Goal: Communication & Community: Share content

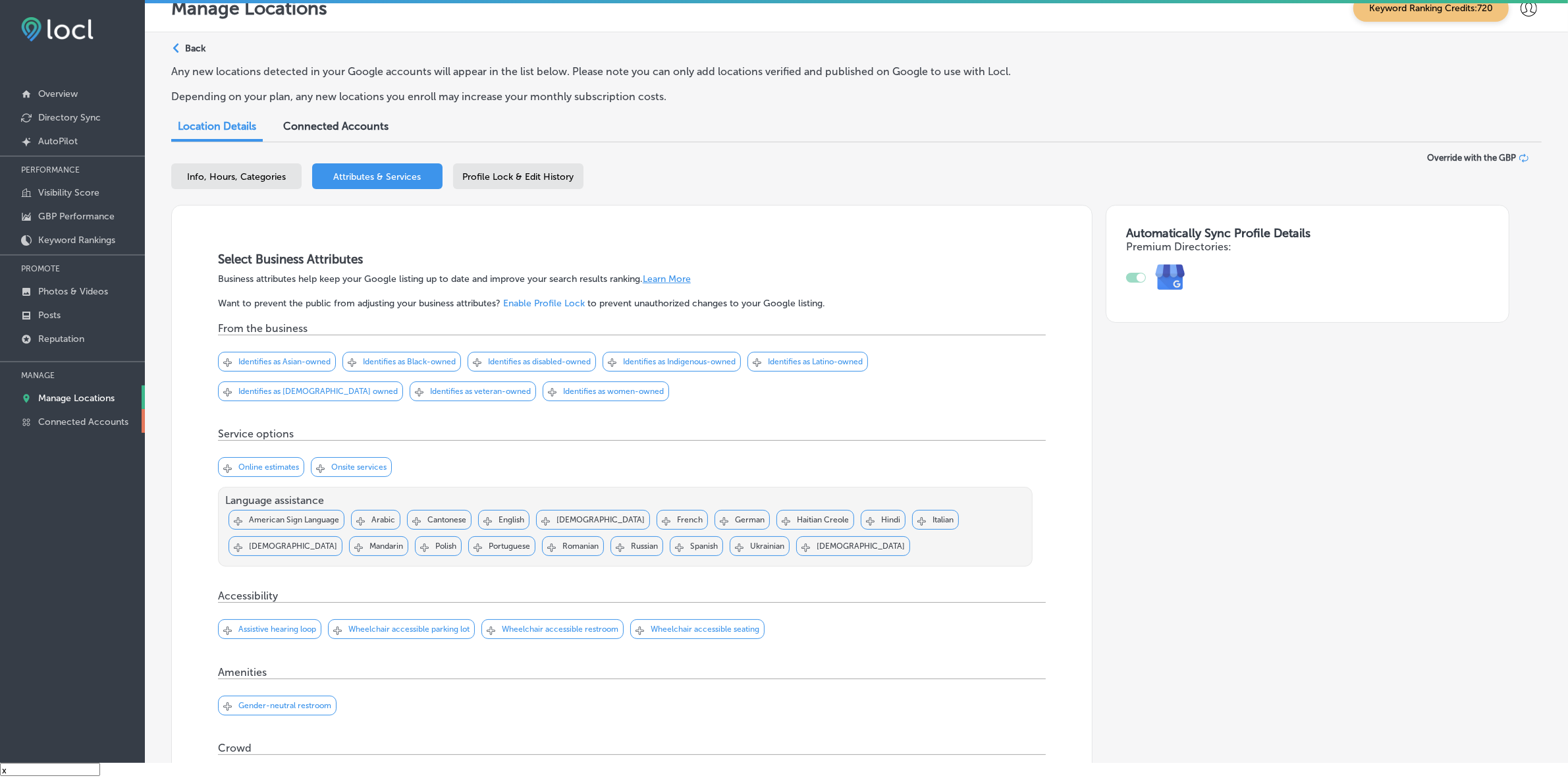
scroll to position [1688, 0]
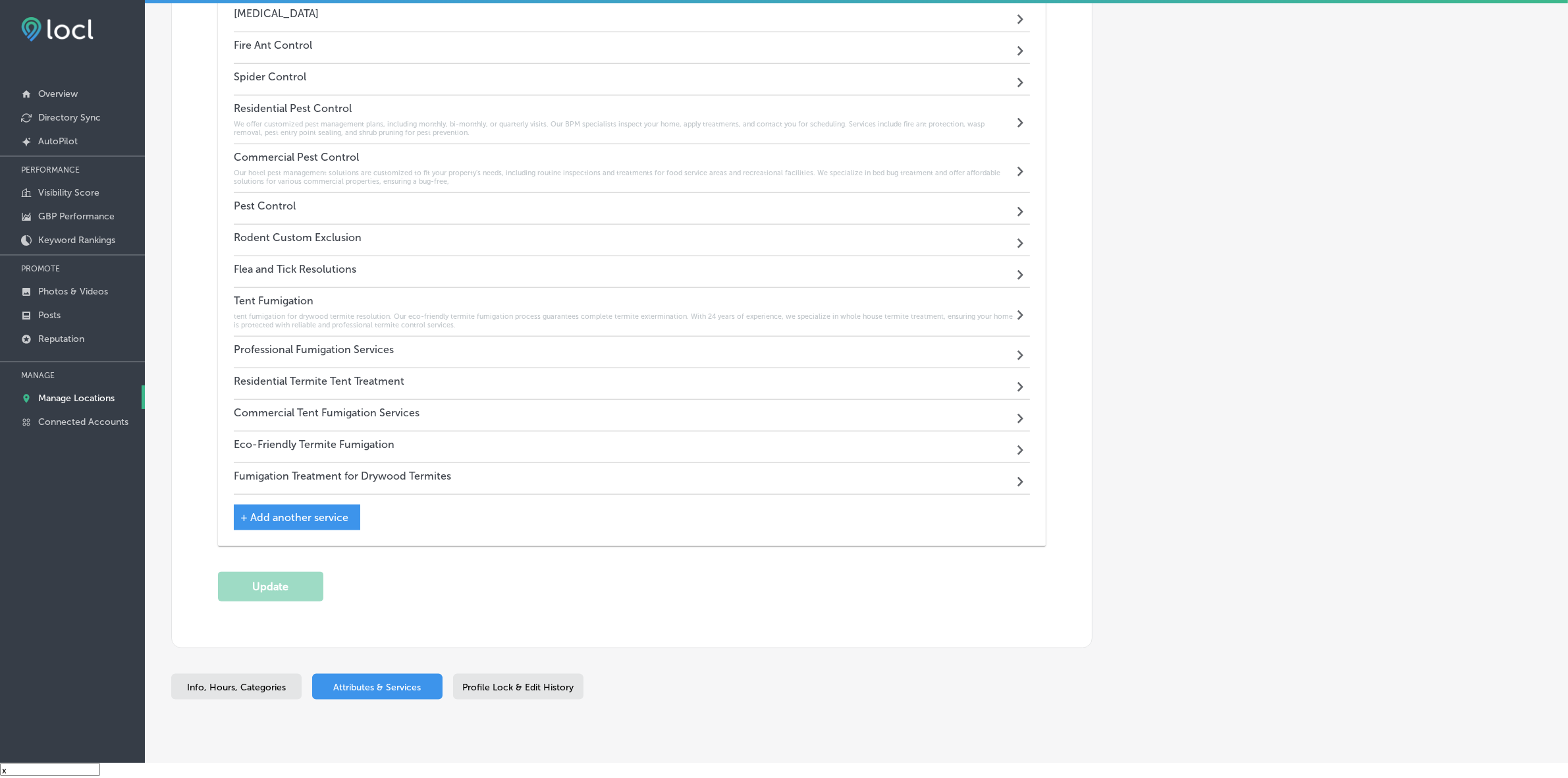
drag, startPoint x: 101, startPoint y: 399, endPoint x: 192, endPoint y: 383, distance: 92.4
click at [101, 399] on p "Manage Locations" at bounding box center [76, 398] width 76 height 11
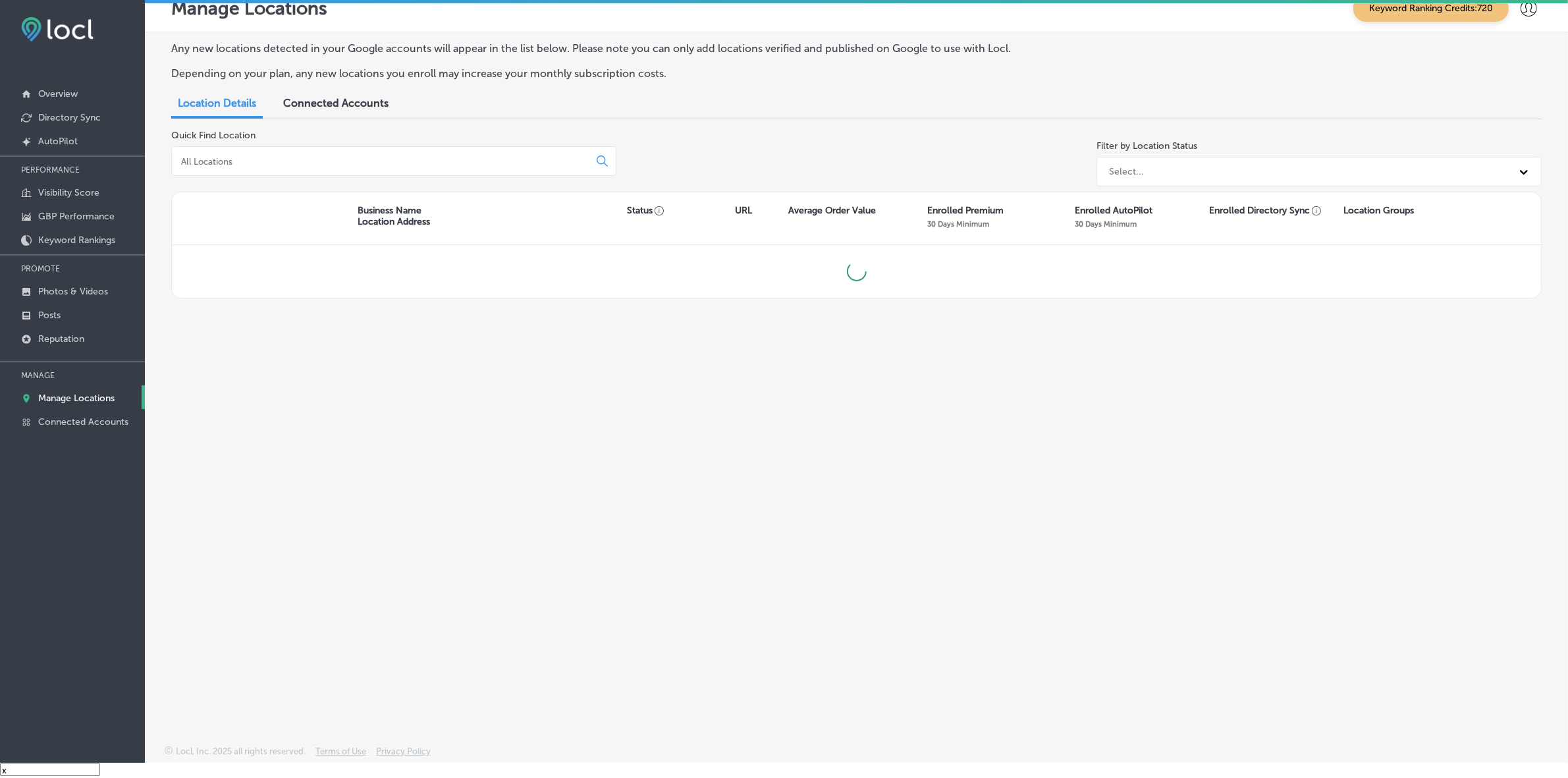
click at [382, 156] on input at bounding box center [383, 161] width 407 height 12
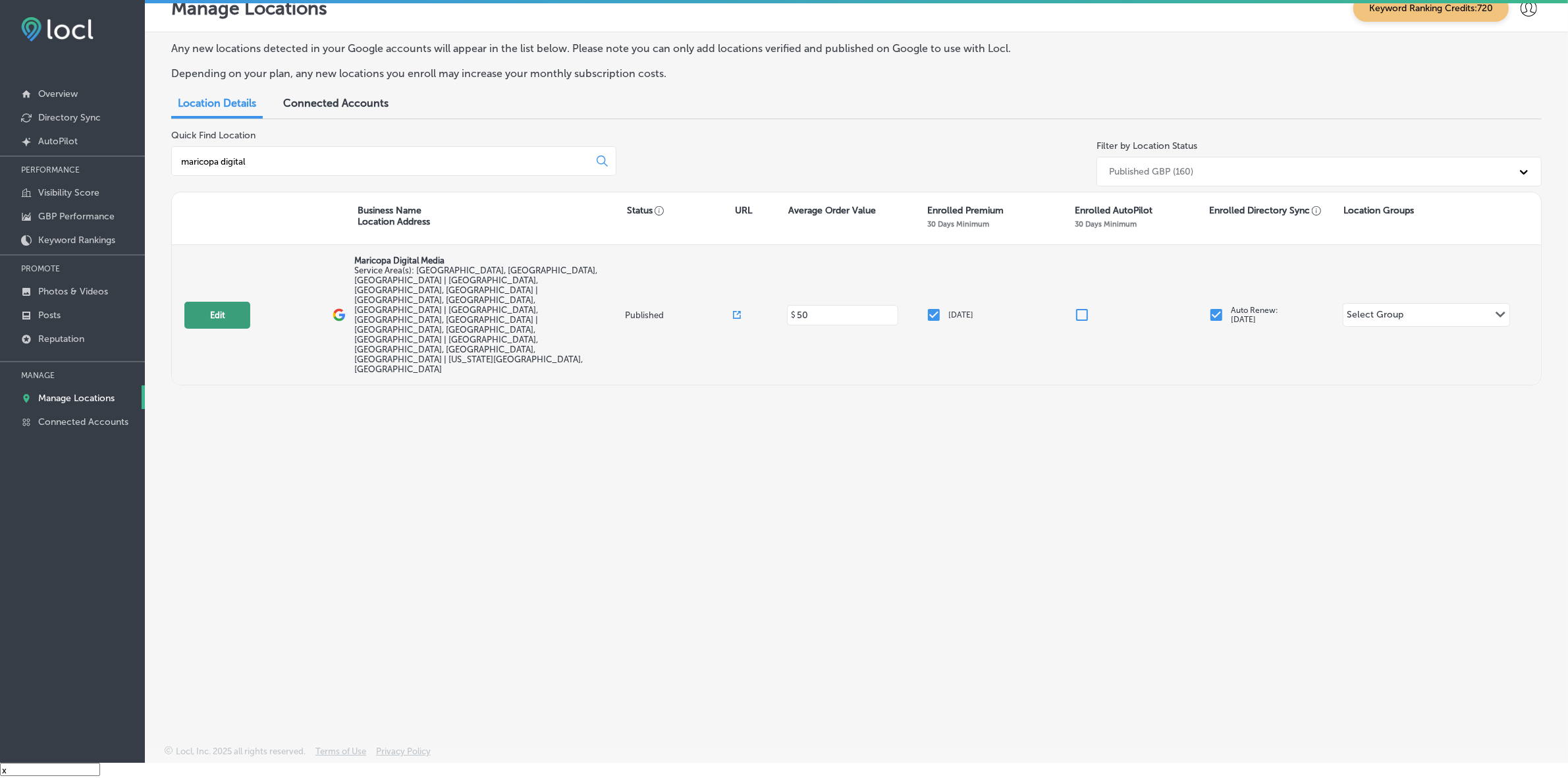
type input "maricopa digital"
click at [214, 302] on button "Edit" at bounding box center [217, 315] width 66 height 27
select select "US"
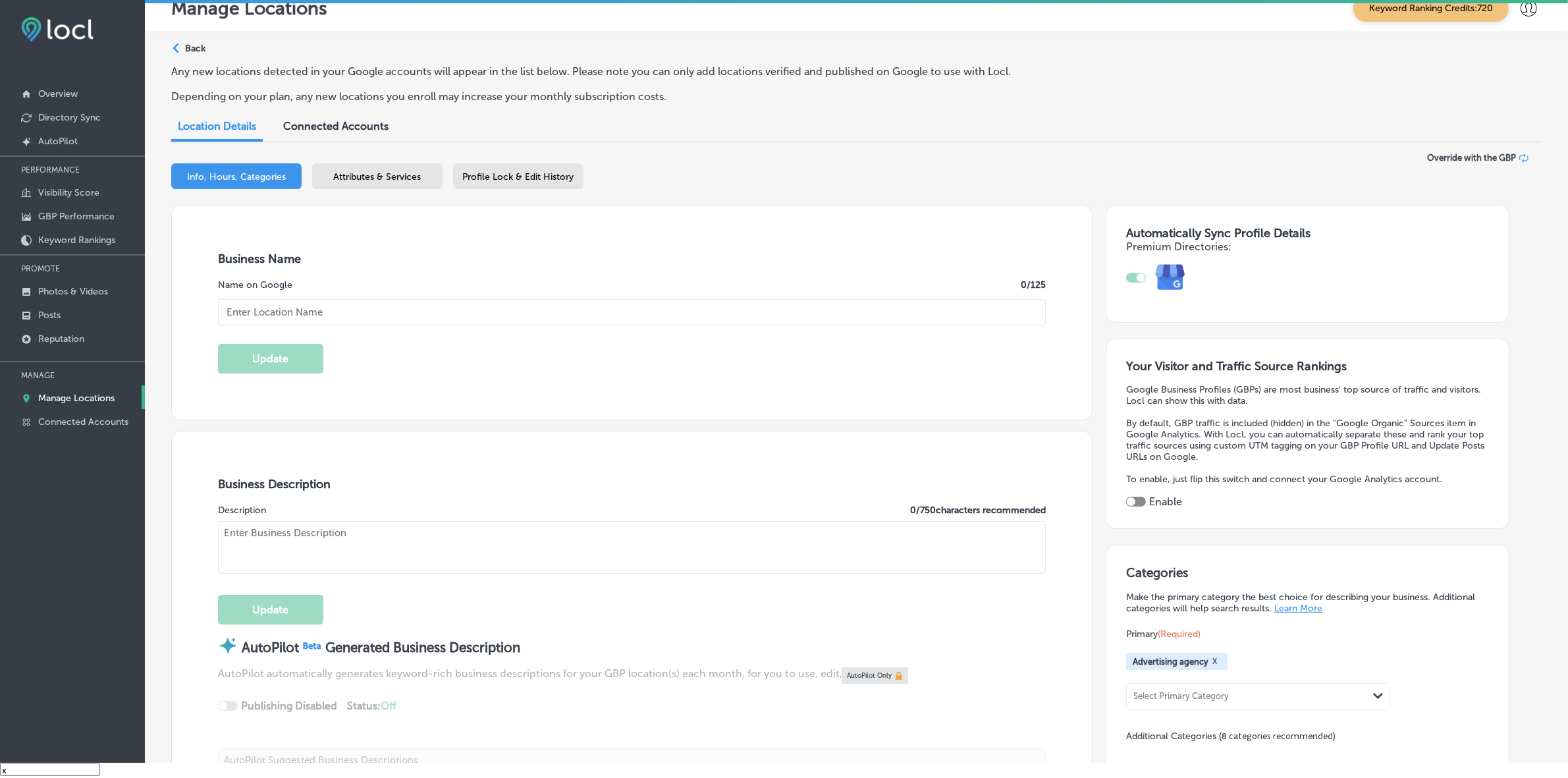
checkbox input "true"
type input "Maricopa Digital Media"
type input "[STREET_ADDRESS][PERSON_NAME]"
type input "[PERSON_NAME]"
type input "85224"
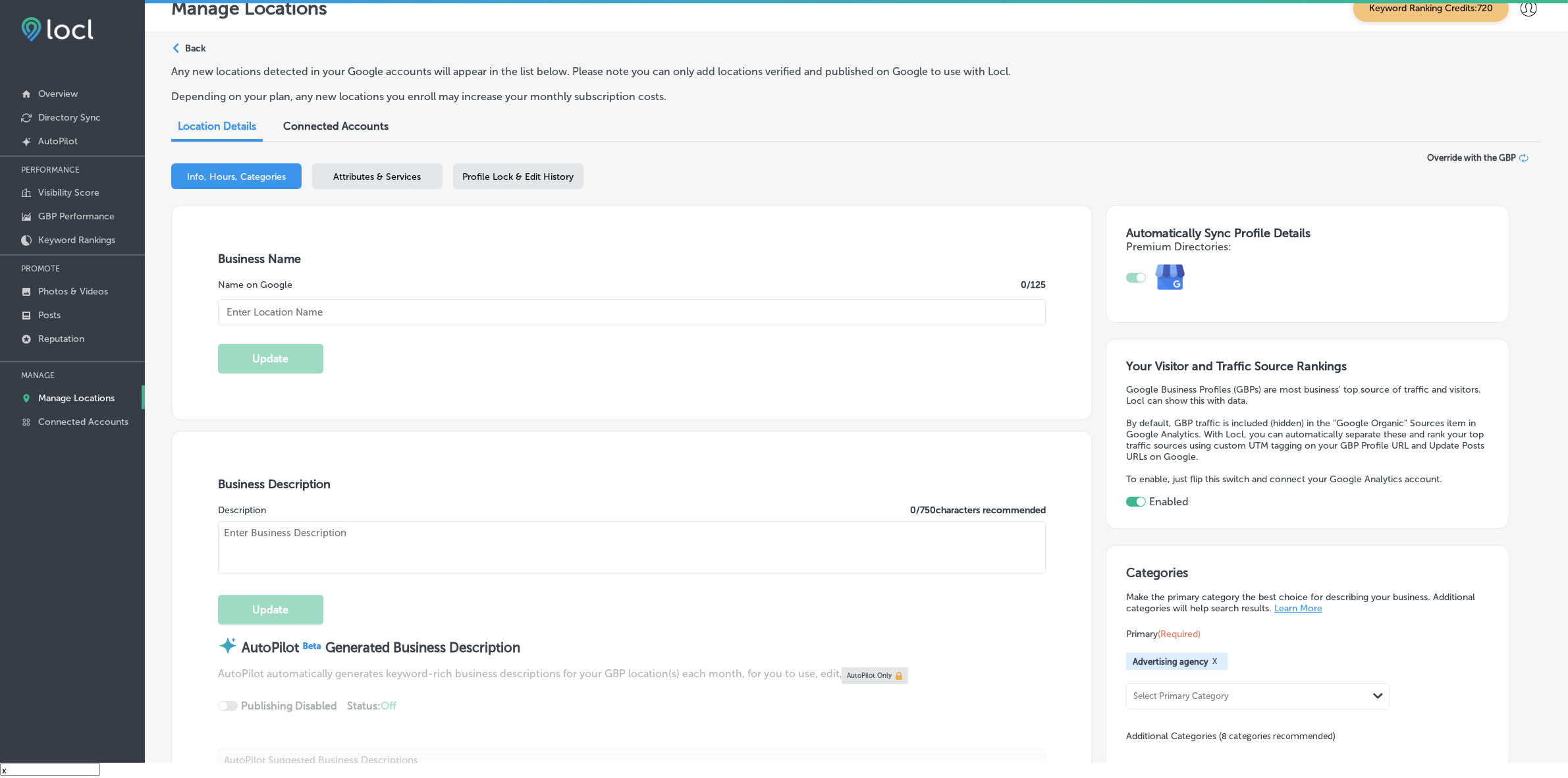
type input "US"
type input "[URL][DOMAIN_NAME]"
type textarea "Maricopa Digital Media is [PERSON_NAME]'s go-to digital marketing agency, speci…"
type input "[PHONE_NUMBER]"
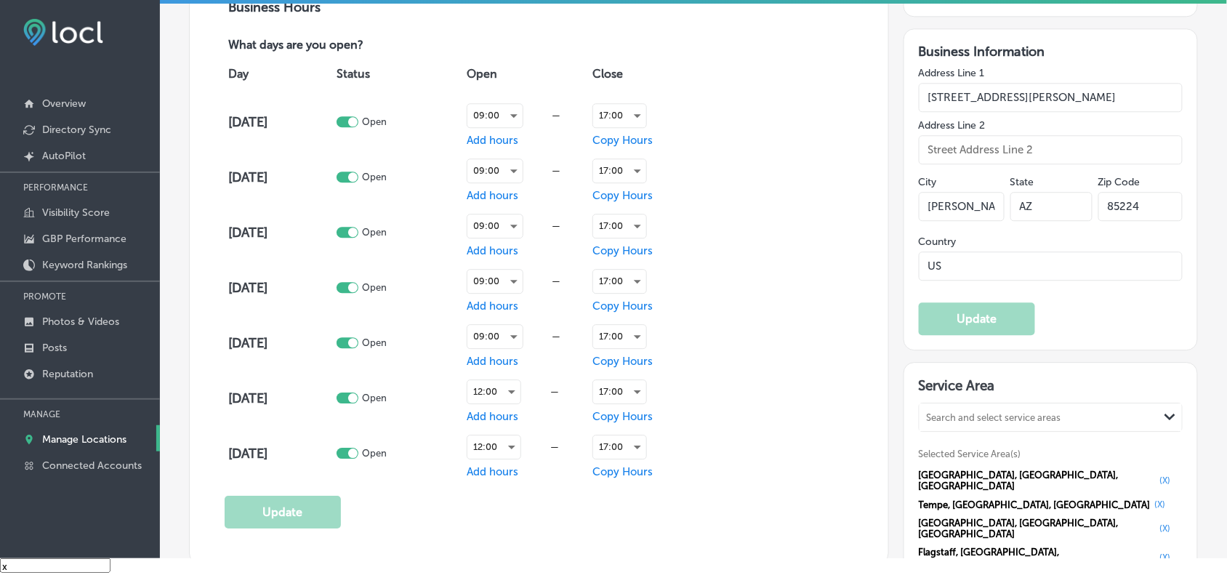
scroll to position [1273, 0]
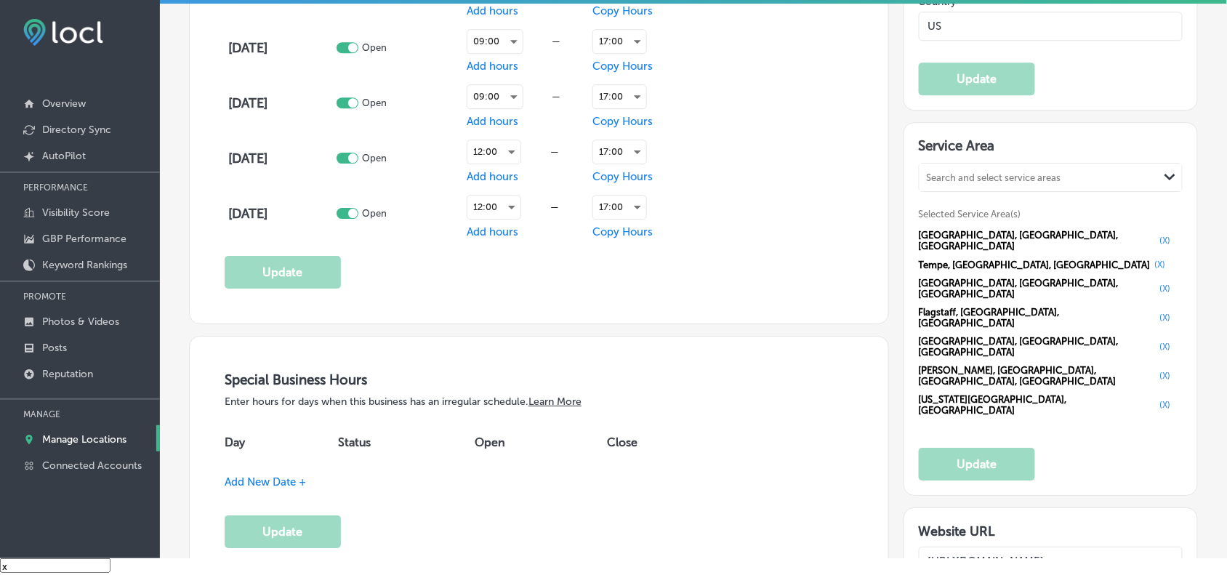
click at [1156, 242] on button "(X)" at bounding box center [1166, 241] width 20 height 12
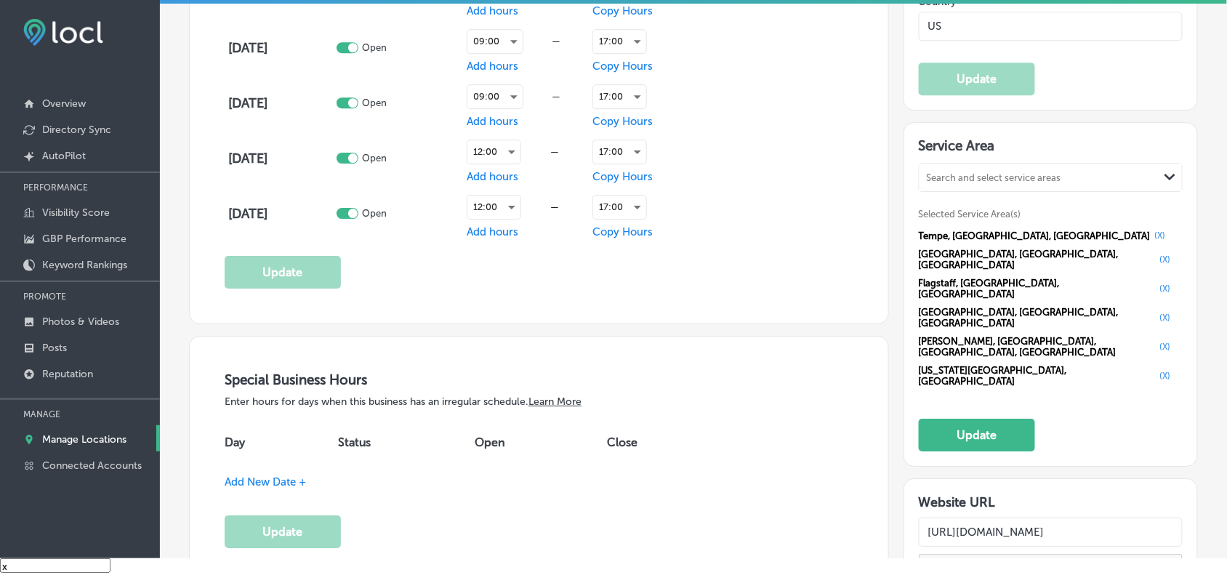
click at [1151, 241] on button "(X)" at bounding box center [1161, 236] width 20 height 12
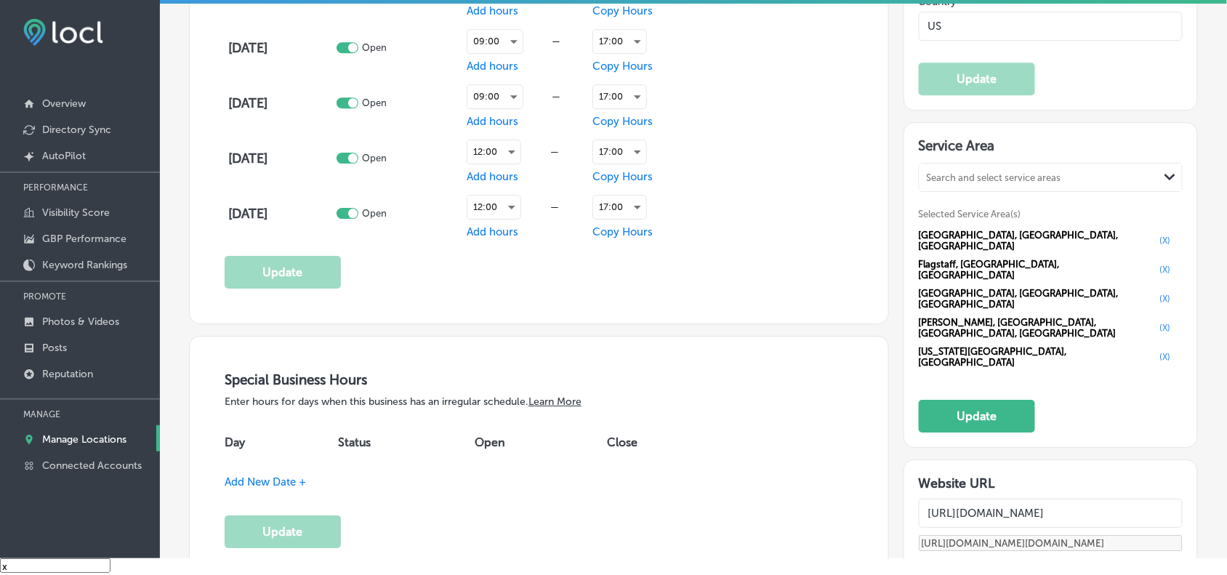
click at [1156, 238] on button "(X)" at bounding box center [1166, 241] width 20 height 12
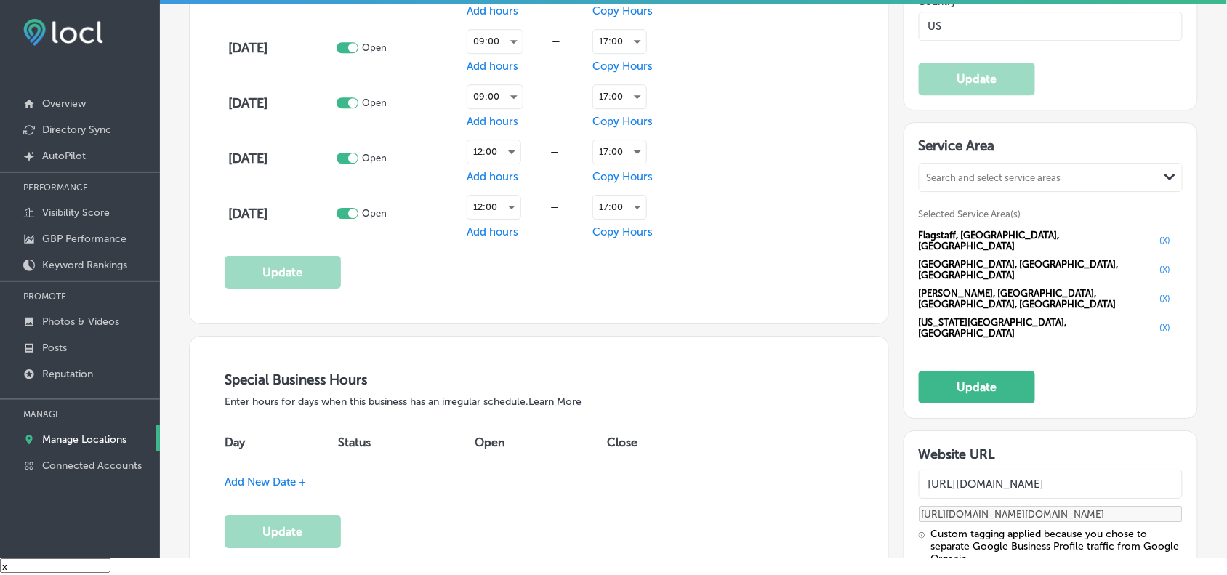
click at [1156, 237] on button "(X)" at bounding box center [1166, 241] width 20 height 12
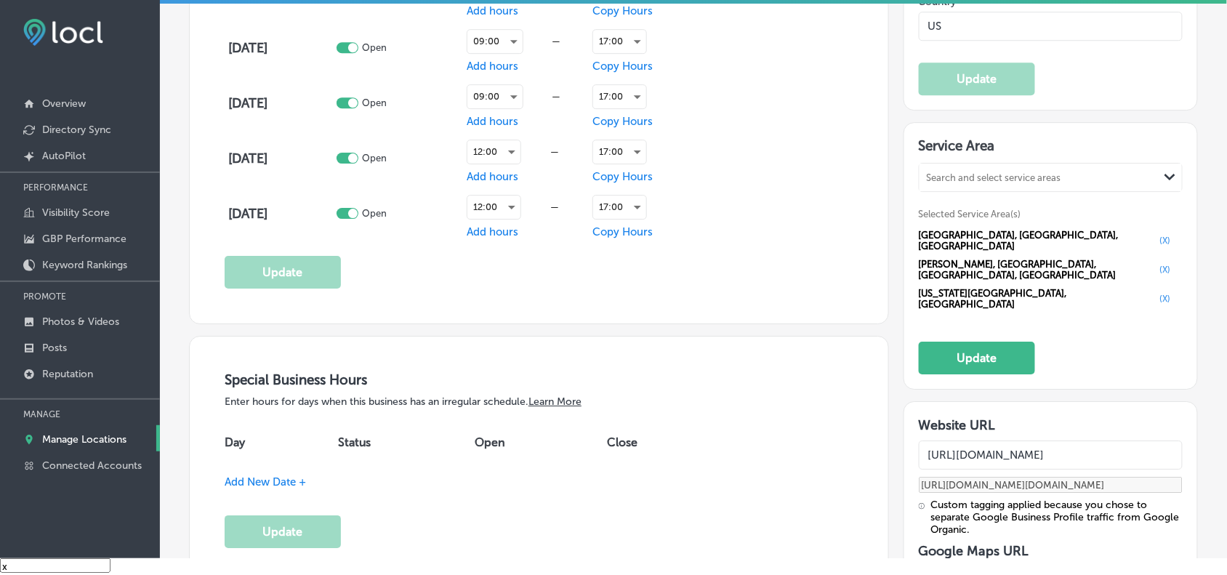
click at [1156, 239] on button "(X)" at bounding box center [1166, 241] width 20 height 12
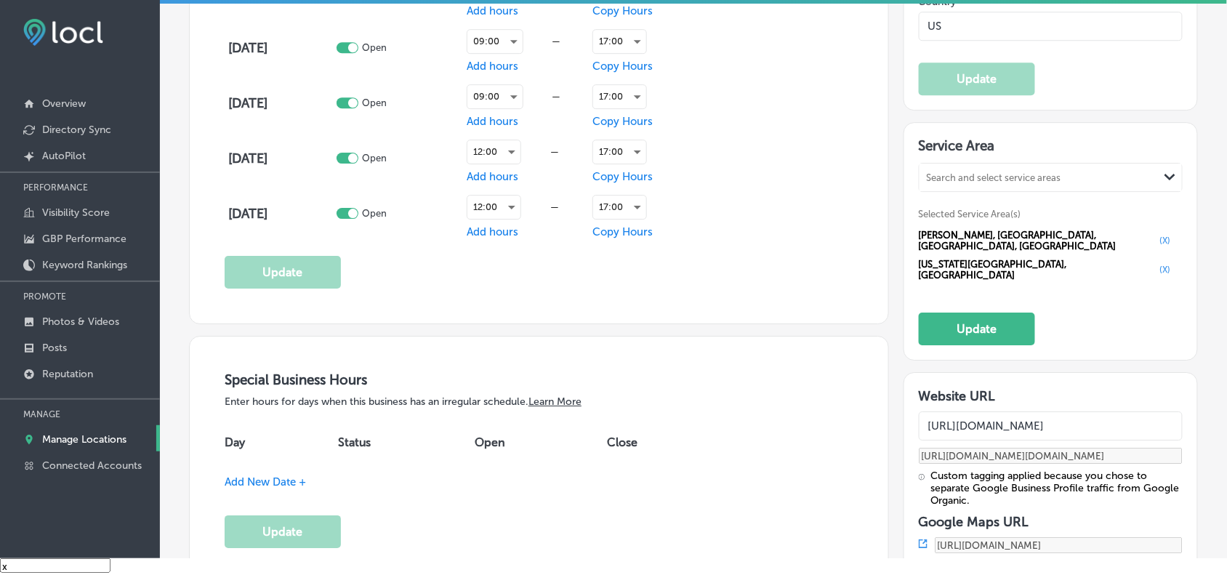
click at [1156, 240] on button "(X)" at bounding box center [1166, 241] width 20 height 12
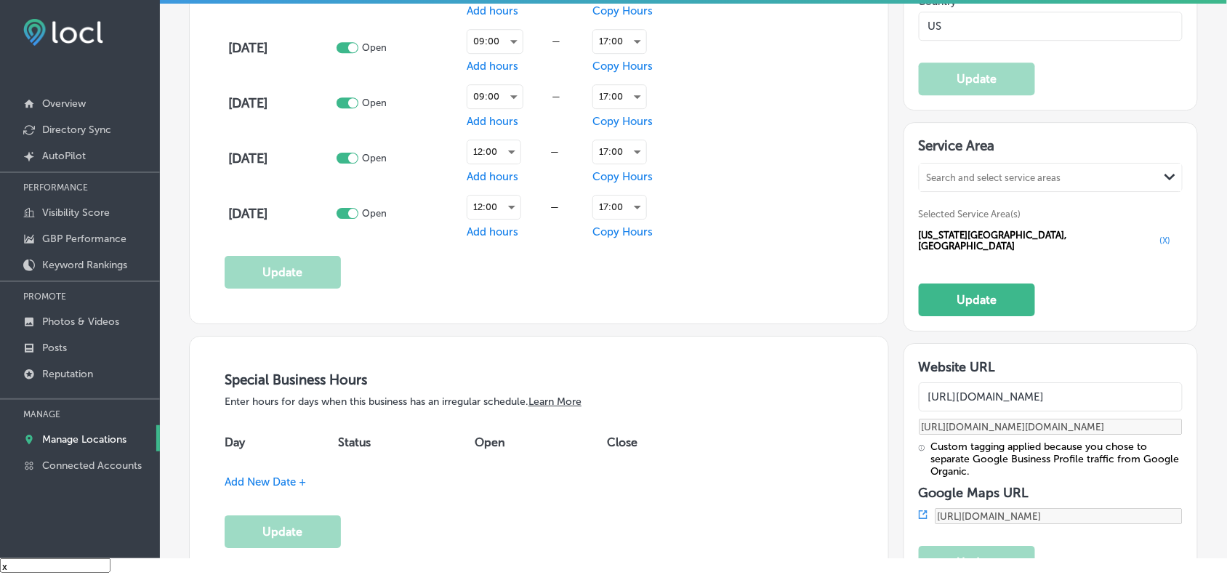
click at [1156, 244] on button "(X)" at bounding box center [1166, 241] width 20 height 12
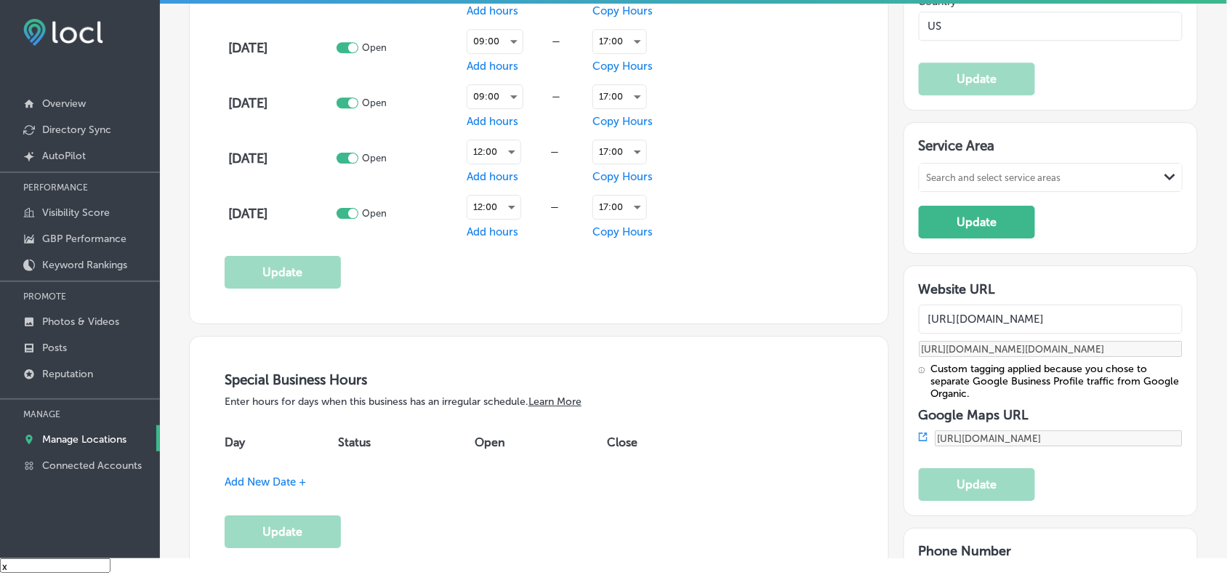
click at [1046, 154] on h3 "Service Area" at bounding box center [1051, 148] width 264 height 22
click at [1054, 180] on div "Search and select service areas" at bounding box center [1039, 178] width 239 height 20
paste input "Phoenix"
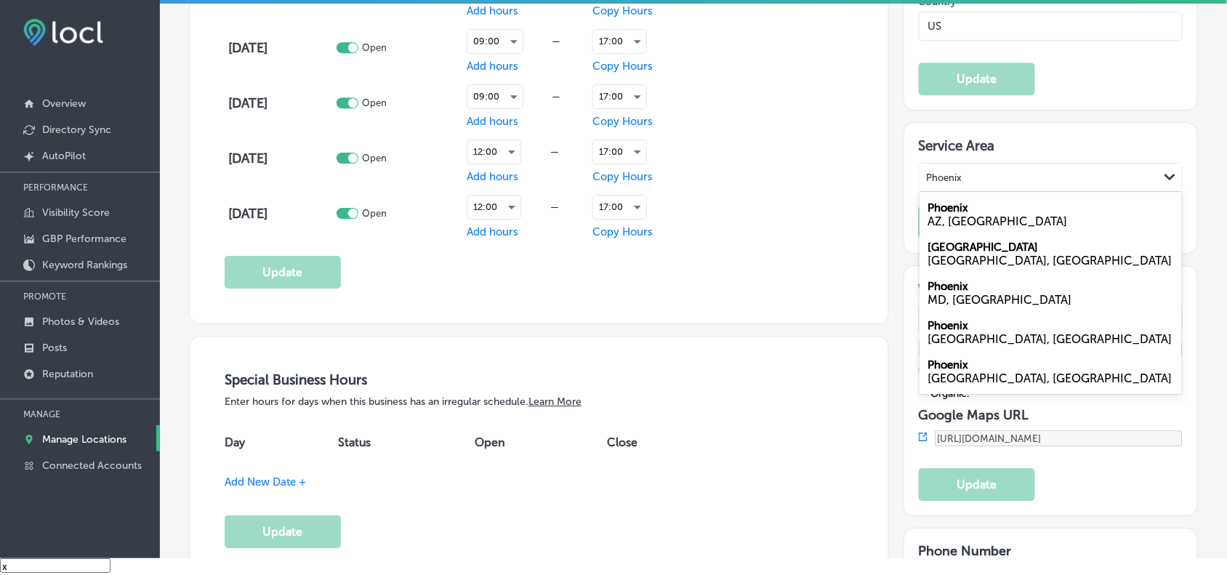
click at [987, 228] on div "AZ, [GEOGRAPHIC_DATA]" at bounding box center [1051, 222] width 245 height 14
type input "Phoenix"
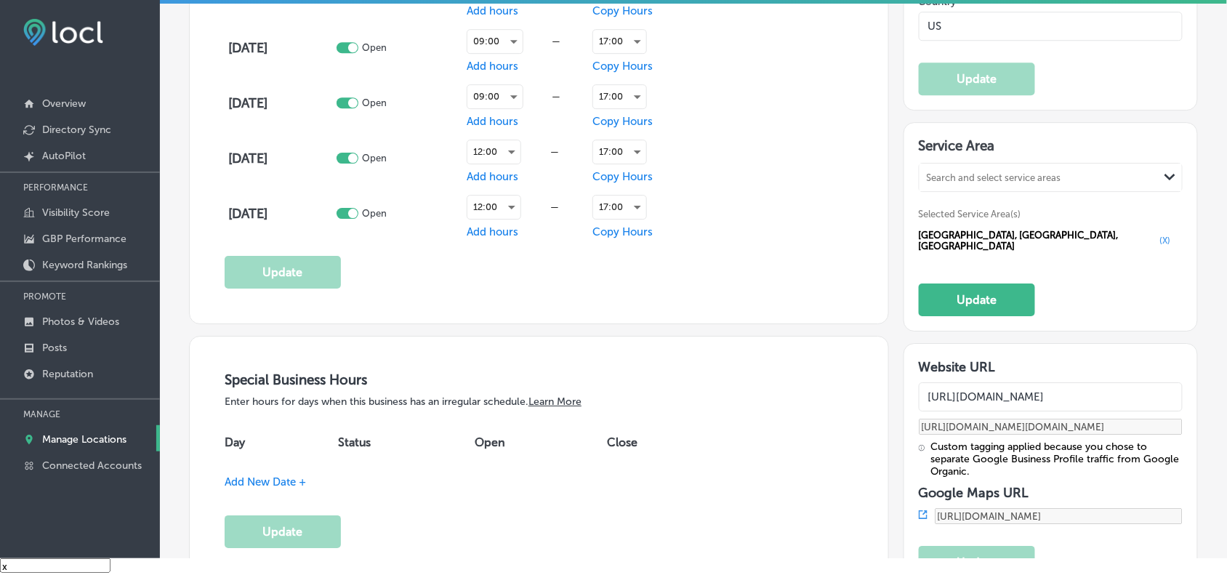
click at [1070, 183] on div "Search and select service areas" at bounding box center [1039, 178] width 239 height 20
paste input "Downtown [GEOGRAPHIC_DATA]"
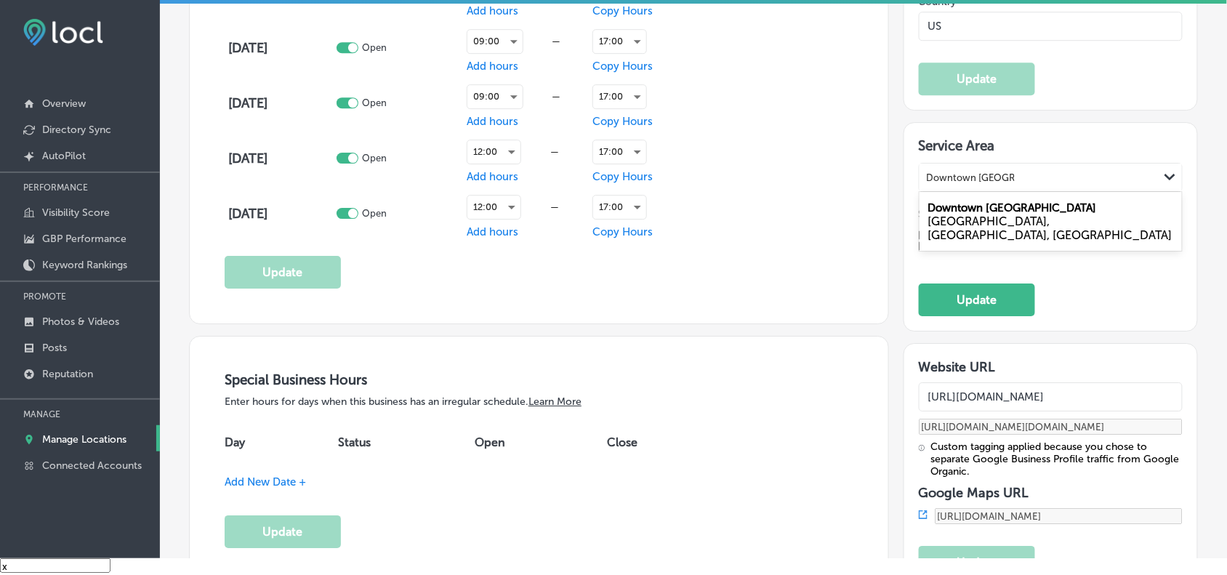
click at [1035, 215] on div "[GEOGRAPHIC_DATA], [GEOGRAPHIC_DATA], [GEOGRAPHIC_DATA]" at bounding box center [1051, 221] width 263 height 53
type input "Downtown [GEOGRAPHIC_DATA]"
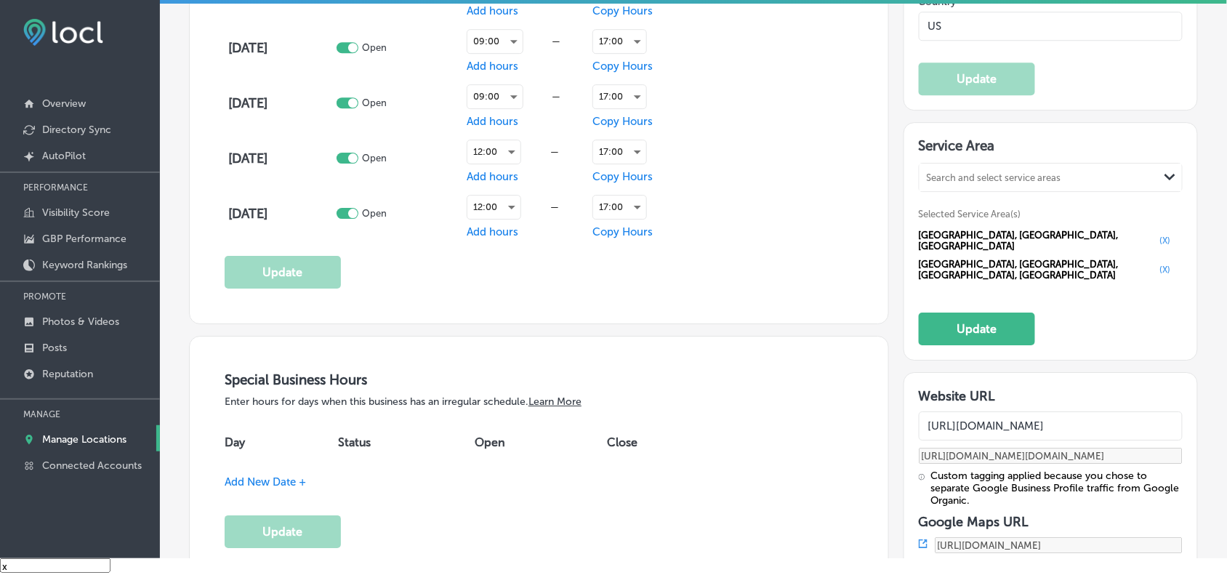
click at [1095, 175] on div "Search and select service areas" at bounding box center [1039, 178] width 239 height 20
paste input "[GEOGRAPHIC_DATA]"
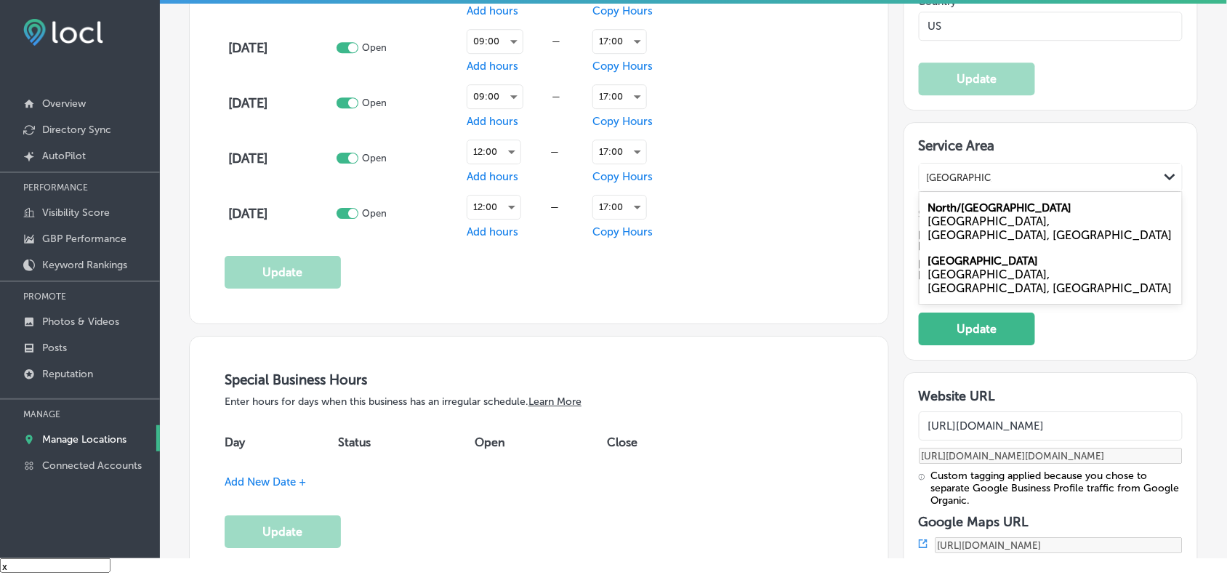
click at [1045, 220] on div "[GEOGRAPHIC_DATA], [GEOGRAPHIC_DATA], [GEOGRAPHIC_DATA]" at bounding box center [1051, 229] width 245 height 28
type input "[GEOGRAPHIC_DATA]"
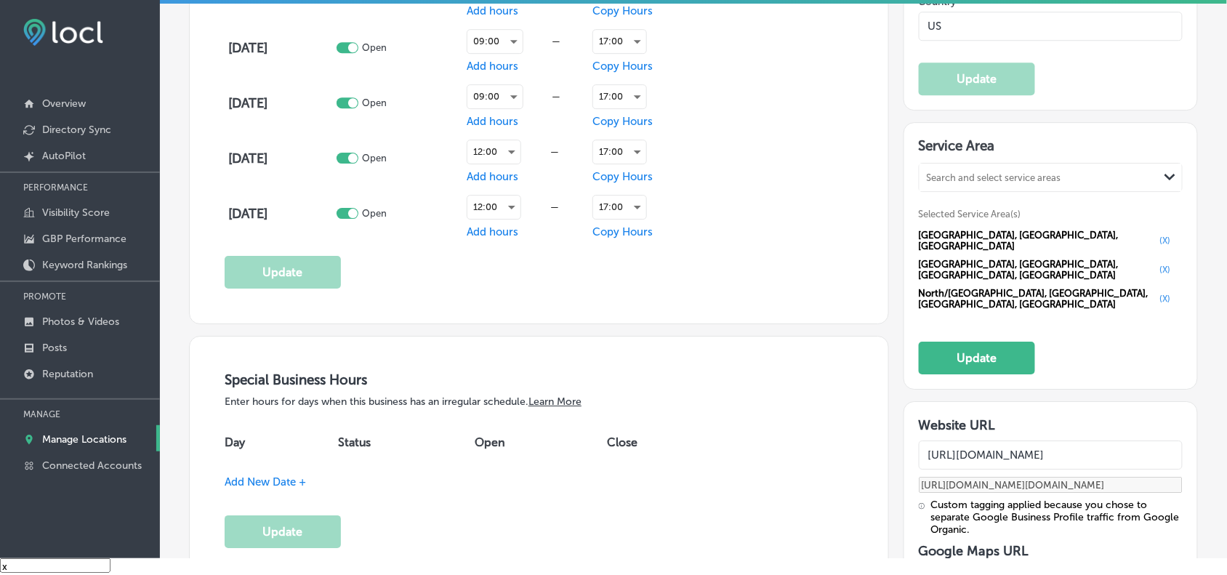
click at [1056, 183] on div "Search and select service areas" at bounding box center [1039, 178] width 239 height 20
paste input "Scottsdale"
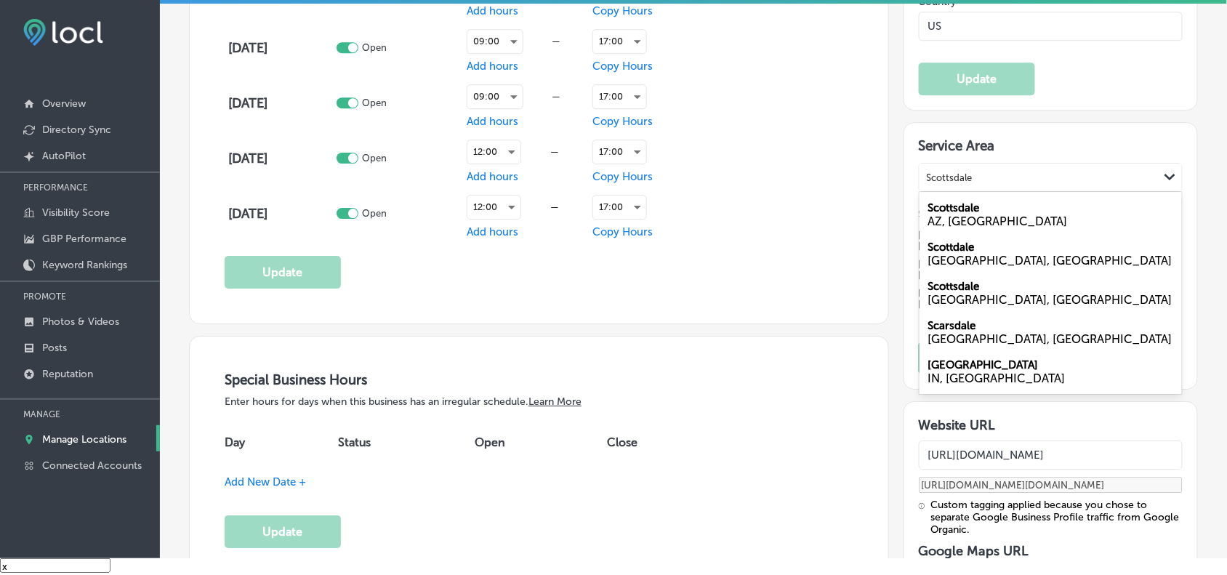
click at [1026, 215] on div "Scottsdale [GEOGRAPHIC_DATA], [GEOGRAPHIC_DATA]" at bounding box center [1051, 214] width 263 height 39
type input "Scottsdale"
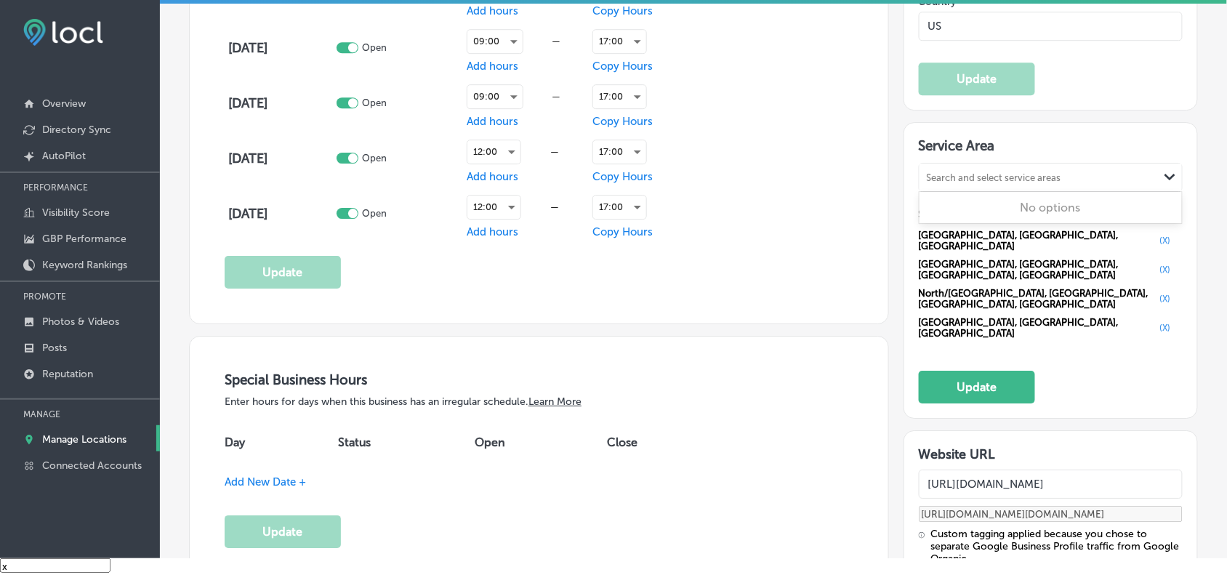
click at [1060, 176] on div "Search and select service areas" at bounding box center [1039, 178] width 239 height 20
paste input "Tempe"
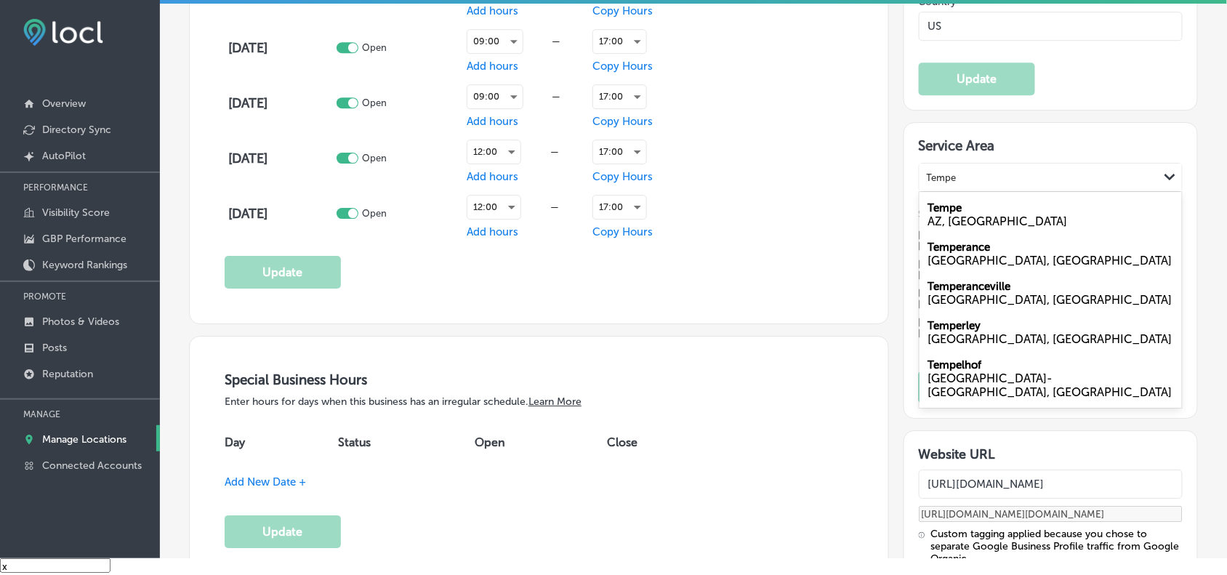
click at [993, 220] on div "AZ, [GEOGRAPHIC_DATA]" at bounding box center [1051, 222] width 245 height 14
type input "Tempe"
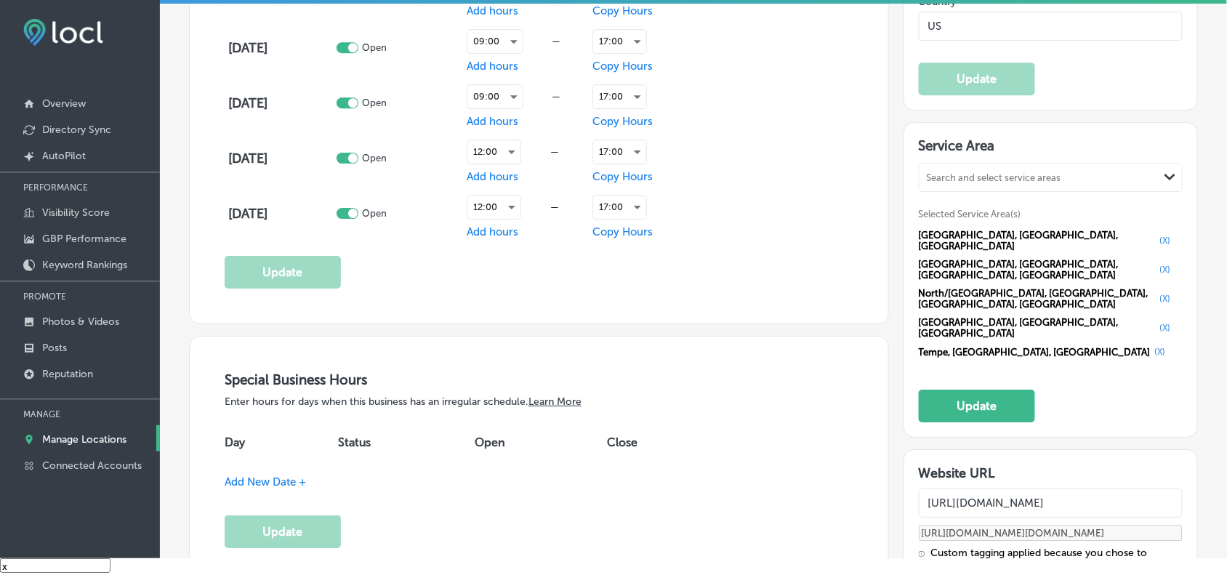
click at [1088, 188] on div "Search and select service areas" at bounding box center [1039, 178] width 239 height 20
paste input "Ahwatukee"
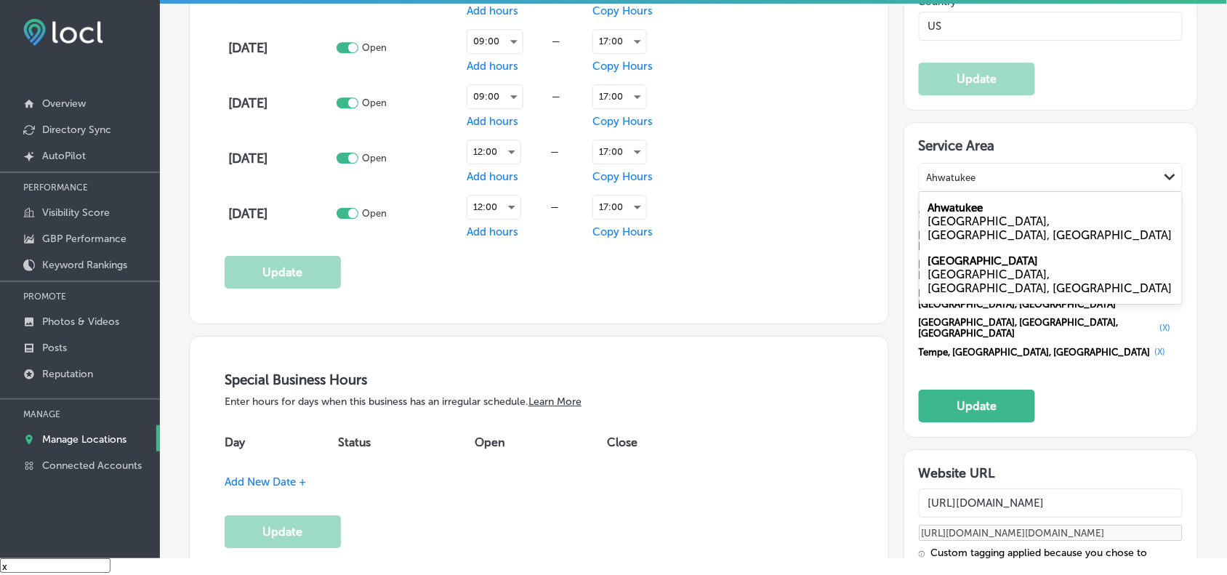
click at [1027, 225] on div "[GEOGRAPHIC_DATA], [GEOGRAPHIC_DATA], [GEOGRAPHIC_DATA]" at bounding box center [1051, 229] width 245 height 28
type input "Ahwatukee"
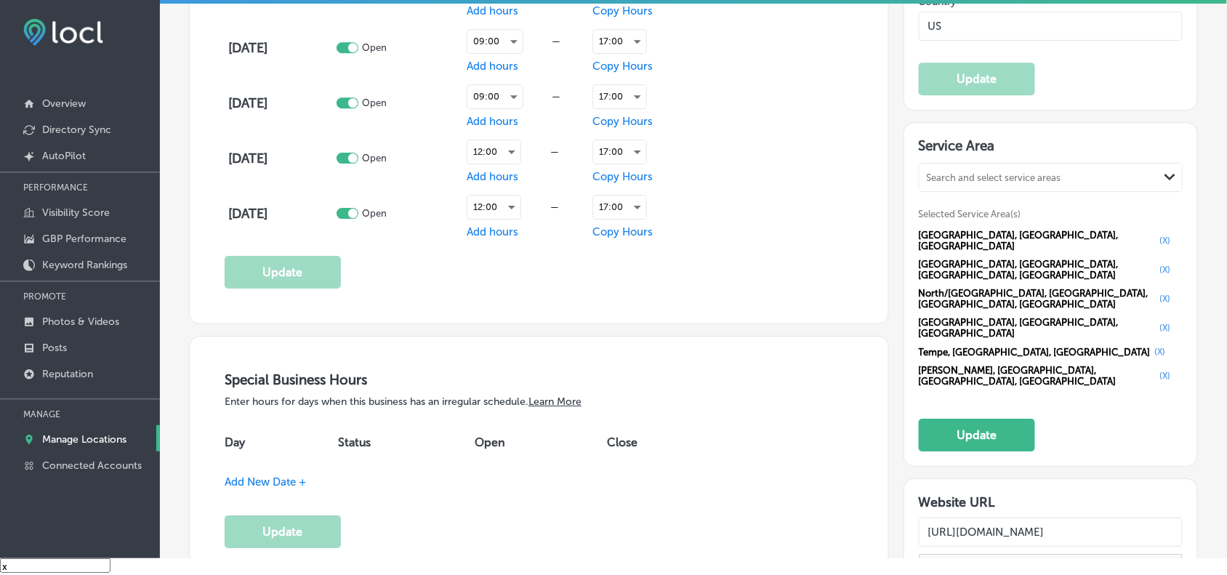
click at [1022, 177] on div "Search and select service areas" at bounding box center [994, 177] width 135 height 11
paste input "[PERSON_NAME]"
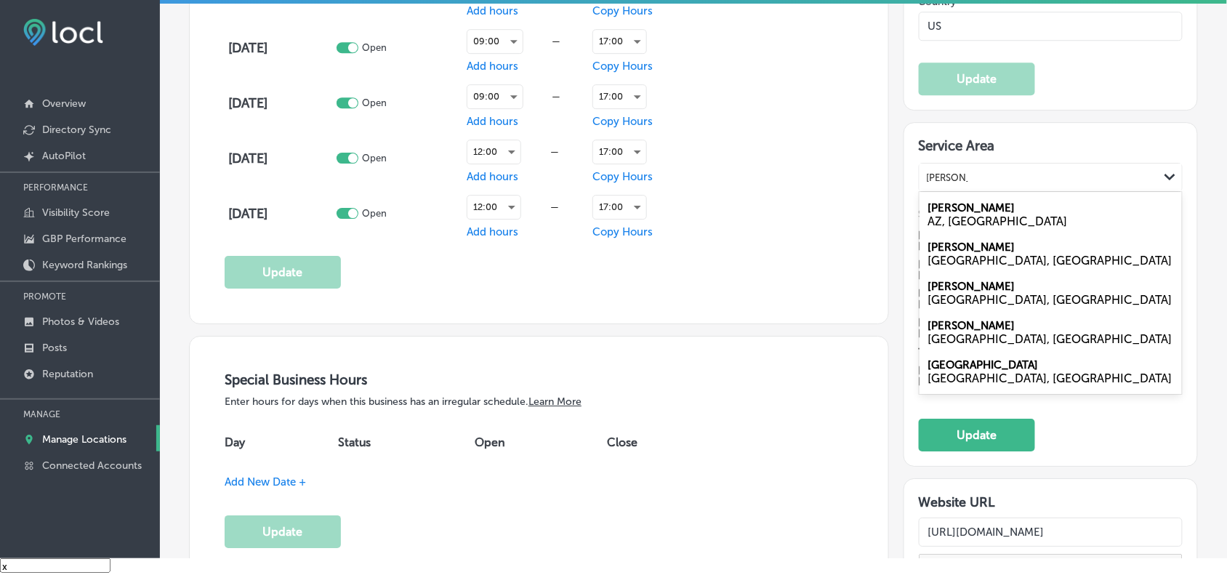
click at [974, 228] on div "AZ, [GEOGRAPHIC_DATA]" at bounding box center [1051, 222] width 245 height 14
type input "[PERSON_NAME]"
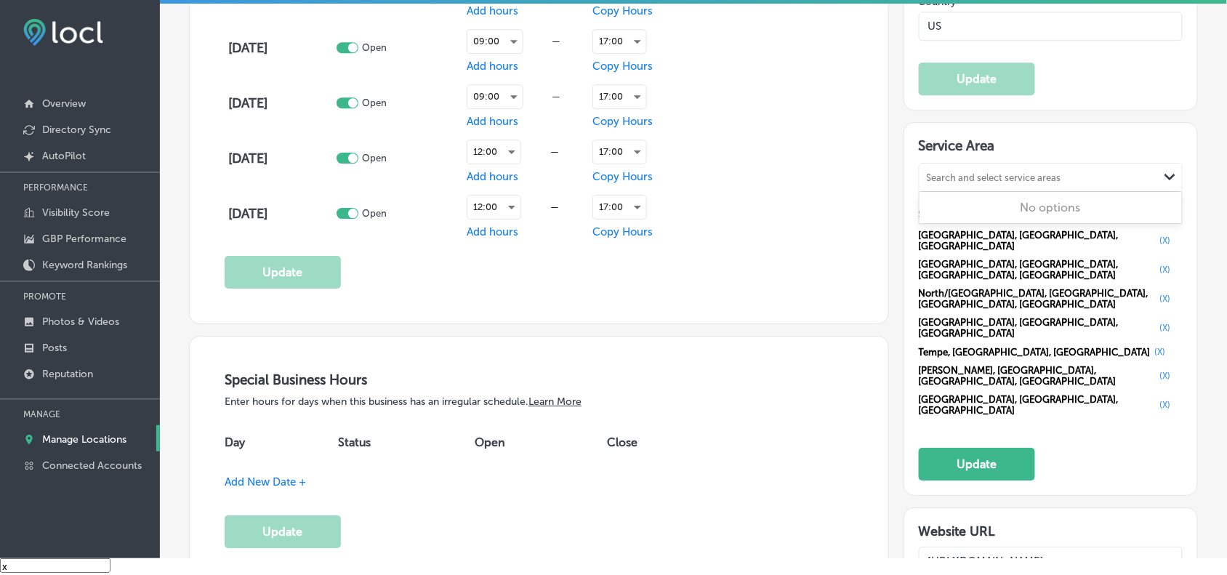
click at [1067, 180] on div "Search and select service areas" at bounding box center [1039, 178] width 239 height 20
paste input "[PERSON_NAME]"
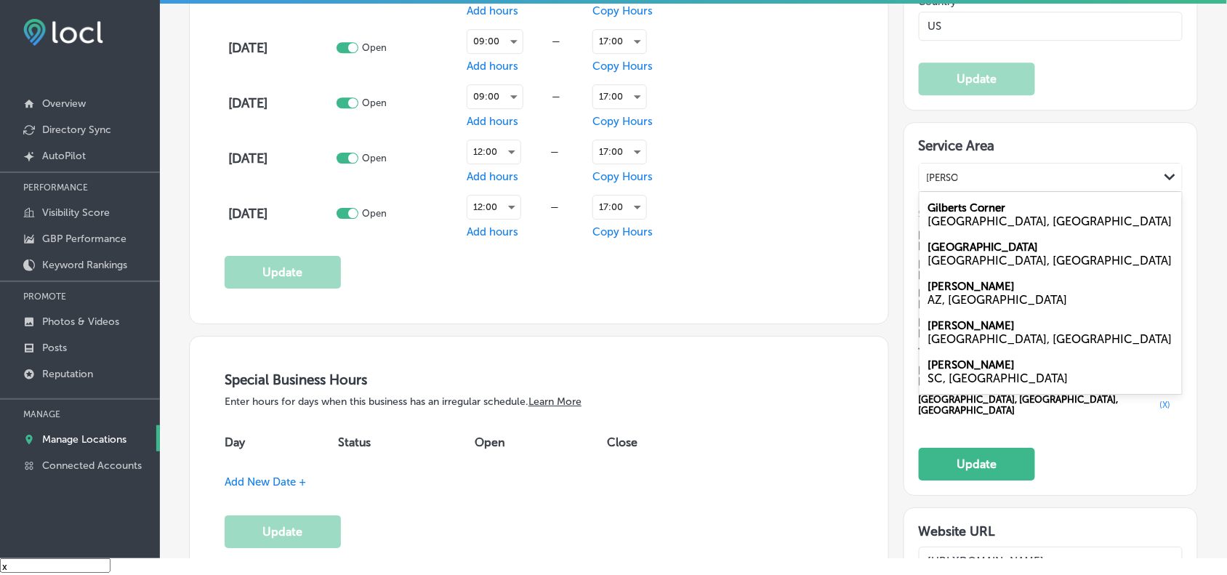
click at [934, 305] on div "AZ, [GEOGRAPHIC_DATA]" at bounding box center [1051, 300] width 245 height 14
type input "[PERSON_NAME]"
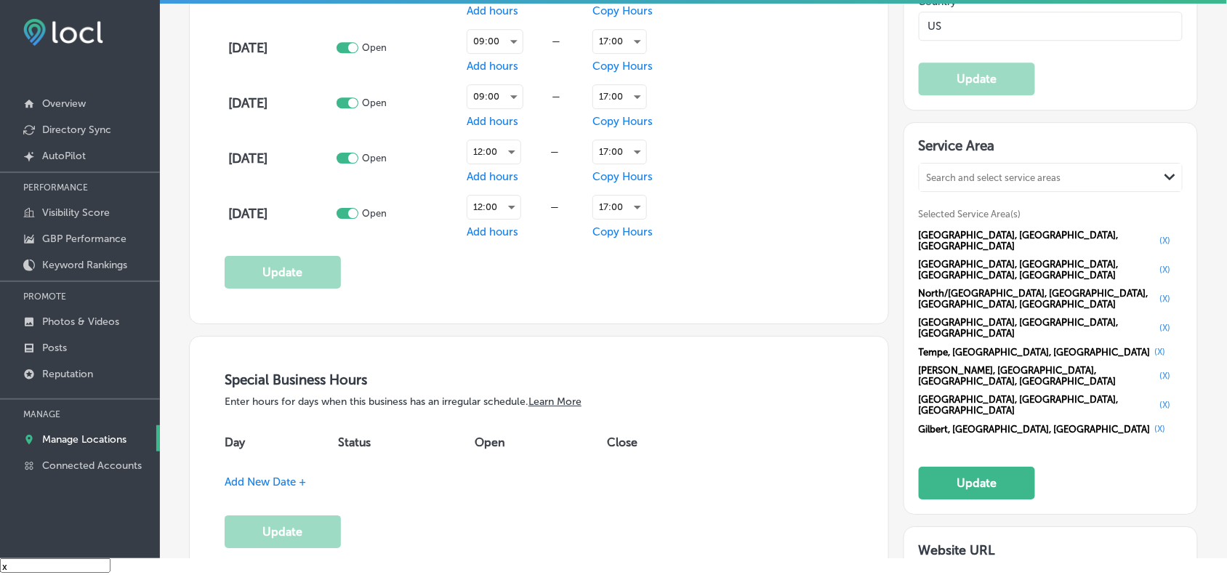
click at [1044, 180] on div "Search and select service areas" at bounding box center [994, 177] width 135 height 11
paste input "Mesa"
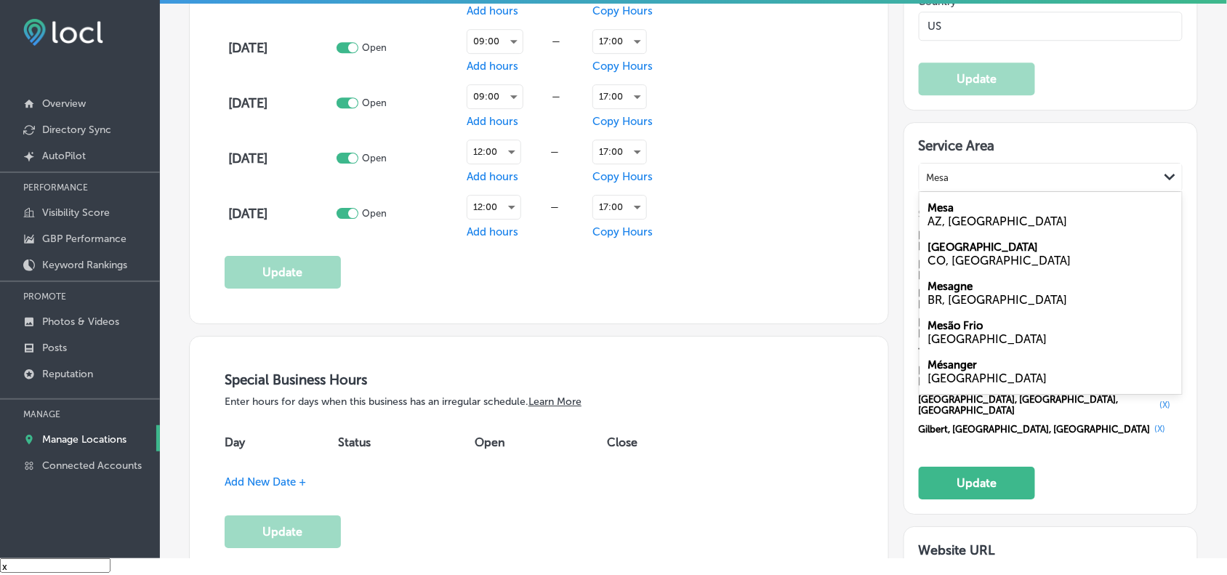
click at [985, 228] on div "AZ, [GEOGRAPHIC_DATA]" at bounding box center [1051, 222] width 245 height 14
type input "Mesa"
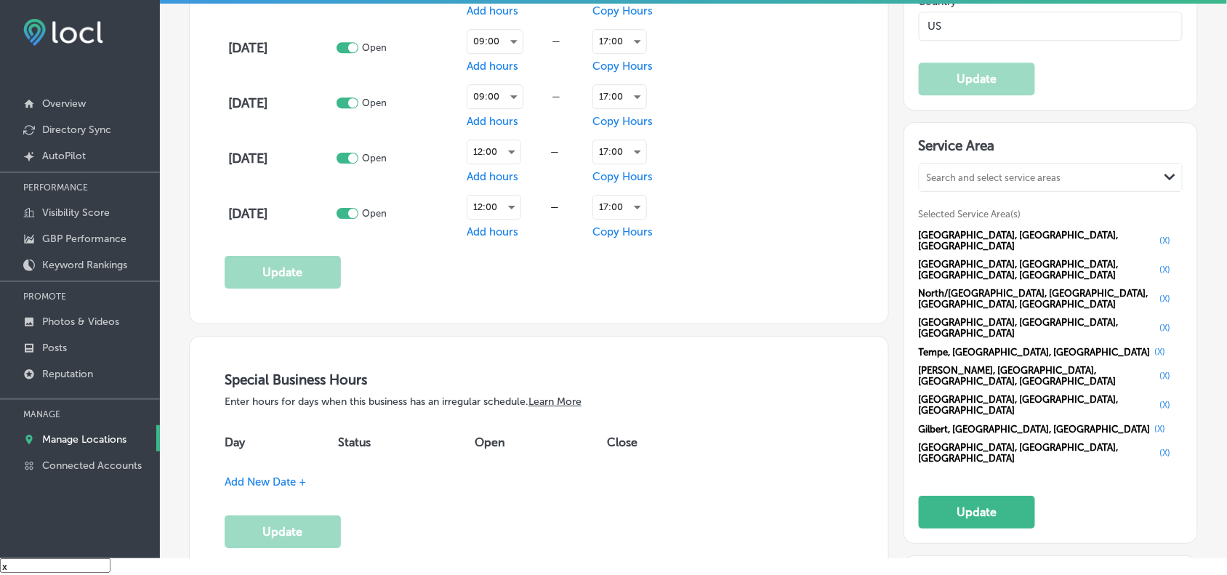
click at [1075, 191] on div "Search and select service areas Path Created with Sketch." at bounding box center [1051, 178] width 263 height 28
paste input "[PERSON_NAME]"
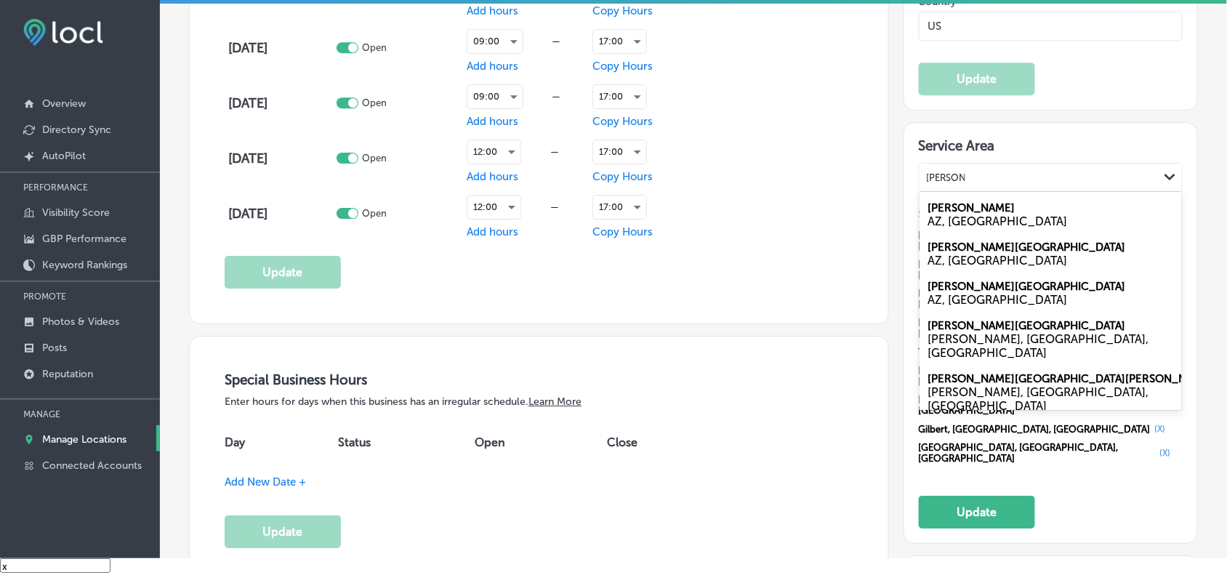
click at [1016, 224] on div "AZ, [GEOGRAPHIC_DATA]" at bounding box center [1051, 222] width 245 height 14
type input "[PERSON_NAME]"
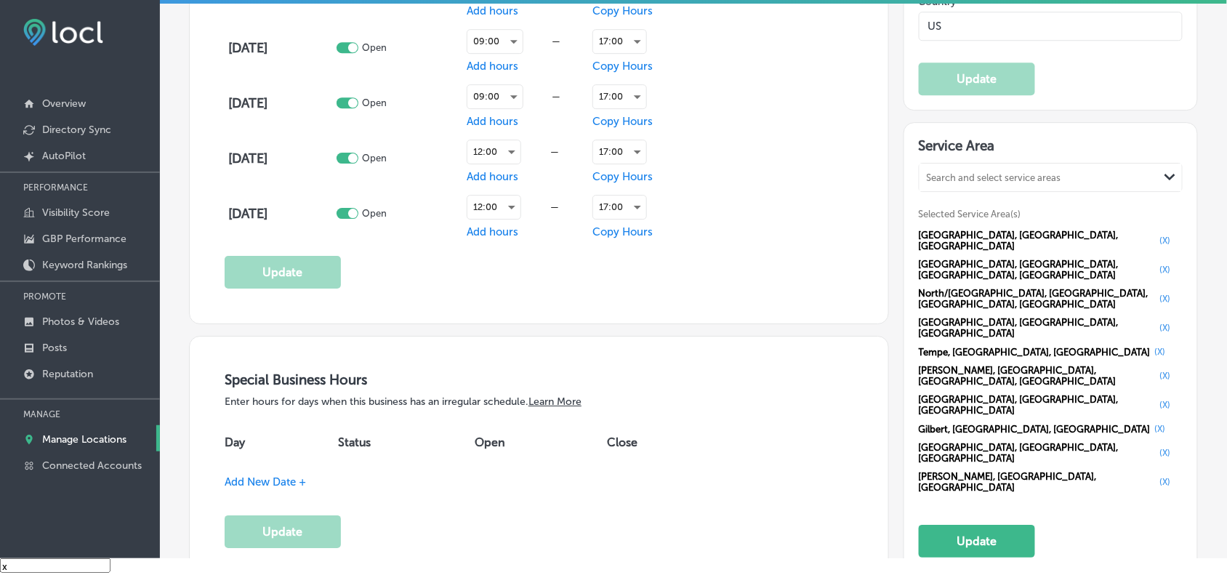
click at [1020, 188] on div "Search and select service areas" at bounding box center [1039, 178] width 239 height 20
paste input "Ahwatukee"
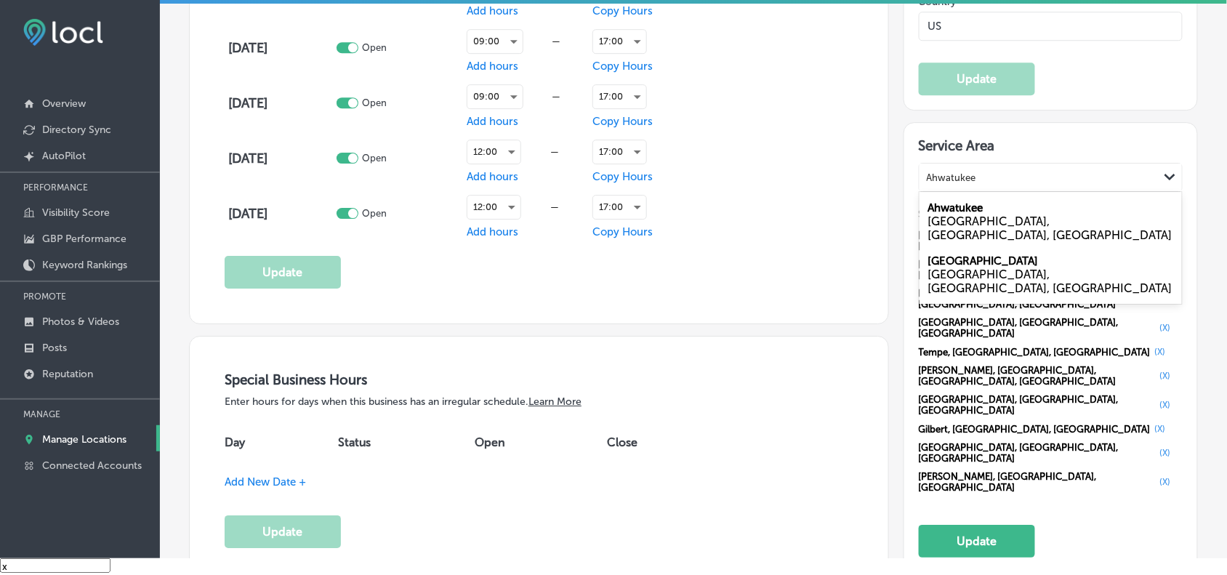
click at [1004, 229] on div "[GEOGRAPHIC_DATA], [GEOGRAPHIC_DATA], [GEOGRAPHIC_DATA]" at bounding box center [1051, 229] width 245 height 28
type input "Ahwatukee"
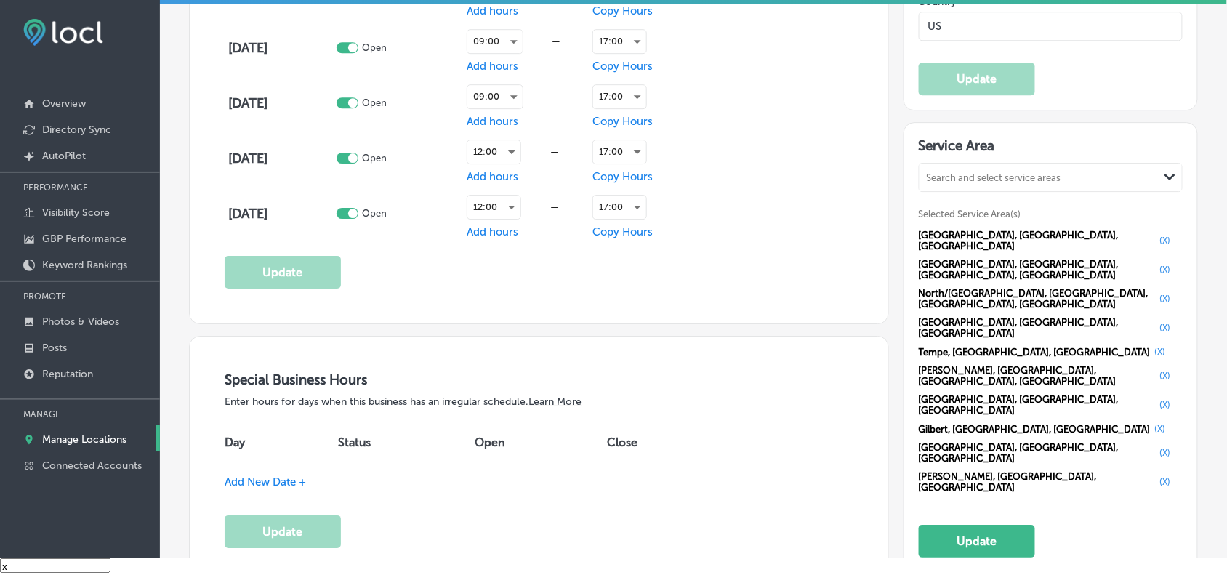
click at [1051, 179] on div "Search and select service areas" at bounding box center [994, 177] width 135 height 11
paste input "- [GEOGRAPHIC_DATA]"
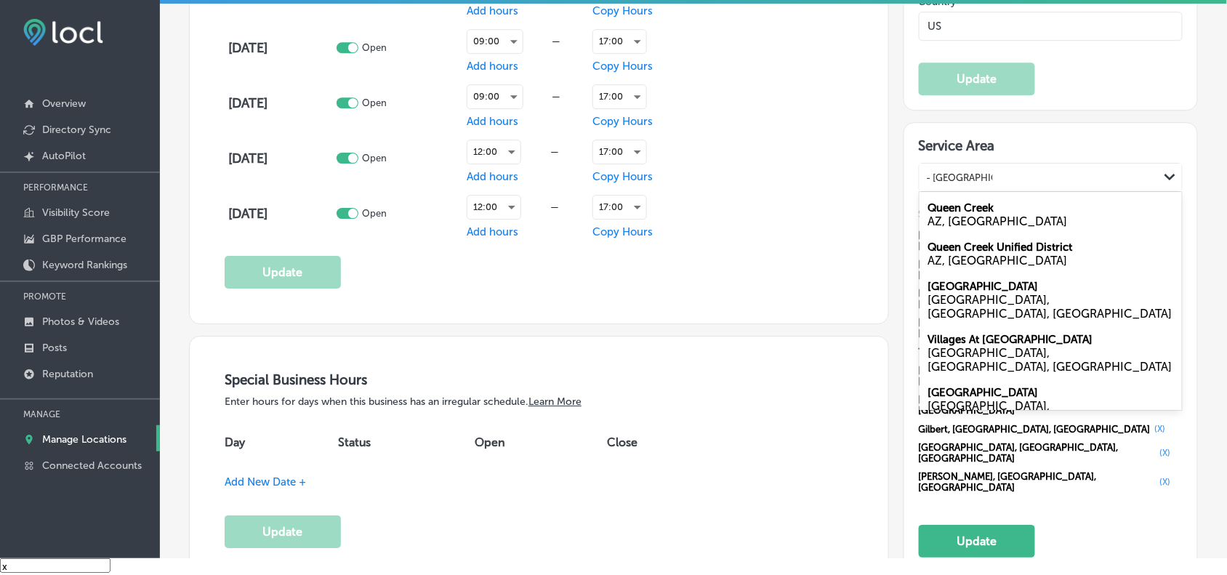
click at [956, 225] on div "AZ, [GEOGRAPHIC_DATA]" at bounding box center [1051, 222] width 245 height 14
type input "- [GEOGRAPHIC_DATA]"
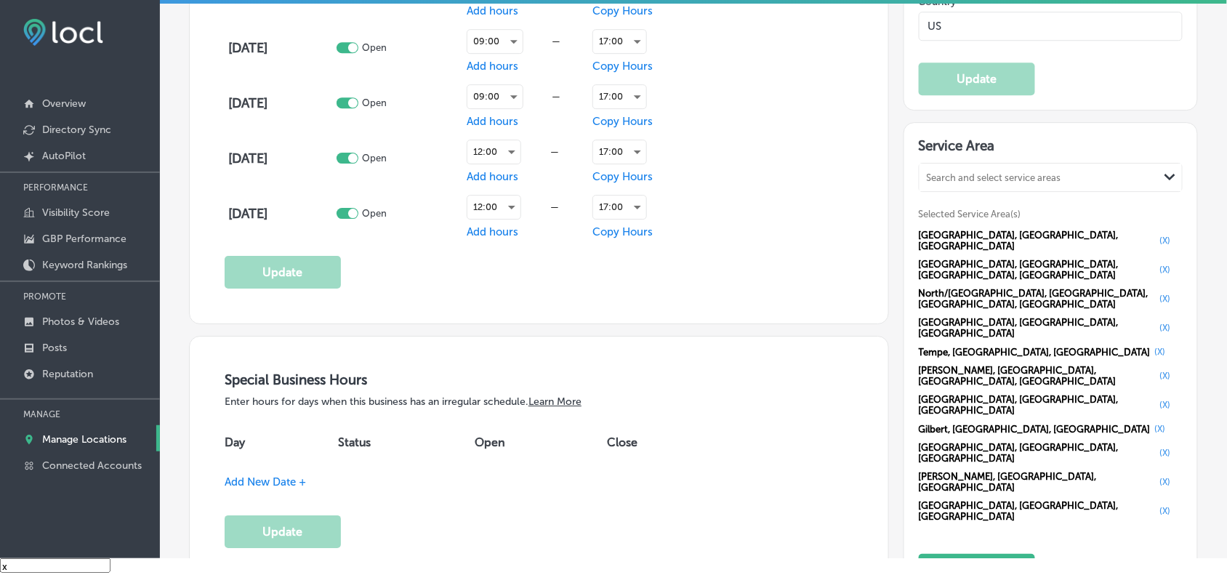
click at [1018, 183] on div "Search and select service areas" at bounding box center [994, 177] width 135 height 11
paste input "- [GEOGRAPHIC_DATA]"
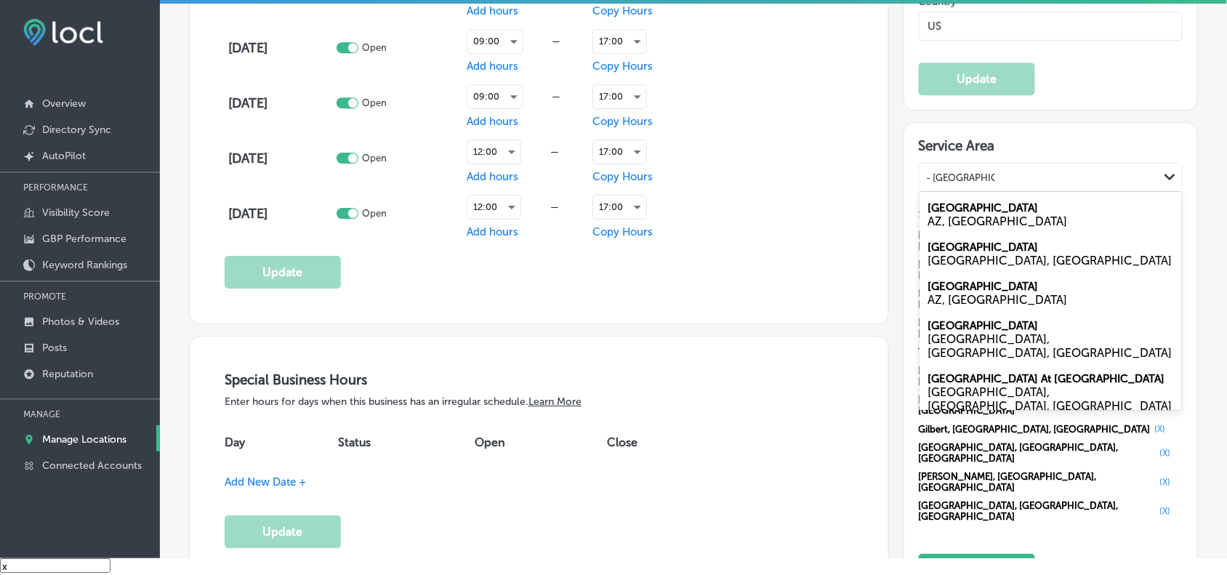
click at [996, 222] on div "AZ, [GEOGRAPHIC_DATA]" at bounding box center [1051, 222] width 245 height 14
type input "- [GEOGRAPHIC_DATA]"
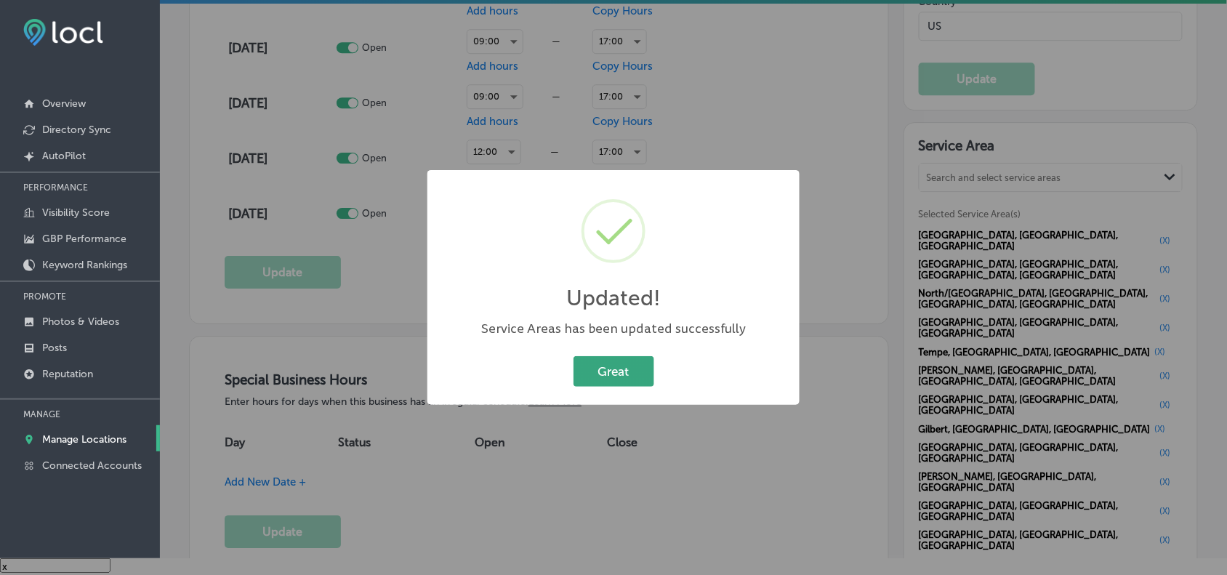
click at [645, 371] on button "Great" at bounding box center [614, 371] width 81 height 30
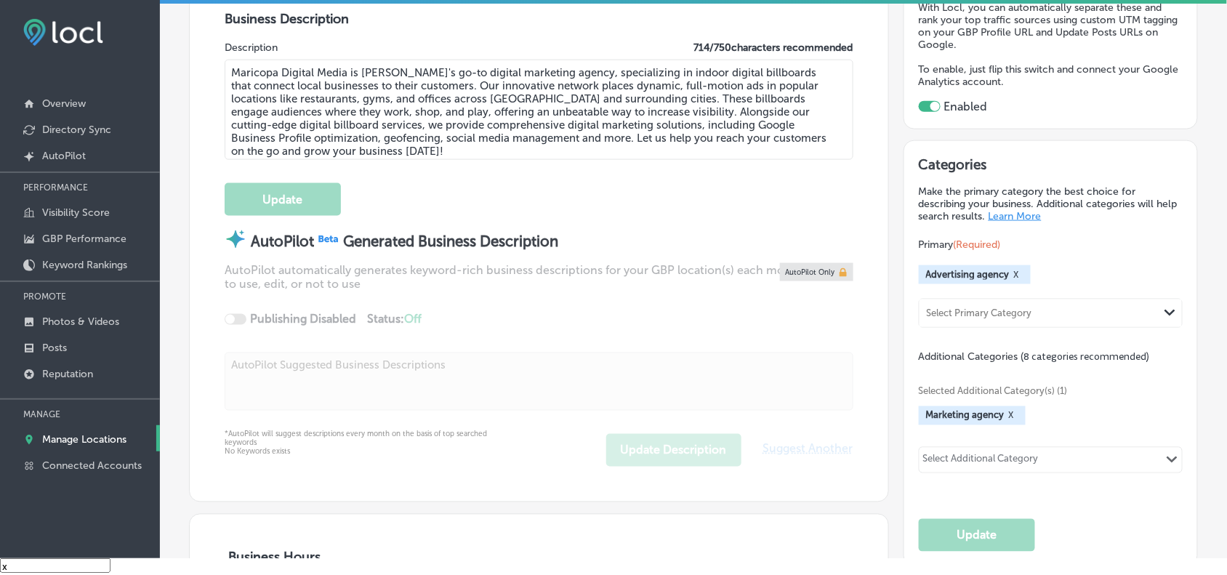
scroll to position [454, 0]
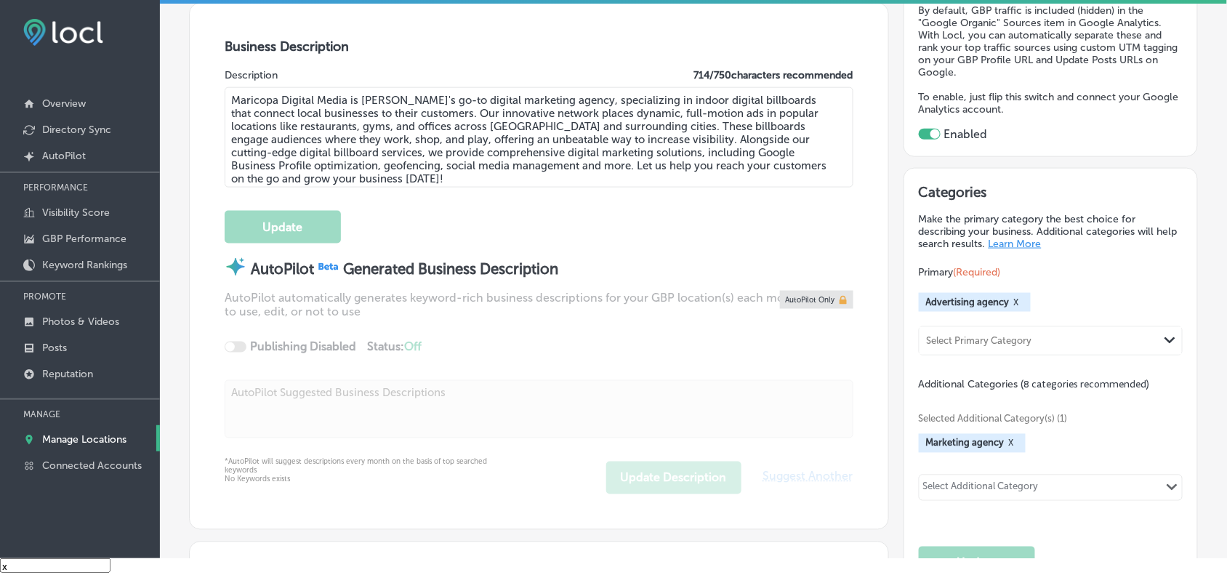
click at [77, 438] on p "Manage Locations" at bounding box center [84, 439] width 84 height 12
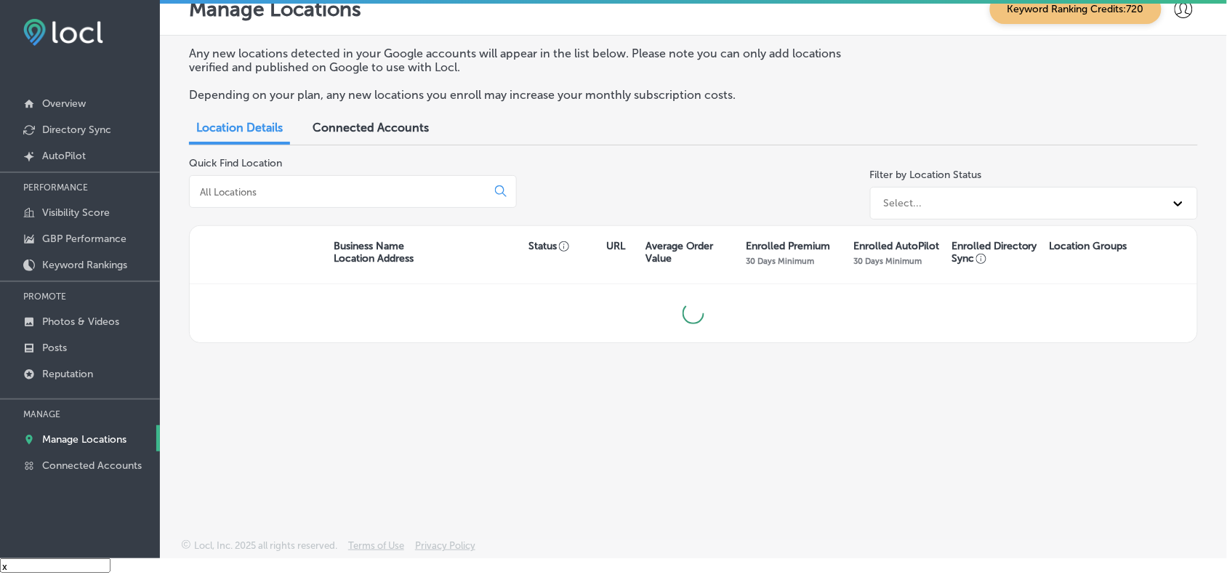
click at [398, 191] on input at bounding box center [341, 191] width 285 height 13
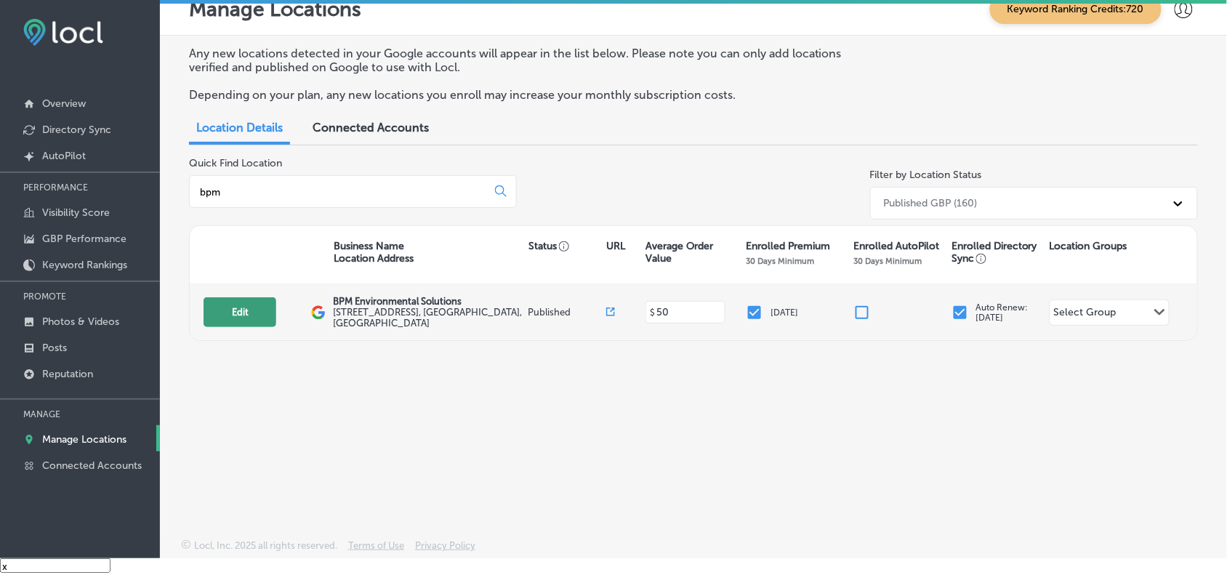
type input "bpm"
click at [241, 321] on button "Edit" at bounding box center [240, 312] width 73 height 30
select select "US"
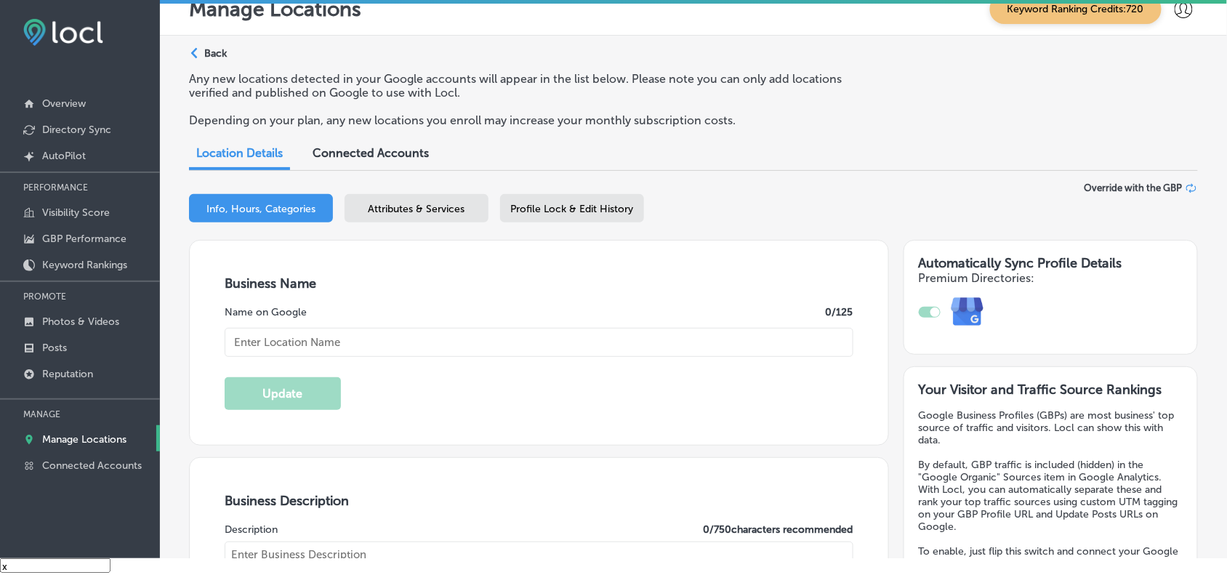
type input "BPM Environmental Solutions"
type input "[STREET_ADDRESS]"
type input "[GEOGRAPHIC_DATA]"
type input "33156"
type input "US"
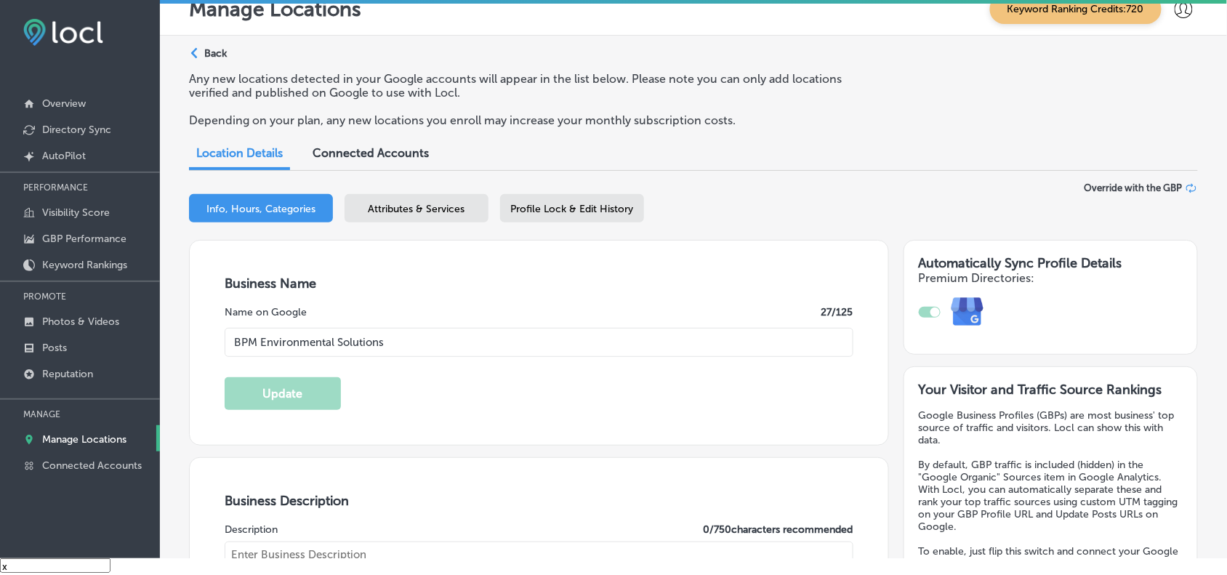
type input "[URL][DOMAIN_NAME]"
checkbox input "true"
type textarea "BPM Environmental Solutions, your trusted Miami pest control company, offers co…"
type input "[PHONE_NUMBER]"
click at [406, 208] on span "Attributes & Services" at bounding box center [417, 209] width 97 height 12
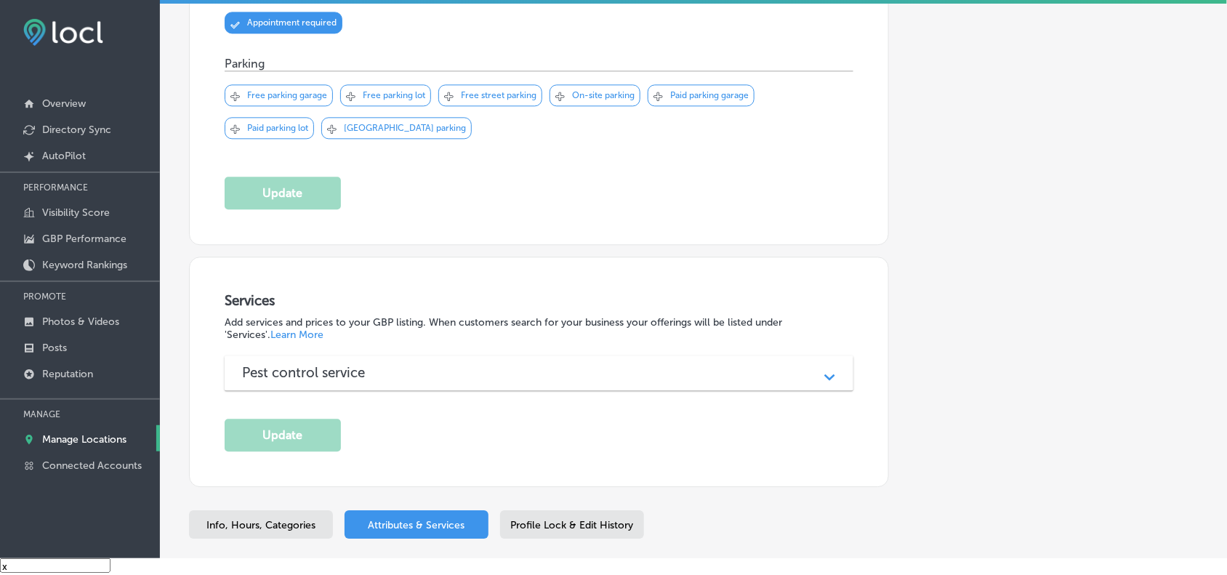
scroll to position [996, 0]
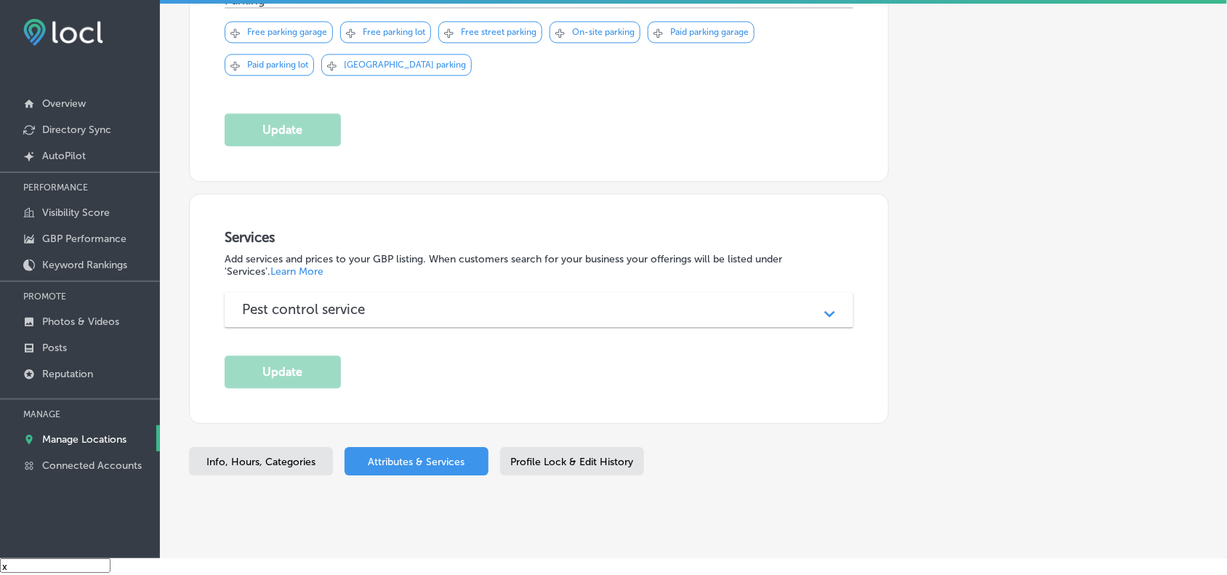
click at [819, 292] on div "Path Created with Sketch." at bounding box center [830, 310] width 36 height 36
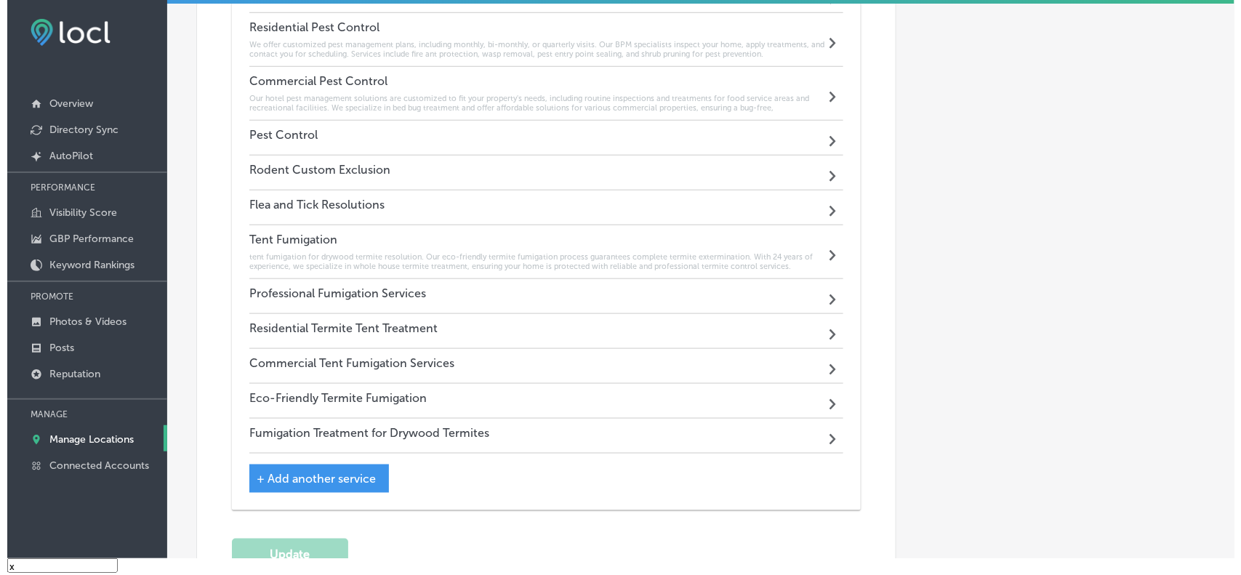
scroll to position [1954, 0]
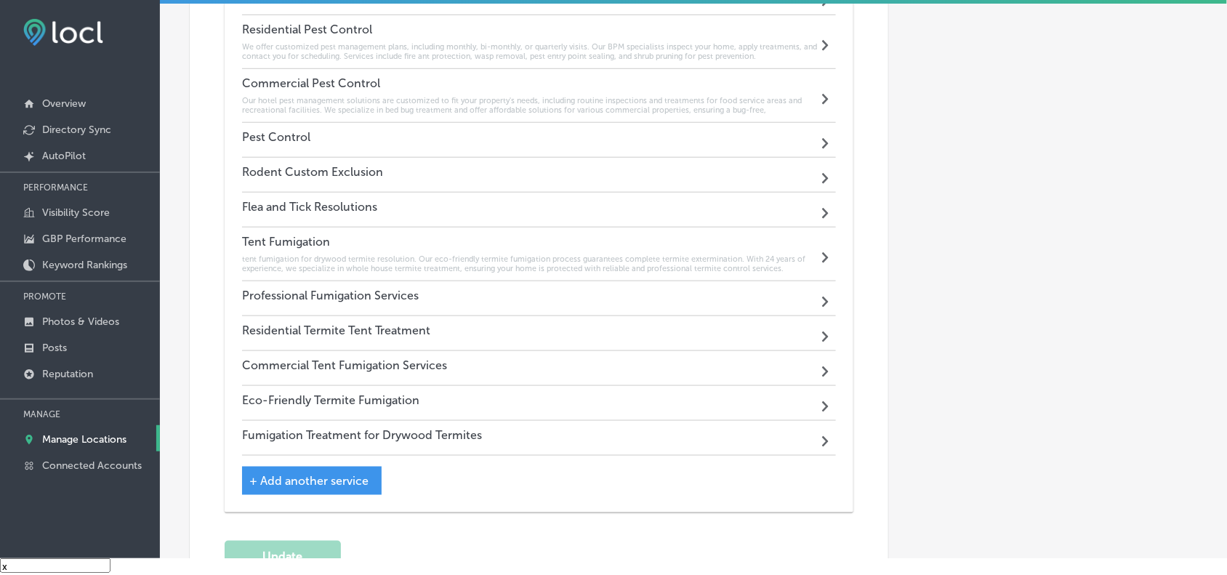
click at [808, 255] on h6 "tent fumigation for drywood termite resolution. Our eco-friendly termite fumiga…" at bounding box center [530, 264] width 576 height 19
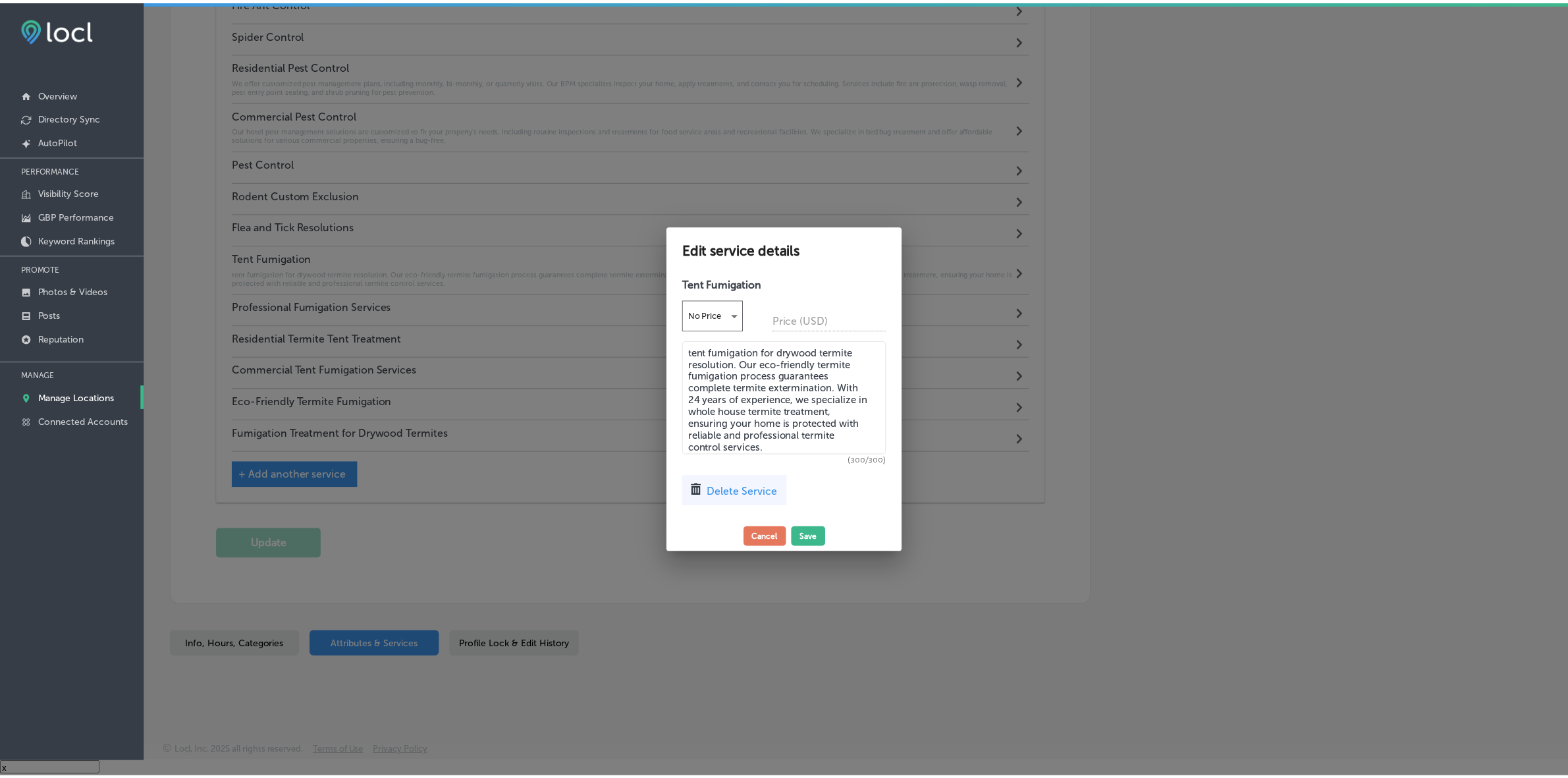
scroll to position [1734, 0]
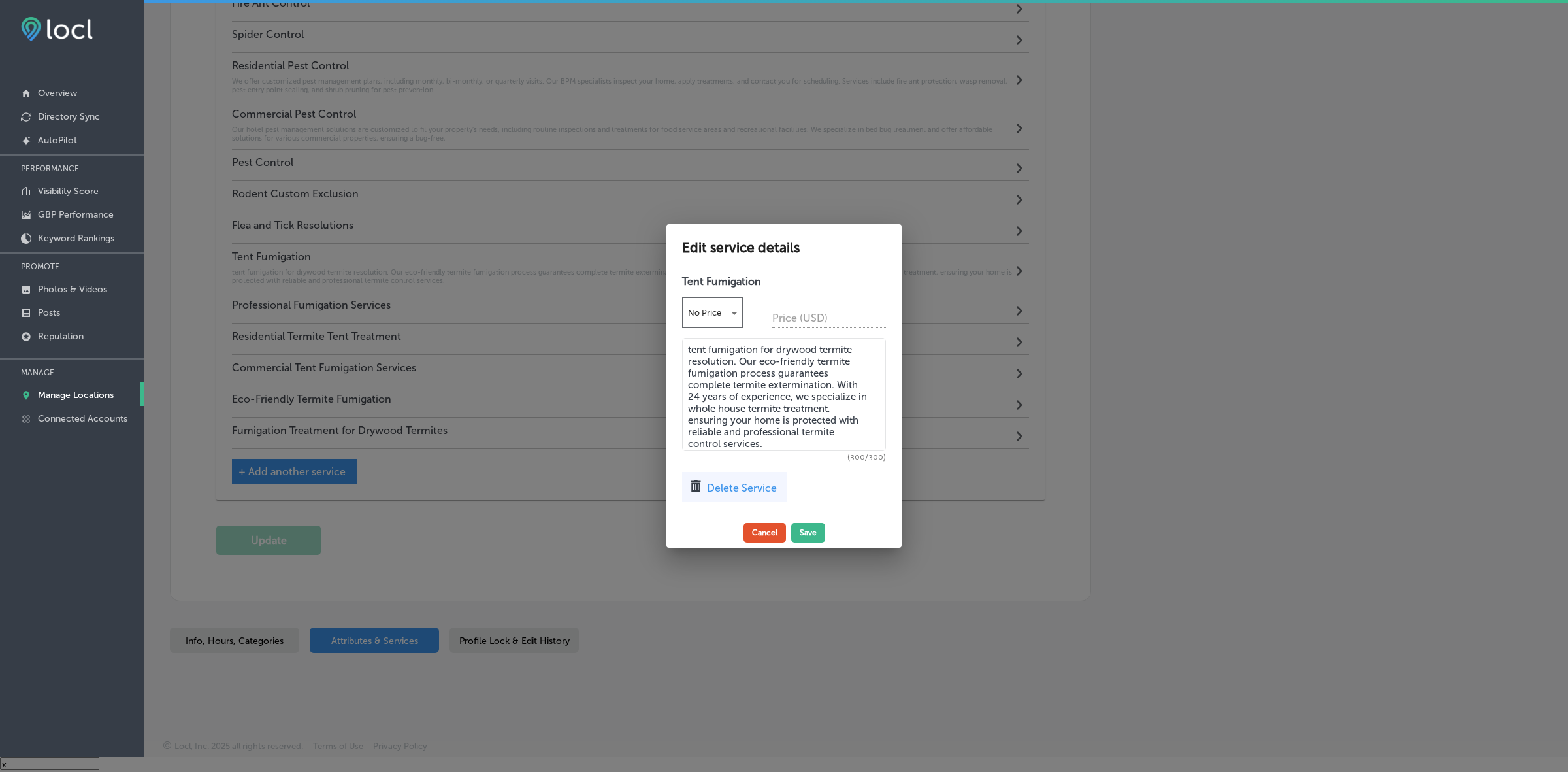
click at [761, 529] on button "Cancel" at bounding box center [765, 533] width 42 height 20
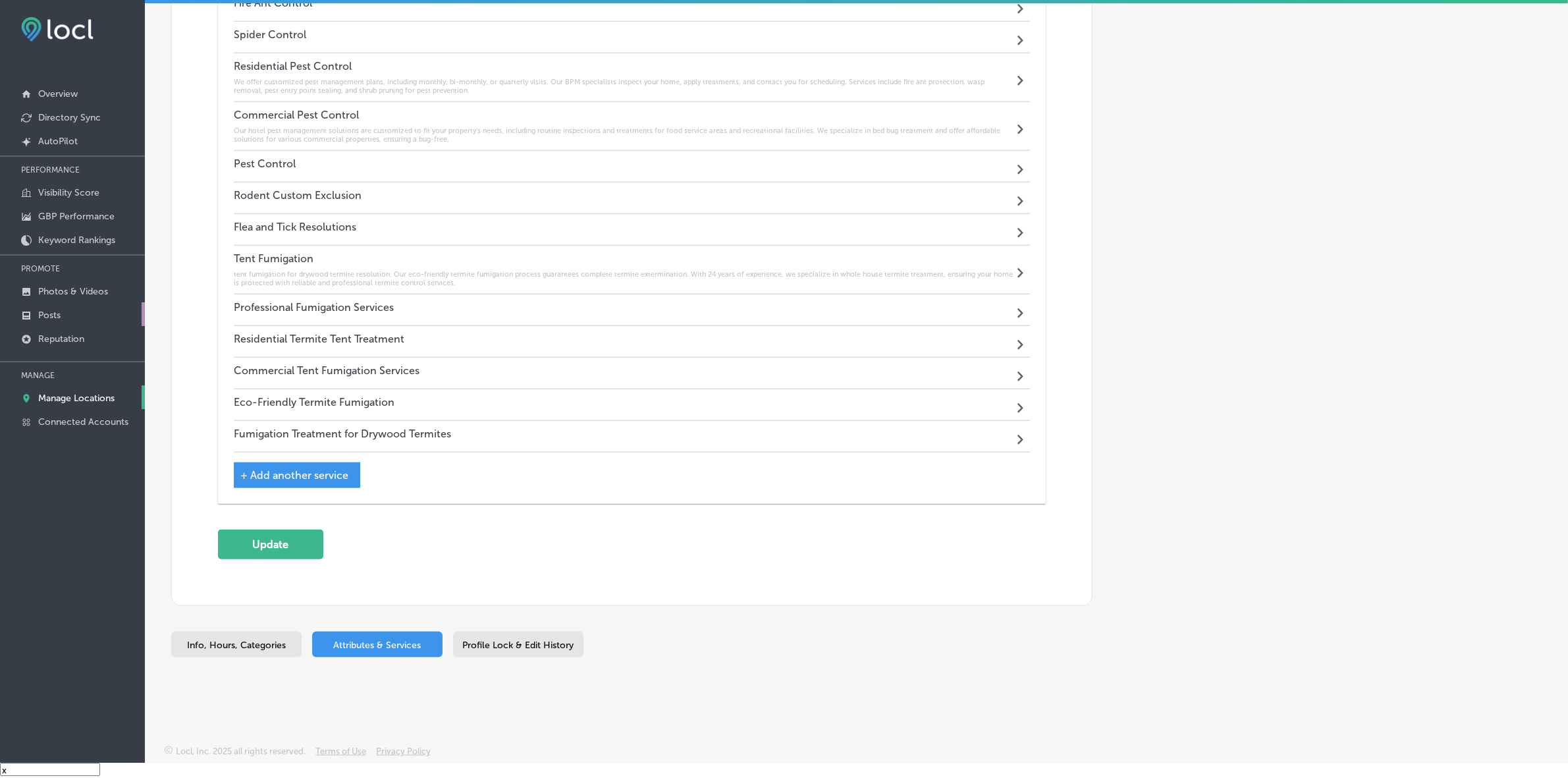
click at [68, 321] on link "Posts" at bounding box center [72, 314] width 145 height 24
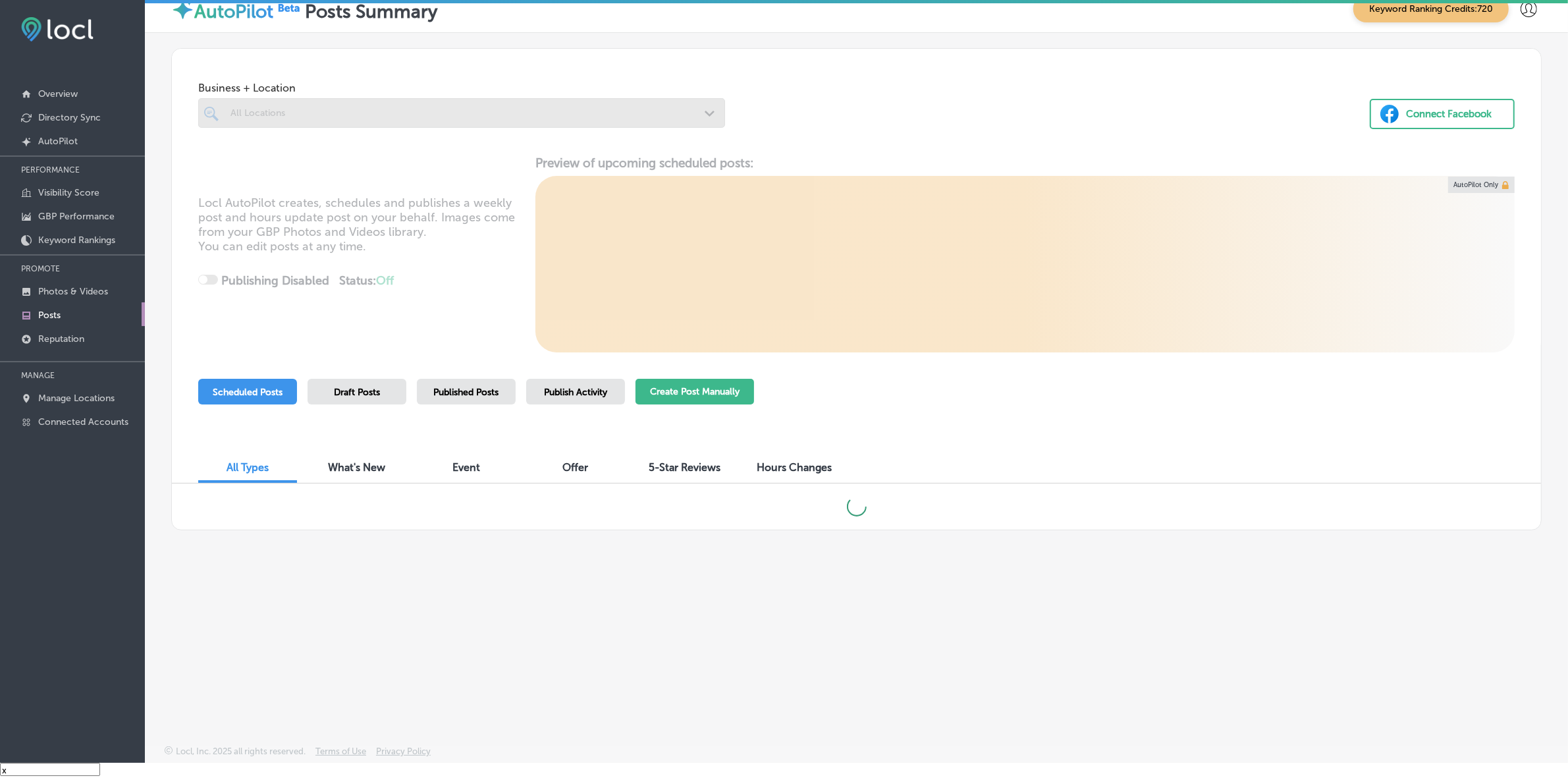
click at [656, 393] on button "Create Post Manually" at bounding box center [695, 391] width 119 height 25
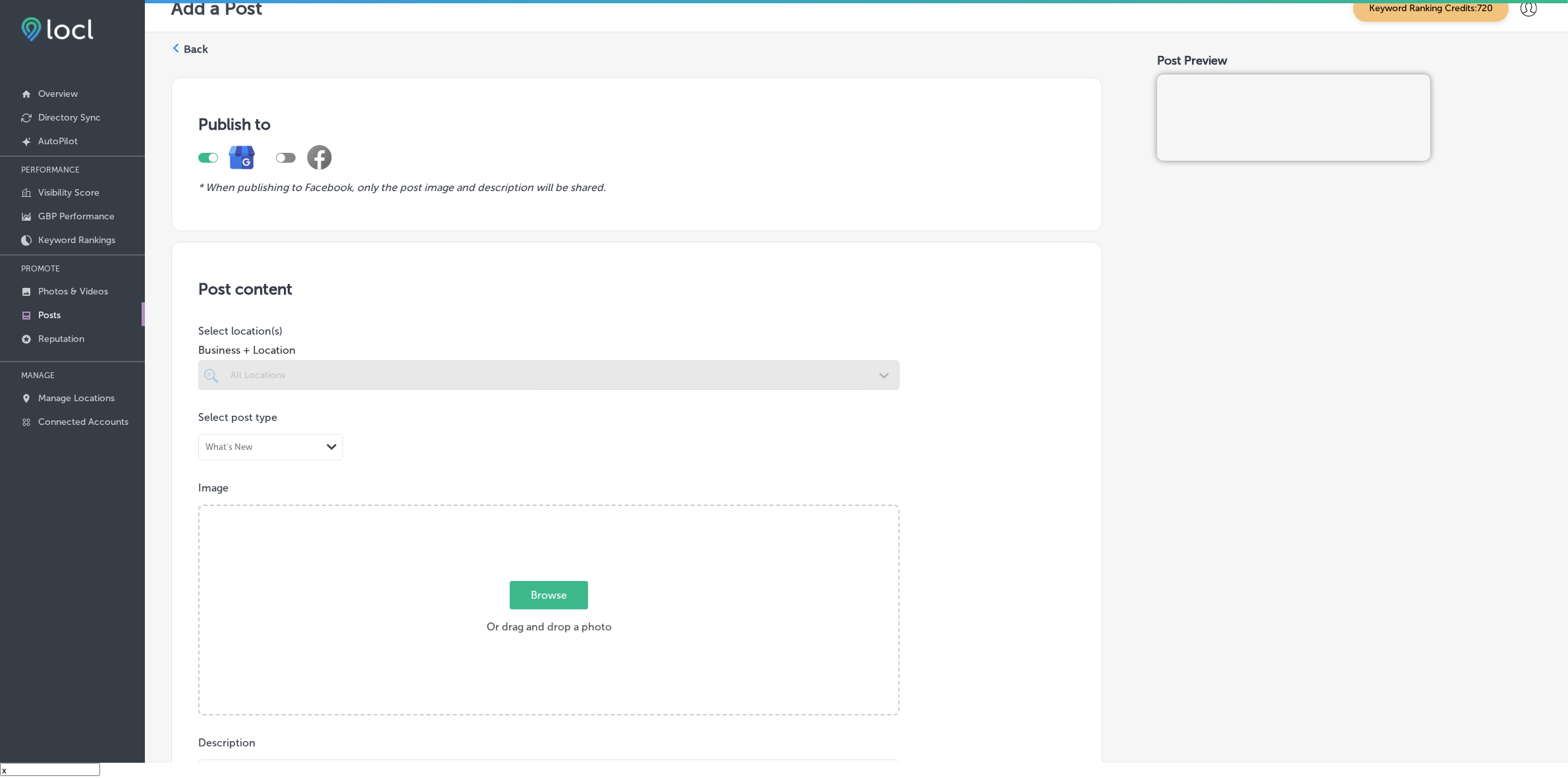
click at [491, 376] on div at bounding box center [549, 375] width 701 height 30
click at [636, 375] on div at bounding box center [549, 375] width 701 height 30
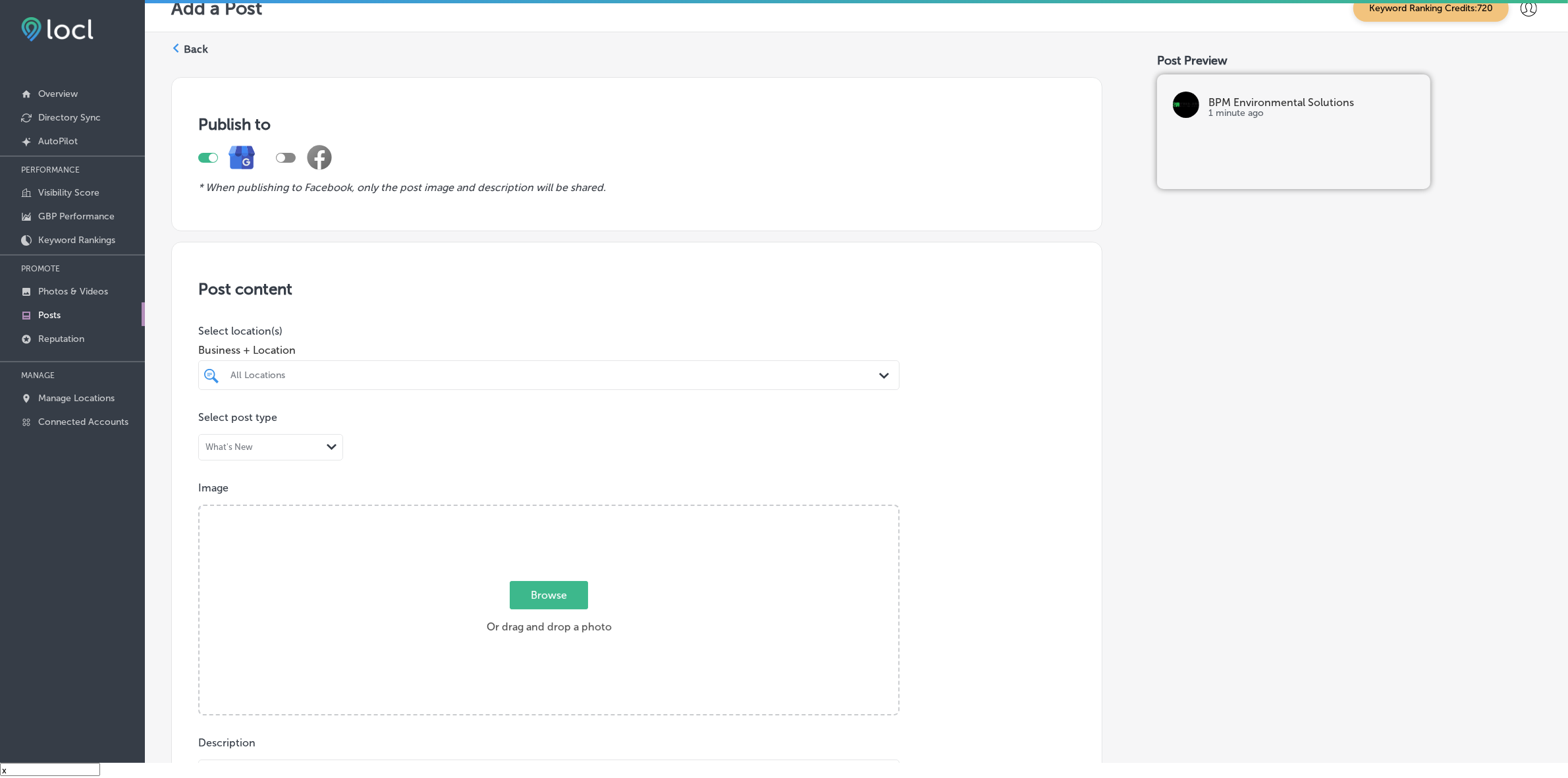
click at [636, 375] on div "All Locations" at bounding box center [556, 375] width 650 height 11
click at [629, 427] on label "[STREET_ADDRESS]" at bounding box center [546, 423] width 197 height 8
type input "psl"
click at [988, 446] on div "Post content Select location(s) Business + Location option [STREET_ADDRESS]. op…" at bounding box center [637, 658] width 931 height 834
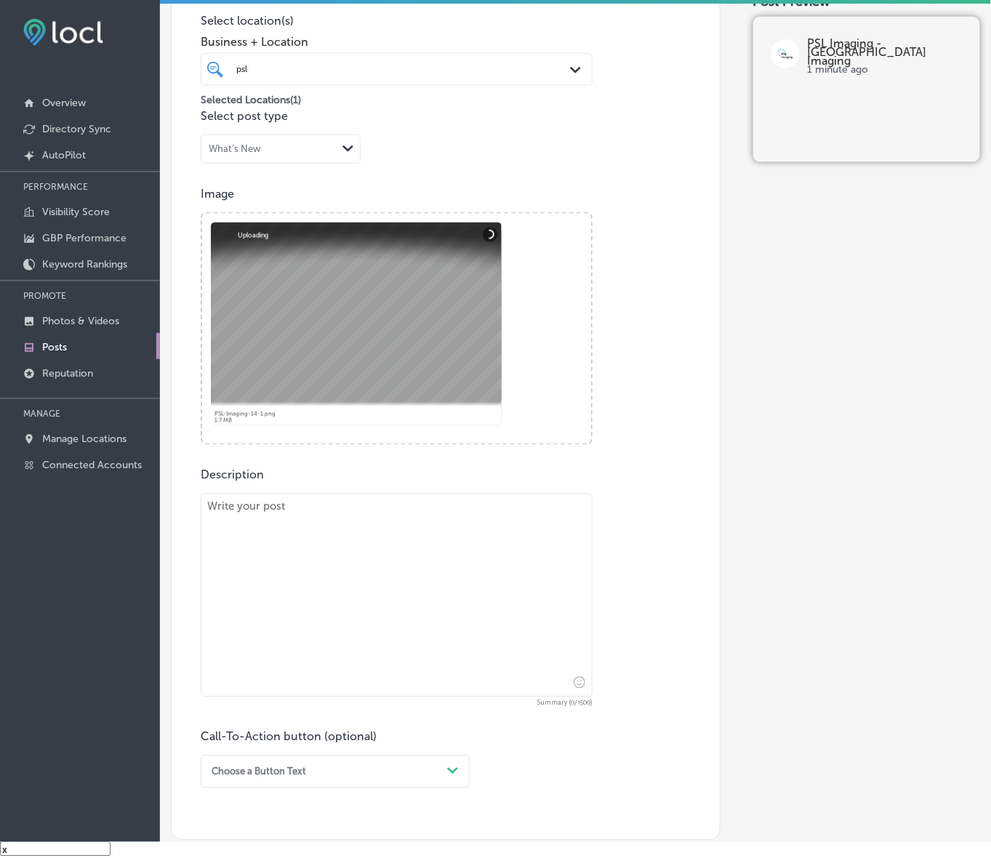
scroll to position [364, 0]
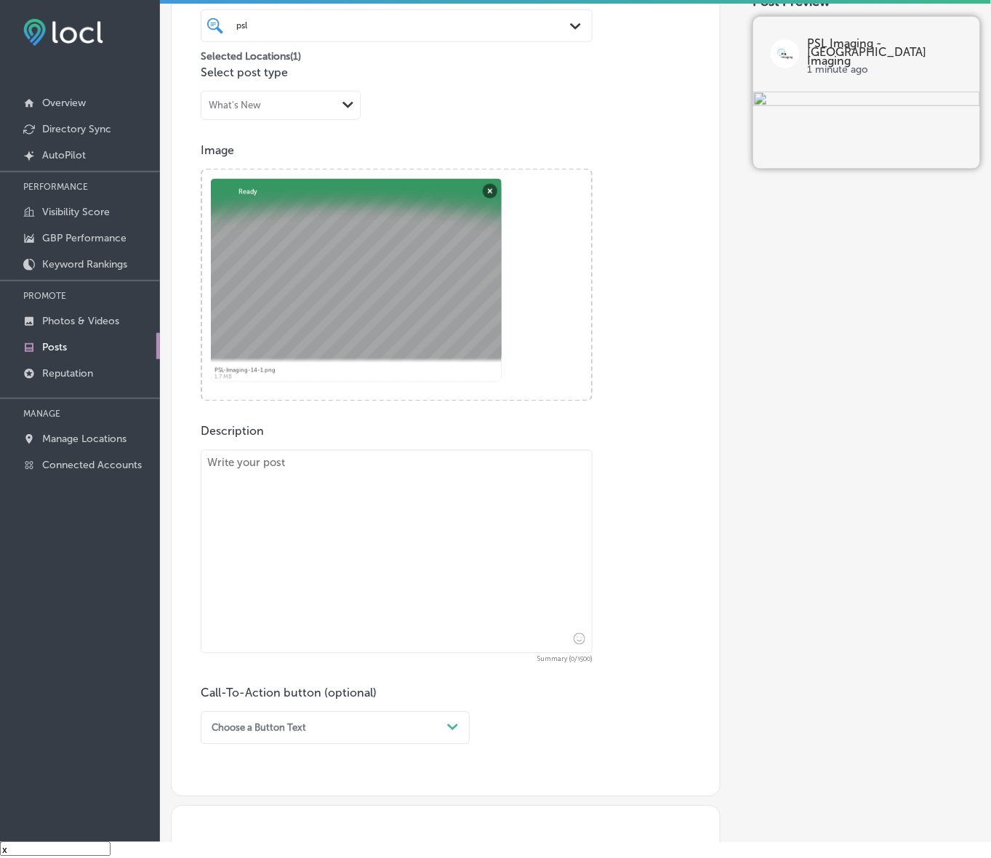
click at [396, 551] on textarea at bounding box center [397, 552] width 392 height 204
paste textarea "Lo IPS Dolorsi, ametcon Adip Elits Doeiu, Tempor, inc Utla Etdol, ma aliquaenim…"
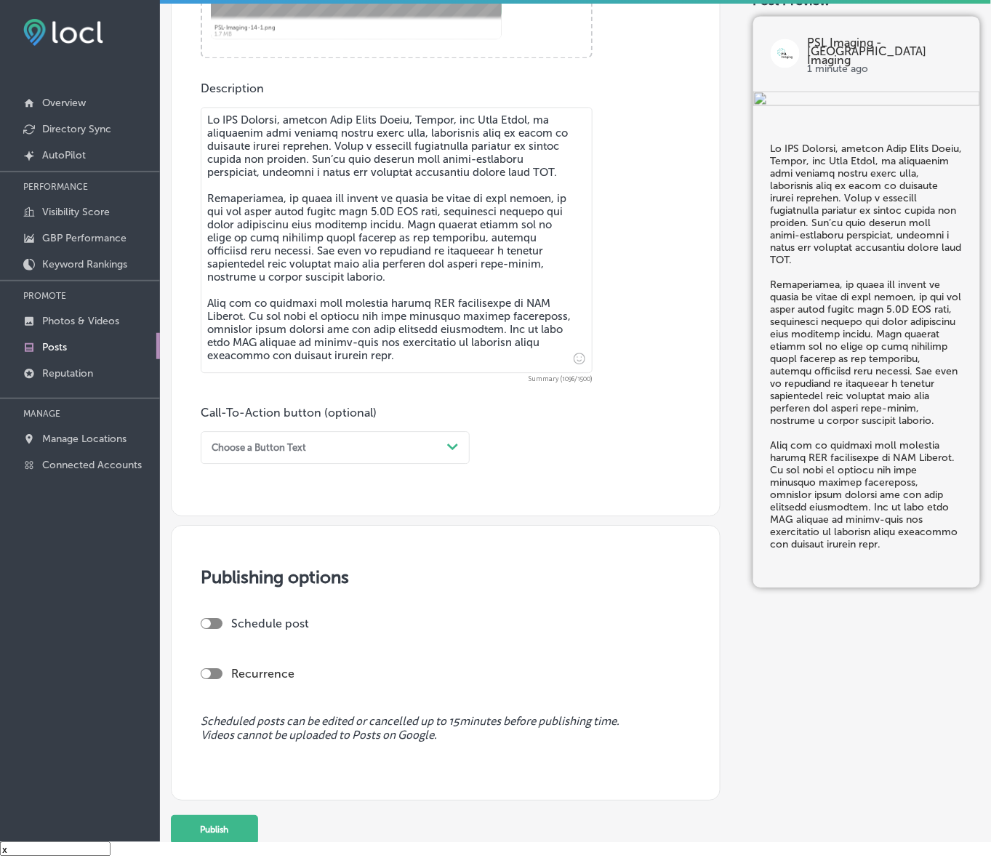
scroll to position [795, 0]
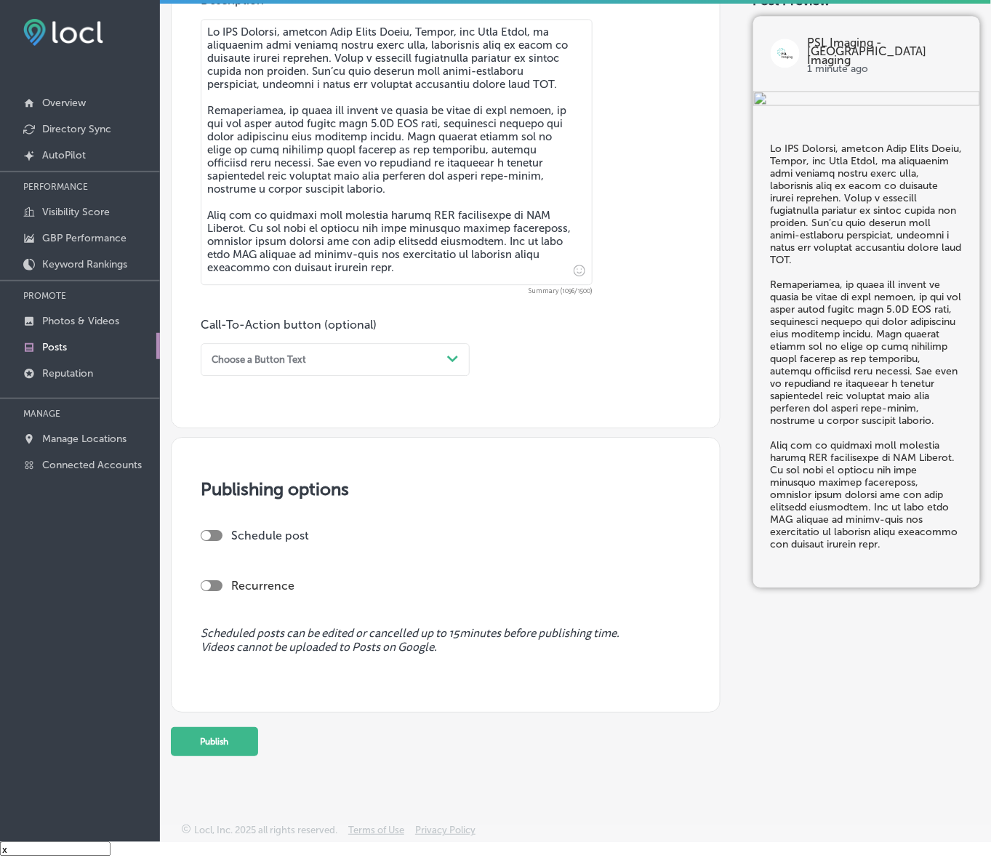
type textarea "Lo IPS Dolorsi, ametcon Adip Elits Doeiu, Tempor, inc Utla Etdol, ma aliquaenim…"
click at [456, 358] on icon "Path Created with Sketch." at bounding box center [452, 359] width 11 height 7
click at [239, 516] on div "Call Now" at bounding box center [335, 521] width 269 height 22
click at [219, 540] on div "Schedule post" at bounding box center [441, 536] width 481 height 14
click at [219, 534] on div at bounding box center [212, 535] width 22 height 11
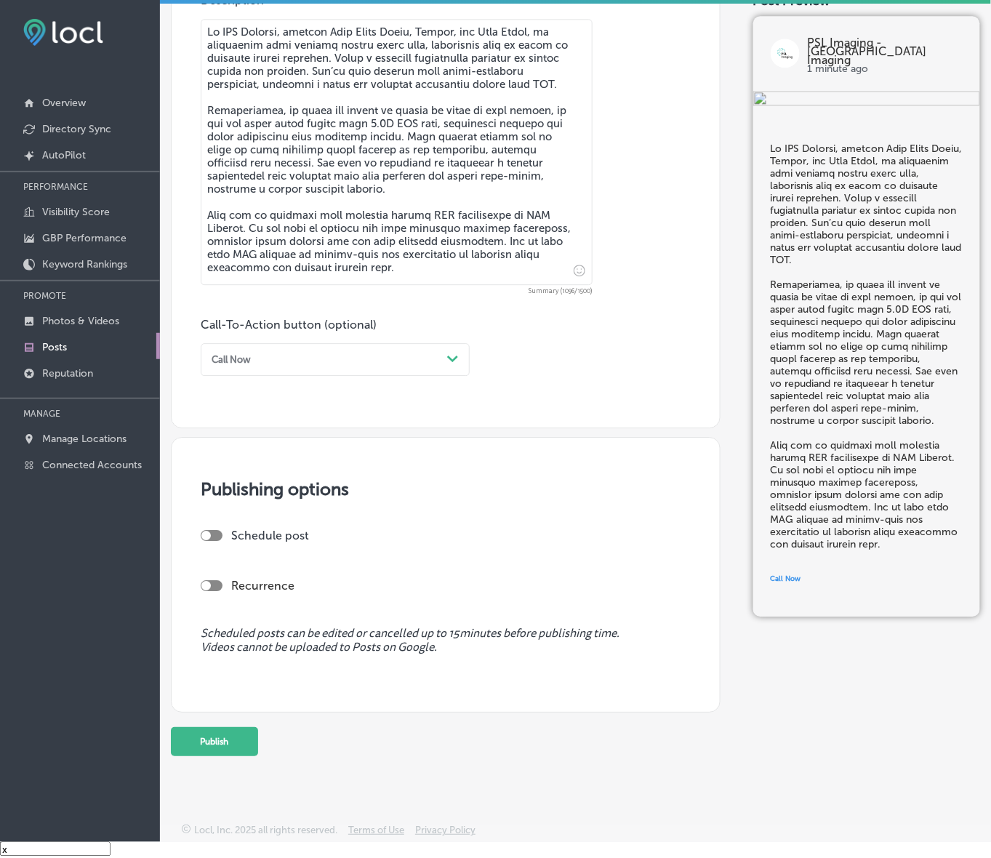
checkbox input "true"
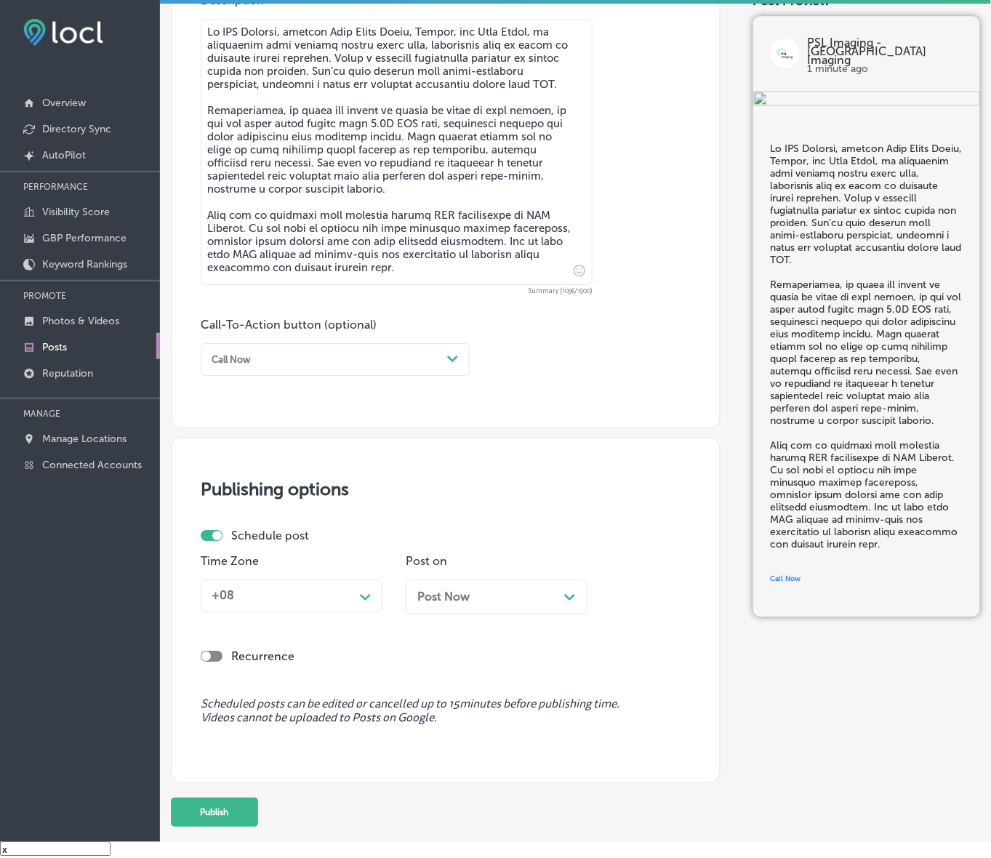
click at [316, 588] on div "+08" at bounding box center [280, 596] width 148 height 23
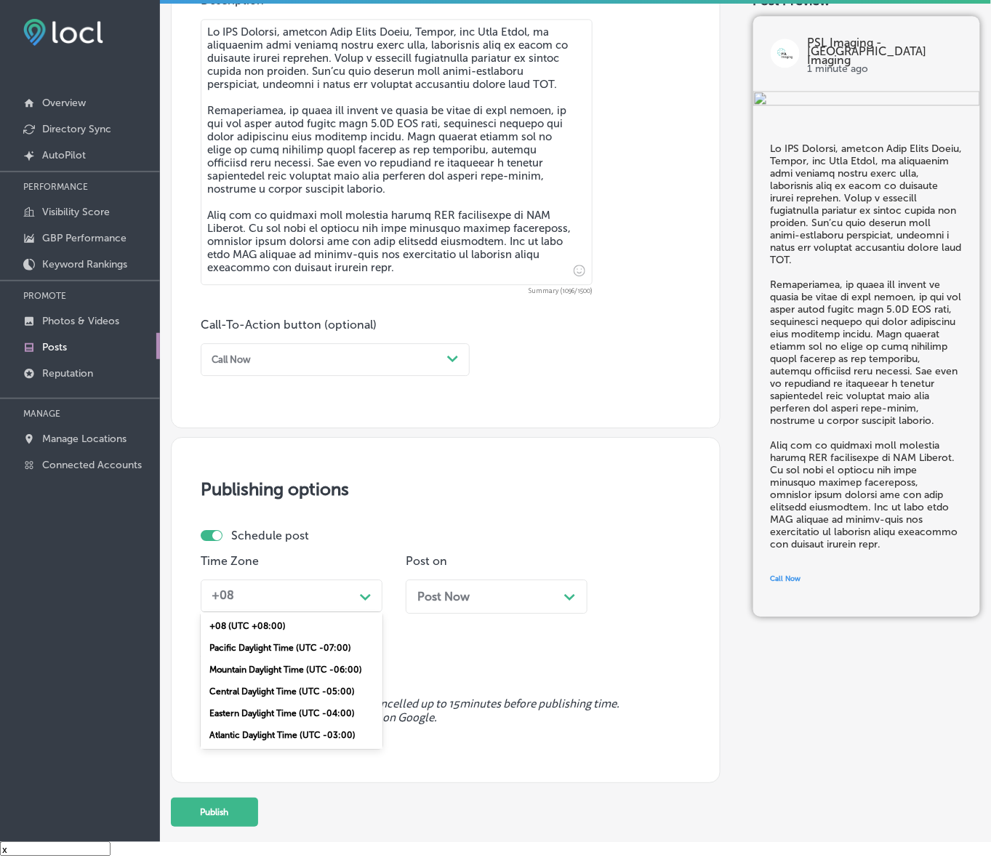
click at [284, 668] on div "Mountain Daylight Time (UTC -06:00)" at bounding box center [292, 670] width 182 height 22
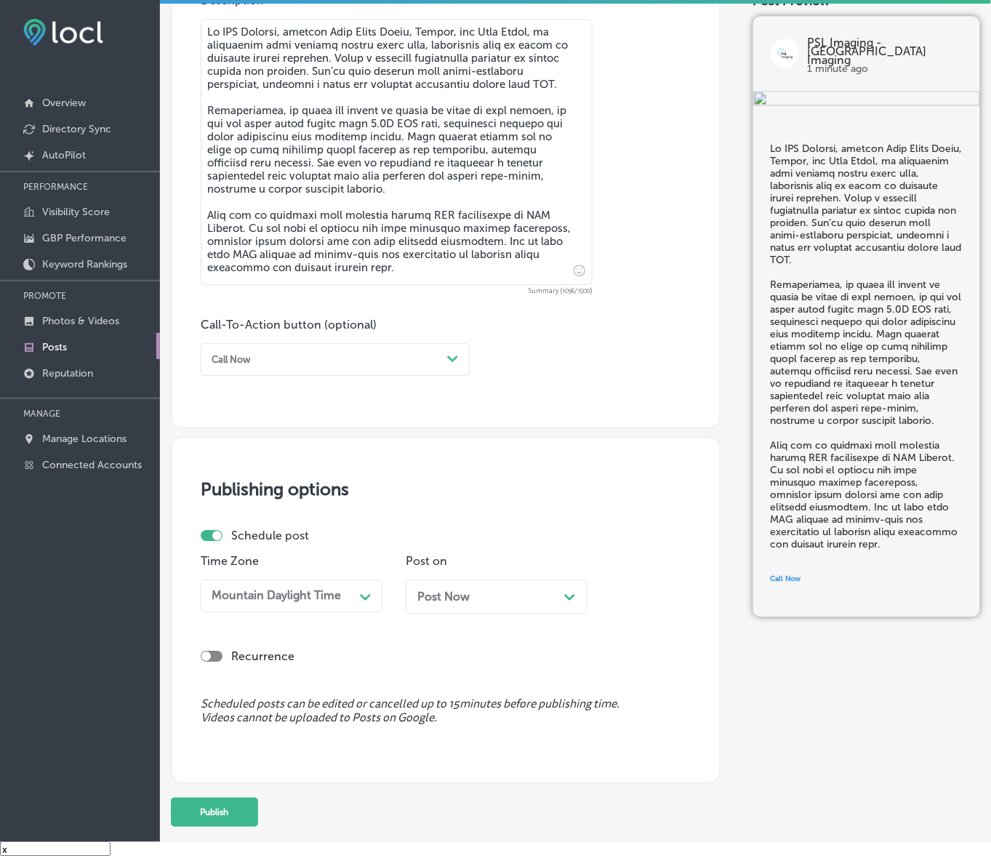
click at [464, 596] on span "Post Now" at bounding box center [443, 597] width 52 height 14
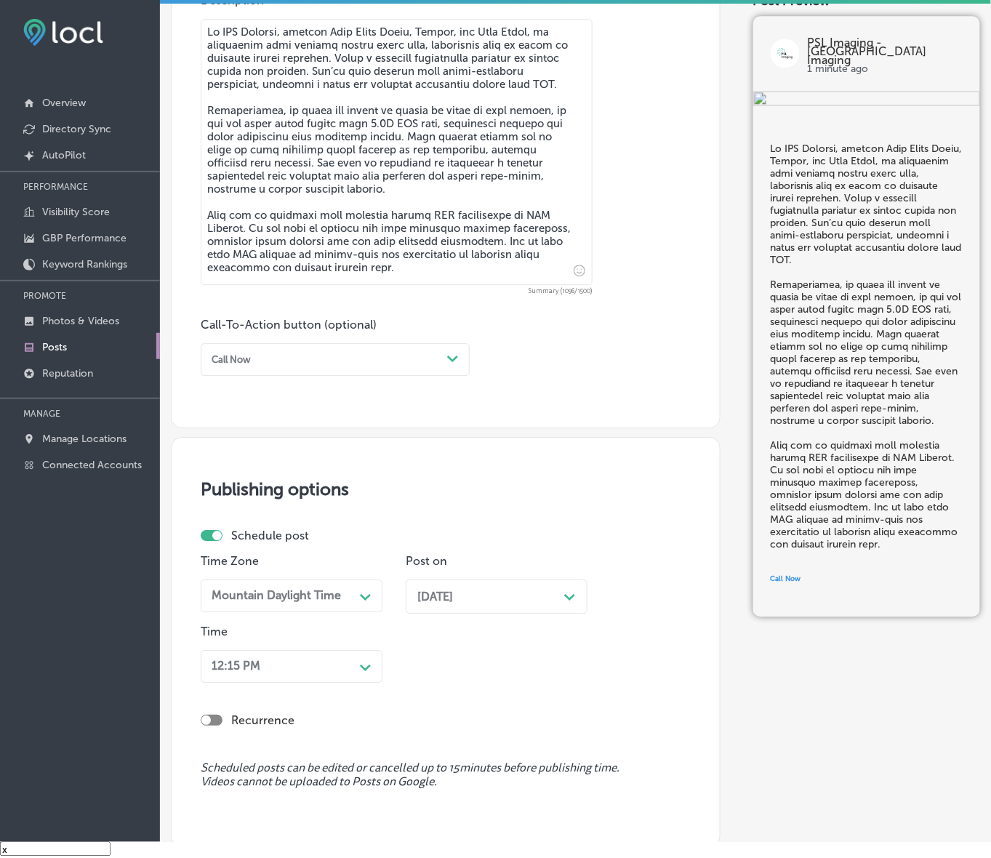
click at [351, 660] on div "12:15 PM Path Created with Sketch." at bounding box center [292, 666] width 182 height 33
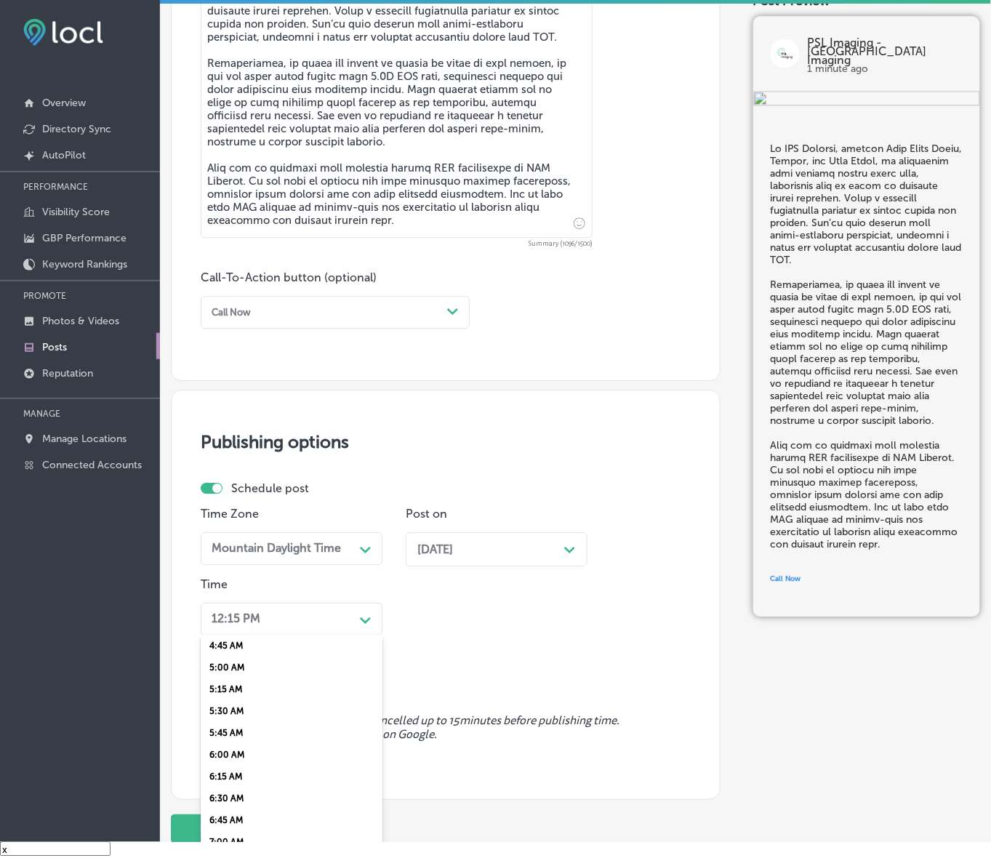
scroll to position [545, 0]
click at [223, 710] on div "7:00 AM" at bounding box center [292, 715] width 182 height 22
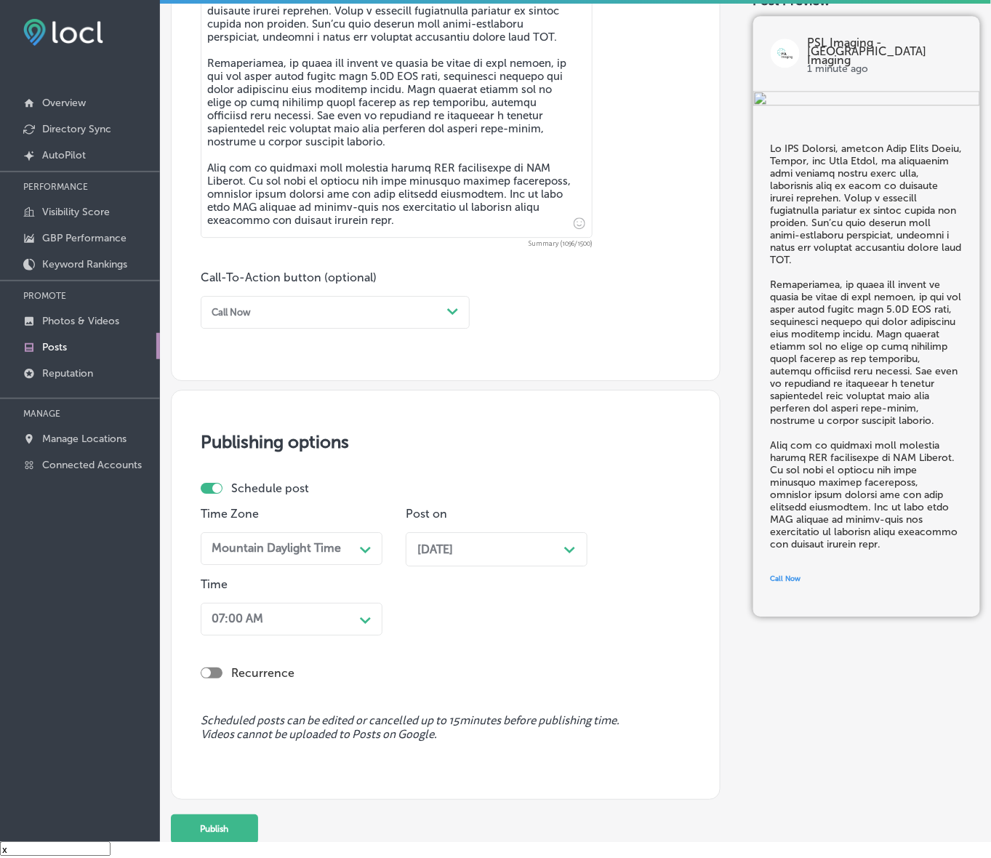
scroll to position [929, 0]
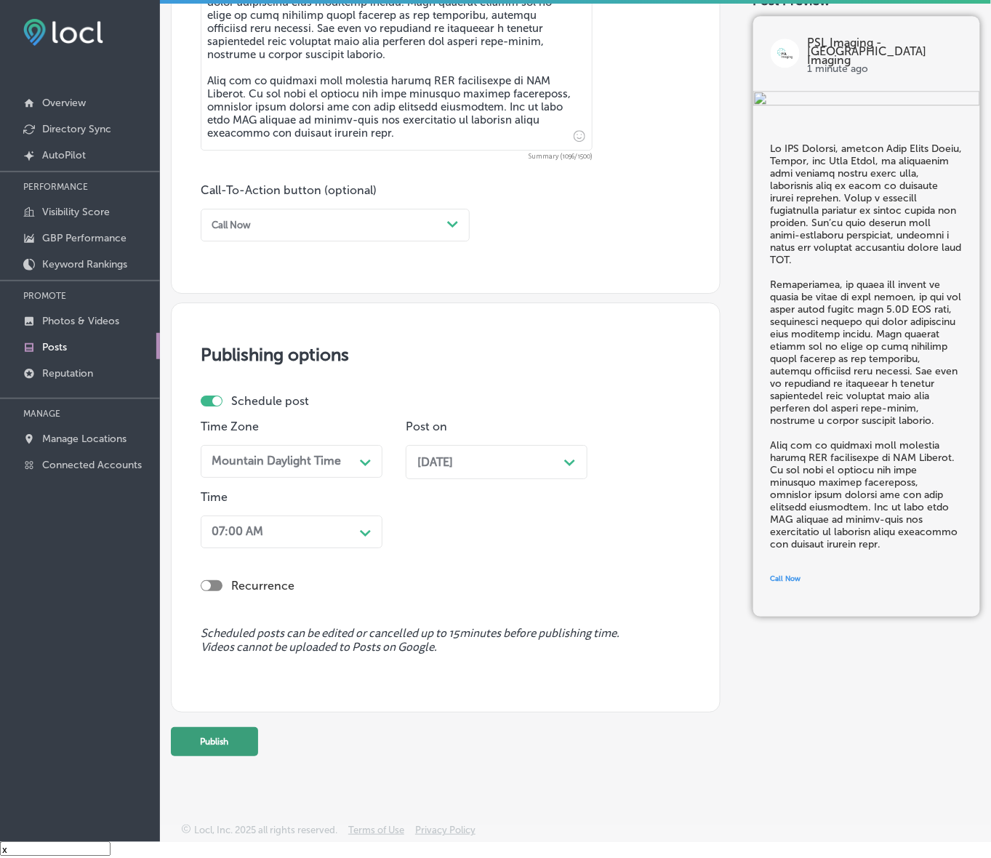
click at [226, 740] on button "Publish" at bounding box center [214, 741] width 87 height 29
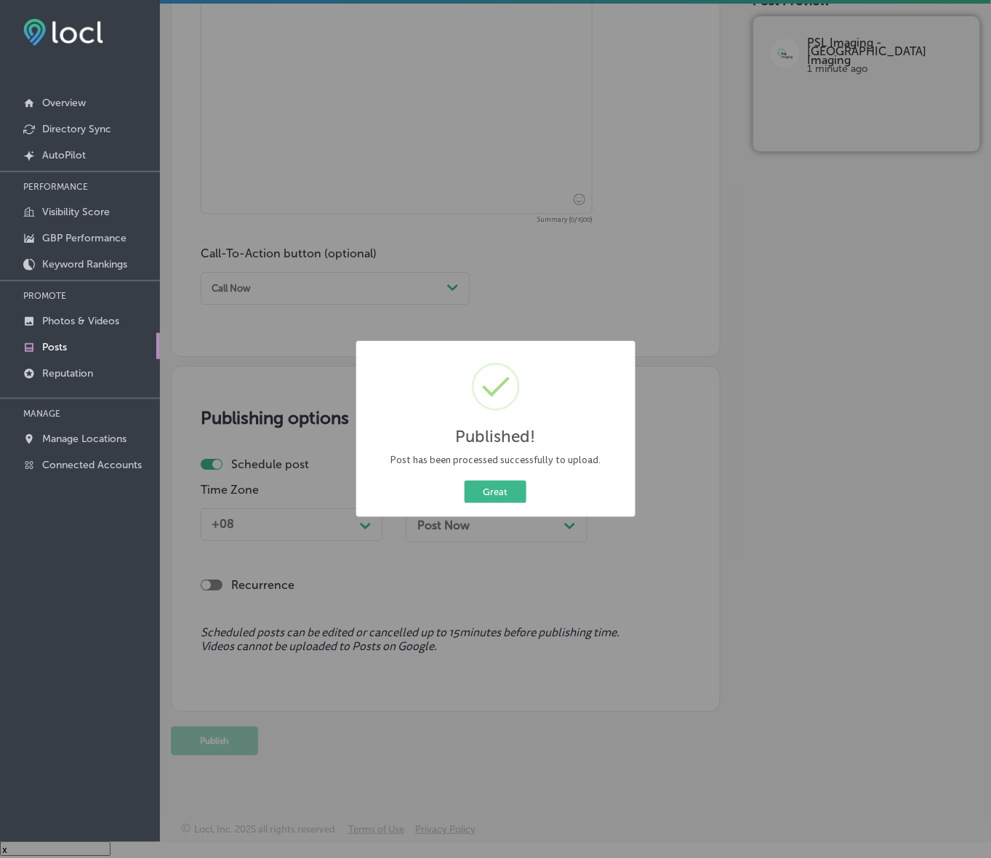
scroll to position [866, 0]
click at [491, 484] on button "Great" at bounding box center [496, 492] width 62 height 23
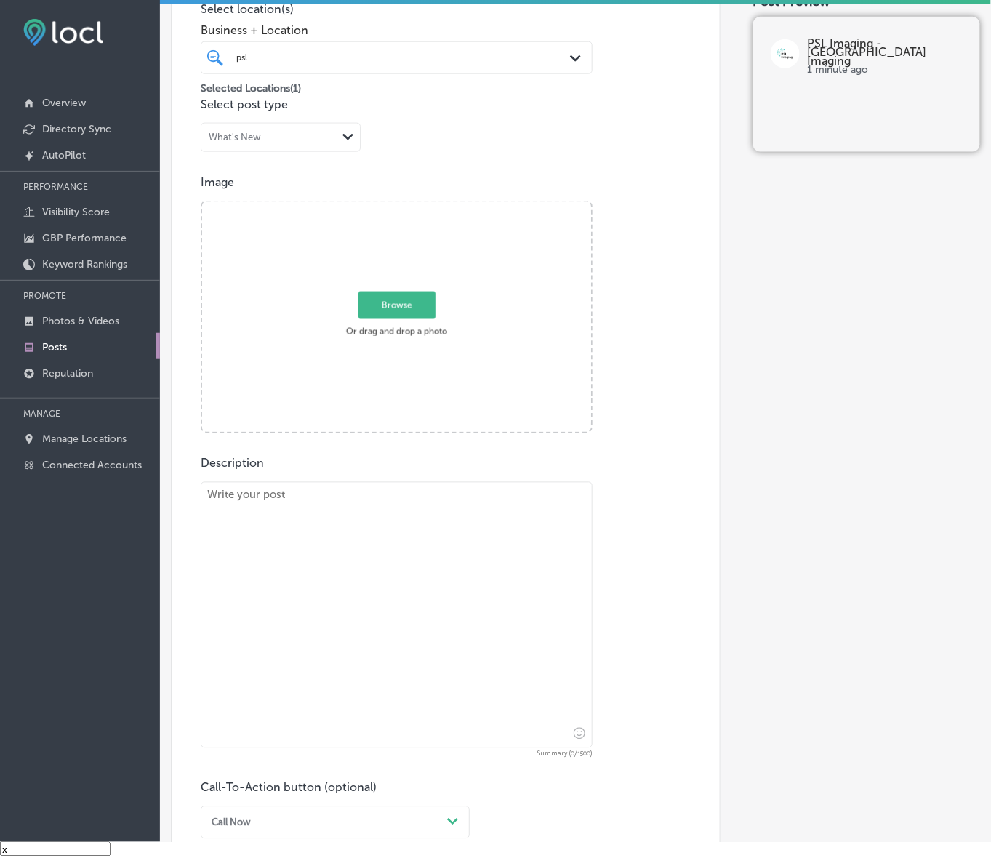
scroll to position [230, 0]
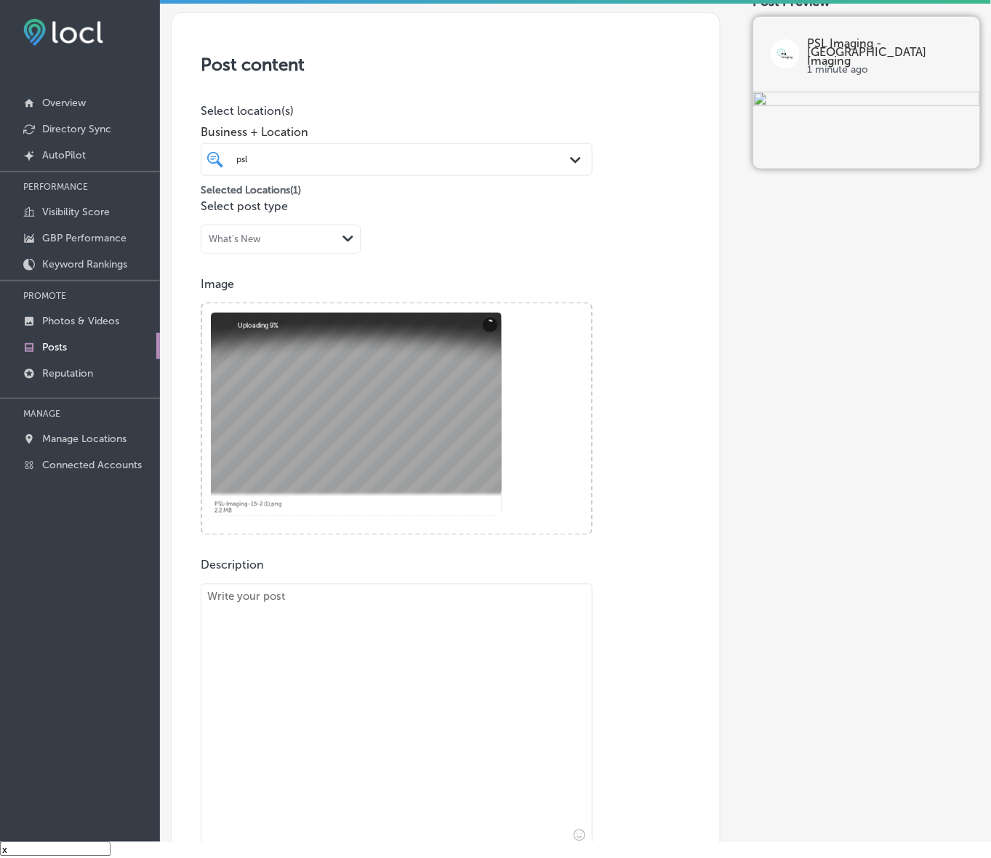
drag, startPoint x: 413, startPoint y: 699, endPoint x: 412, endPoint y: 691, distance: 8.0
click at [413, 699] on textarea at bounding box center [397, 717] width 392 height 266
paste textarea "When it comes to personalized [MEDICAL_DATA] scans, we don’t believe in a one-s…"
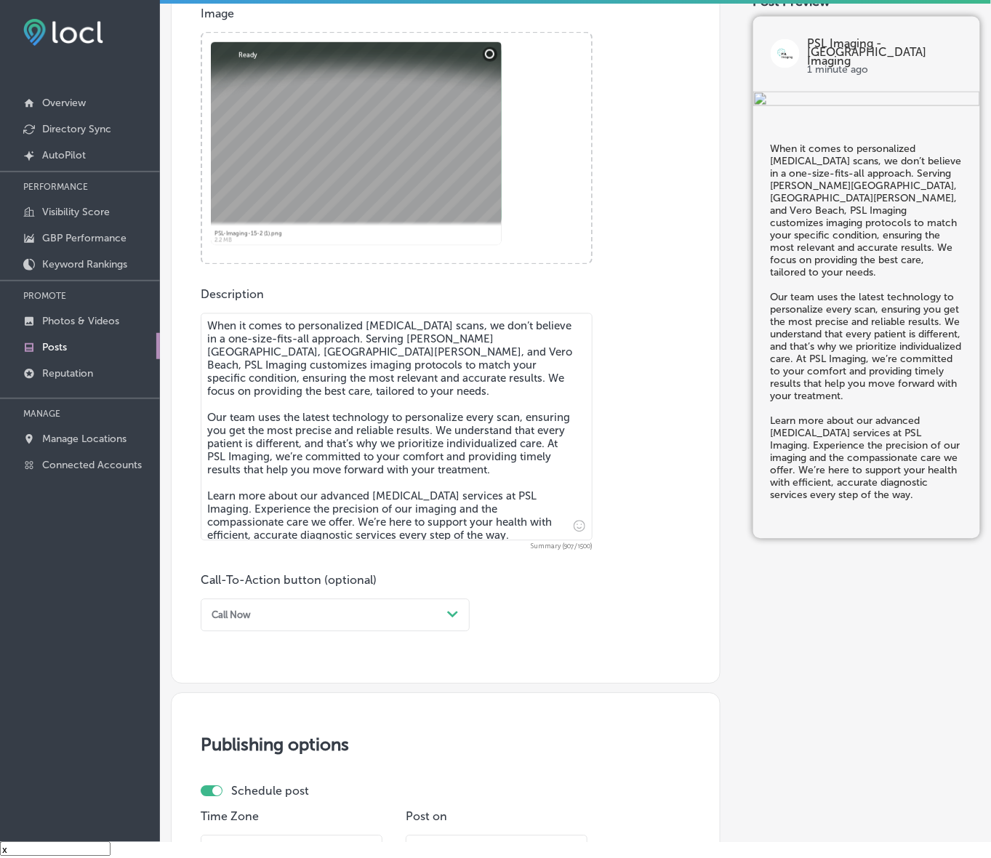
scroll to position [502, 0]
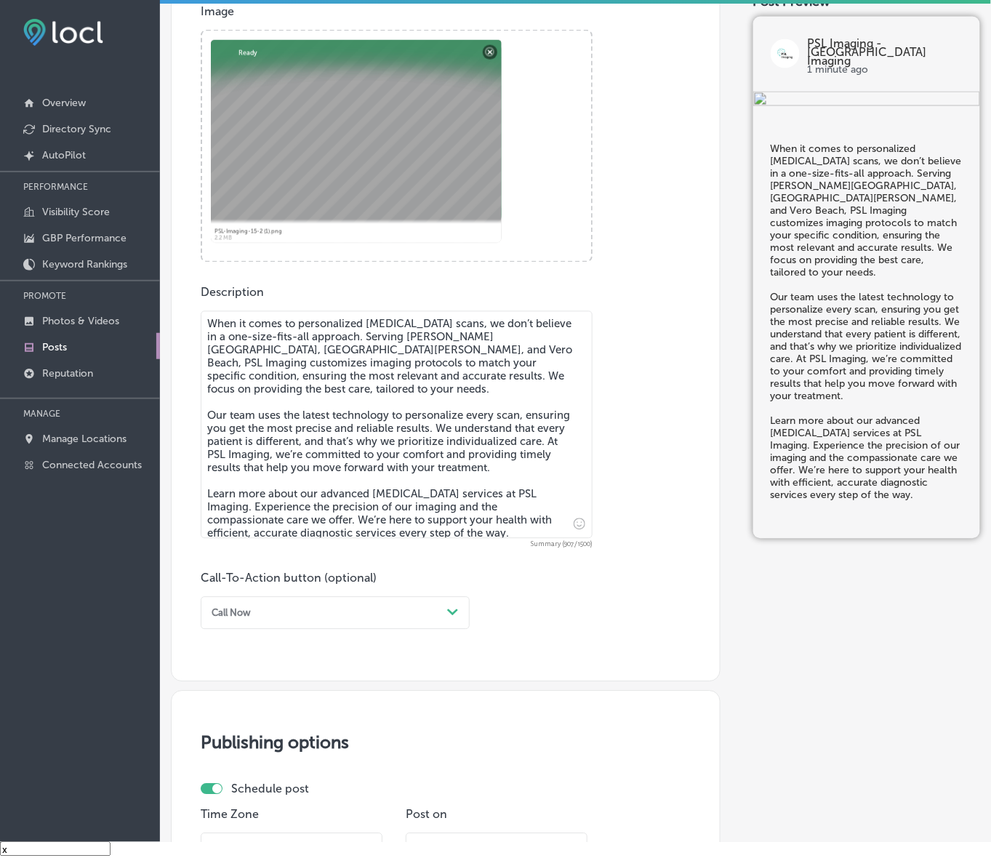
type textarea "When it comes to personalized [MEDICAL_DATA] scans, we don’t believe in a one-s…"
drag, startPoint x: 446, startPoint y: 609, endPoint x: 398, endPoint y: 623, distance: 49.9
click at [446, 609] on div "Path Created with Sketch." at bounding box center [452, 612] width 23 height 23
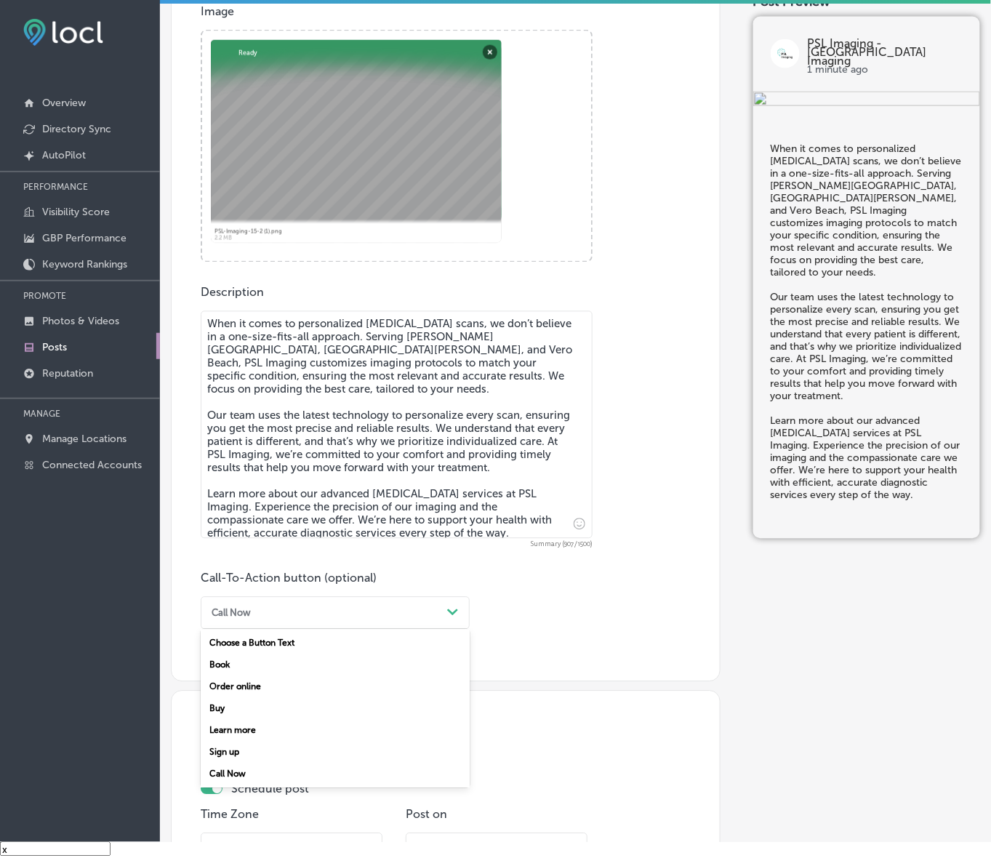
click at [245, 728] on div "Learn more" at bounding box center [335, 731] width 269 height 22
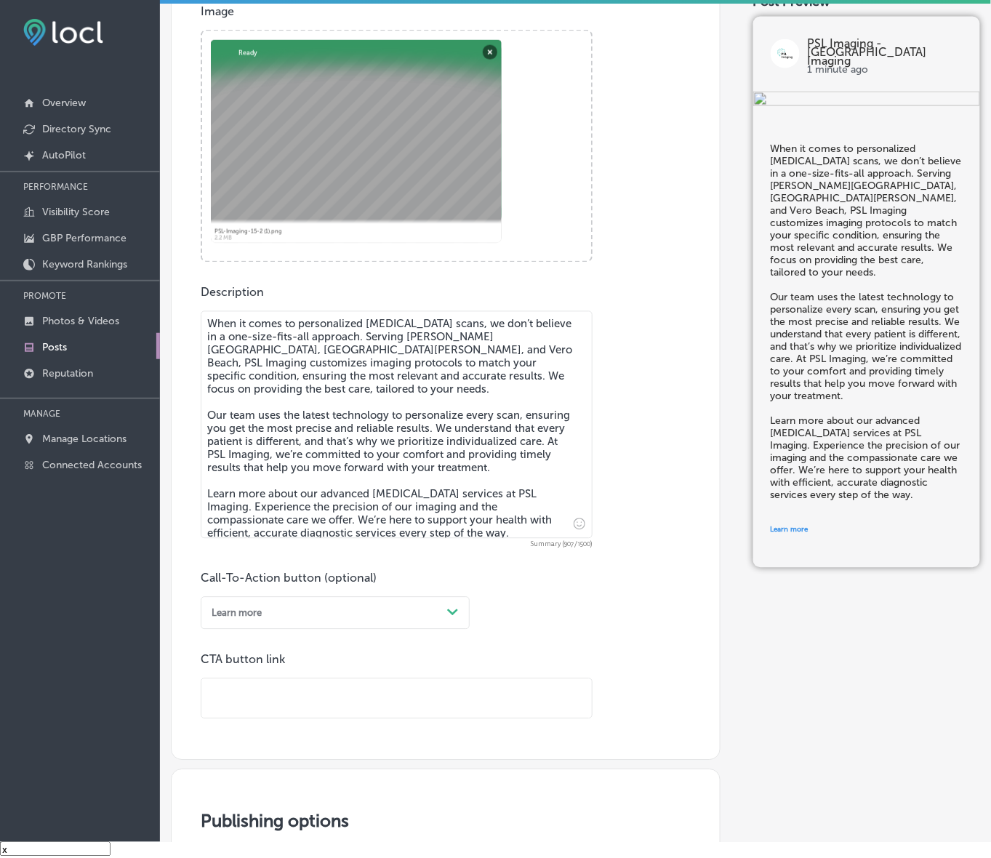
click at [266, 698] on input "text" at bounding box center [396, 699] width 390 height 40
paste input "[URL][DOMAIN_NAME]"
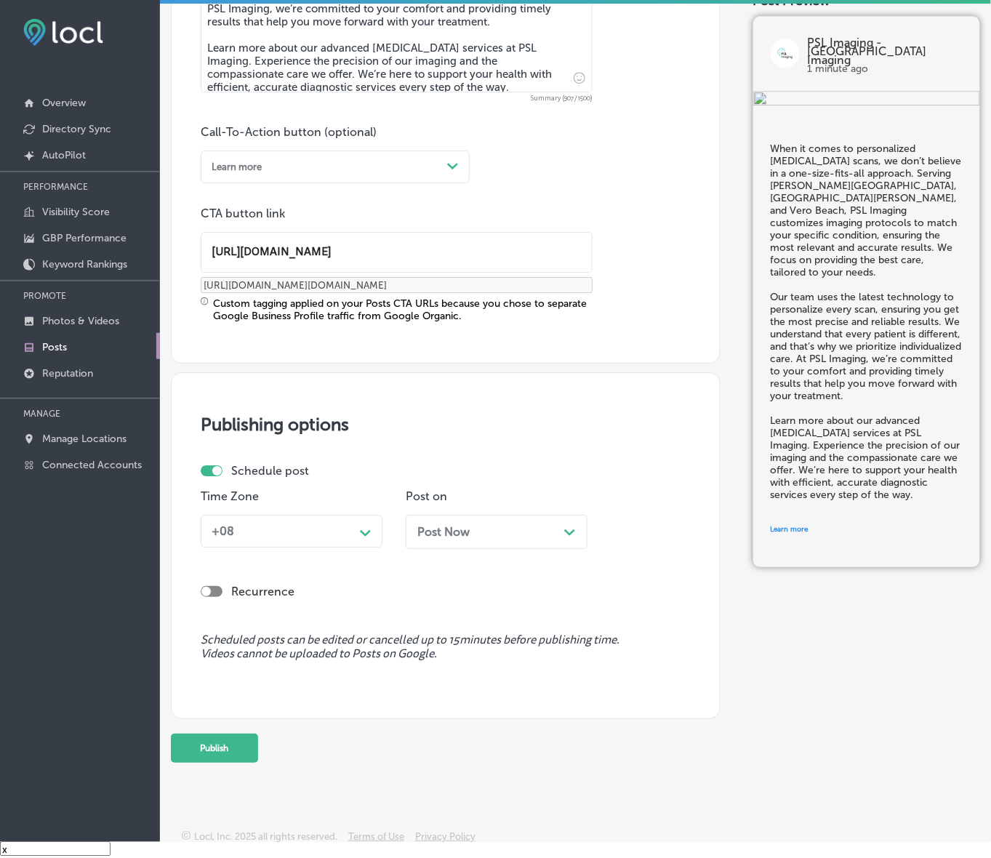
scroll to position [956, 0]
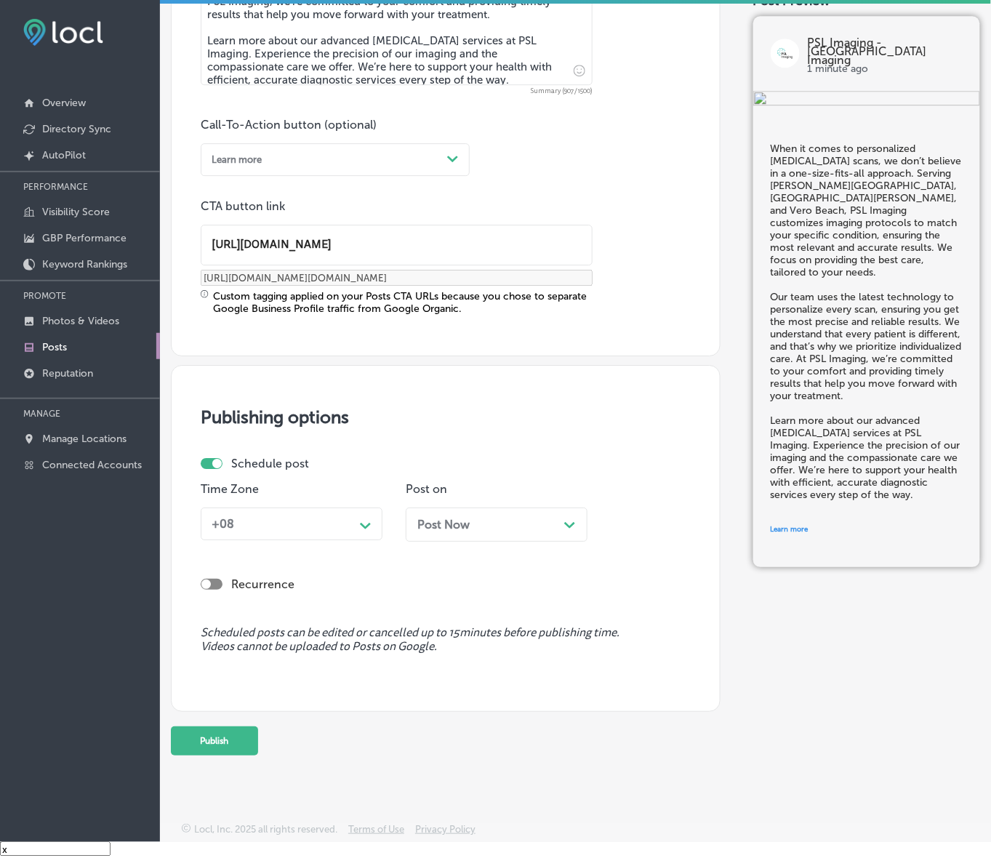
type input "[URL][DOMAIN_NAME]"
click at [360, 538] on div "+08 Path Created with Sketch." at bounding box center [292, 524] width 182 height 33
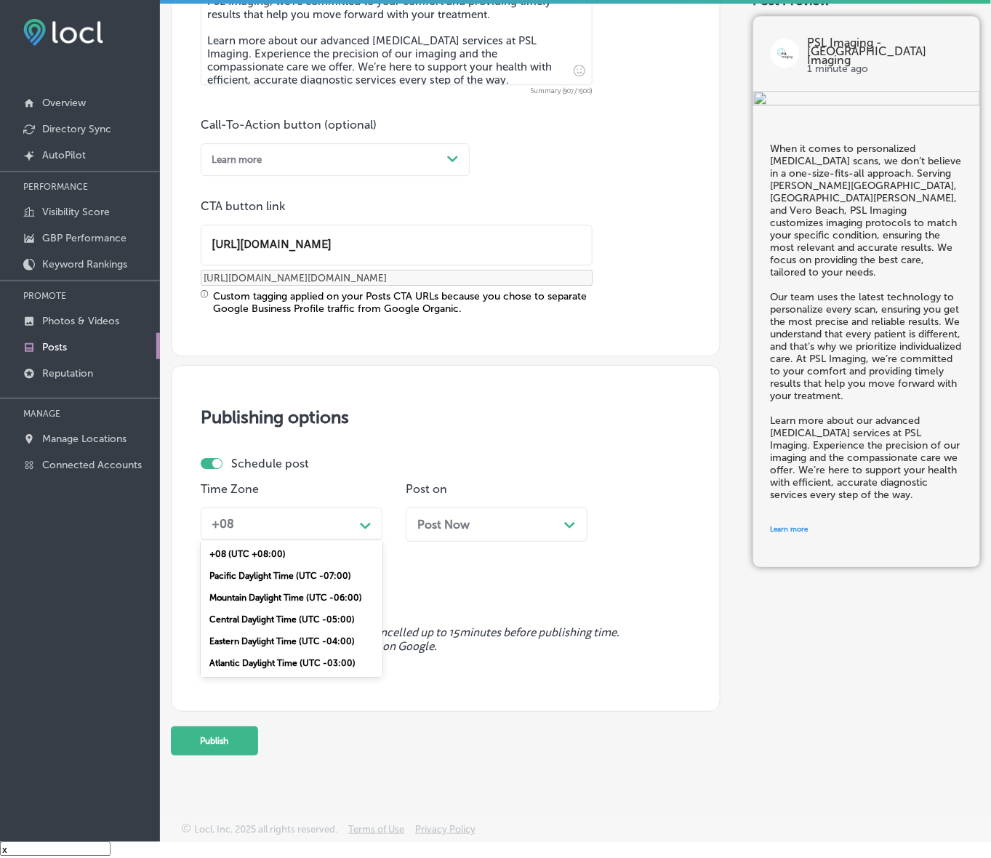
click at [286, 595] on div "Mountain Daylight Time (UTC -06:00)" at bounding box center [292, 598] width 182 height 22
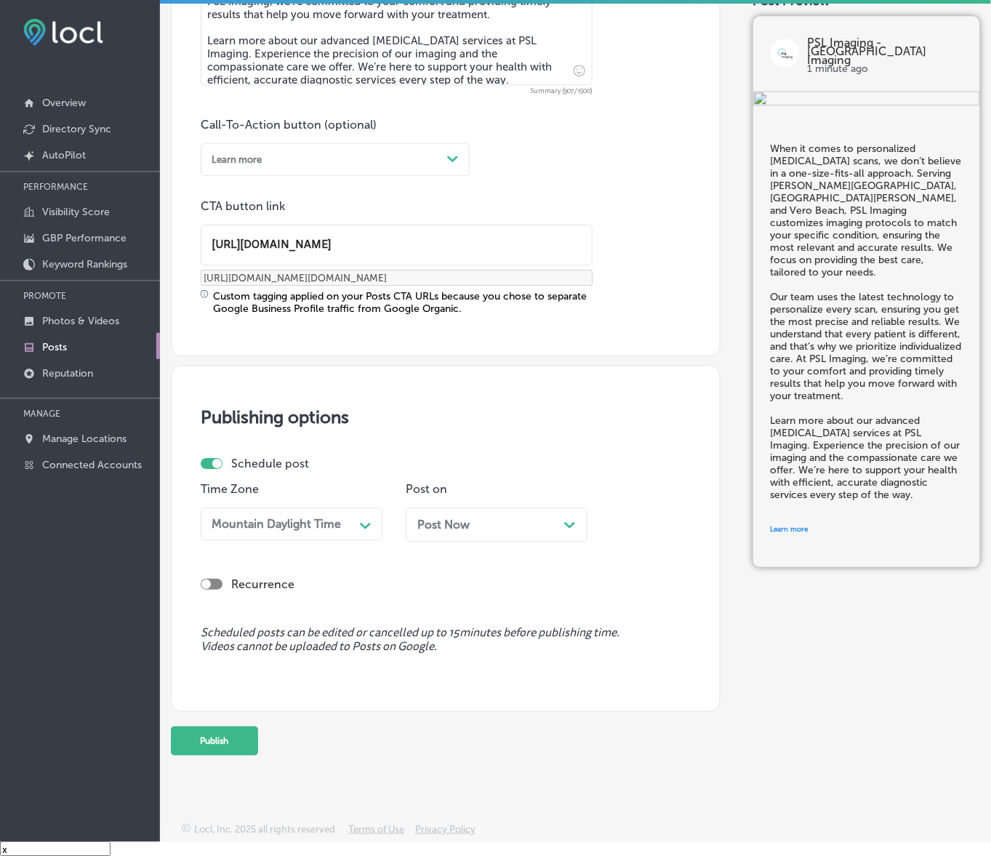
click at [444, 526] on span "Post Now" at bounding box center [443, 525] width 52 height 14
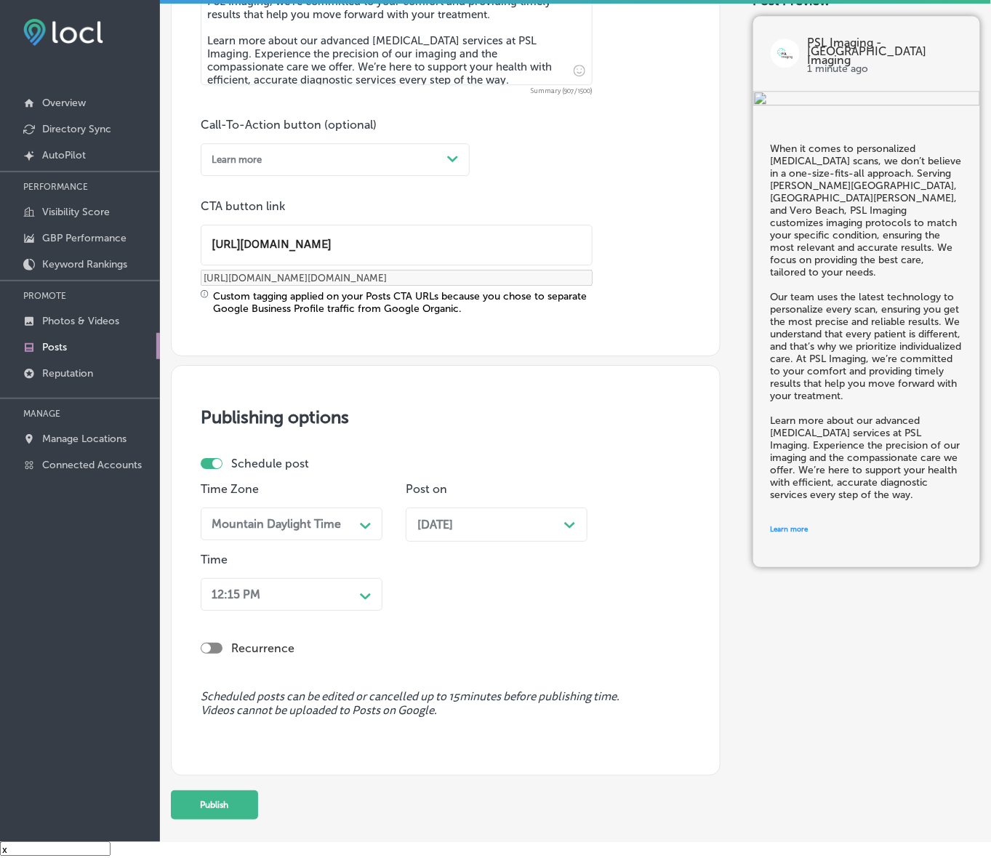
click at [354, 589] on div "Path Created with Sketch." at bounding box center [365, 594] width 23 height 23
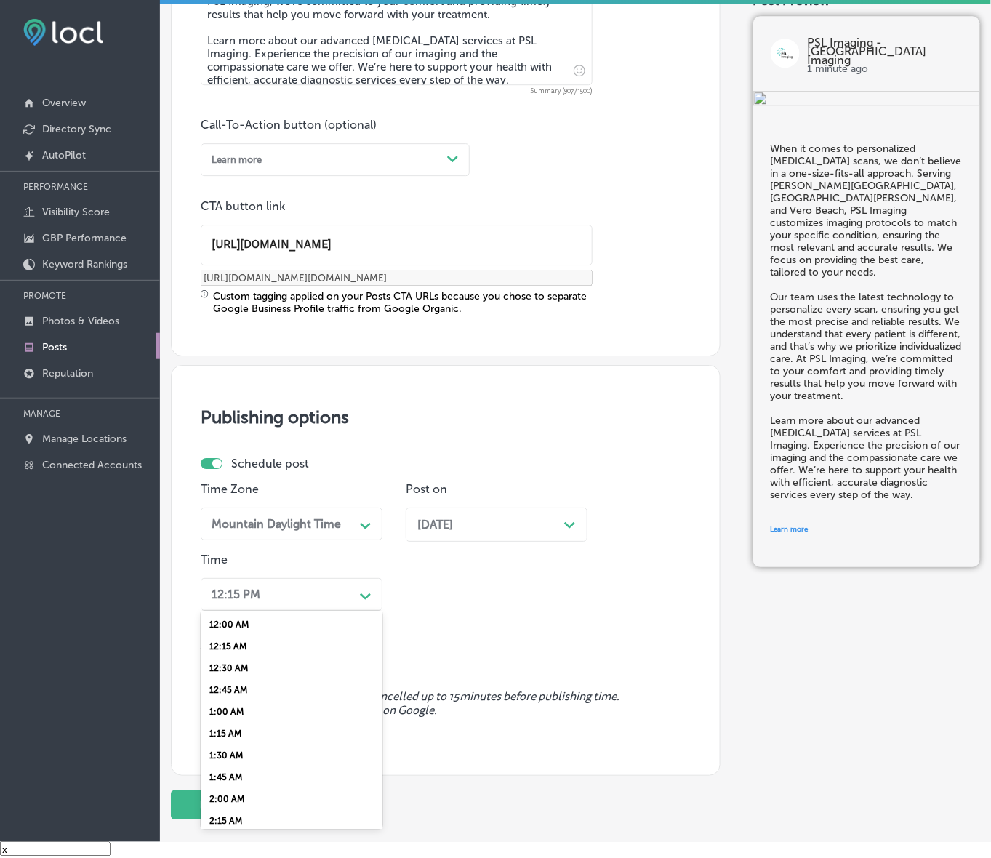
scroll to position [545, 0]
click at [231, 685] on div "7:00 AM" at bounding box center [292, 690] width 182 height 22
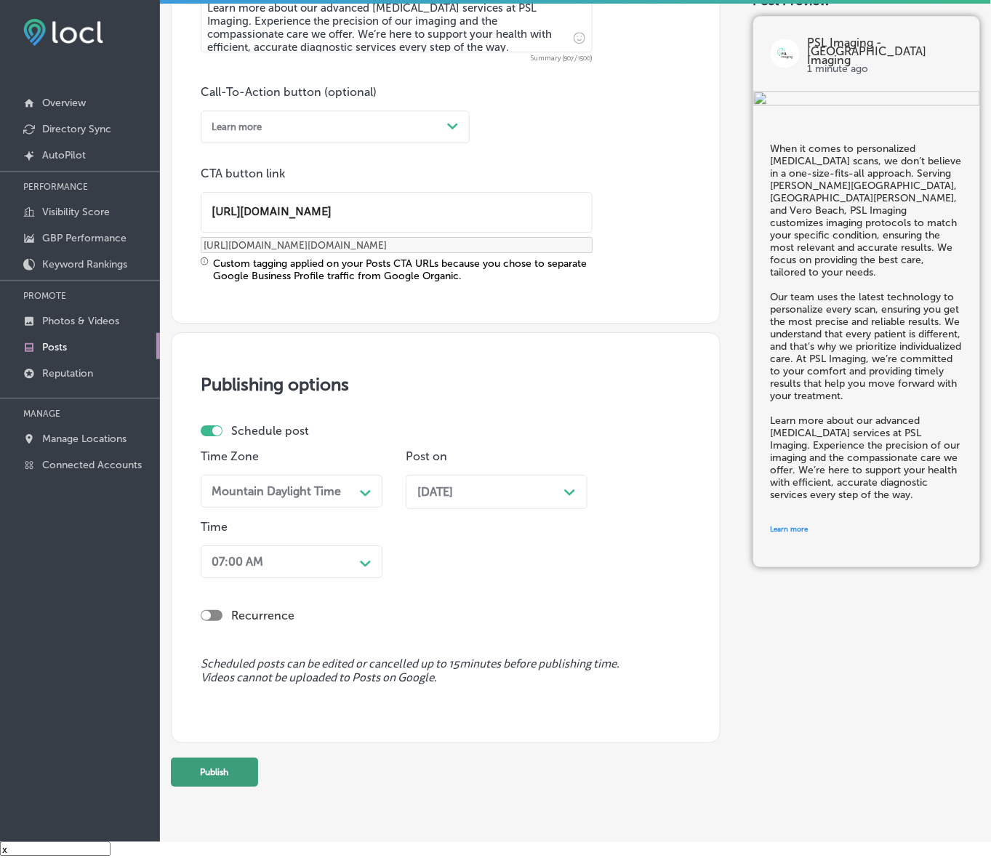
scroll to position [1019, 0]
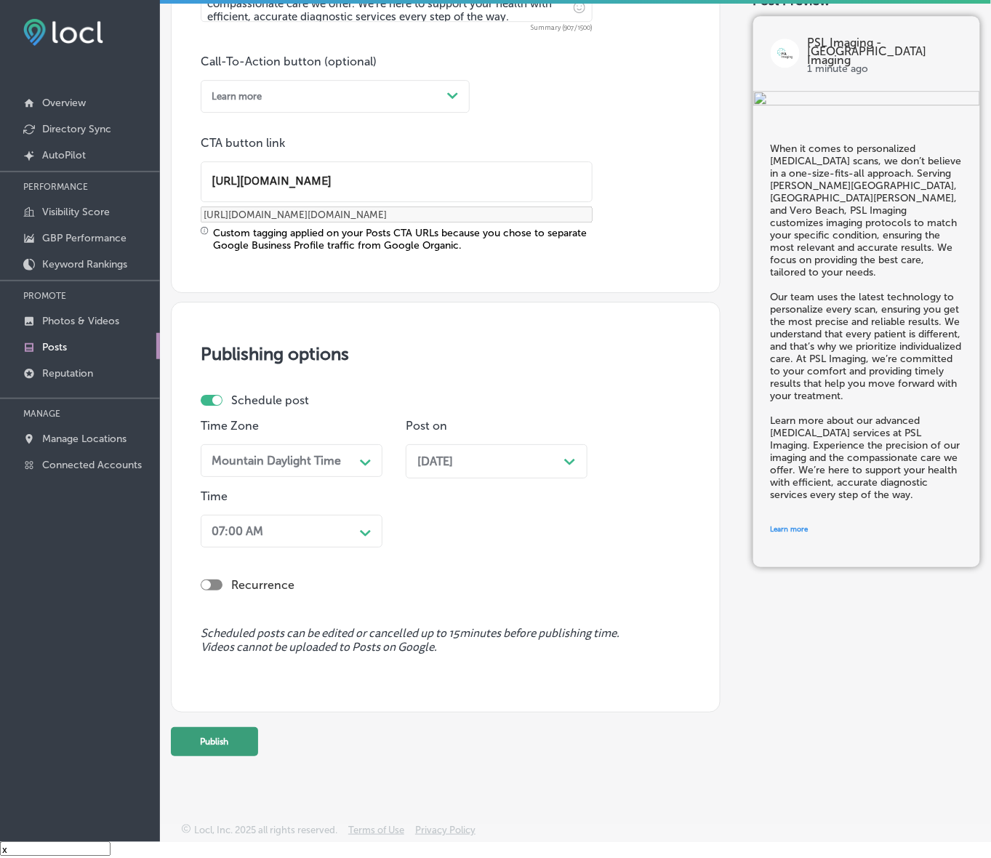
click at [242, 747] on button "Publish" at bounding box center [214, 741] width 87 height 29
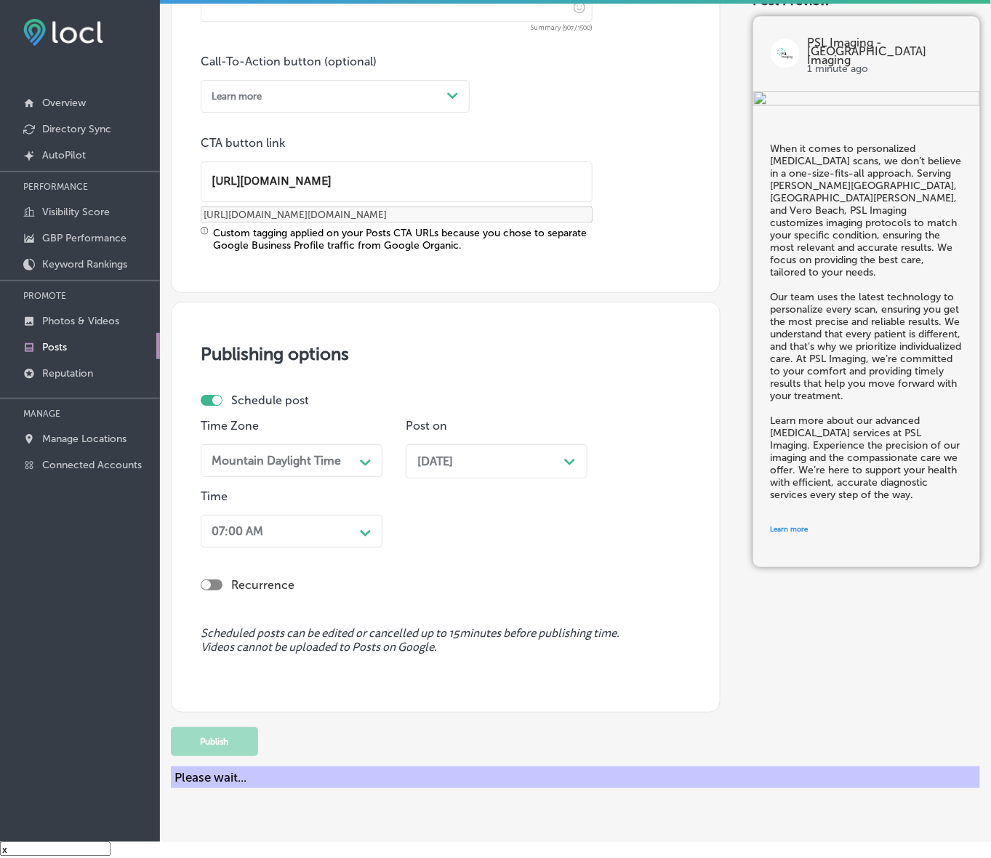
scroll to position [827, 0]
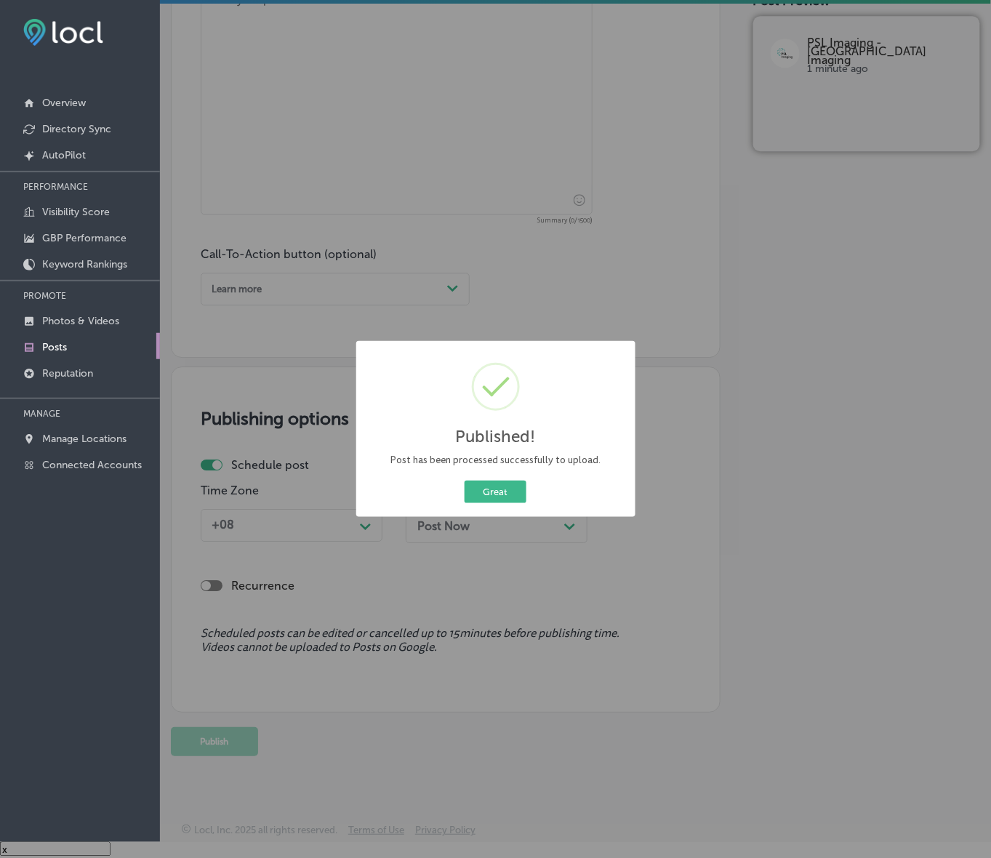
click at [465, 481] on button "Great" at bounding box center [496, 492] width 62 height 23
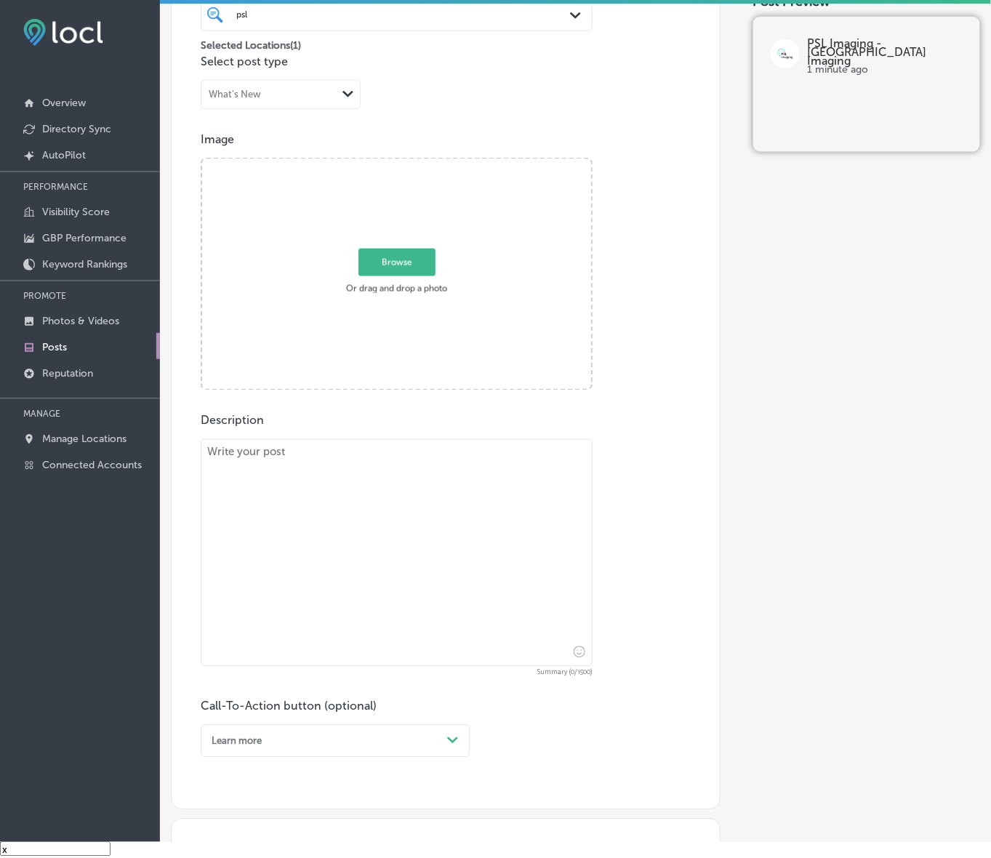
scroll to position [372, 0]
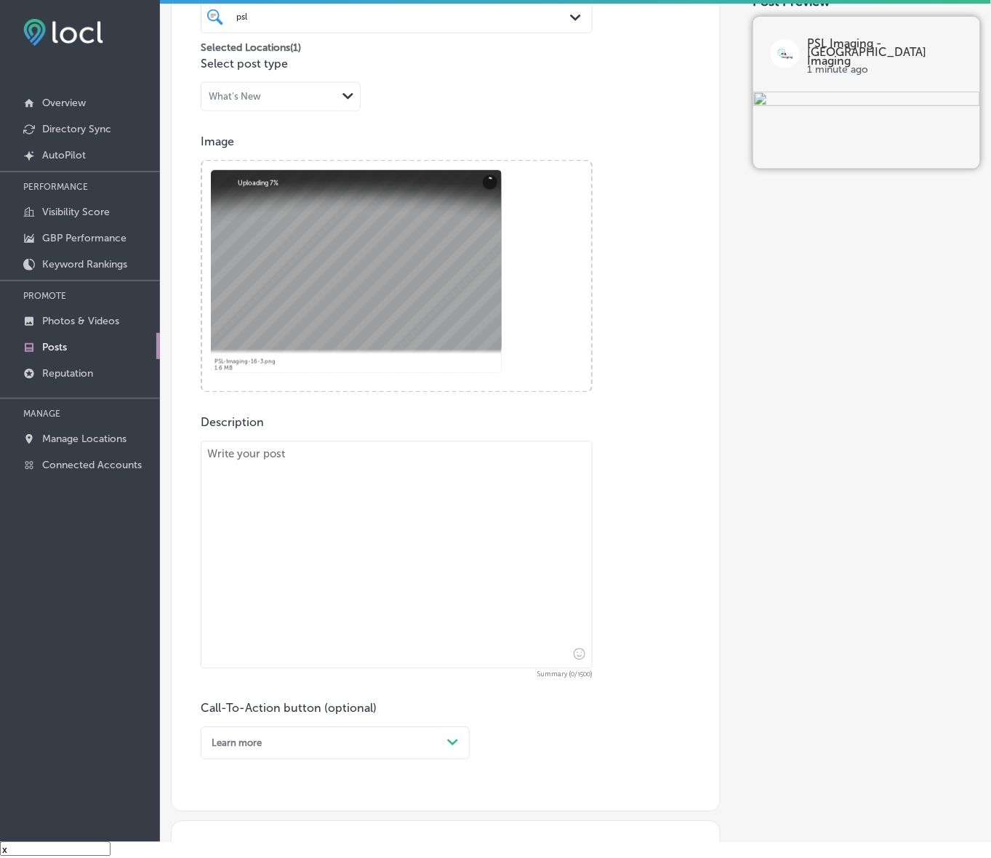
click at [518, 554] on textarea at bounding box center [397, 555] width 392 height 228
paste textarea "Dealing with a complex case? At PSL Imaging, our board-certified [MEDICAL_DATA]…"
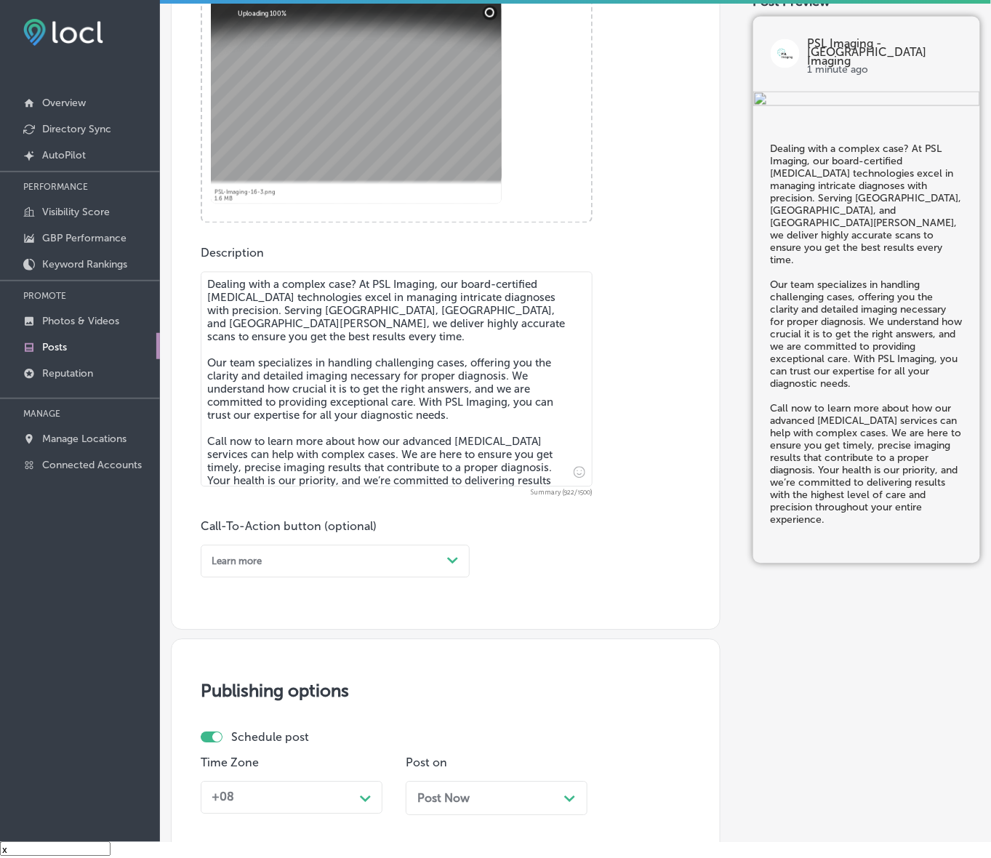
scroll to position [554, 0]
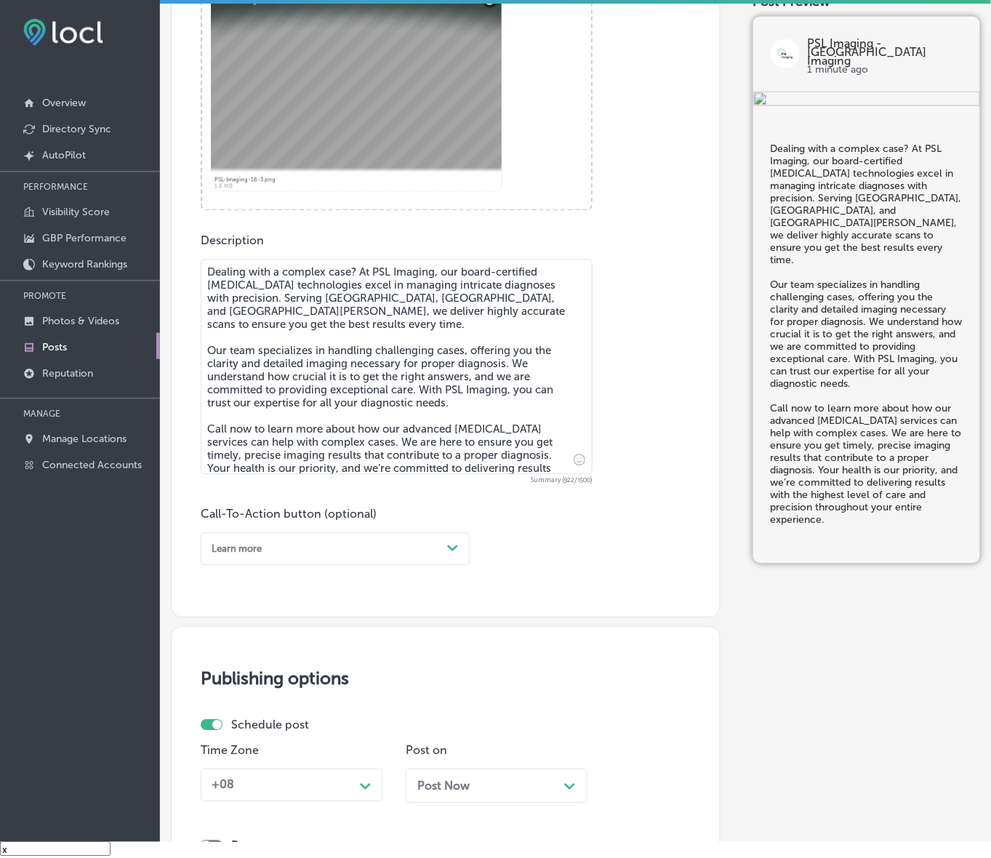
type textarea "Dealing with a complex case? At PSL Imaging, our board-certified [MEDICAL_DATA]…"
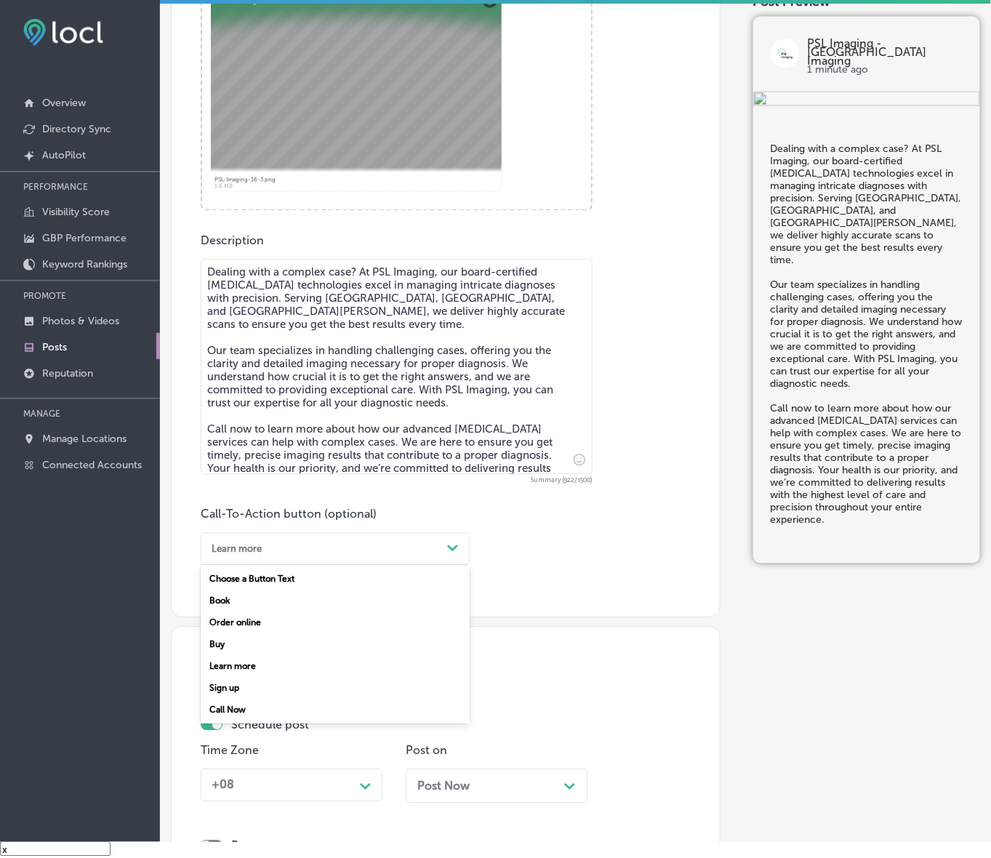
click at [462, 562] on div "Learn more Path Created with Sketch." at bounding box center [335, 549] width 269 height 33
click at [216, 708] on div "Call Now" at bounding box center [335, 711] width 269 height 22
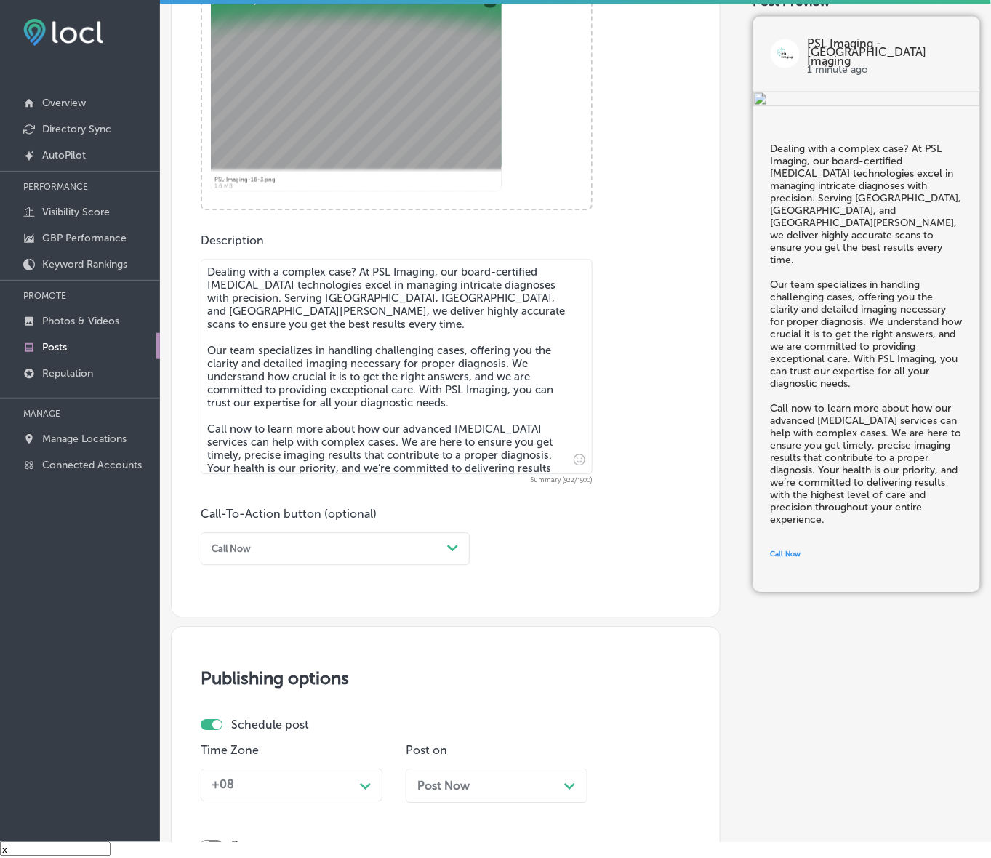
scroll to position [736, 0]
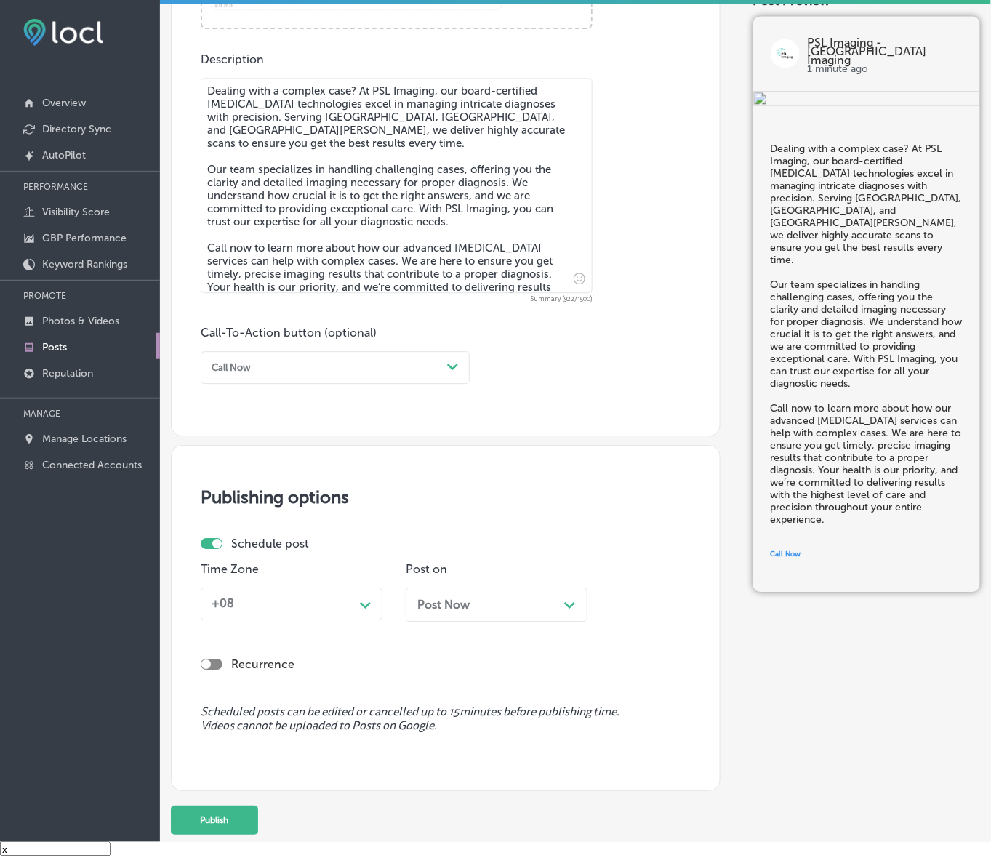
click at [360, 598] on div "Path Created with Sketch." at bounding box center [366, 604] width 12 height 12
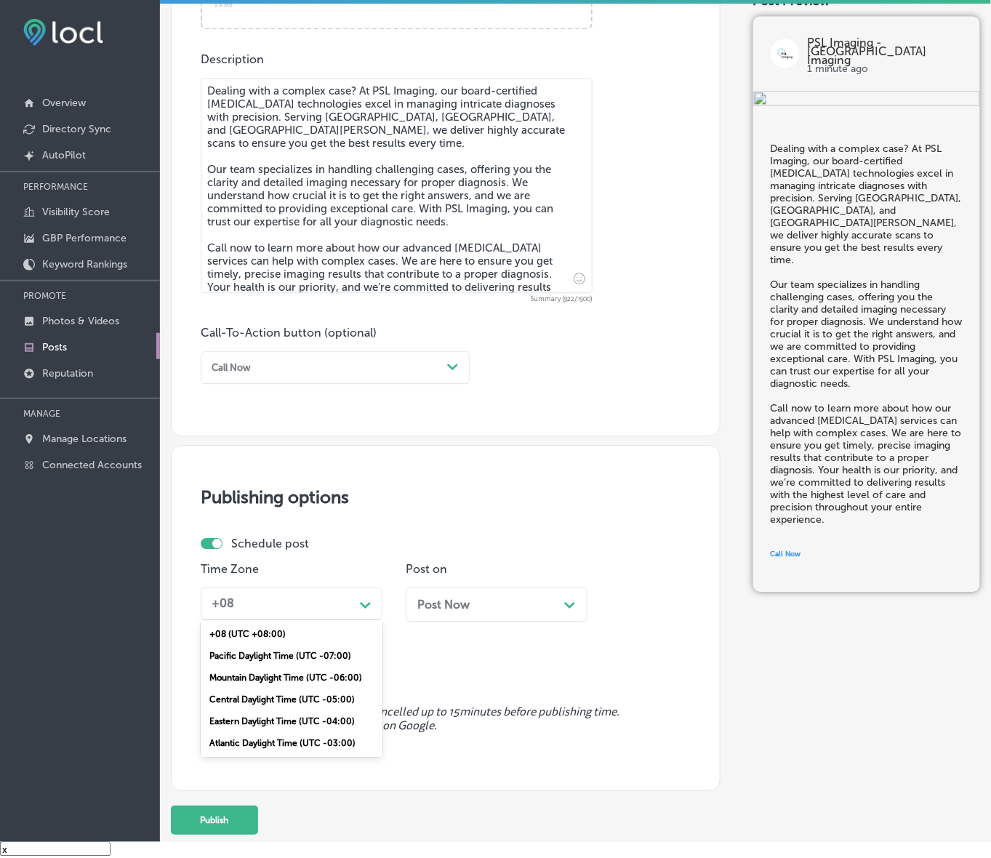
click at [258, 675] on div "Mountain Daylight Time (UTC -06:00)" at bounding box center [292, 678] width 182 height 22
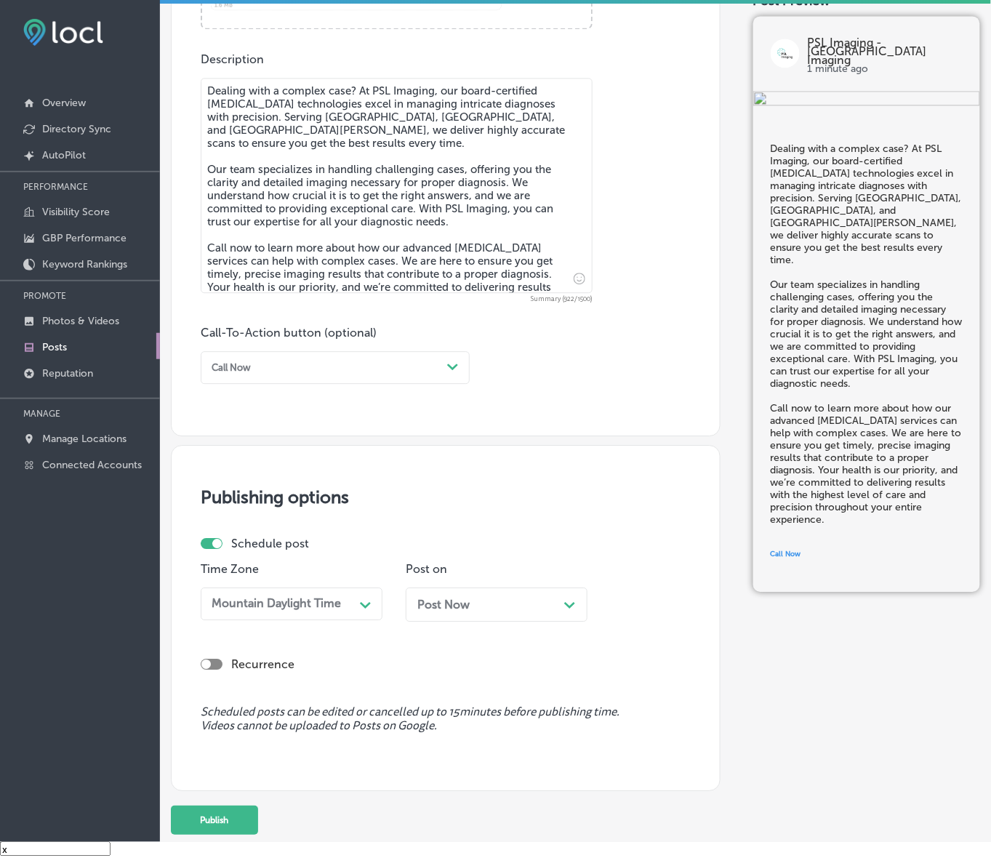
click at [484, 604] on div "Post Now Path Created with Sketch." at bounding box center [496, 605] width 159 height 14
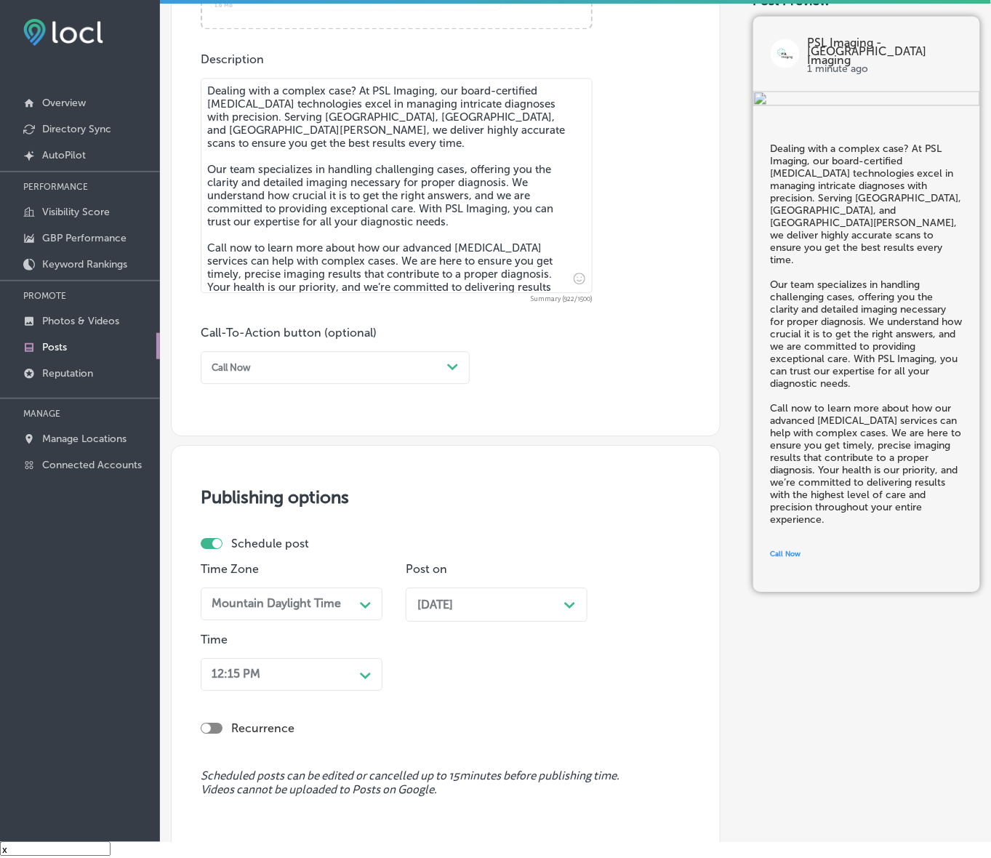
click at [368, 666] on div "12:15 PM Path Created with Sketch." at bounding box center [292, 674] width 182 height 33
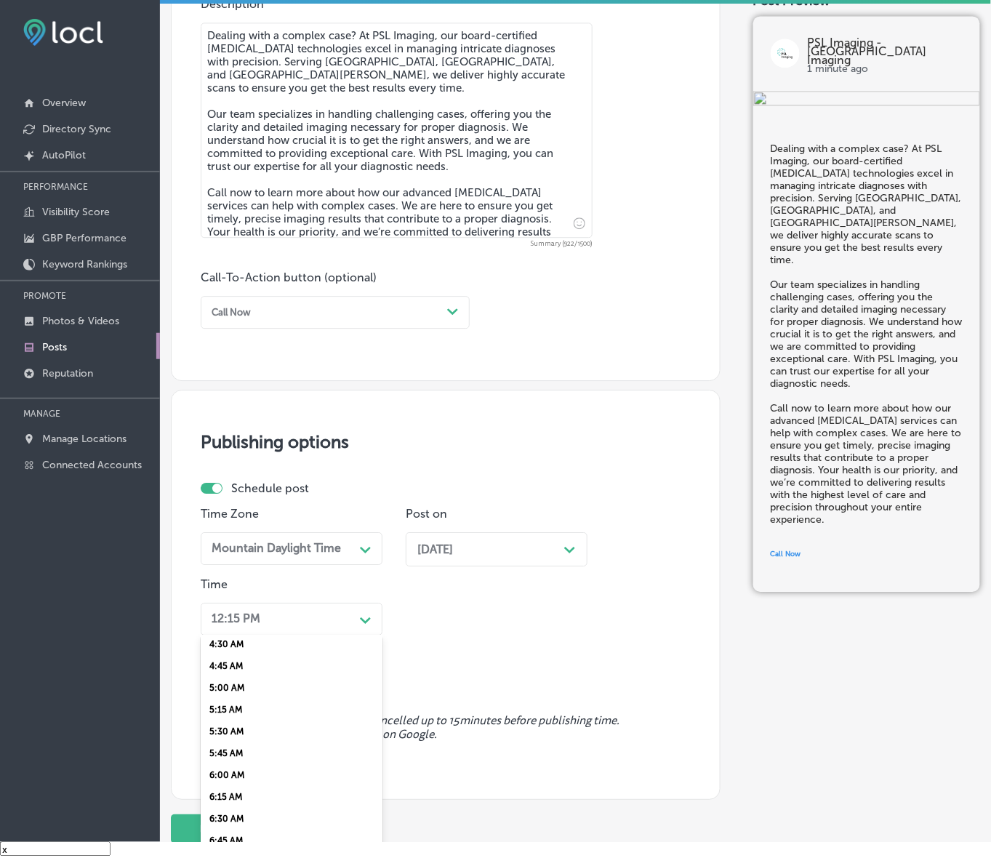
scroll to position [545, 0]
click at [233, 709] on div "7:00 AM" at bounding box center [292, 715] width 182 height 22
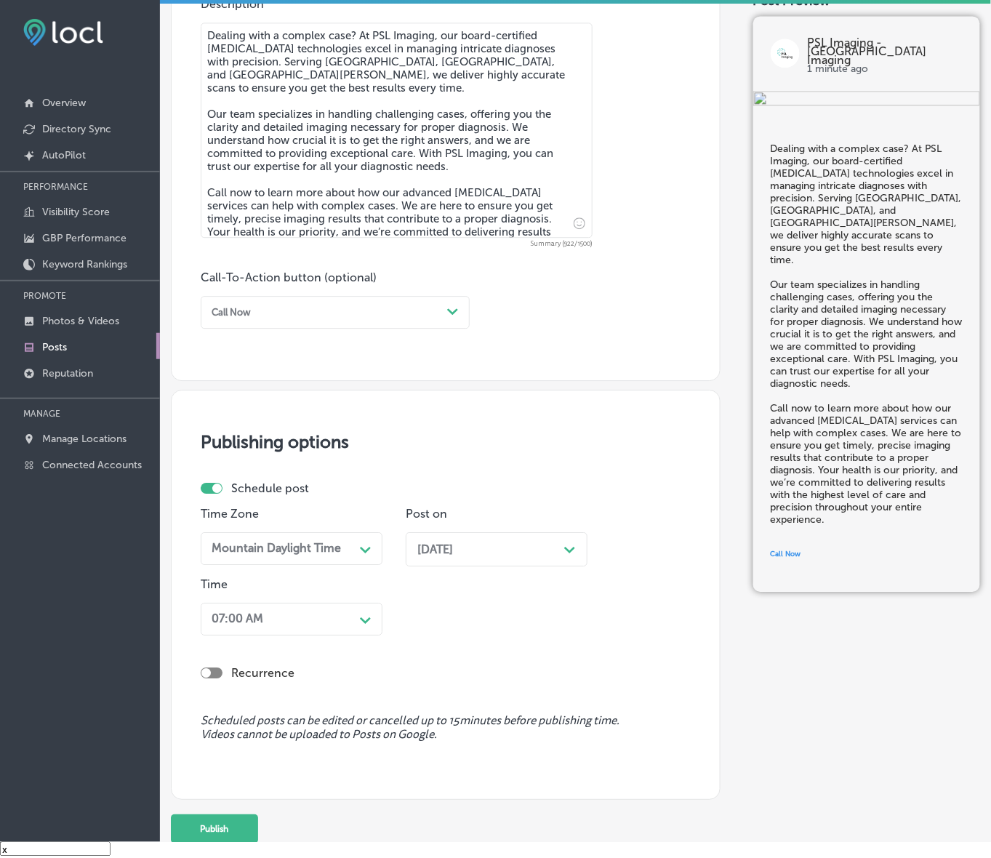
scroll to position [878, 0]
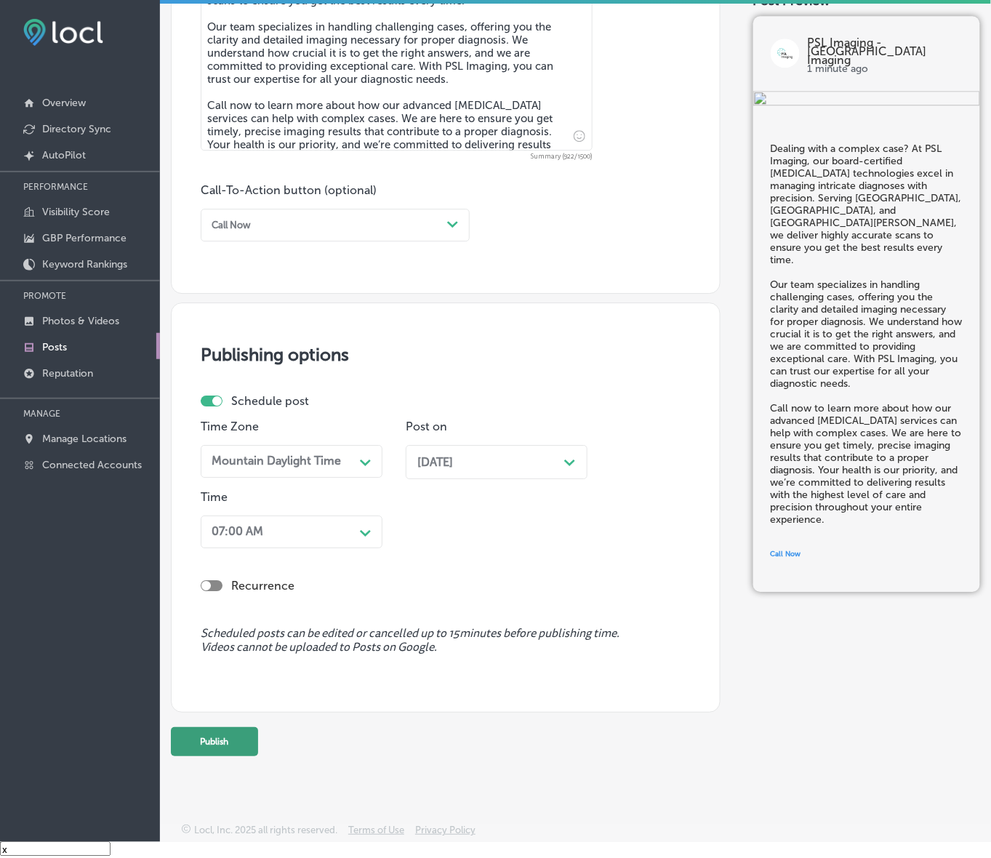
click at [236, 739] on button "Publish" at bounding box center [214, 741] width 87 height 29
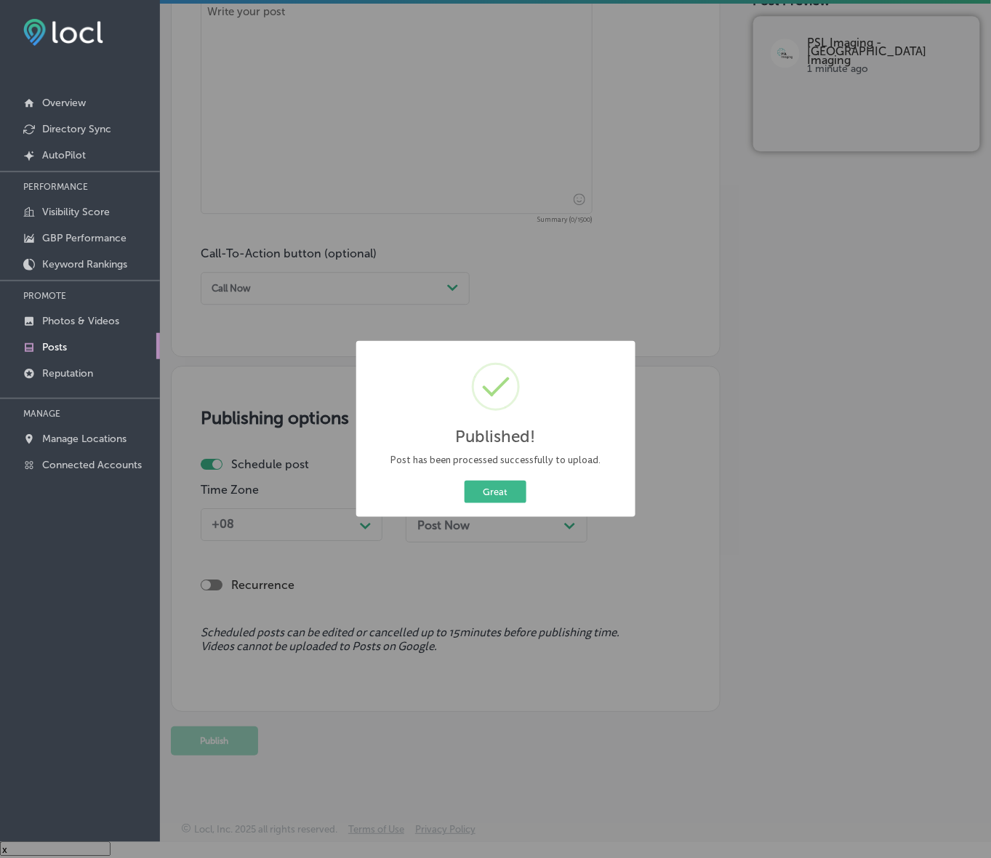
scroll to position [815, 0]
click at [518, 492] on button "Great" at bounding box center [496, 492] width 62 height 23
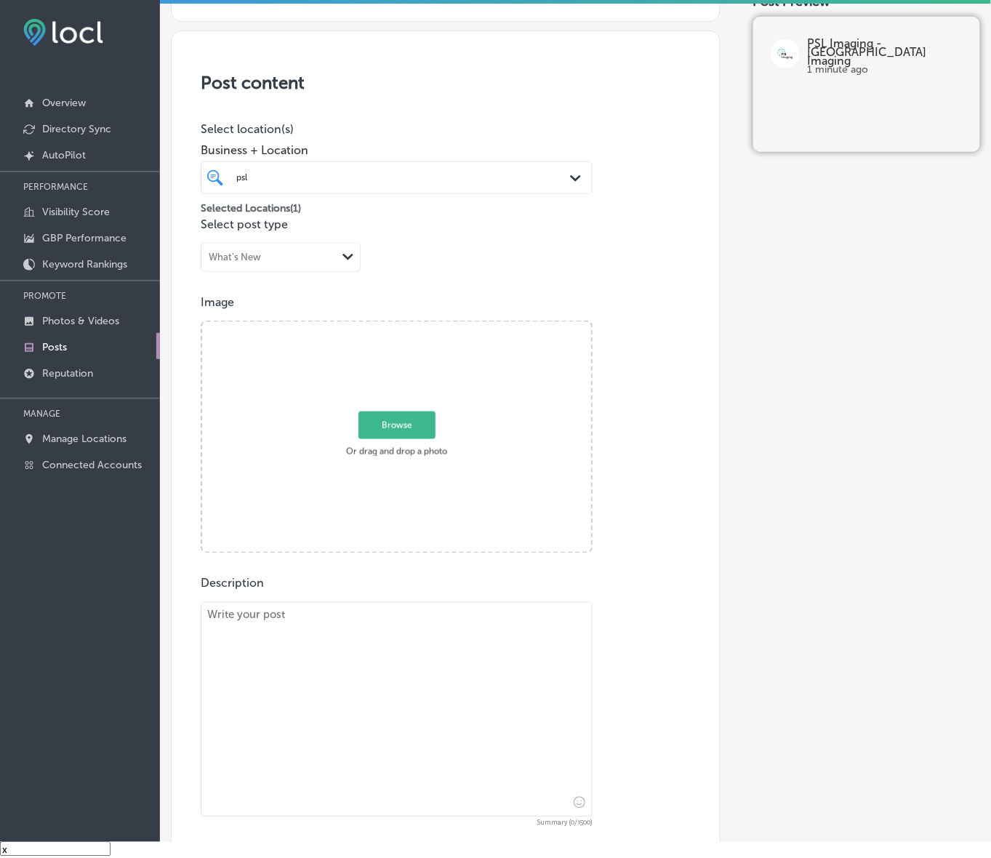
scroll to position [179, 0]
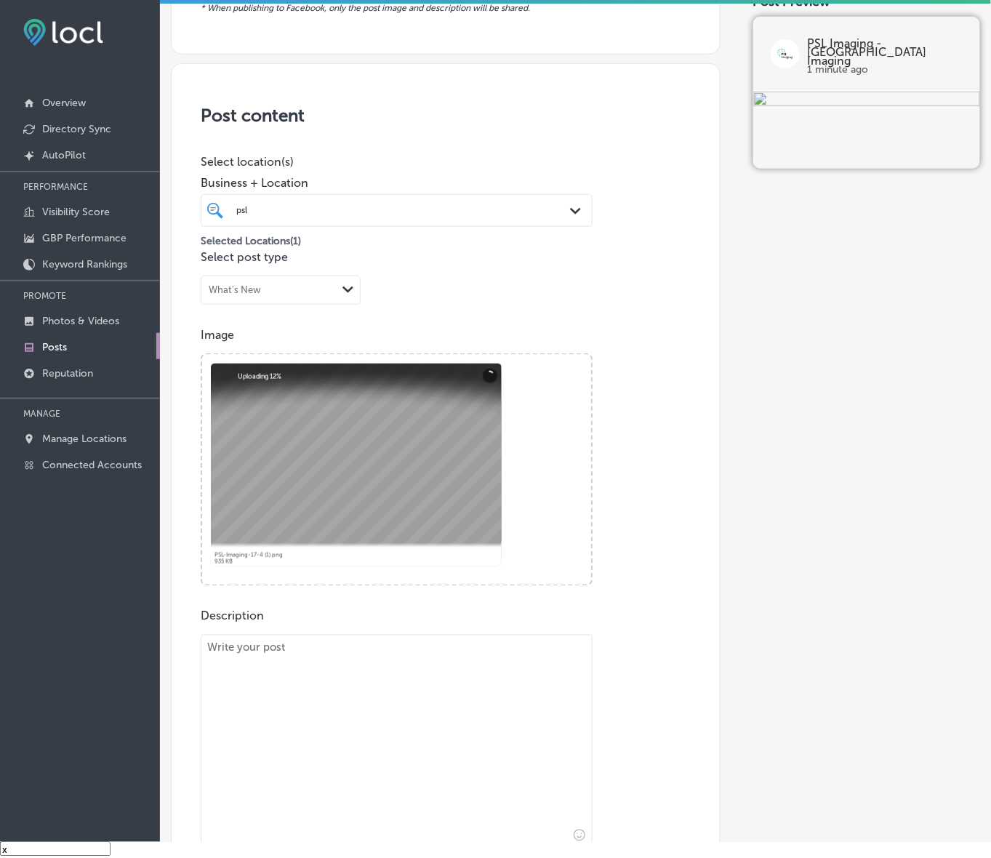
click at [368, 670] on textarea at bounding box center [397, 742] width 392 height 215
paste textarea "At PSL Imaging, we offer concierge [MEDICAL_DATA] care designed around your nee…"
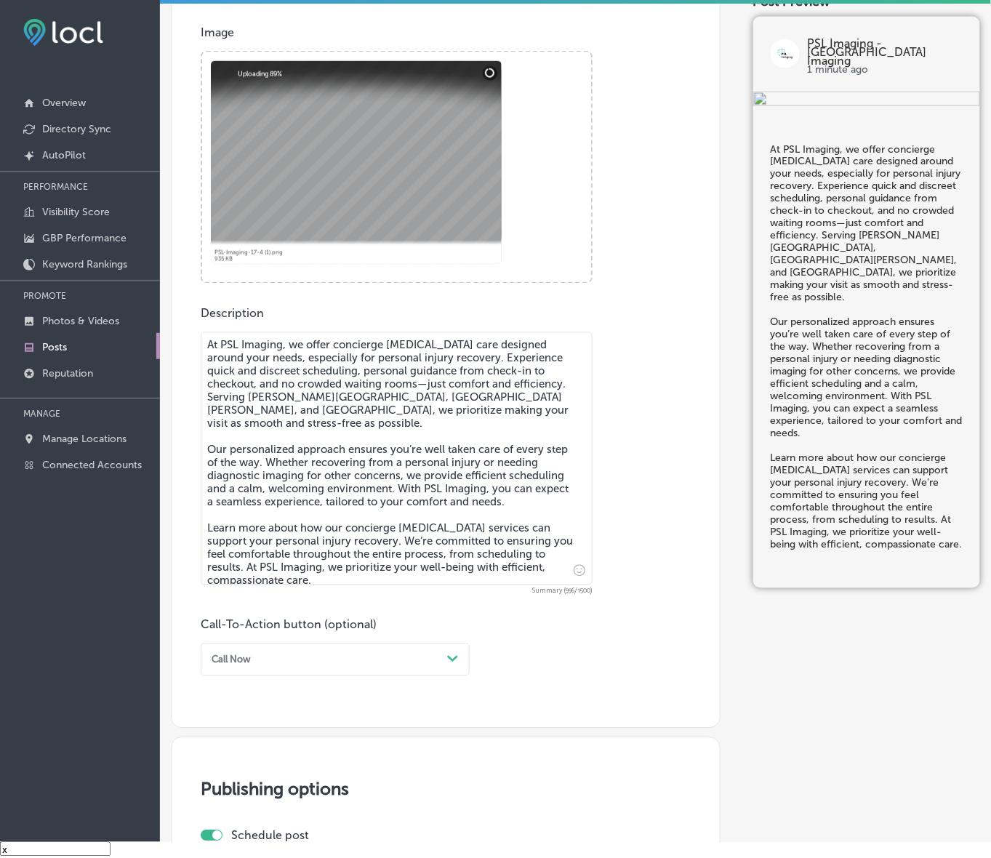
scroll to position [492, 0]
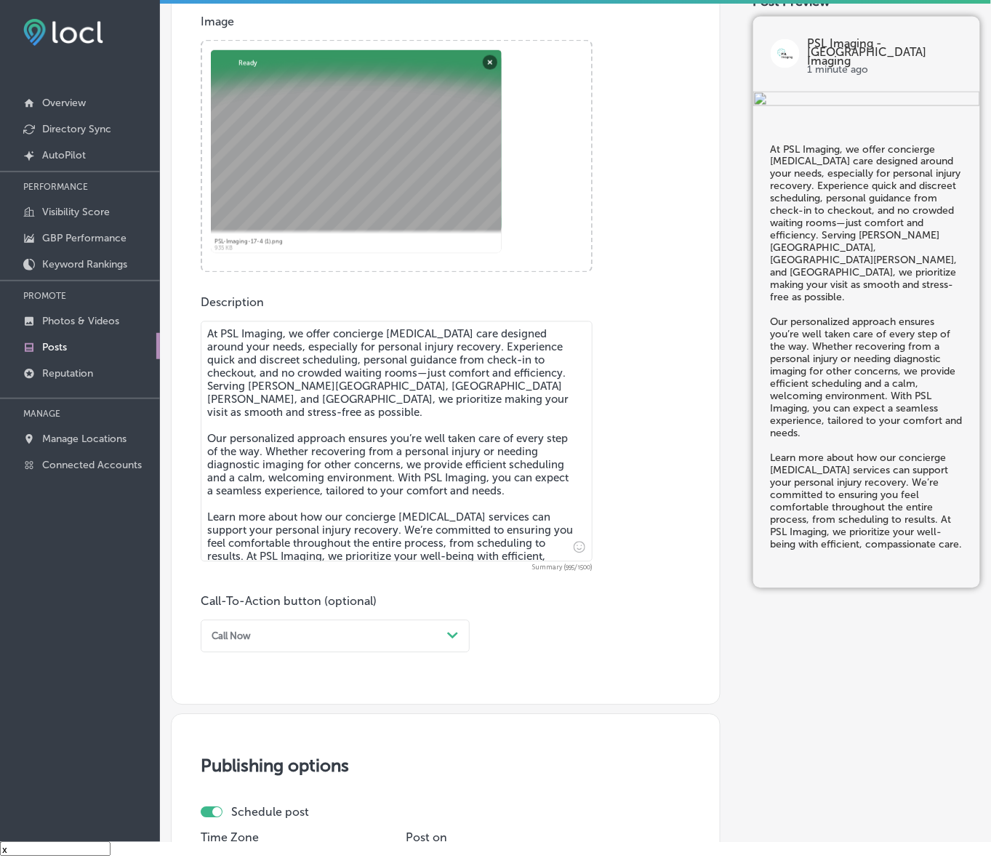
type textarea "At PSL Imaging, we offer concierge [MEDICAL_DATA] care designed around your nee…"
drag, startPoint x: 372, startPoint y: 640, endPoint x: 361, endPoint y: 644, distance: 11.7
click at [372, 640] on div "Call Now" at bounding box center [324, 637] width 236 height 20
click at [252, 750] on div "Learn more" at bounding box center [335, 754] width 269 height 22
click at [273, 722] on input "text" at bounding box center [396, 722] width 390 height 40
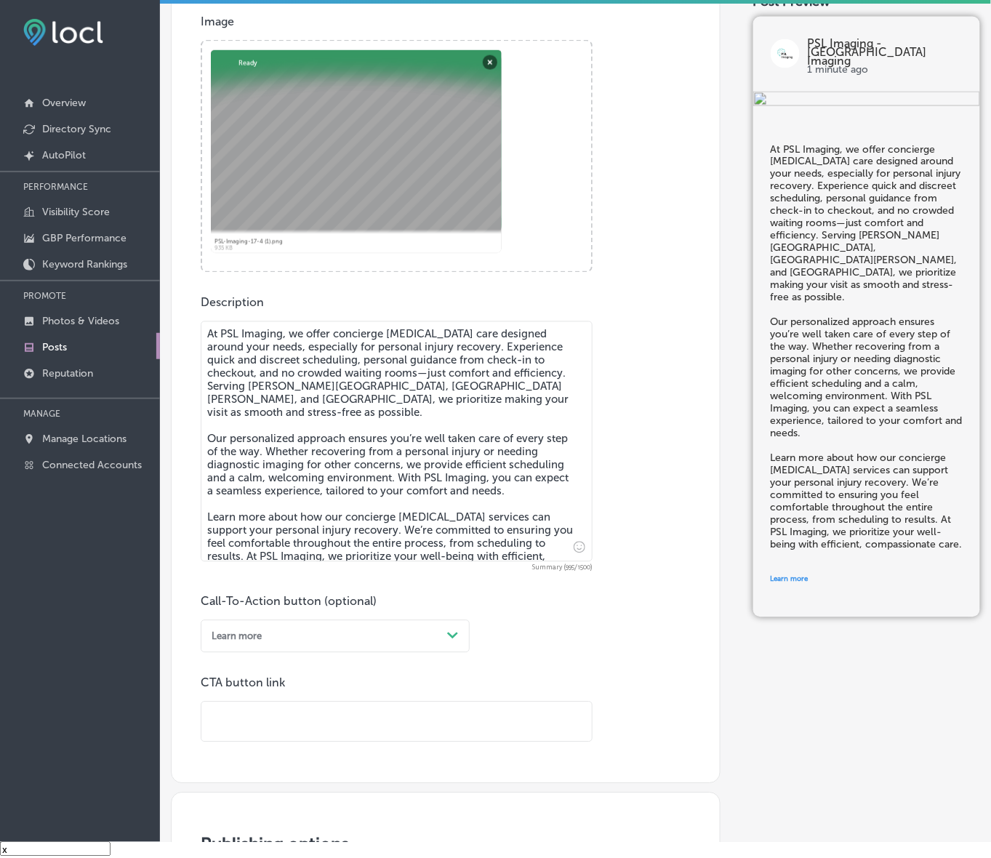
paste input "[URL][DOMAIN_NAME]"
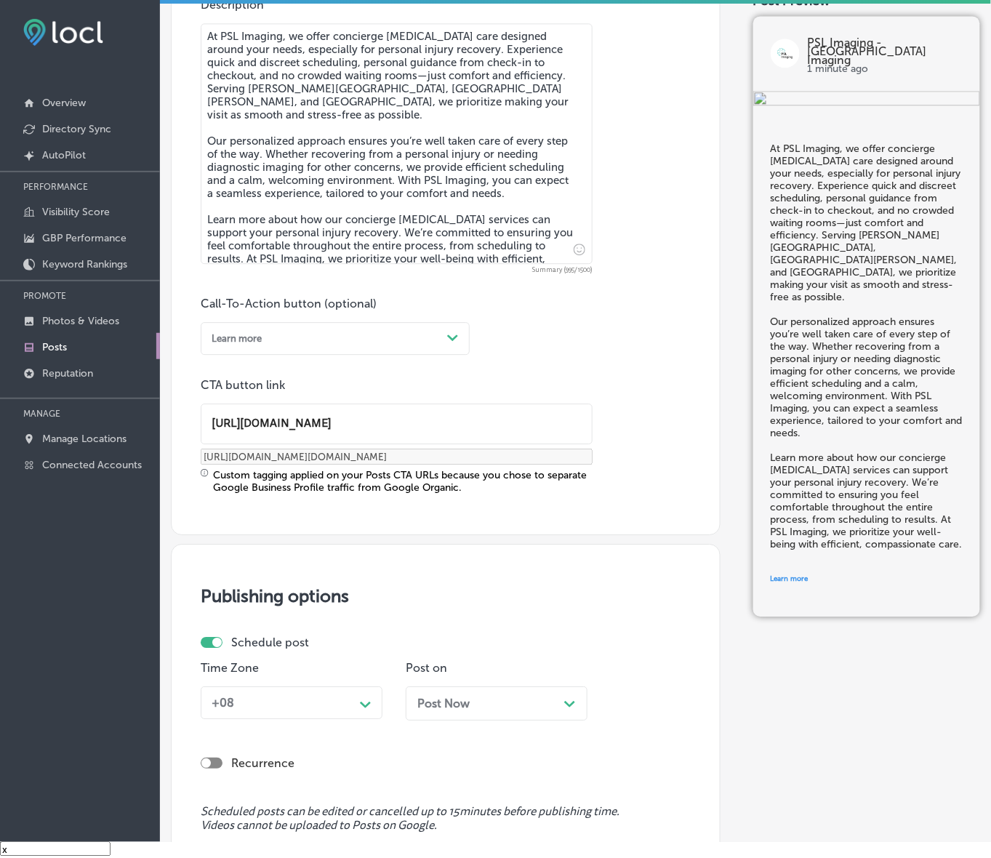
scroll to position [920, 0]
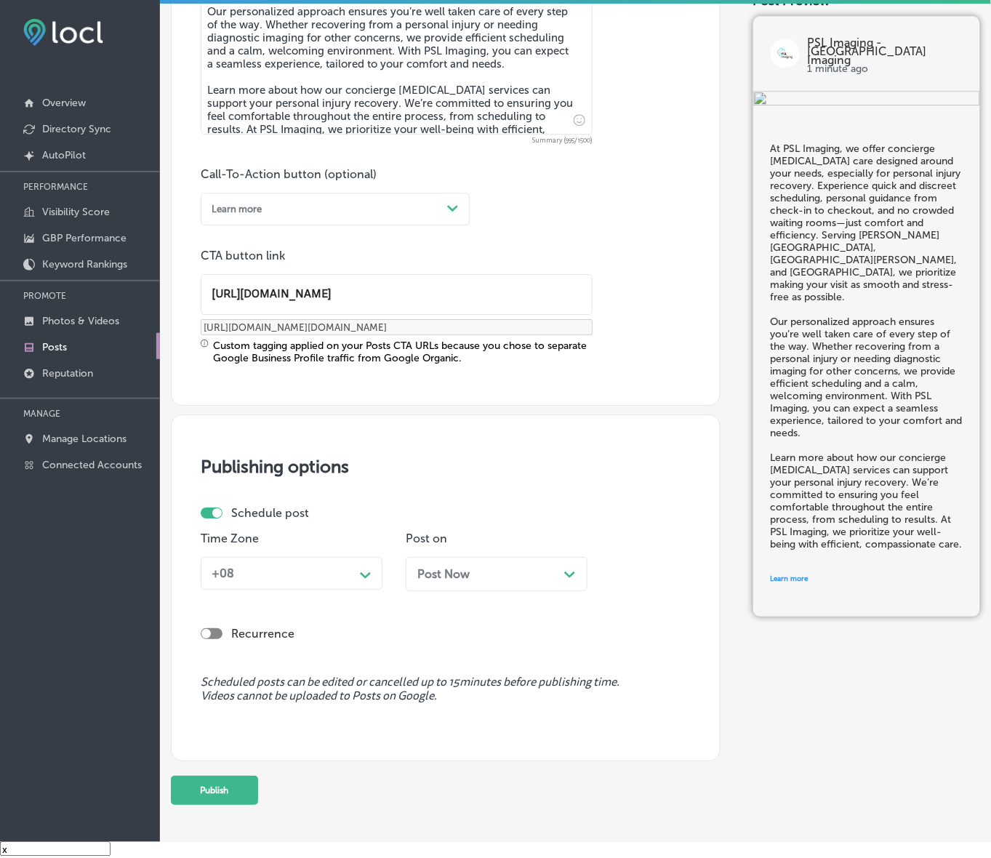
type input "[URL][DOMAIN_NAME]"
click at [353, 580] on div "+08" at bounding box center [280, 573] width 148 height 23
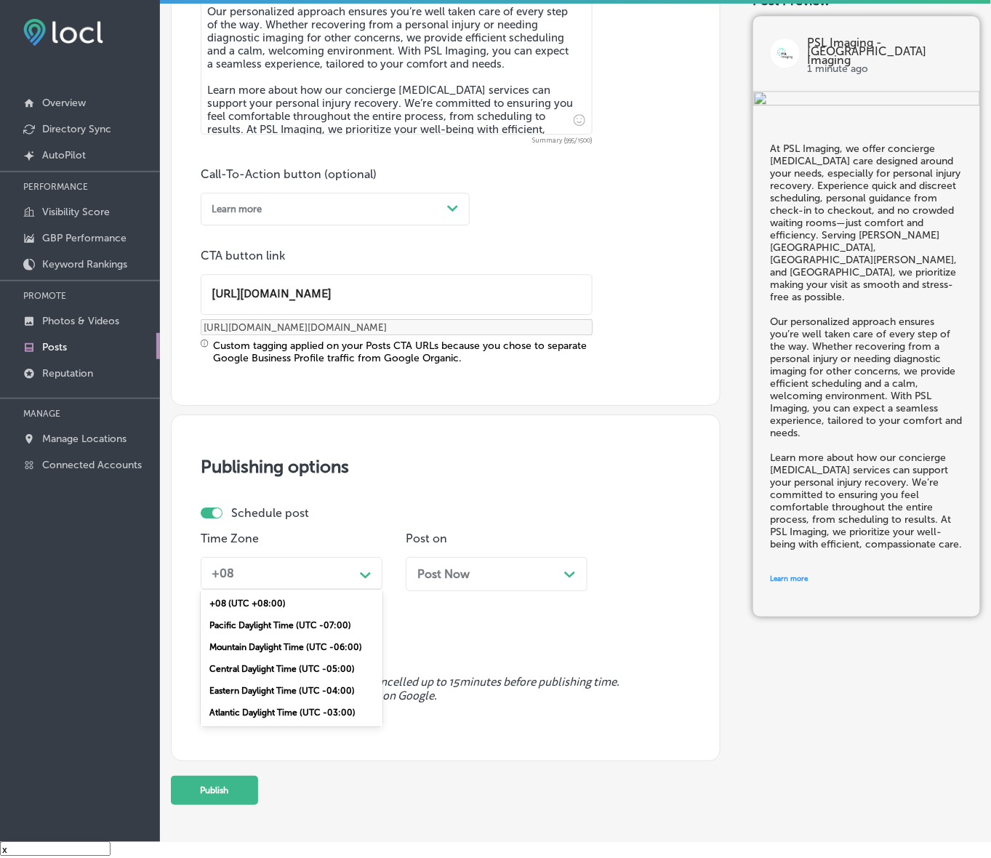
click at [292, 644] on div "Mountain Daylight Time (UTC -06:00)" at bounding box center [292, 647] width 182 height 22
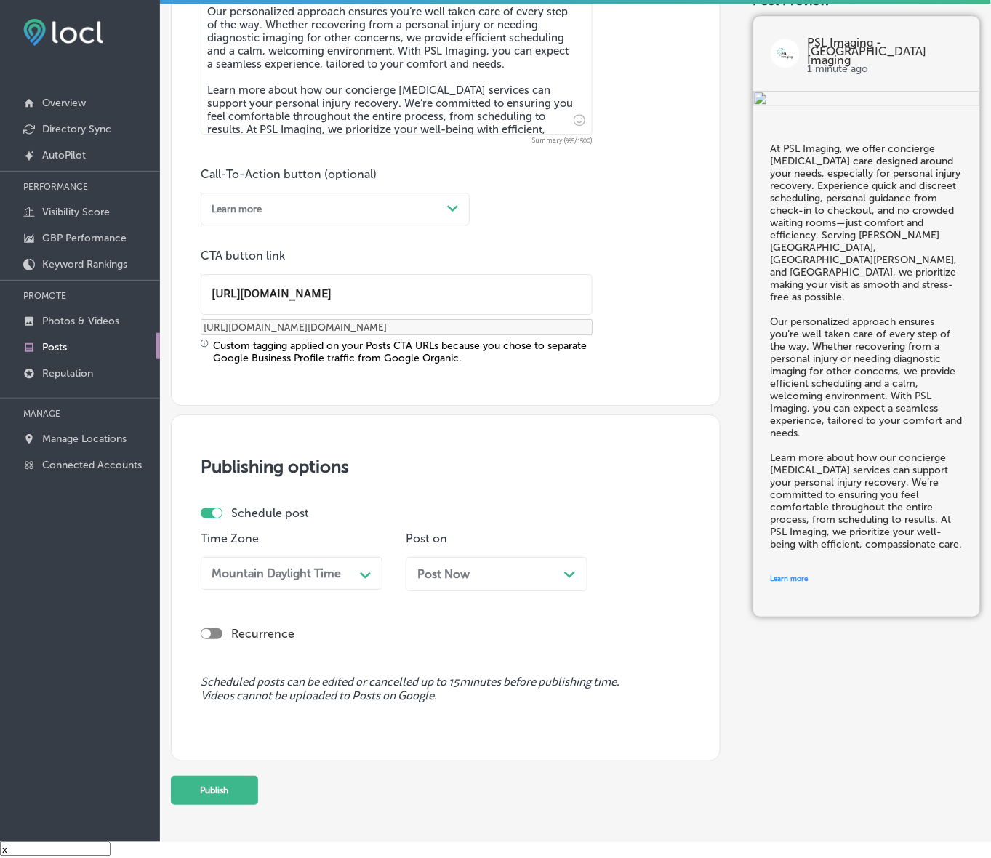
click at [492, 577] on div "Post Now Path Created with Sketch." at bounding box center [496, 574] width 159 height 14
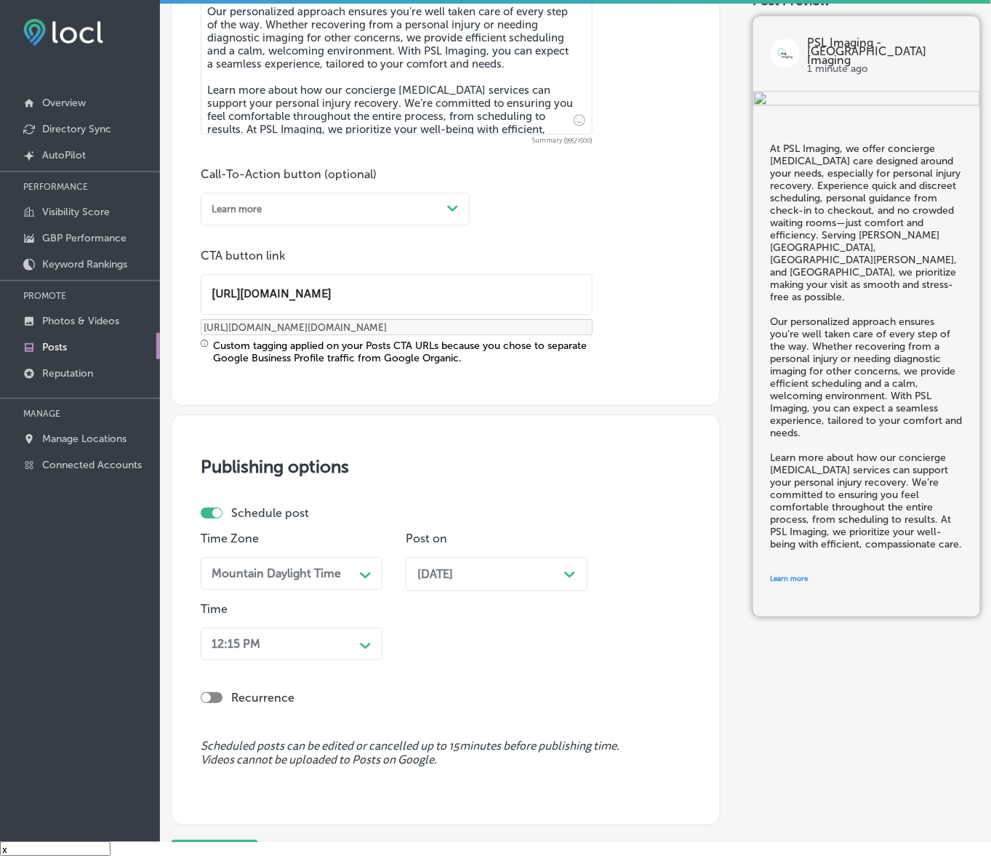
click at [356, 646] on div "12:15 PM Path Created with Sketch." at bounding box center [292, 644] width 182 height 33
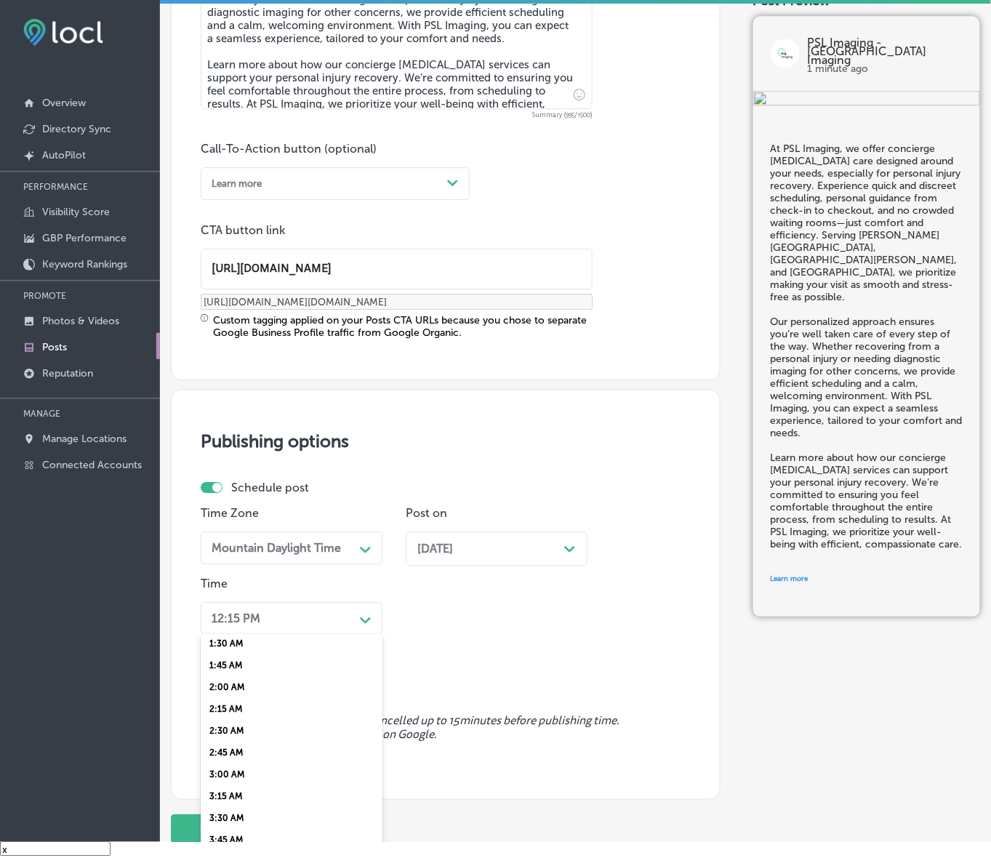
scroll to position [545, 0]
click at [226, 707] on div "7:00 AM" at bounding box center [292, 714] width 182 height 22
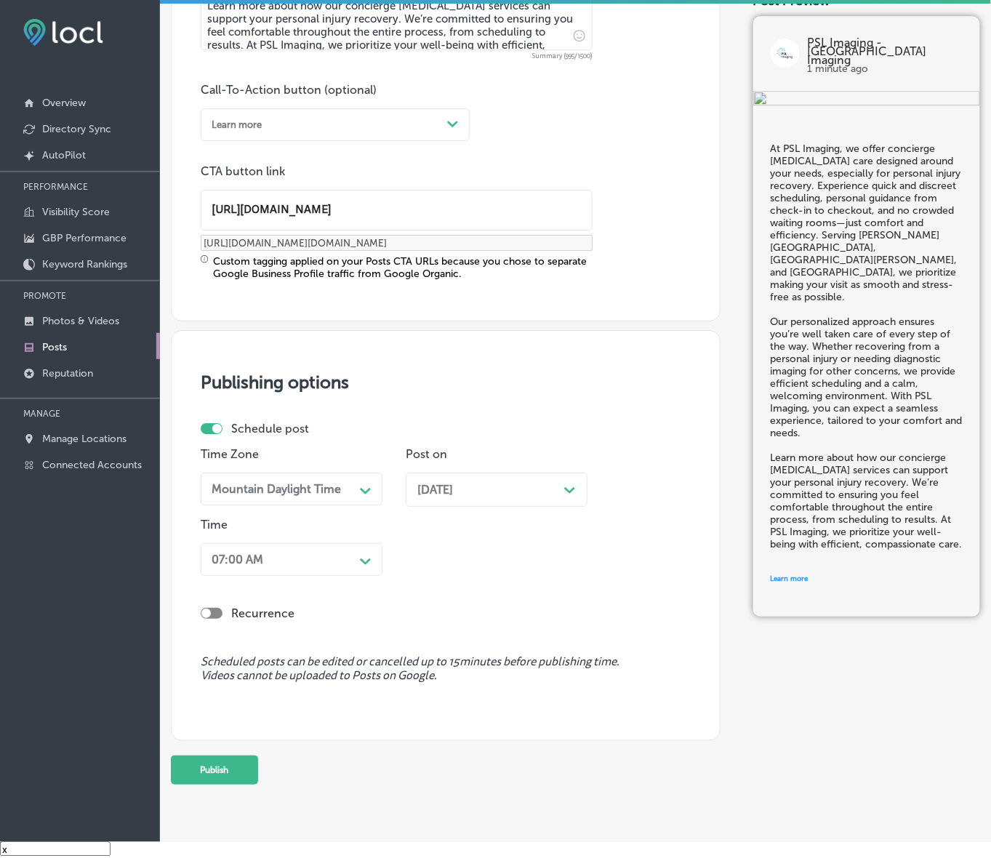
scroll to position [1033, 0]
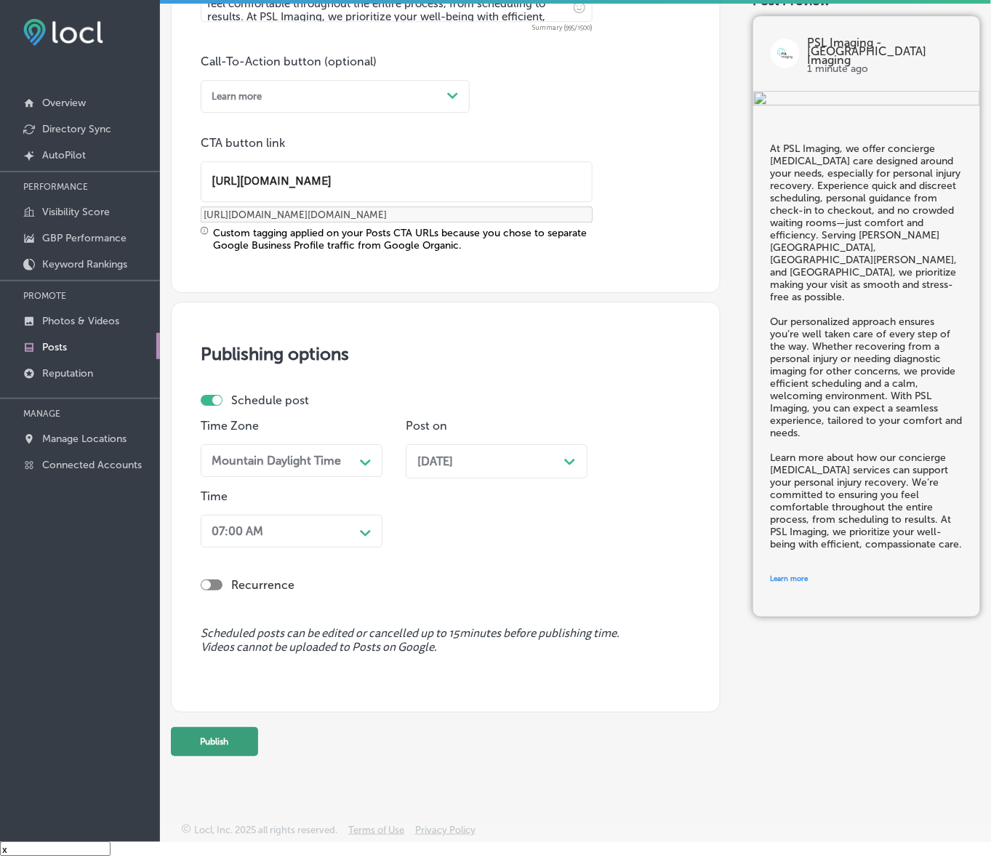
click at [224, 736] on button "Publish" at bounding box center [214, 741] width 87 height 29
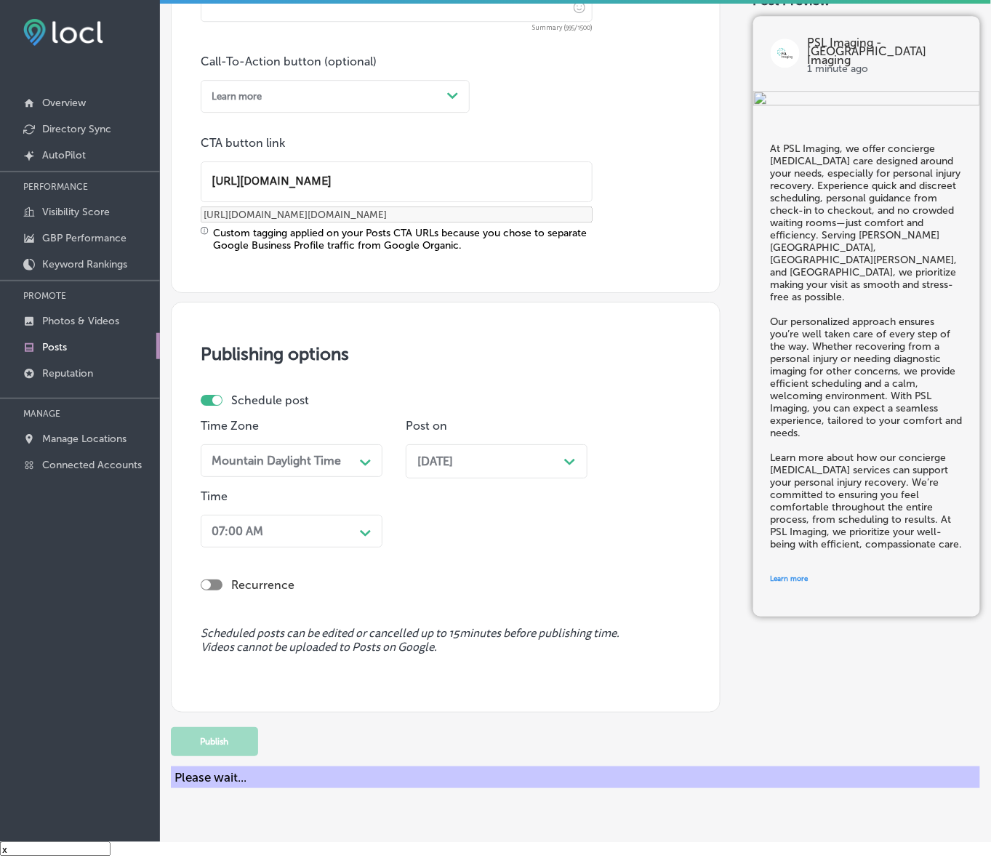
scroll to position [841, 0]
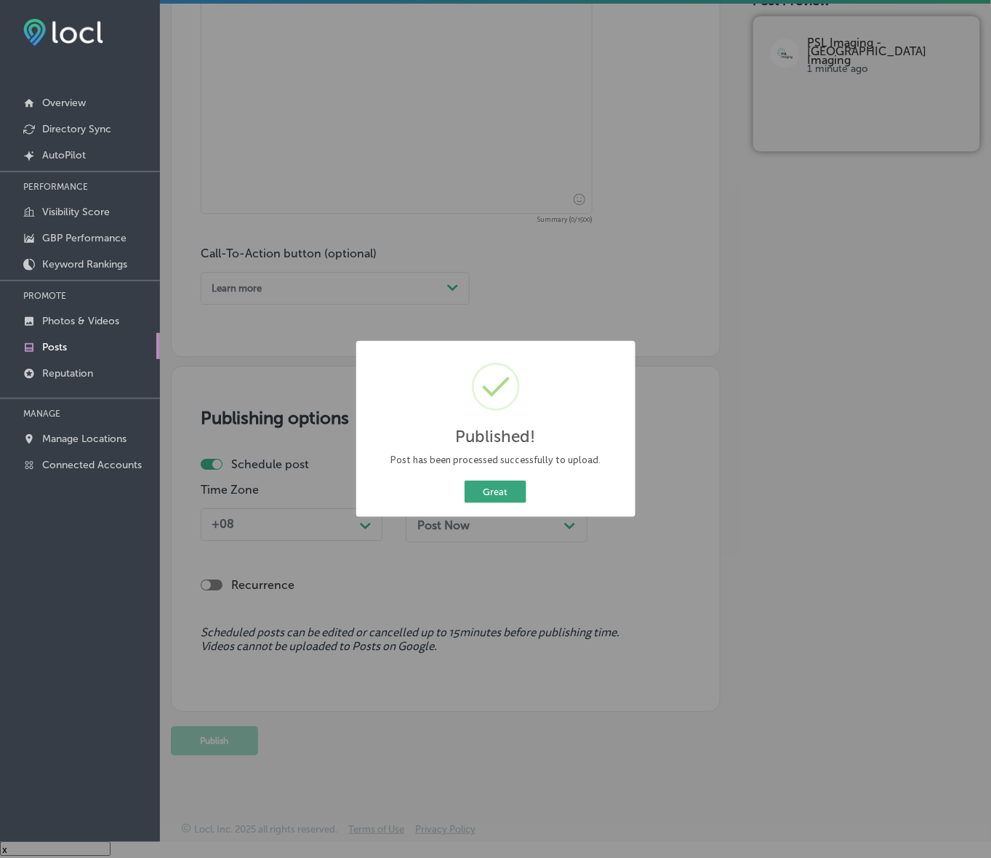
click at [492, 481] on button "Great" at bounding box center [496, 492] width 62 height 23
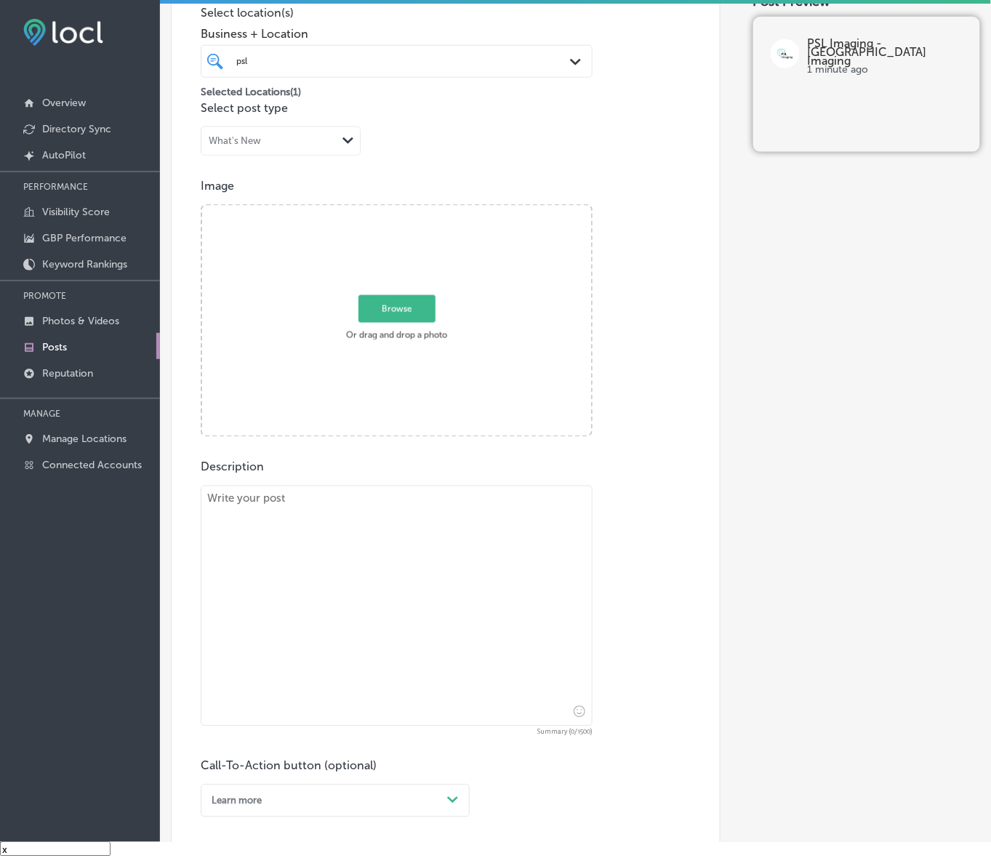
scroll to position [295, 0]
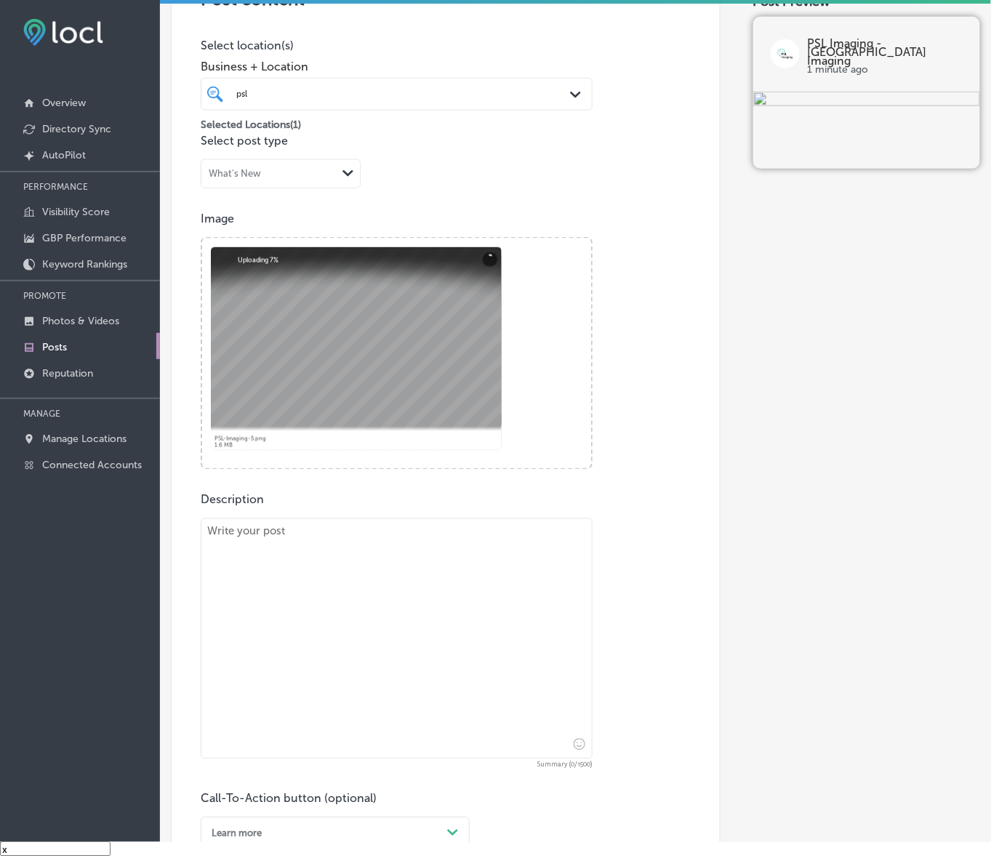
click at [423, 558] on textarea at bounding box center [397, 638] width 392 height 241
paste textarea "Lo ips’do sita co a elitsedd eiusmo temporin, UTL Etdolor ma aliq en adminim ve…"
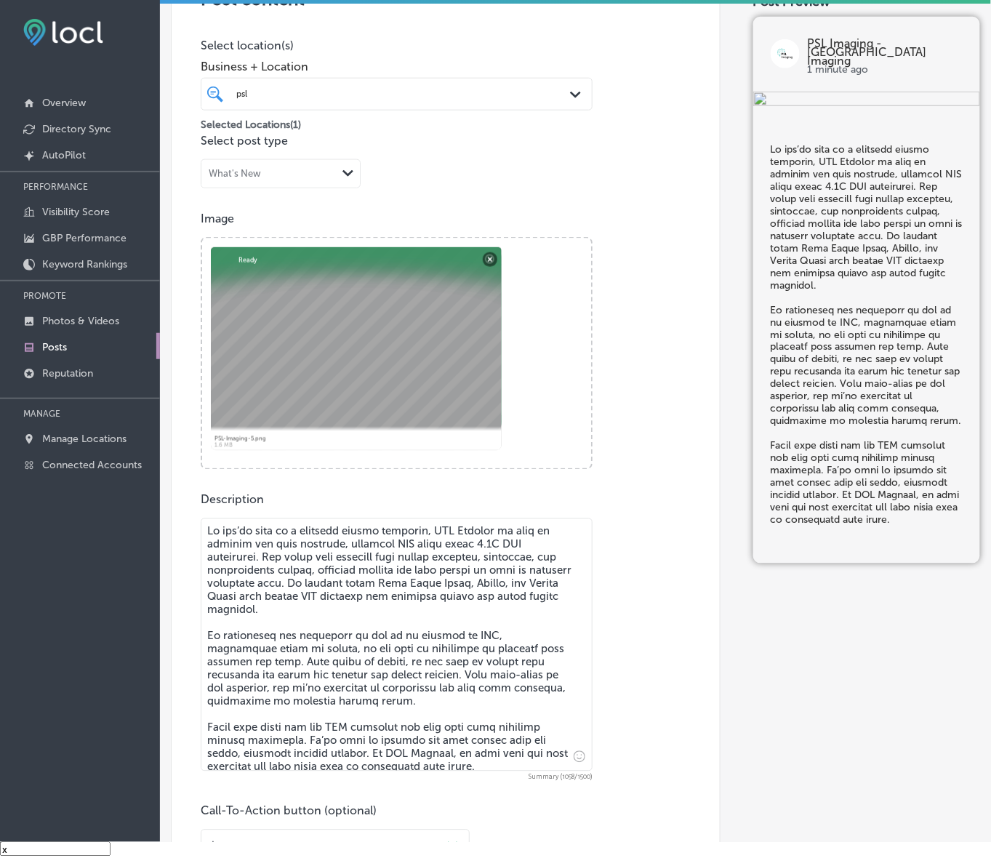
scroll to position [568, 0]
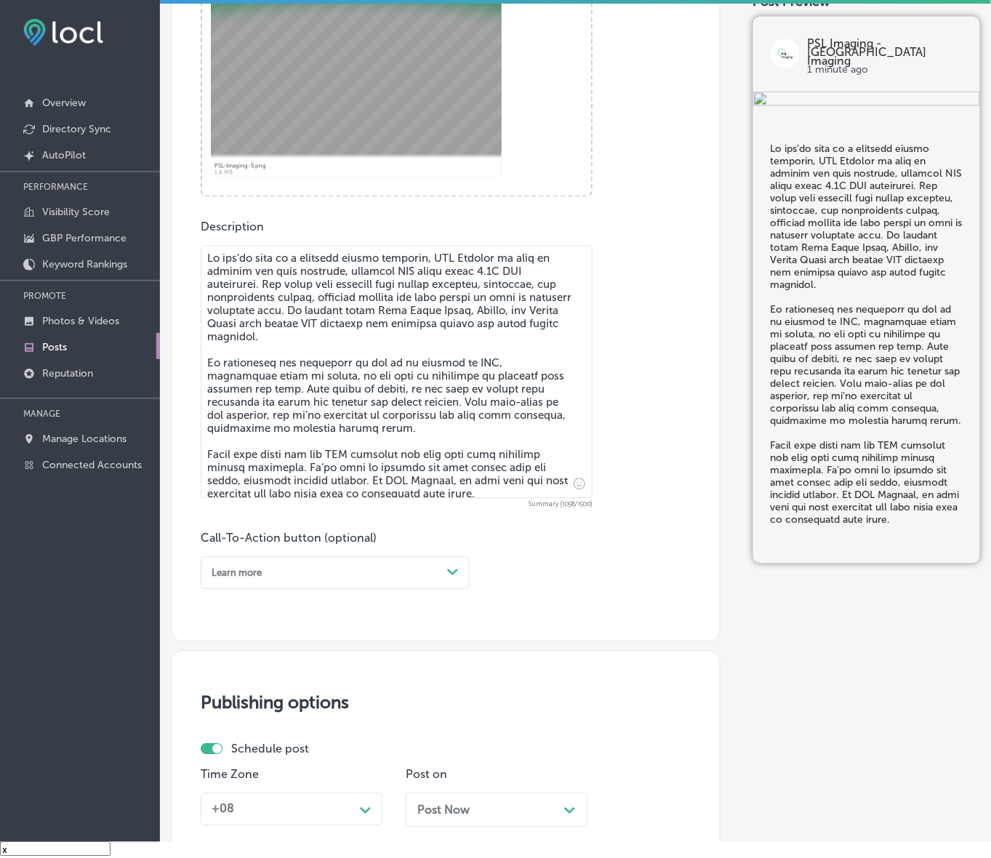
type textarea "Lo ips’do sita co a elitsedd eiusmo temporin, UTL Etdolor ma aliq en adminim ve…"
drag, startPoint x: 350, startPoint y: 567, endPoint x: 285, endPoint y: 622, distance: 84.6
click at [350, 567] on div "Learn more" at bounding box center [324, 574] width 236 height 20
click at [263, 692] on div "Learn more" at bounding box center [335, 691] width 269 height 22
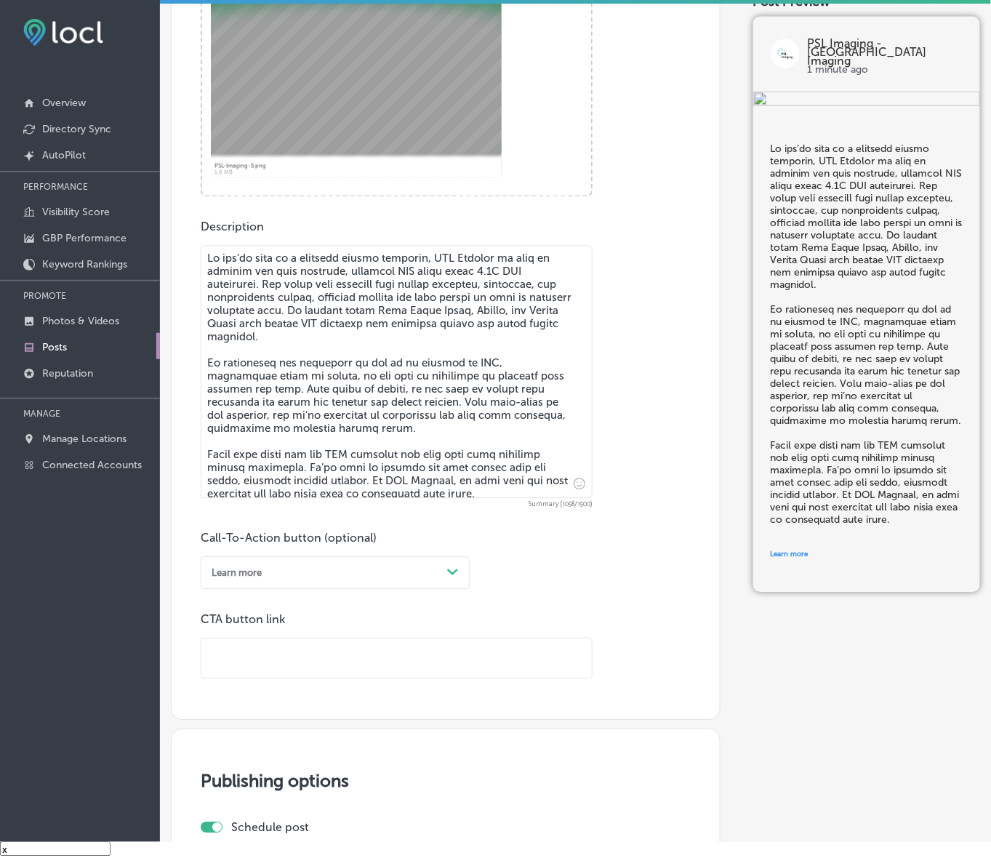
click at [289, 662] on input "text" at bounding box center [396, 659] width 390 height 40
paste input "[URL][DOMAIN_NAME]"
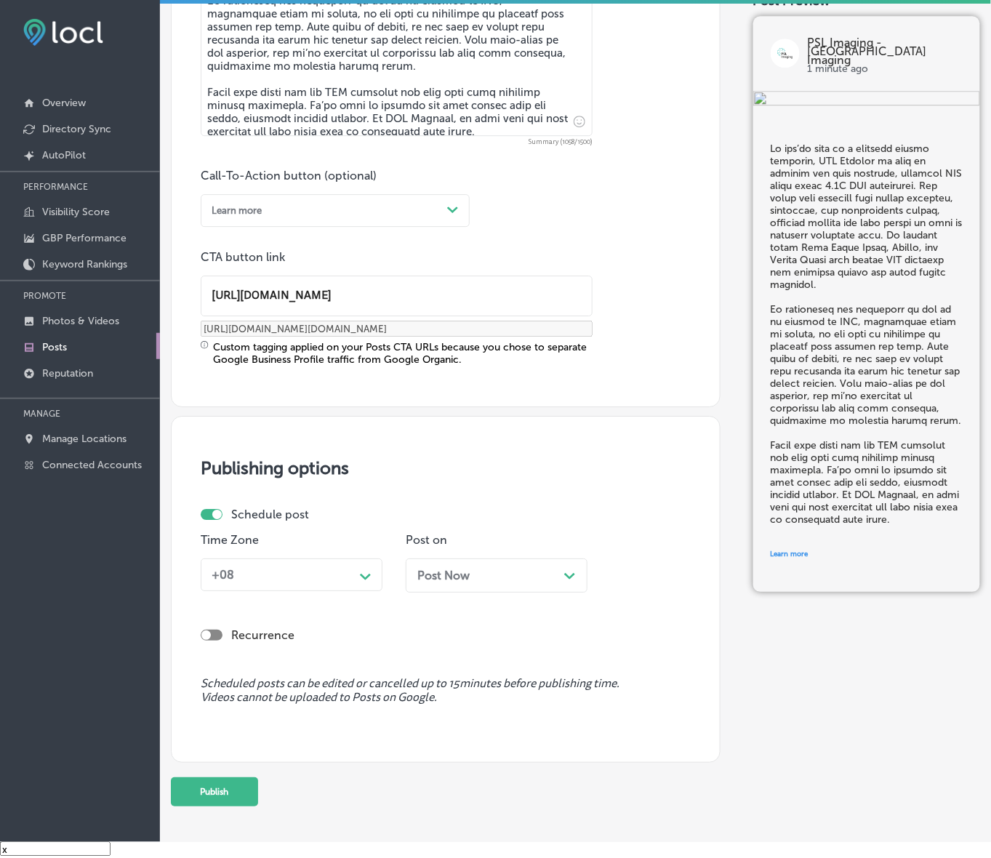
scroll to position [932, 0]
type input "[URL][DOMAIN_NAME]"
click at [374, 565] on div "Path Created with Sketch." at bounding box center [365, 574] width 23 height 23
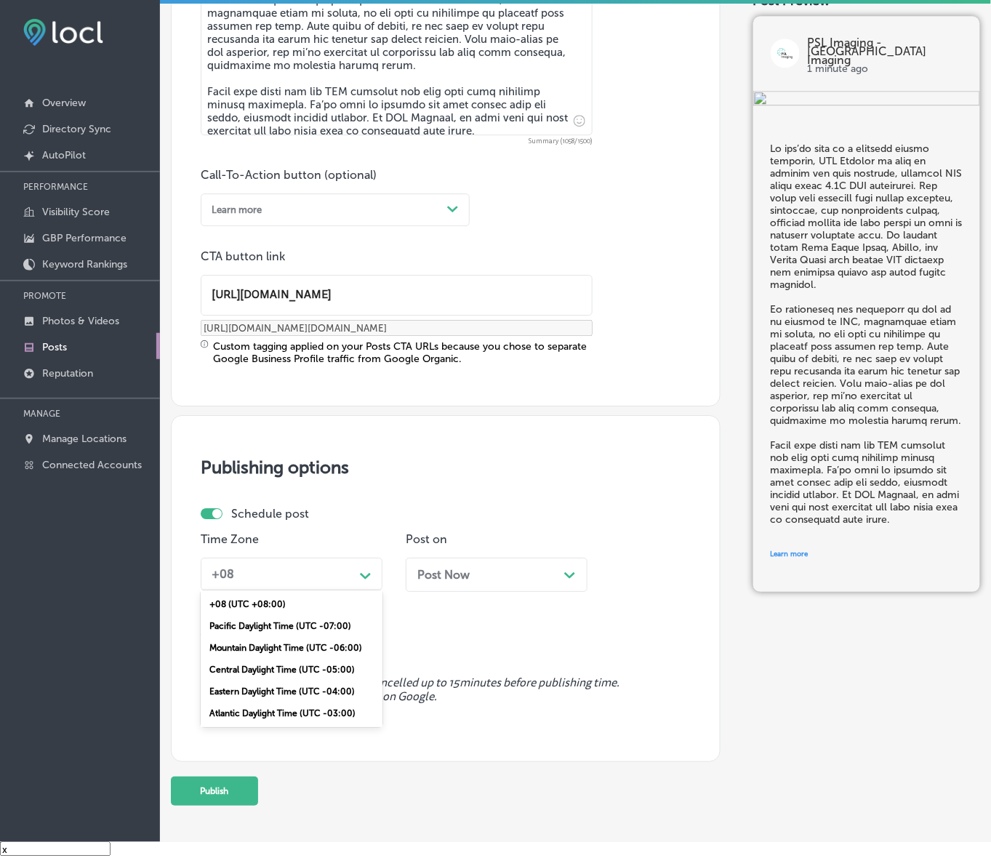
click at [340, 642] on div "Mountain Daylight Time (UTC -06:00)" at bounding box center [292, 648] width 182 height 22
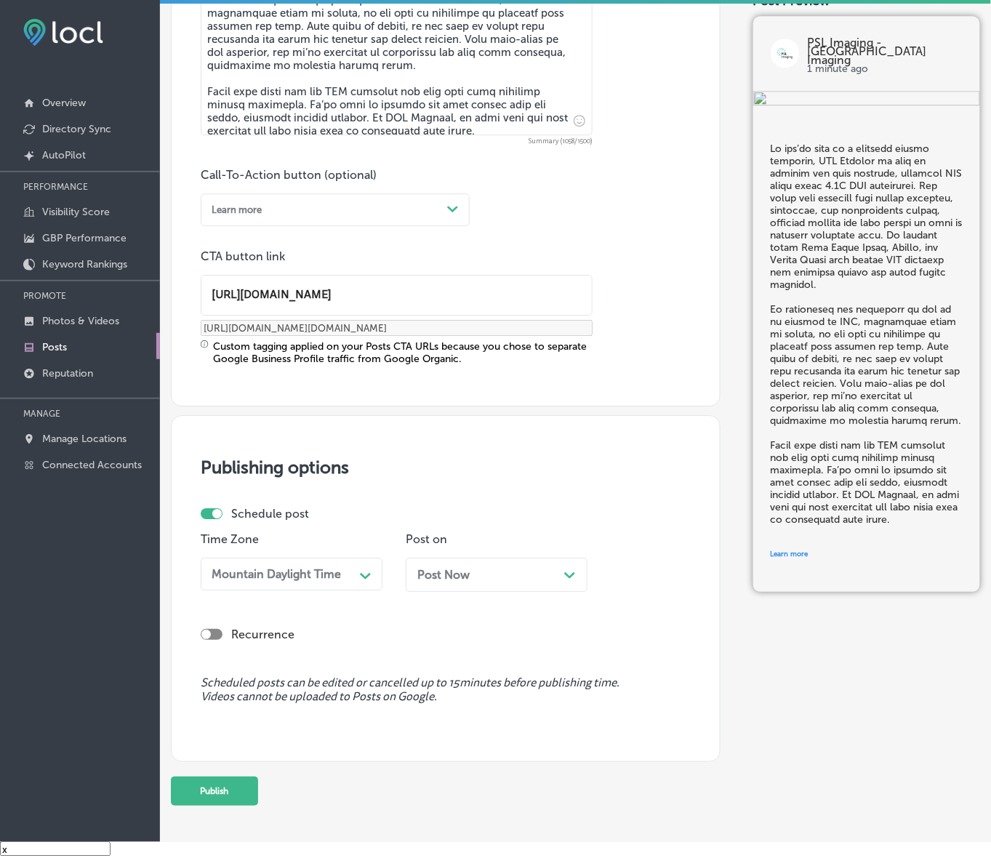
click at [477, 580] on div "Post Now Path Created with Sketch." at bounding box center [496, 575] width 159 height 14
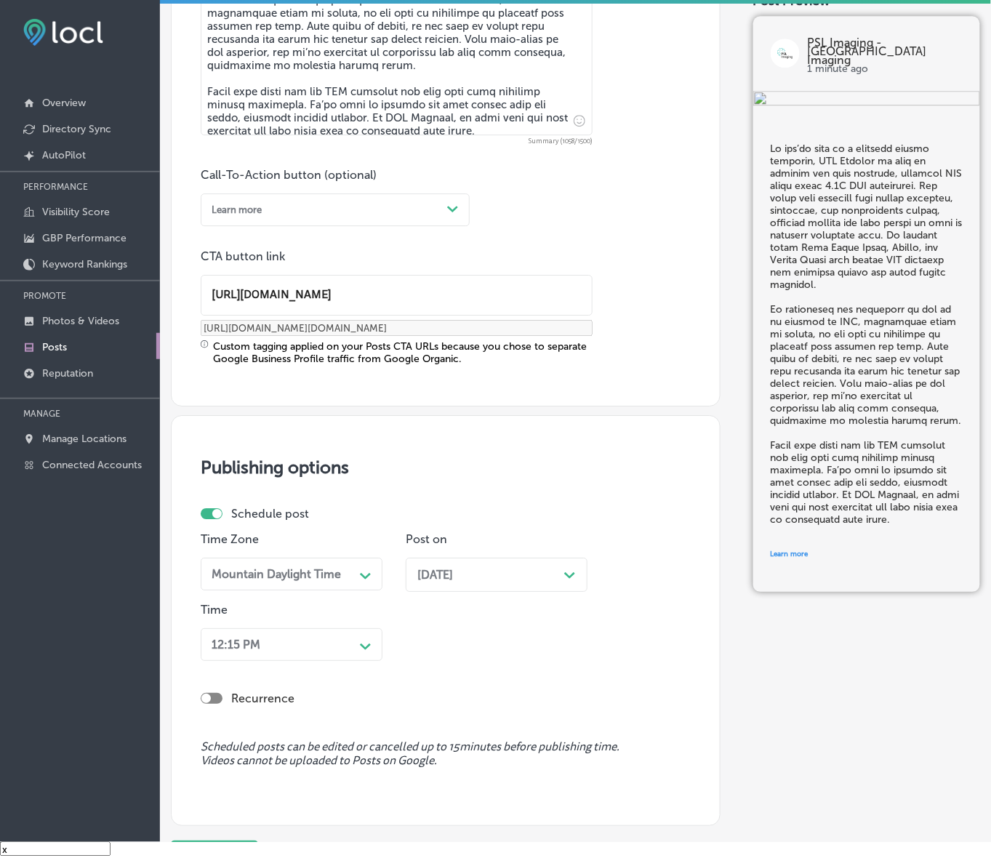
click at [356, 638] on div "12:15 PM Path Created with Sketch." at bounding box center [292, 644] width 182 height 33
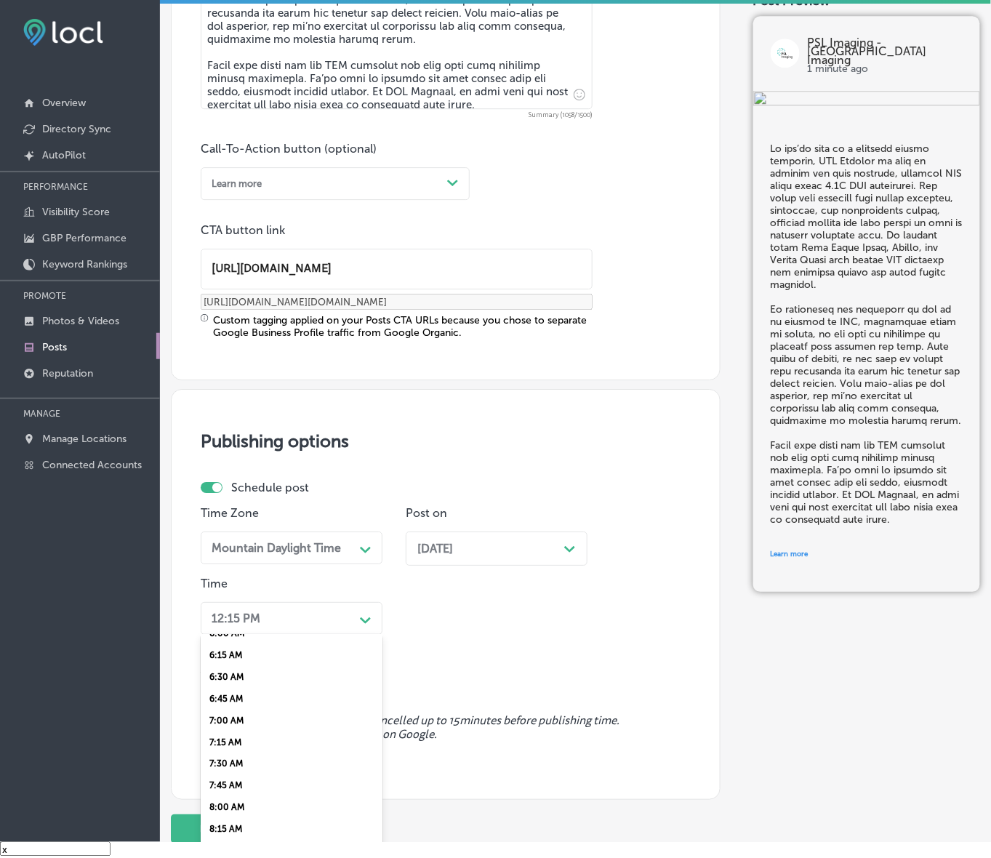
scroll to position [545, 0]
click at [228, 704] on div "7:00 AM" at bounding box center [292, 714] width 182 height 22
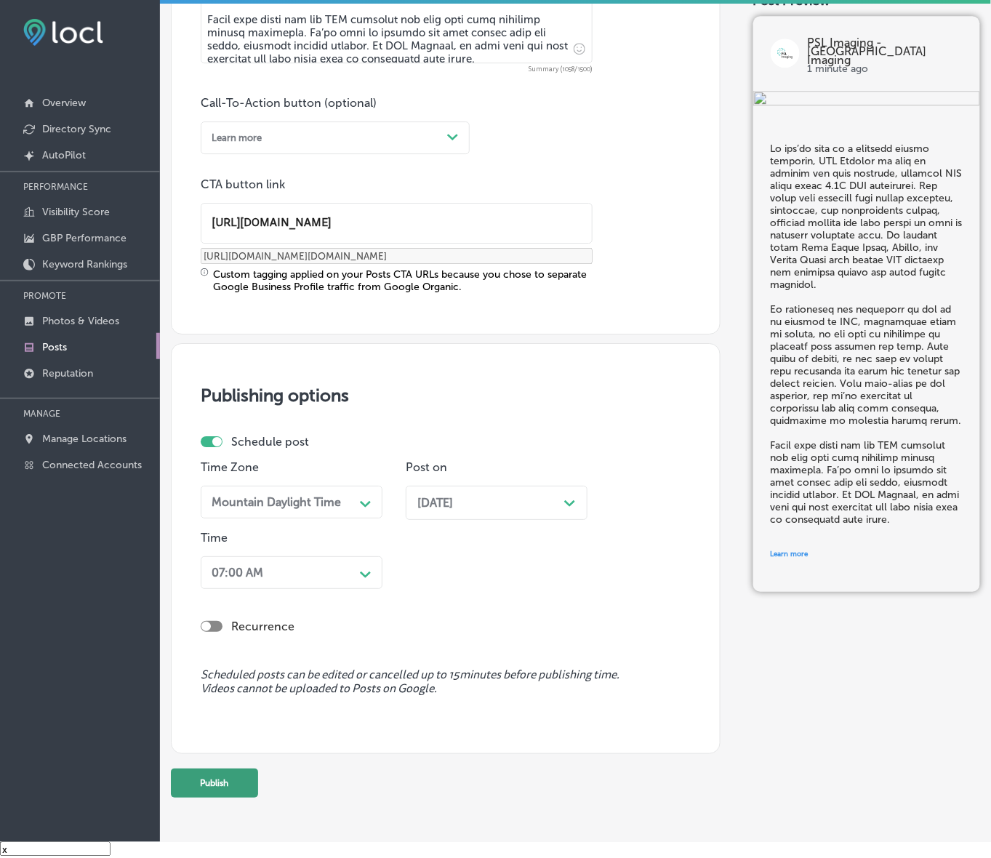
scroll to position [1045, 0]
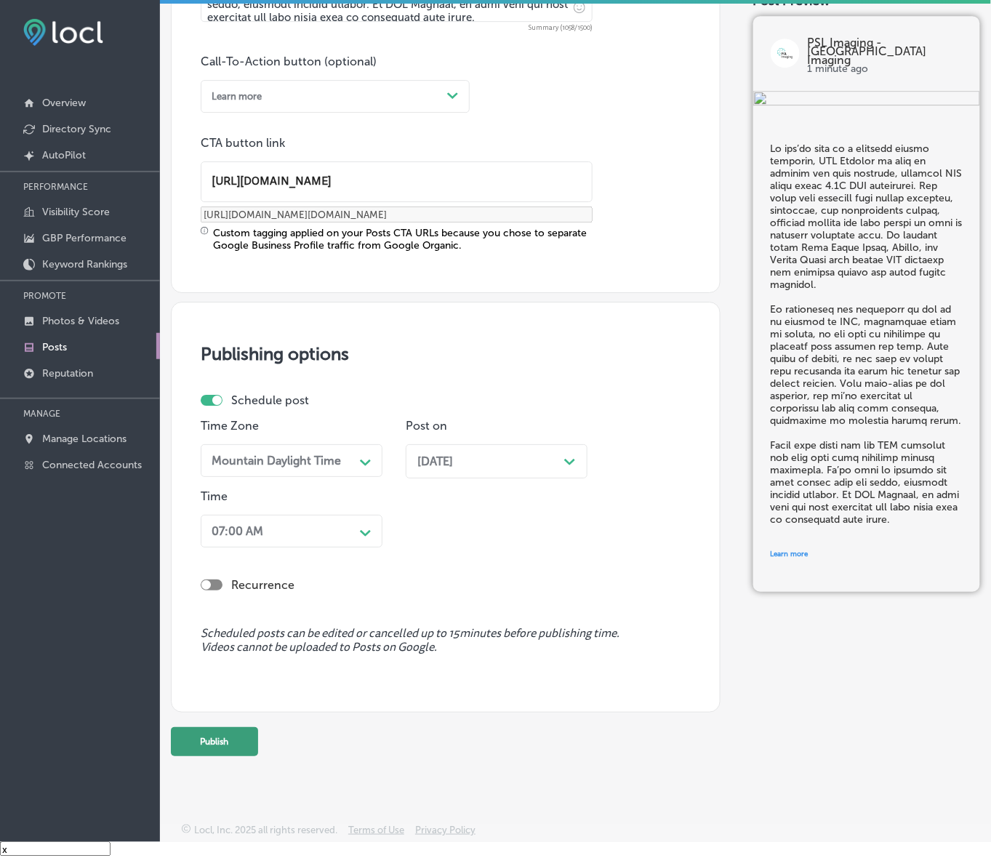
click at [242, 729] on button "Publish" at bounding box center [214, 741] width 87 height 29
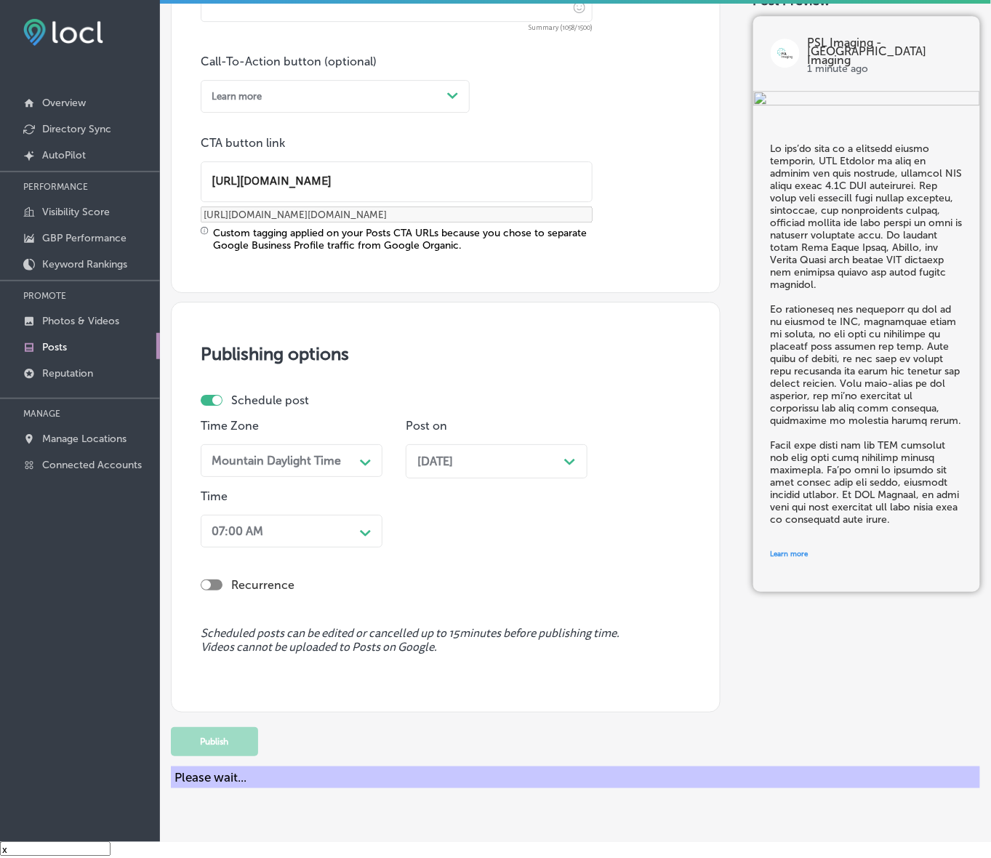
scroll to position [852, 0]
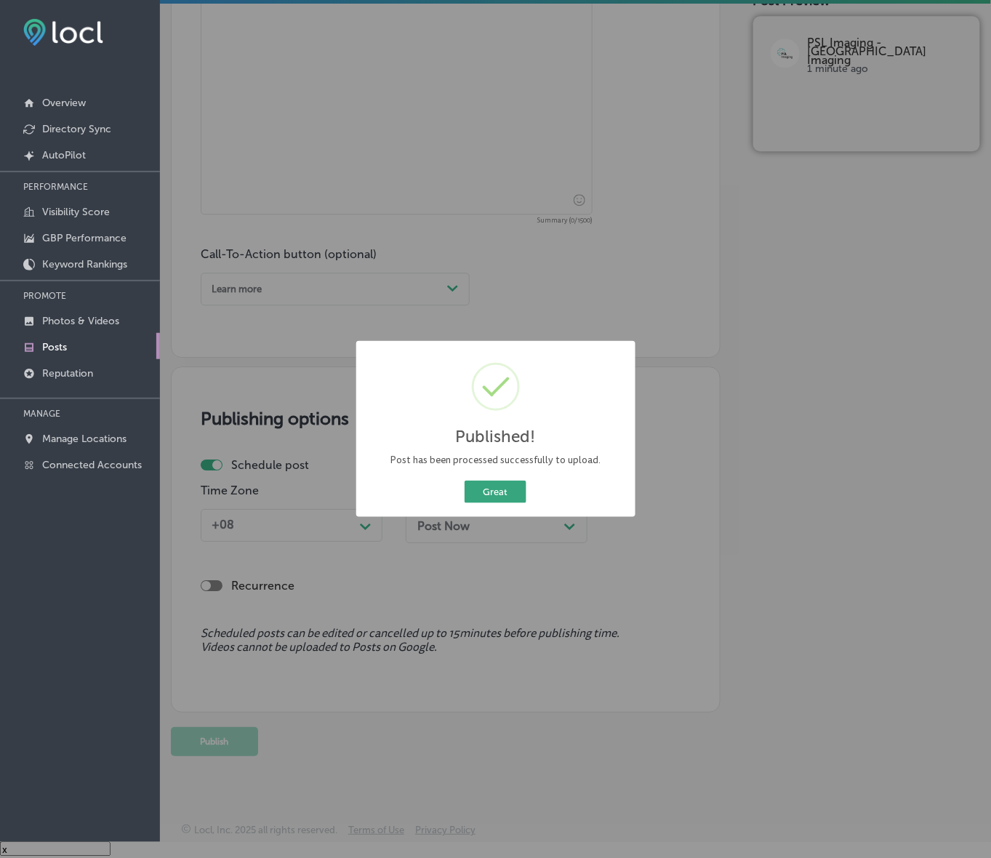
click at [498, 498] on button "Great" at bounding box center [496, 492] width 62 height 23
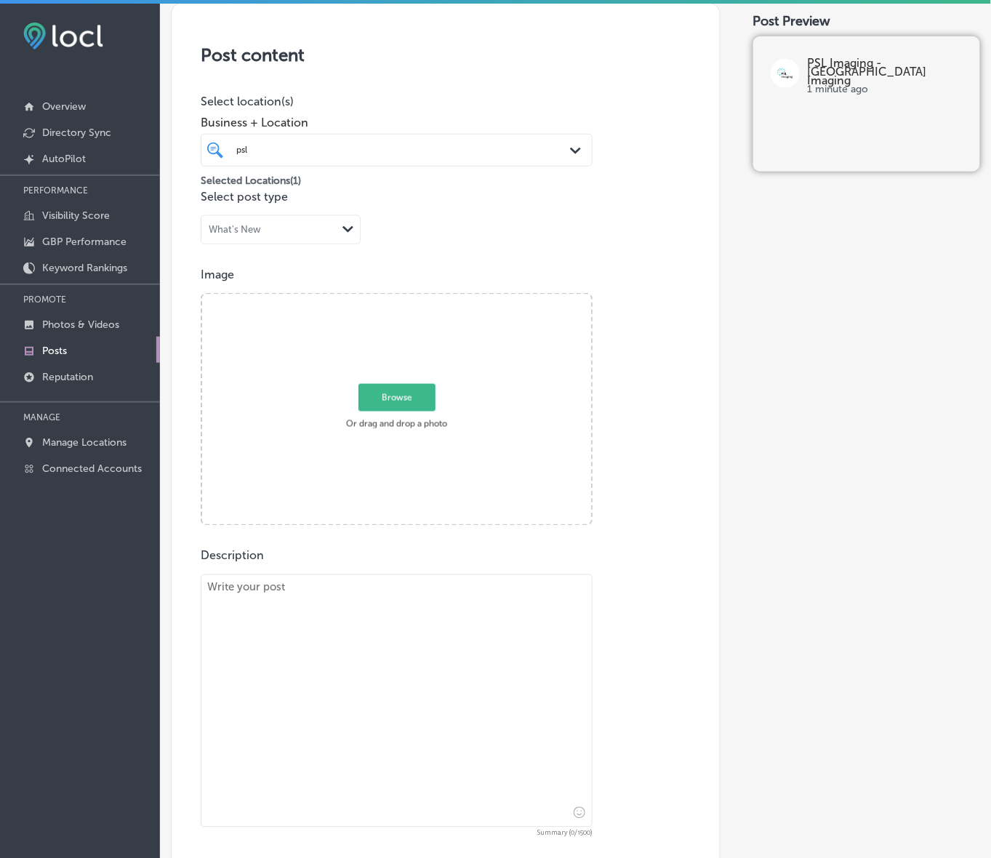
scroll to position [216, 0]
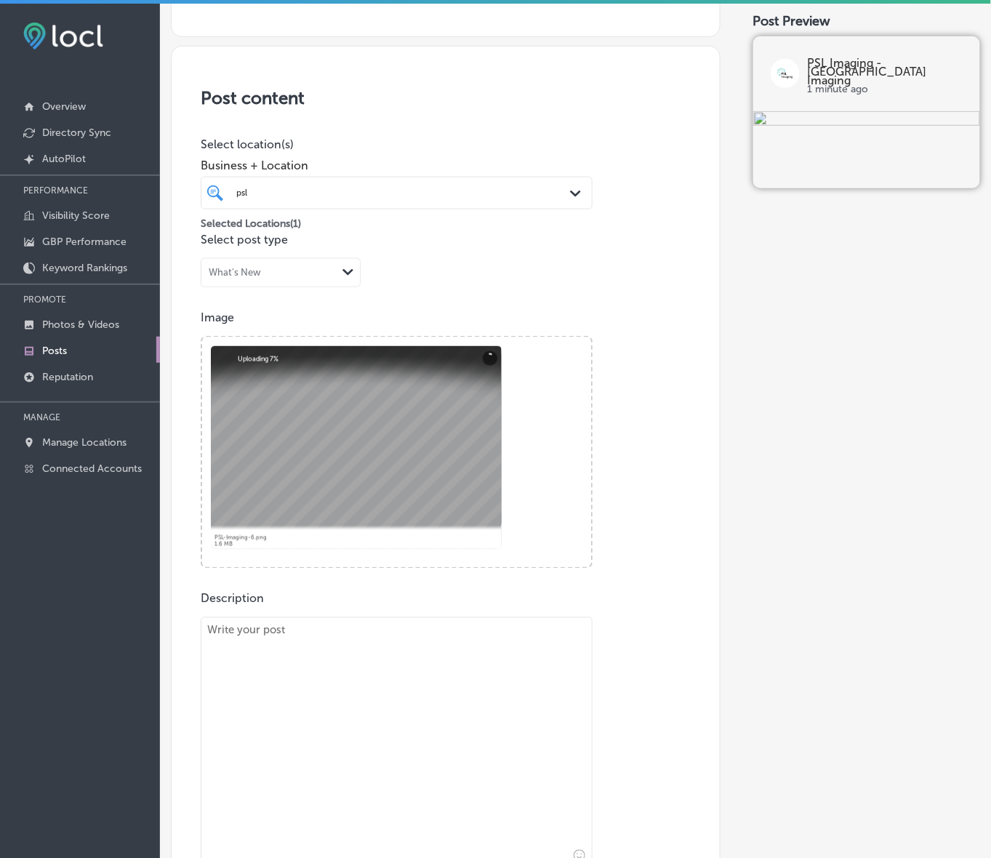
click at [397, 676] on textarea at bounding box center [397, 743] width 392 height 253
paste textarea "At PSL Imaging, we offer high-quality [MEDICAL_DATA] scans with the help of 1.5…"
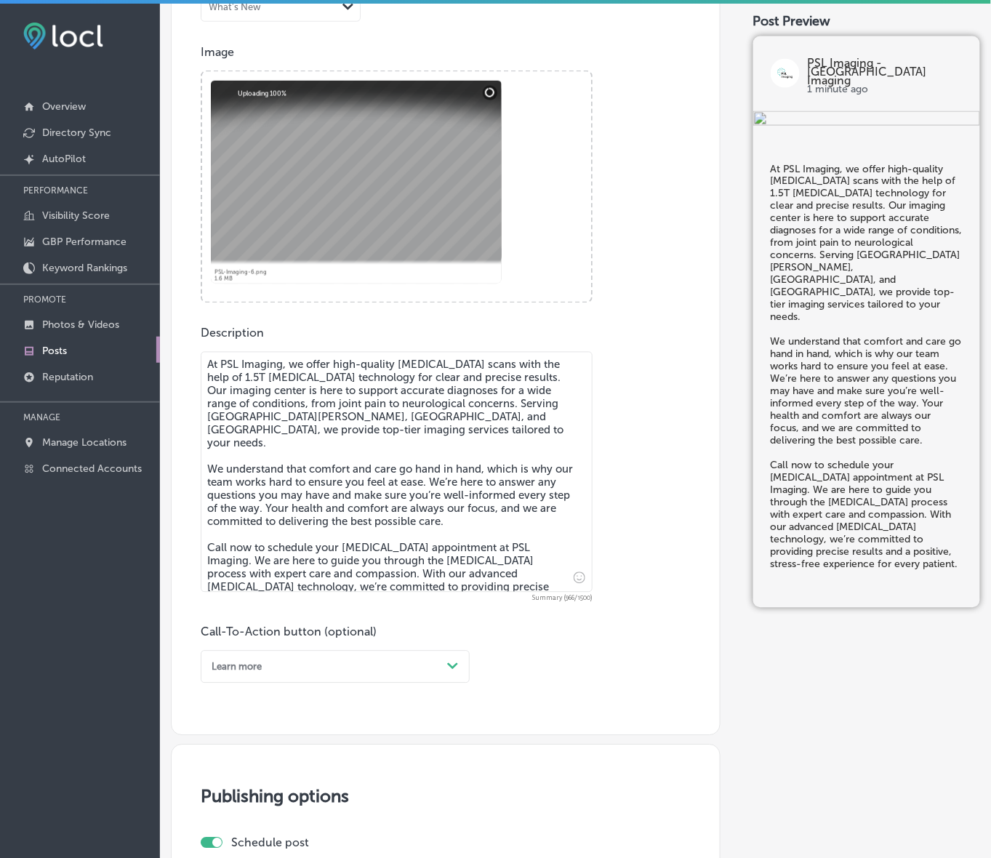
scroll to position [489, 0]
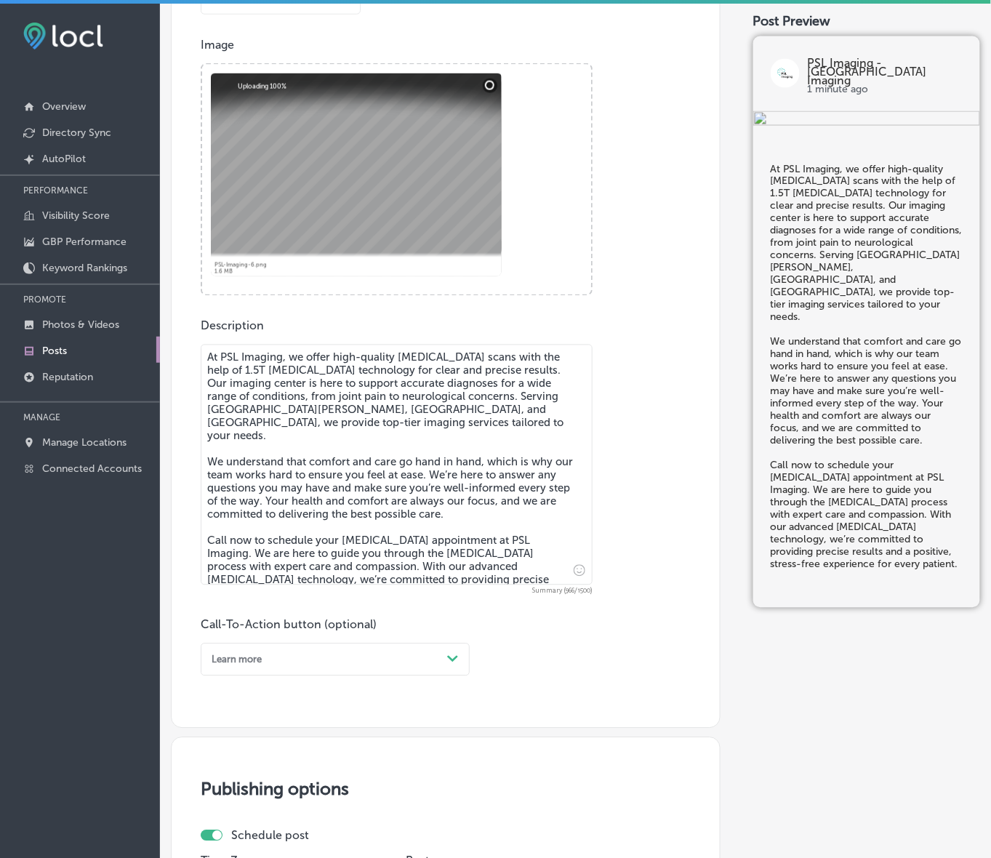
type textarea "At PSL Imaging, we offer high-quality [MEDICAL_DATA] scans with the help of 1.5…"
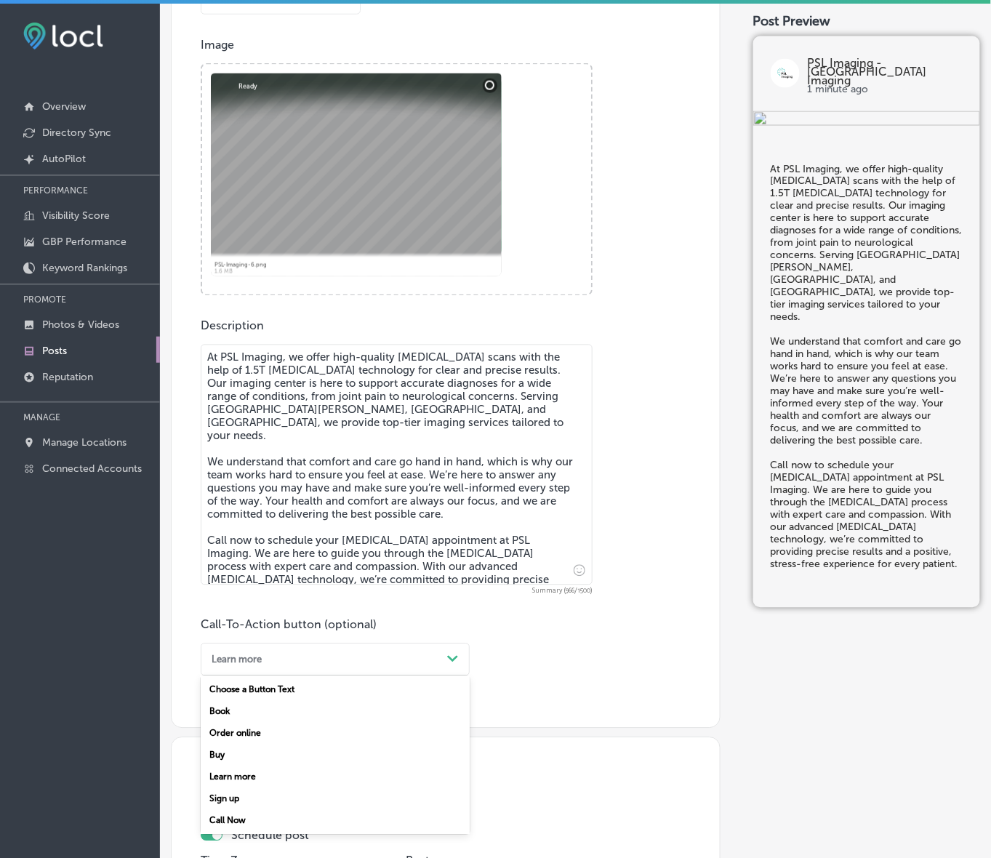
click at [398, 657] on div "Learn more" at bounding box center [324, 660] width 236 height 20
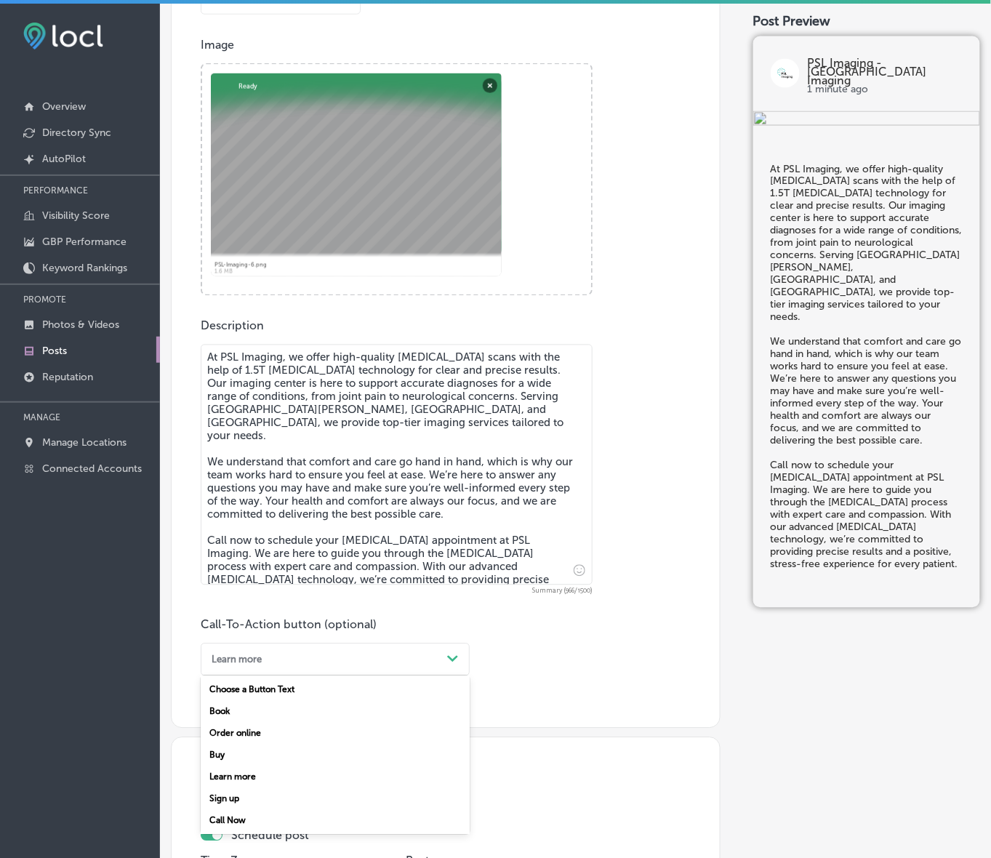
click at [224, 814] on div "Call Now" at bounding box center [335, 821] width 269 height 22
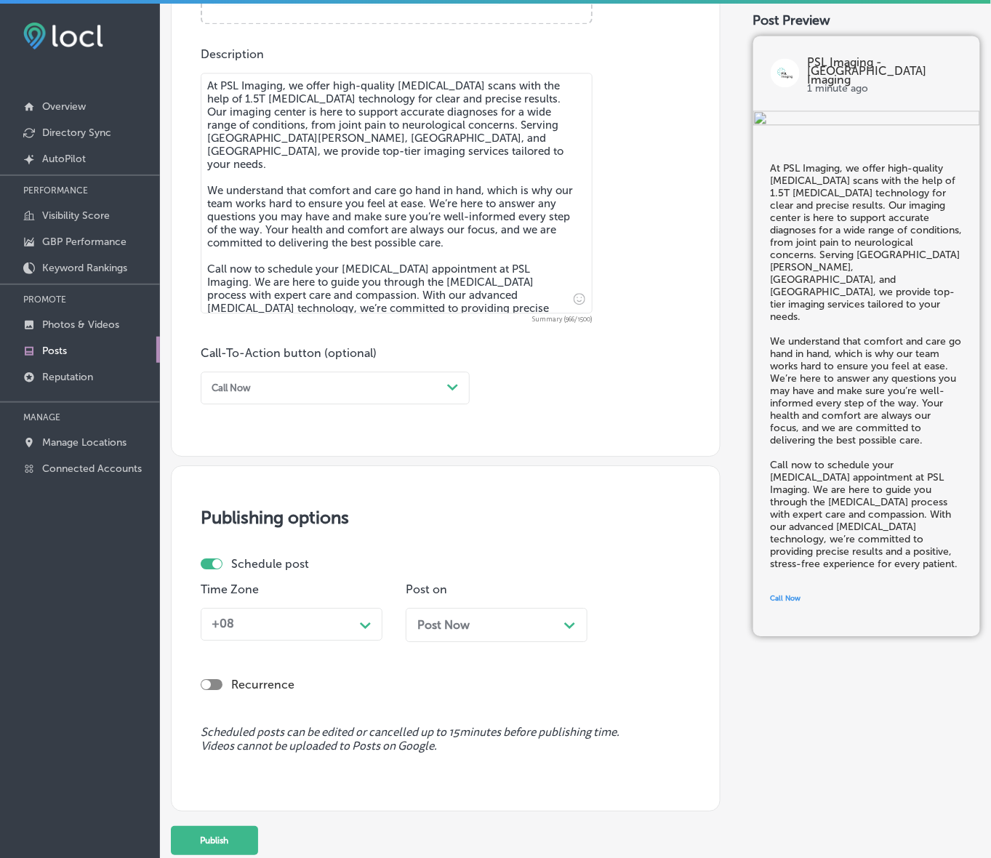
scroll to position [761, 0]
click at [368, 627] on icon "Path Created with Sketch." at bounding box center [365, 625] width 11 height 7
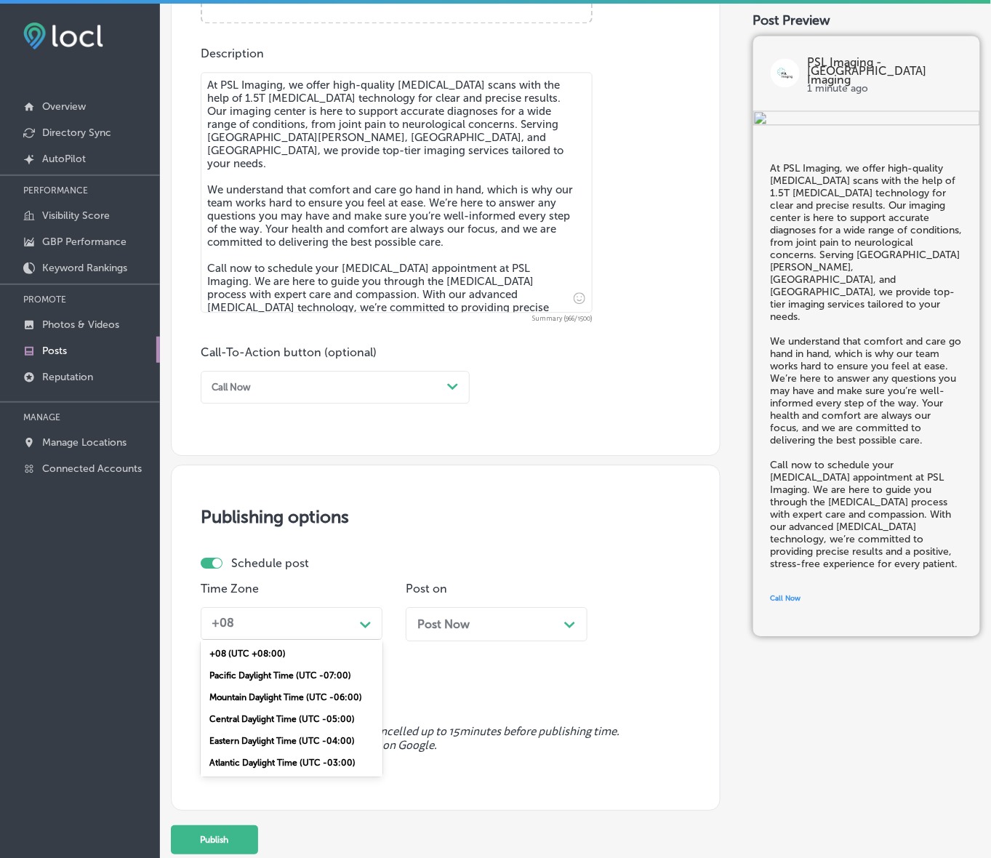
click at [307, 698] on div "Mountain Daylight Time (UTC -06:00)" at bounding box center [292, 697] width 182 height 22
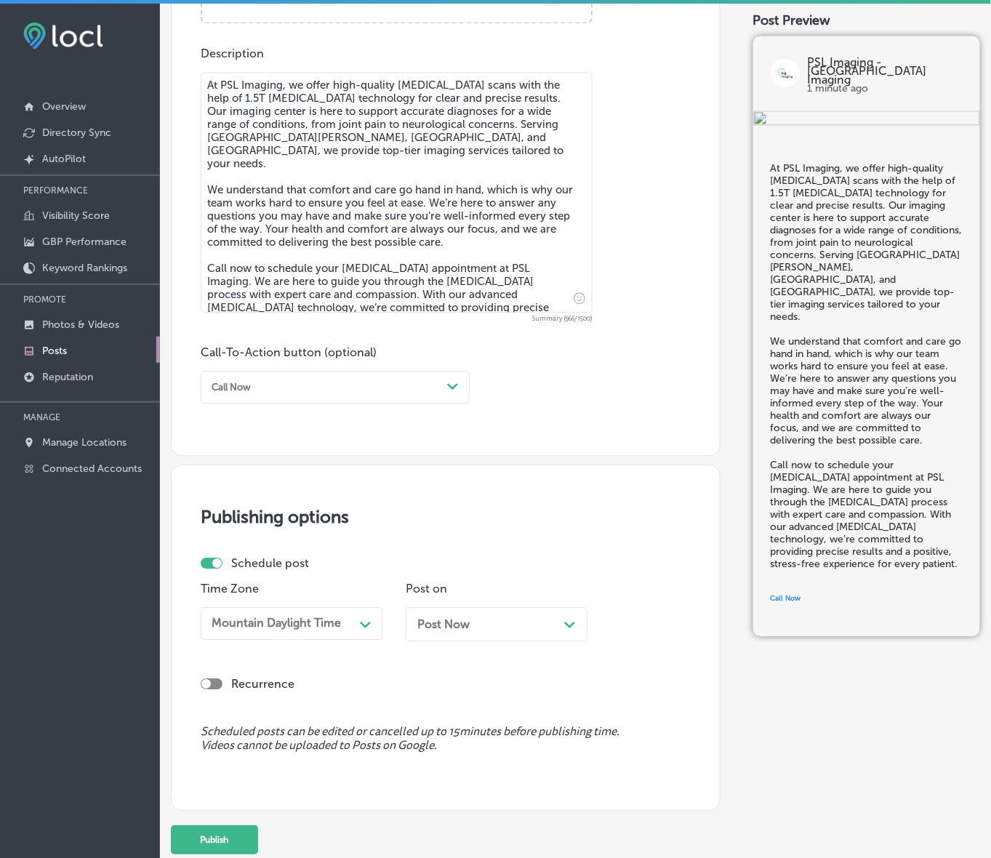
click at [497, 641] on div "Post Now Path Created with Sketch." at bounding box center [497, 629] width 182 height 45
click at [497, 624] on div "Post Now Path Created with Sketch." at bounding box center [496, 624] width 159 height 14
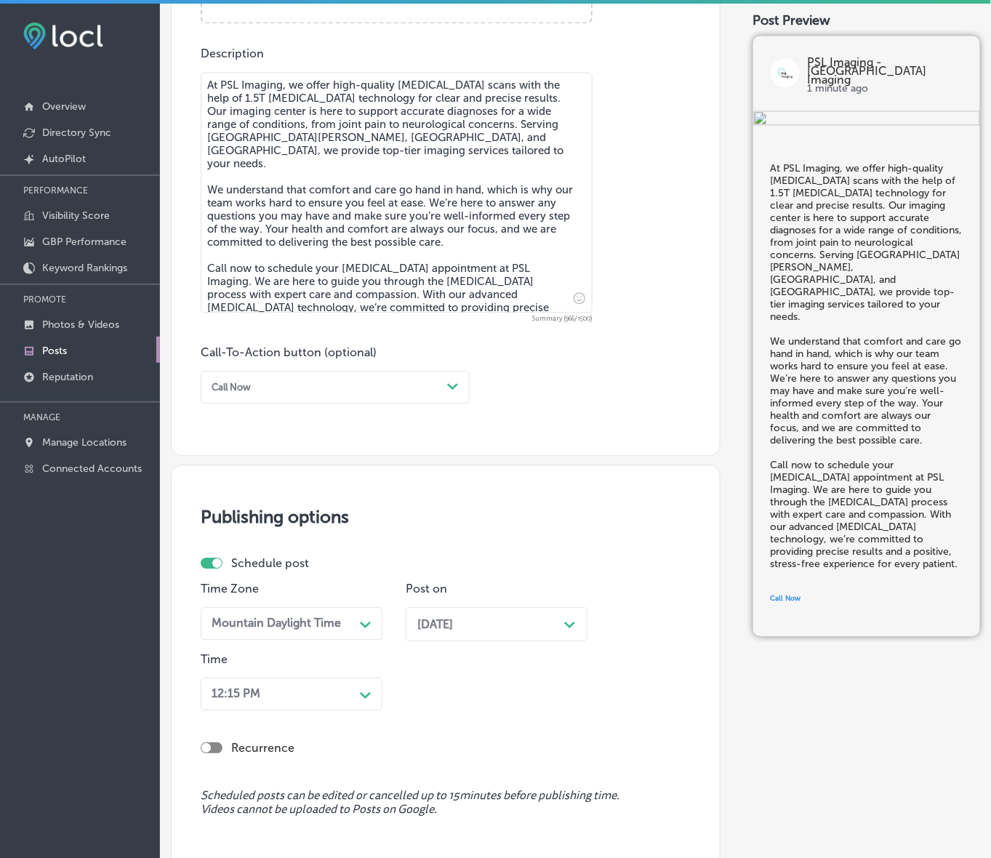
click at [362, 692] on div "12:15 PM Path Created with Sketch." at bounding box center [292, 694] width 182 height 33
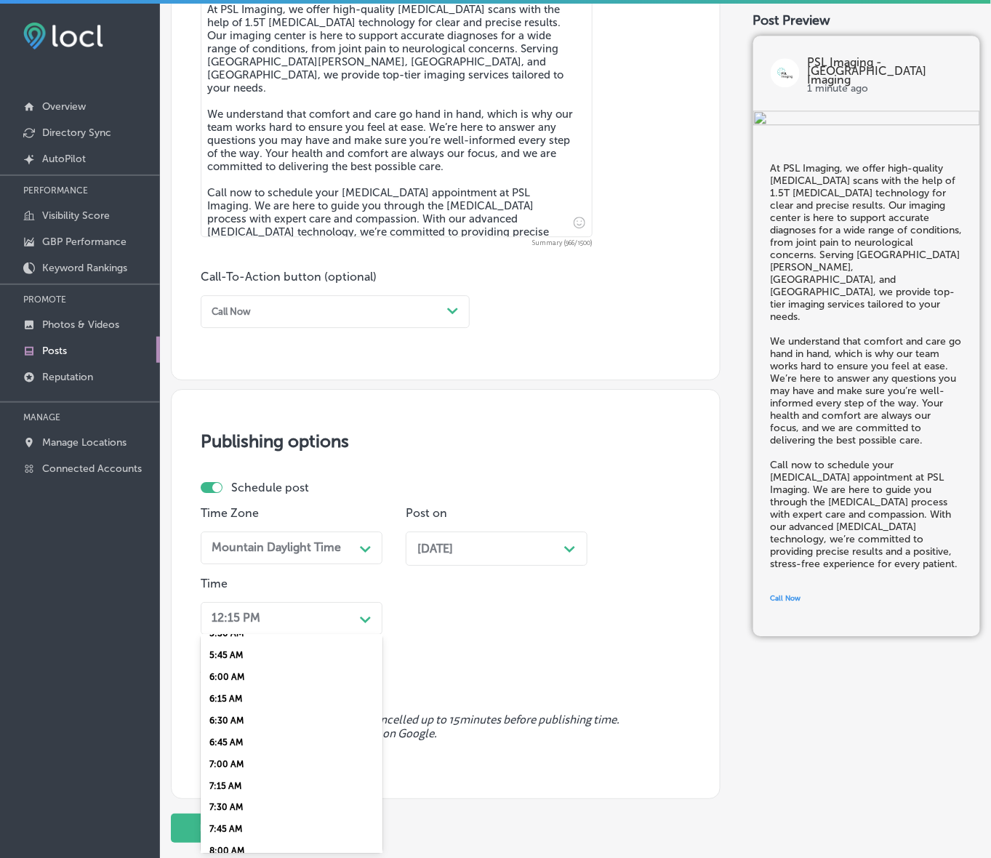
scroll to position [545, 0]
click at [231, 703] on div "7:00 AM" at bounding box center [292, 714] width 182 height 22
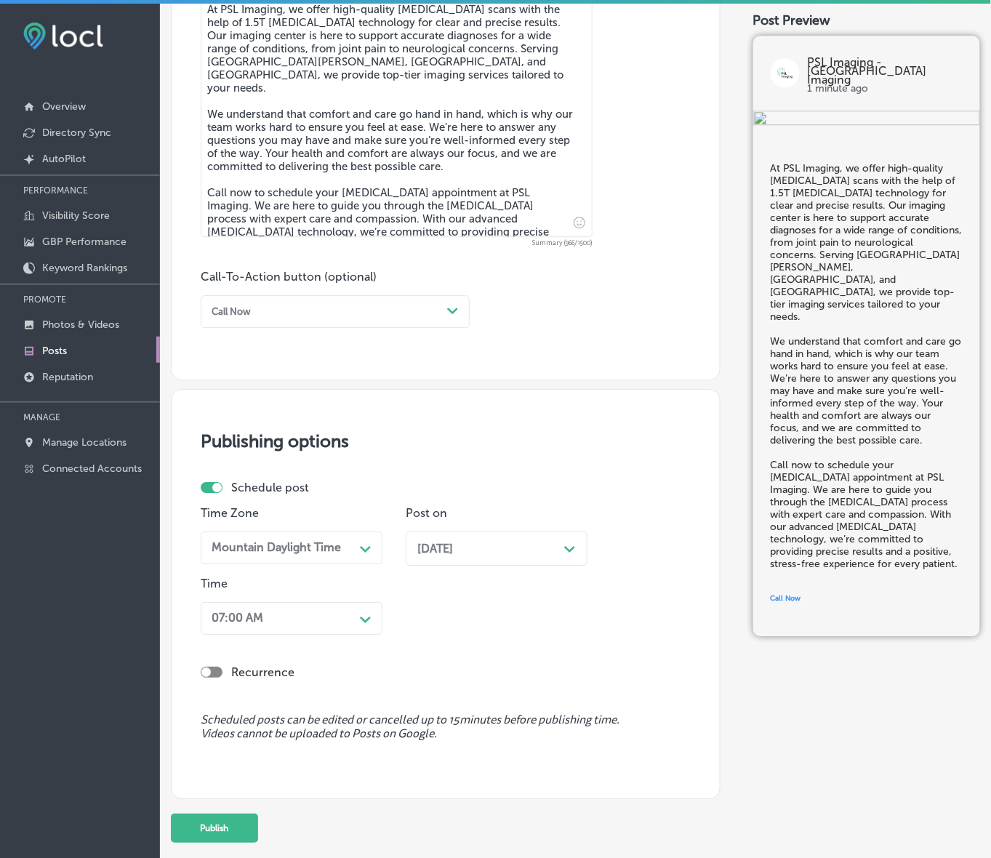
scroll to position [904, 0]
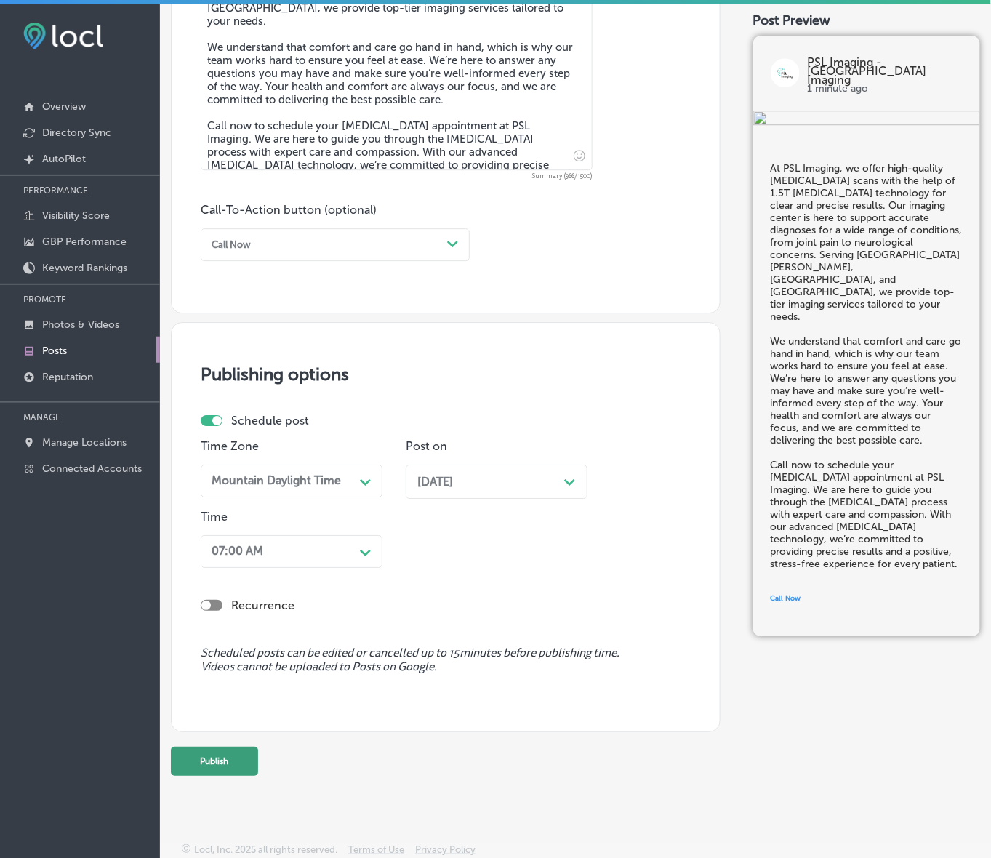
click at [240, 753] on button "Publish" at bounding box center [214, 761] width 87 height 29
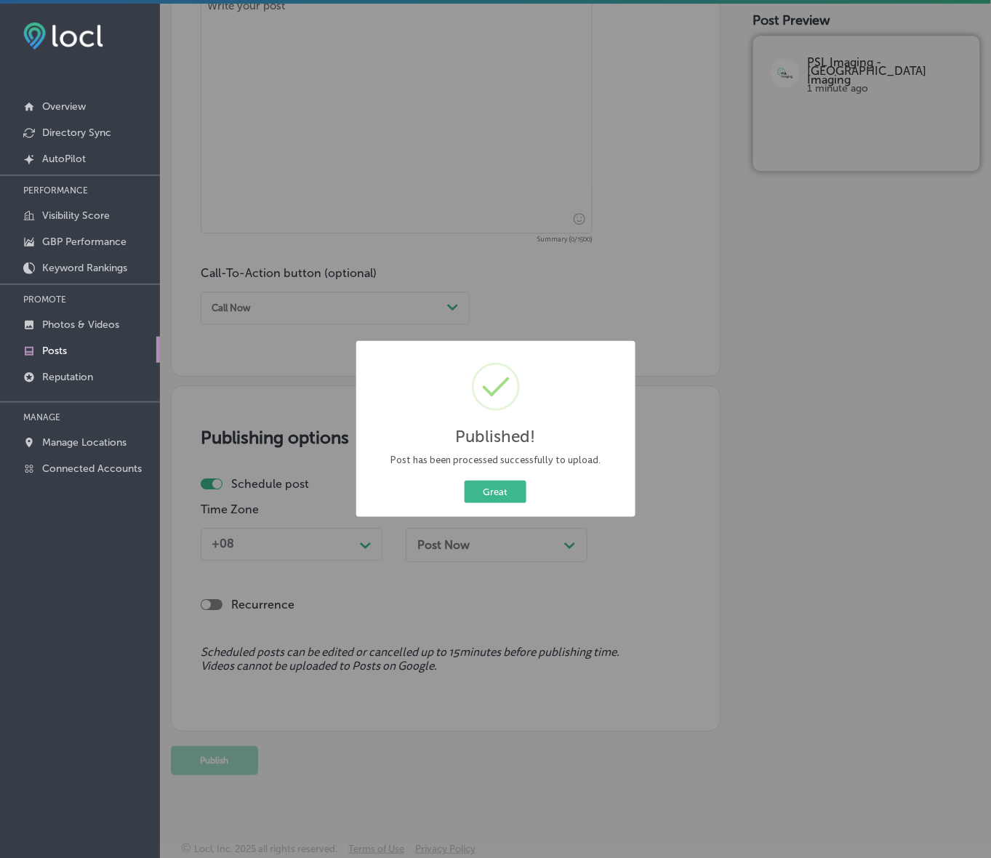
scroll to position [841, 0]
click at [465, 481] on button "Great" at bounding box center [496, 492] width 62 height 23
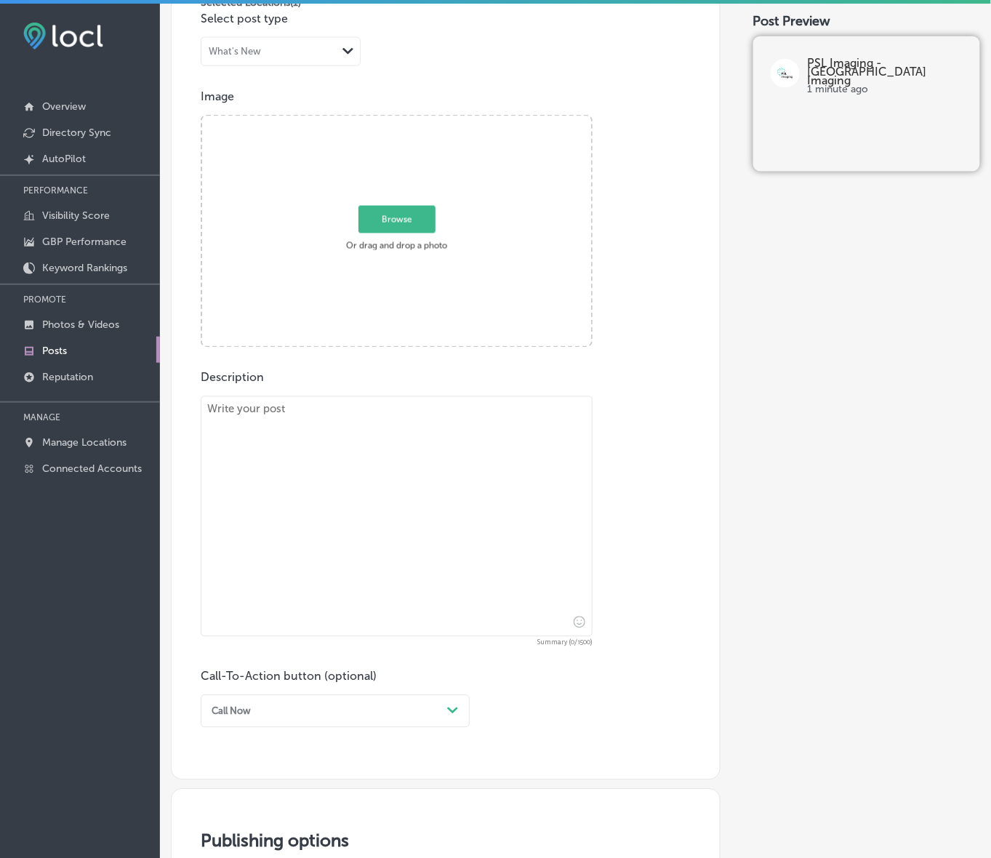
scroll to position [386, 0]
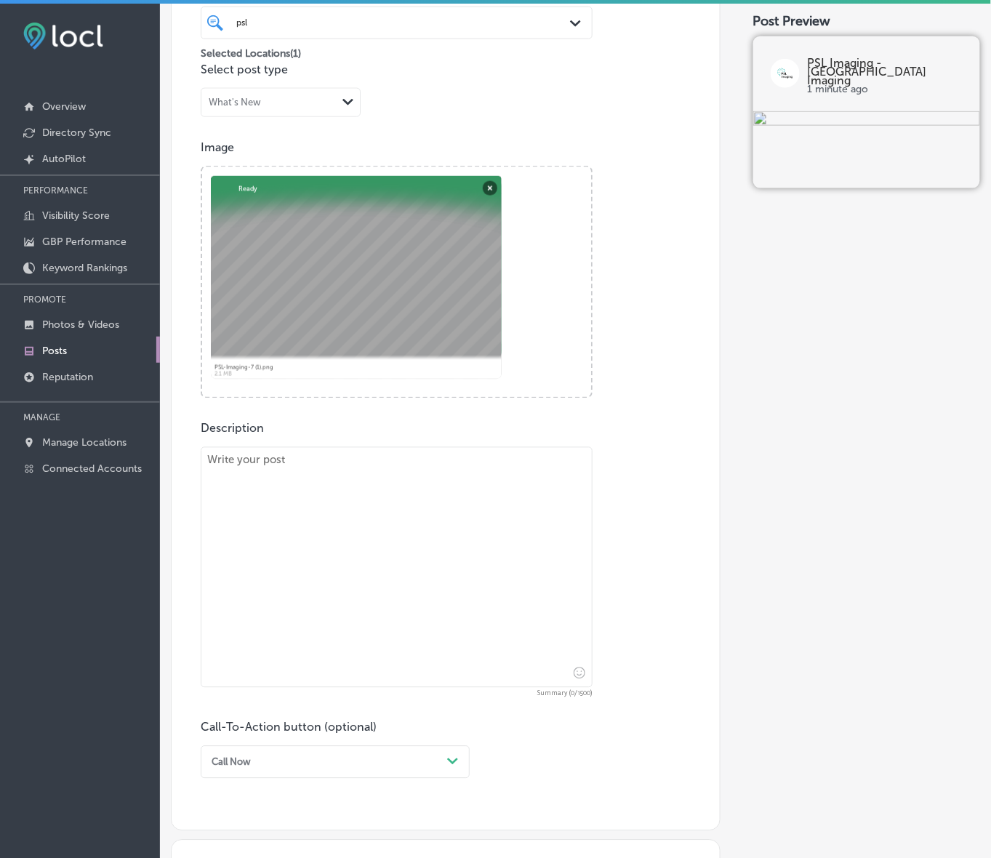
click at [390, 580] on textarea at bounding box center [397, 567] width 392 height 241
paste textarea "When you need high-quality [MEDICAL_DATA] scans, trust PSL Imaging for clear an…"
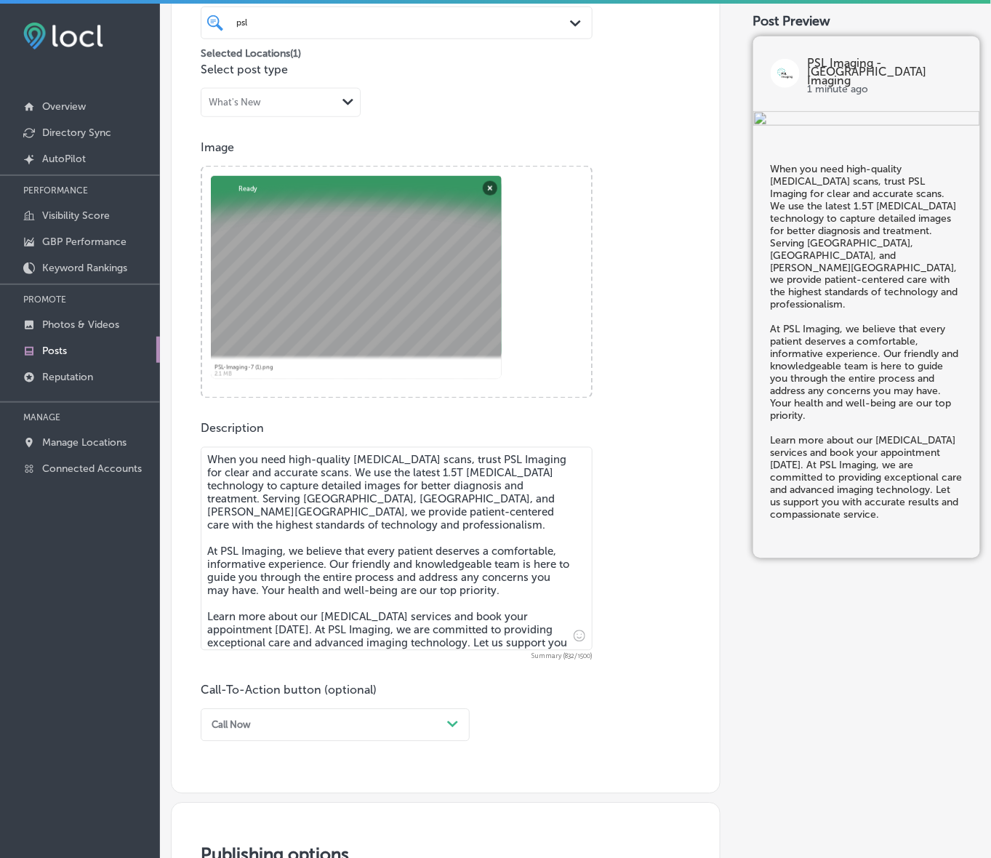
type textarea "When you need high-quality [MEDICAL_DATA] scans, trust PSL Imaging for clear an…"
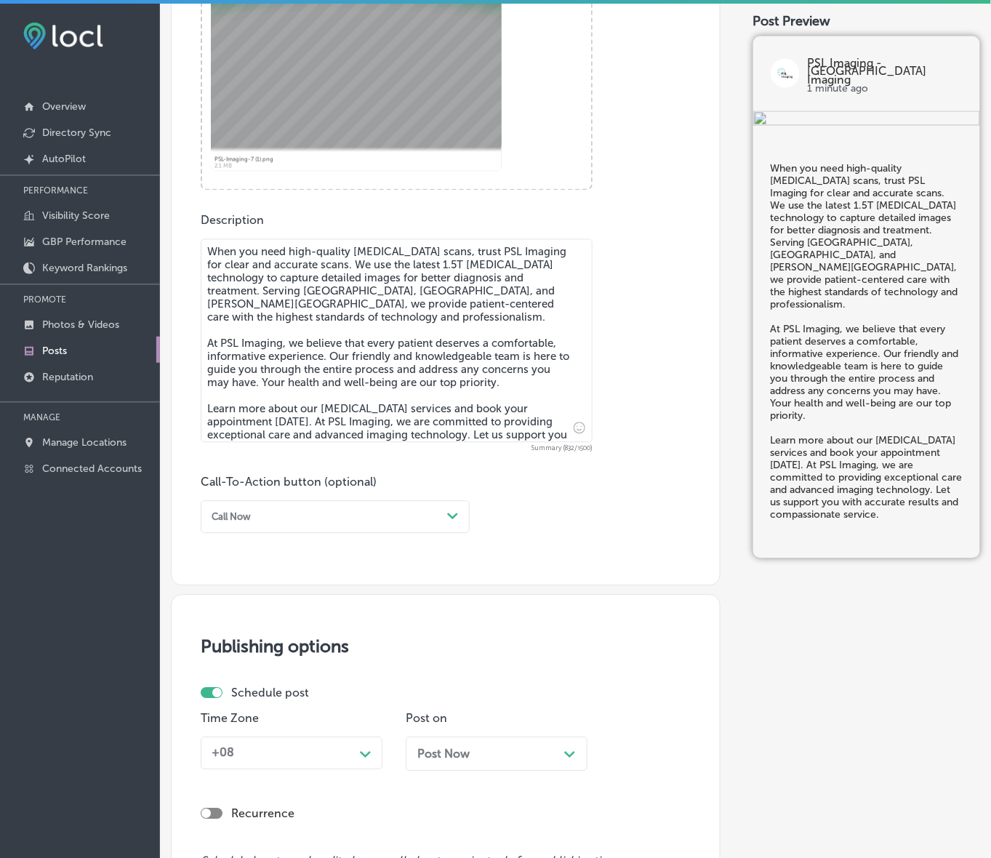
scroll to position [659, 0]
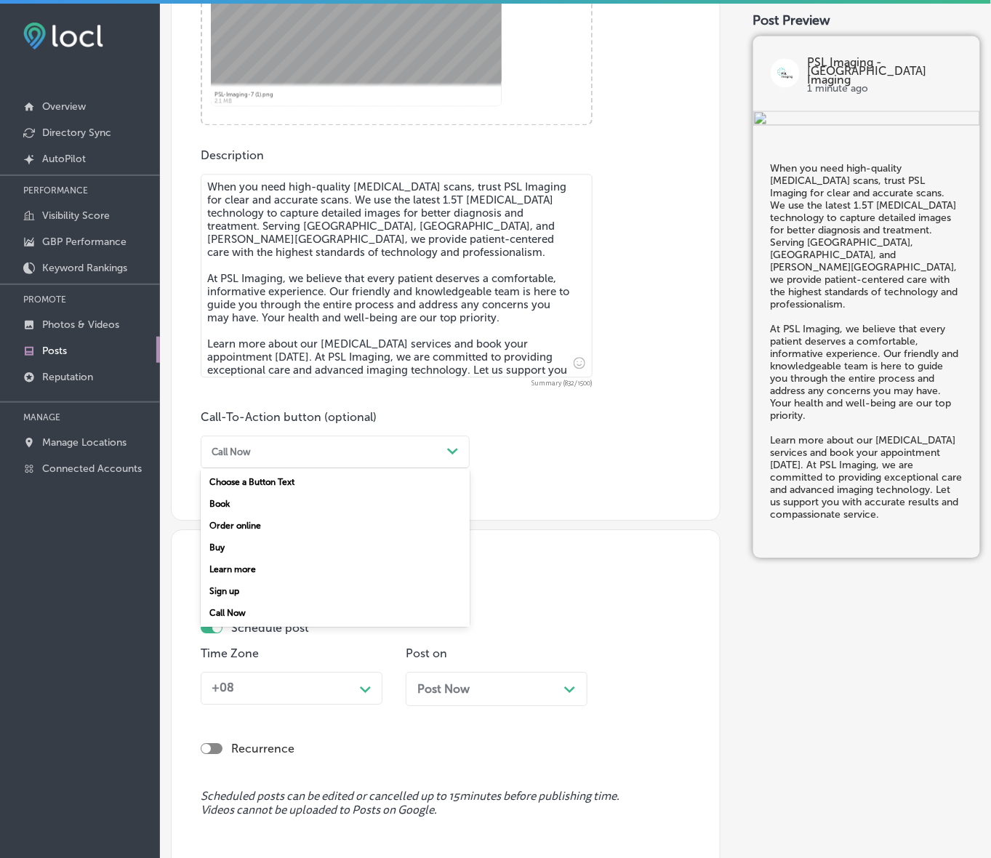
click at [452, 449] on icon "Path Created with Sketch." at bounding box center [452, 452] width 11 height 7
click at [240, 568] on div "Learn more" at bounding box center [335, 570] width 269 height 22
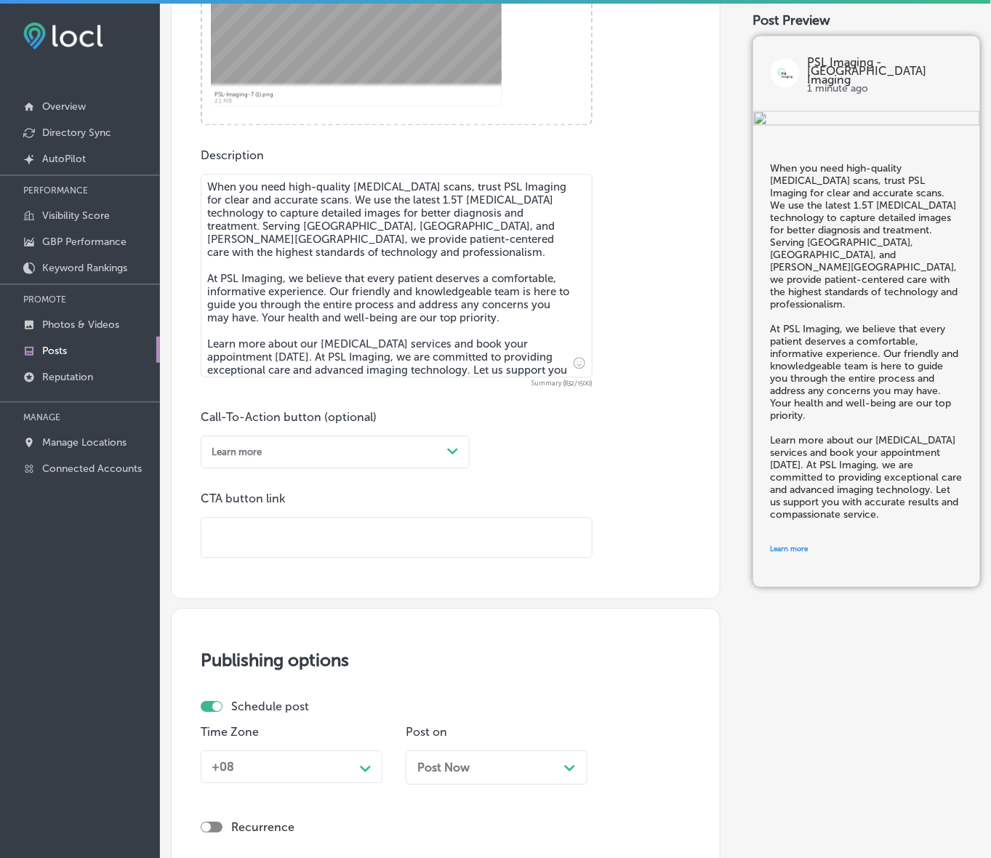
click at [350, 527] on input "text" at bounding box center [396, 538] width 390 height 40
paste input "[URL][DOMAIN_NAME]"
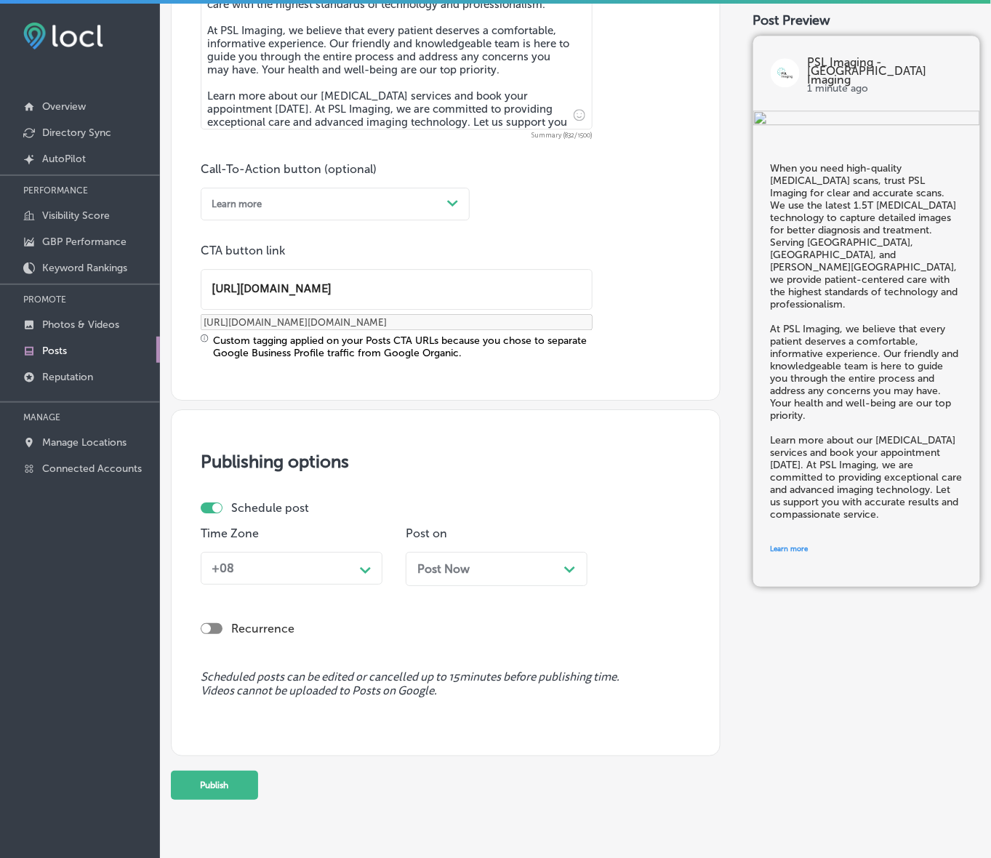
scroll to position [932, 0]
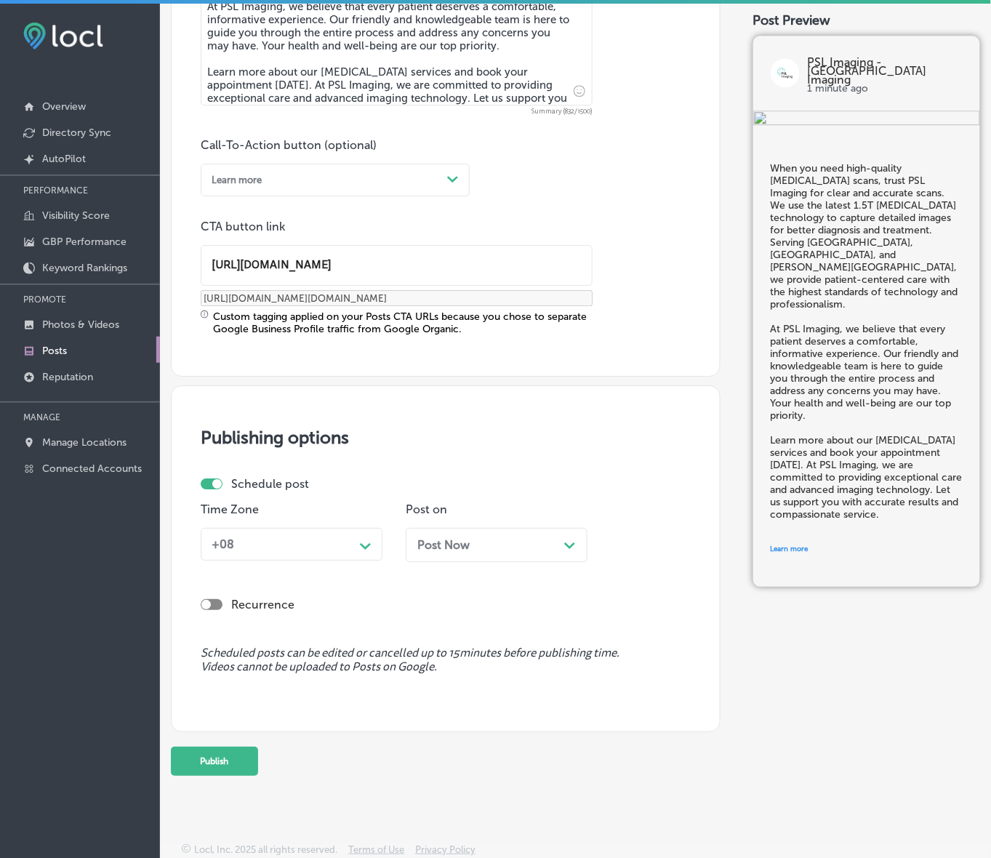
type input "[URL][DOMAIN_NAME]"
click at [361, 553] on div "Path Created with Sketch." at bounding box center [365, 544] width 23 height 23
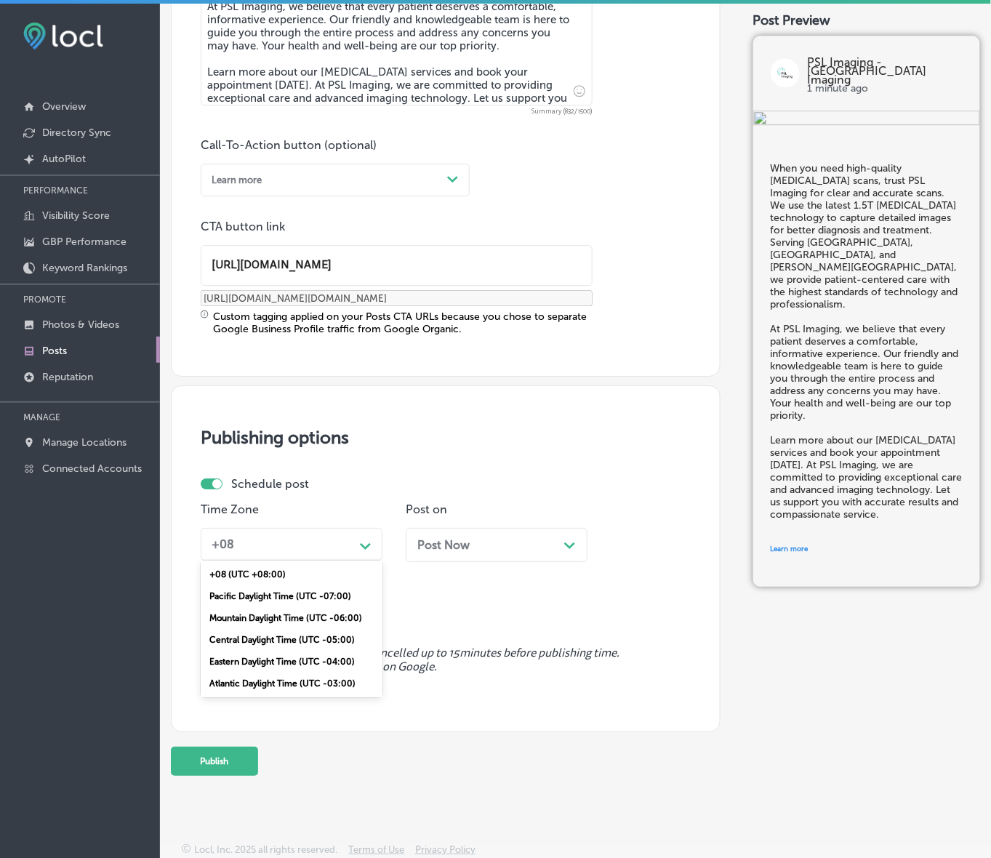
click at [328, 615] on div "Mountain Daylight Time (UTC -06:00)" at bounding box center [292, 618] width 182 height 22
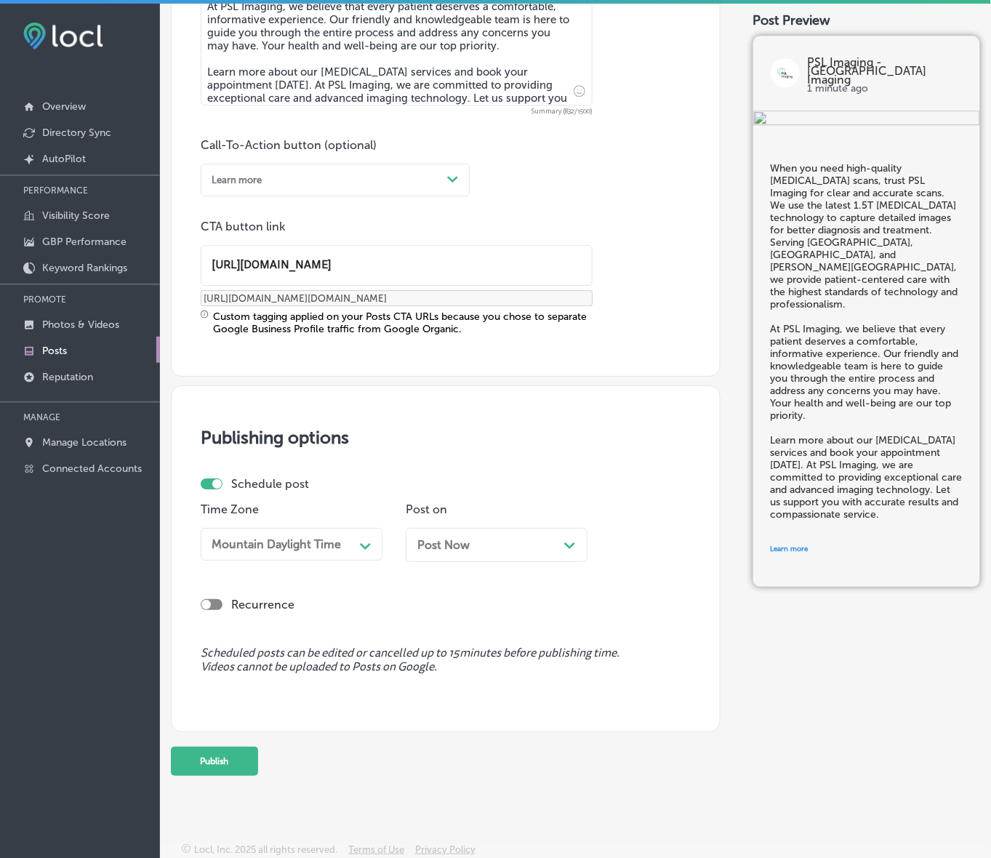
click at [572, 545] on polygon at bounding box center [569, 545] width 11 height 7
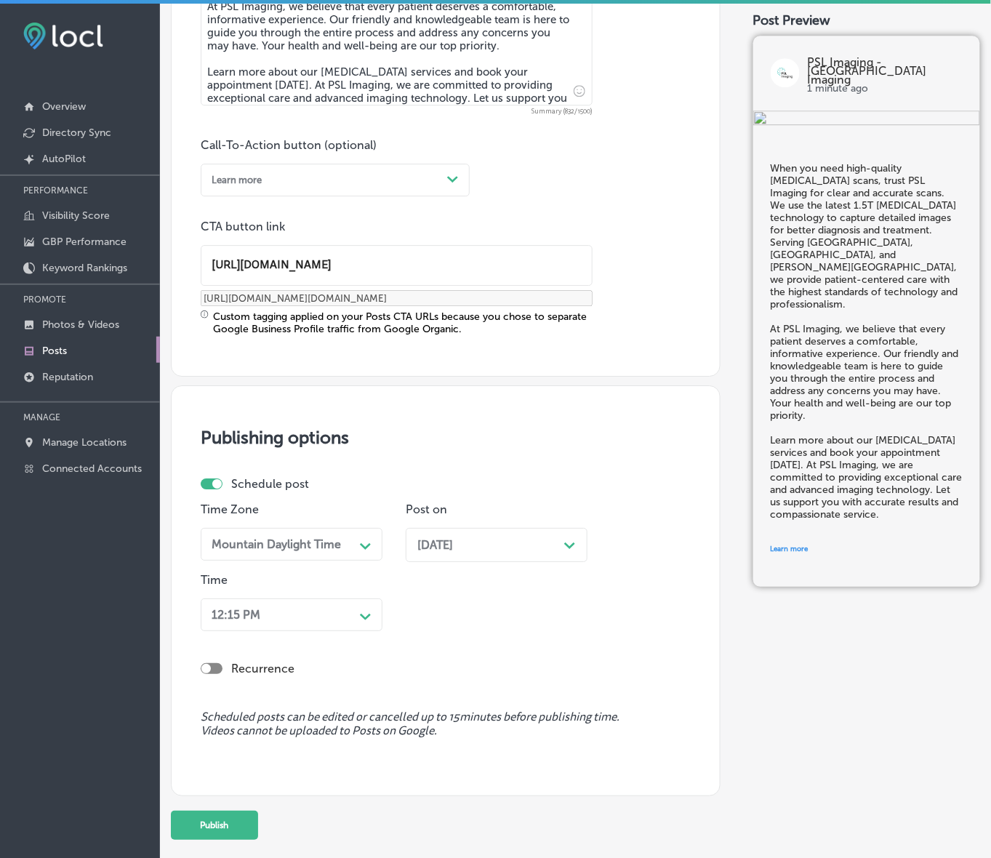
click at [362, 550] on polygon at bounding box center [365, 546] width 11 height 7
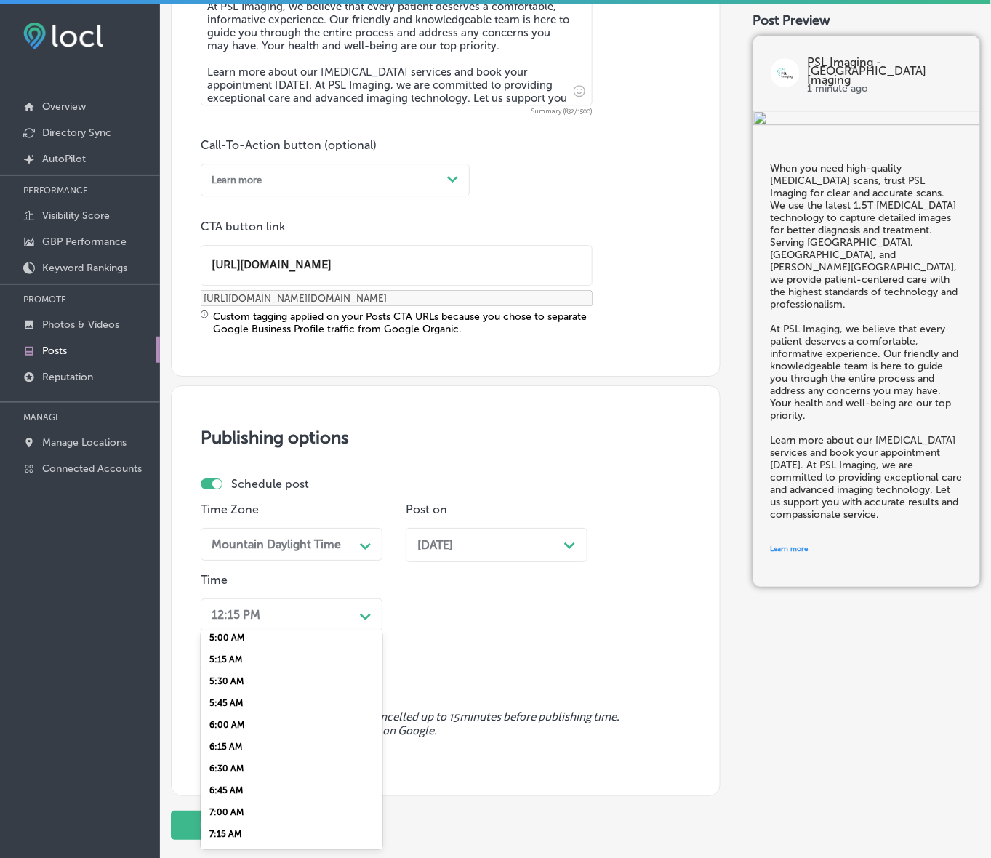
scroll to position [545, 0]
click at [240, 702] on div "7:00 AM" at bounding box center [292, 711] width 182 height 22
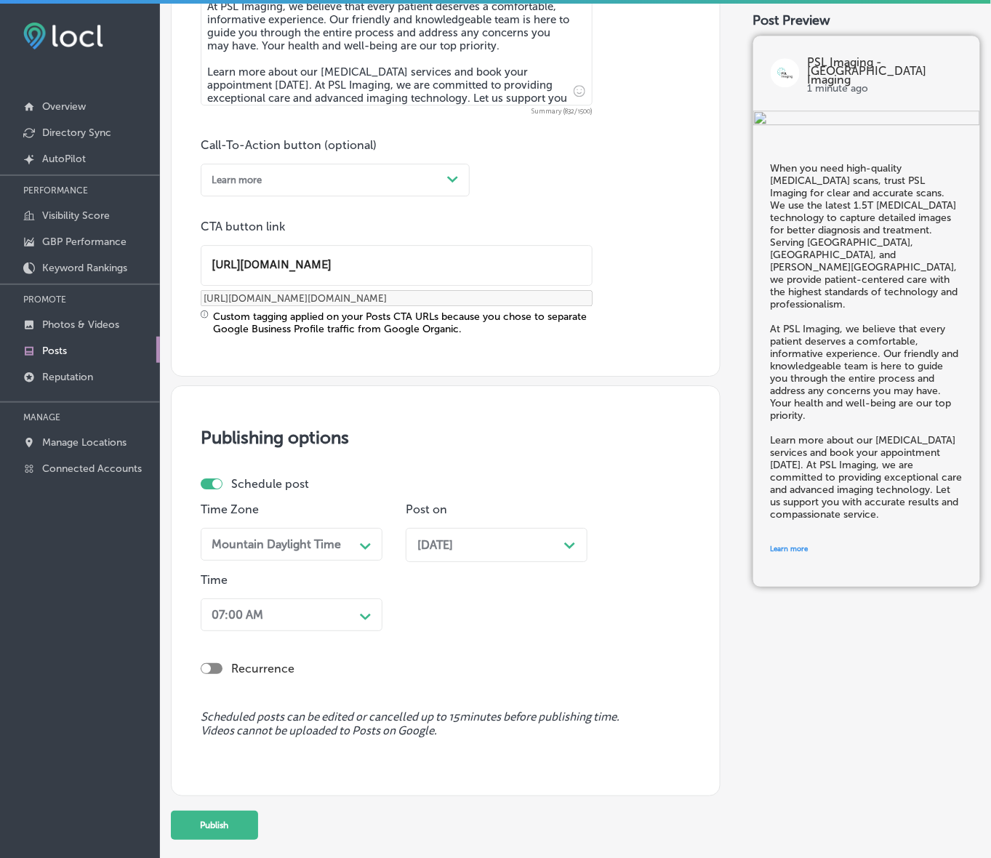
scroll to position [995, 0]
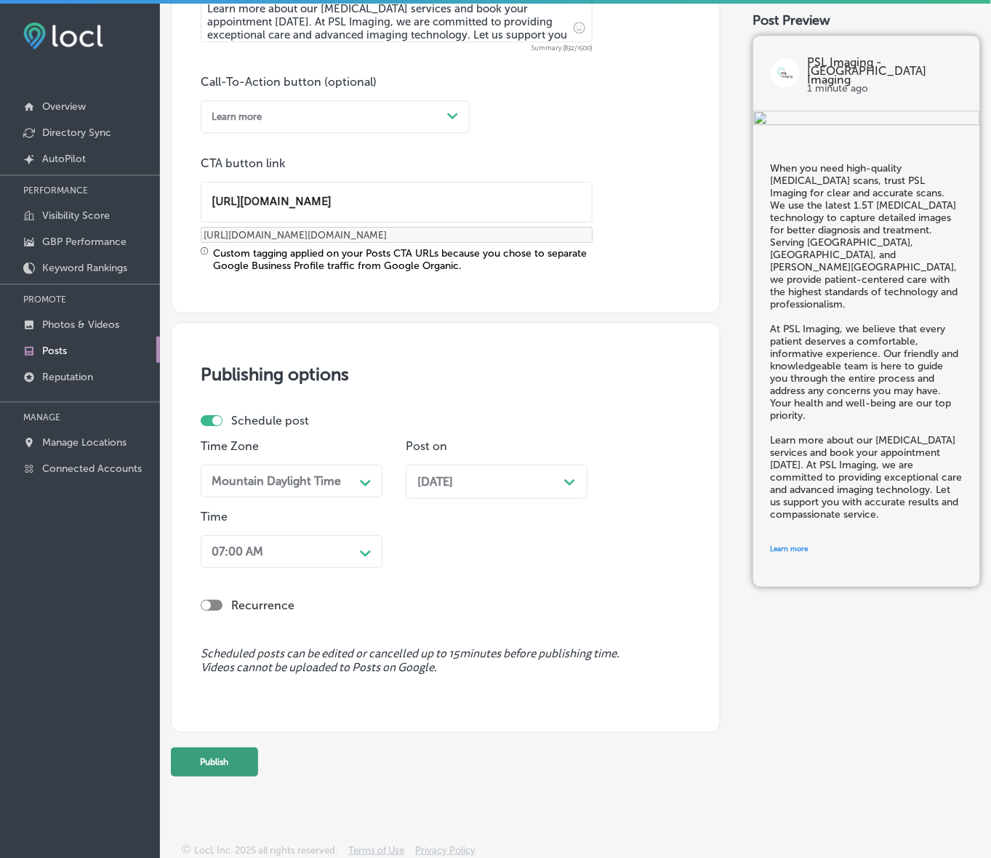
click at [233, 755] on button "Publish" at bounding box center [214, 762] width 87 height 29
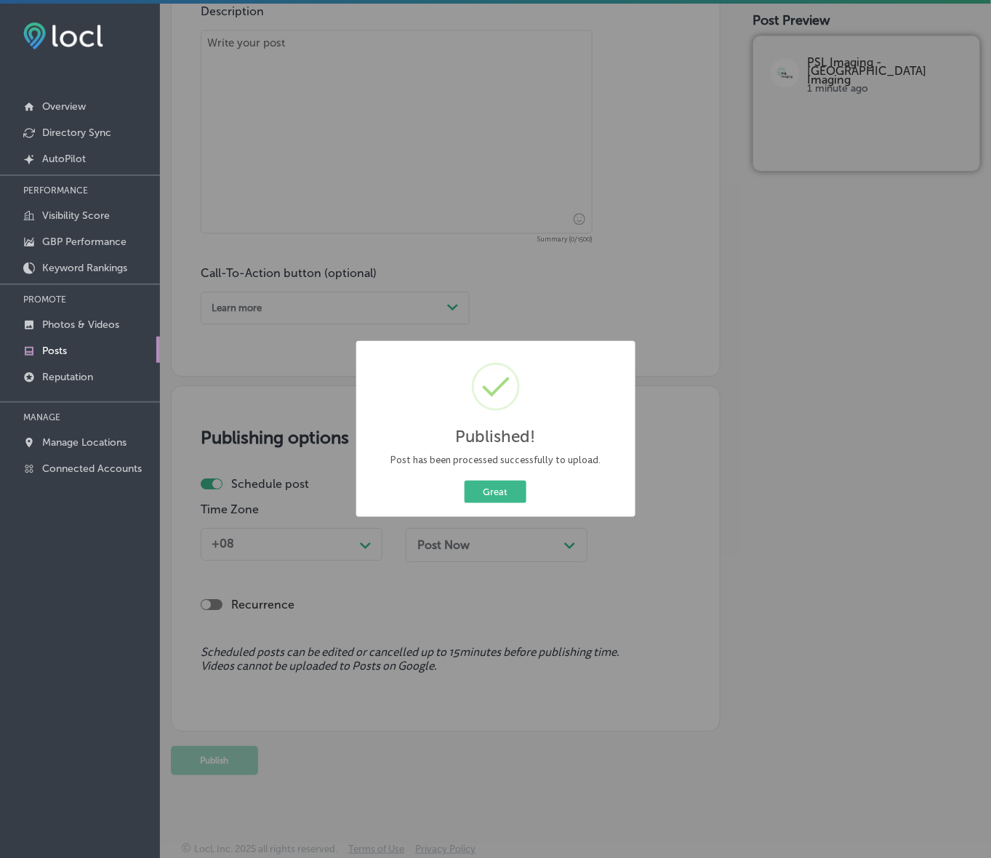
scroll to position [804, 0]
click at [503, 491] on button "Great" at bounding box center [496, 492] width 62 height 23
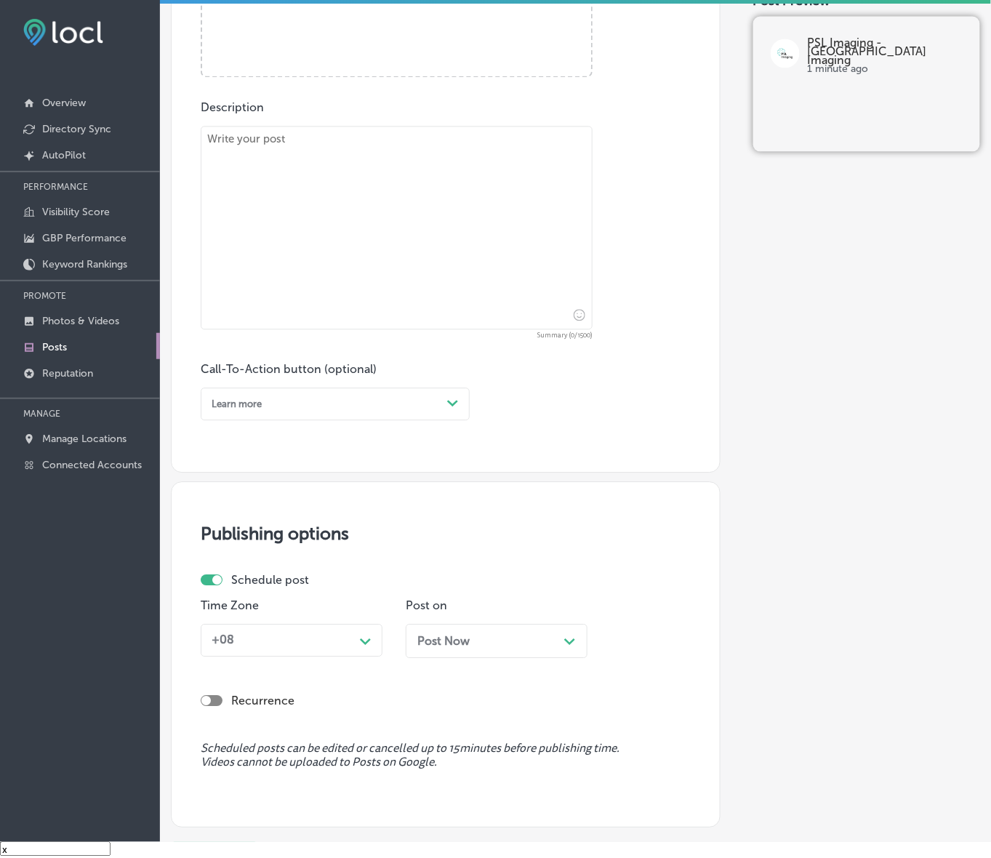
scroll to position [349, 0]
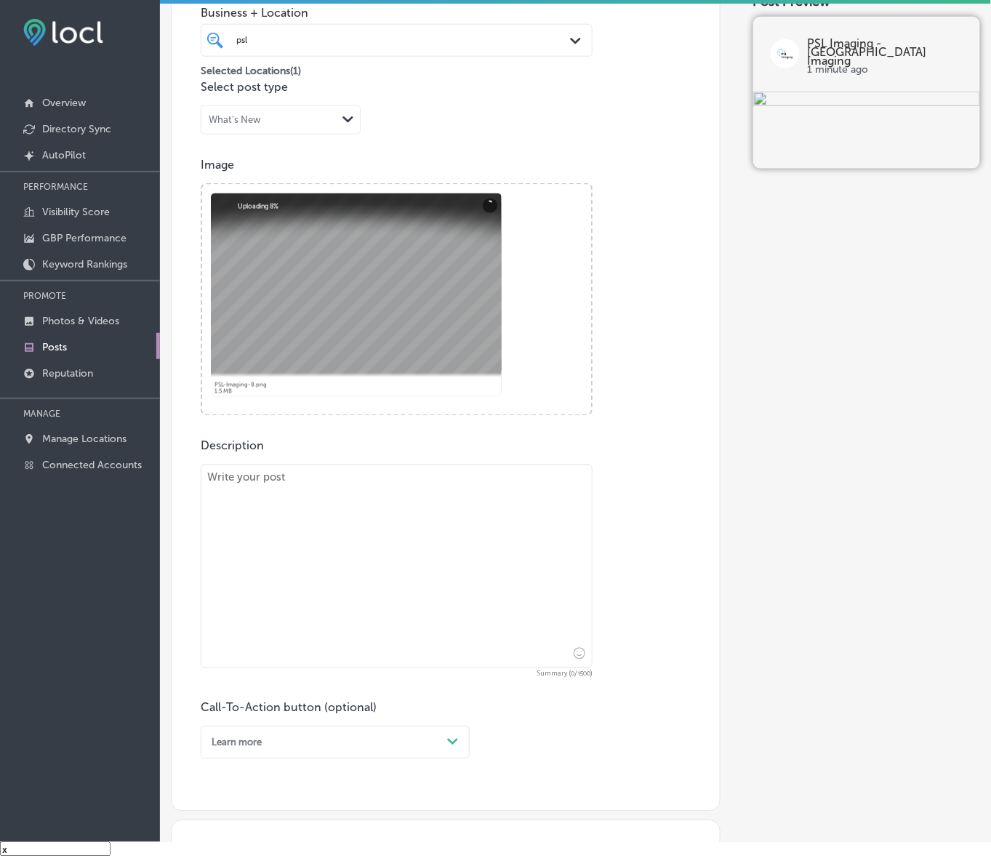
click at [456, 497] on textarea at bounding box center [397, 567] width 392 height 204
paste textarea "At PSL Imaging, we provide 1.5T [MEDICAL_DATA] technology for high-quality imag…"
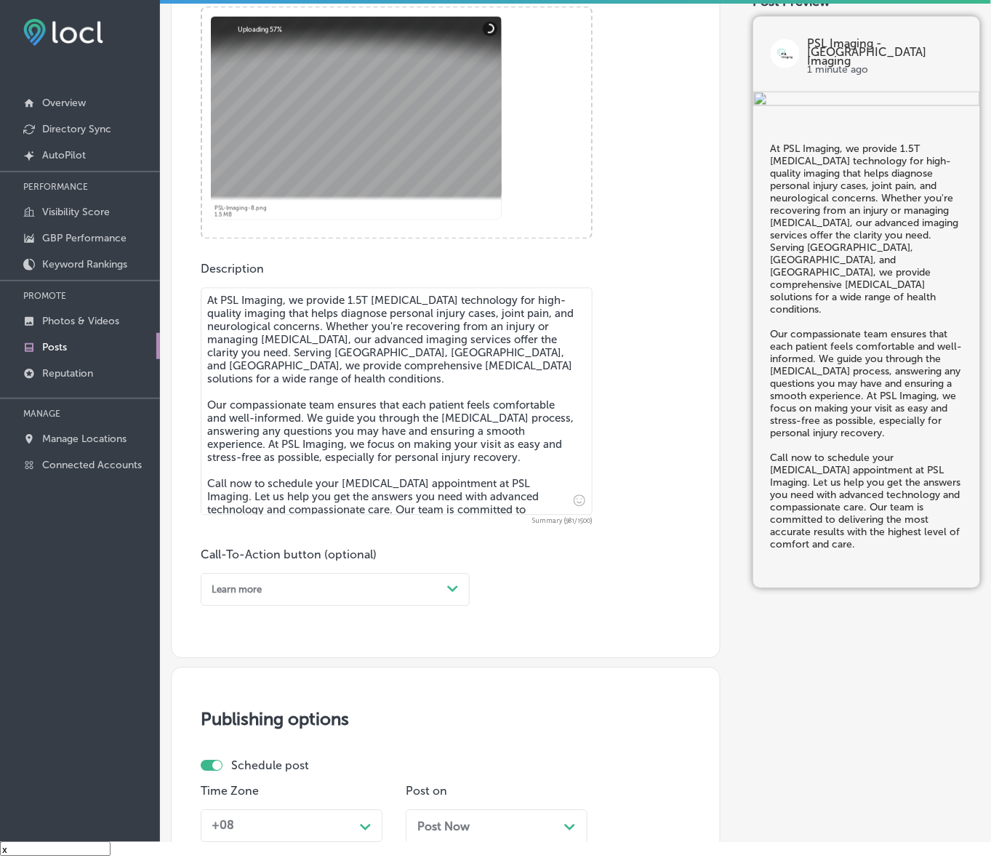
scroll to position [531, 0]
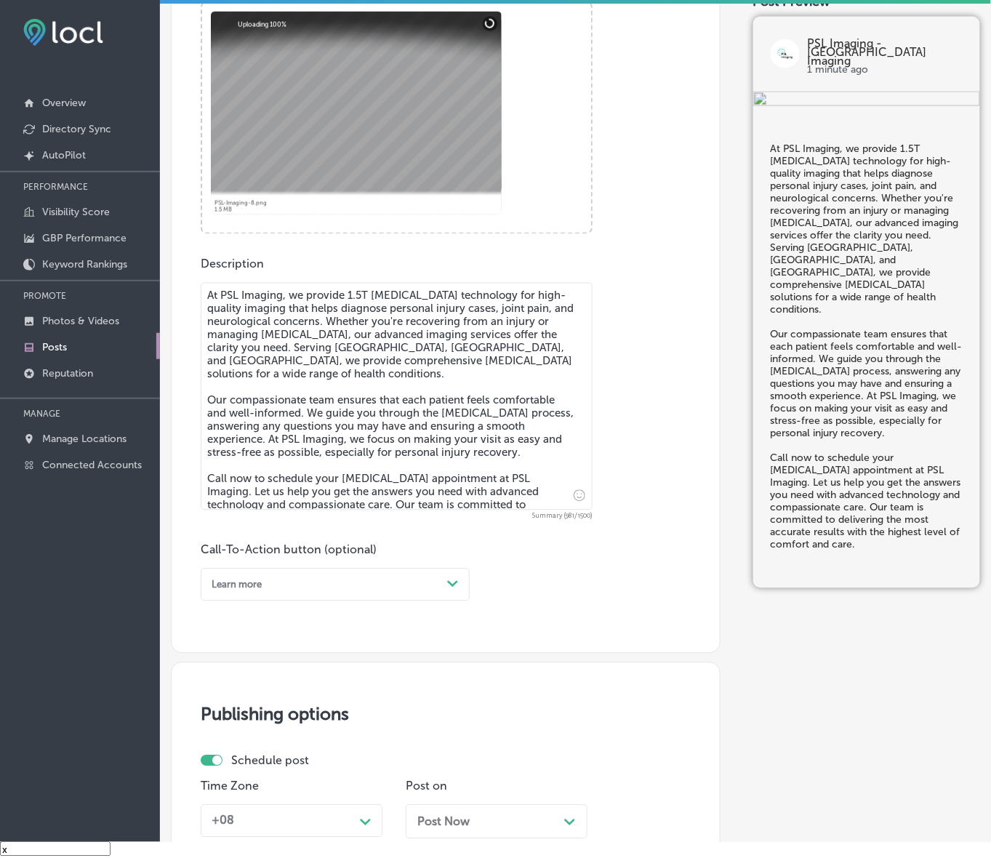
type textarea "At PSL Imaging, we provide 1.5T [MEDICAL_DATA] technology for high-quality imag…"
click at [462, 586] on div "Path Created with Sketch." at bounding box center [452, 584] width 23 height 23
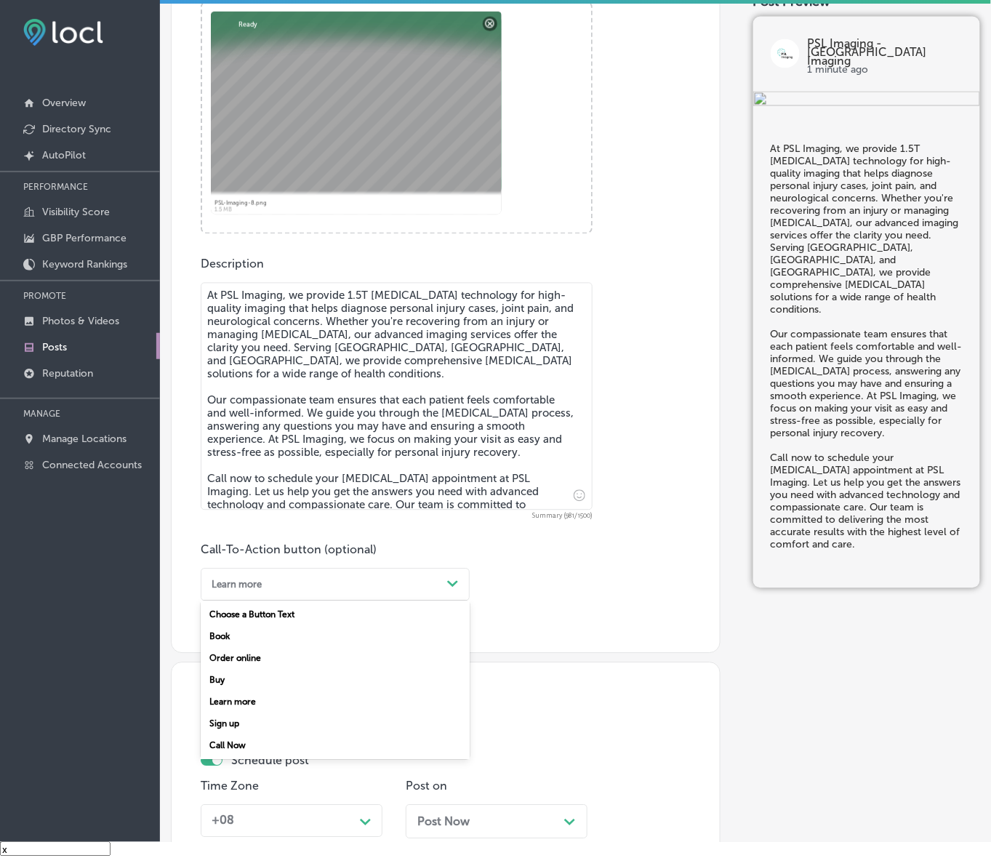
click at [236, 748] on div "Call Now" at bounding box center [335, 746] width 269 height 22
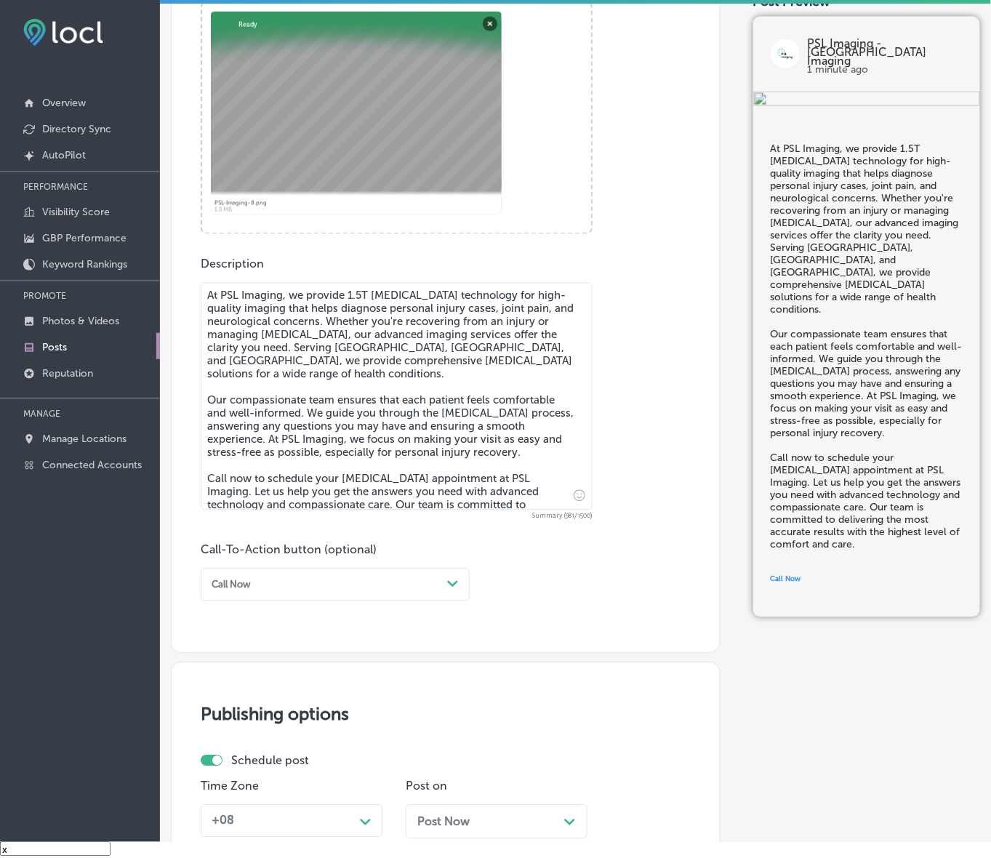
scroll to position [827, 0]
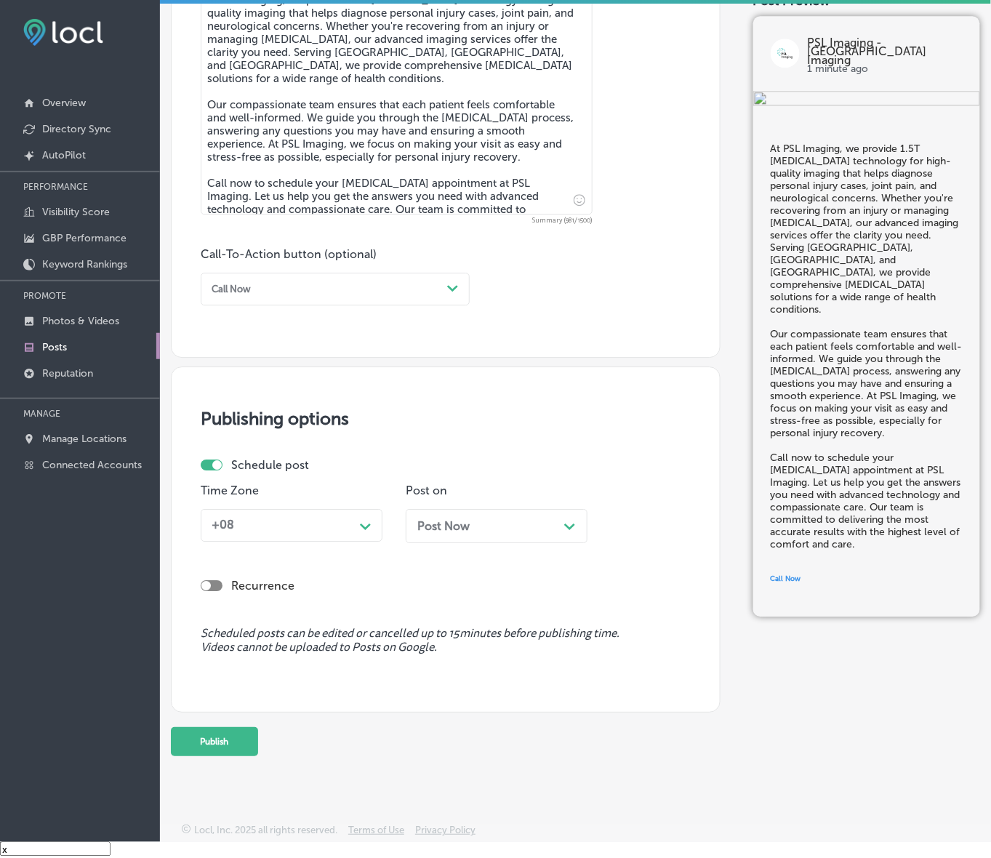
click at [366, 519] on div "Path Created with Sketch." at bounding box center [366, 525] width 12 height 12
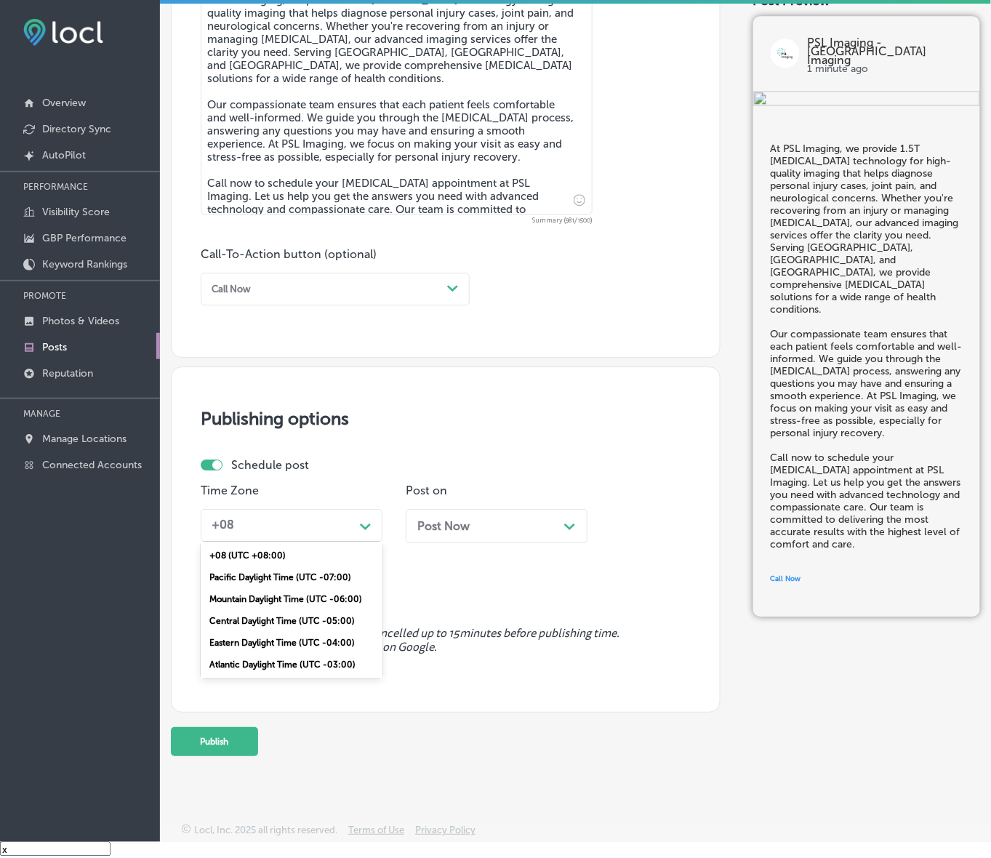
click at [315, 596] on div "Mountain Daylight Time (UTC -06:00)" at bounding box center [292, 599] width 182 height 22
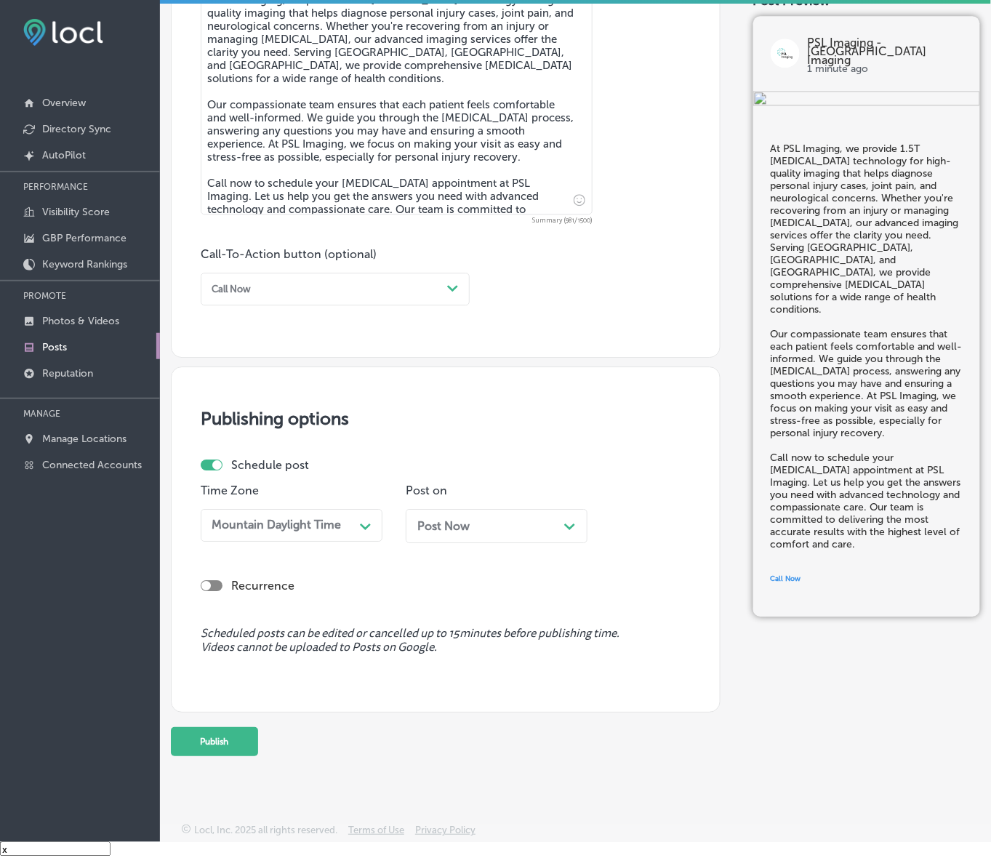
click at [505, 534] on div "Post Now Path Created with Sketch." at bounding box center [497, 526] width 182 height 34
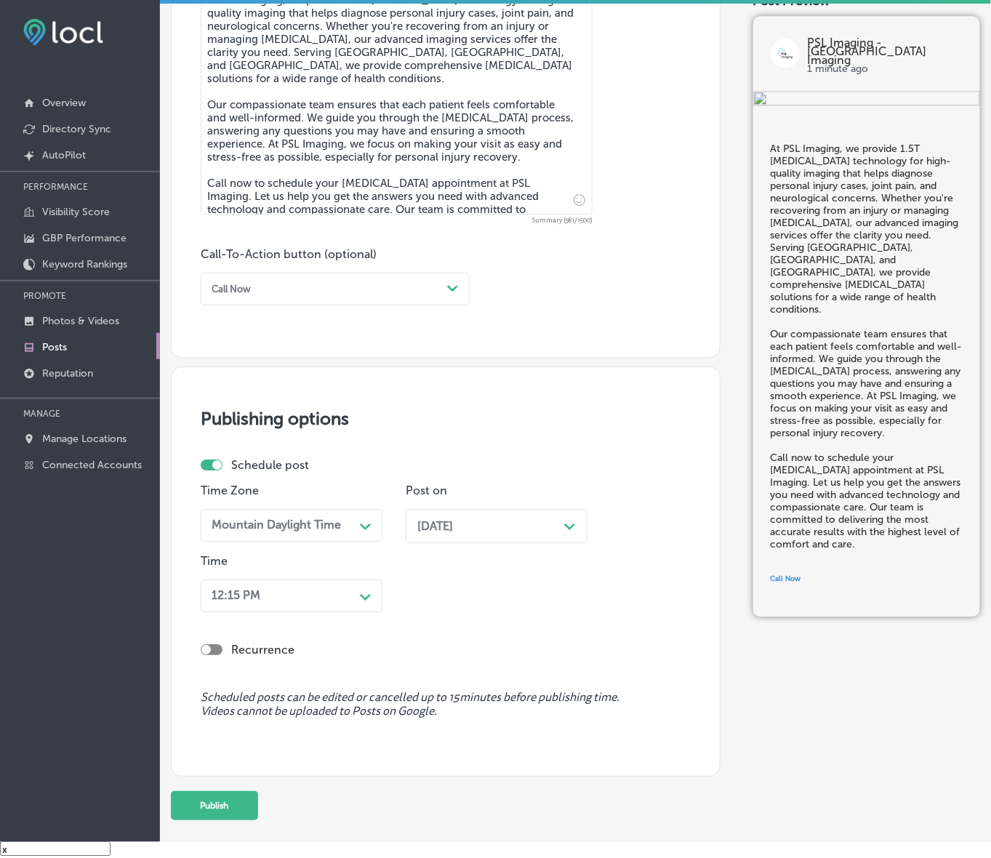
click at [351, 595] on div "12:15 PM" at bounding box center [280, 596] width 148 height 23
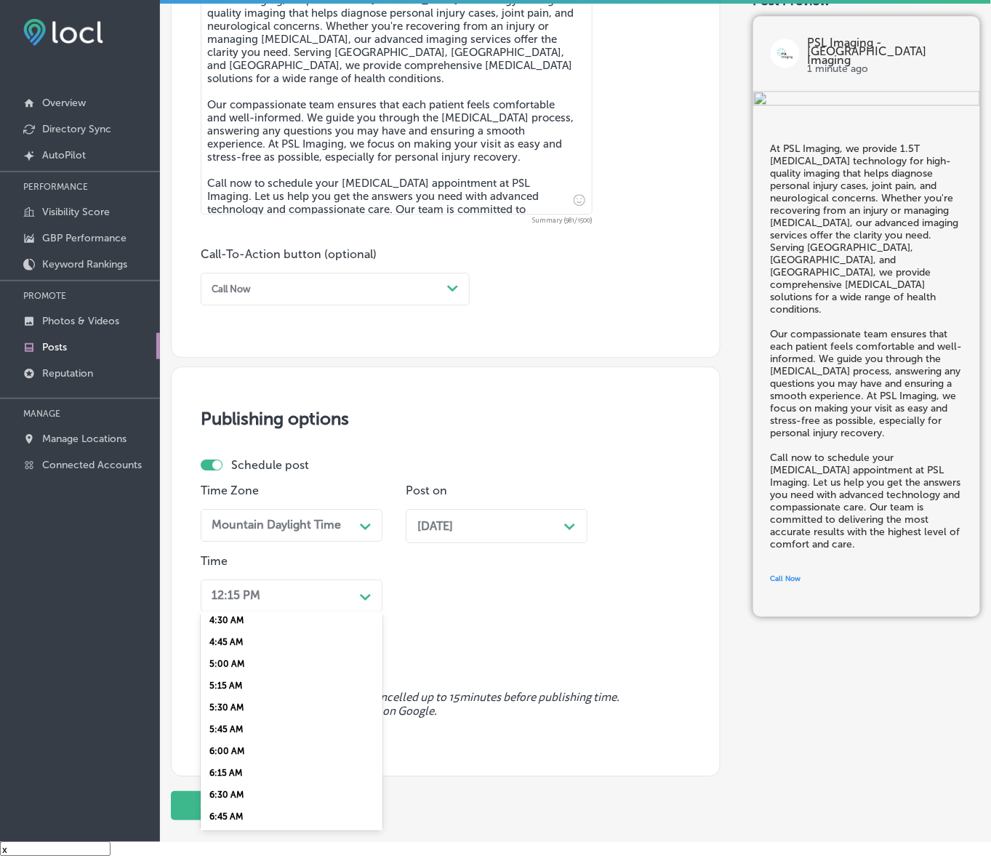
scroll to position [545, 0]
click at [231, 688] on div "7:00 AM" at bounding box center [292, 692] width 182 height 22
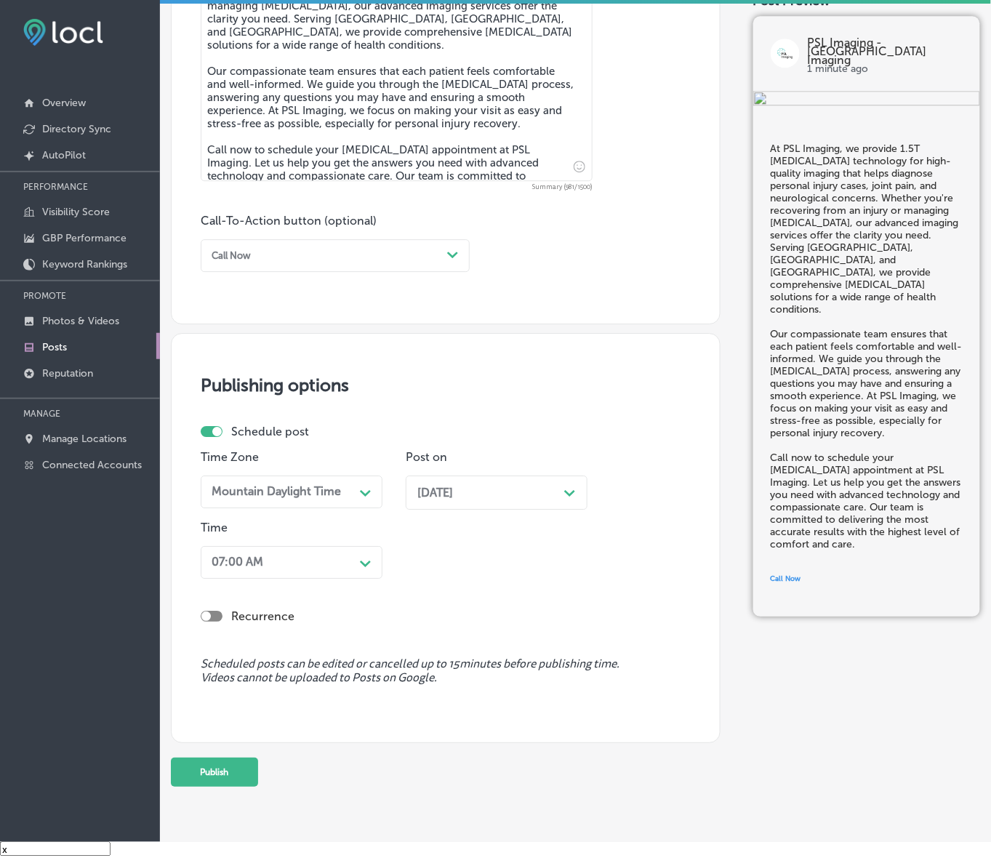
scroll to position [891, 0]
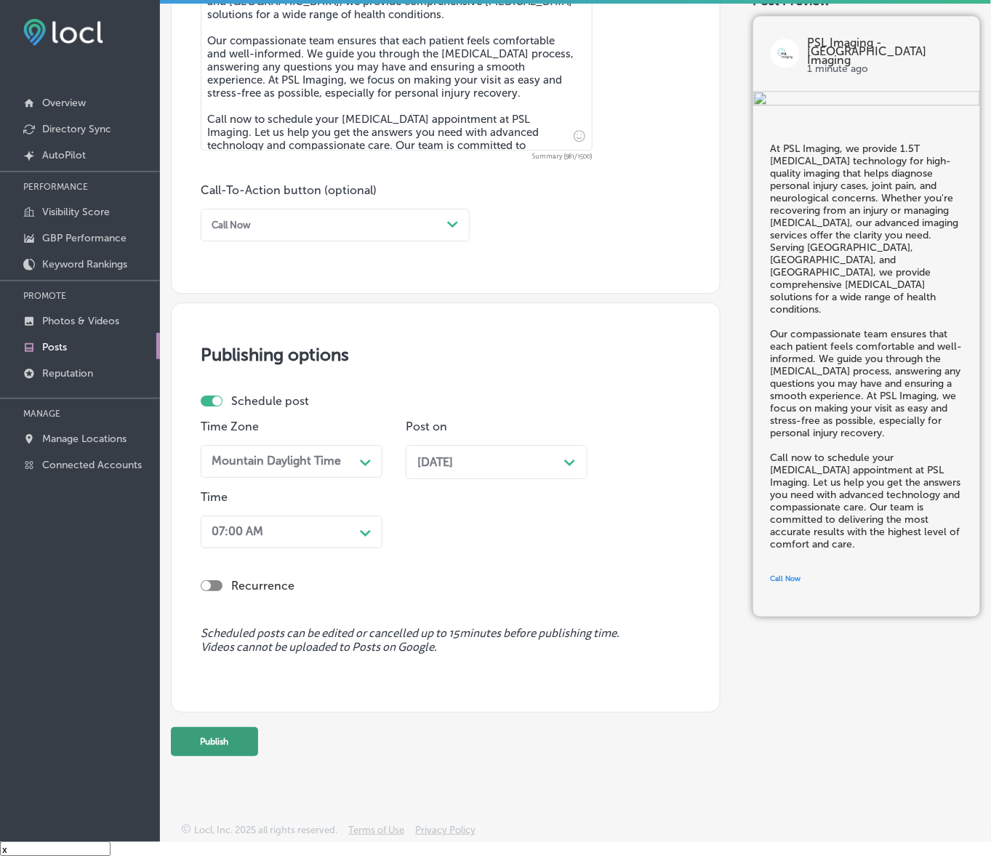
click at [223, 742] on button "Publish" at bounding box center [214, 741] width 87 height 29
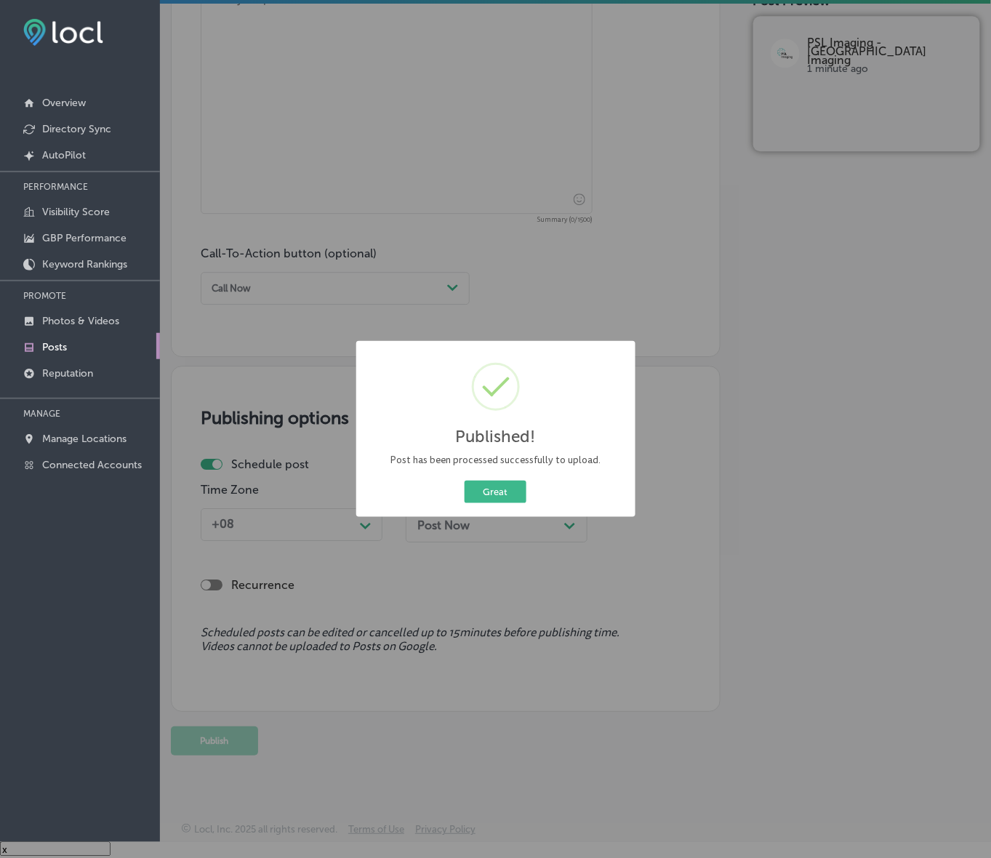
scroll to position [827, 0]
click at [482, 486] on button "Great" at bounding box center [496, 492] width 62 height 23
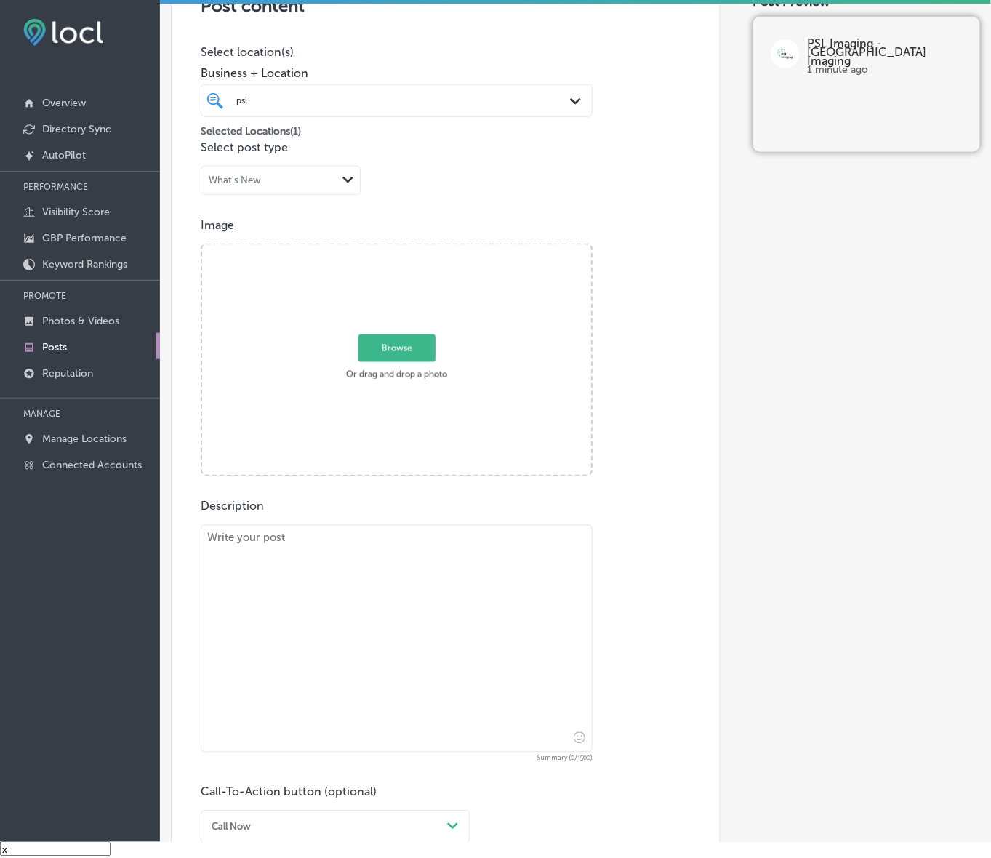
scroll to position [281, 0]
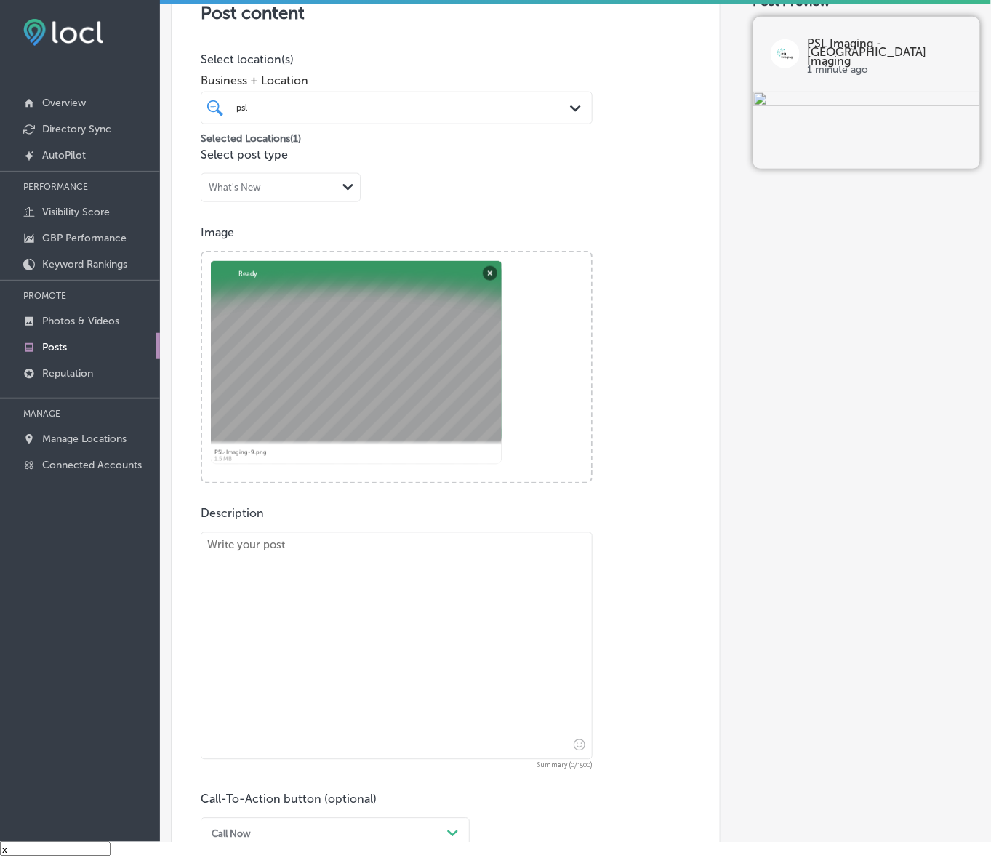
click at [438, 635] on textarea at bounding box center [397, 646] width 392 height 228
paste textarea "Dealing with a personal injury? Trust PSL Imaging to provide high-quality [MEDI…"
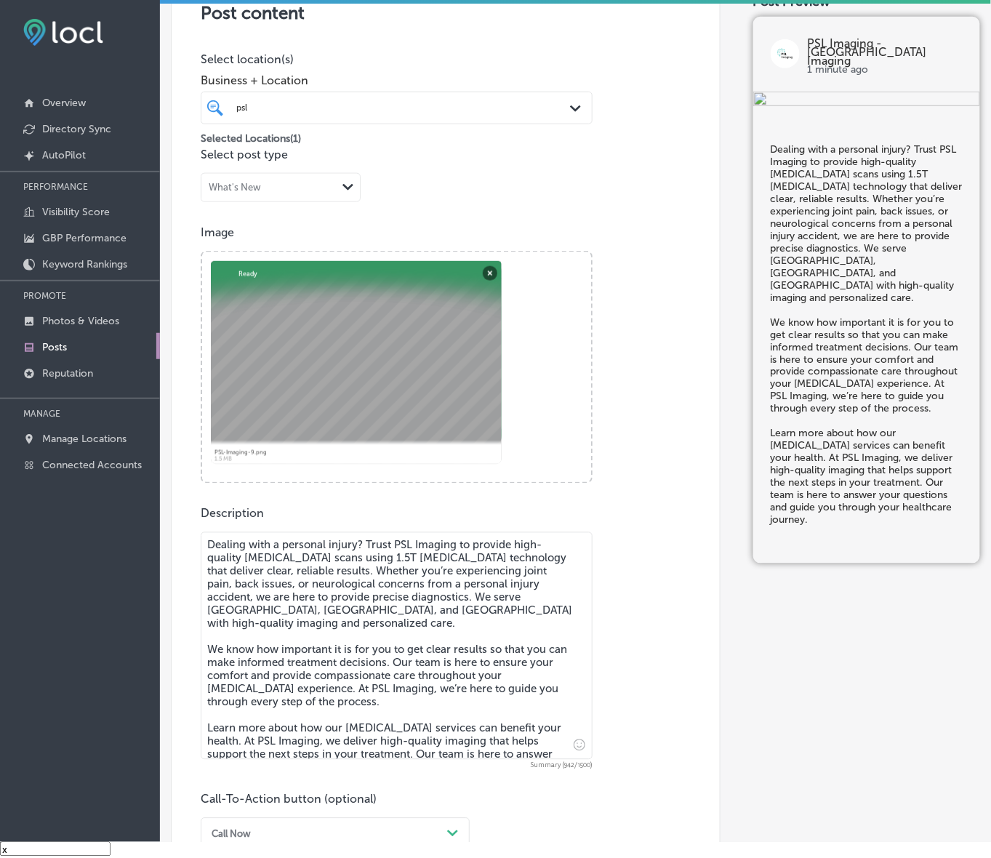
type textarea "Dealing with a personal injury? Trust PSL Imaging to provide high-quality [MEDI…"
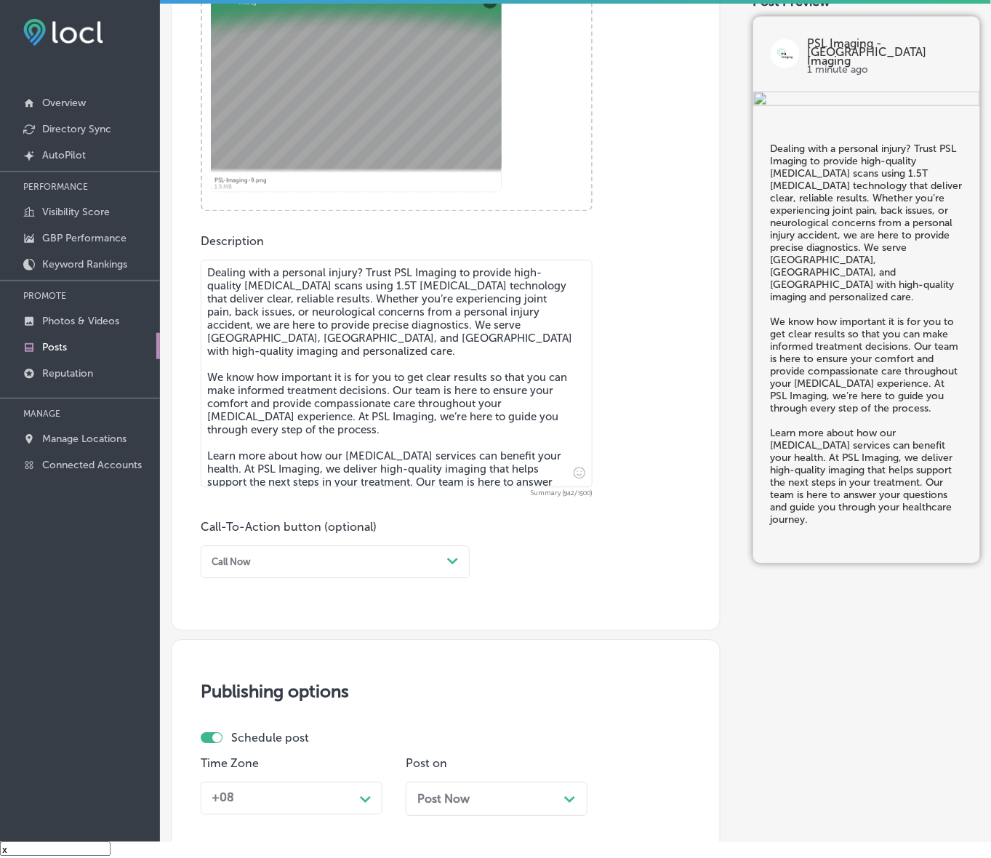
scroll to position [554, 0]
click at [453, 561] on polygon at bounding box center [452, 561] width 11 height 7
click at [241, 678] on div "Learn more" at bounding box center [335, 679] width 269 height 22
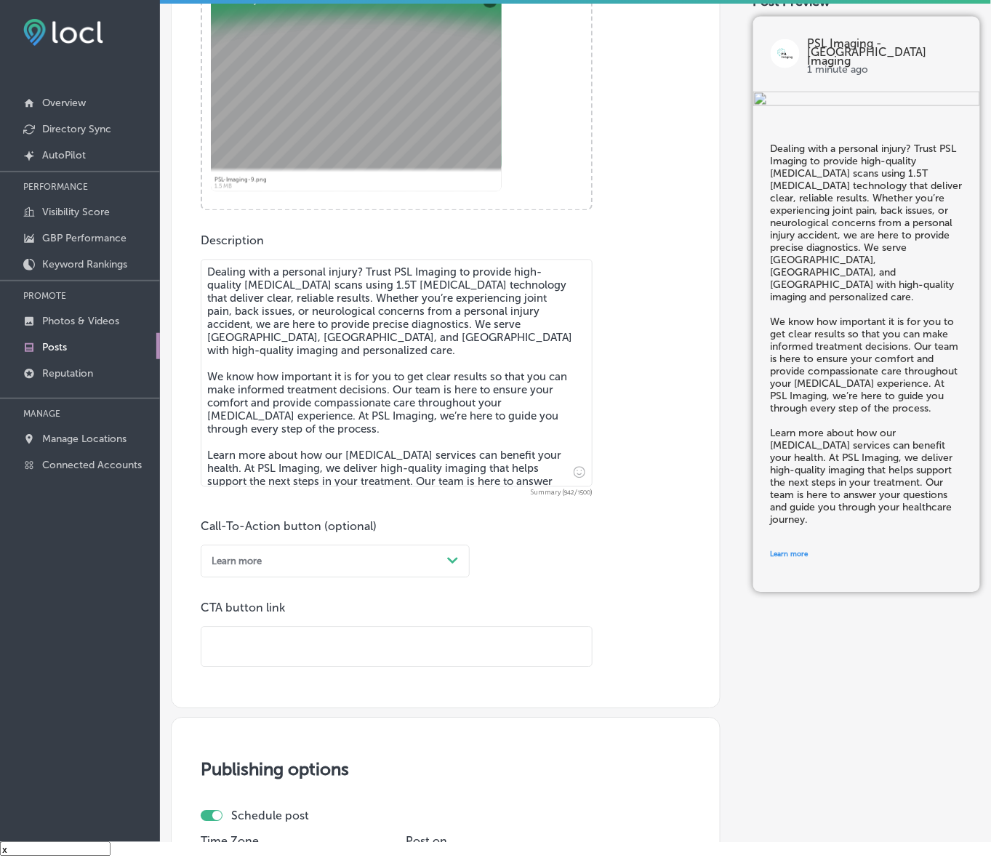
click at [316, 649] on input "text" at bounding box center [396, 648] width 390 height 40
paste input "[URL][DOMAIN_NAME]"
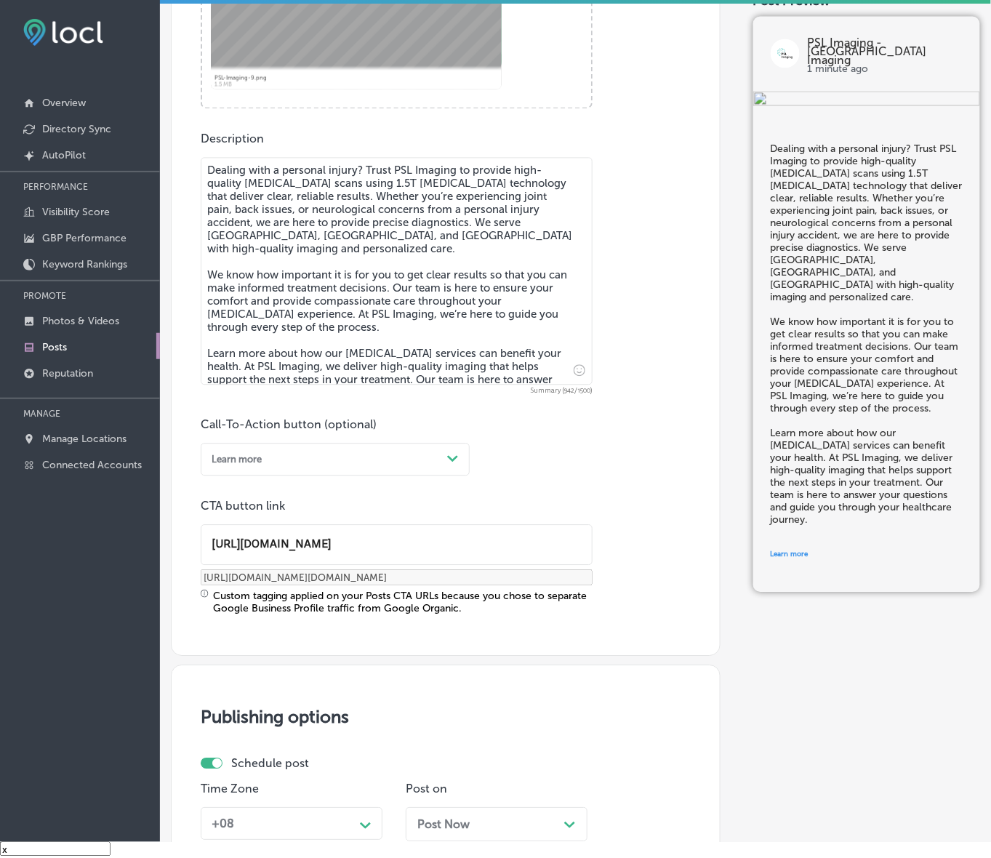
scroll to position [906, 0]
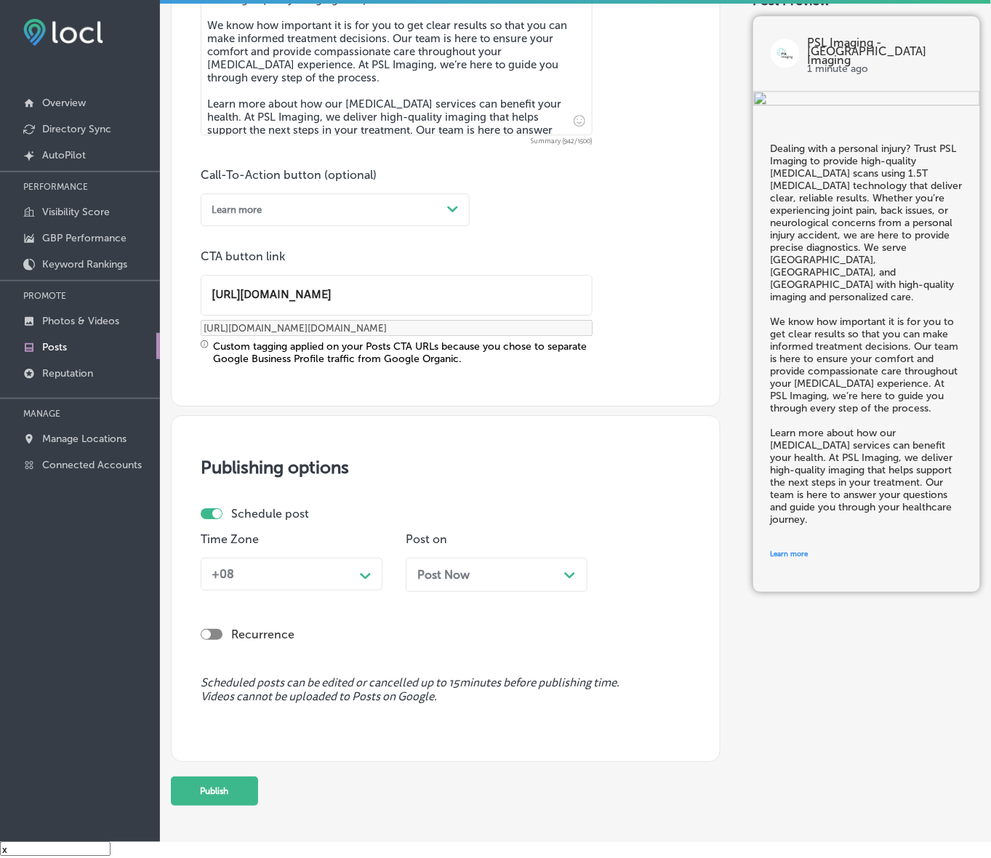
type input "[URL][DOMAIN_NAME]"
click at [375, 587] on div "+08 Path Created with Sketch." at bounding box center [292, 574] width 182 height 33
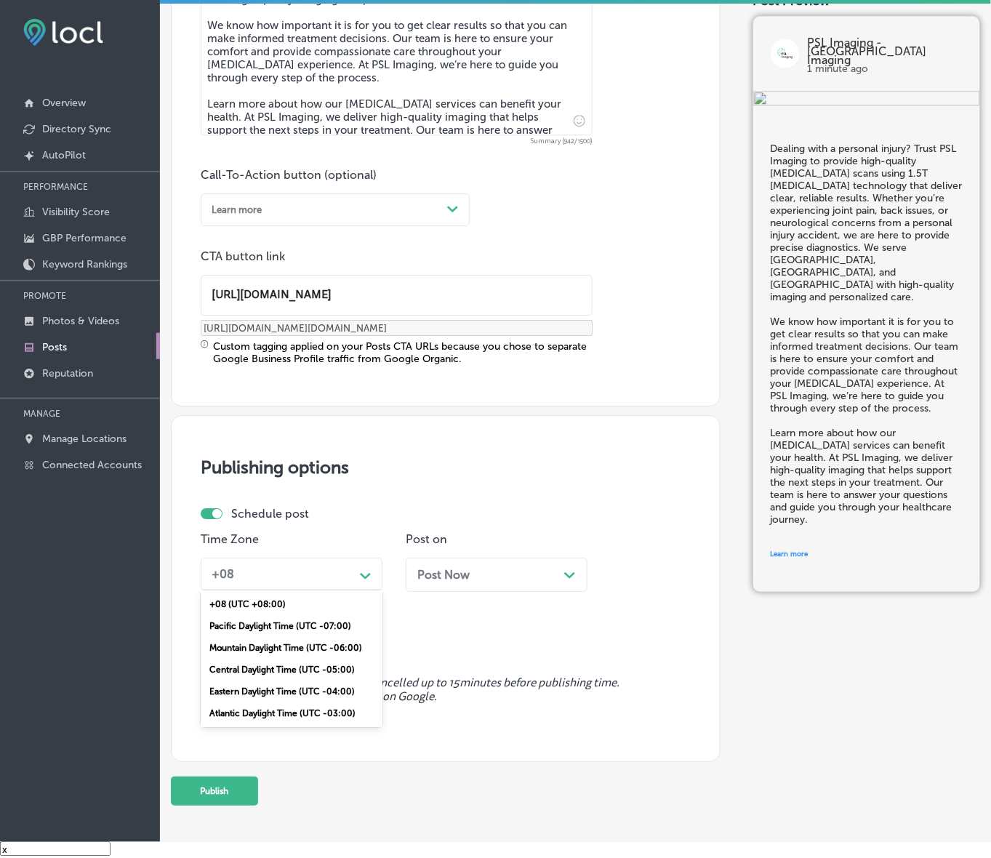
click at [355, 645] on div "Mountain Daylight Time (UTC -06:00)" at bounding box center [292, 648] width 182 height 22
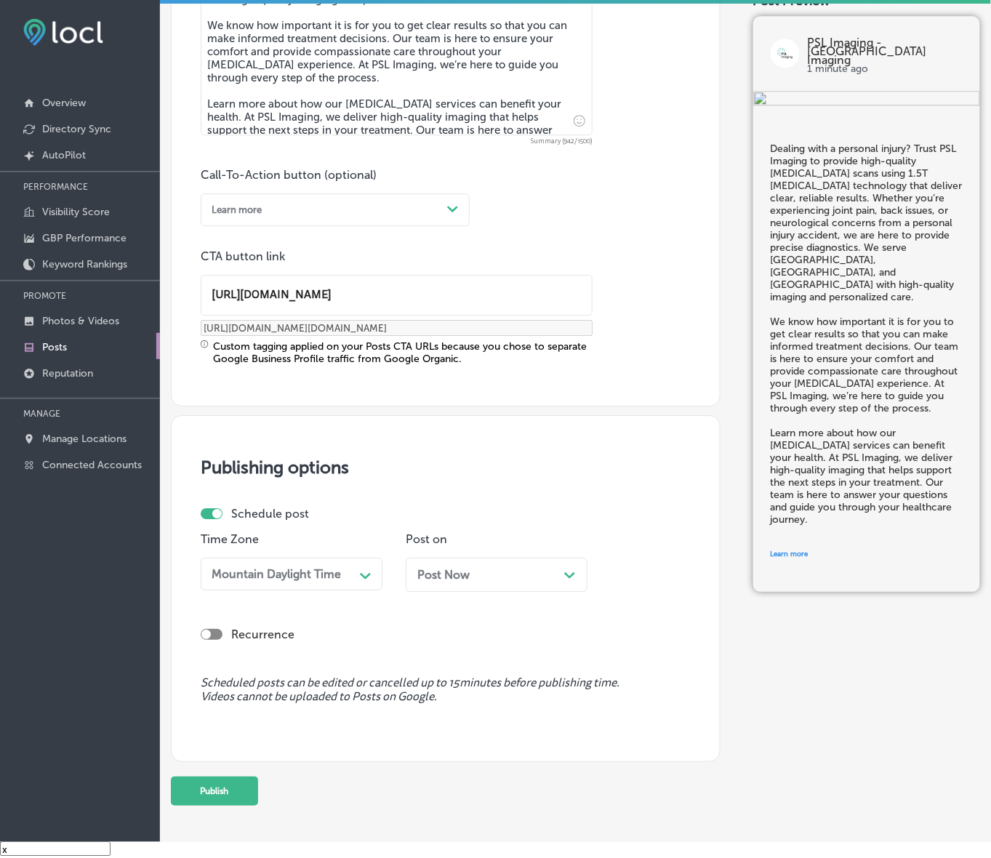
click at [506, 597] on div "Post Now Path Created with Sketch." at bounding box center [497, 580] width 182 height 45
click at [513, 569] on div "Post Now Path Created with Sketch." at bounding box center [496, 575] width 159 height 14
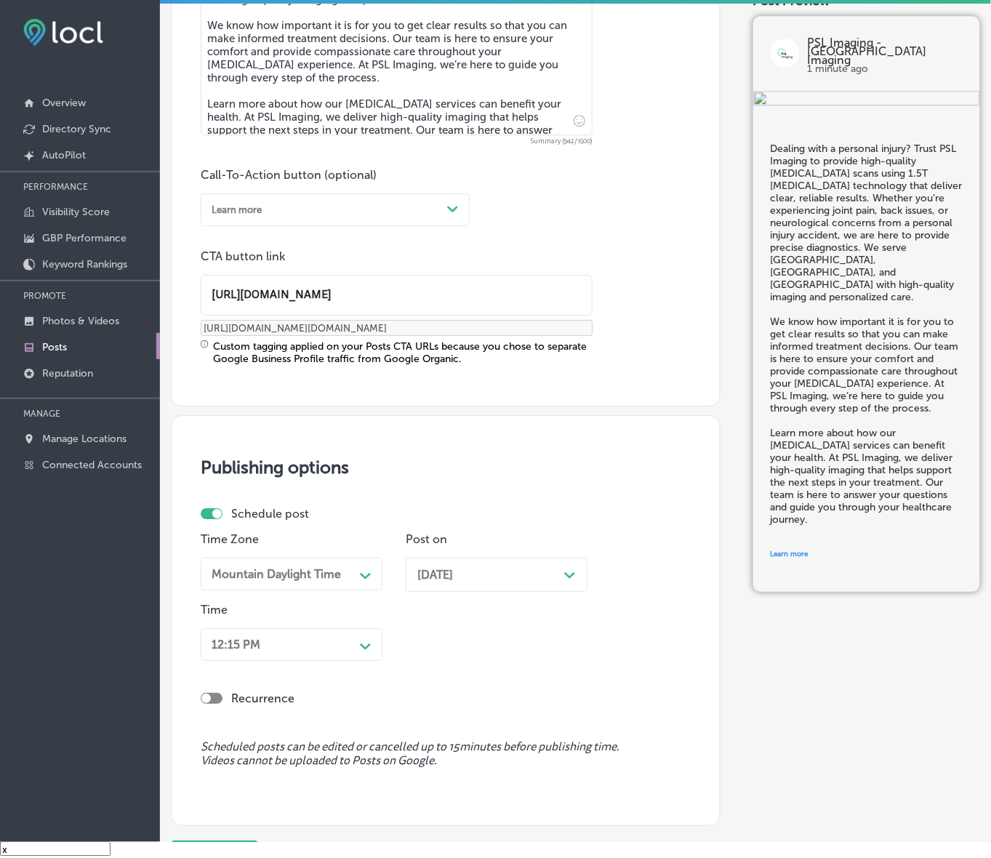
click at [349, 647] on div "12:15 PM Path Created with Sketch." at bounding box center [292, 644] width 182 height 33
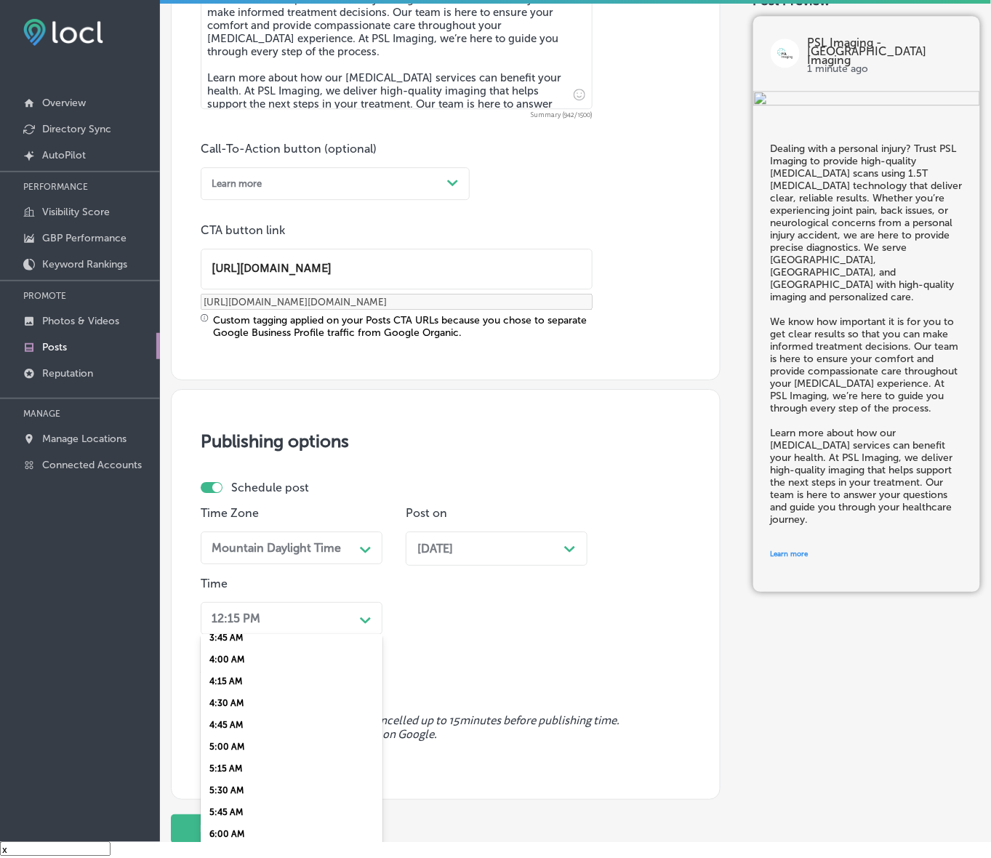
scroll to position [454, 0]
click at [233, 796] on div "7:00 AM" at bounding box center [292, 805] width 182 height 22
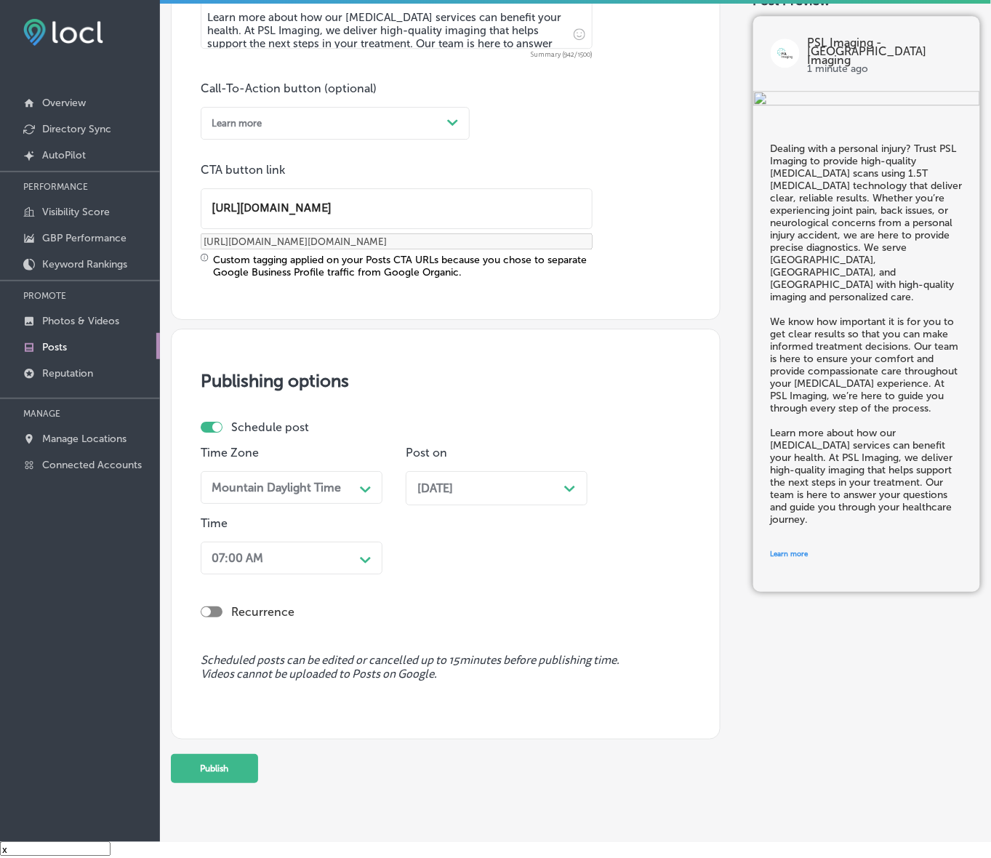
scroll to position [1019, 0]
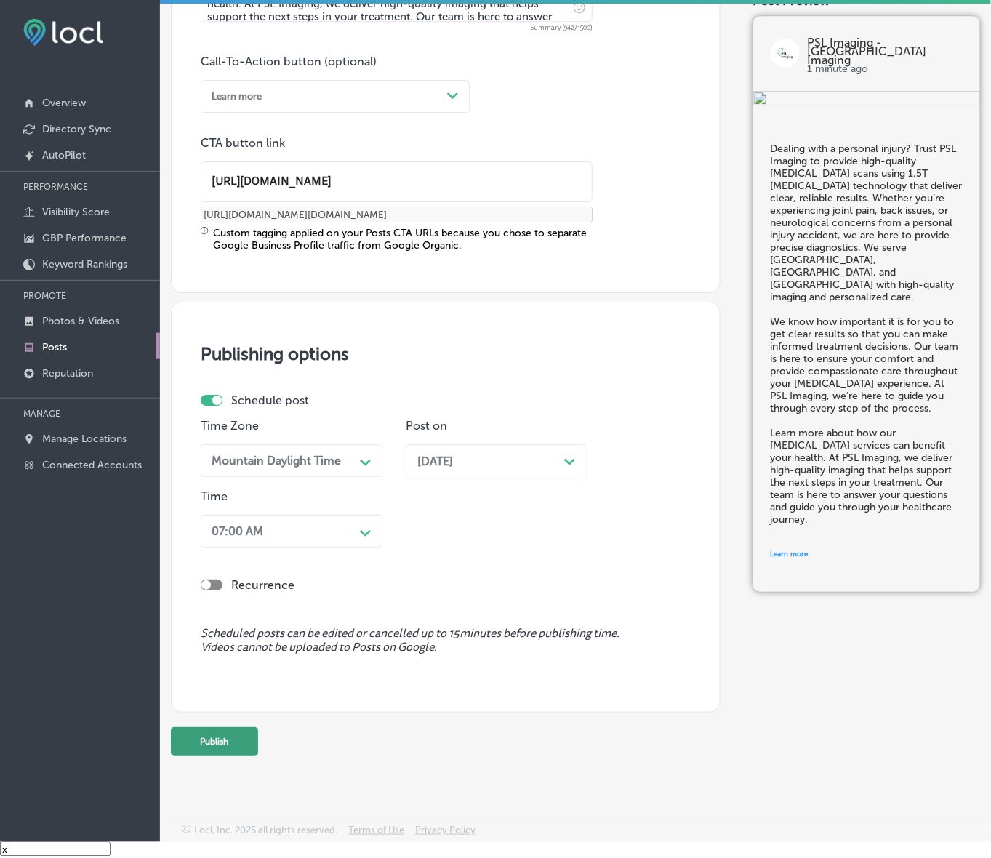
click at [213, 742] on button "Publish" at bounding box center [214, 741] width 87 height 29
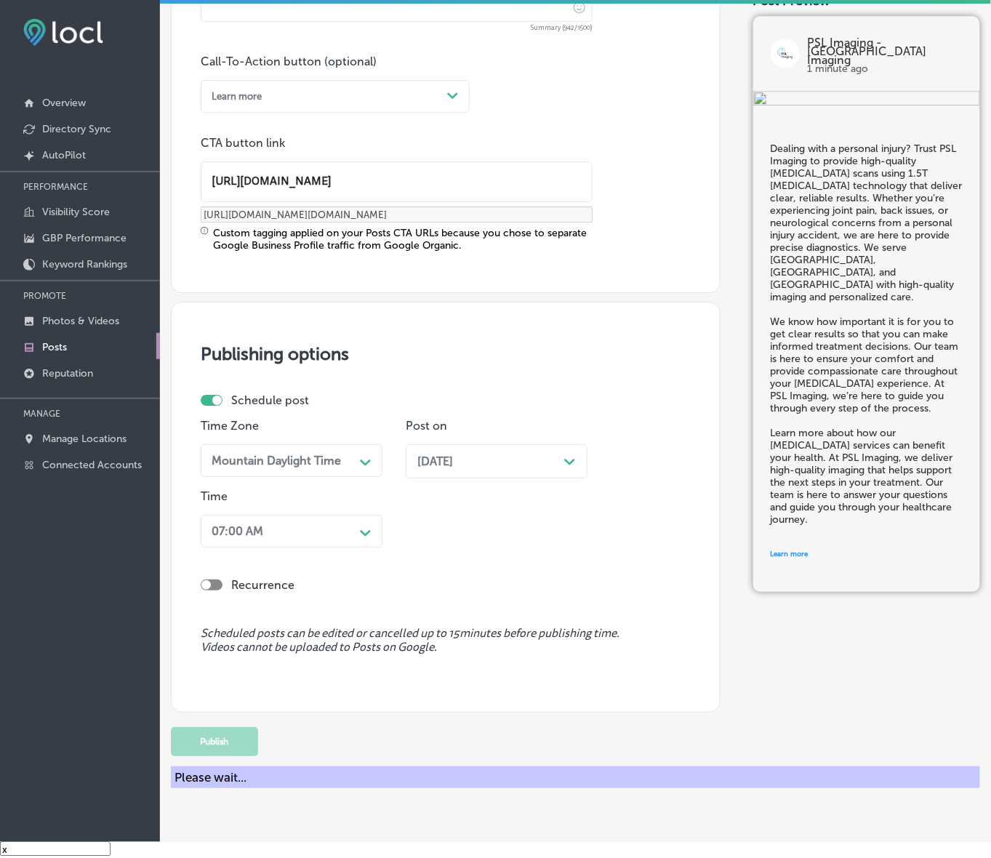
scroll to position [827, 0]
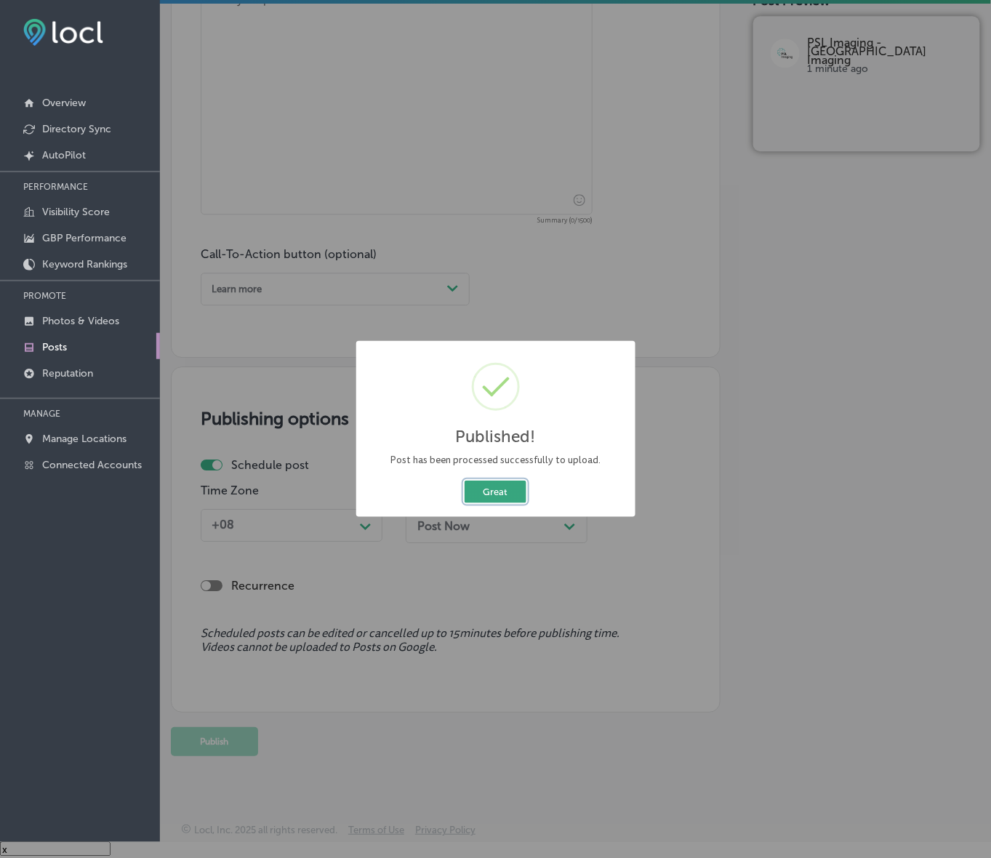
click at [494, 492] on button "Great" at bounding box center [496, 492] width 62 height 23
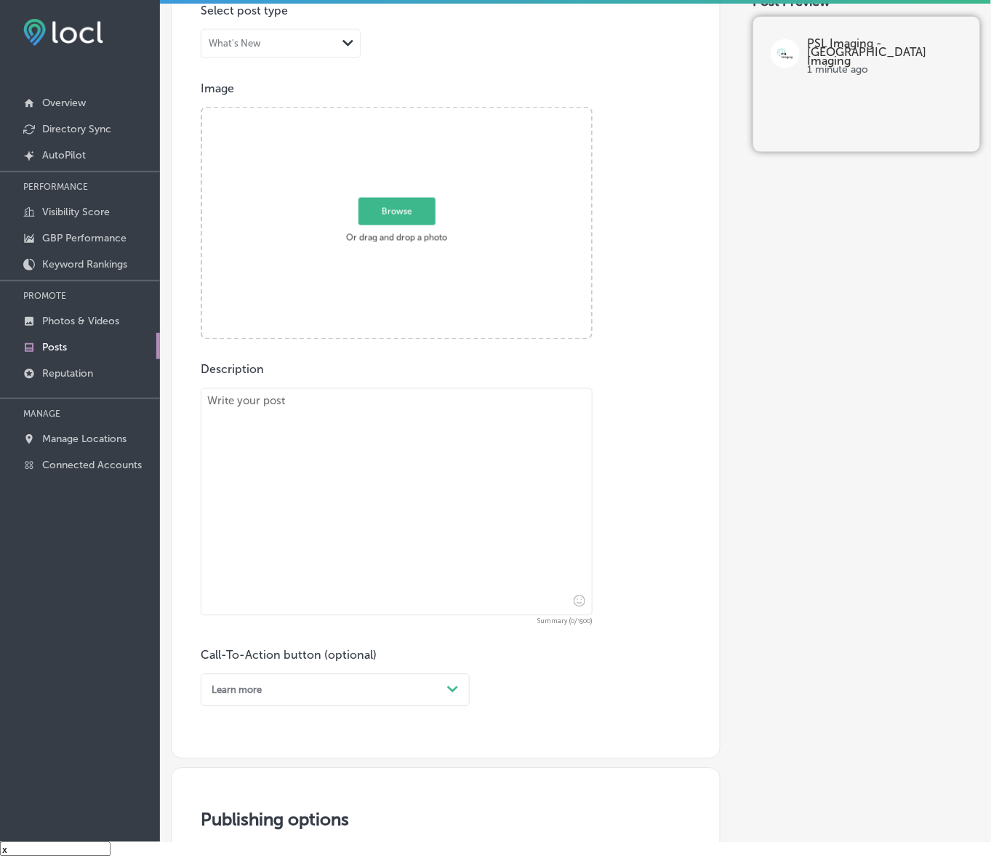
scroll to position [372, 0]
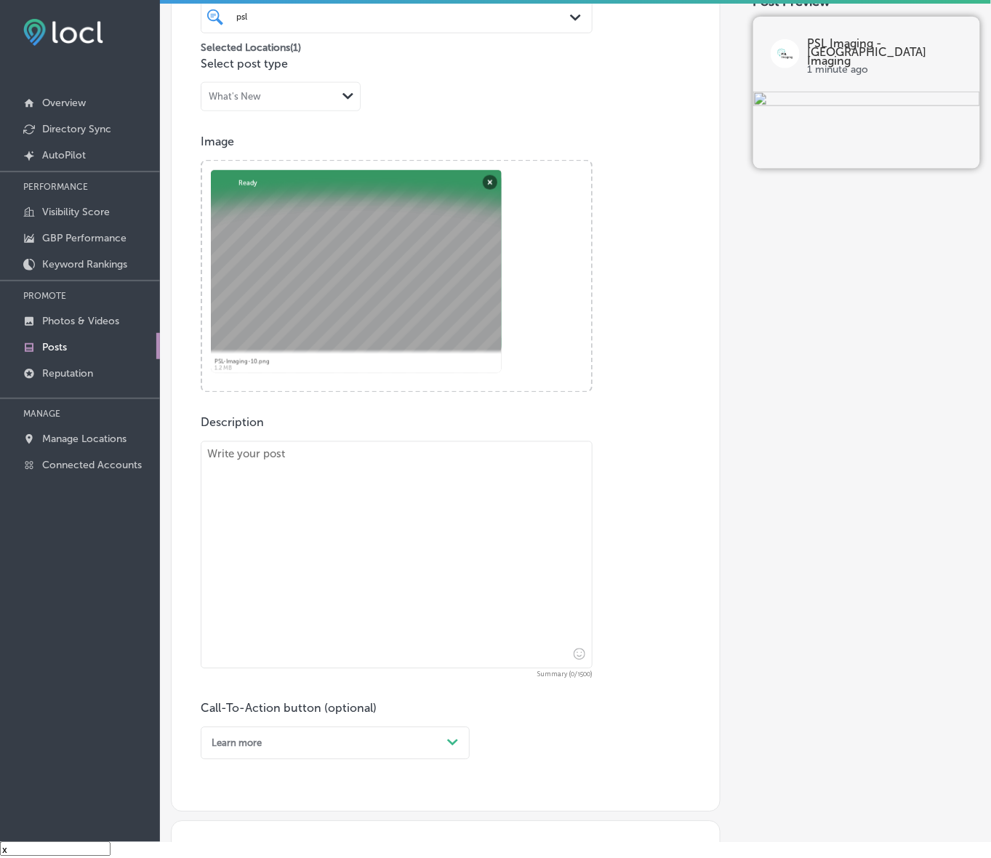
click at [422, 535] on textarea at bounding box center [397, 555] width 392 height 228
paste textarea "Our 1.5T [MEDICAL_DATA] technology helps provide clear, detailed images for acc…"
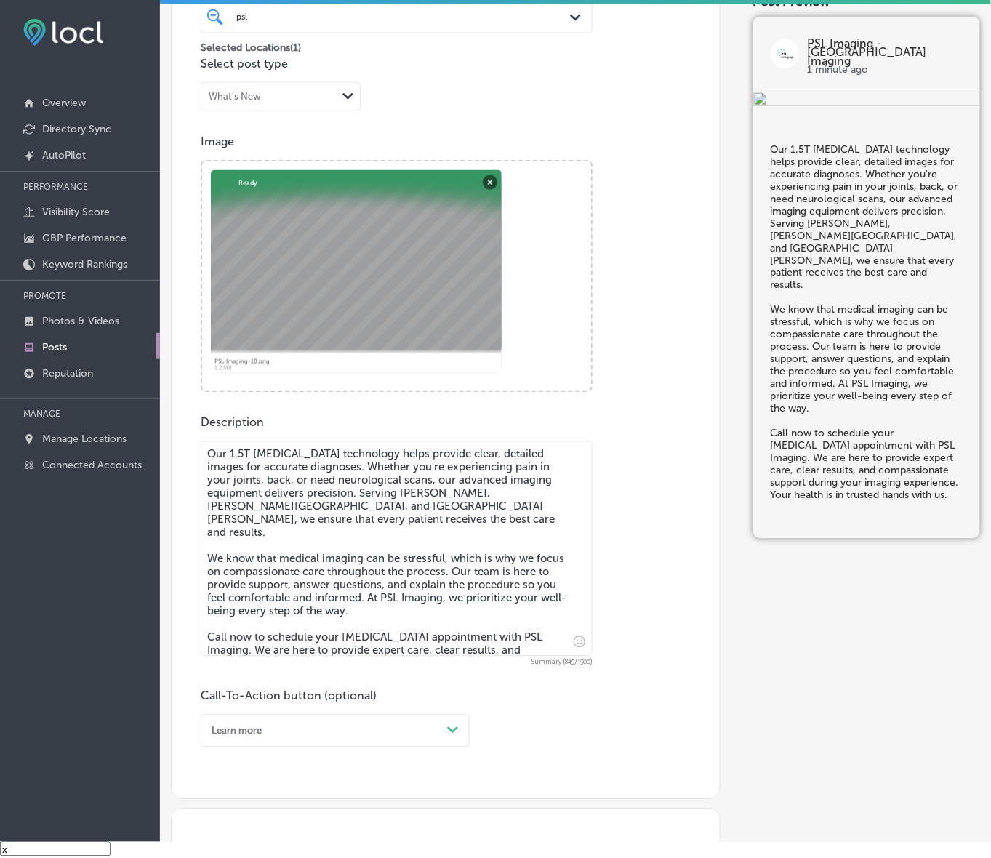
type textarea "Our 1.5T [MEDICAL_DATA] technology helps provide clear, detailed images for acc…"
click at [420, 729] on div "Learn more Path Created with Sketch." at bounding box center [335, 731] width 269 height 33
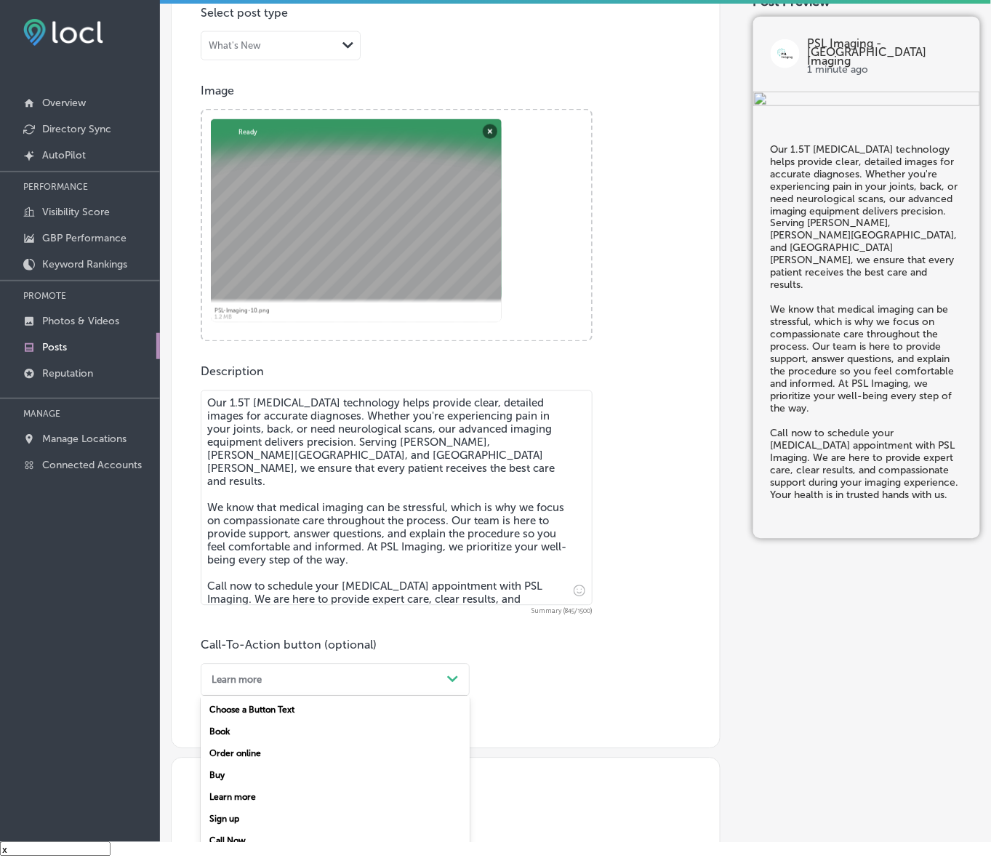
click at [234, 836] on div "Call Now" at bounding box center [335, 841] width 269 height 22
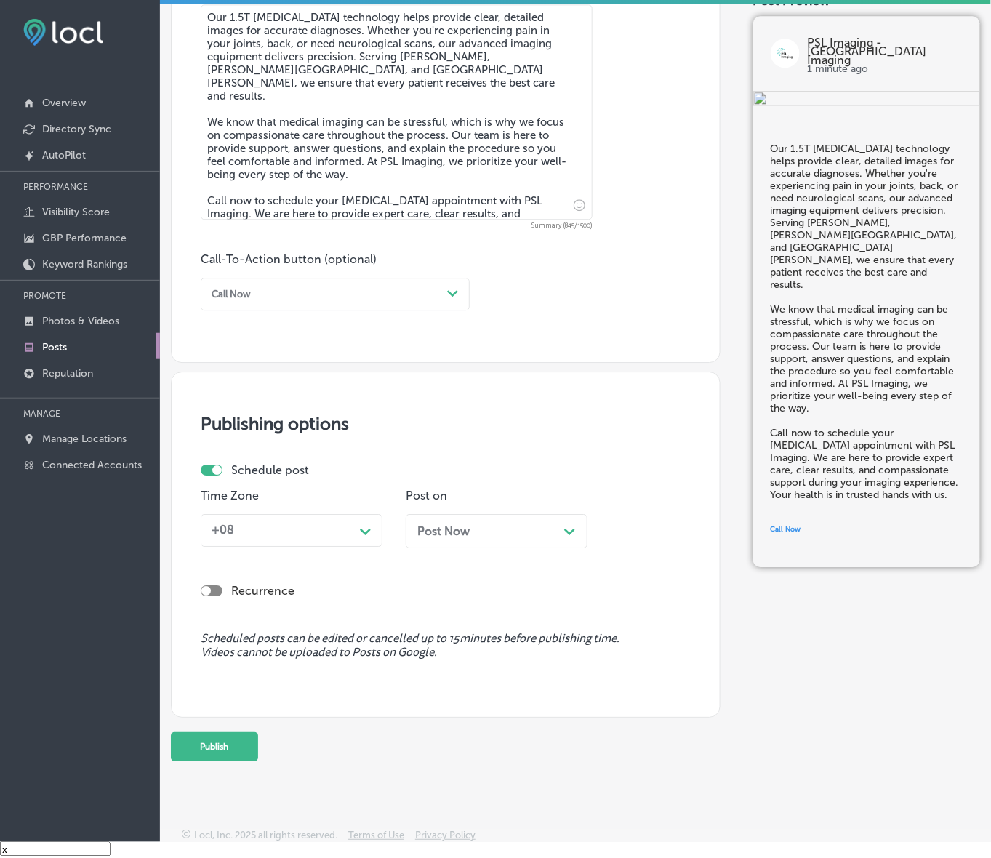
scroll to position [815, 0]
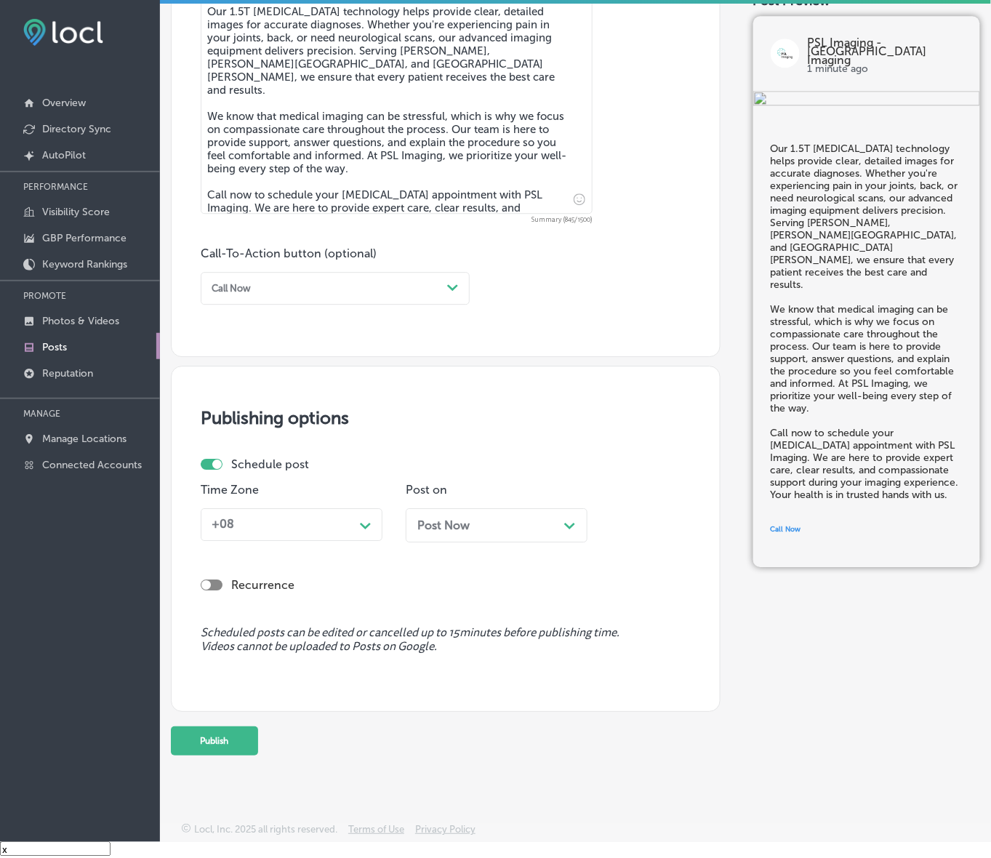
click at [356, 524] on div "Path Created with Sketch." at bounding box center [365, 524] width 23 height 23
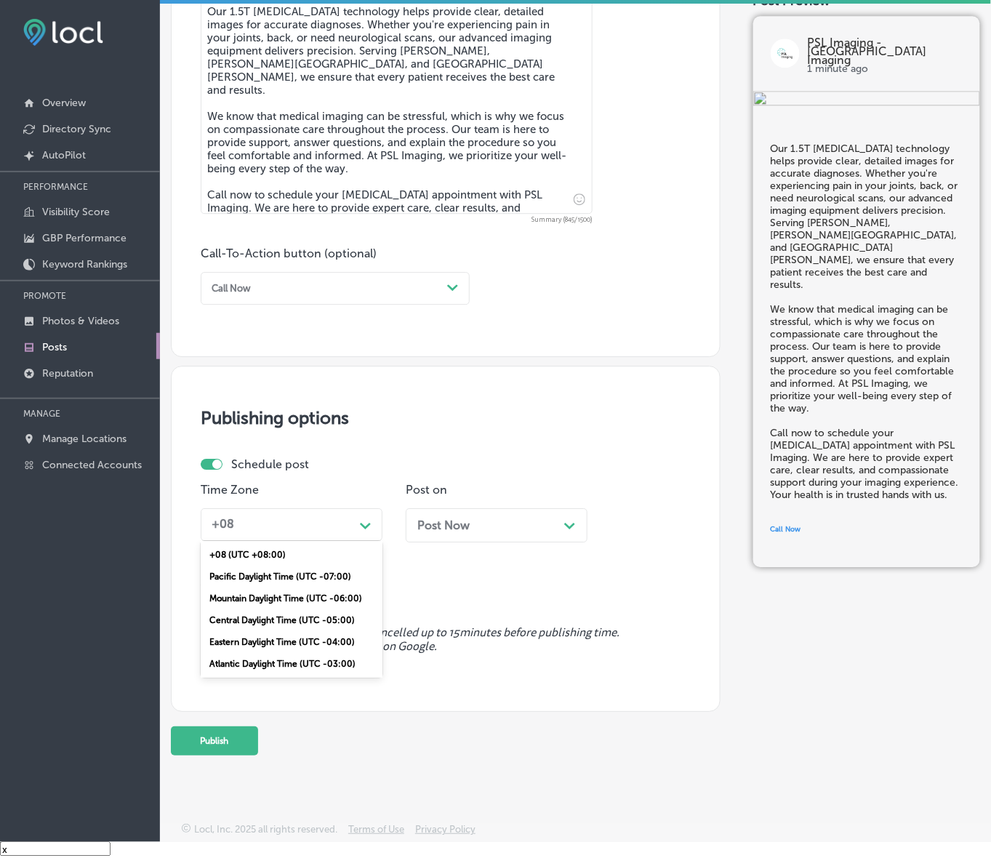
click at [319, 593] on div "Mountain Daylight Time (UTC -06:00)" at bounding box center [292, 599] width 182 height 22
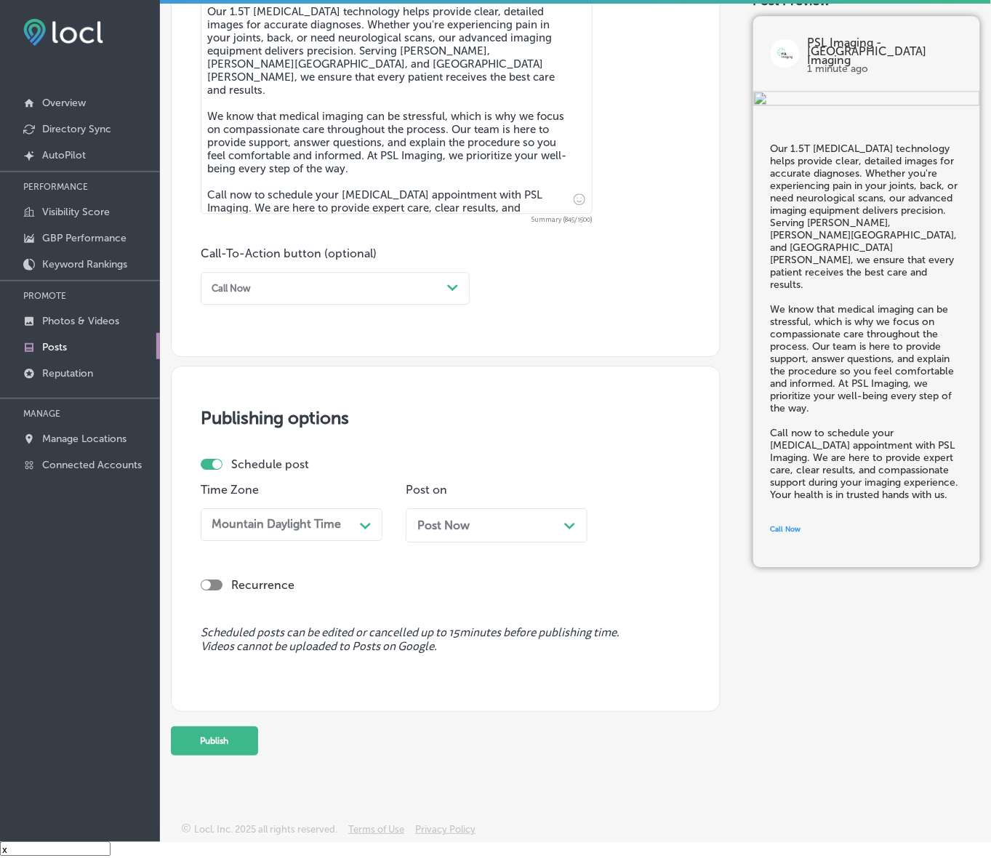
click at [492, 522] on div "Post Now Path Created with Sketch." at bounding box center [496, 525] width 159 height 14
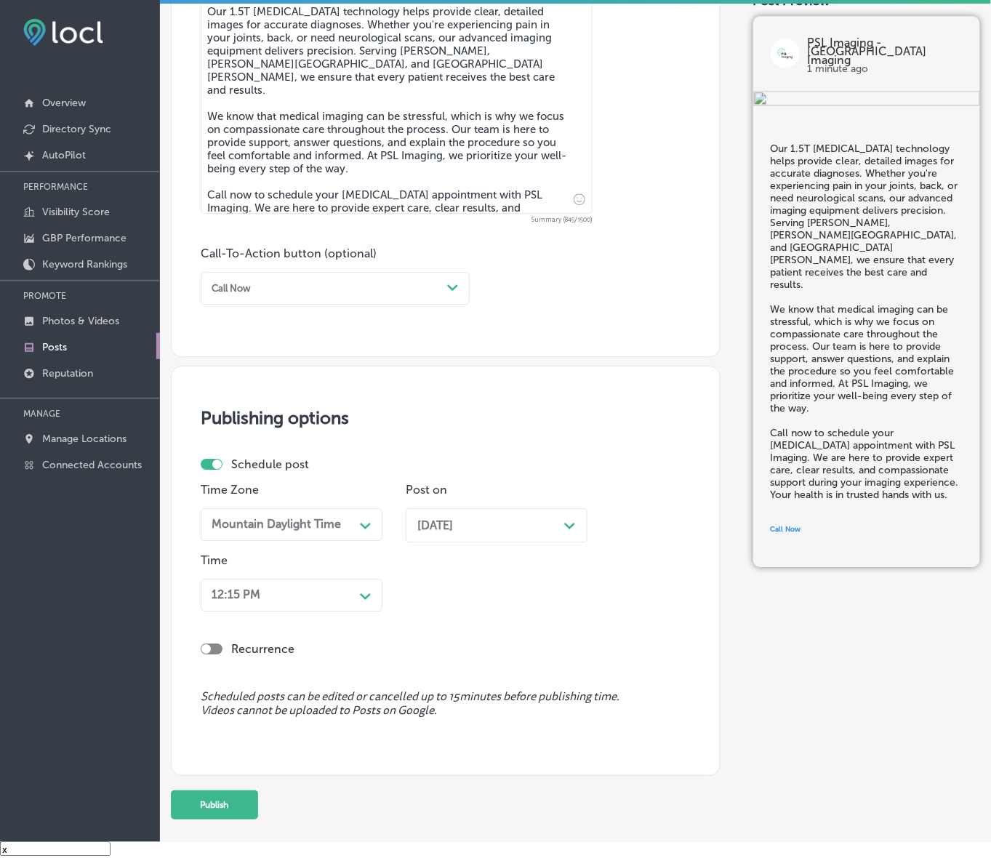
click at [358, 601] on div "Path Created with Sketch." at bounding box center [365, 594] width 23 height 23
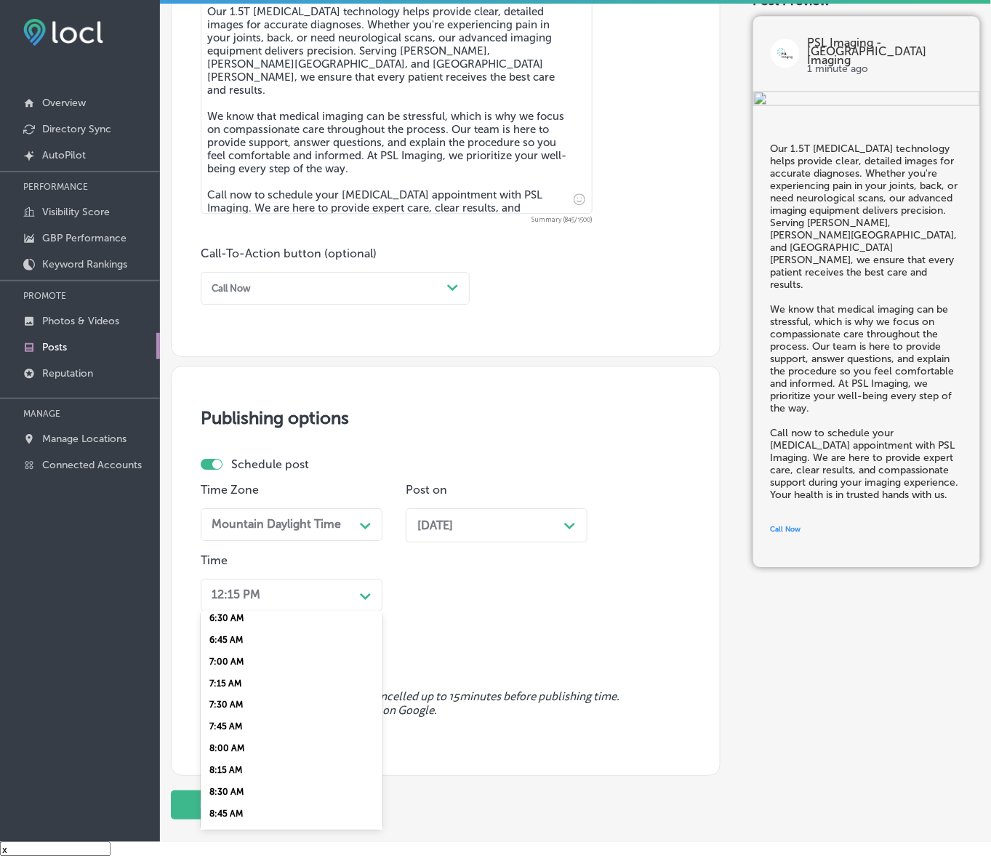
scroll to position [545, 0]
click at [238, 687] on div "7:00 AM" at bounding box center [292, 691] width 182 height 22
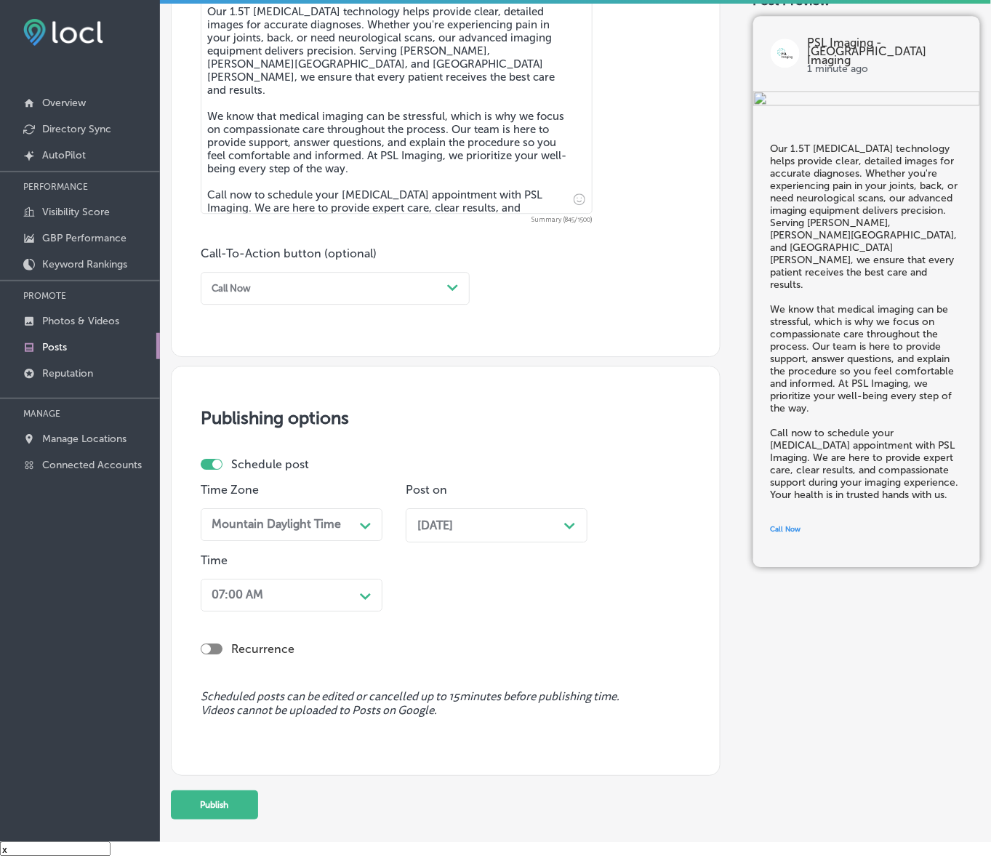
scroll to position [878, 0]
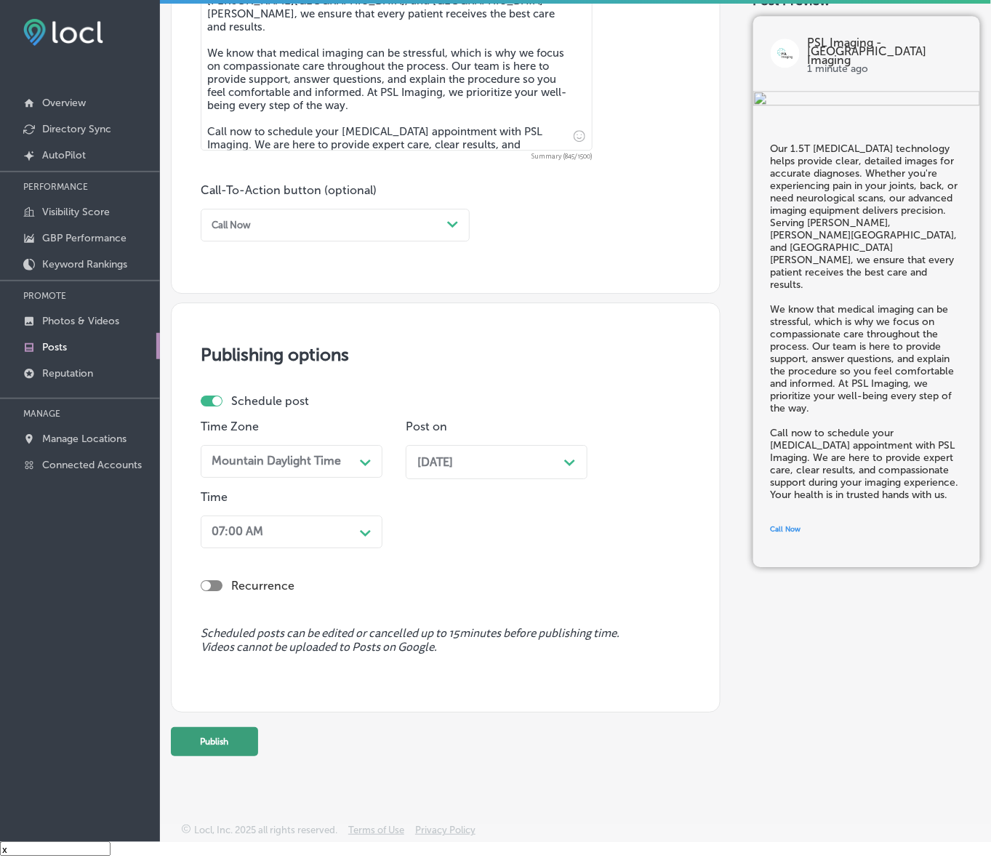
click at [223, 740] on button "Publish" at bounding box center [214, 741] width 87 height 29
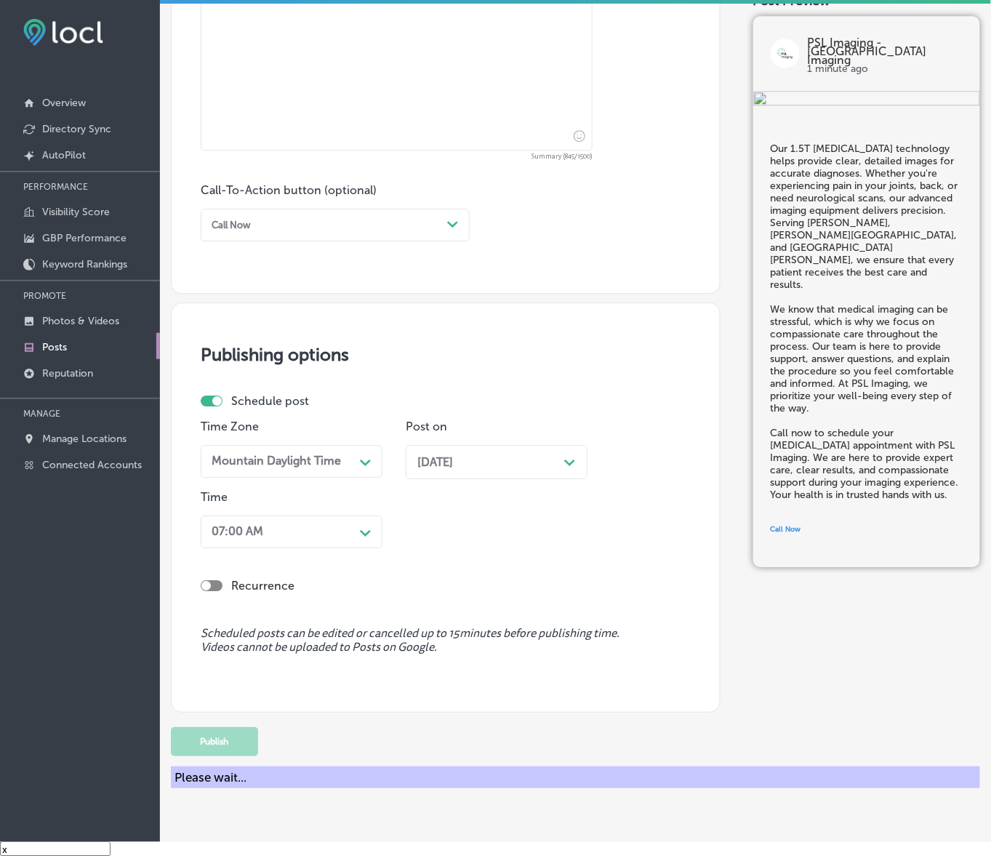
scroll to position [815, 0]
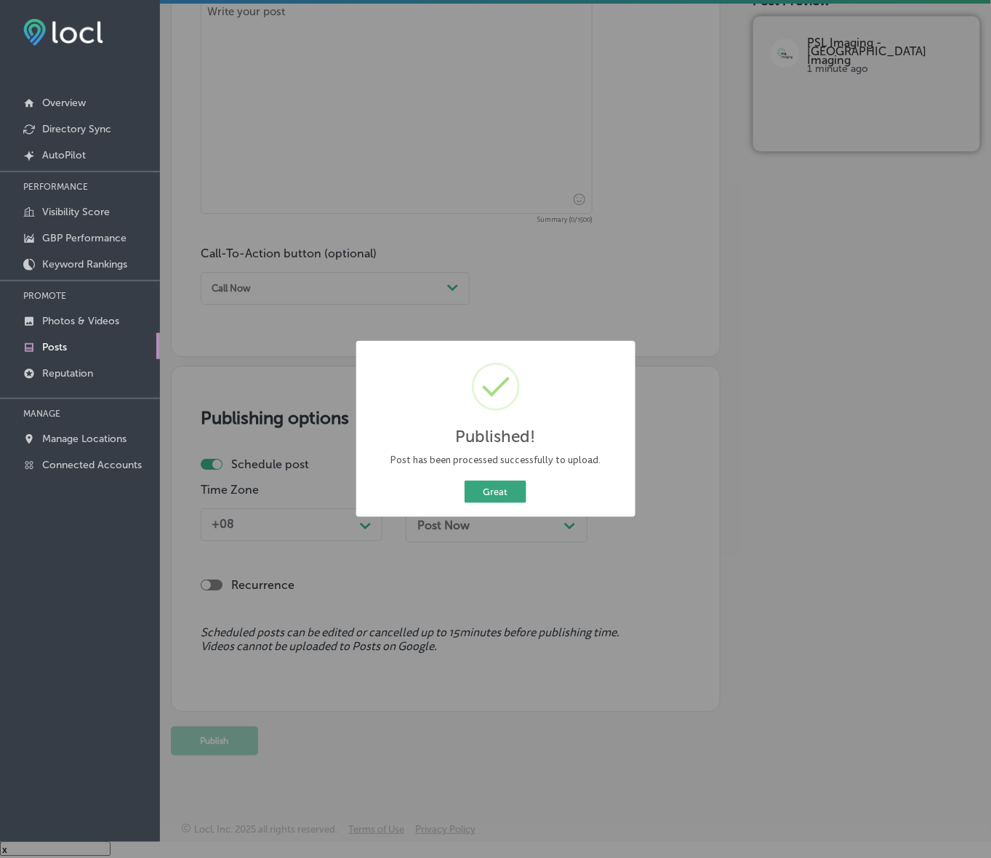
click at [485, 497] on button "Great" at bounding box center [496, 492] width 62 height 23
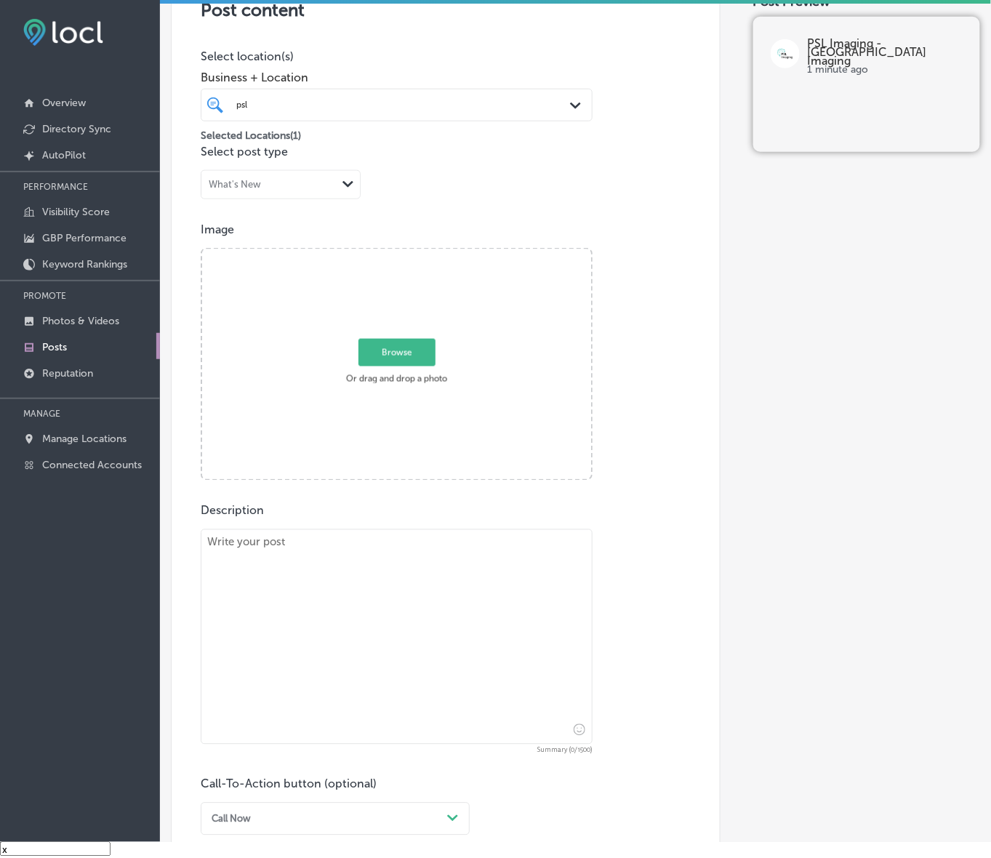
scroll to position [270, 0]
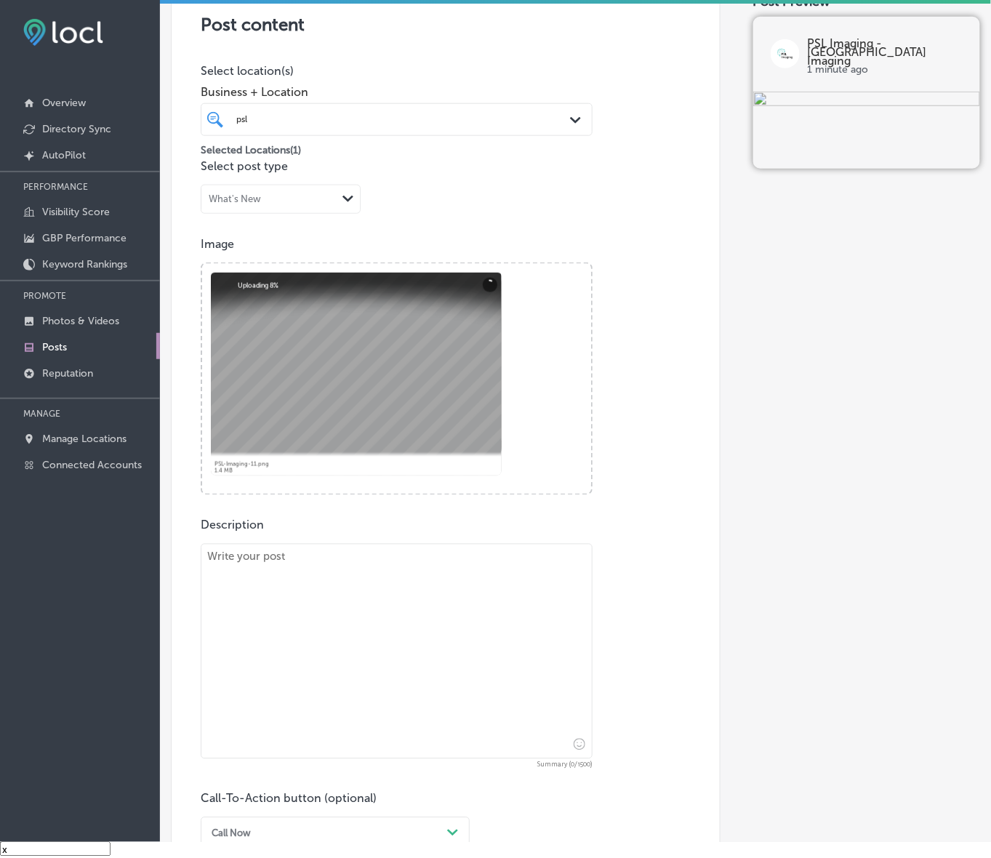
click at [255, 558] on textarea at bounding box center [397, 651] width 392 height 215
paste textarea "At PSL Imaging, we offer compassionate and patient-centered care with the lates…"
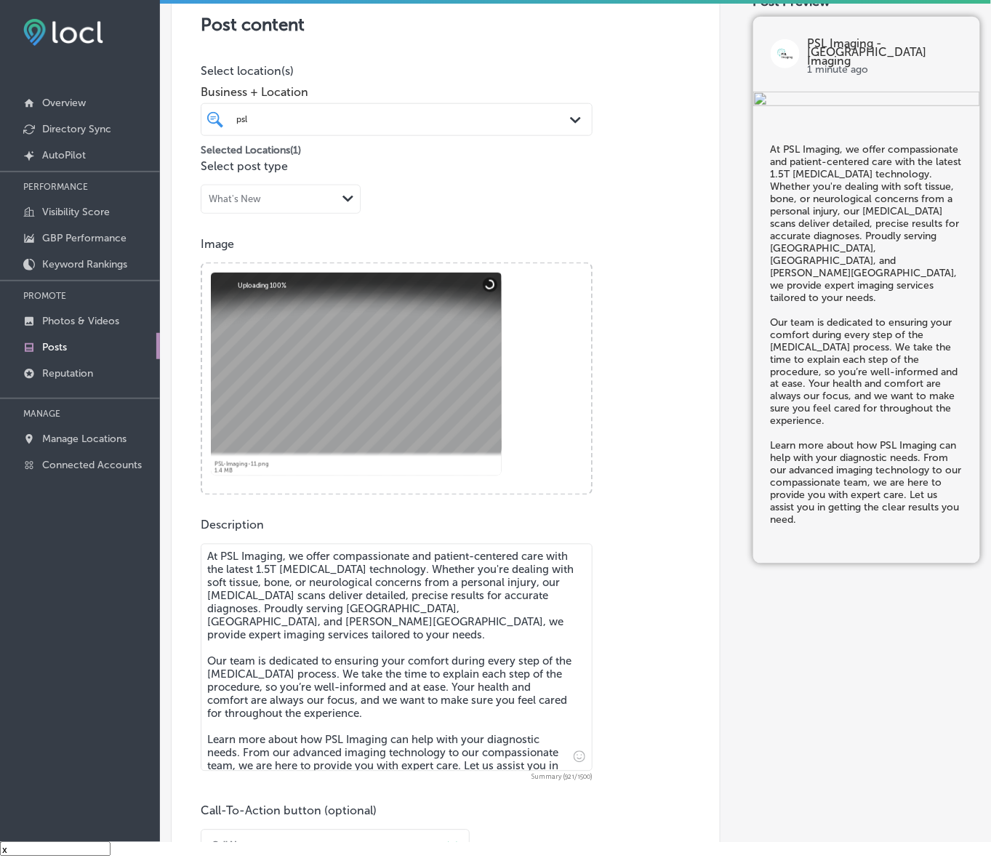
type textarea "At PSL Imaging, we offer compassionate and patient-centered care with the lates…"
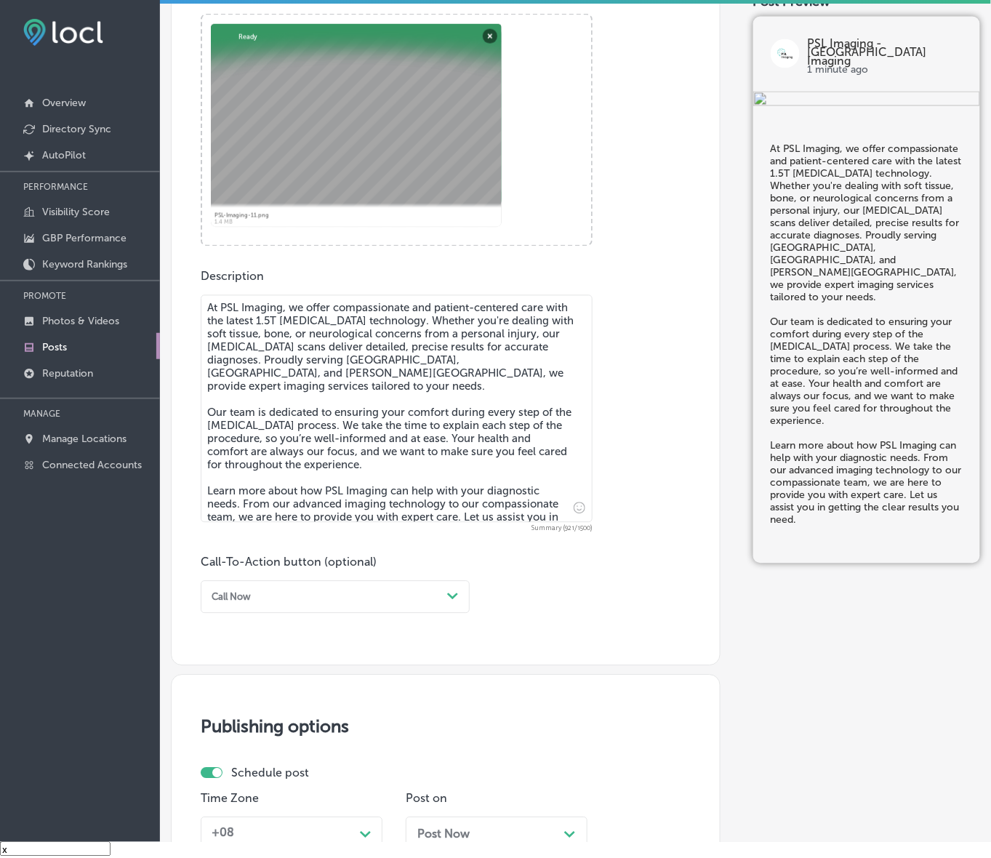
scroll to position [542, 0]
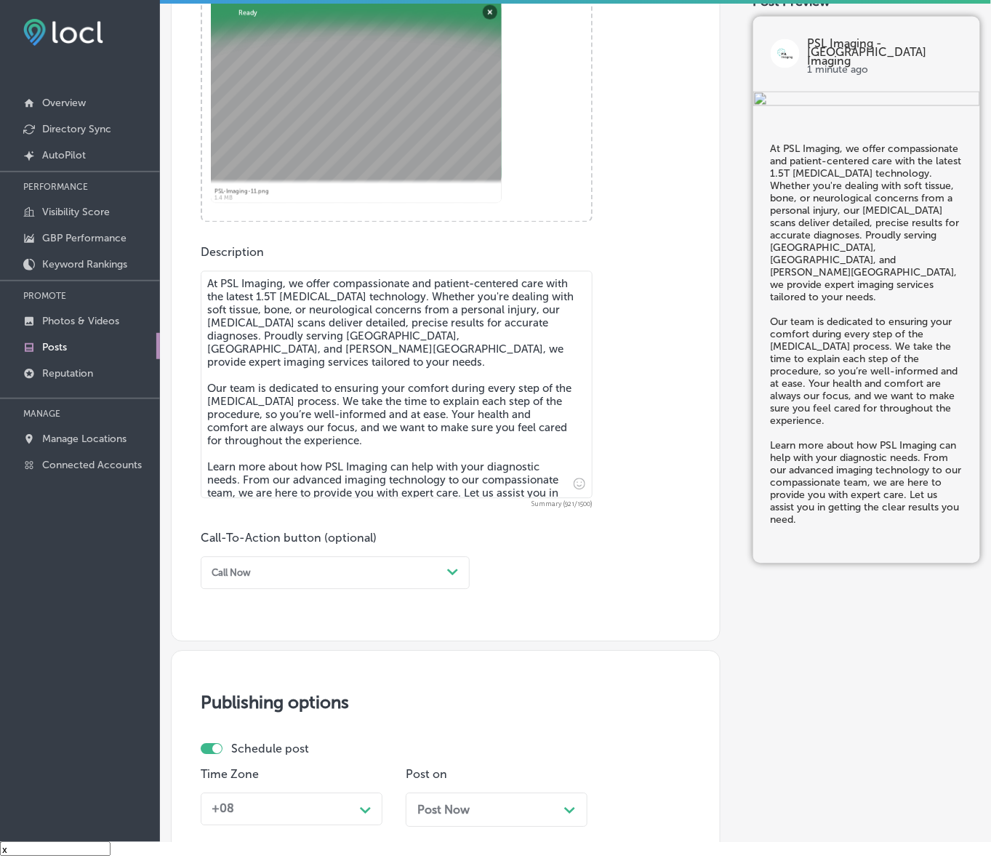
click at [451, 578] on div "Path Created with Sketch." at bounding box center [453, 573] width 12 height 12
drag, startPoint x: 237, startPoint y: 692, endPoint x: 241, endPoint y: 684, distance: 8.1
click at [237, 691] on div "Learn more" at bounding box center [335, 691] width 269 height 22
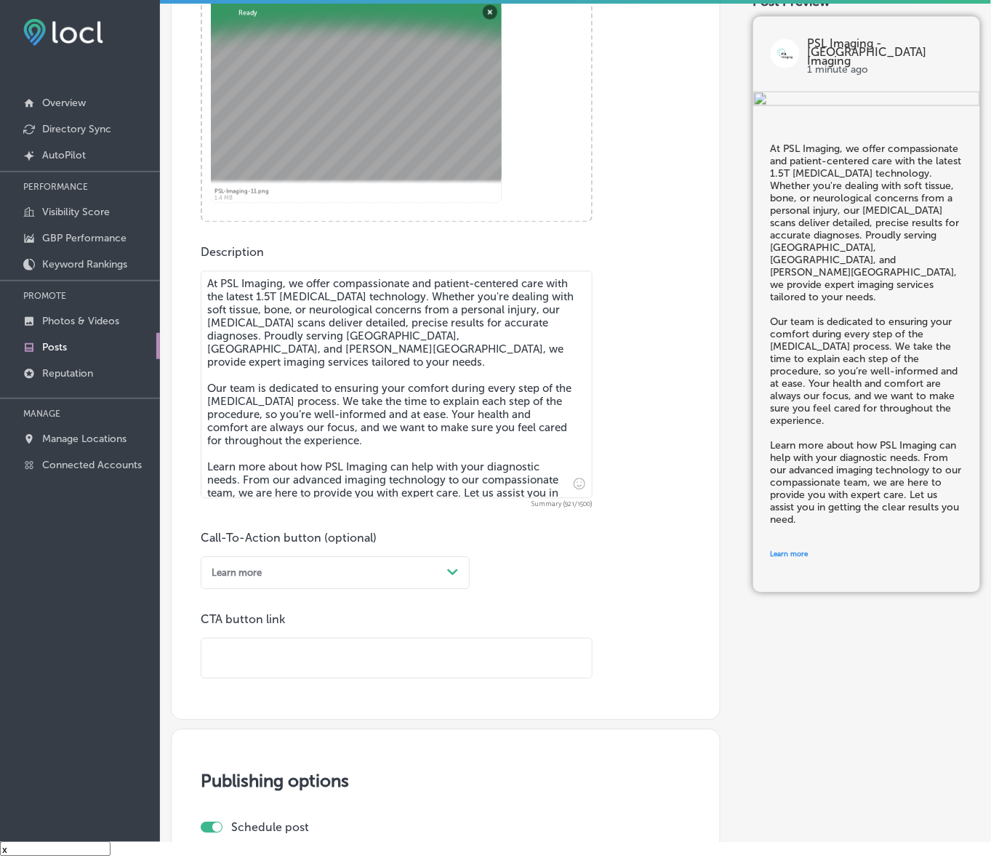
click at [275, 648] on input "text" at bounding box center [396, 659] width 390 height 40
paste input "[URL][DOMAIN_NAME]"
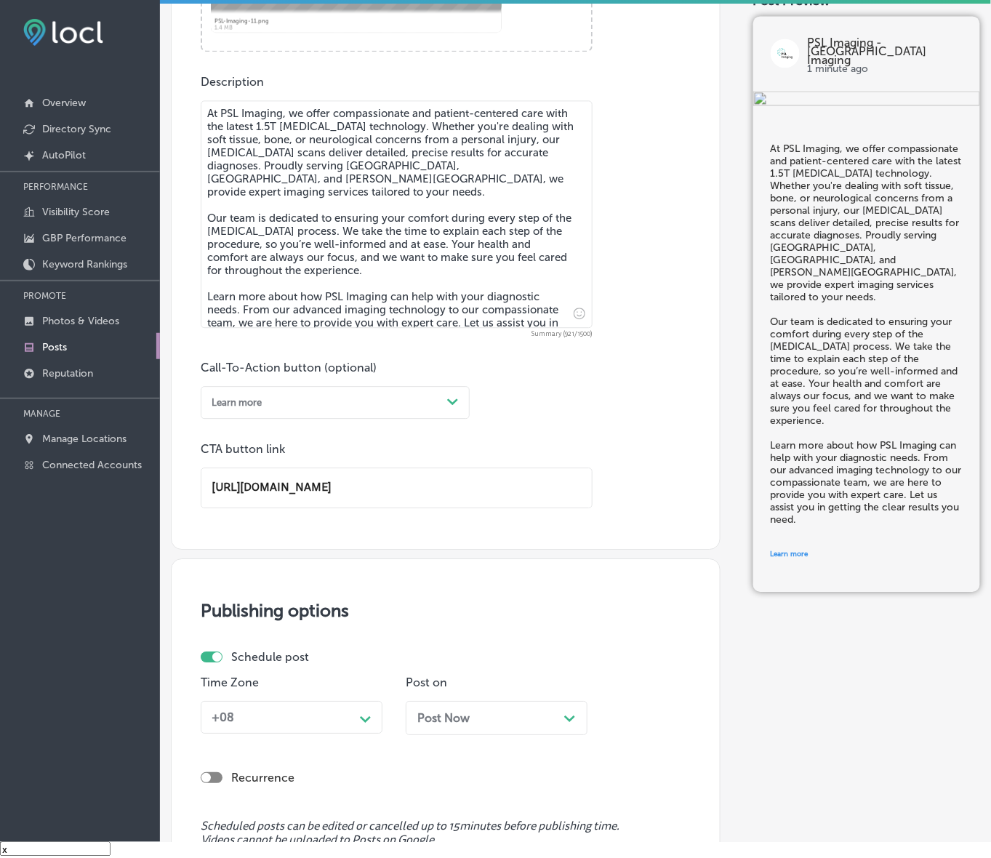
scroll to position [906, 0]
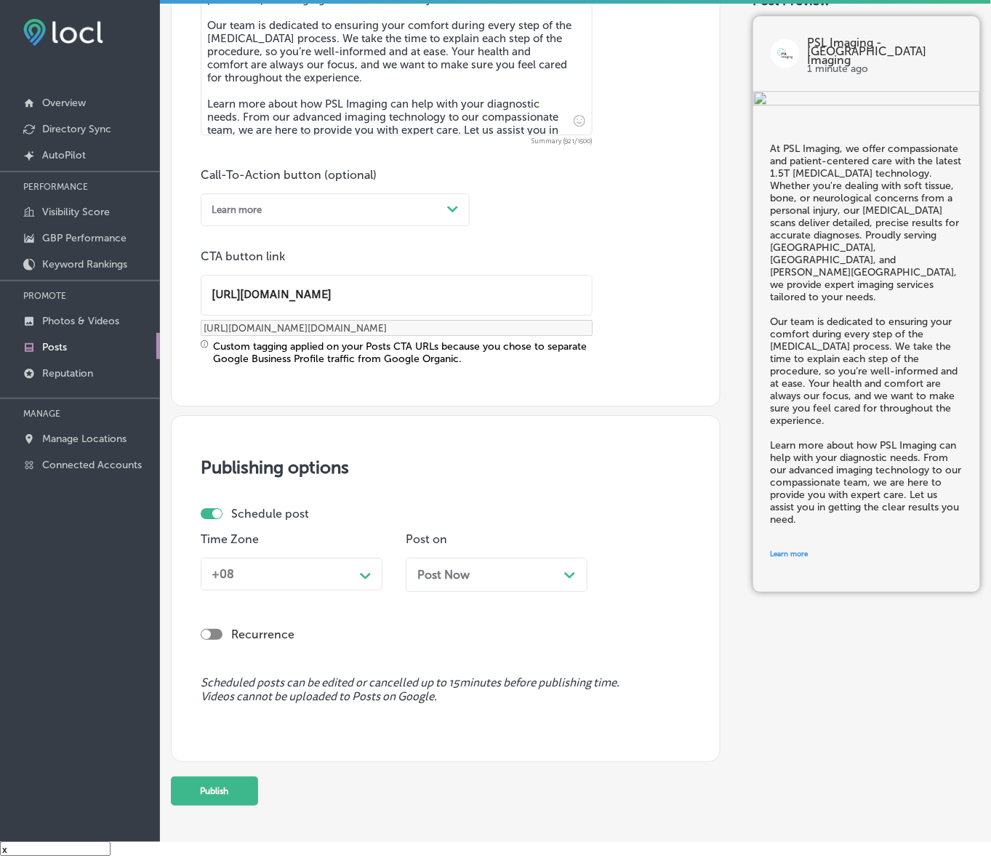
type input "[URL][DOMAIN_NAME]"
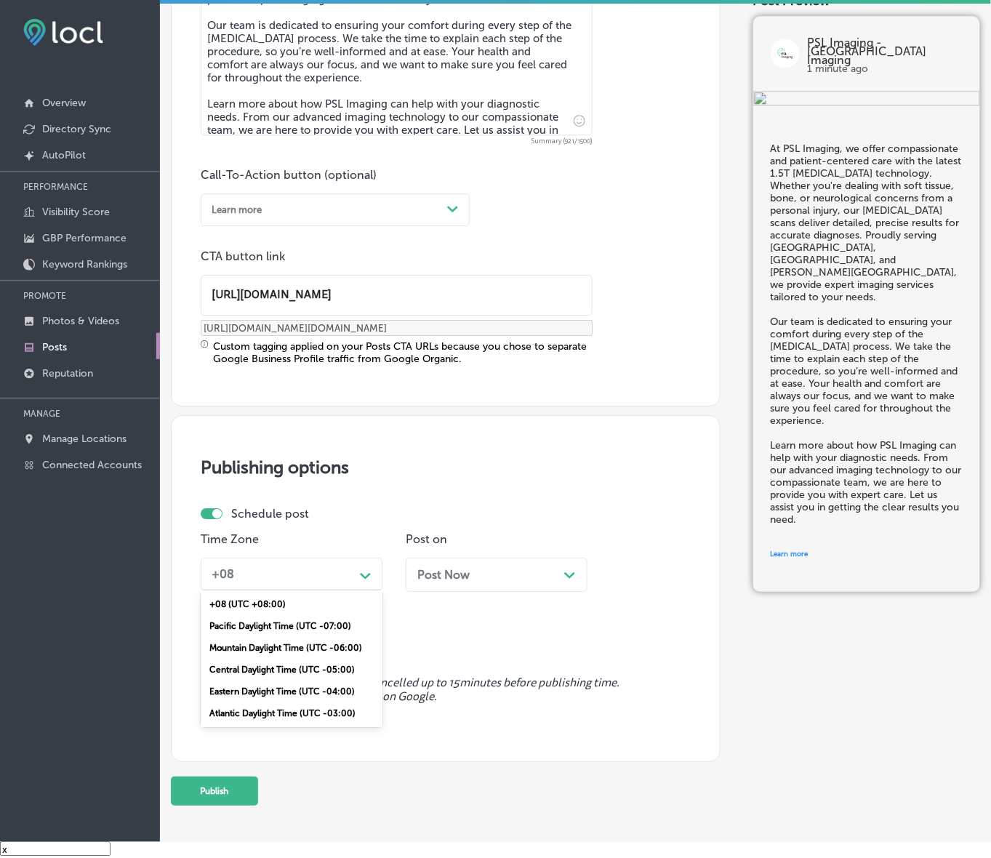
click at [367, 578] on icon "Path Created with Sketch." at bounding box center [365, 576] width 11 height 7
click at [293, 644] on div "Mountain Daylight Time (UTC -06:00)" at bounding box center [292, 648] width 182 height 22
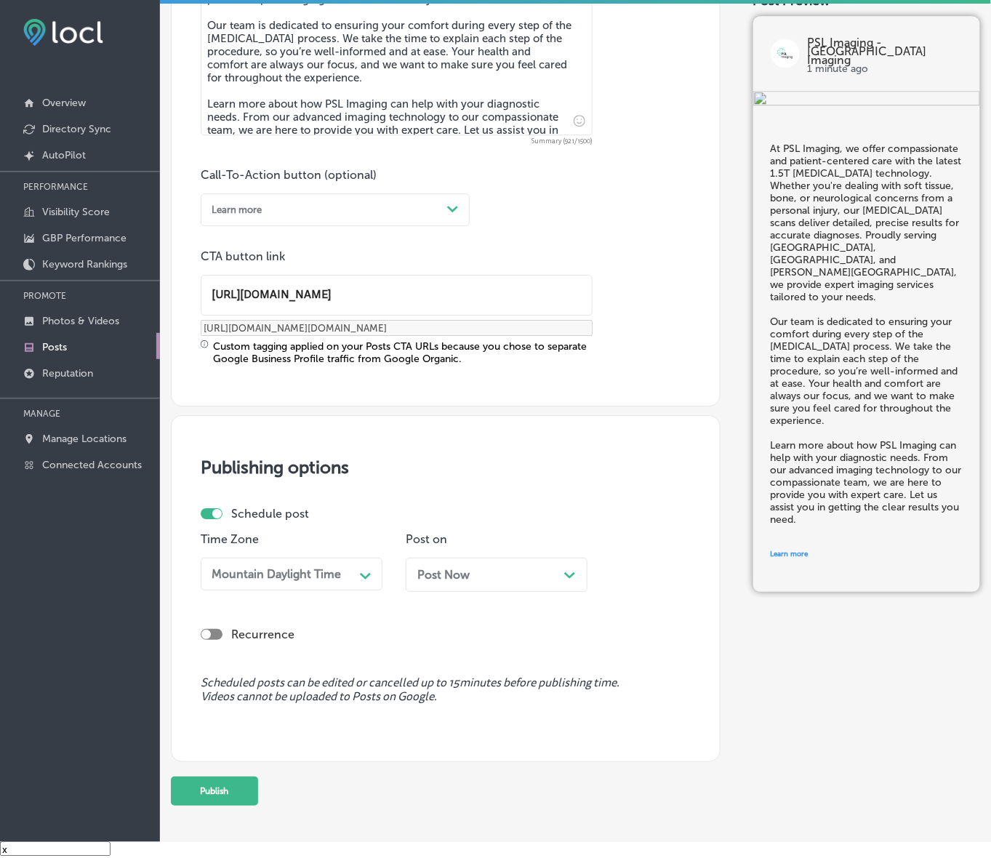
click at [497, 569] on div "Post Now Path Created with Sketch." at bounding box center [496, 575] width 159 height 14
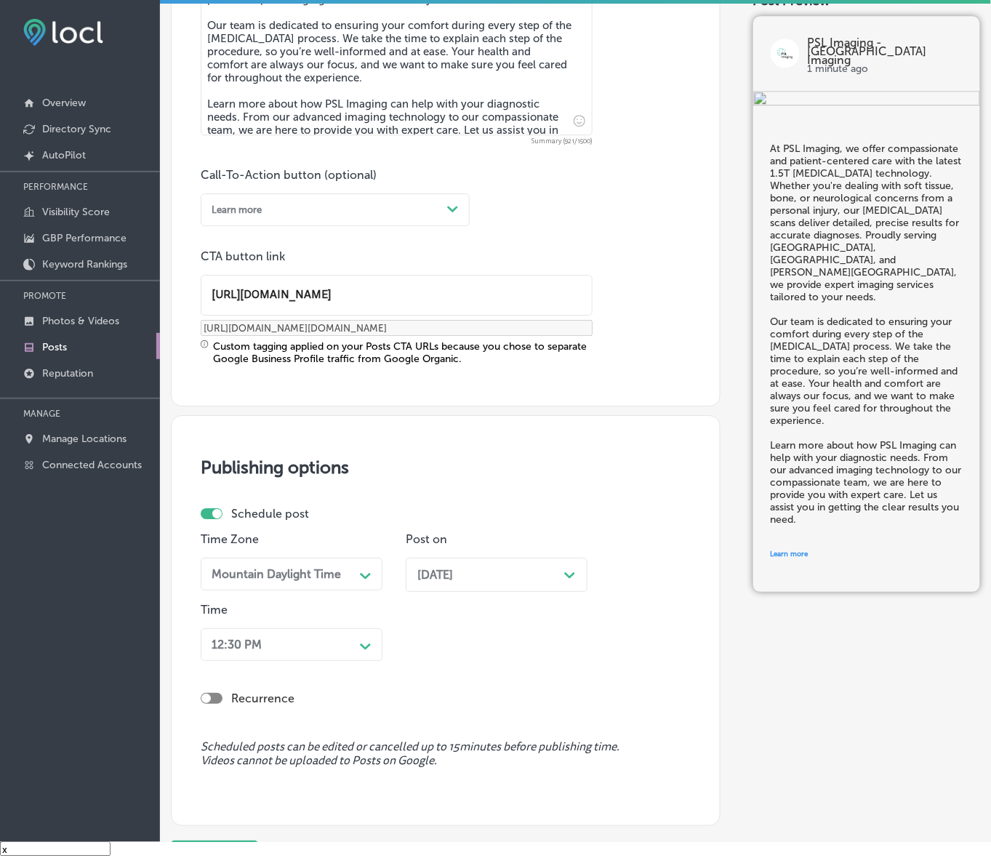
click at [354, 633] on div "12:30 PM Path Created with Sketch." at bounding box center [292, 644] width 182 height 33
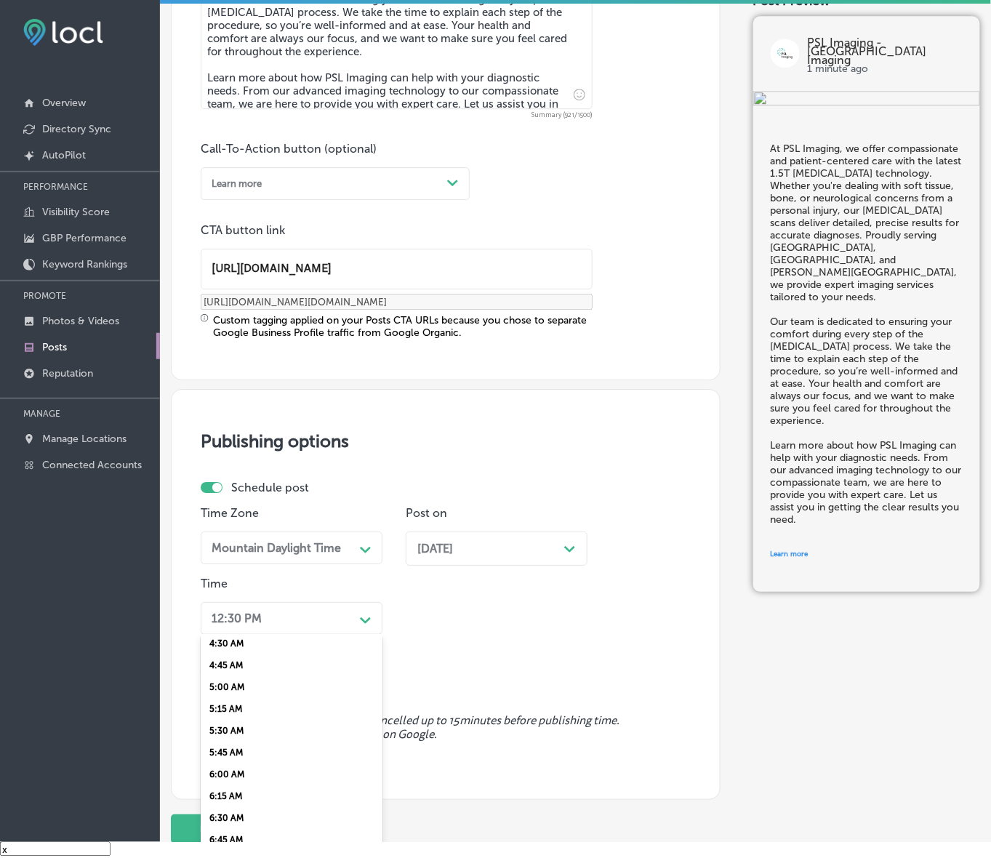
scroll to position [454, 0]
click at [213, 794] on div "7:00 AM" at bounding box center [292, 805] width 182 height 22
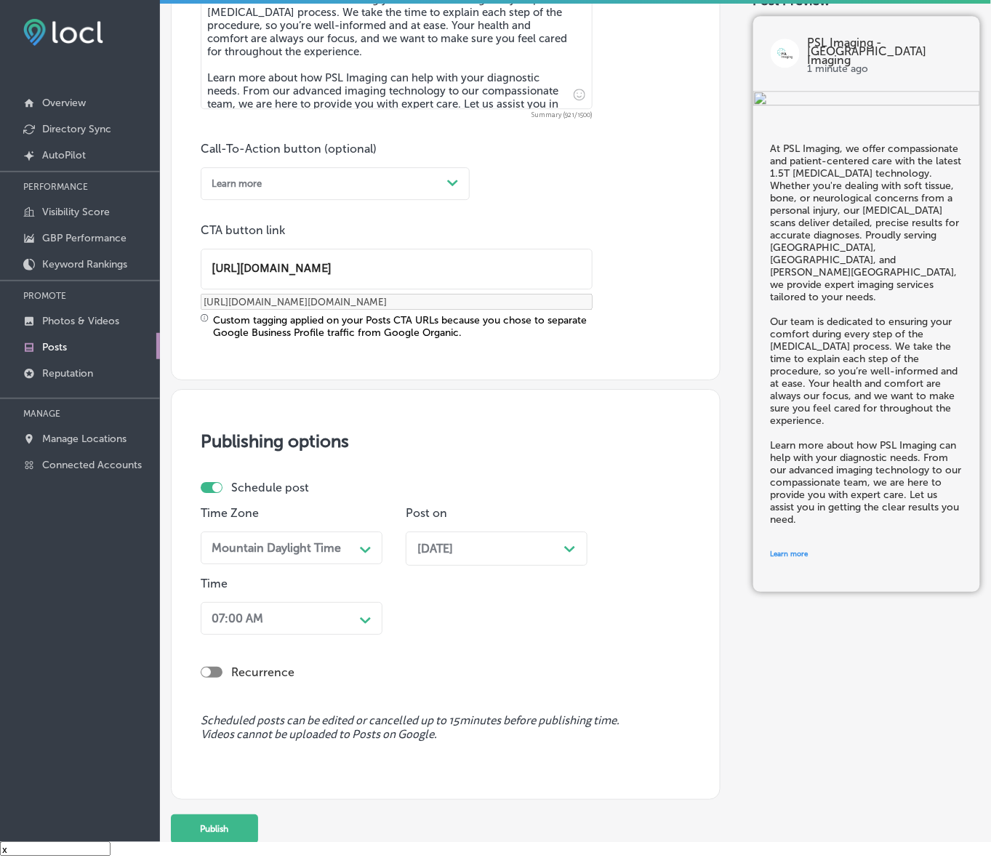
scroll to position [1019, 0]
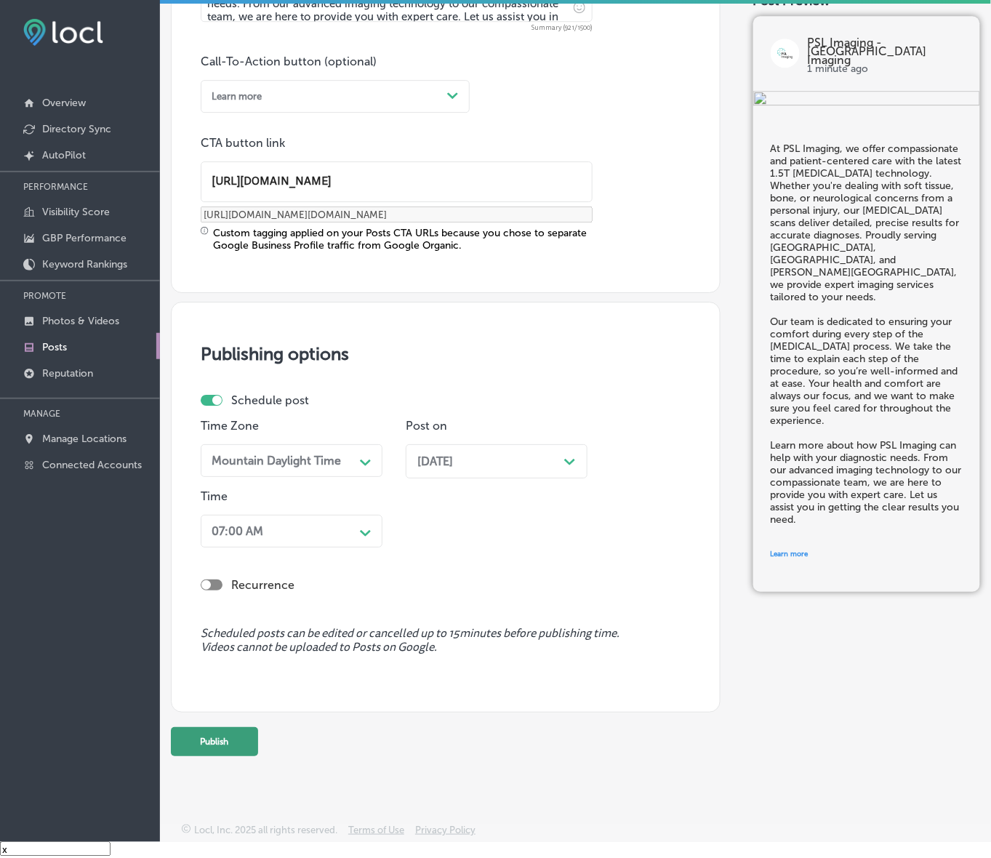
click at [226, 737] on button "Publish" at bounding box center [214, 741] width 87 height 29
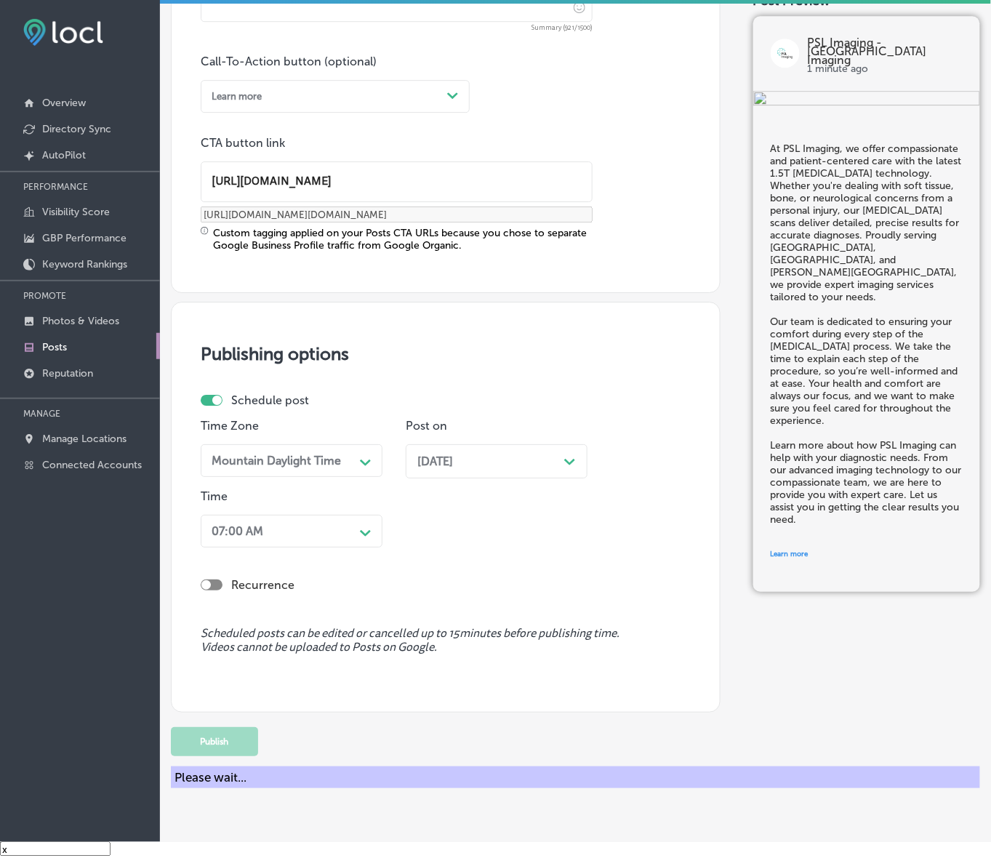
scroll to position [827, 0]
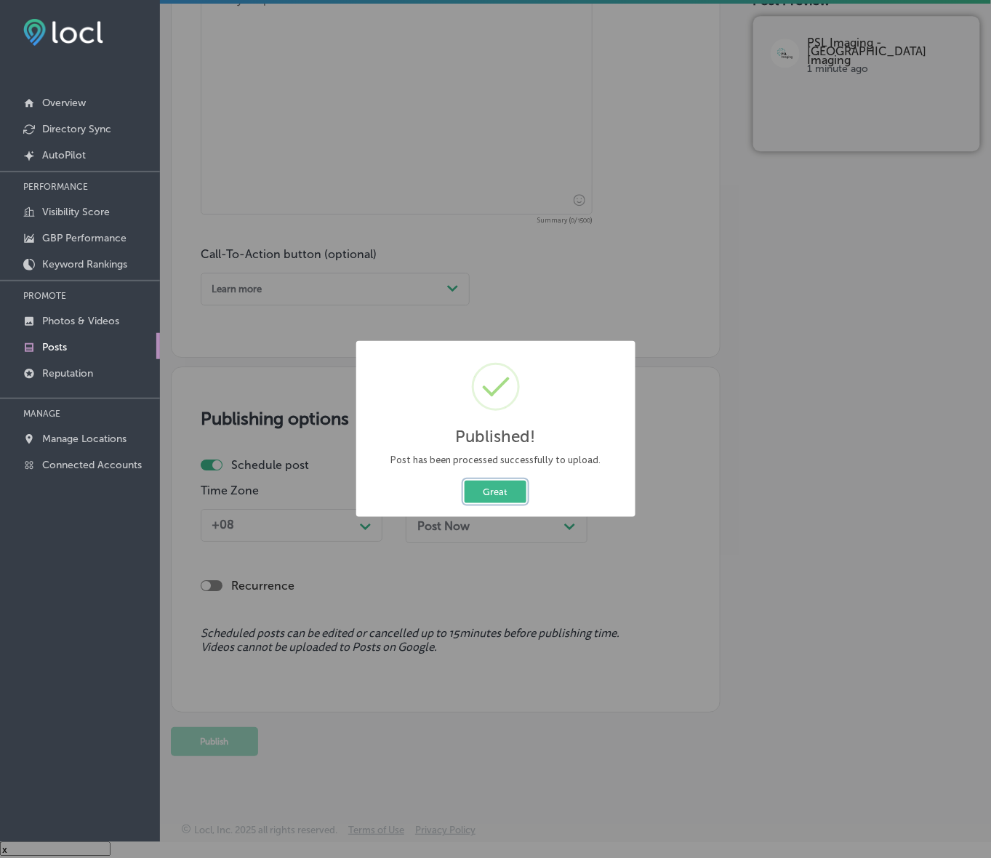
drag, startPoint x: 510, startPoint y: 489, endPoint x: 647, endPoint y: 492, distance: 136.7
click at [510, 489] on button "Great" at bounding box center [496, 492] width 62 height 23
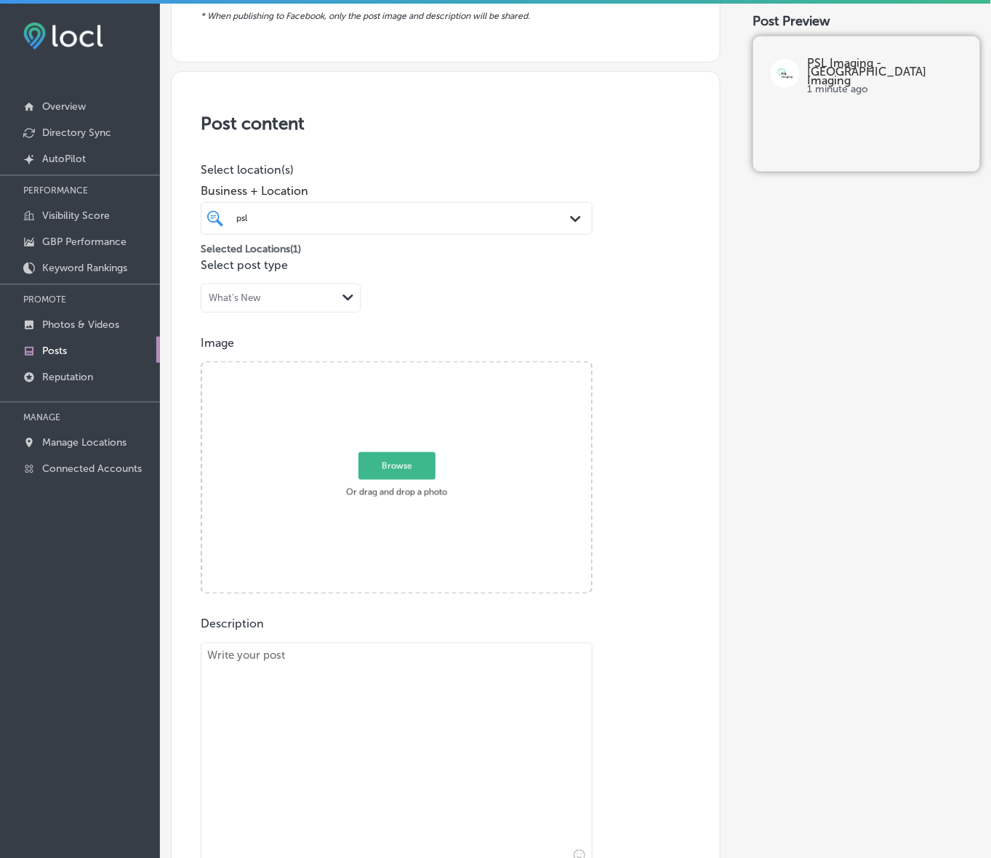
scroll to position [281, 0]
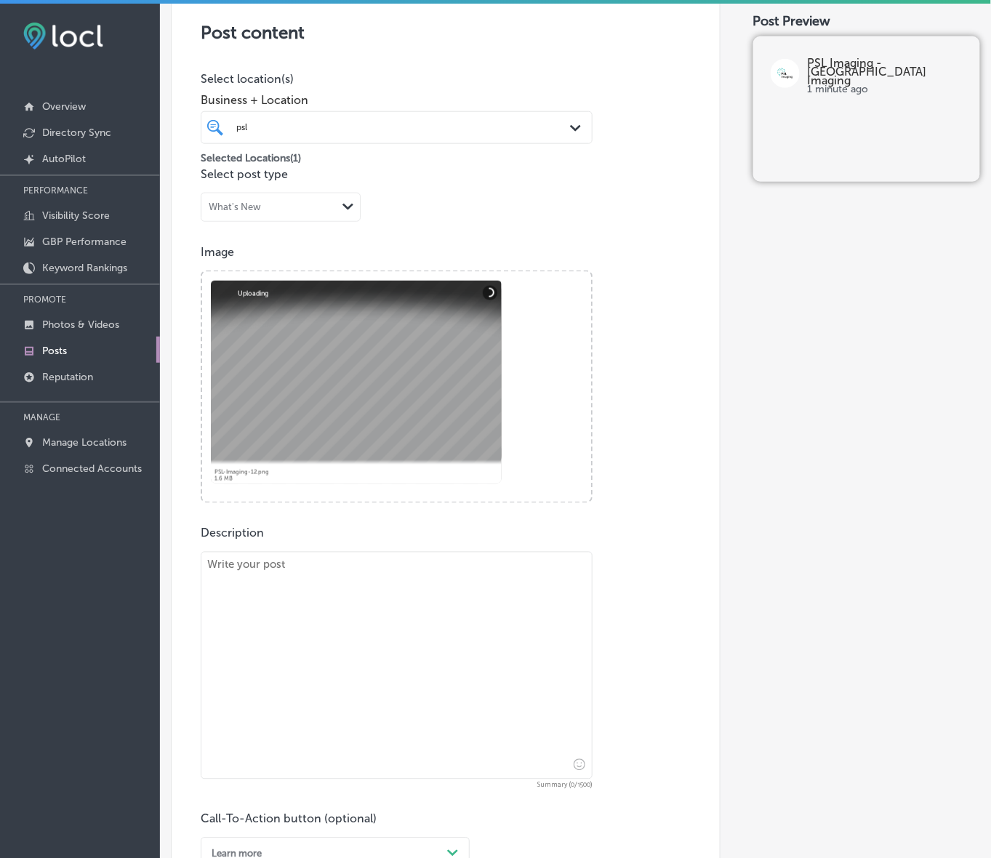
click at [287, 590] on textarea at bounding box center [397, 666] width 392 height 228
paste textarea "At PSL Imaging, we specialize in offering reliable [MEDICAL_DATA] services usin…"
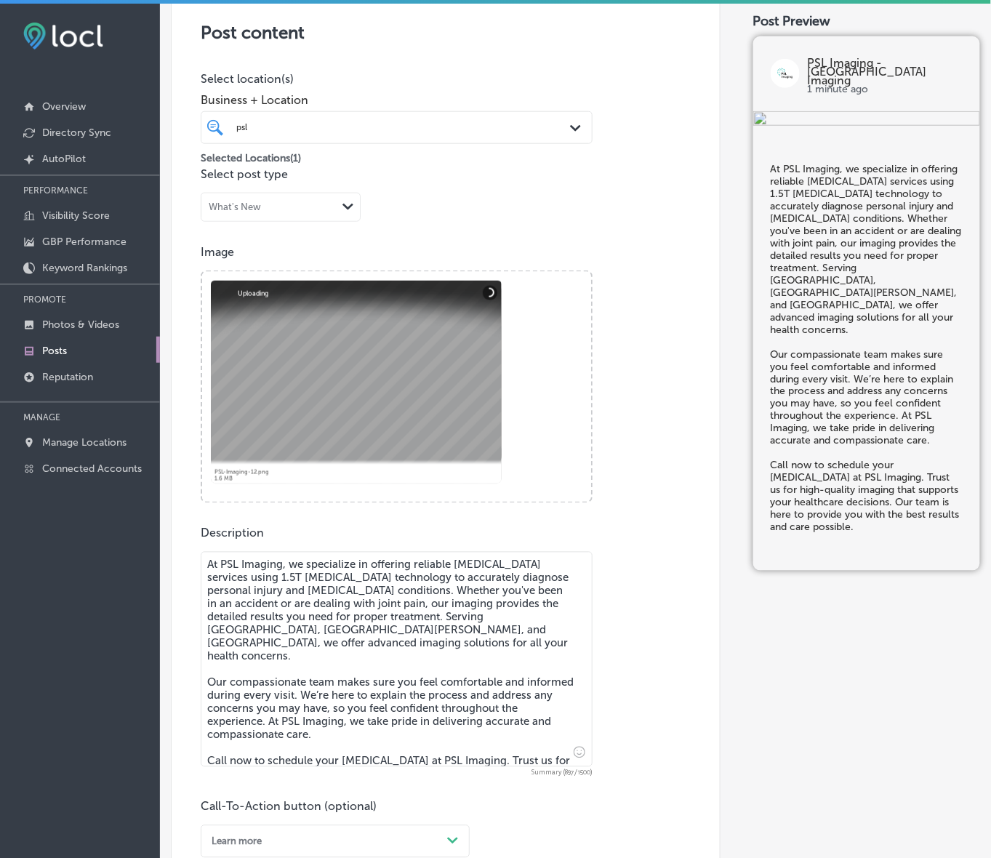
scroll to position [554, 0]
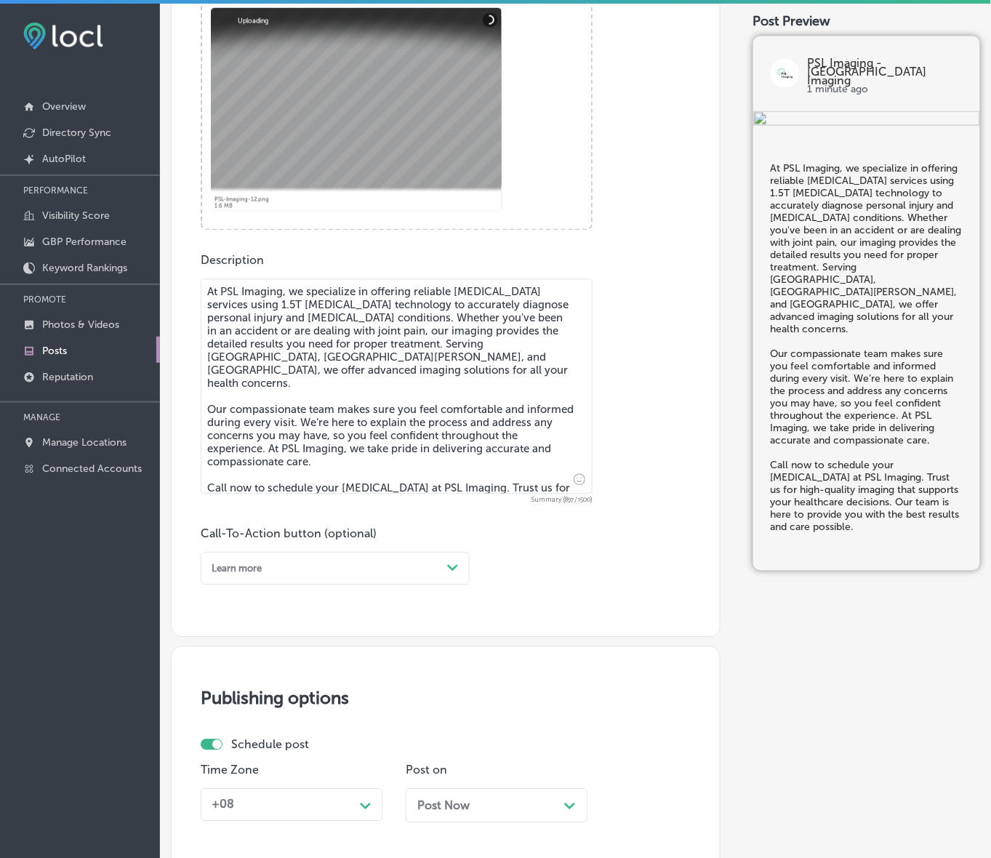
type textarea "At PSL Imaging, we specialize in offering reliable [MEDICAL_DATA] services usin…"
click at [455, 574] on div "Path Created with Sketch." at bounding box center [452, 568] width 23 height 23
click at [257, 731] on div "Call Now" at bounding box center [335, 730] width 269 height 22
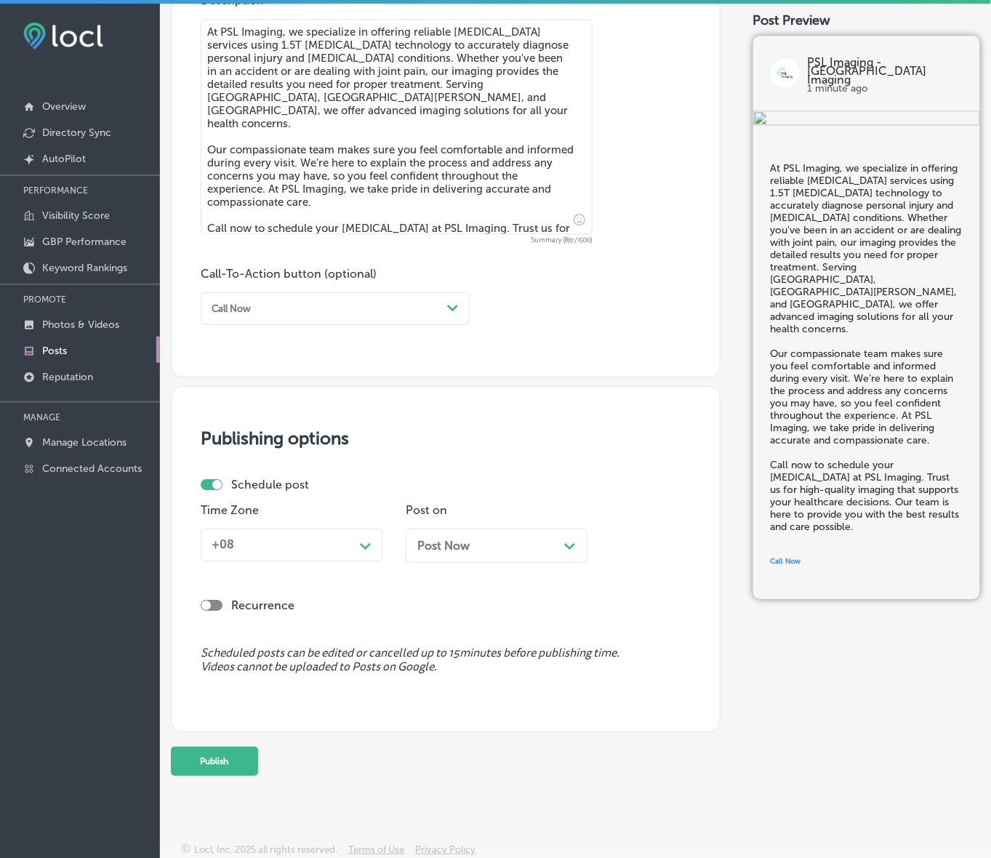
scroll to position [815, 0]
click at [372, 538] on div "Path Created with Sketch." at bounding box center [365, 543] width 23 height 23
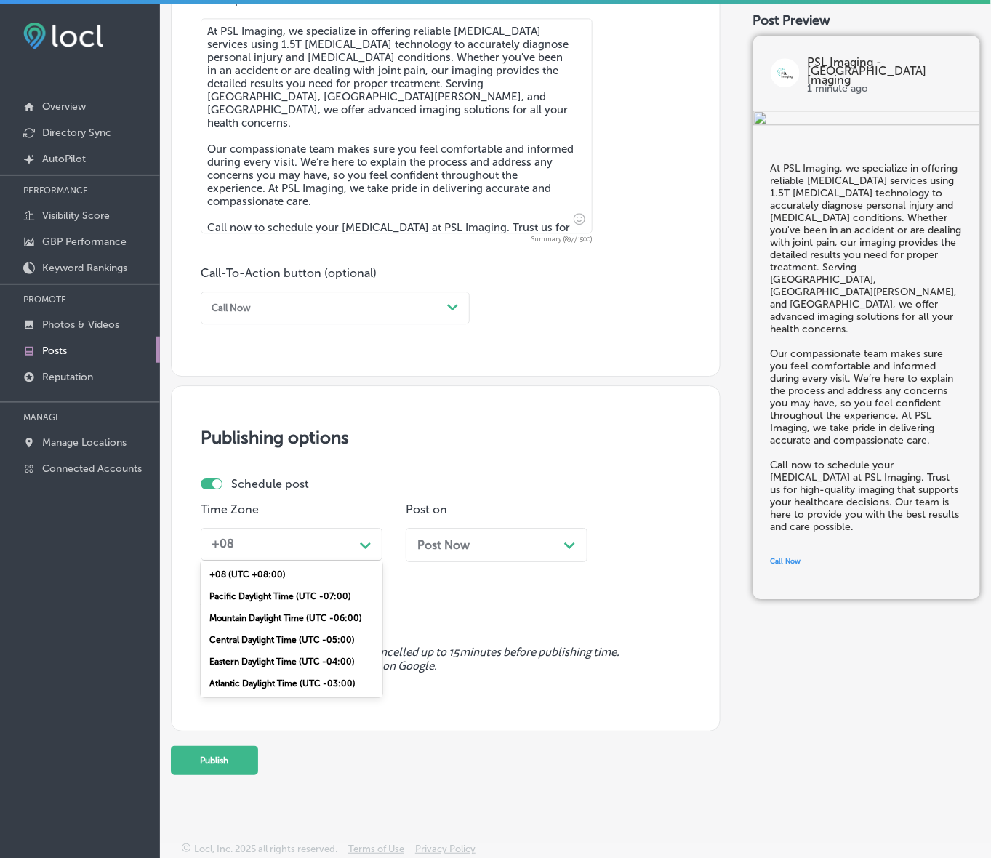
click at [292, 612] on div "Mountain Daylight Time (UTC -06:00)" at bounding box center [292, 618] width 182 height 22
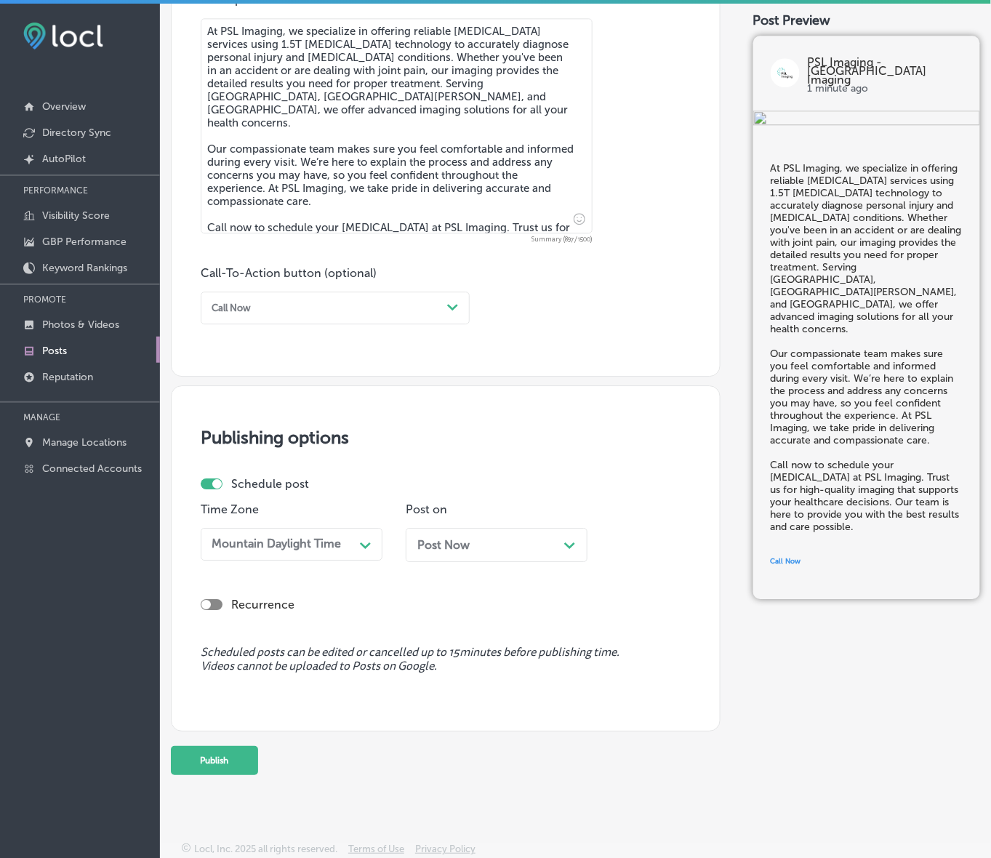
click at [526, 542] on div "Post Now Path Created with Sketch." at bounding box center [496, 545] width 159 height 14
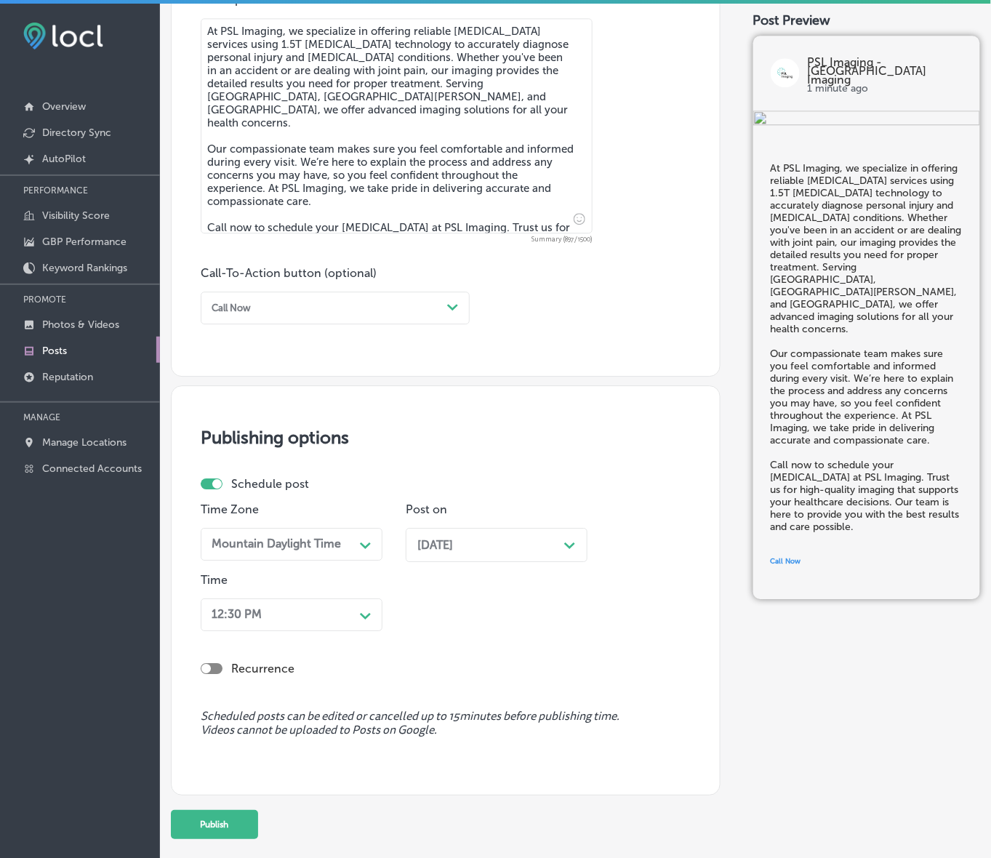
click at [355, 617] on div "Path Created with Sketch." at bounding box center [365, 614] width 23 height 23
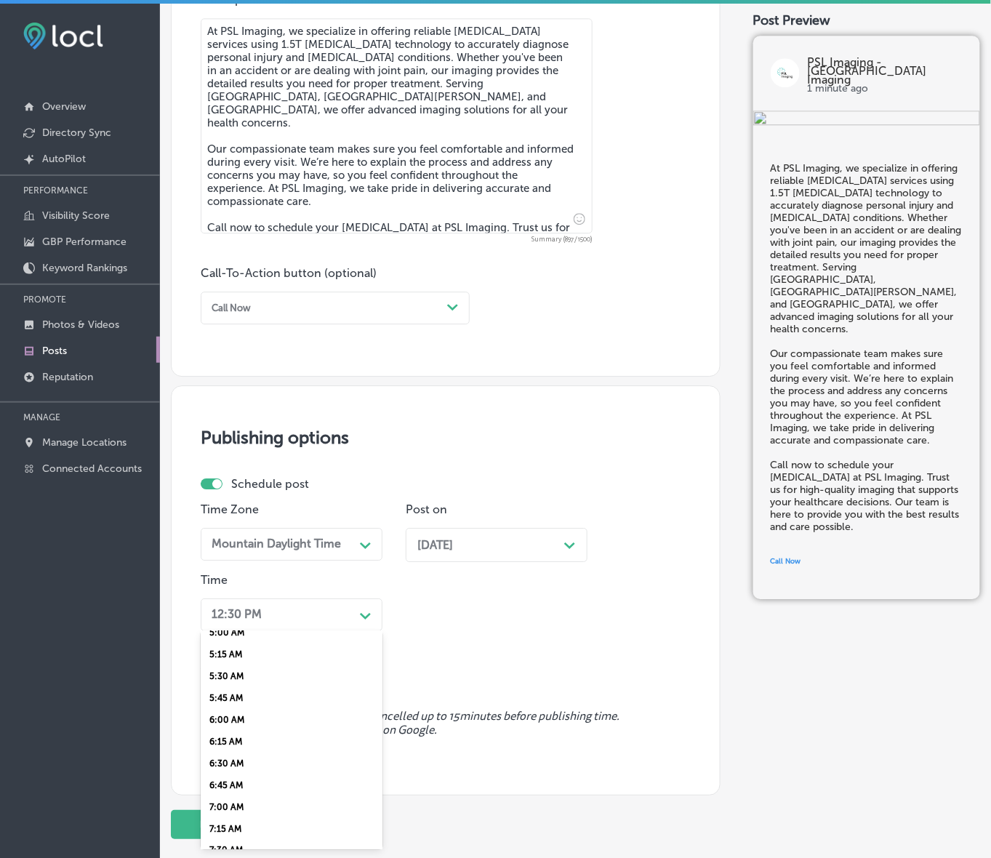
scroll to position [545, 0]
click at [253, 702] on div "7:00 AM" at bounding box center [292, 711] width 182 height 22
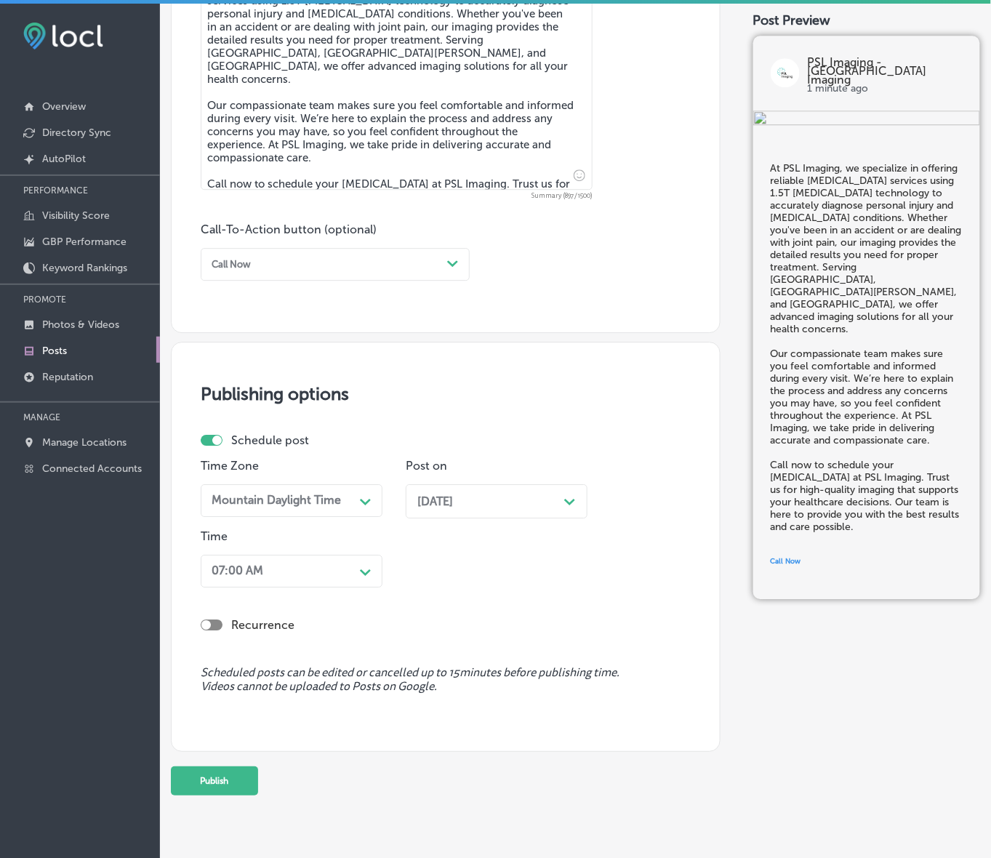
scroll to position [878, 0]
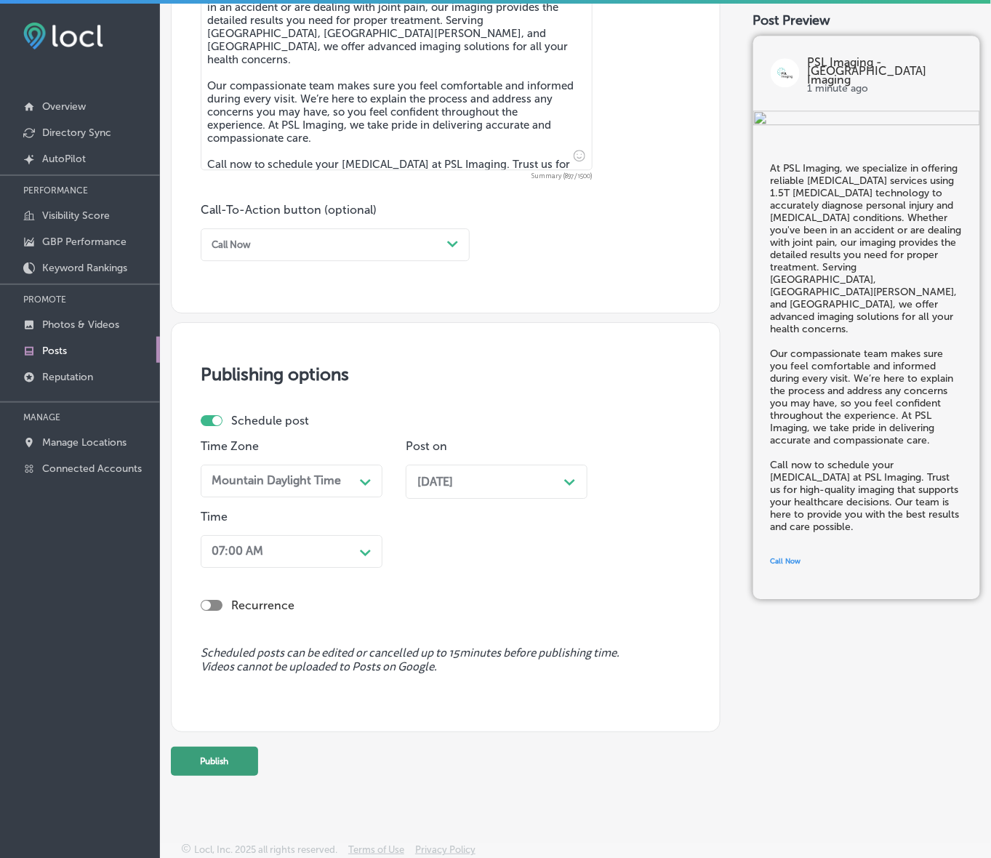
click at [228, 755] on button "Publish" at bounding box center [214, 761] width 87 height 29
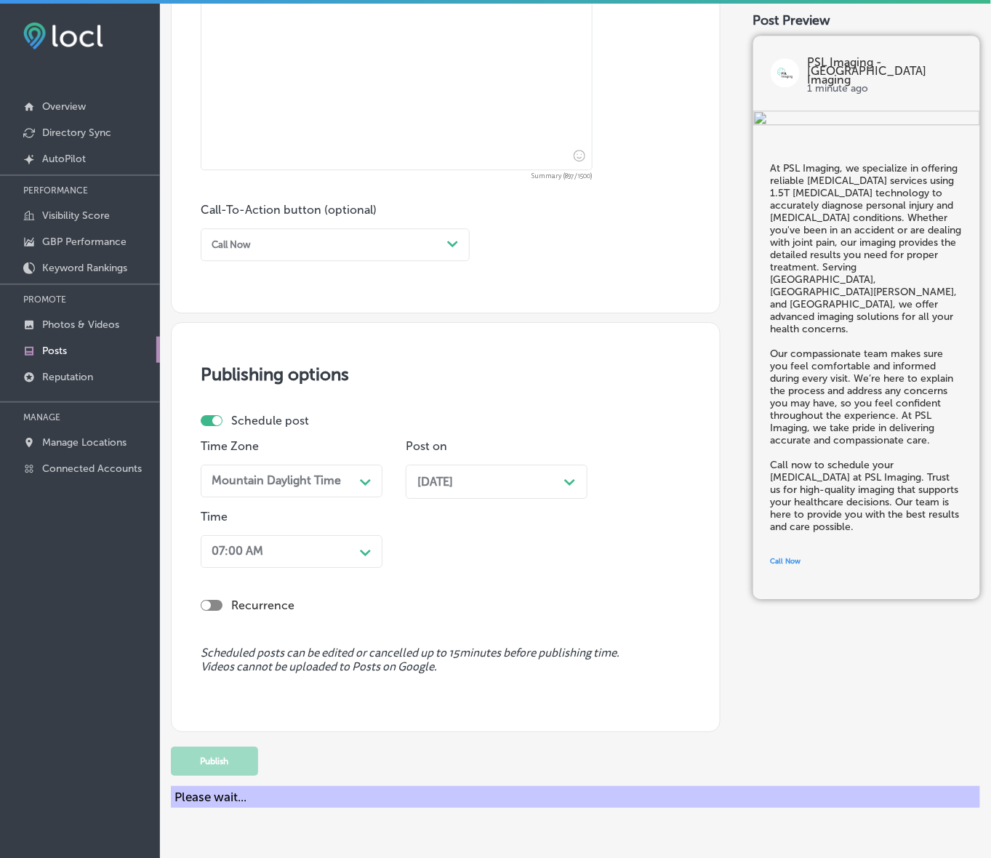
scroll to position [815, 0]
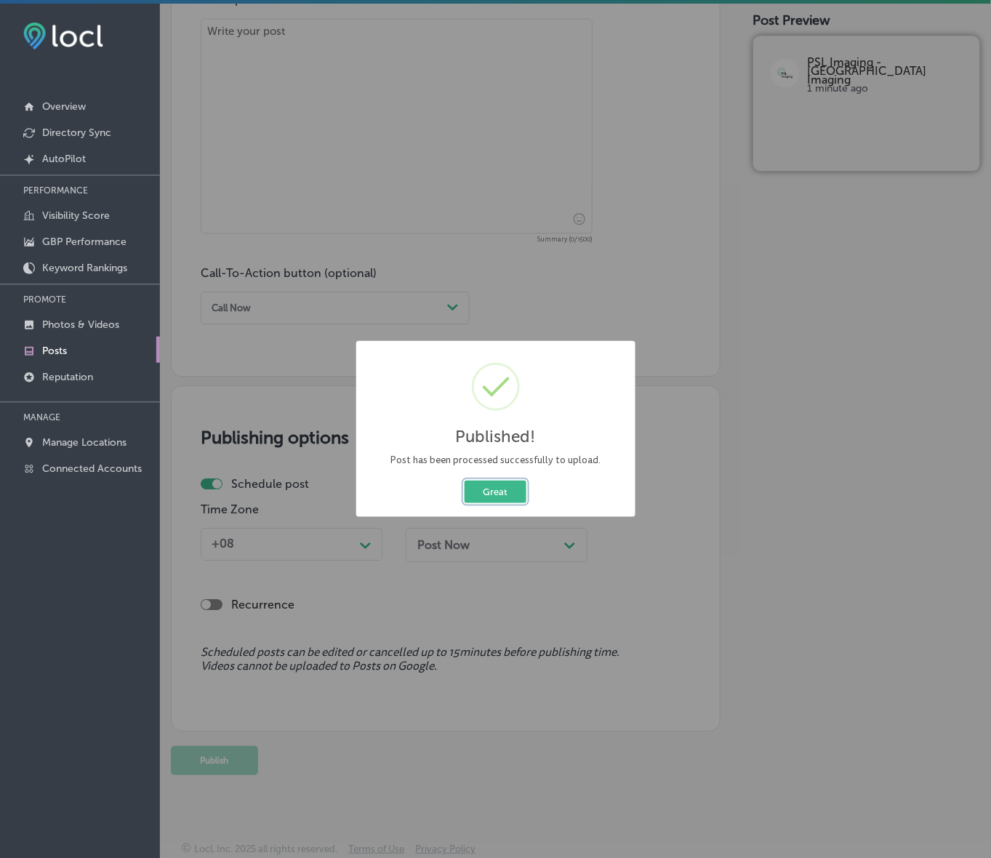
click at [478, 481] on button "Great" at bounding box center [496, 492] width 62 height 23
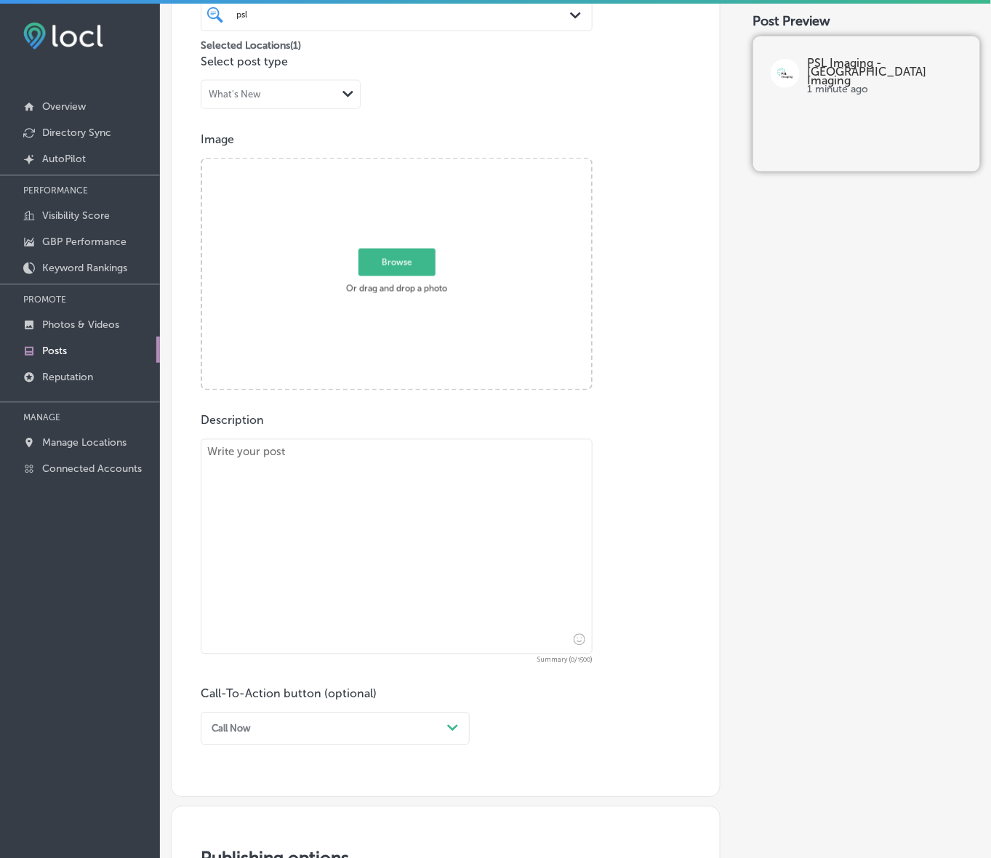
scroll to position [361, 0]
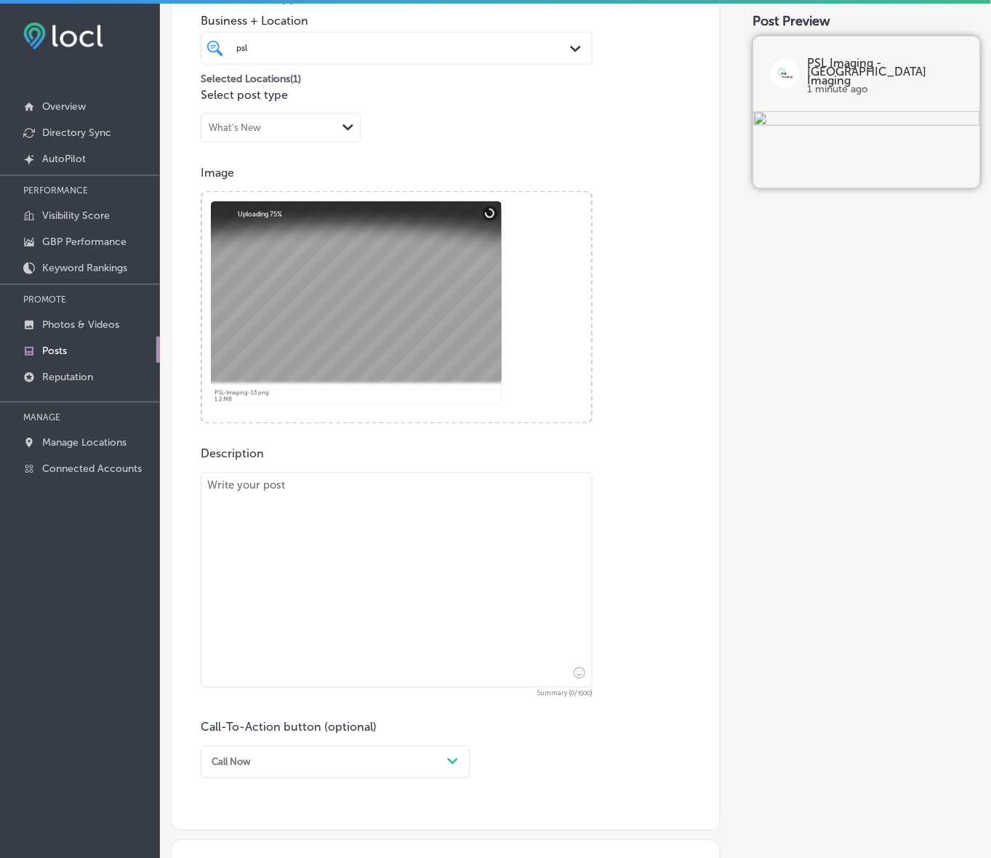
click at [418, 590] on textarea at bounding box center [397, 580] width 392 height 215
paste textarea "If you've experienced a personal injury, PSL Imaging is here to provide you wit…"
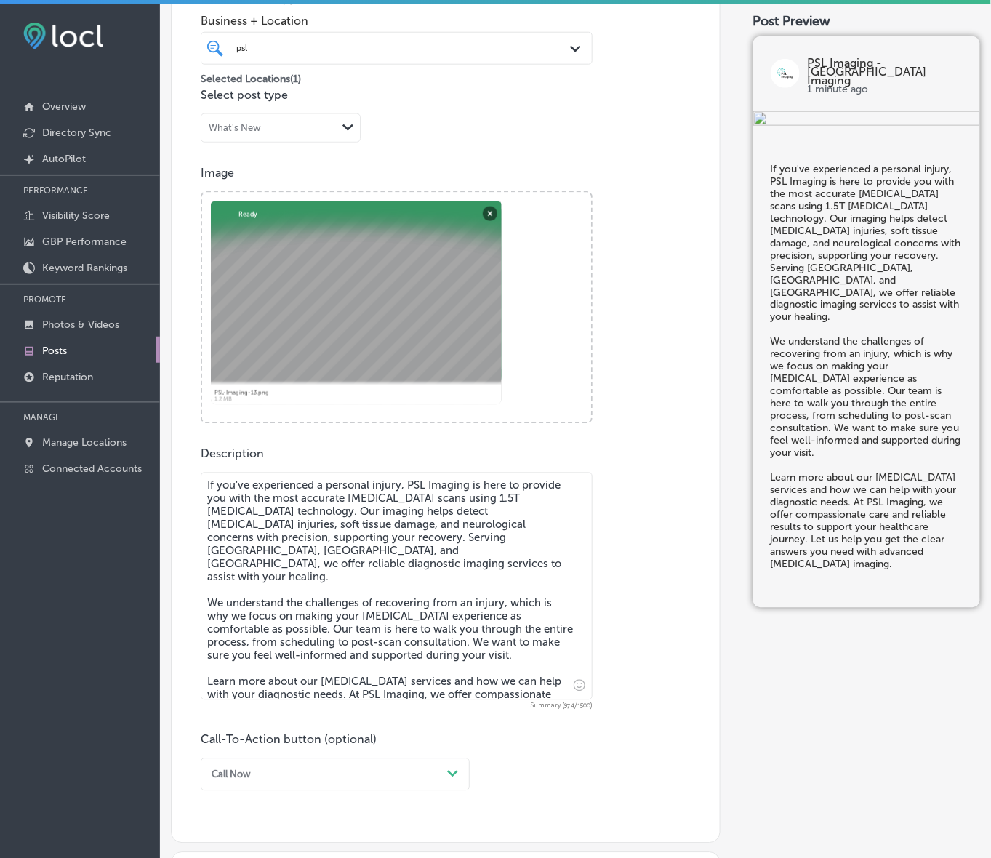
type textarea "If you've experienced a personal injury, PSL Imaging is here to provide you wit…"
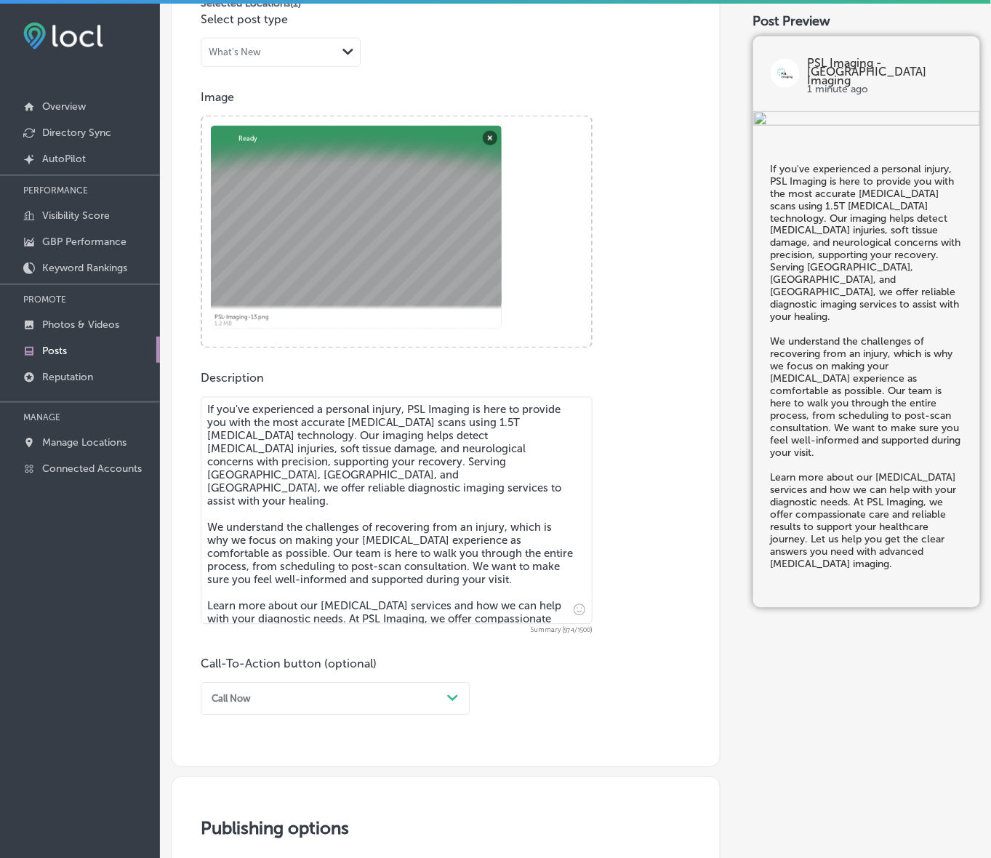
scroll to position [633, 0]
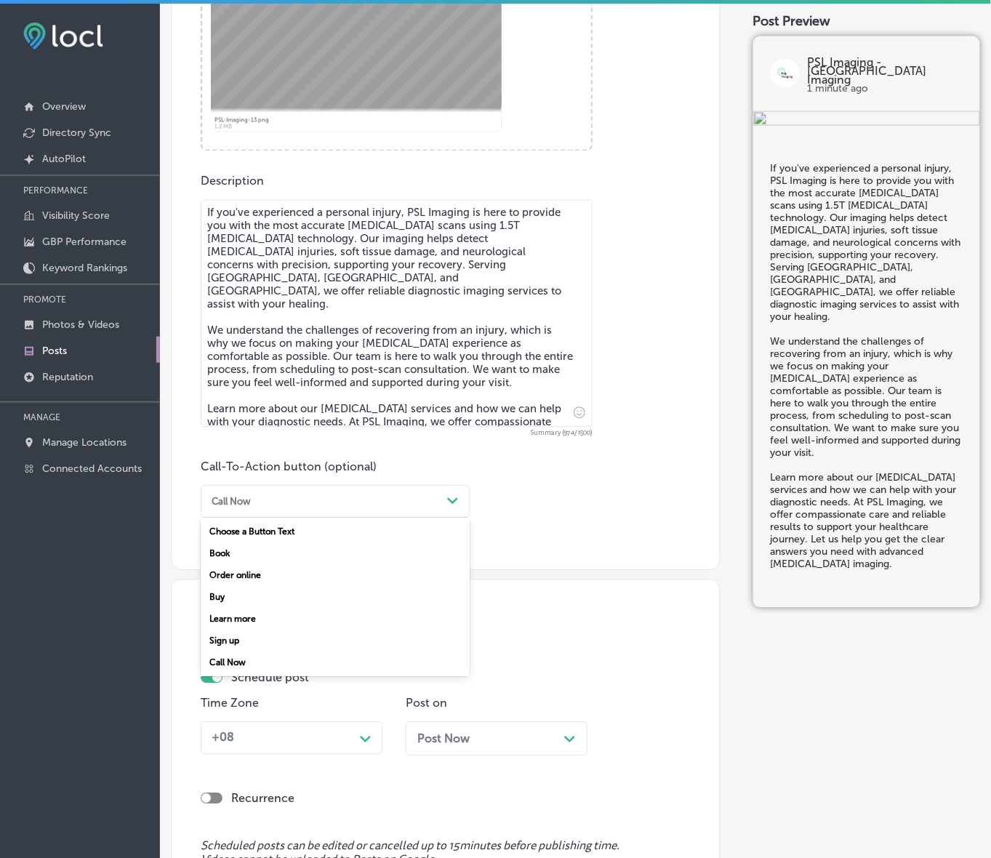
click at [454, 496] on div "Path Created with Sketch." at bounding box center [453, 502] width 12 height 12
click at [238, 614] on div "Learn more" at bounding box center [335, 620] width 269 height 22
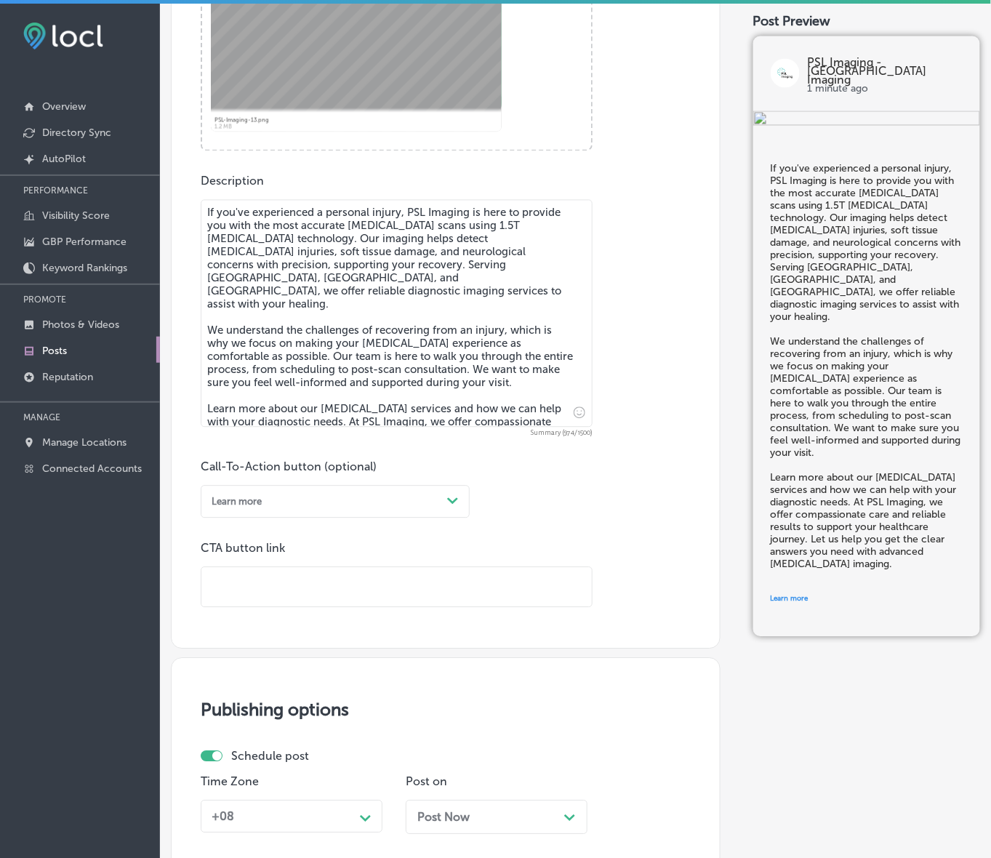
click at [263, 569] on input "text" at bounding box center [396, 588] width 390 height 40
paste input "[URL][DOMAIN_NAME]"
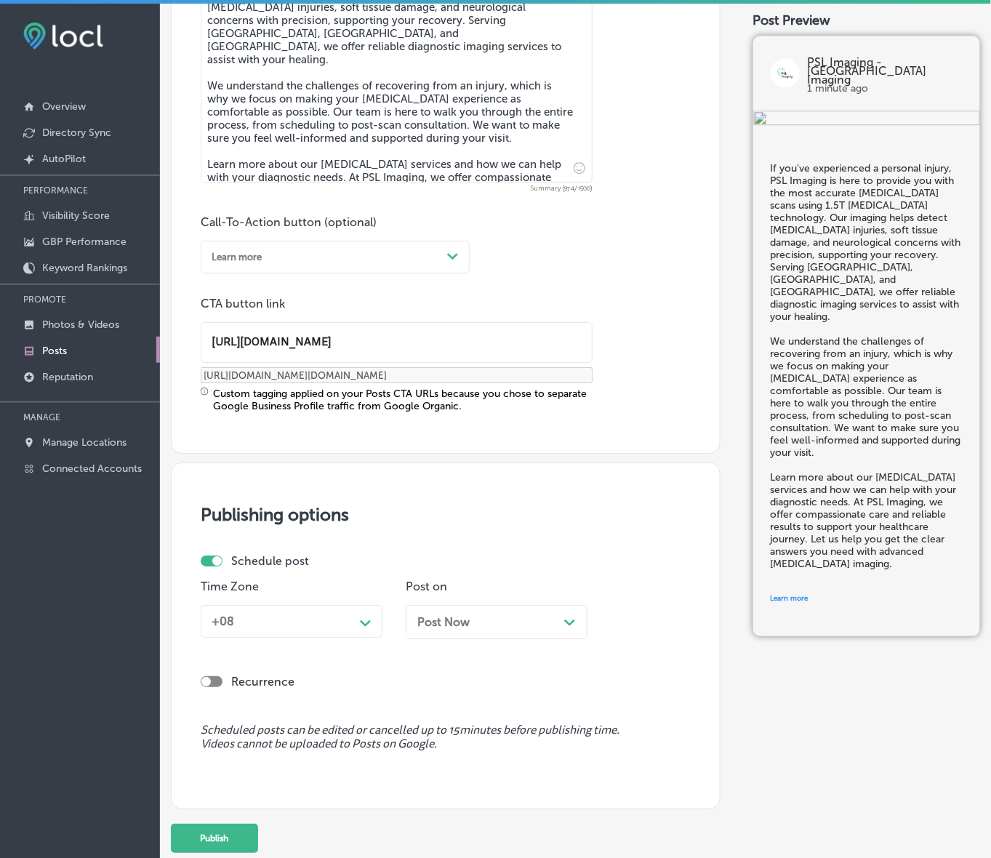
scroll to position [906, 0]
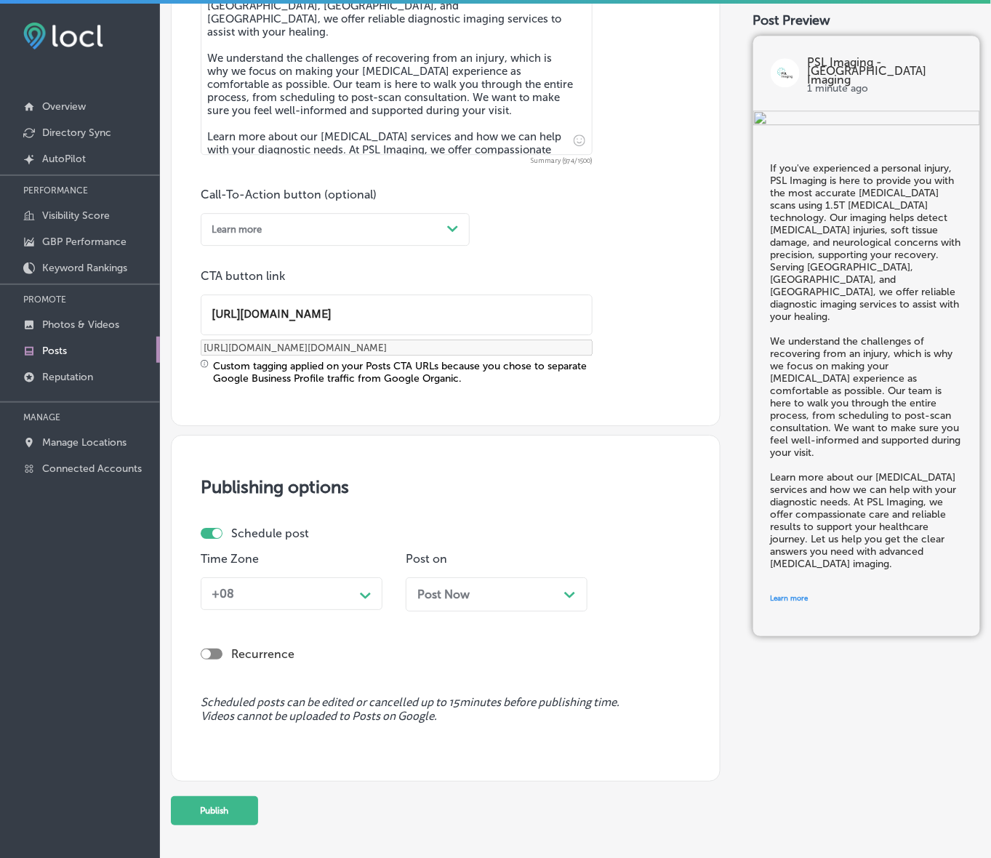
type input "[URL][DOMAIN_NAME]"
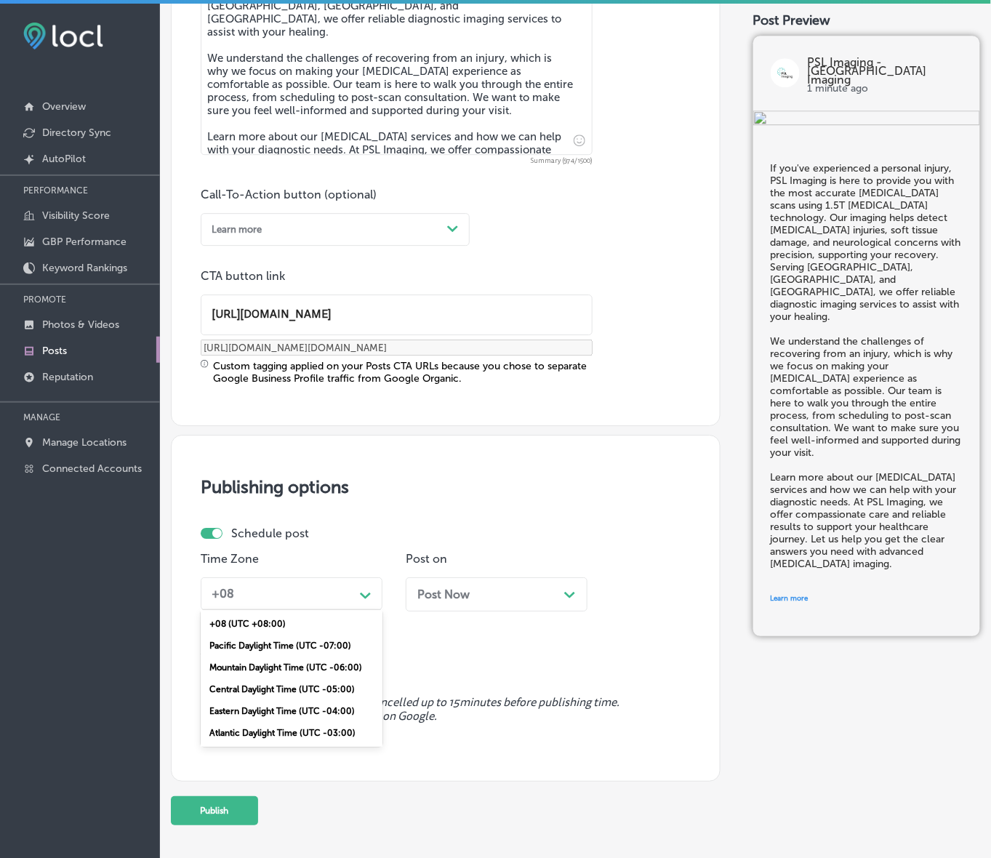
click at [367, 585] on div "Path Created with Sketch." at bounding box center [365, 593] width 23 height 23
click at [289, 667] on div "Mountain Daylight Time (UTC -06:00)" at bounding box center [292, 668] width 182 height 22
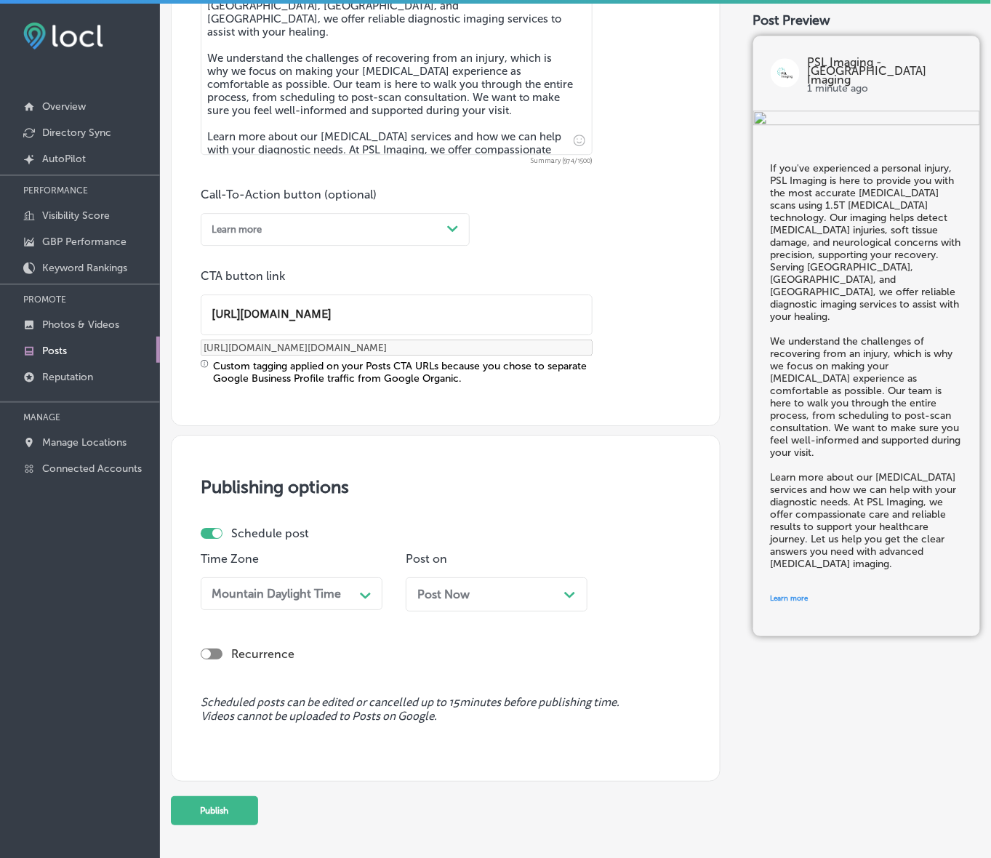
click at [518, 580] on div "Post Now Path Created with Sketch." at bounding box center [497, 594] width 182 height 34
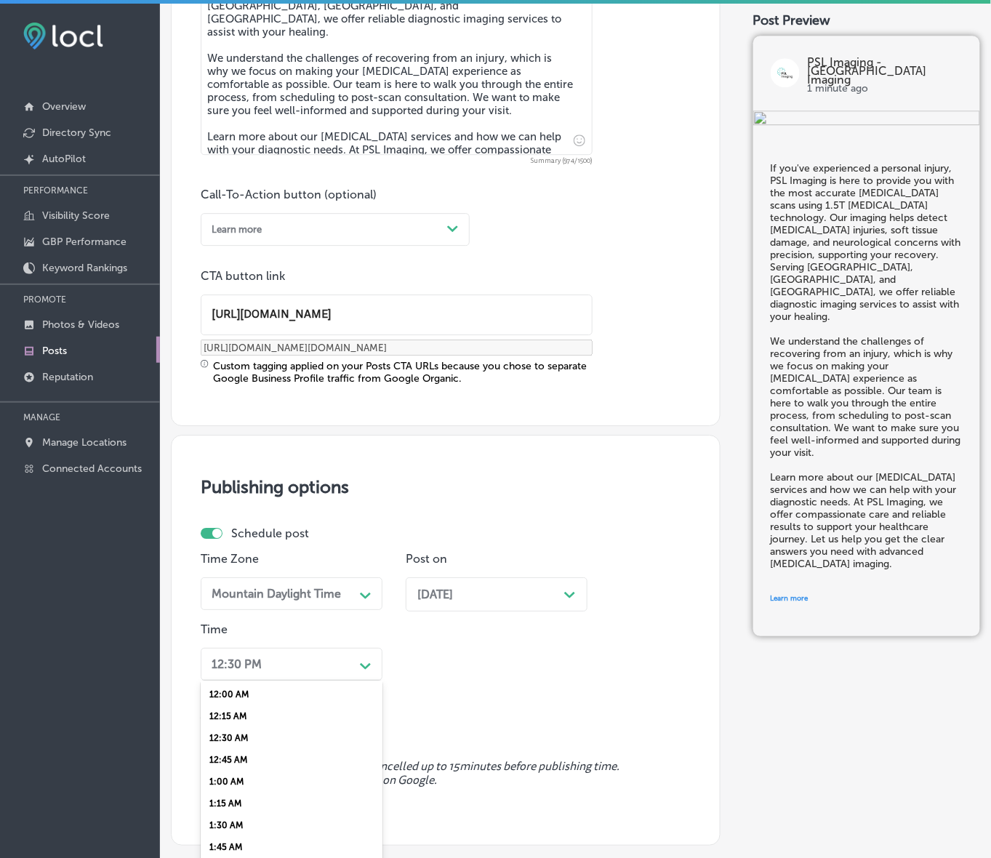
click at [357, 659] on div "option 7:00 AM, selected. option 12:15 AM focused, 2 of 96. 96 results availabl…" at bounding box center [292, 664] width 182 height 33
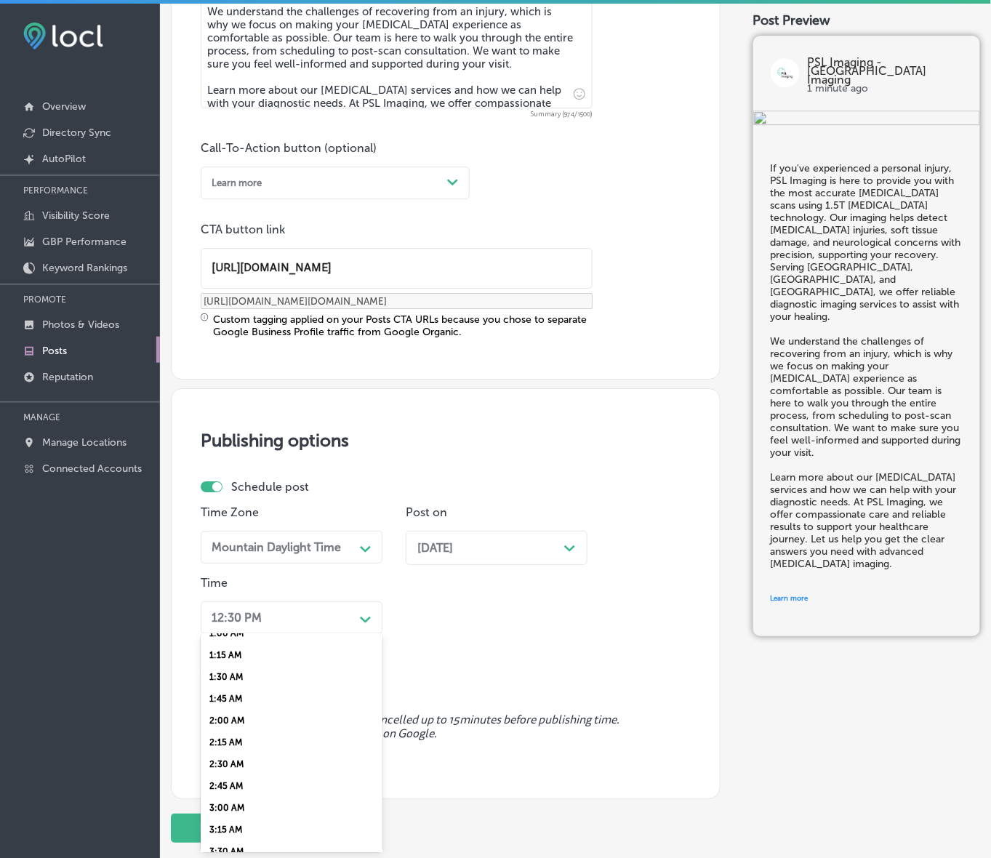
scroll to position [454, 0]
click at [224, 796] on div "7:00 AM" at bounding box center [292, 804] width 182 height 22
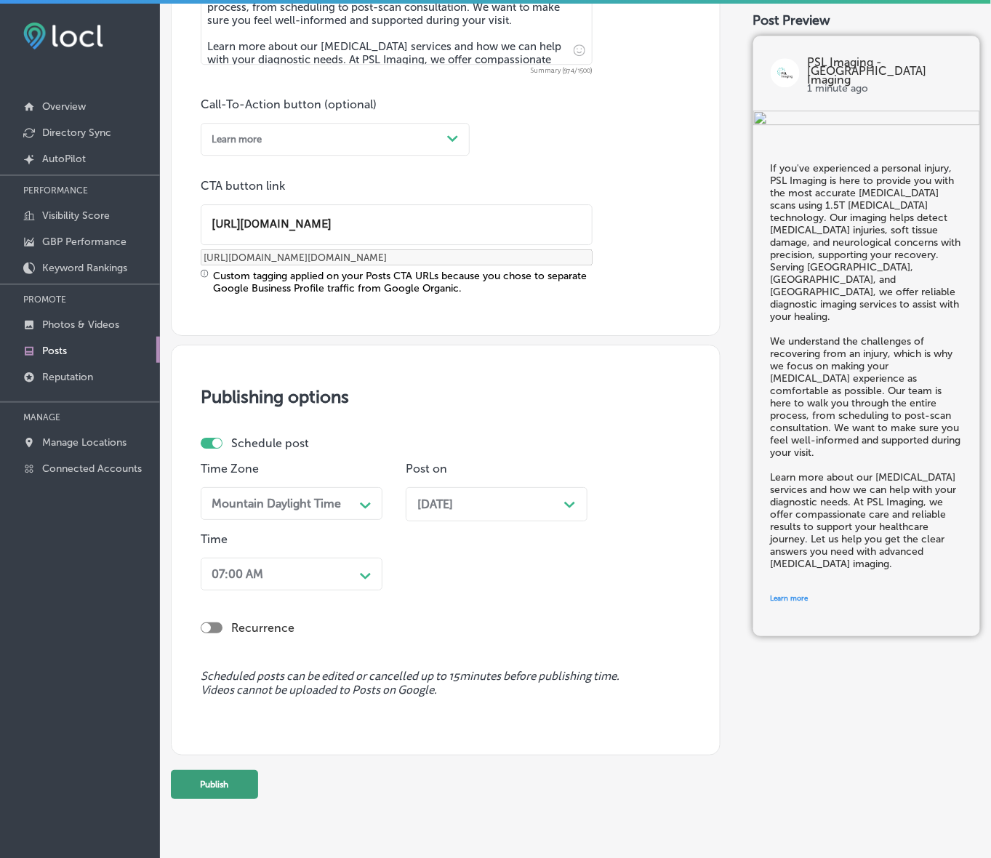
scroll to position [1019, 0]
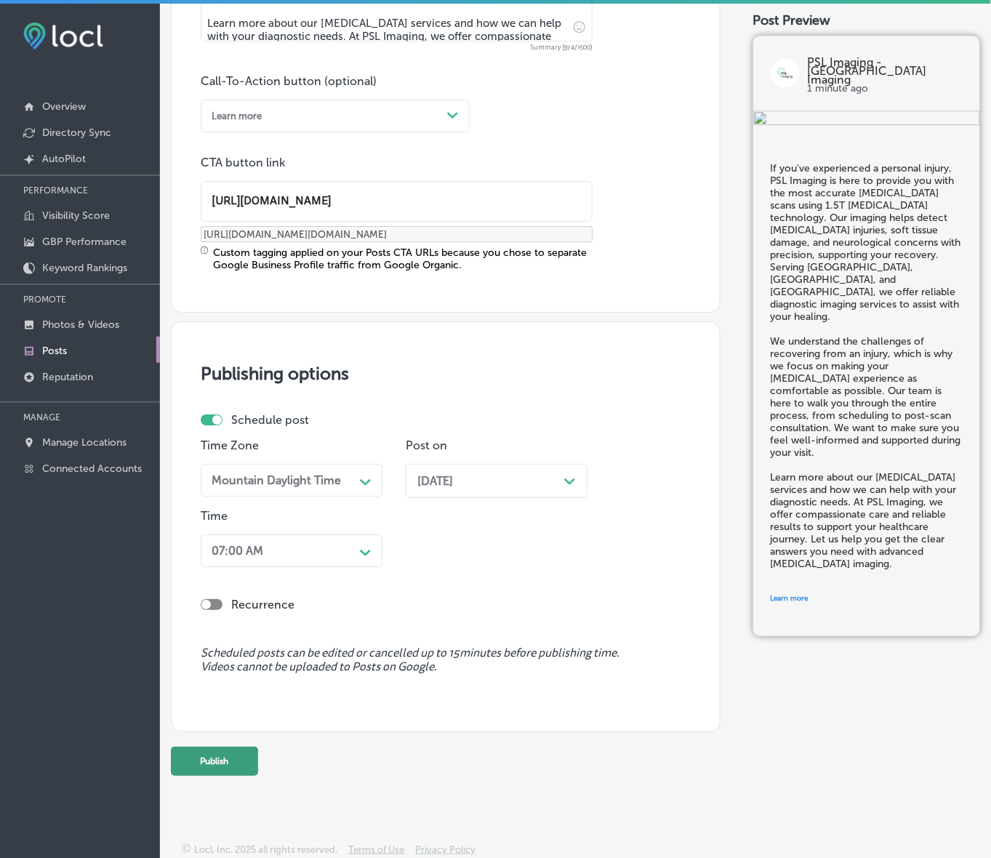
click at [241, 758] on button "Publish" at bounding box center [214, 761] width 87 height 29
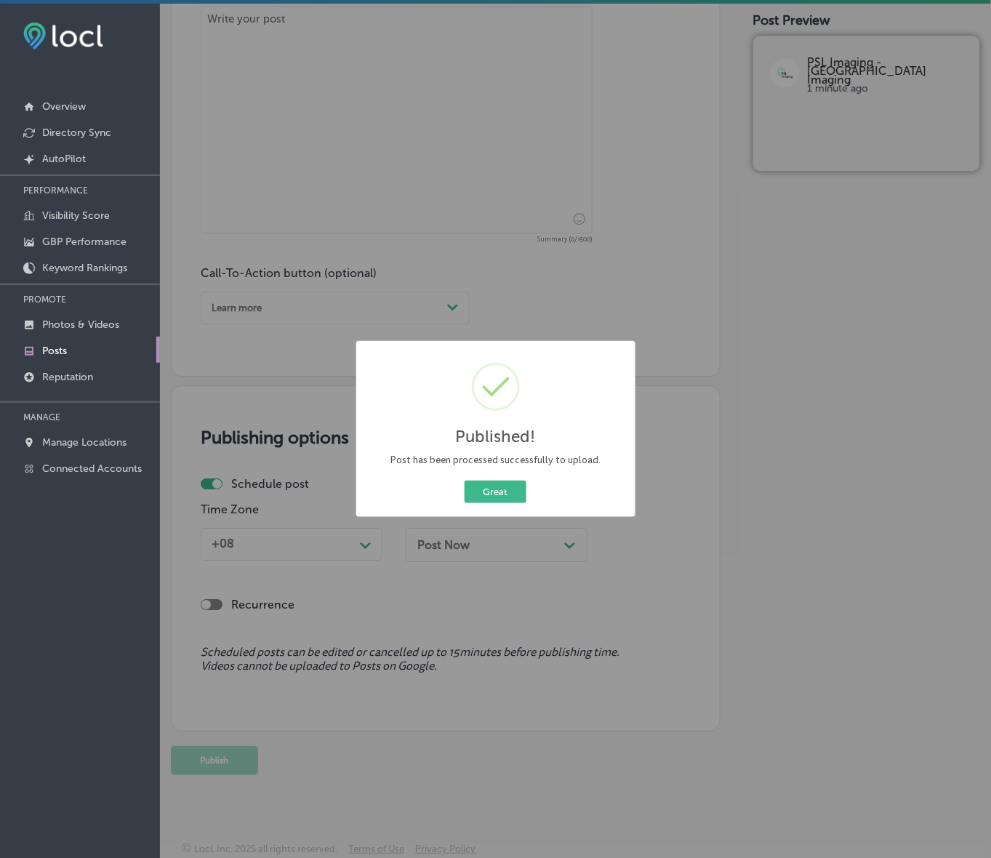
scroll to position [827, 0]
drag, startPoint x: 506, startPoint y: 491, endPoint x: 533, endPoint y: 496, distance: 27.4
click at [506, 491] on button "Great" at bounding box center [496, 492] width 62 height 23
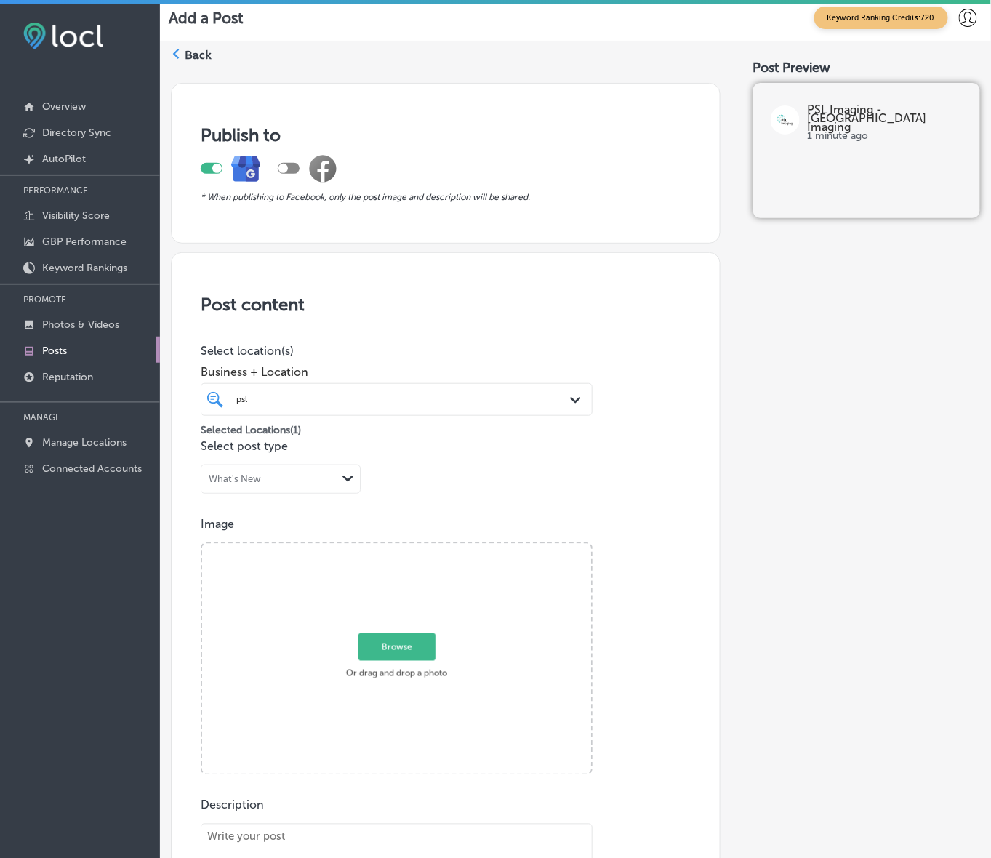
scroll to position [9, 0]
click at [62, 356] on p "Posts" at bounding box center [54, 351] width 25 height 12
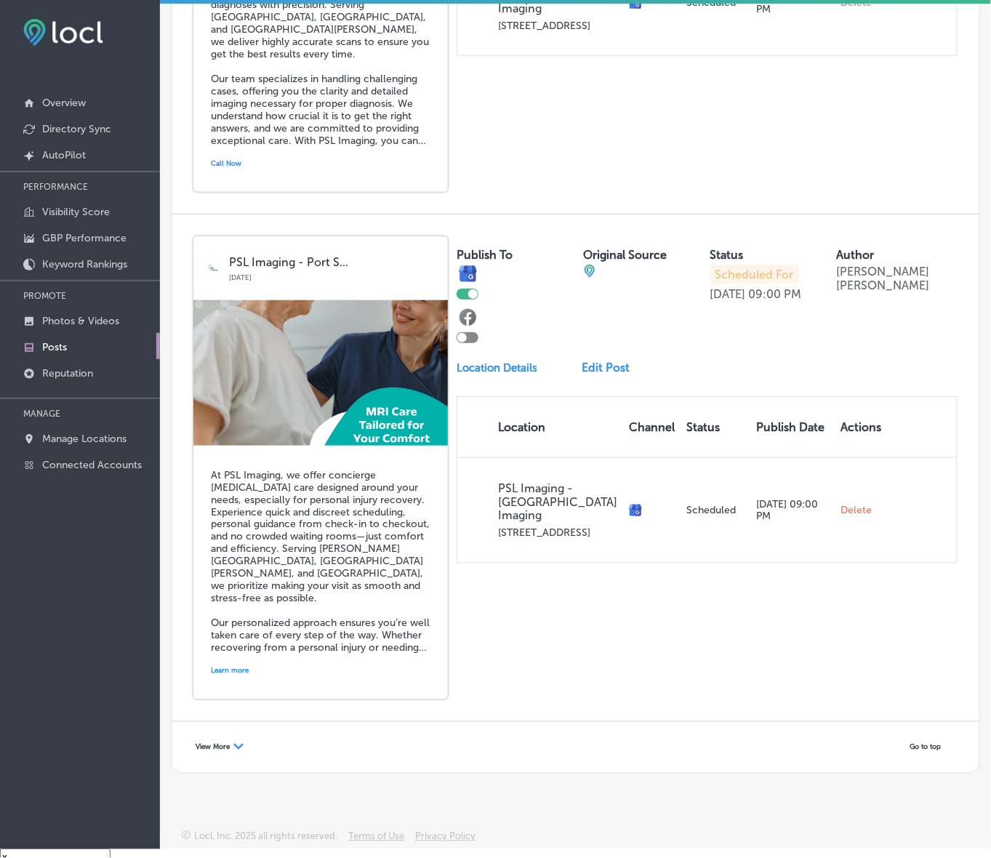
scroll to position [20, 0]
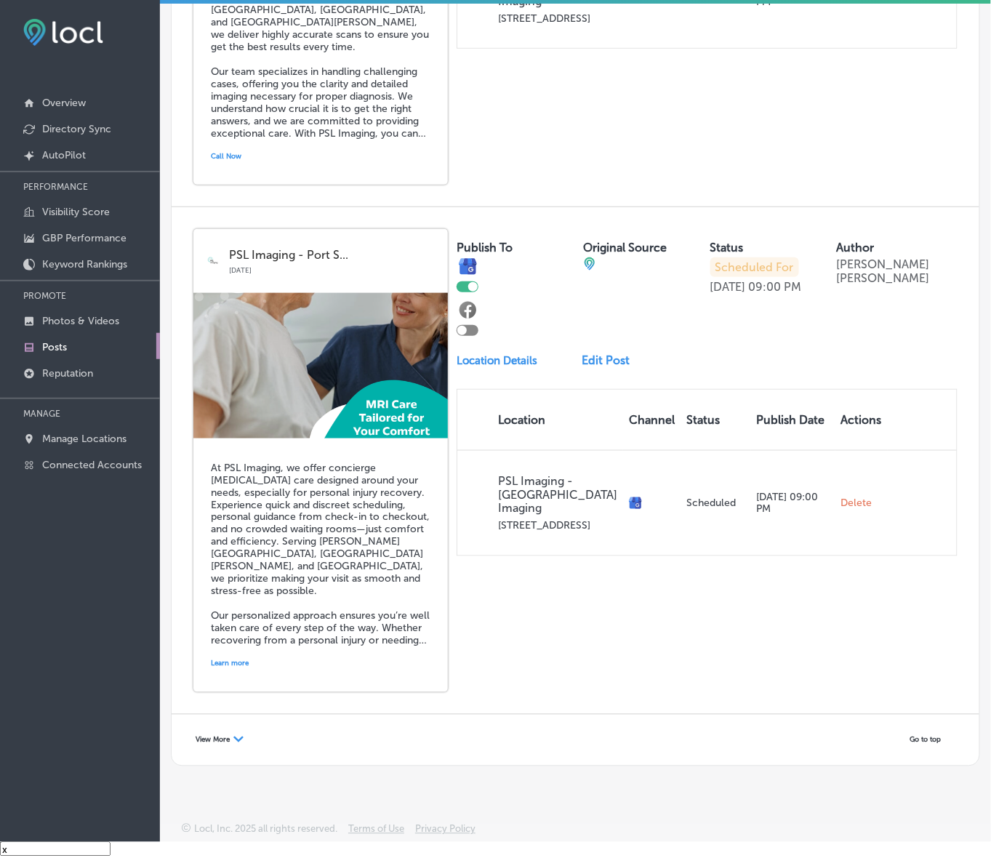
click at [217, 745] on div "View More Path Created with Sketch." at bounding box center [219, 740] width 67 height 22
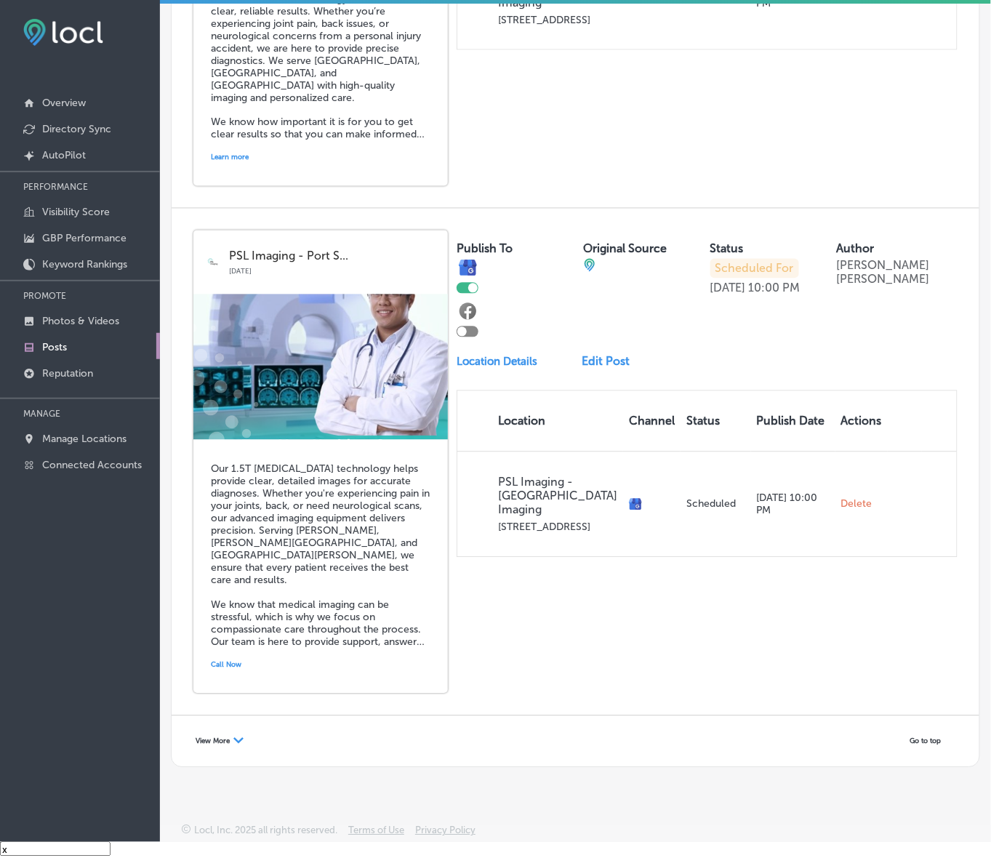
scroll to position [5892, 0]
click at [213, 745] on div "View More Path Created with Sketch." at bounding box center [219, 740] width 67 height 22
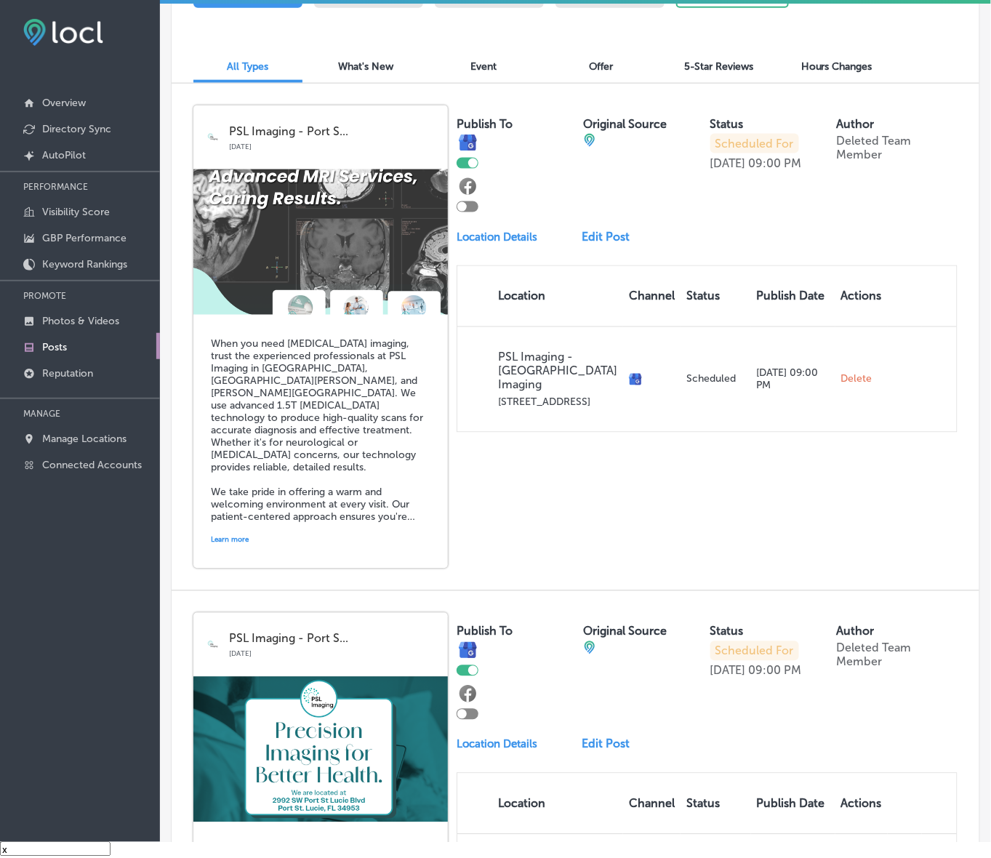
scroll to position [0, 0]
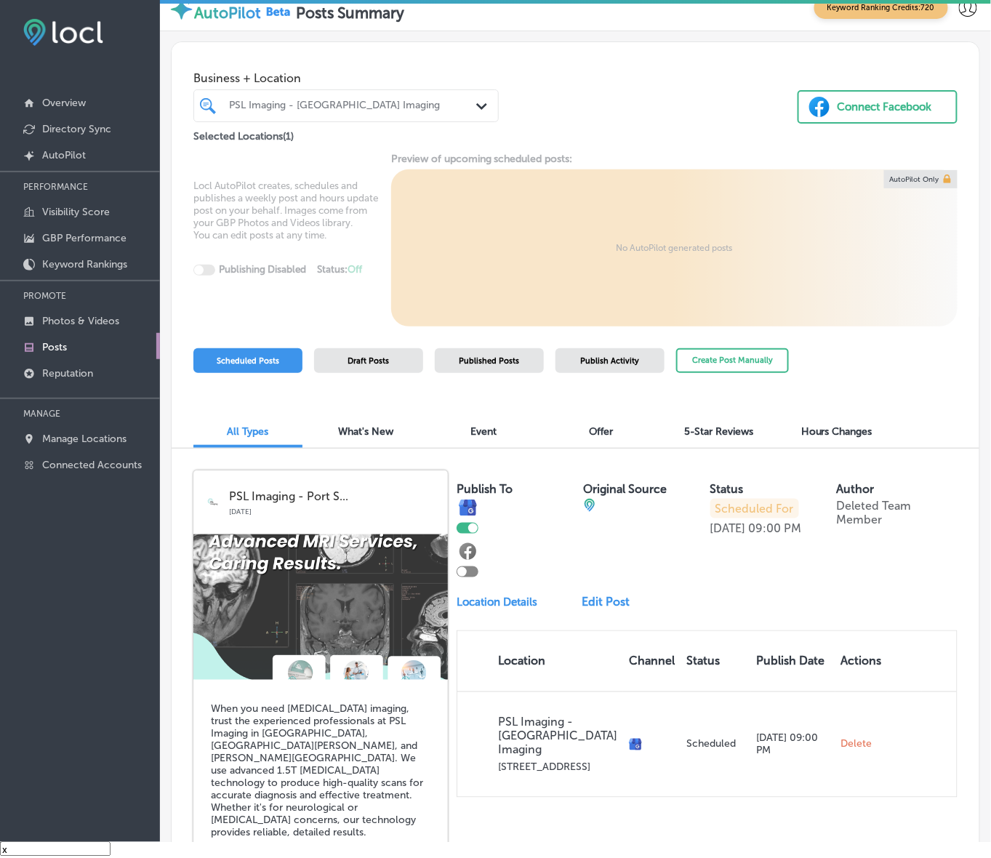
click at [727, 374] on div "Create Post Manually" at bounding box center [732, 367] width 113 height 39
click at [708, 362] on button "Create Post Manually" at bounding box center [732, 360] width 113 height 25
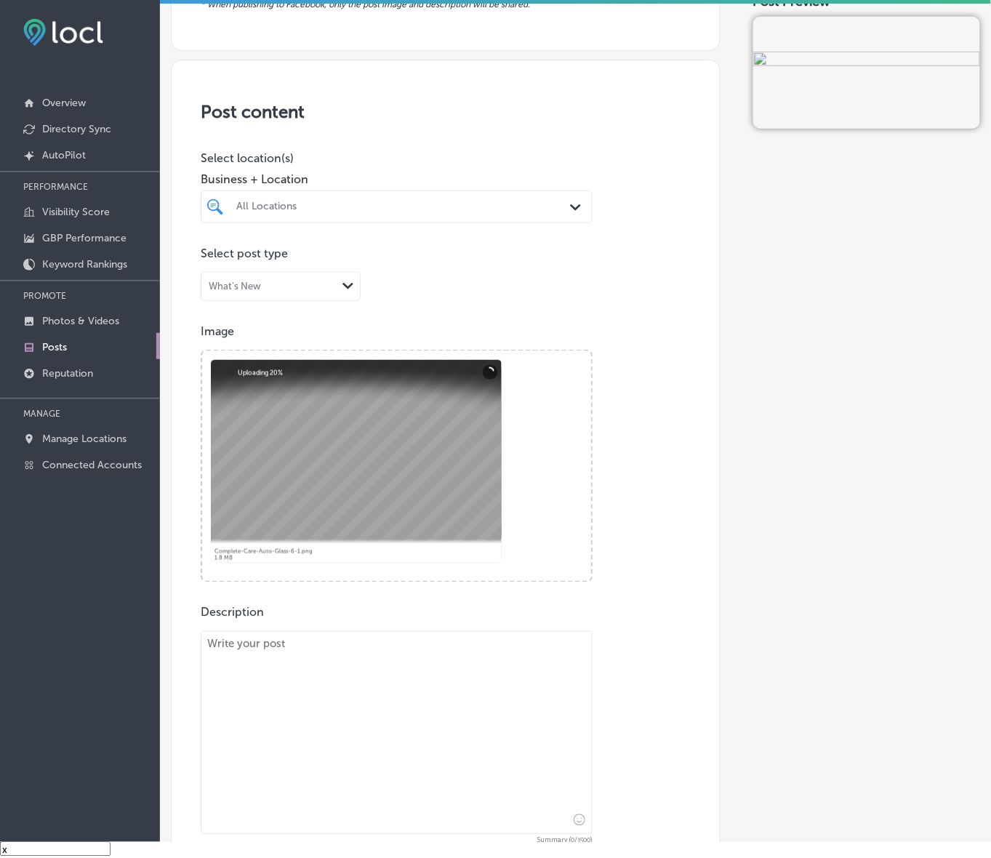
scroll to position [364, 0]
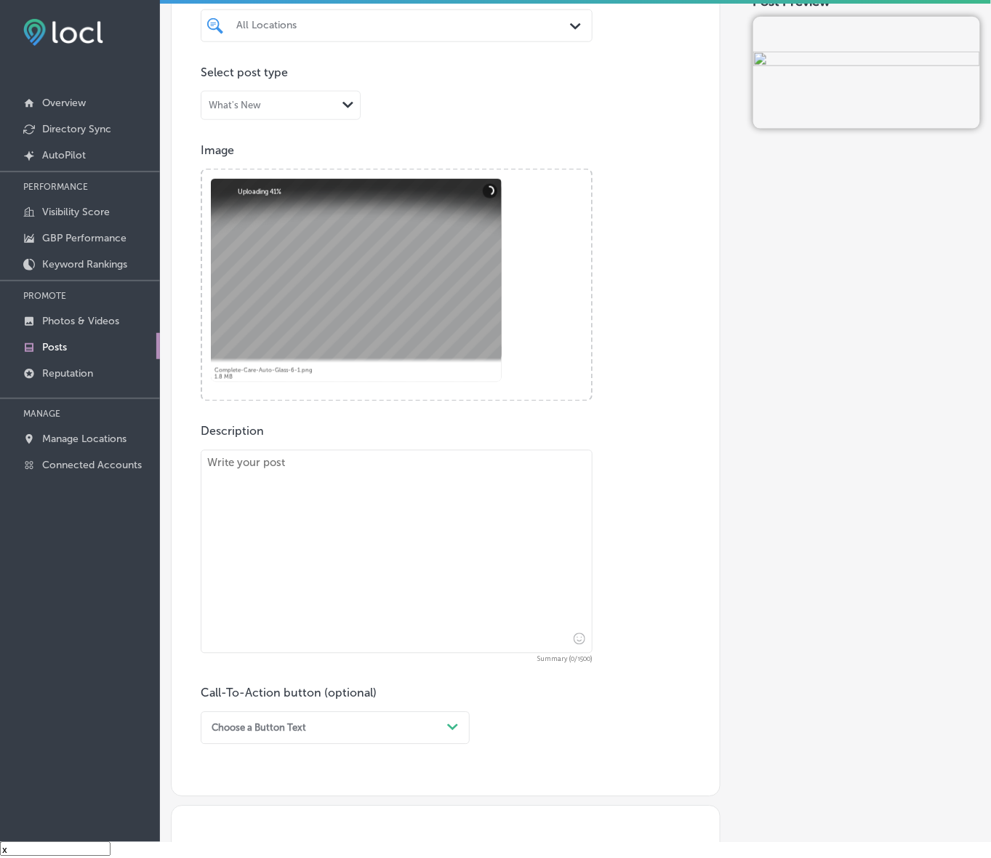
click at [417, 518] on textarea at bounding box center [397, 552] width 392 height 204
paste textarea "When it comes to auto glass repair, Complete Care Auto Glass is your trusted pa…"
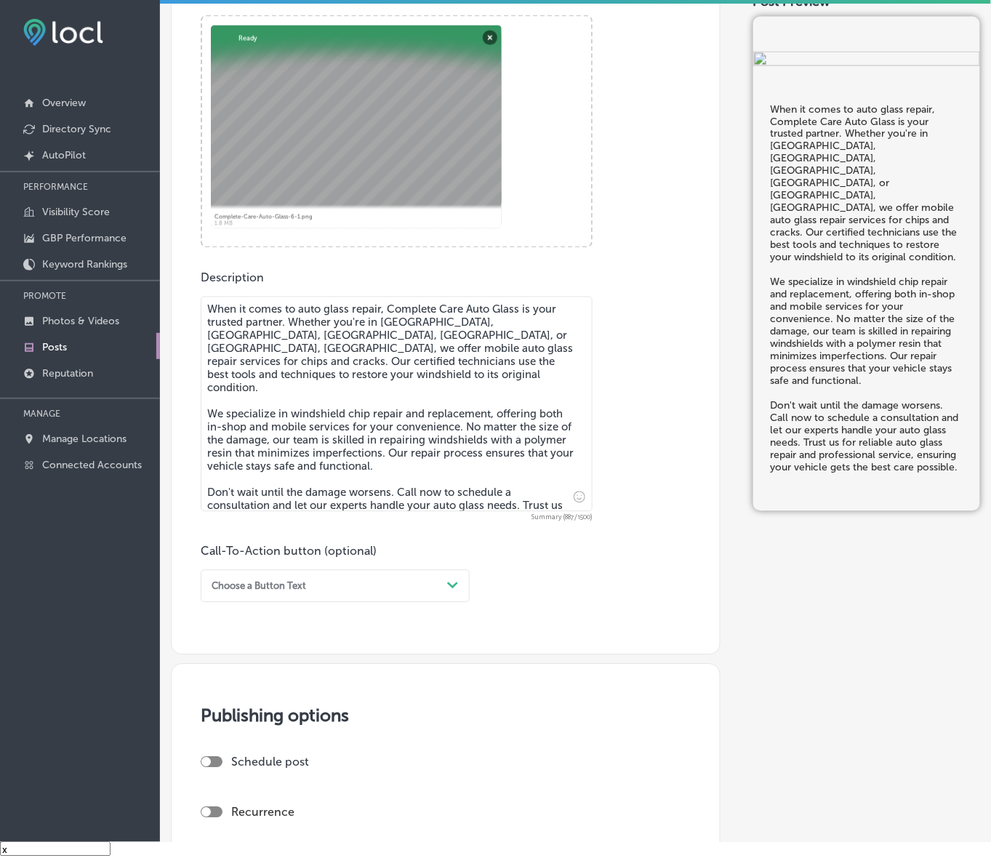
scroll to position [545, 0]
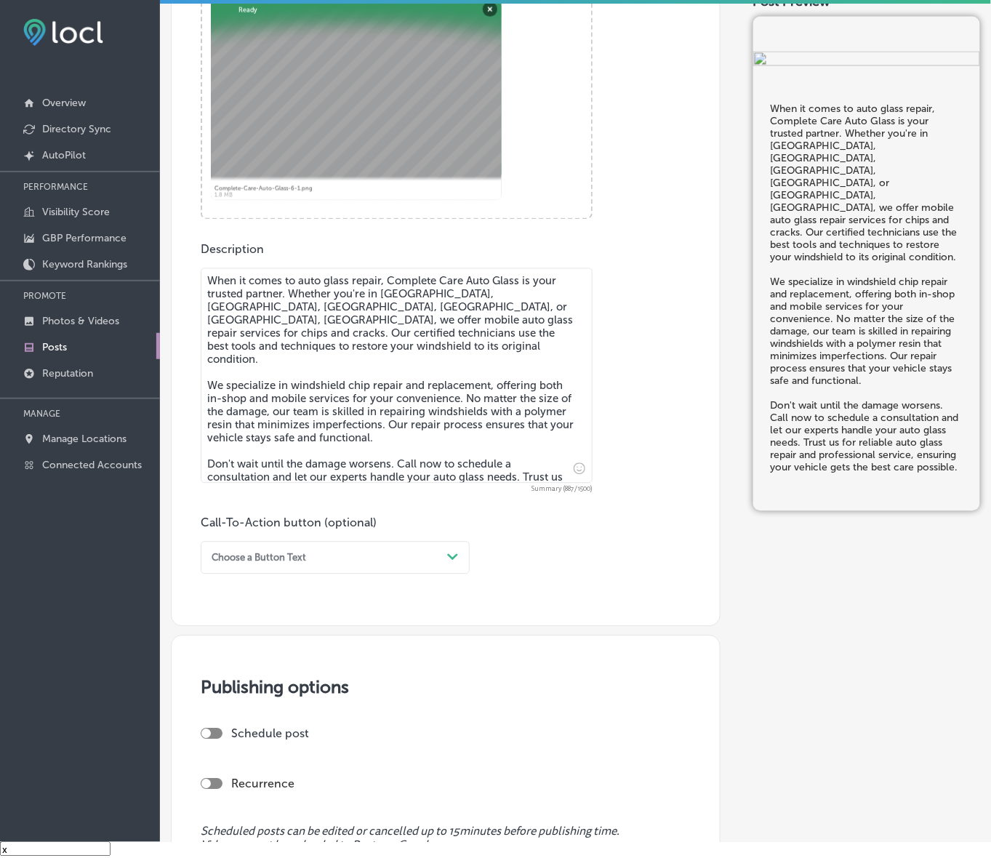
type textarea "When it comes to auto glass repair, Complete Care Auto Glass is your trusted pa…"
click at [441, 560] on div "Path Created with Sketch." at bounding box center [452, 557] width 23 height 23
click at [231, 713] on div "Call Now" at bounding box center [335, 719] width 269 height 22
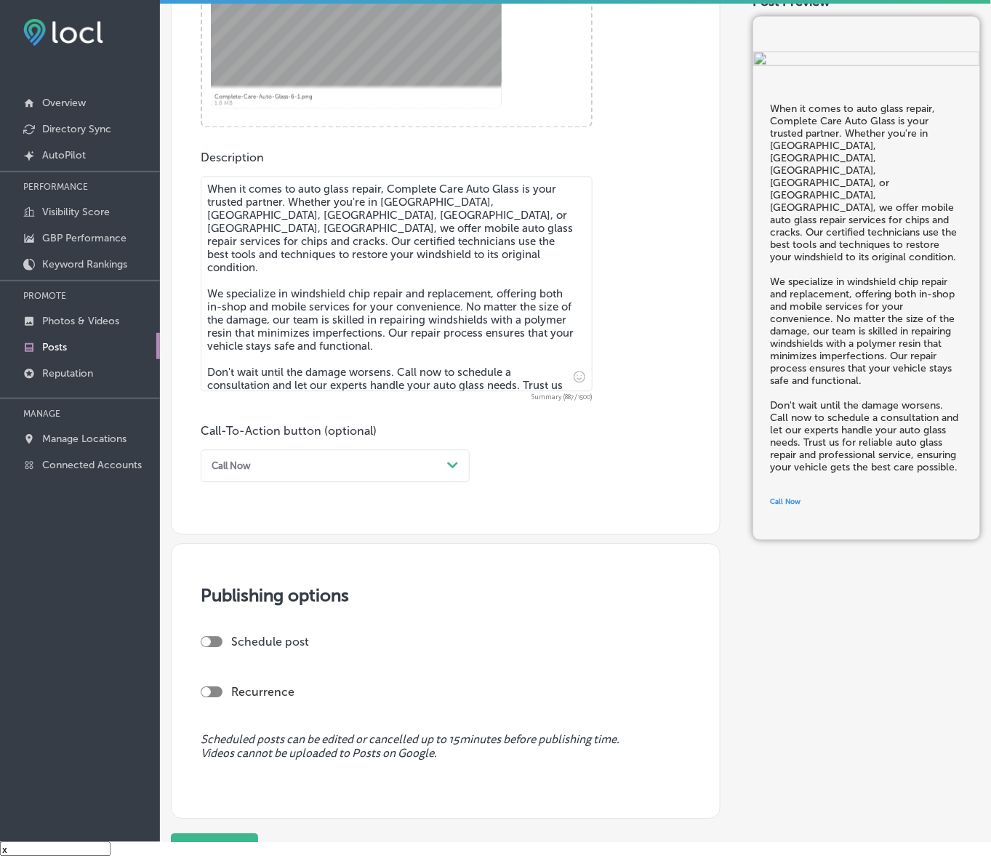
scroll to position [744, 0]
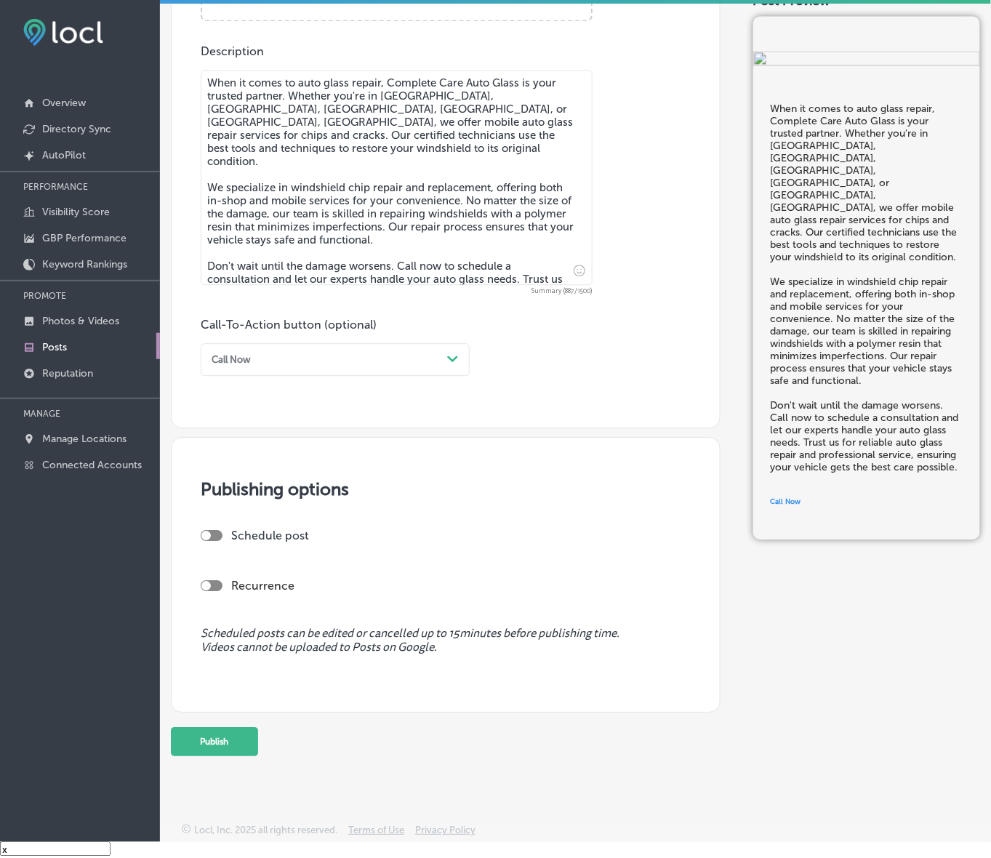
click at [215, 538] on div at bounding box center [212, 535] width 22 height 11
checkbox input "true"
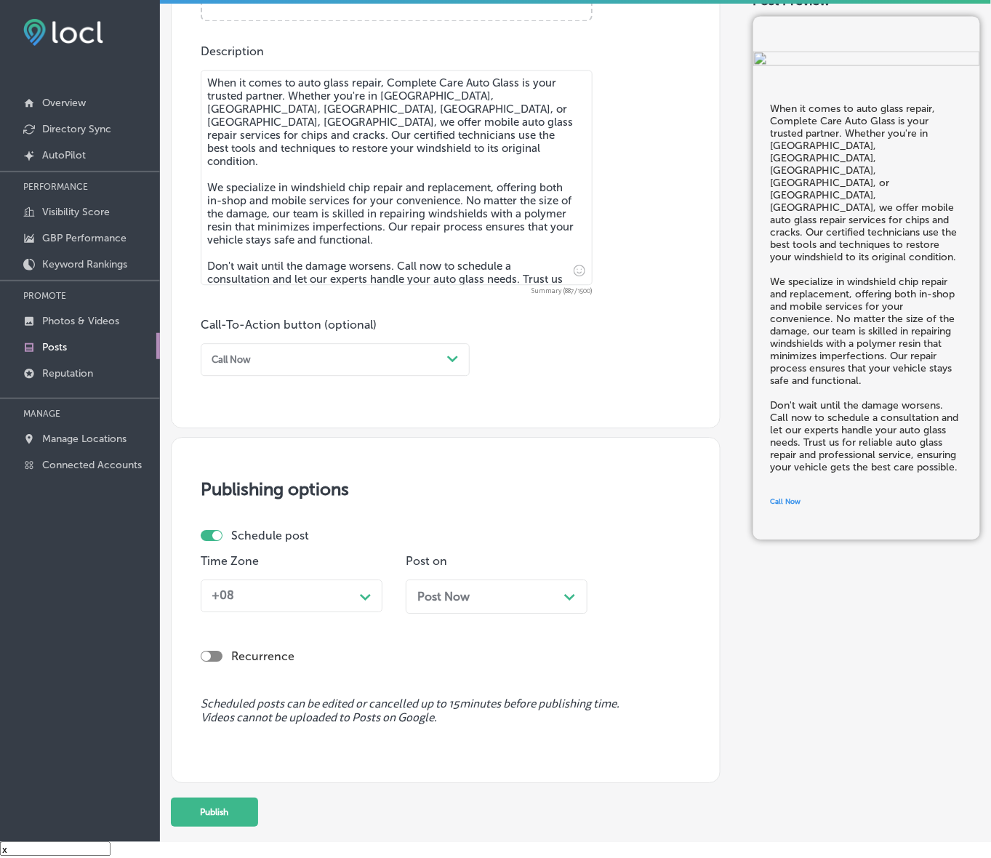
click at [270, 594] on div "+08" at bounding box center [280, 596] width 148 height 23
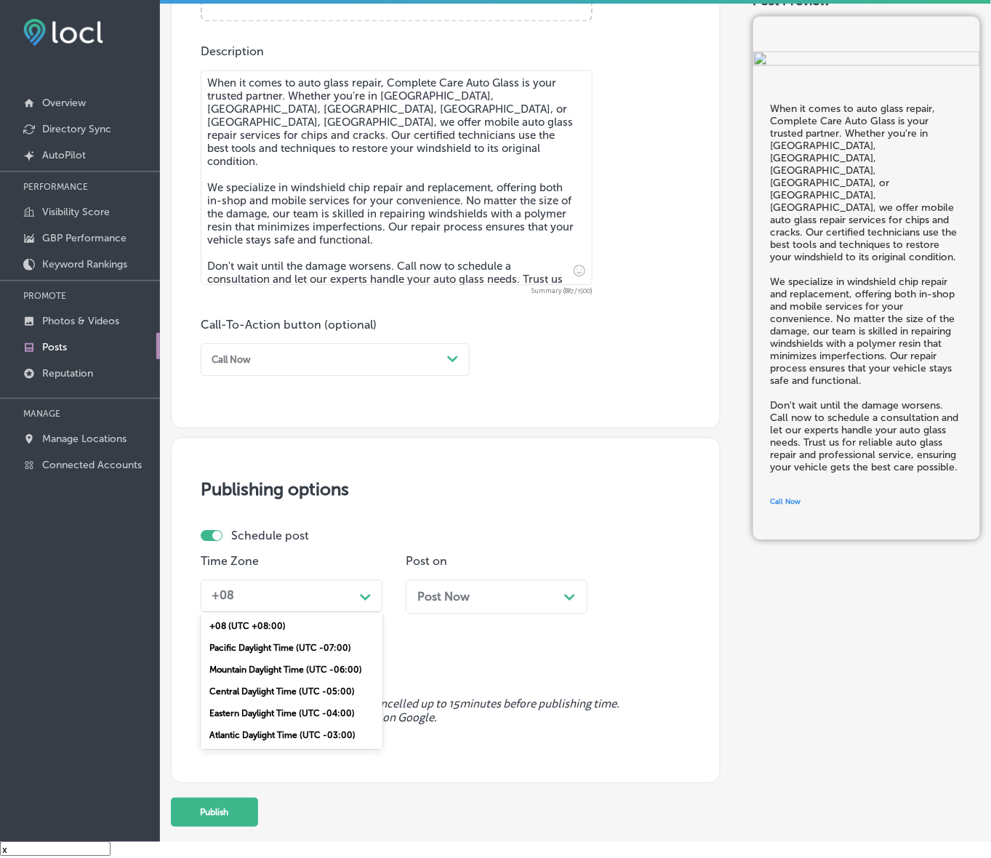
click at [313, 667] on div "Mountain Daylight Time (UTC -06:00)" at bounding box center [292, 670] width 182 height 22
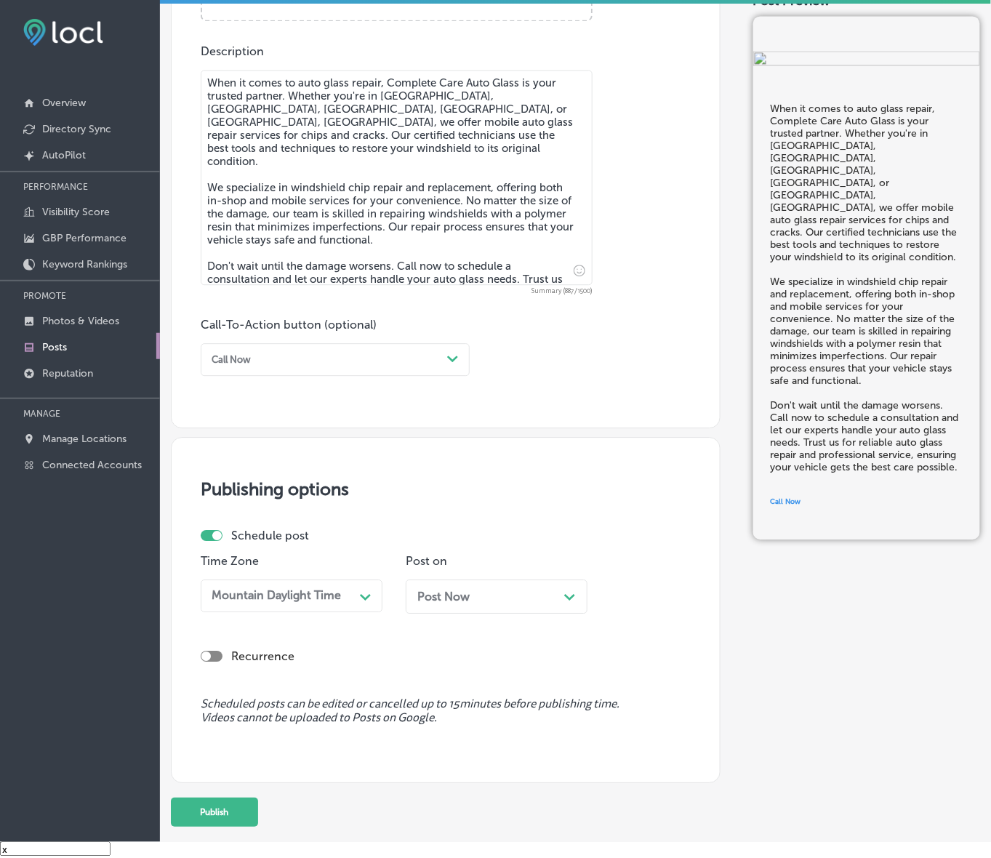
click at [471, 590] on div "Post Now Path Created with Sketch." at bounding box center [496, 597] width 159 height 14
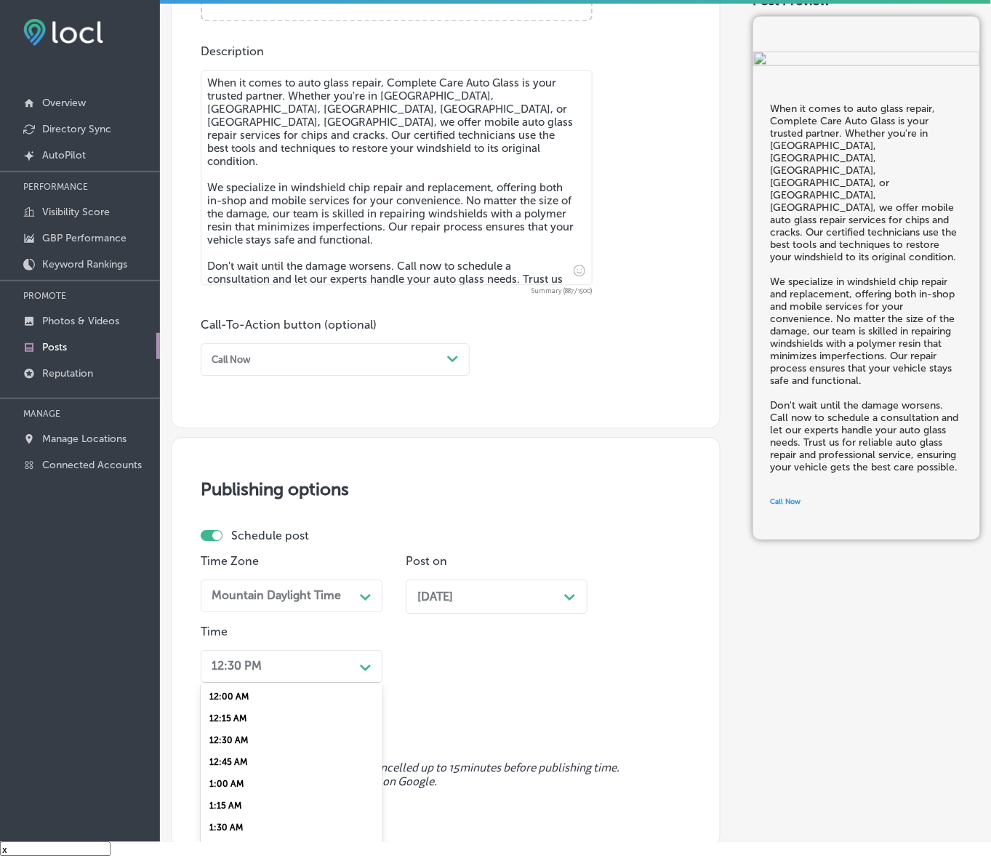
click at [349, 668] on div "option 12:15 AM focused, 2 of 96. 96 results available. Use Up and Down to choo…" at bounding box center [292, 666] width 182 height 33
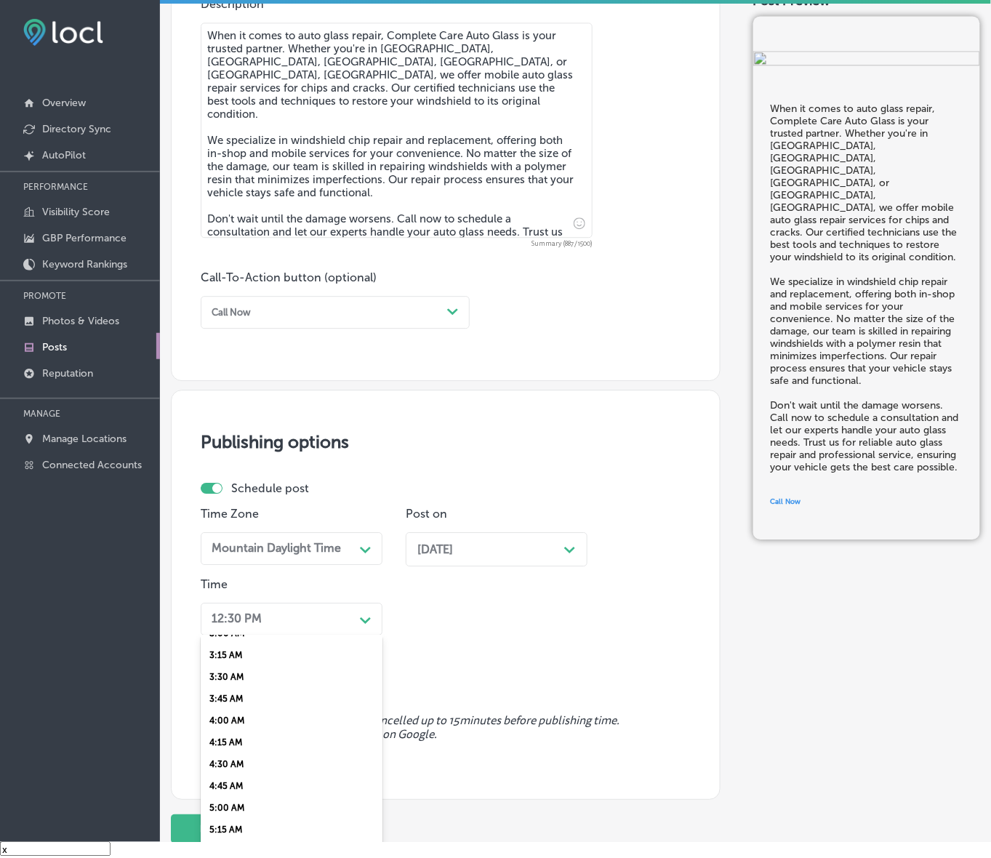
scroll to position [454, 0]
click at [212, 796] on div "7:00 AM" at bounding box center [292, 806] width 182 height 22
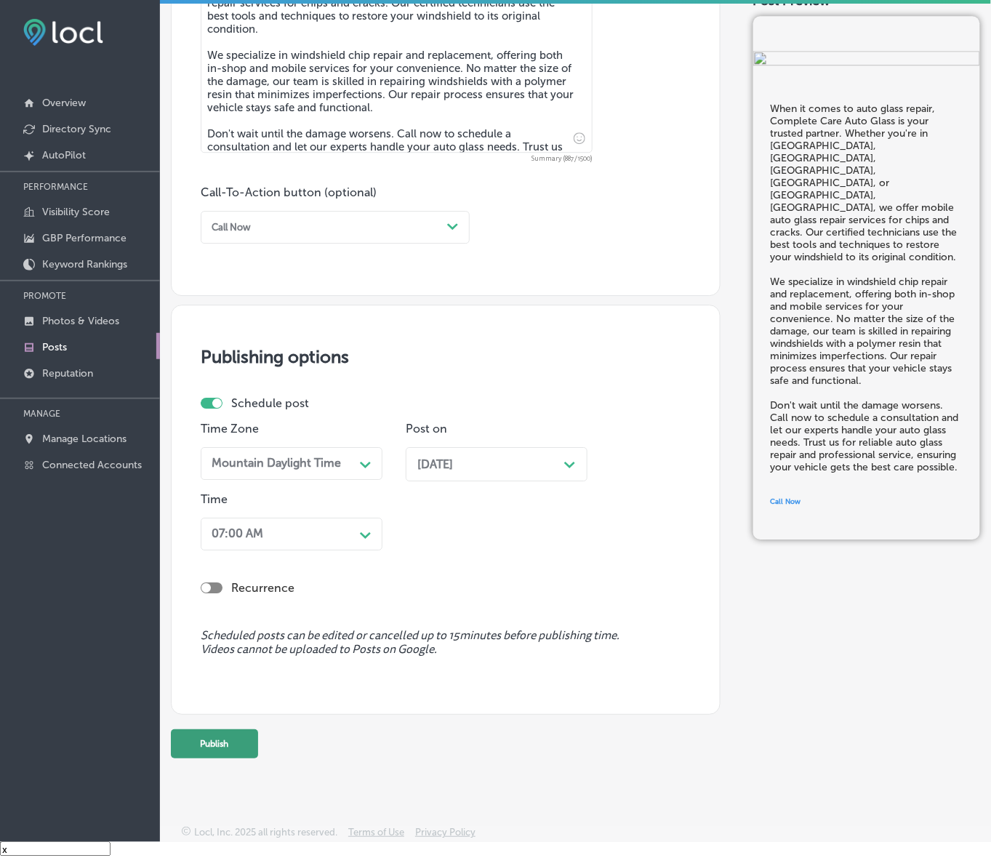
scroll to position [878, 0]
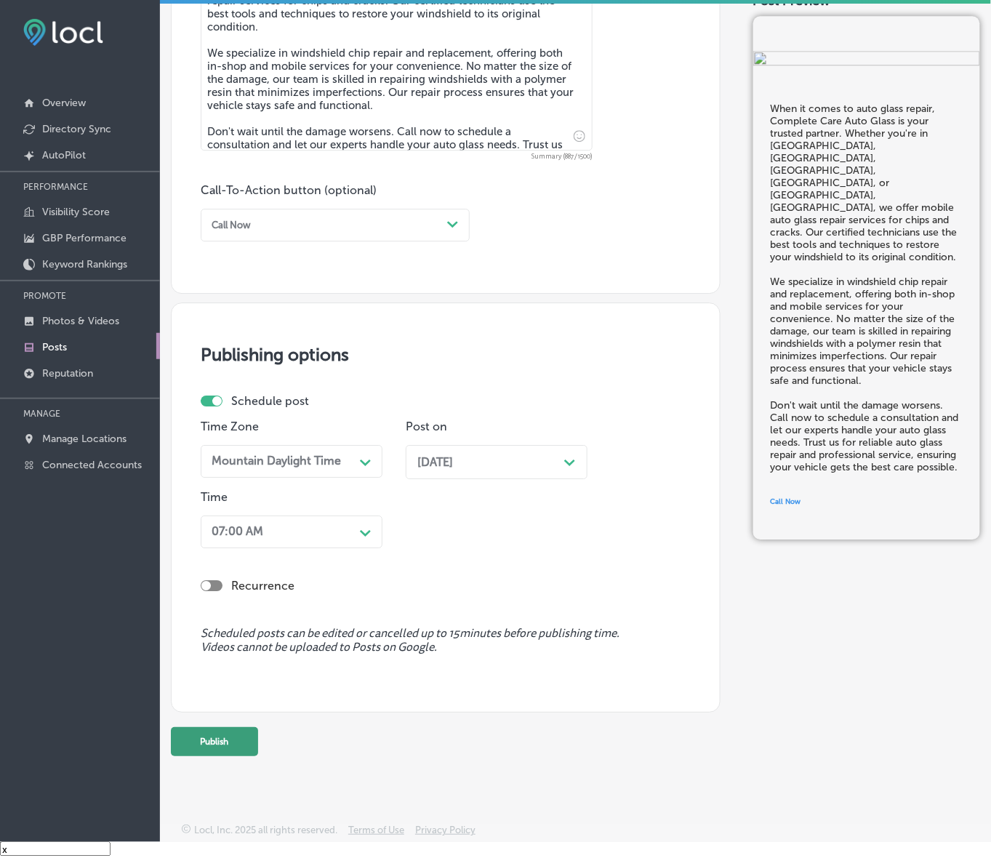
click at [230, 740] on button "Publish" at bounding box center [214, 741] width 87 height 29
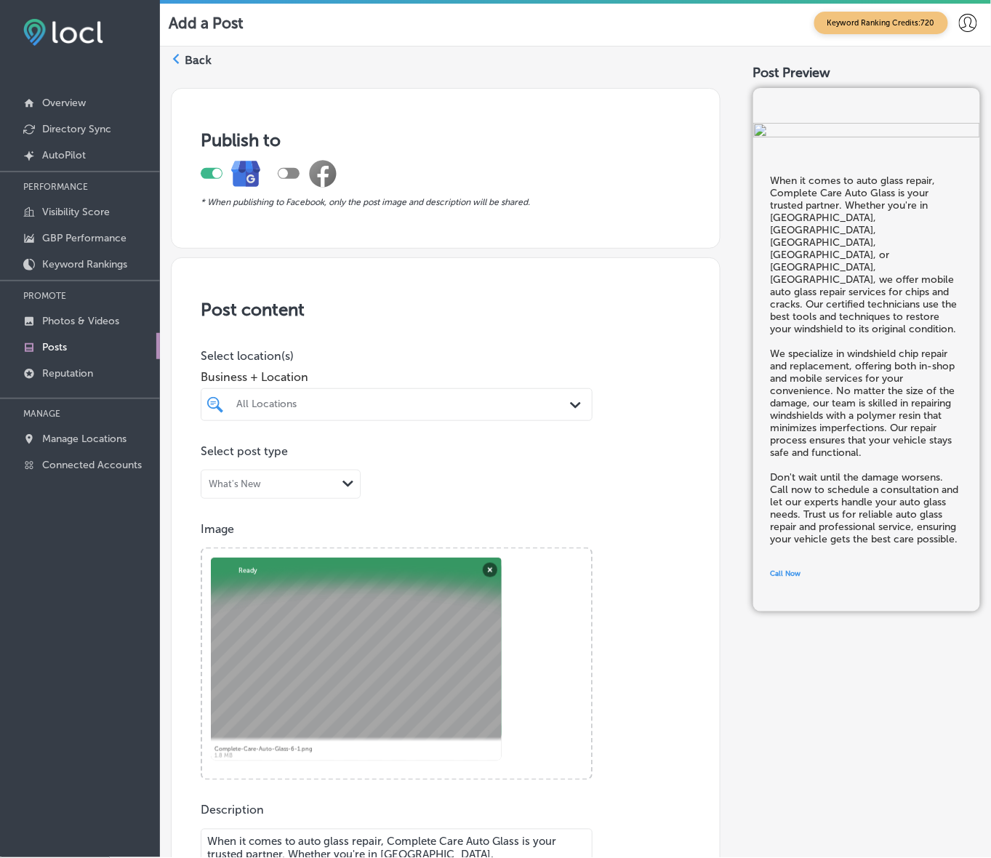
scroll to position [0, 0]
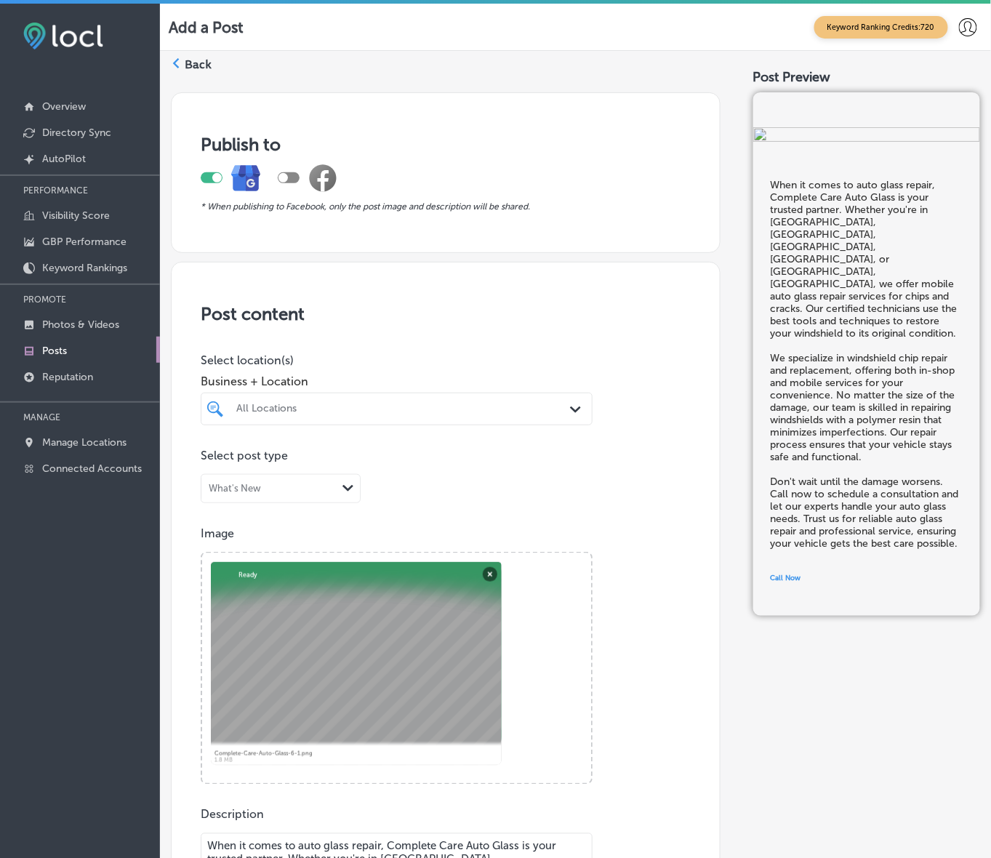
click at [401, 404] on div "All Locations" at bounding box center [403, 409] width 335 height 12
click at [444, 459] on label "[STREET_ADDRESS]" at bounding box center [421, 458] width 112 height 9
type input "complete"
click at [624, 456] on p "Select post type" at bounding box center [446, 456] width 490 height 14
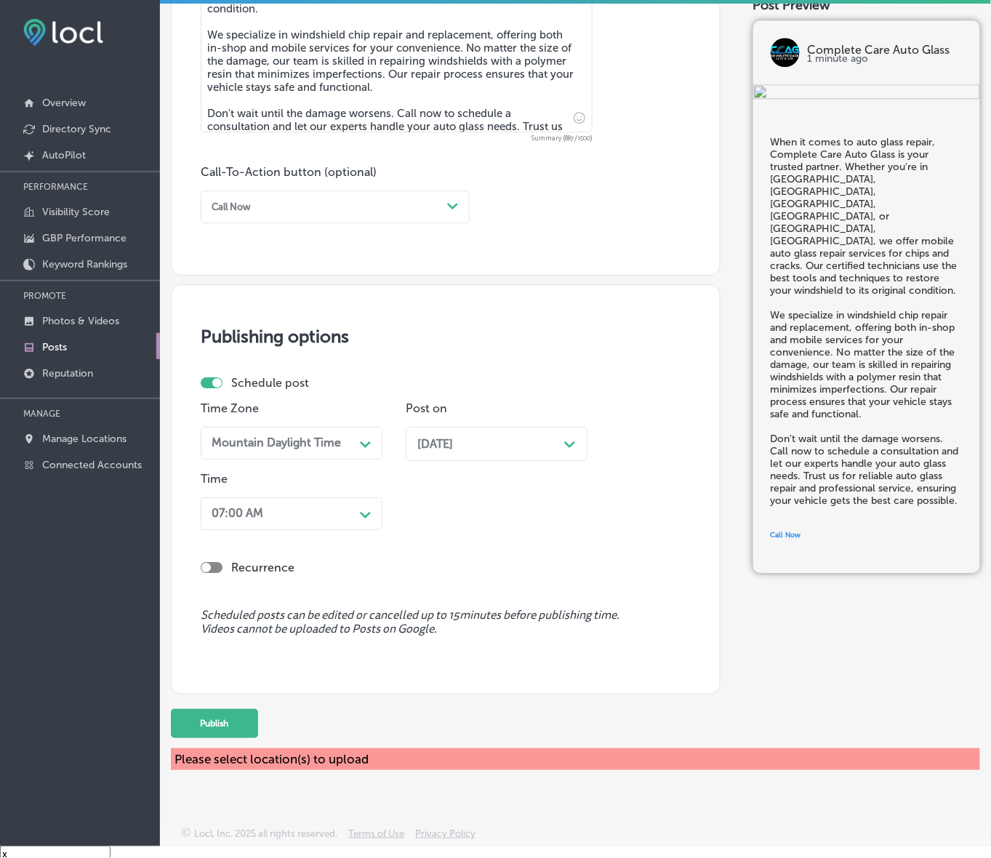
scroll to position [20, 0]
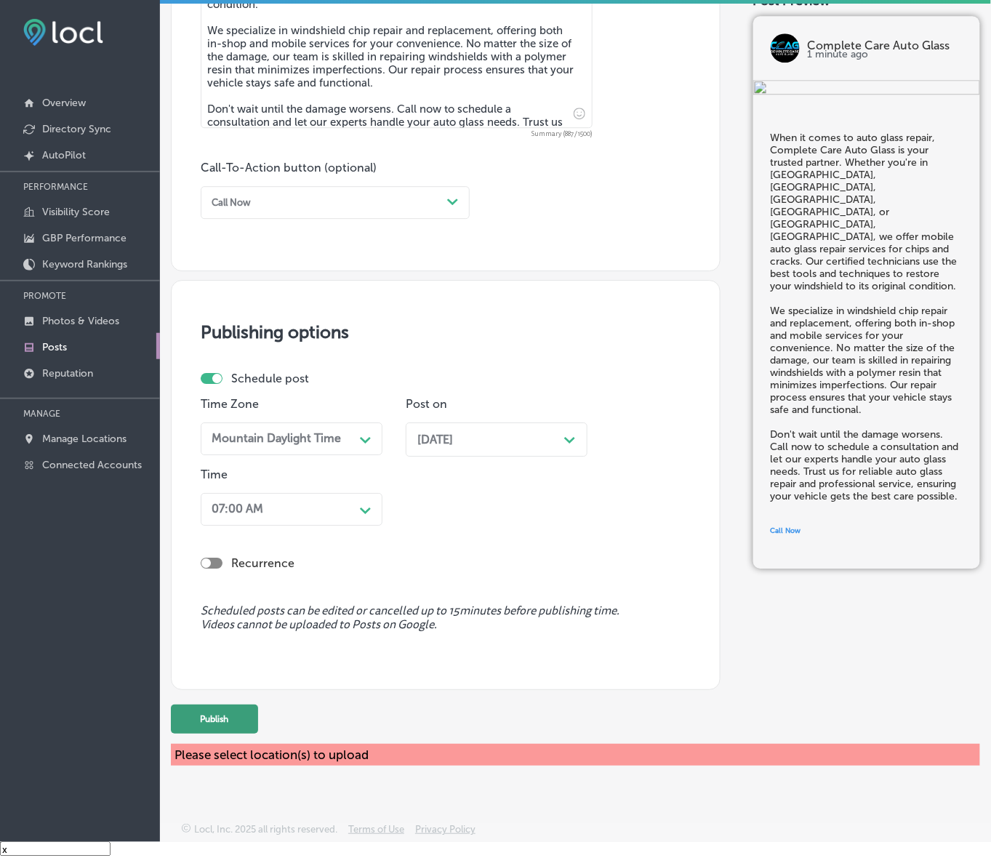
click at [228, 726] on button "Publish" at bounding box center [214, 719] width 87 height 29
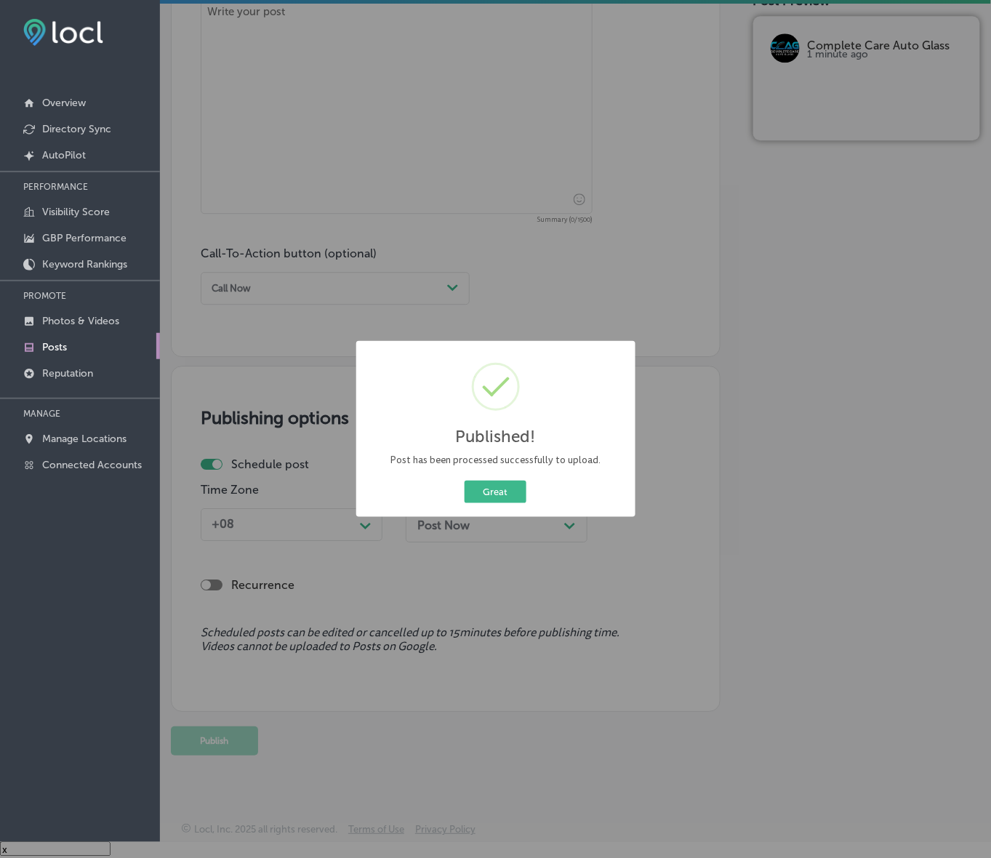
scroll to position [815, 0]
click at [487, 488] on button "Great" at bounding box center [496, 492] width 62 height 23
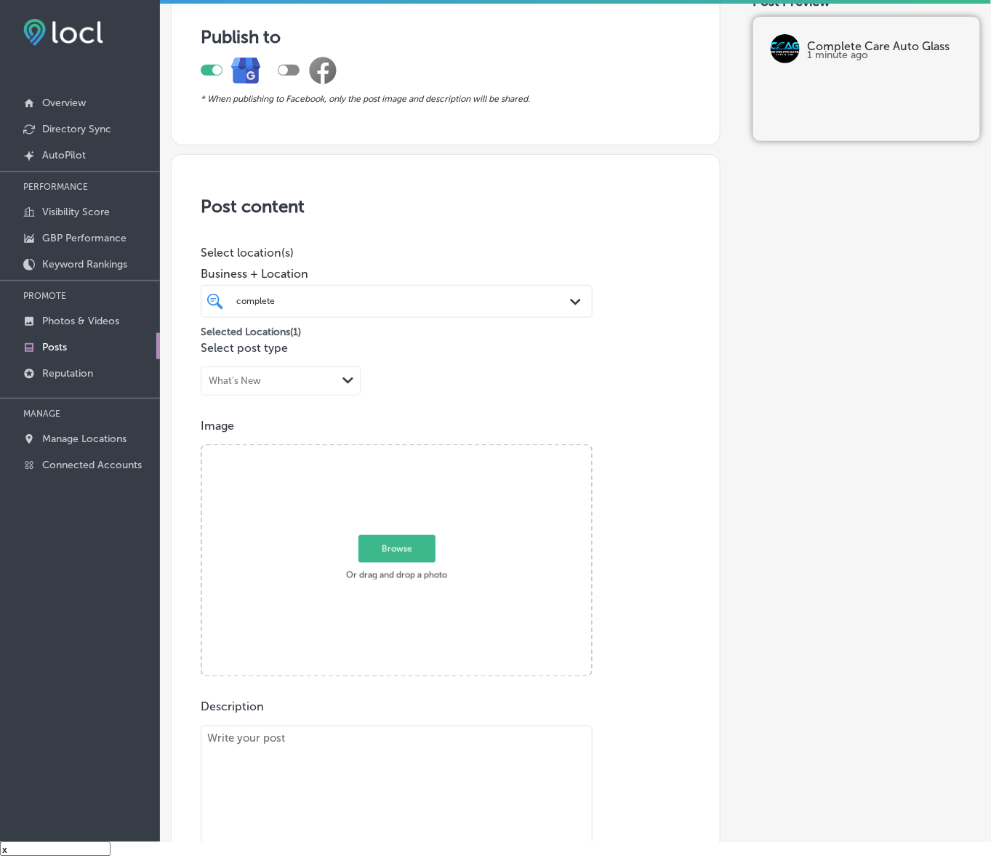
scroll to position [273, 0]
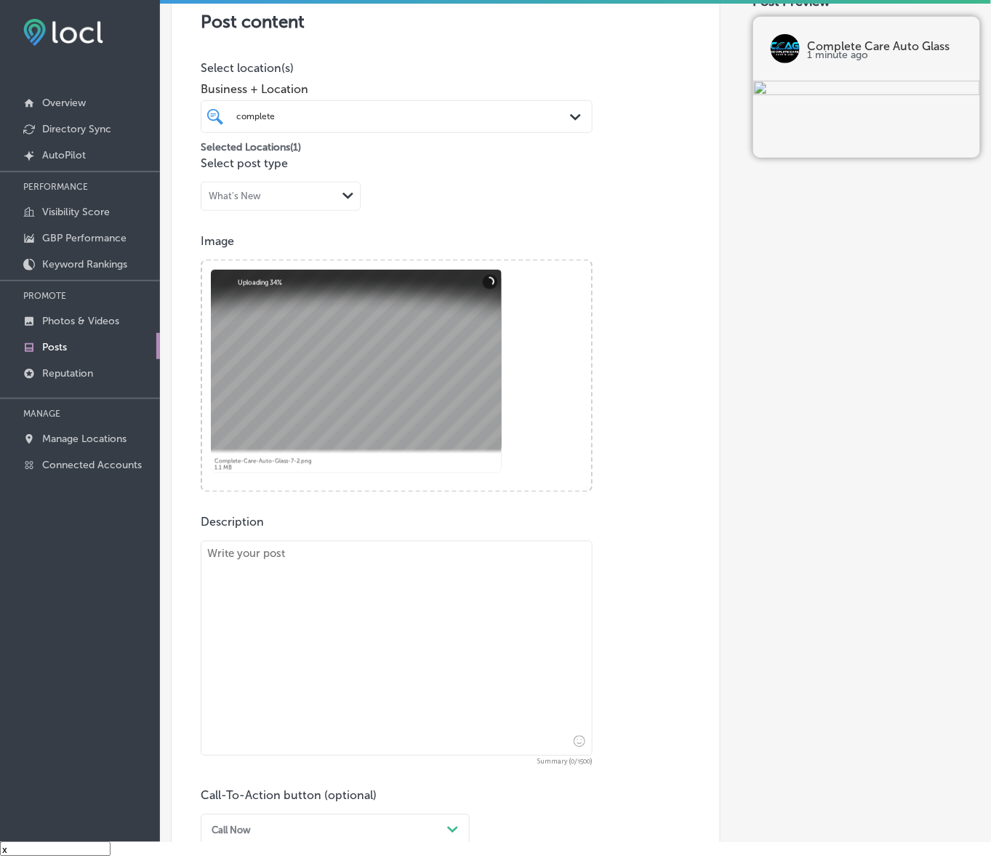
click at [444, 676] on textarea at bounding box center [397, 648] width 392 height 215
paste textarea "At Complete Care Auto Glass, we understand how important a clear windshield is …"
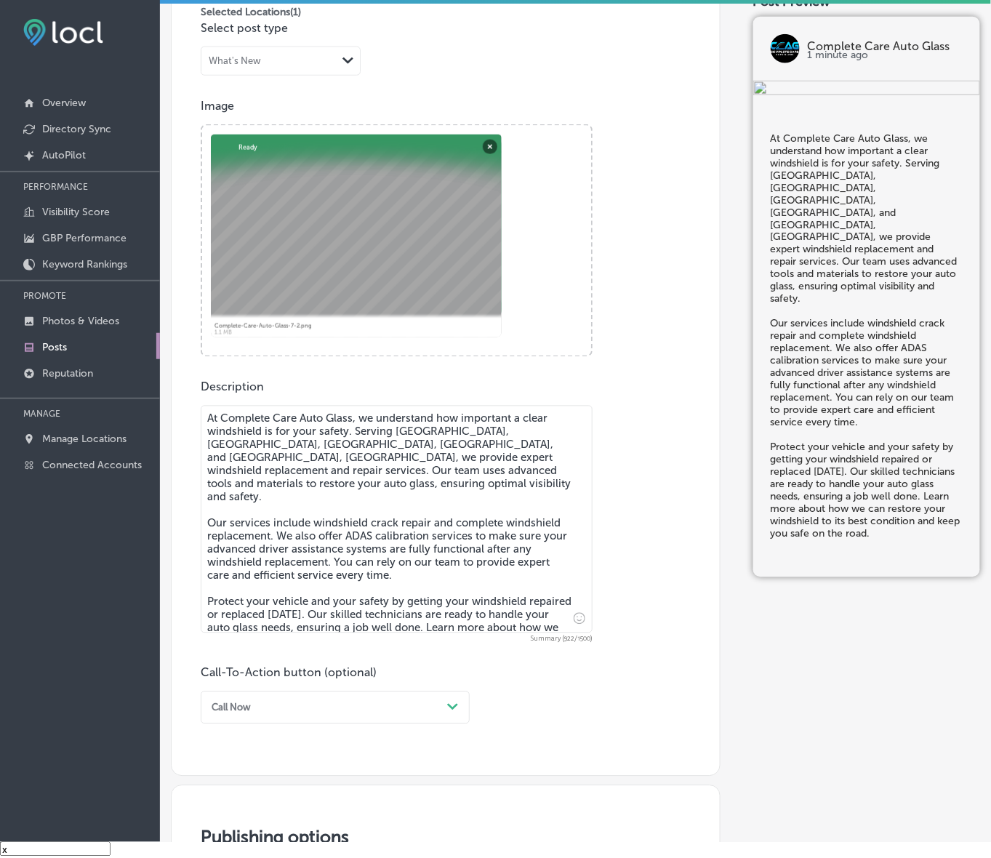
scroll to position [454, 0]
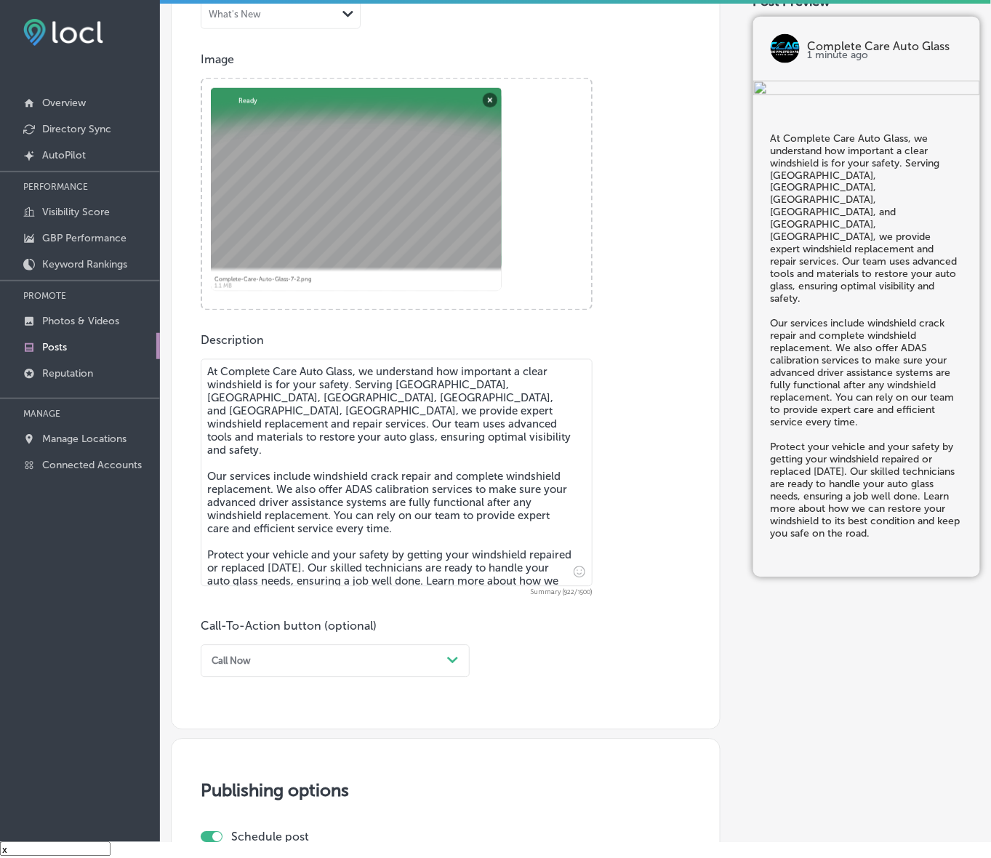
type textarea "At Complete Care Auto Glass, we understand how important a clear windshield is …"
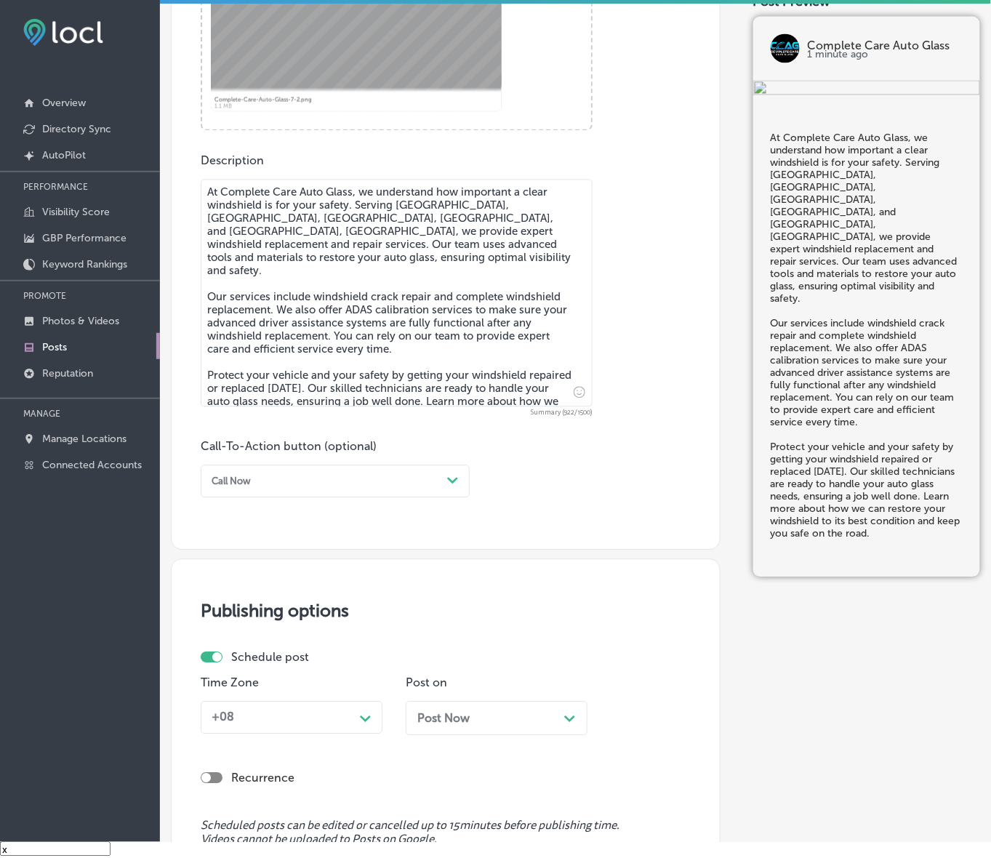
scroll to position [636, 0]
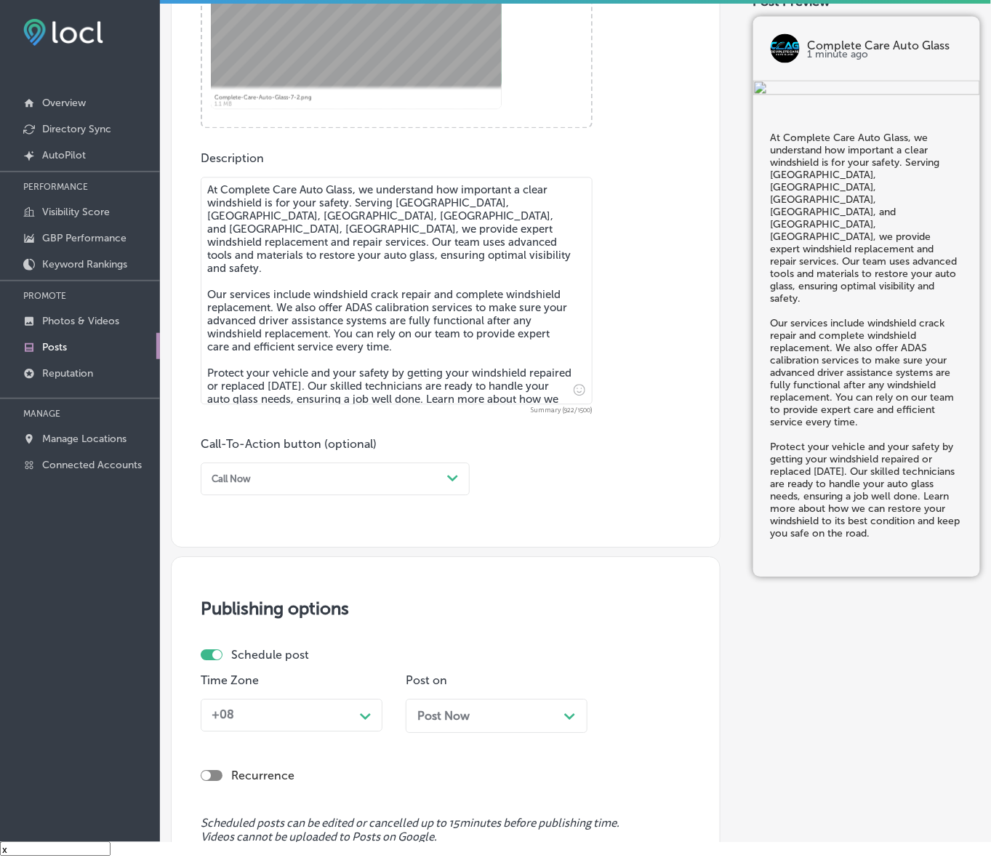
click at [444, 476] on div "Path Created with Sketch." at bounding box center [452, 479] width 23 height 23
click at [231, 595] on div "Learn more" at bounding box center [335, 597] width 269 height 22
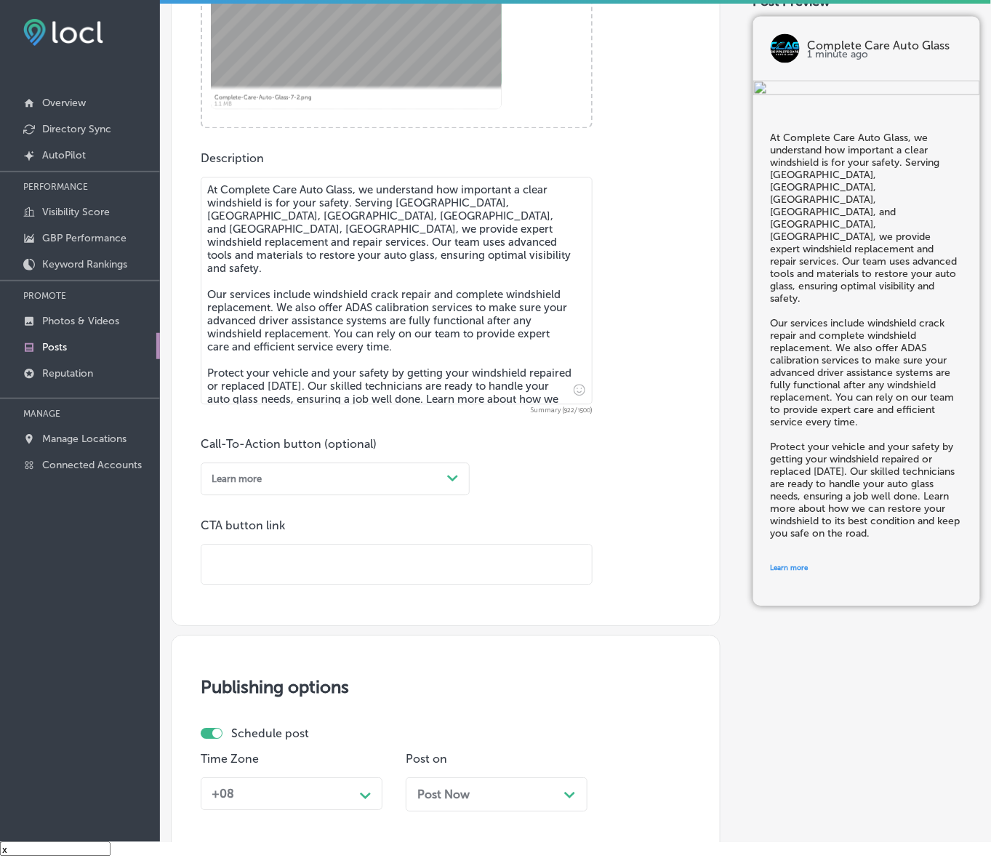
click at [297, 560] on input "text" at bounding box center [396, 565] width 390 height 40
paste input "[URL][DOMAIN_NAME]"
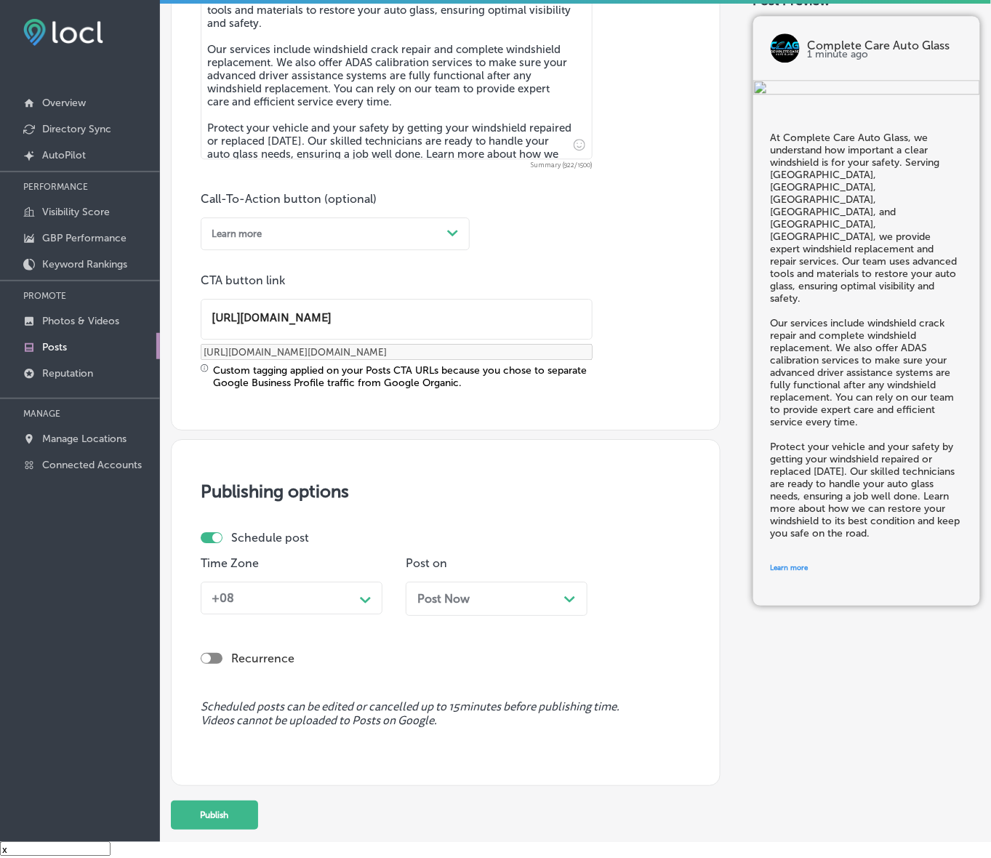
scroll to position [956, 0]
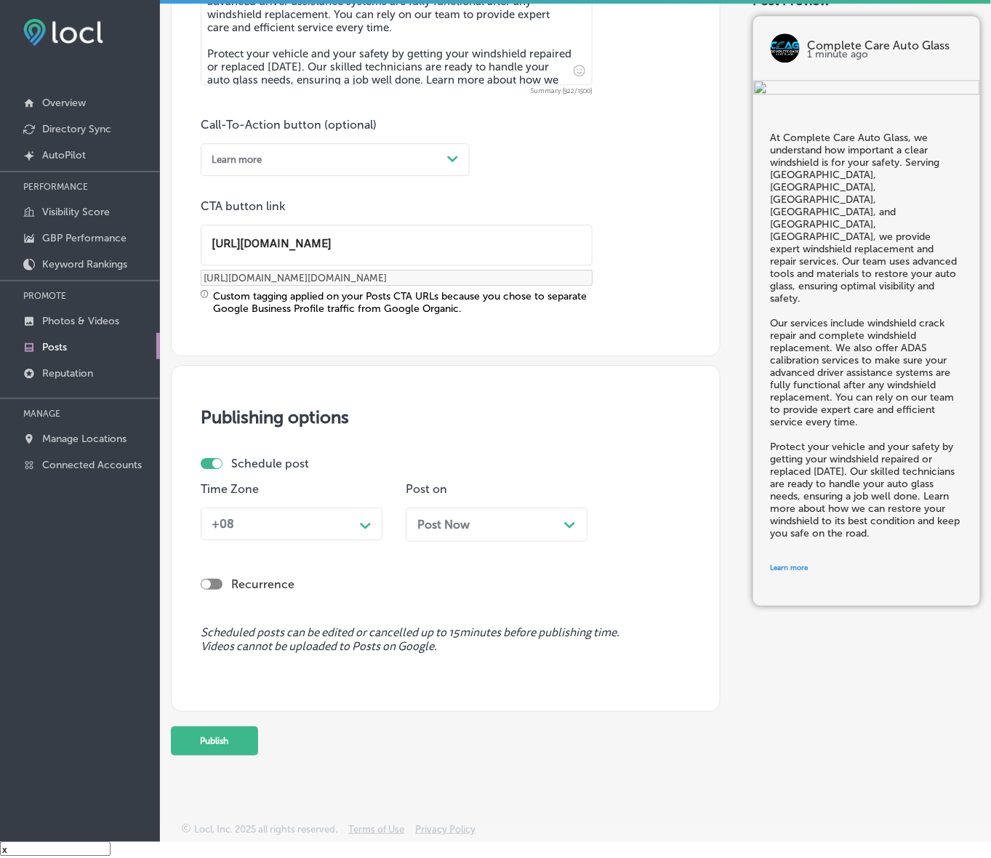
type input "[URL][DOMAIN_NAME]"
click at [355, 522] on div "Path Created with Sketch." at bounding box center [365, 524] width 23 height 23
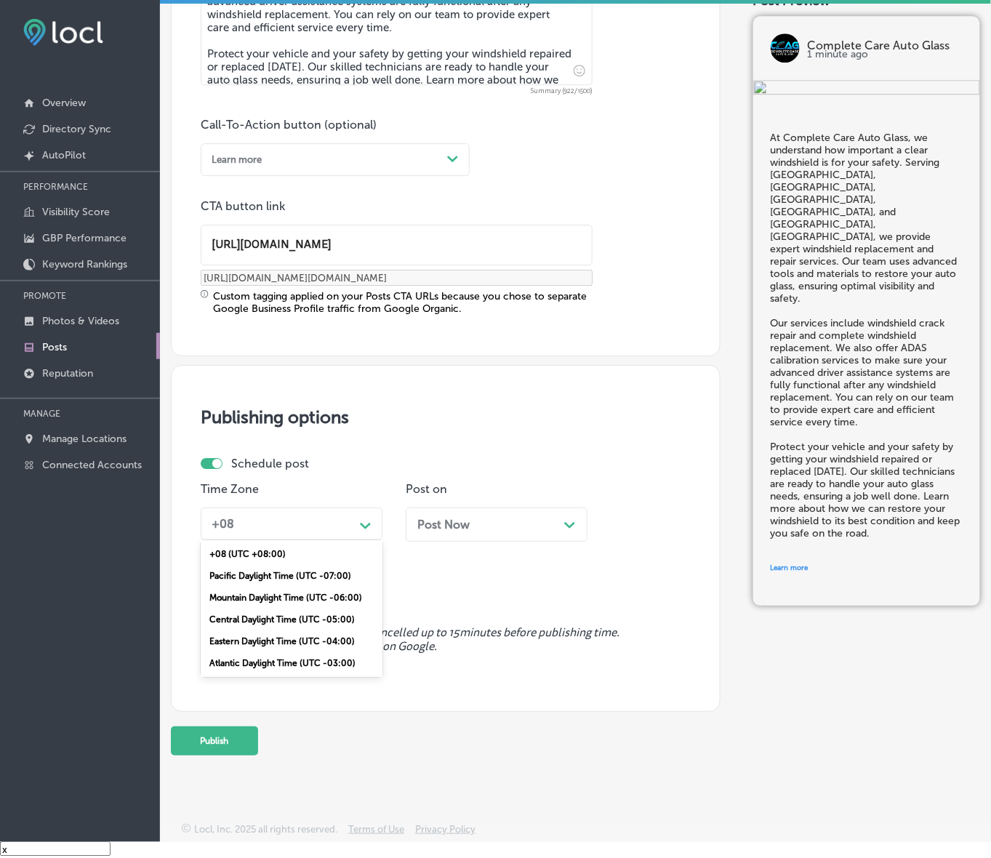
click at [295, 595] on div "Mountain Daylight Time (UTC -06:00)" at bounding box center [292, 598] width 182 height 22
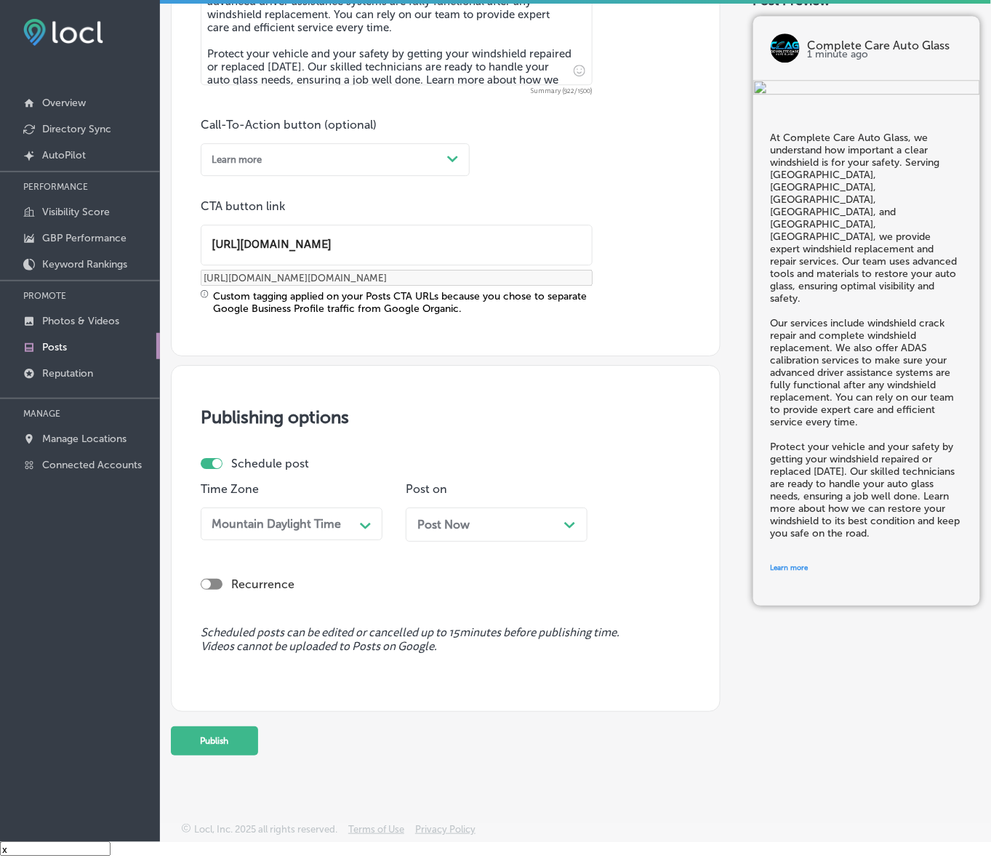
click at [504, 525] on div "Post Now Path Created with Sketch." at bounding box center [496, 525] width 159 height 14
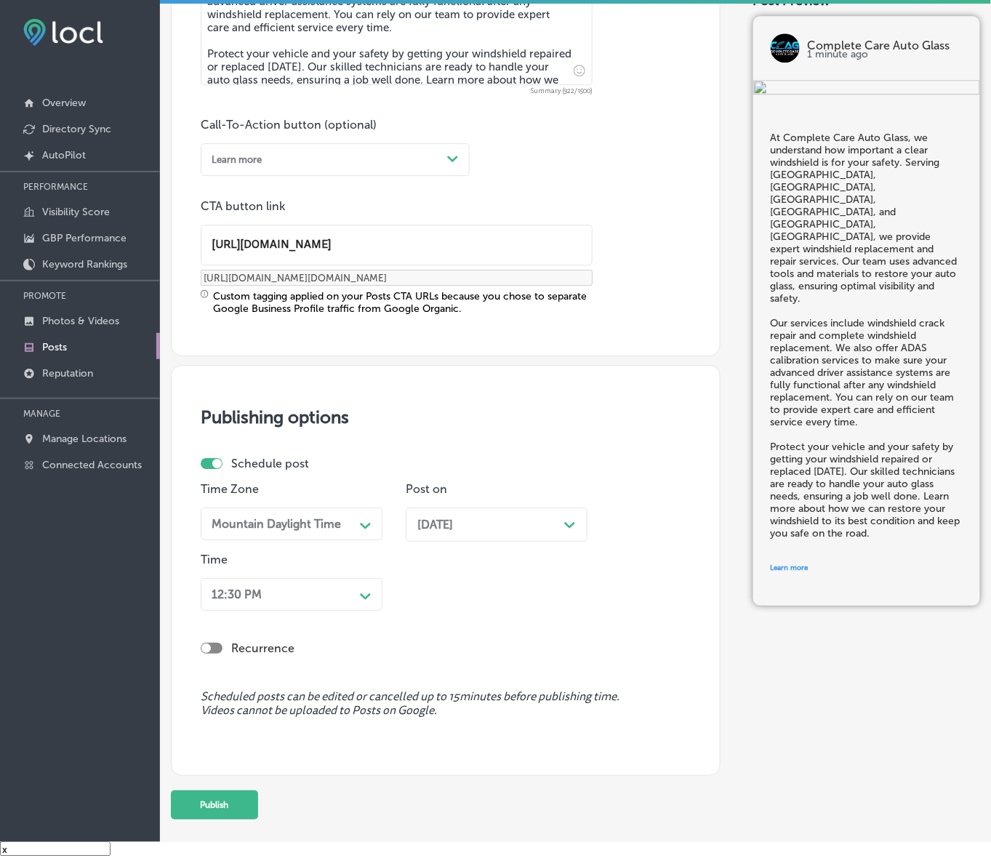
click at [357, 587] on div "Path Created with Sketch." at bounding box center [365, 594] width 23 height 23
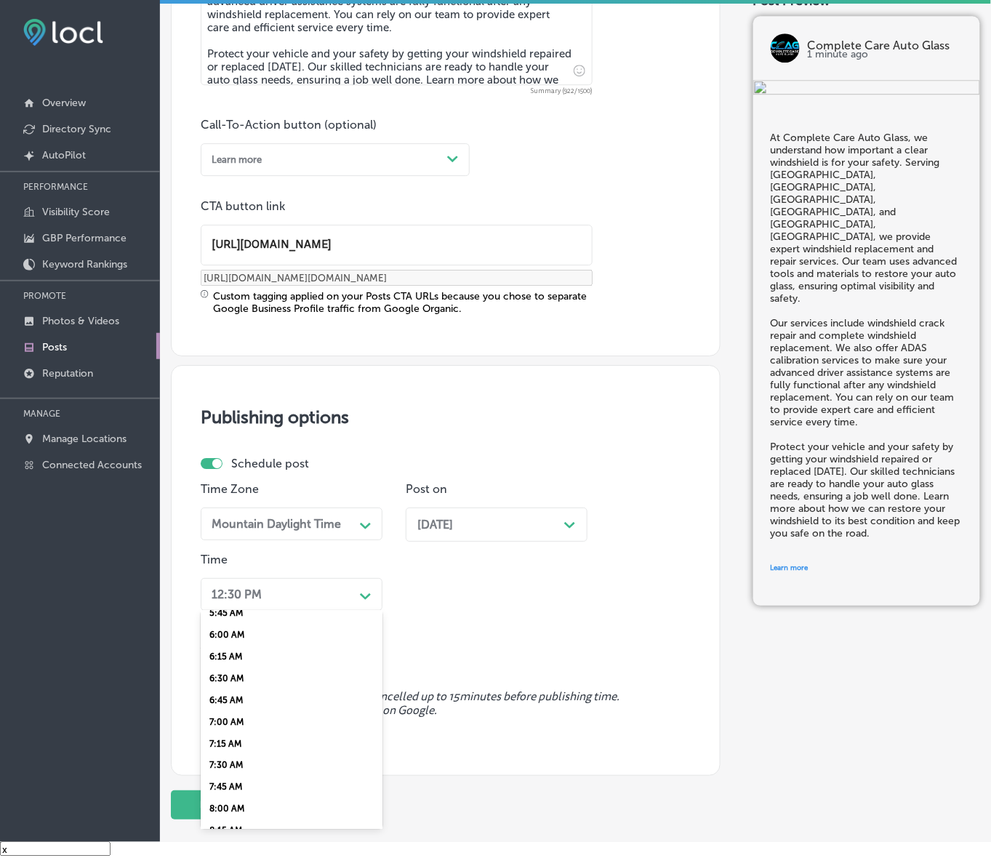
scroll to position [545, 0]
click at [231, 680] on div "7:00 AM" at bounding box center [292, 690] width 182 height 22
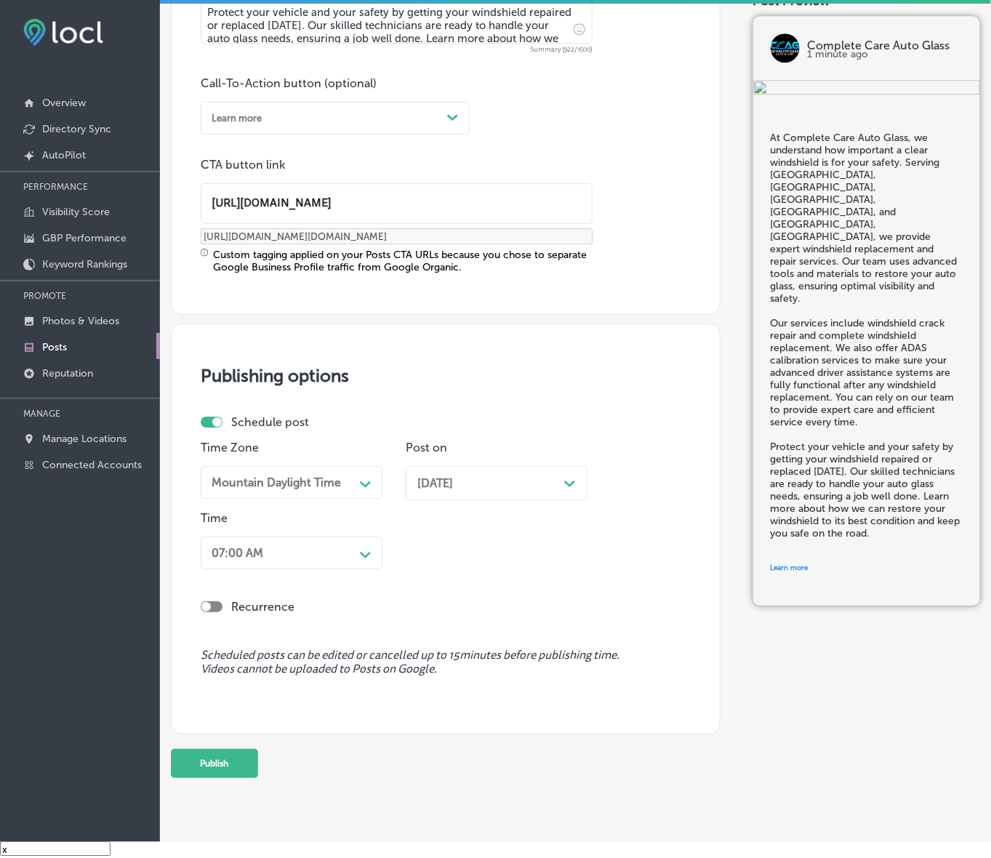
scroll to position [1019, 0]
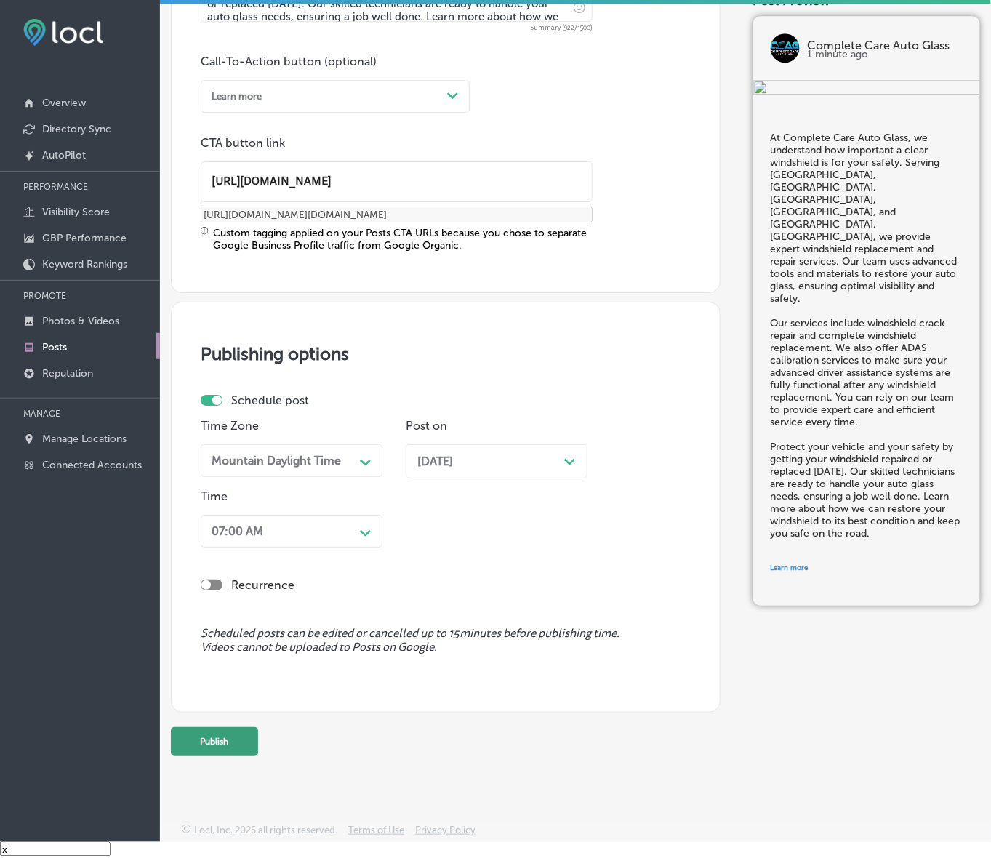
click at [228, 729] on button "Publish" at bounding box center [214, 741] width 87 height 29
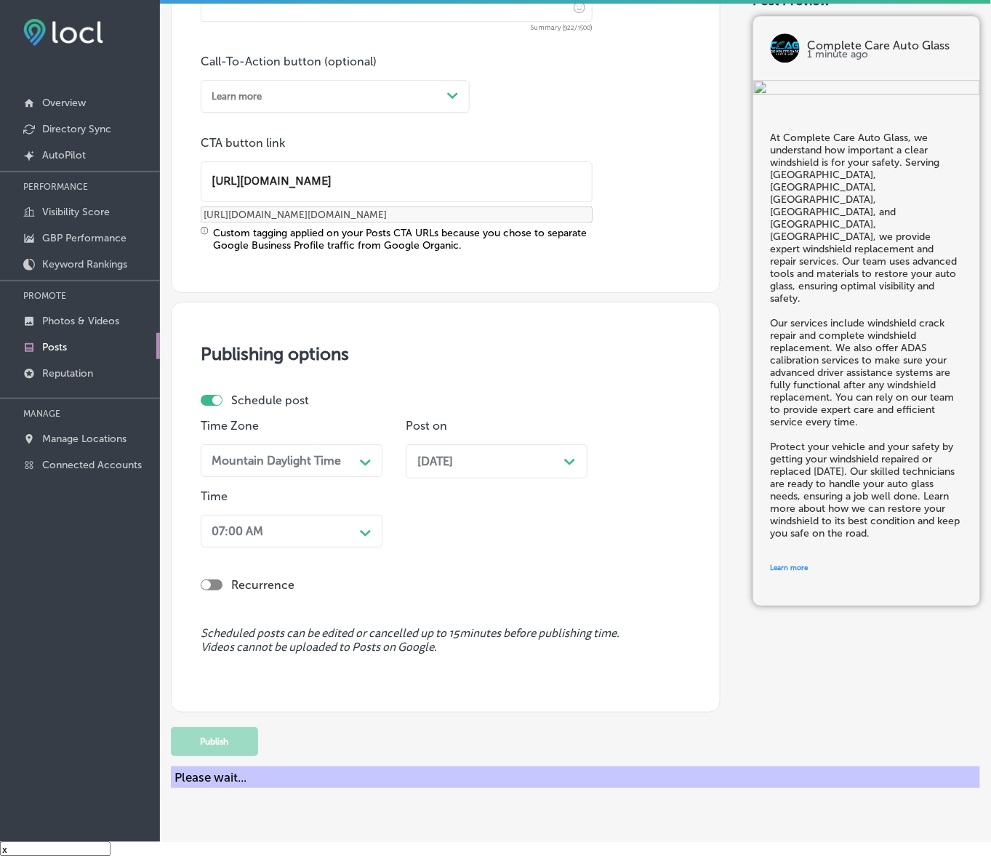
scroll to position [827, 0]
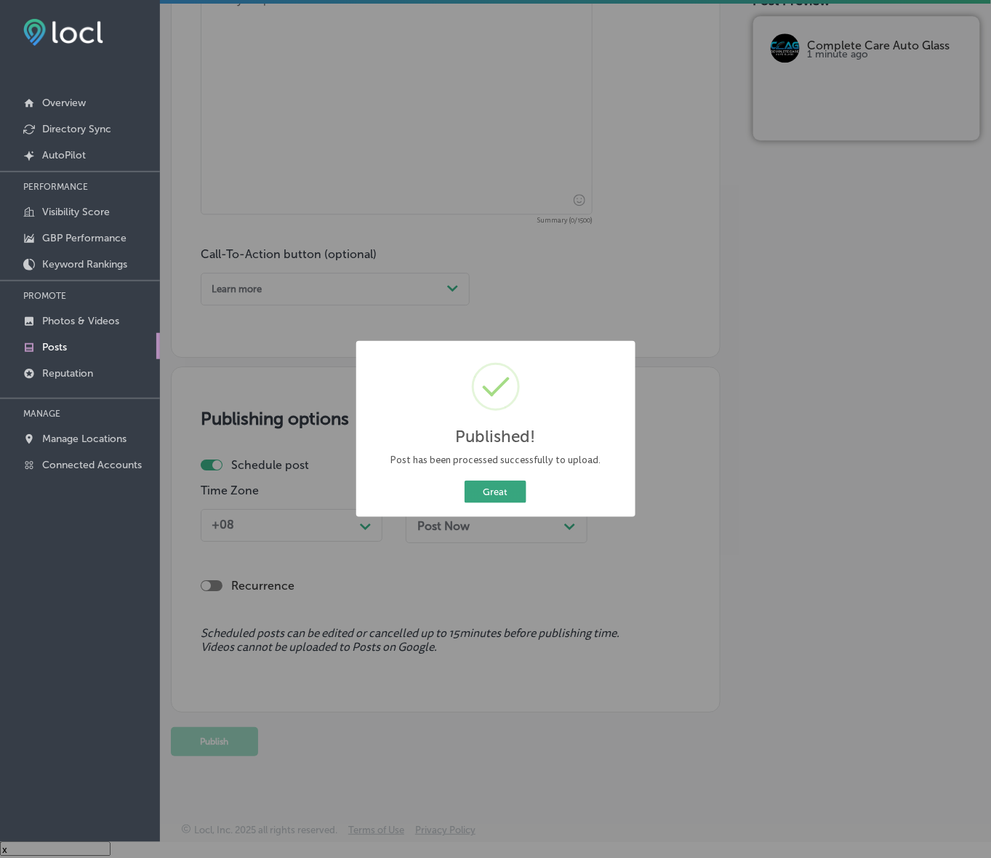
click at [492, 493] on button "Great" at bounding box center [496, 492] width 62 height 23
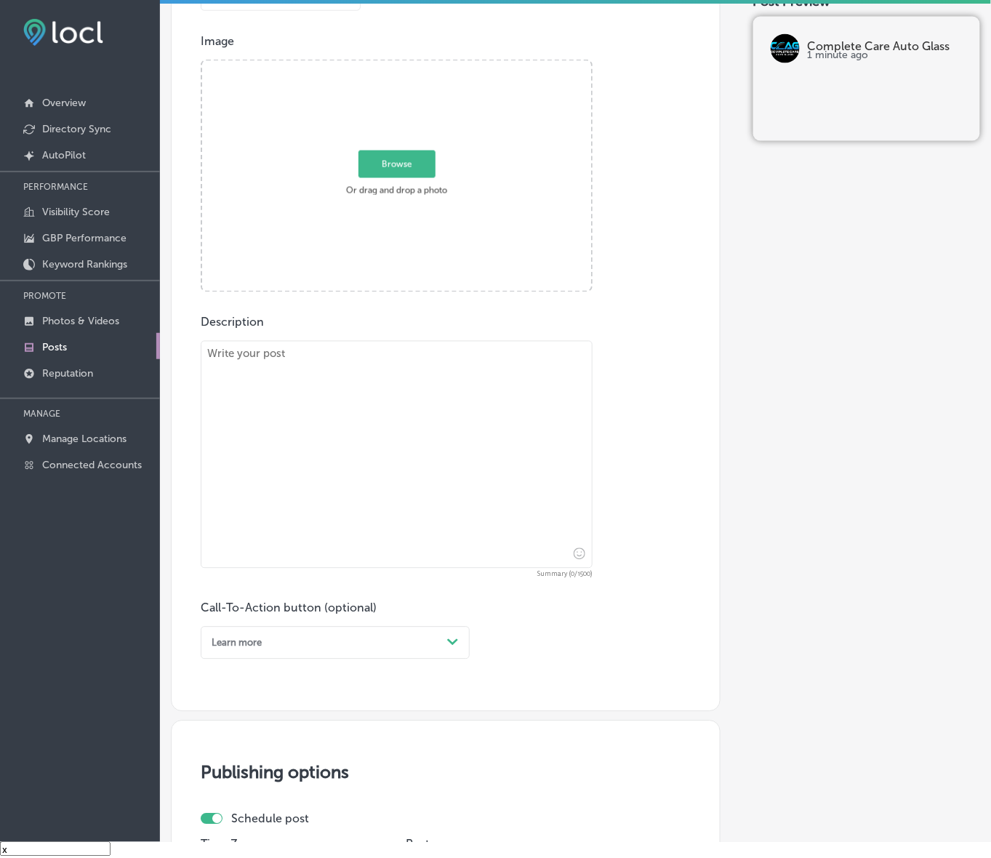
scroll to position [463, 0]
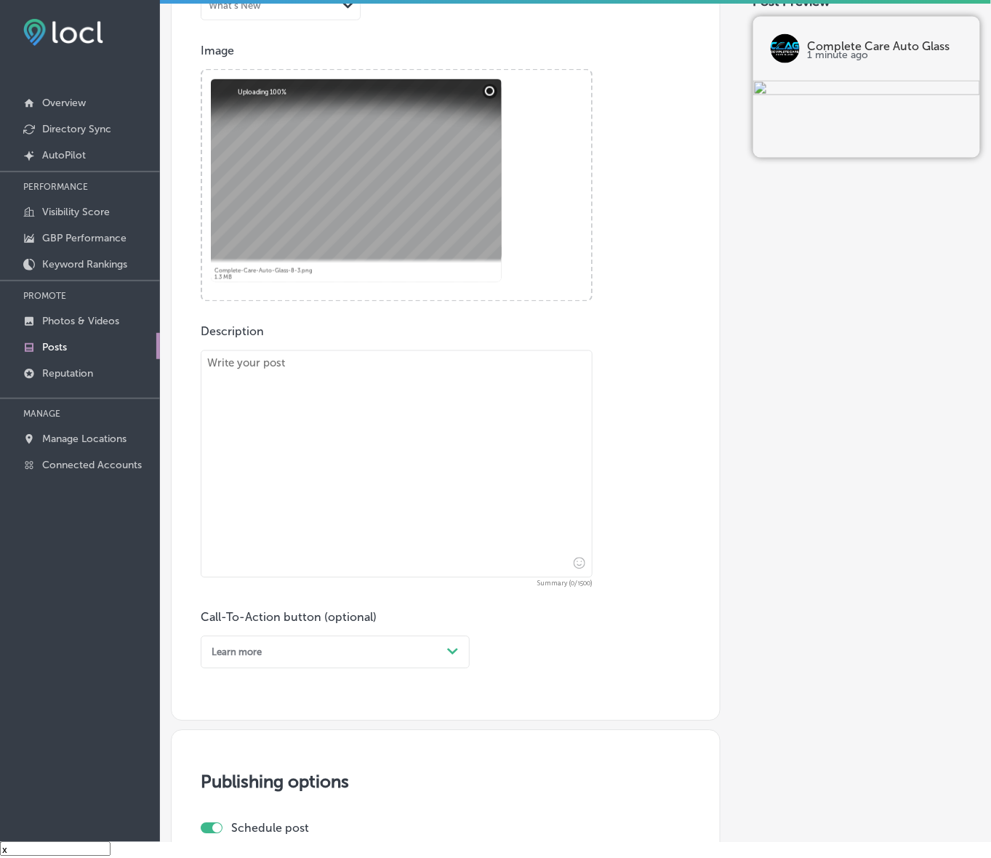
click at [299, 441] on textarea at bounding box center [397, 464] width 392 height 228
paste textarea "When it comes to auto glass calibration, Complete Care Auto Glass is your go-to…"
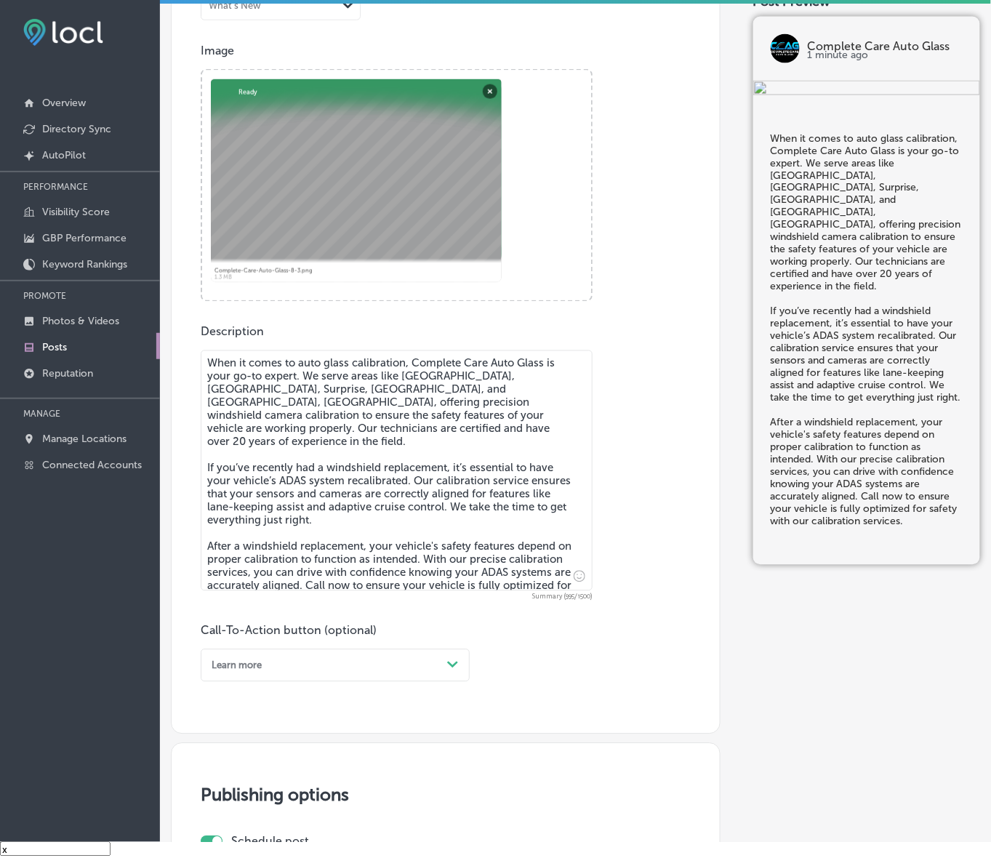
type textarea "When it comes to auto glass calibration, Complete Care Auto Glass is your go-to…"
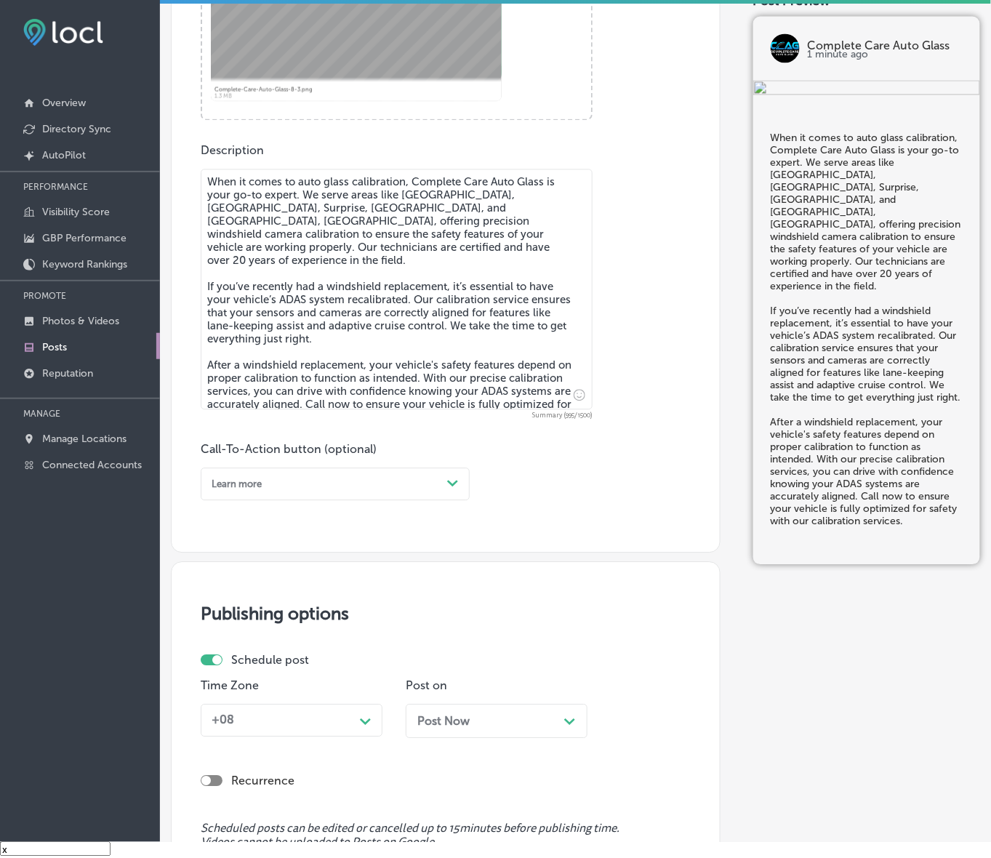
scroll to position [645, 0]
click at [452, 486] on div "Path Created with Sketch." at bounding box center [453, 484] width 12 height 12
click at [226, 644] on div "Call Now" at bounding box center [335, 645] width 269 height 22
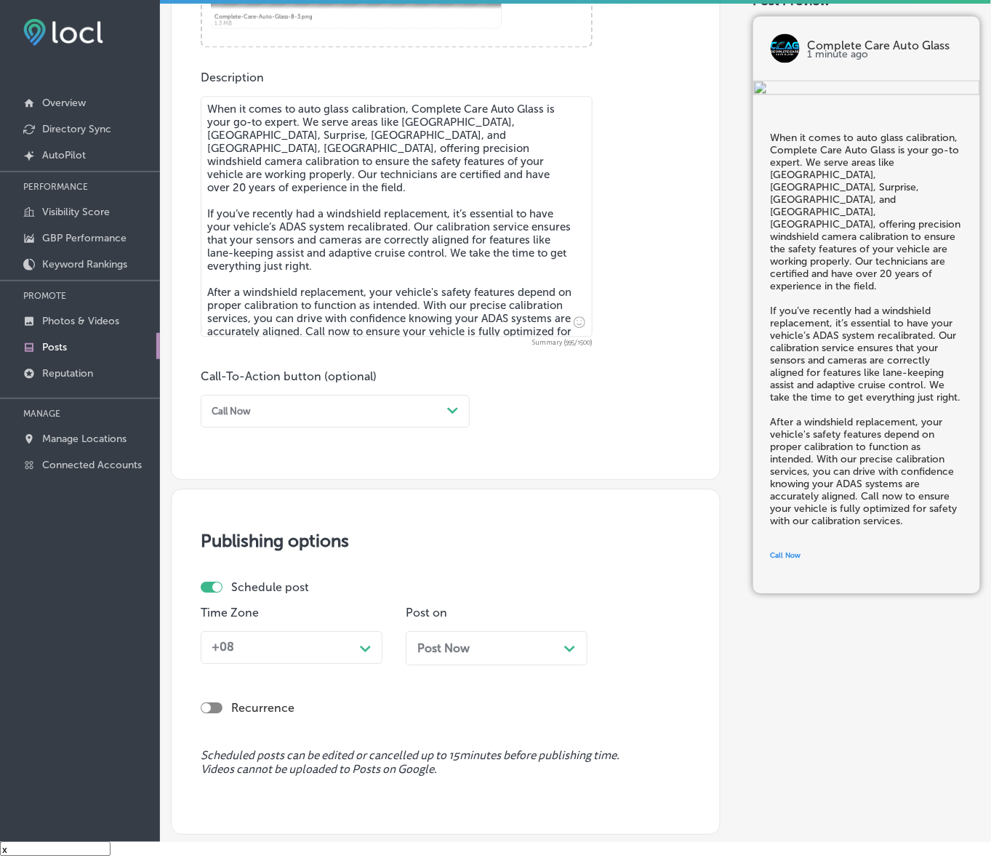
scroll to position [827, 0]
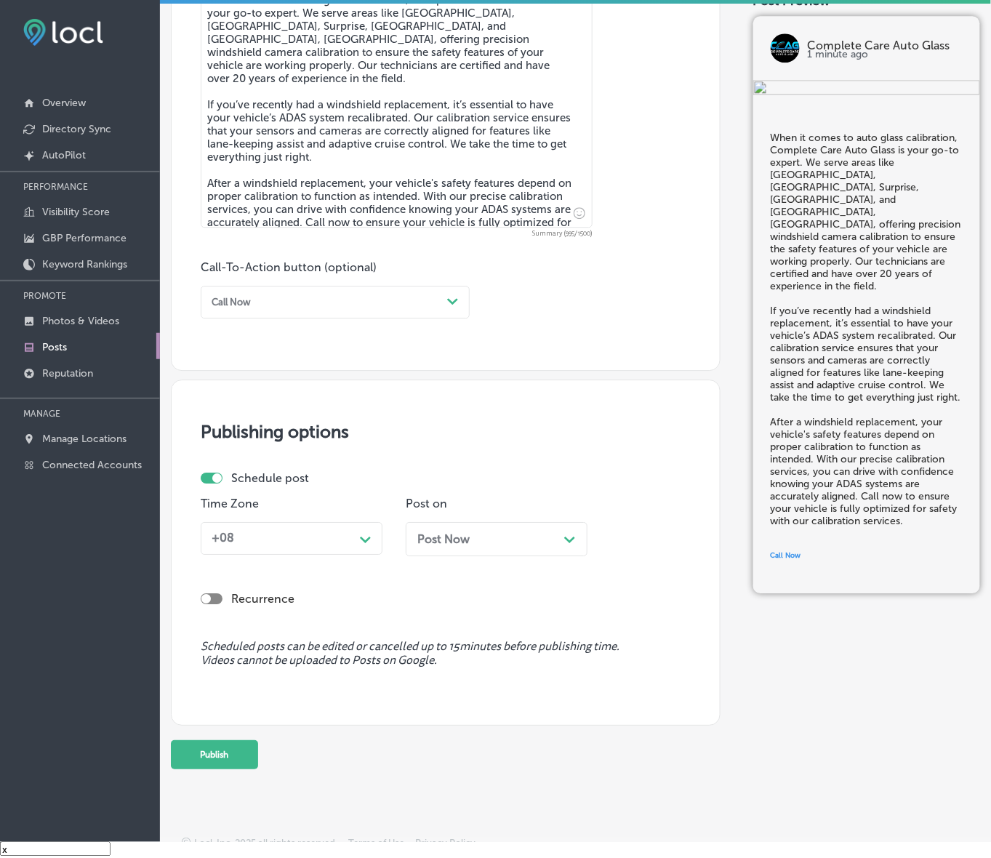
click at [344, 543] on div "+08" at bounding box center [280, 538] width 148 height 23
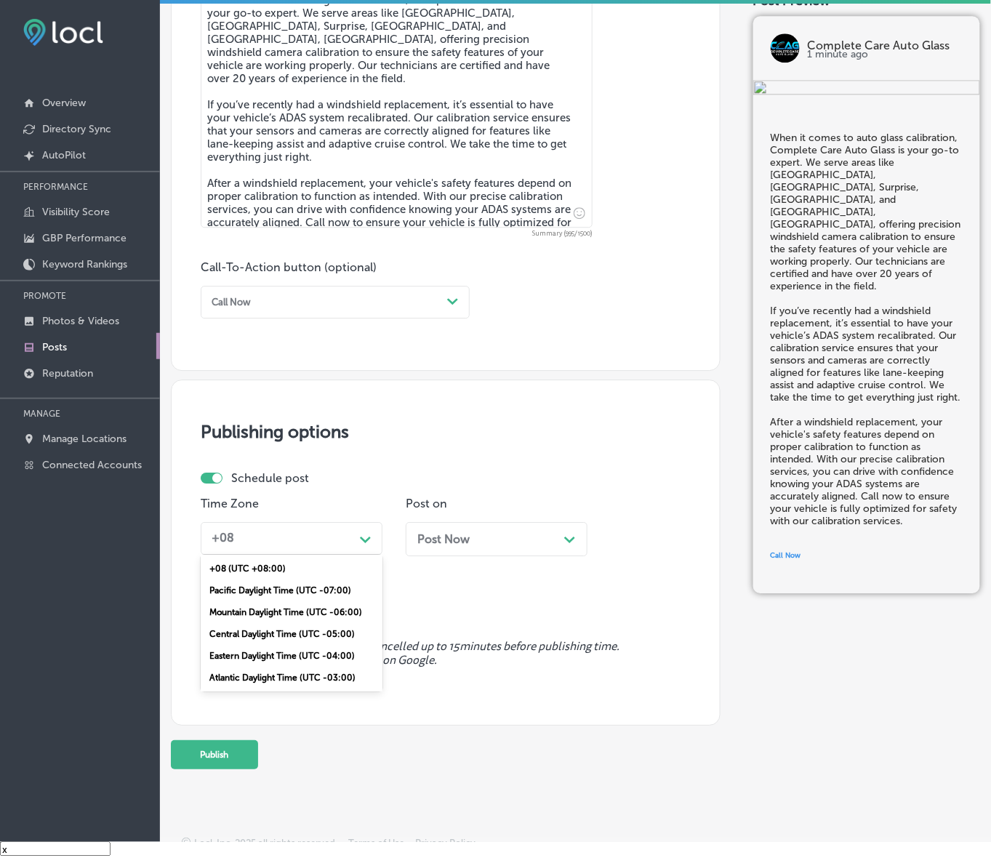
click at [307, 609] on div "Mountain Daylight Time (UTC -06:00)" at bounding box center [292, 612] width 182 height 22
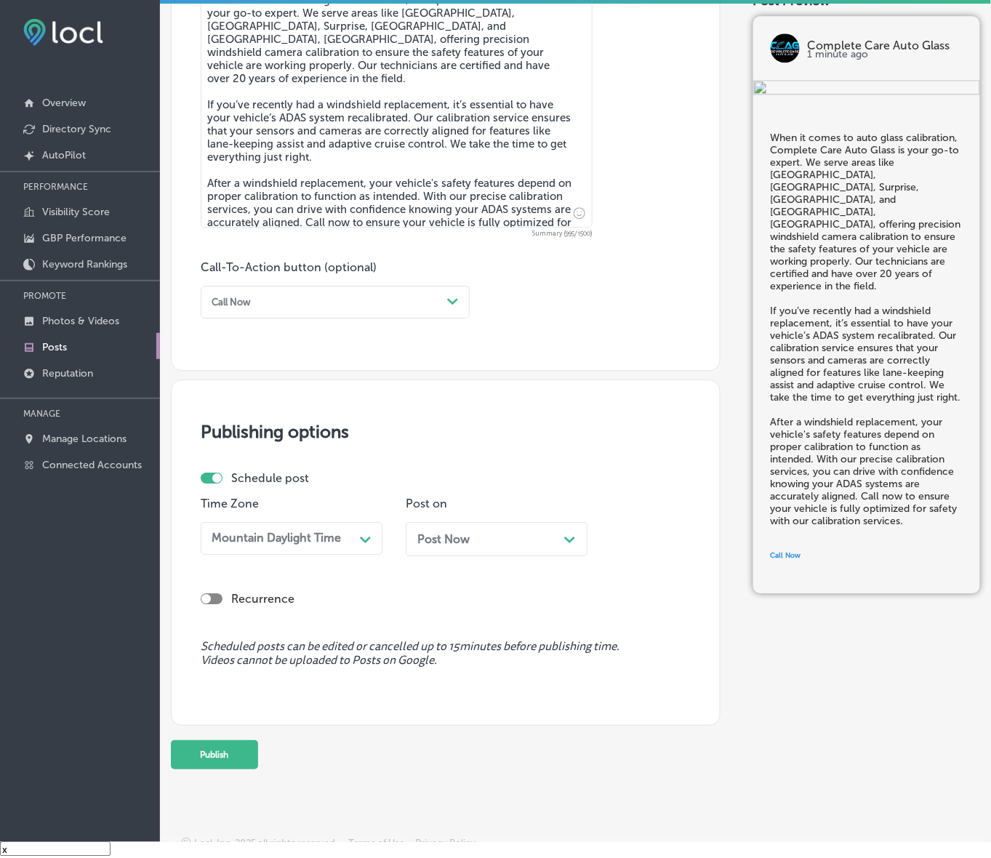
click at [510, 515] on div "Post on Post Now Path Created with Sketch." at bounding box center [497, 532] width 182 height 71
click at [505, 536] on div "Post Now Path Created with Sketch." at bounding box center [496, 539] width 159 height 14
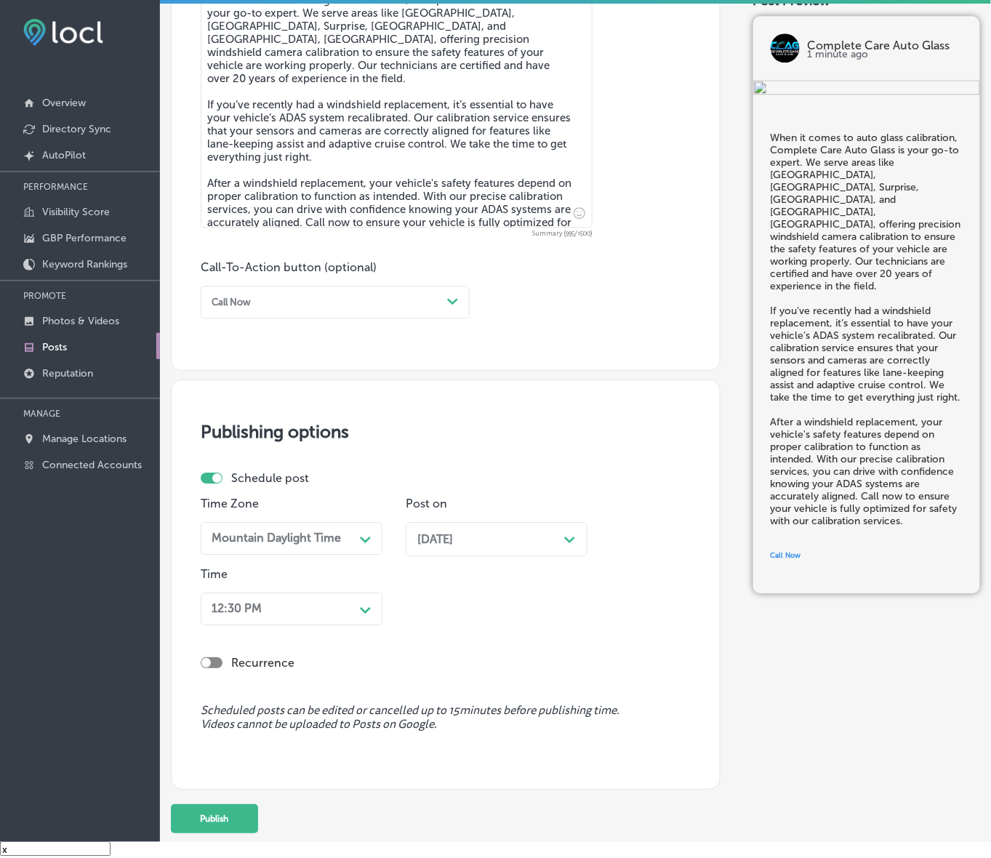
click at [357, 600] on div "Path Created with Sketch." at bounding box center [365, 608] width 23 height 23
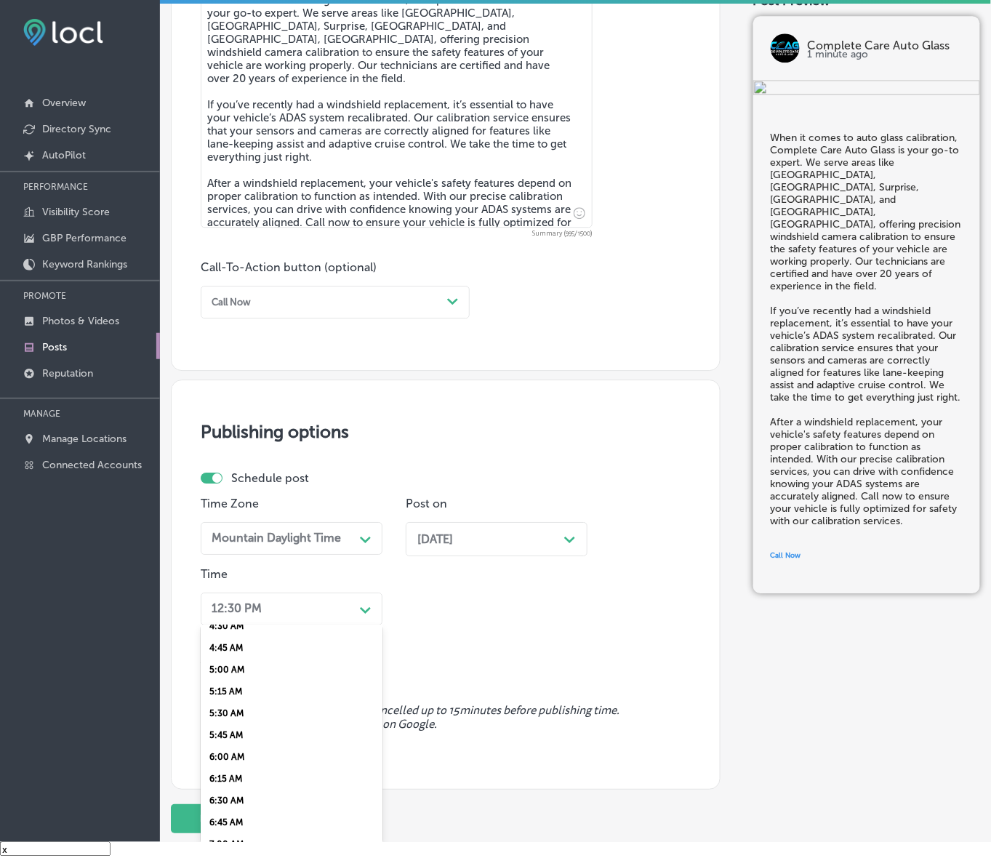
scroll to position [454, 0]
click at [231, 789] on div "7:00 AM" at bounding box center [292, 796] width 182 height 22
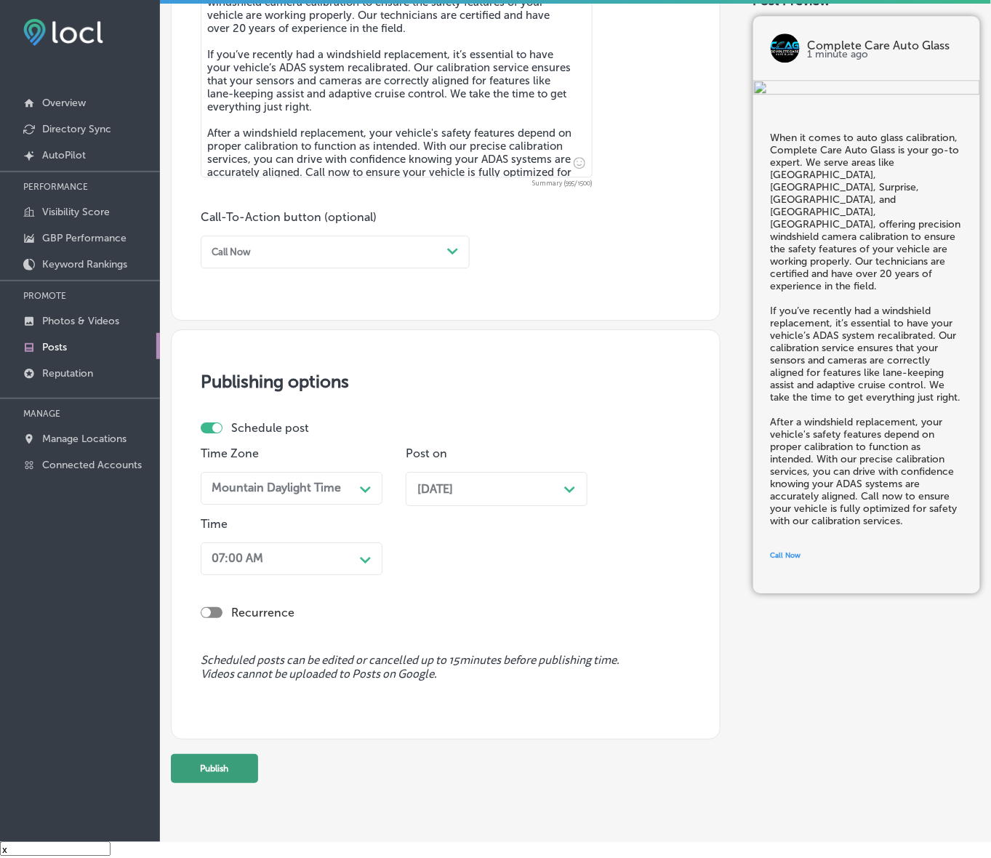
scroll to position [904, 0]
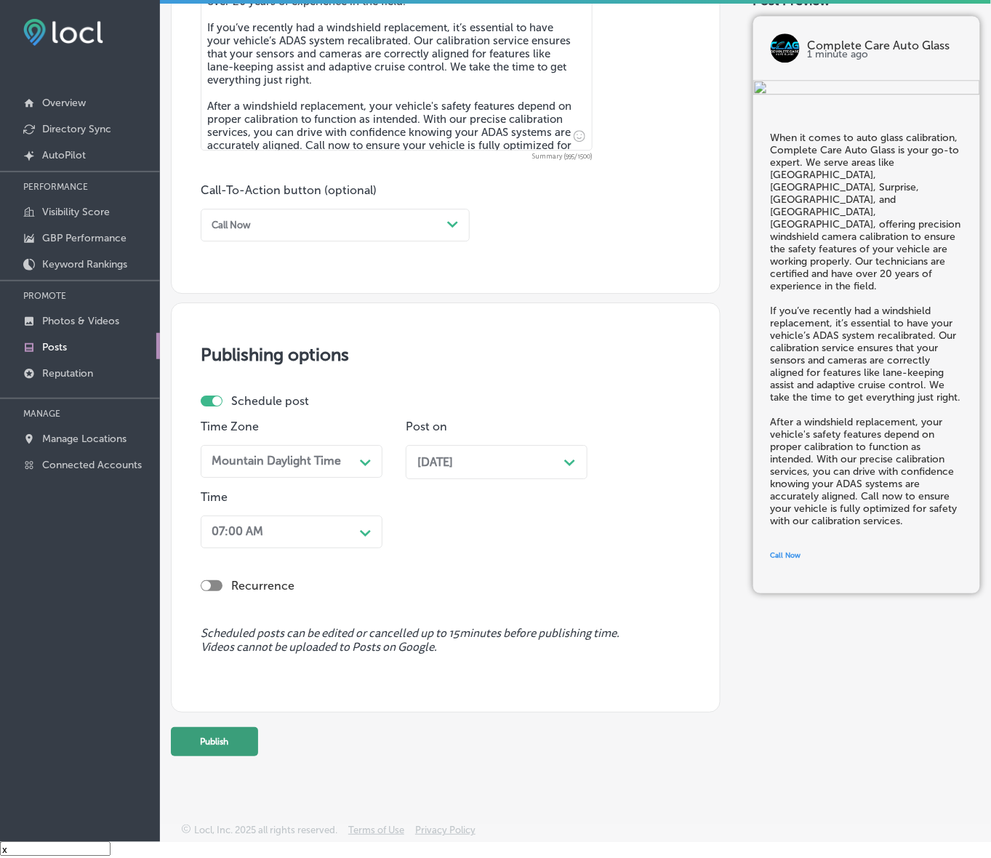
click at [231, 742] on button "Publish" at bounding box center [214, 741] width 87 height 29
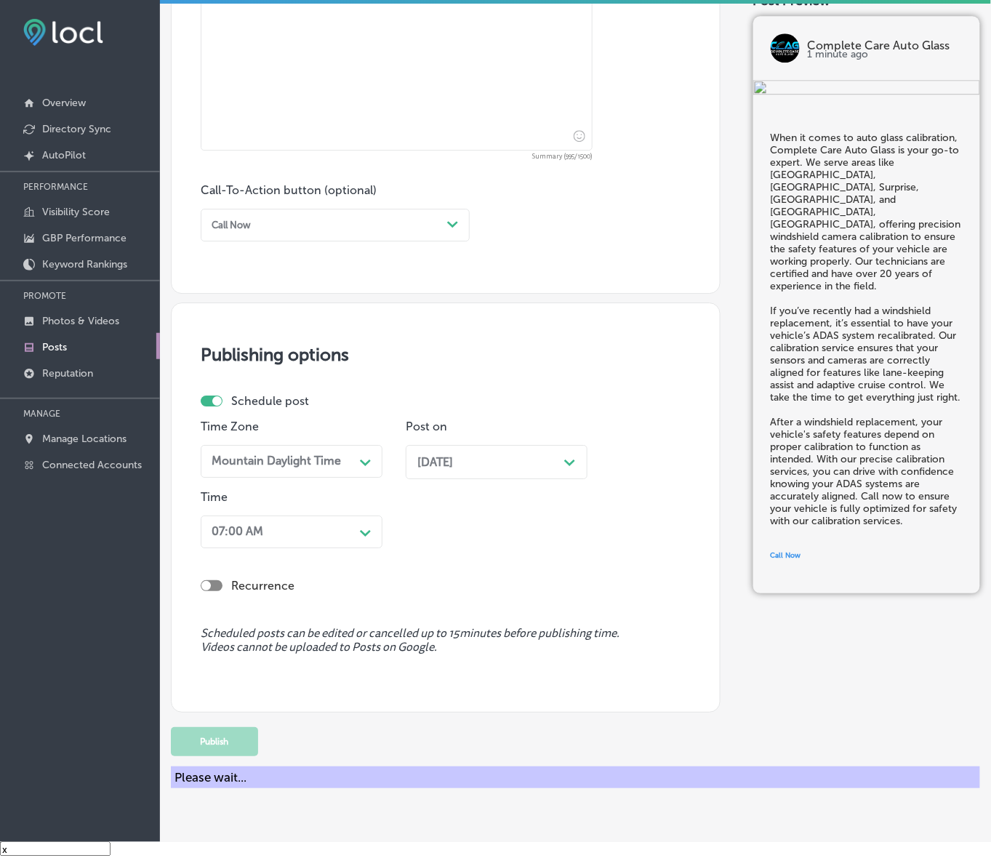
scroll to position [841, 0]
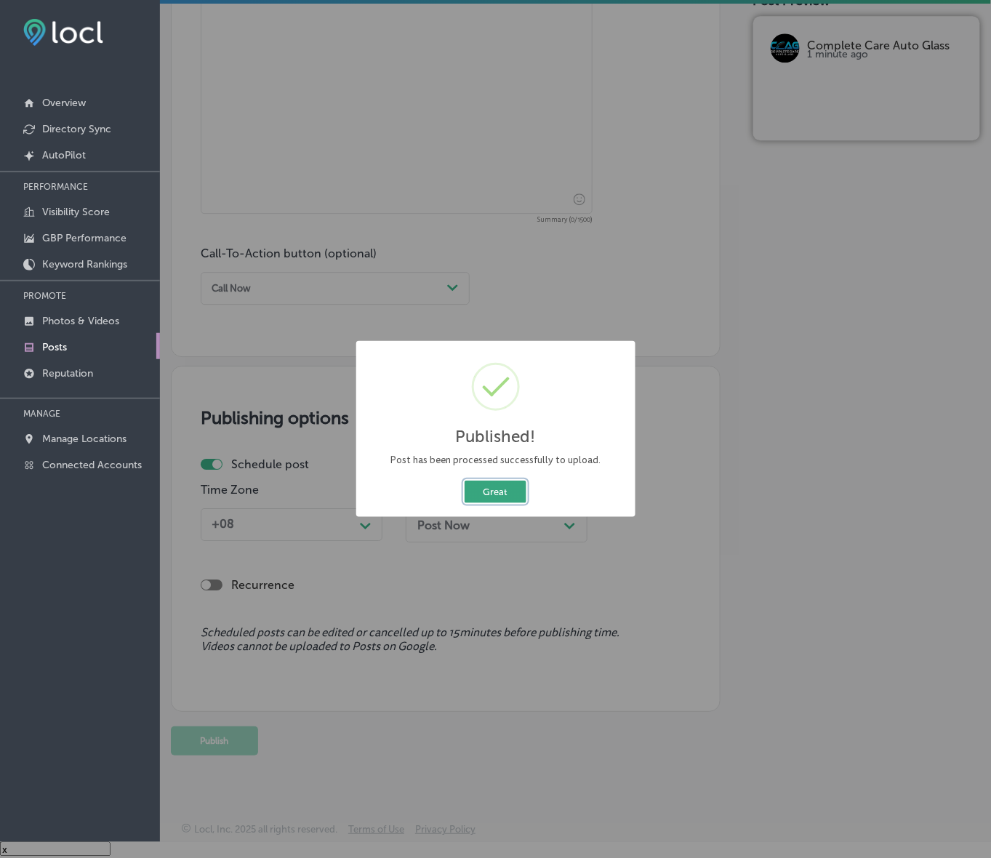
click at [492, 487] on button "Great" at bounding box center [496, 492] width 62 height 23
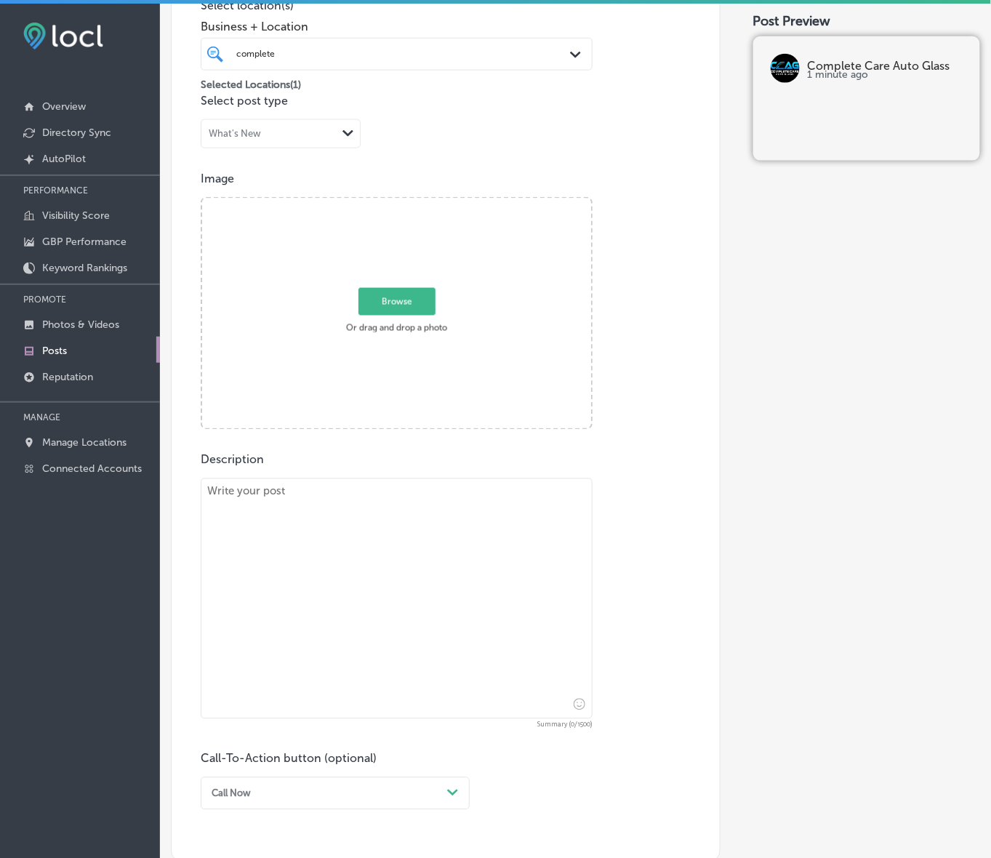
scroll to position [295, 0]
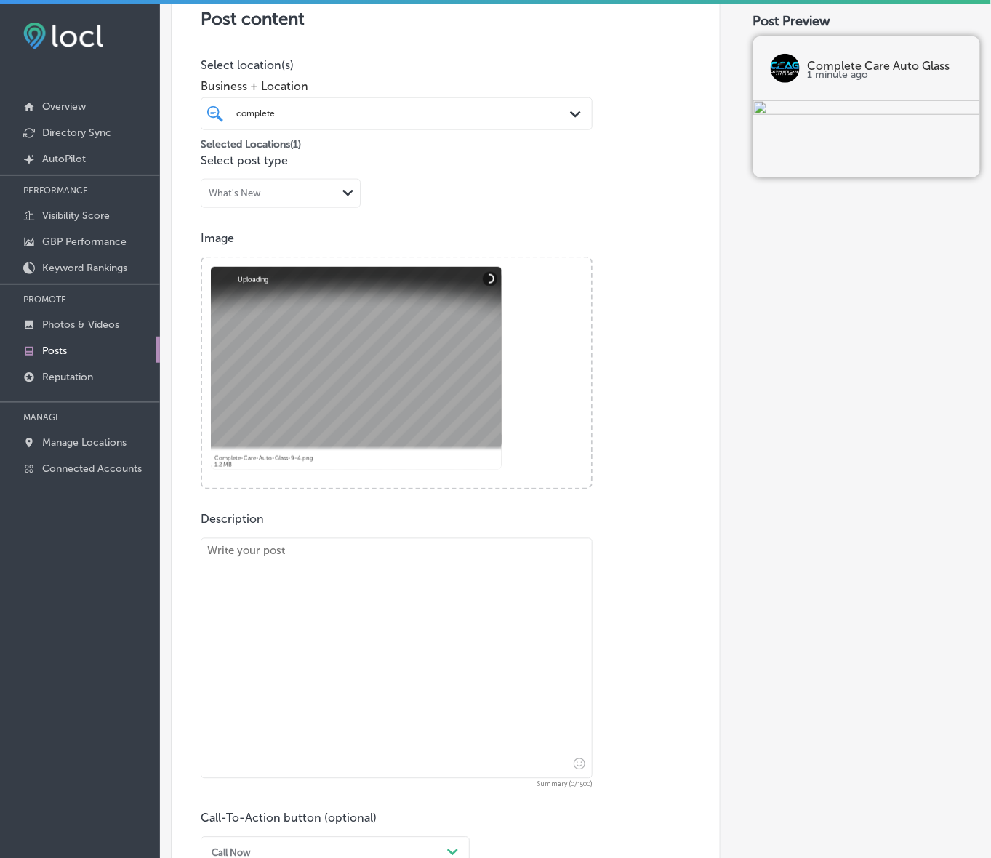
click at [400, 566] on textarea at bounding box center [397, 658] width 392 height 241
paste textarea "Need a quick auto glass repair? Complete Care Auto Glass is here for you. Servi…"
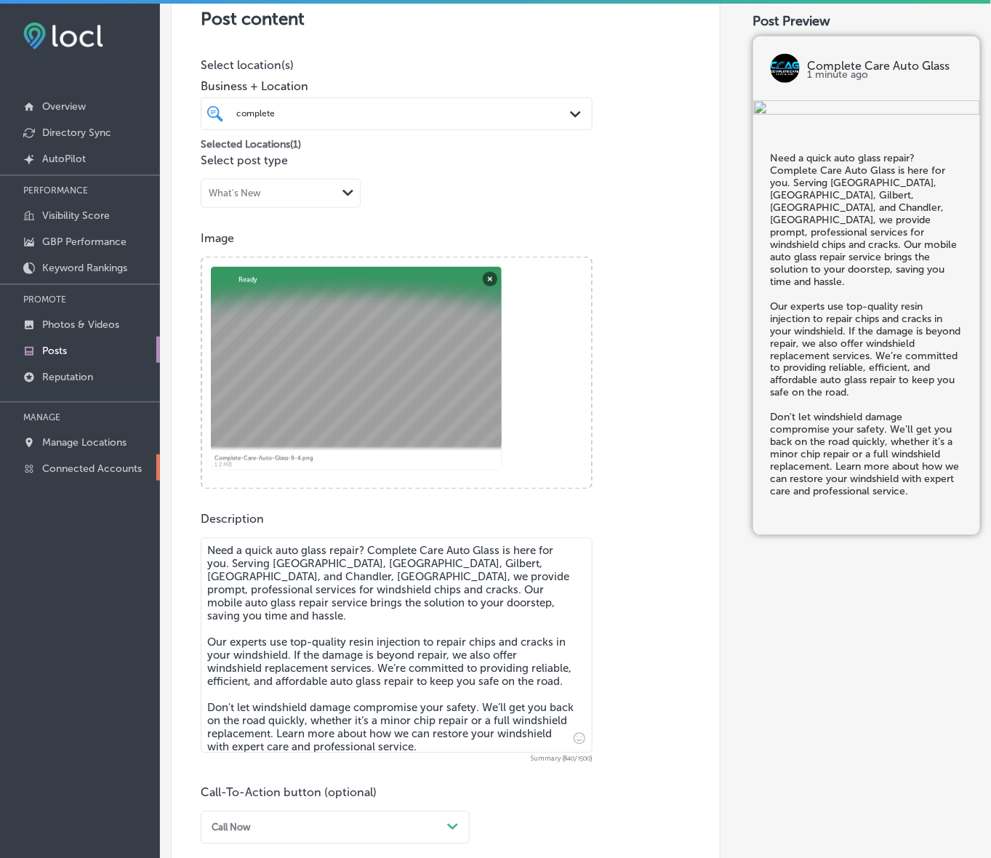
type textarea "Need a quick auto glass repair? Complete Care Auto Glass is here for you. Servi…"
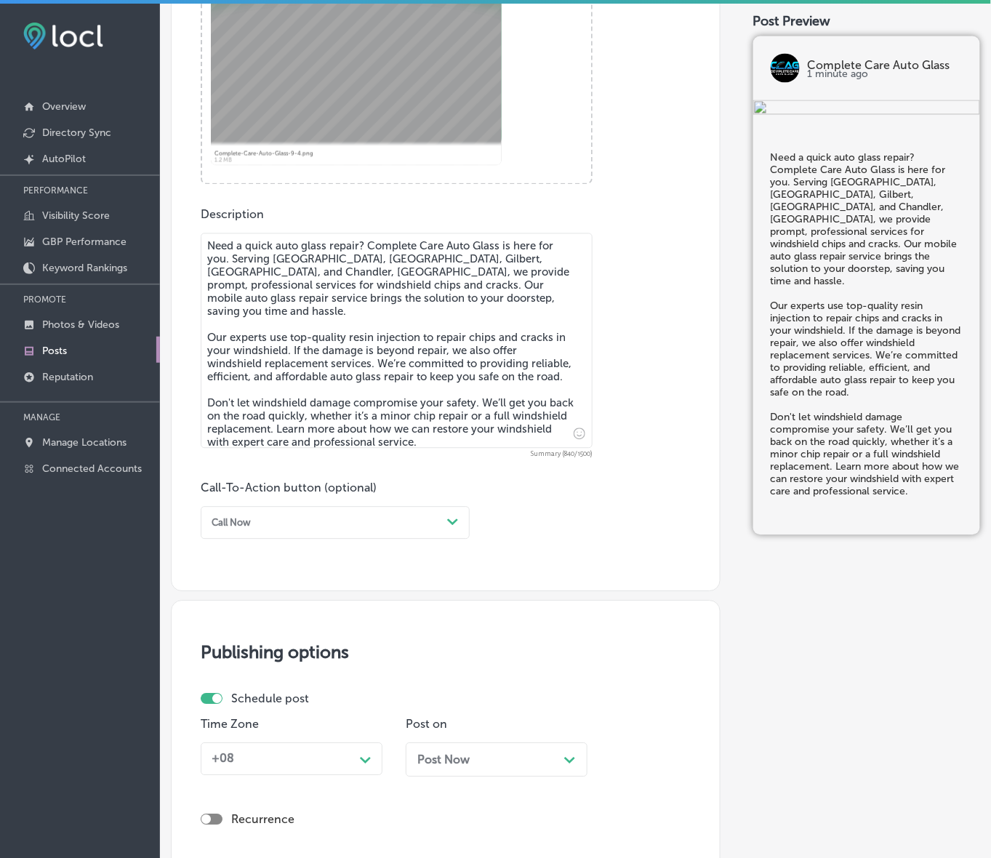
scroll to position [659, 0]
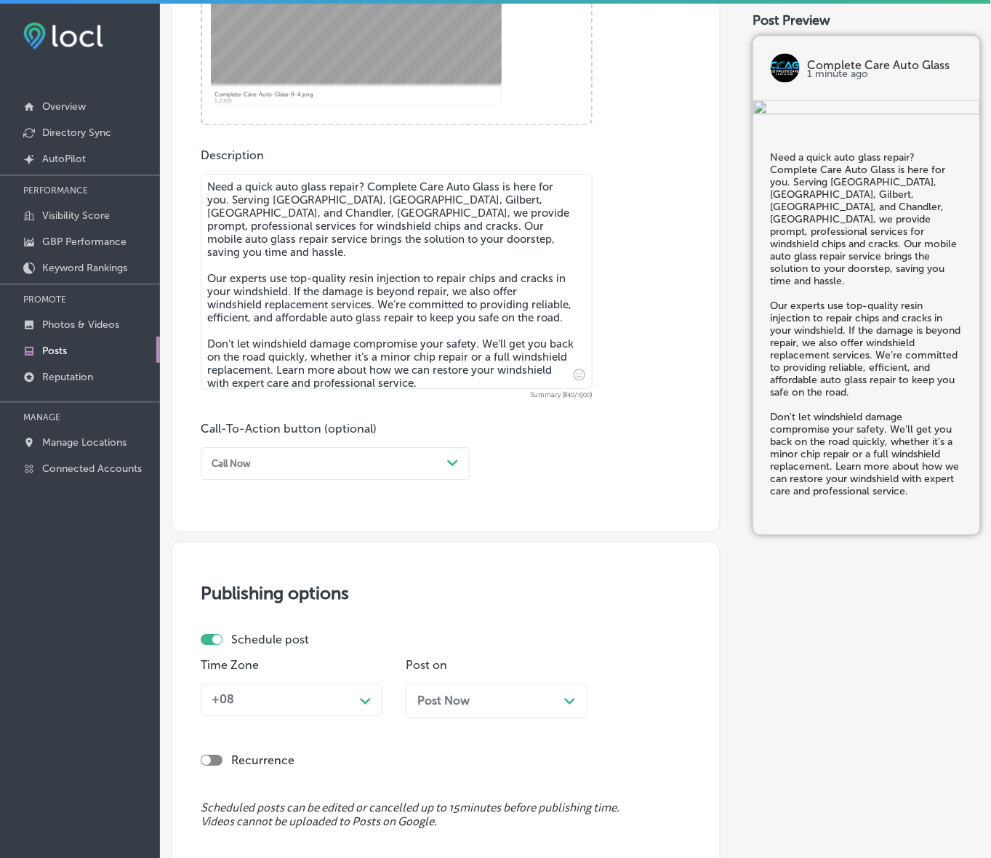
click at [457, 468] on div "Path Created with Sketch." at bounding box center [453, 464] width 12 height 12
click at [242, 577] on div "Learn more" at bounding box center [335, 582] width 269 height 22
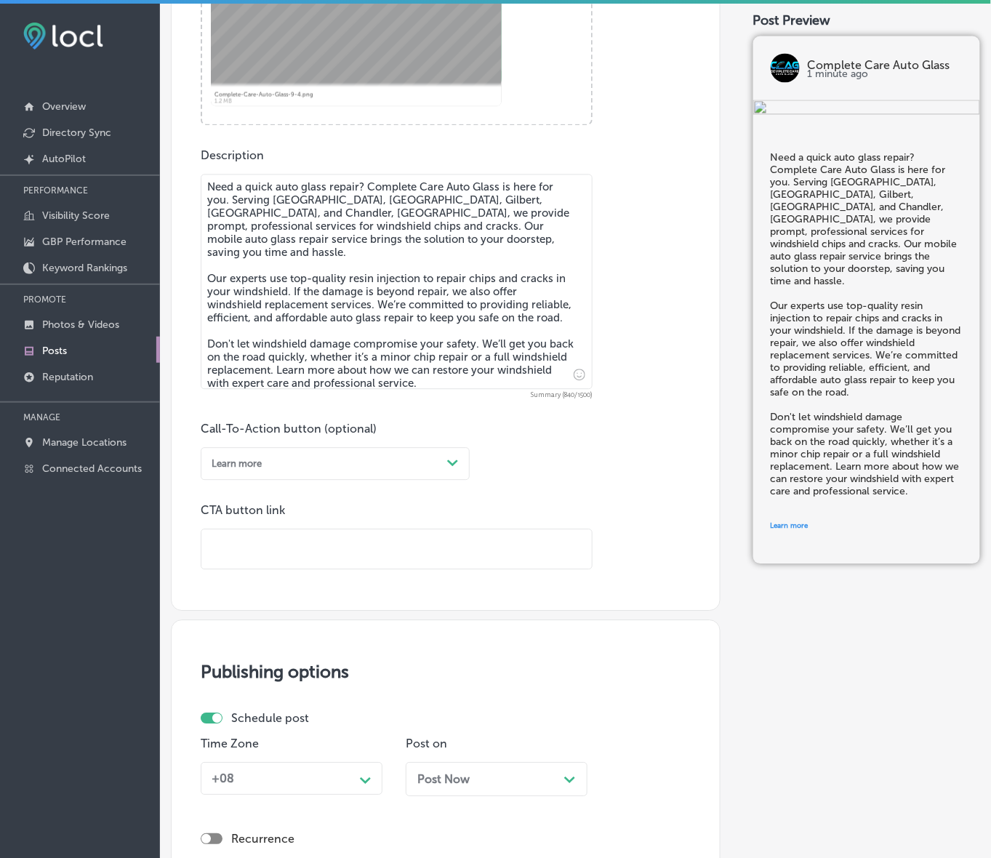
click at [277, 532] on input "text" at bounding box center [396, 550] width 390 height 40
paste input "[URL][DOMAIN_NAME]"
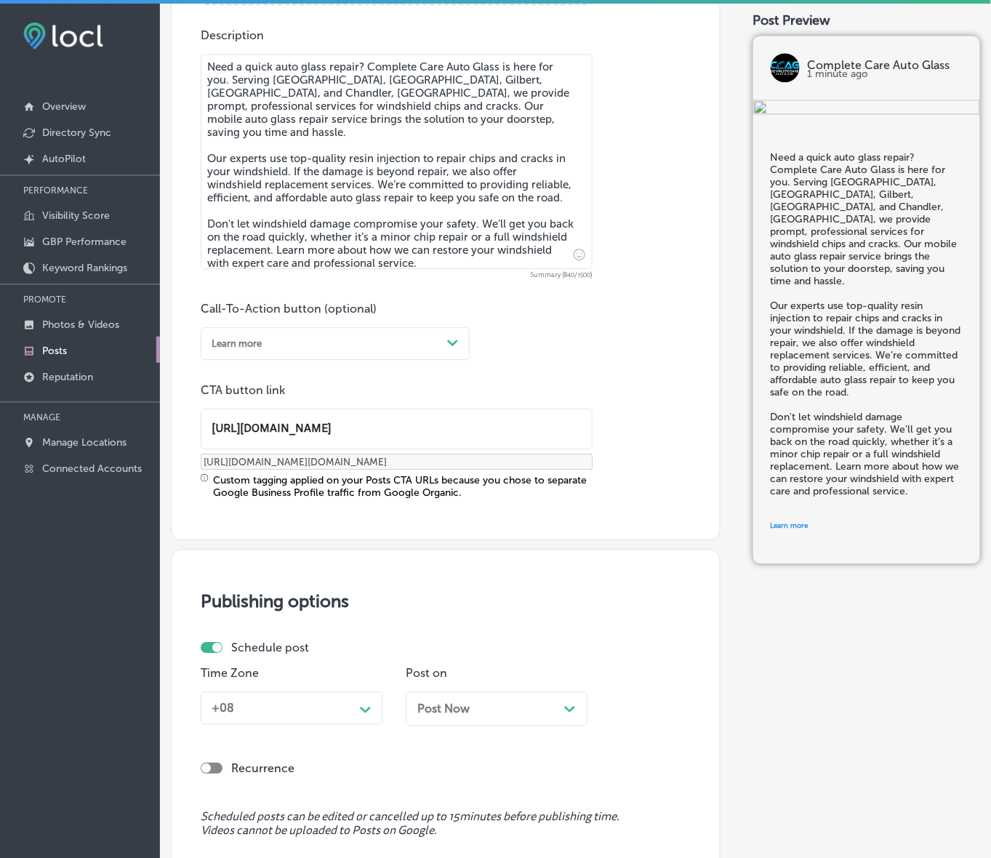
scroll to position [932, 0]
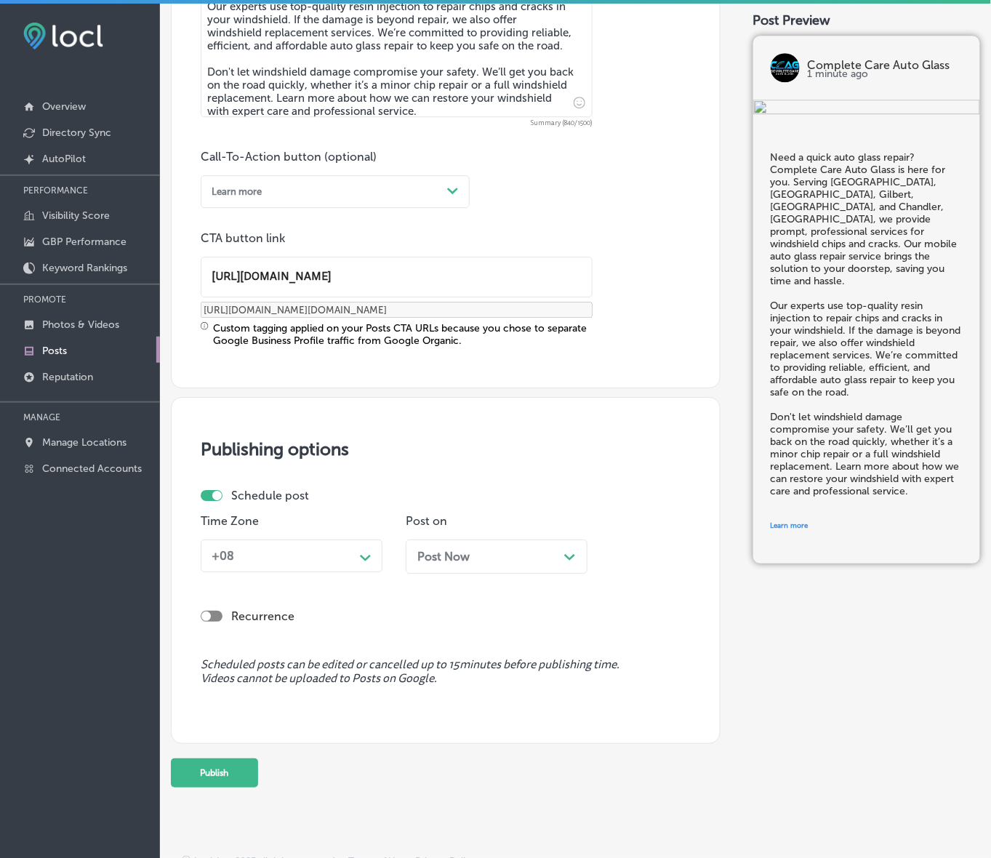
type input "[URL][DOMAIN_NAME]"
click at [353, 558] on div "+08" at bounding box center [280, 556] width 148 height 23
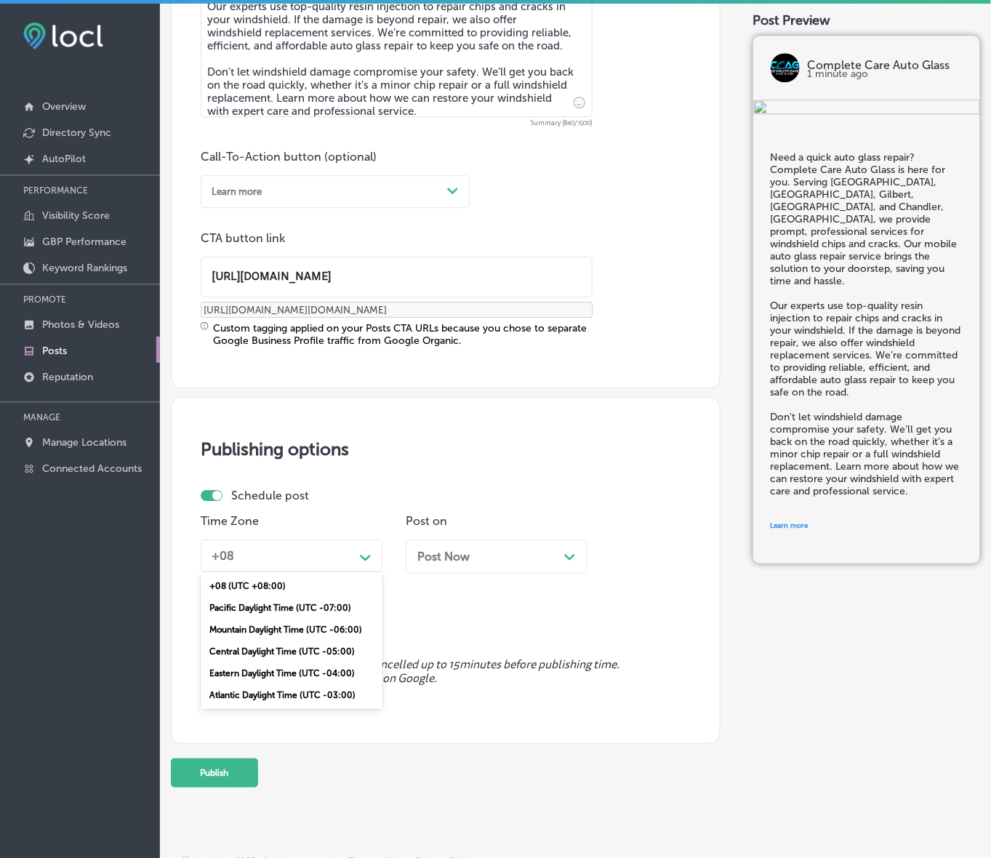
click at [320, 633] on div "Mountain Daylight Time (UTC -06:00)" at bounding box center [292, 630] width 182 height 22
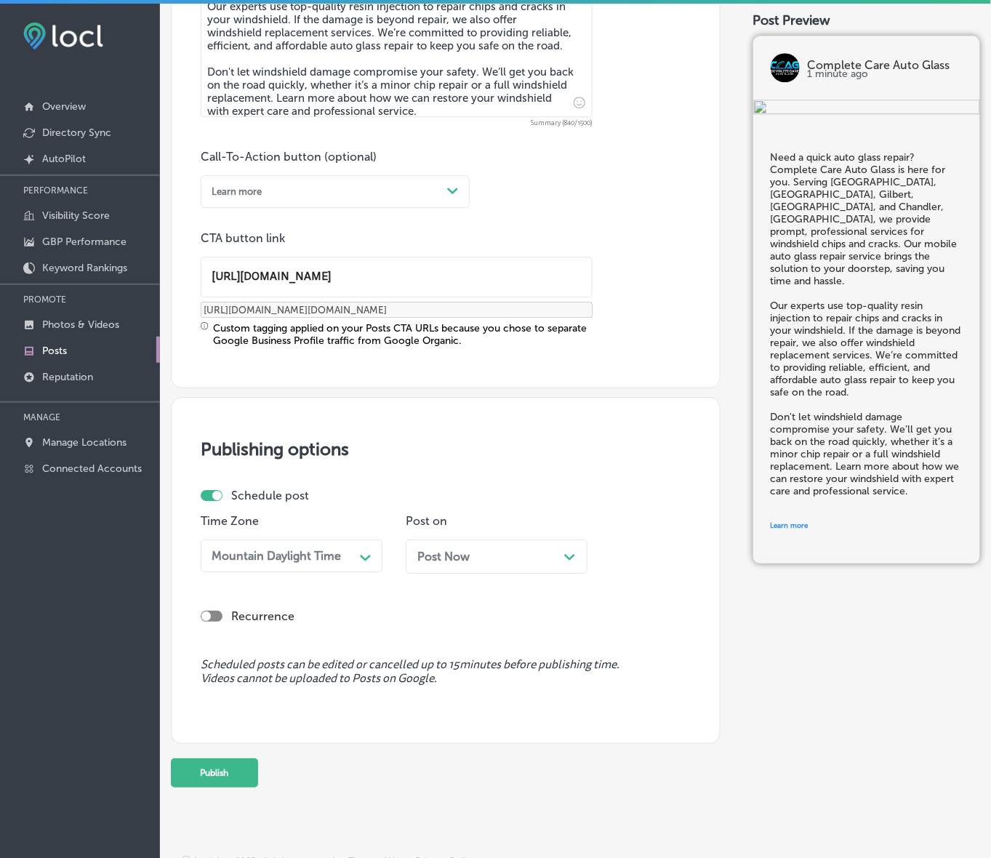
click at [550, 551] on div "Post Now Path Created with Sketch." at bounding box center [496, 557] width 159 height 14
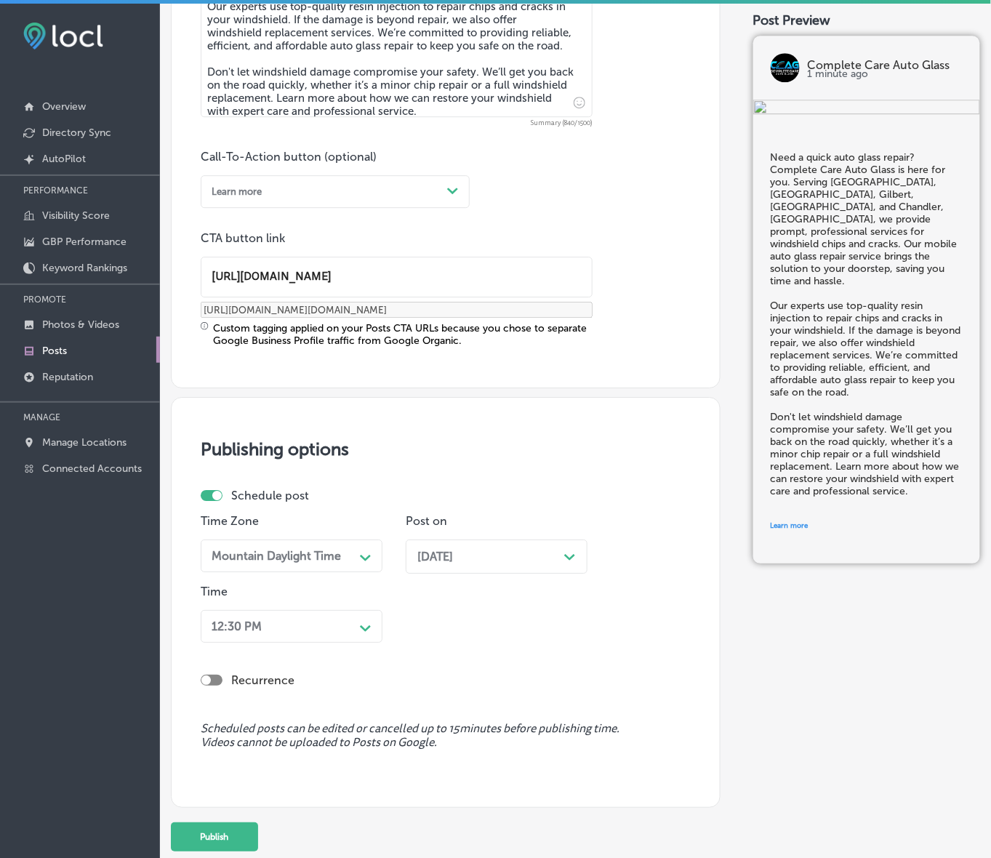
click at [347, 629] on div "12:30 PM Path Created with Sketch." at bounding box center [292, 626] width 182 height 33
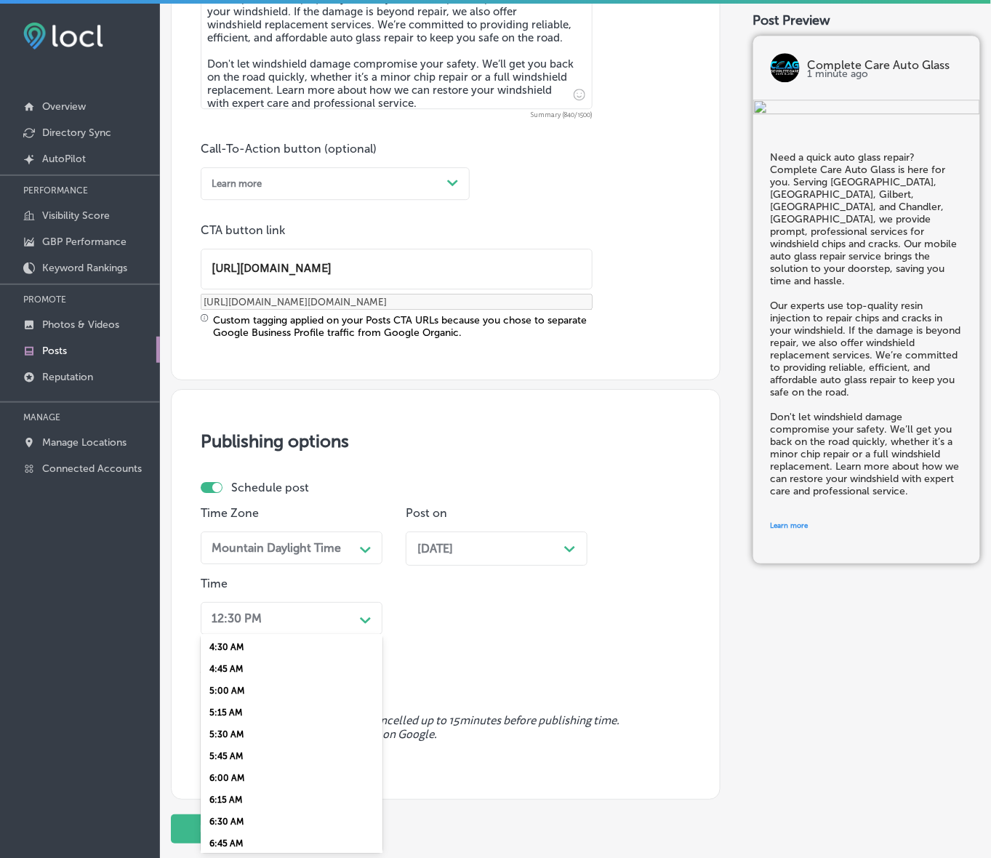
scroll to position [545, 0]
click at [233, 705] on div "7:00 AM" at bounding box center [292, 714] width 182 height 22
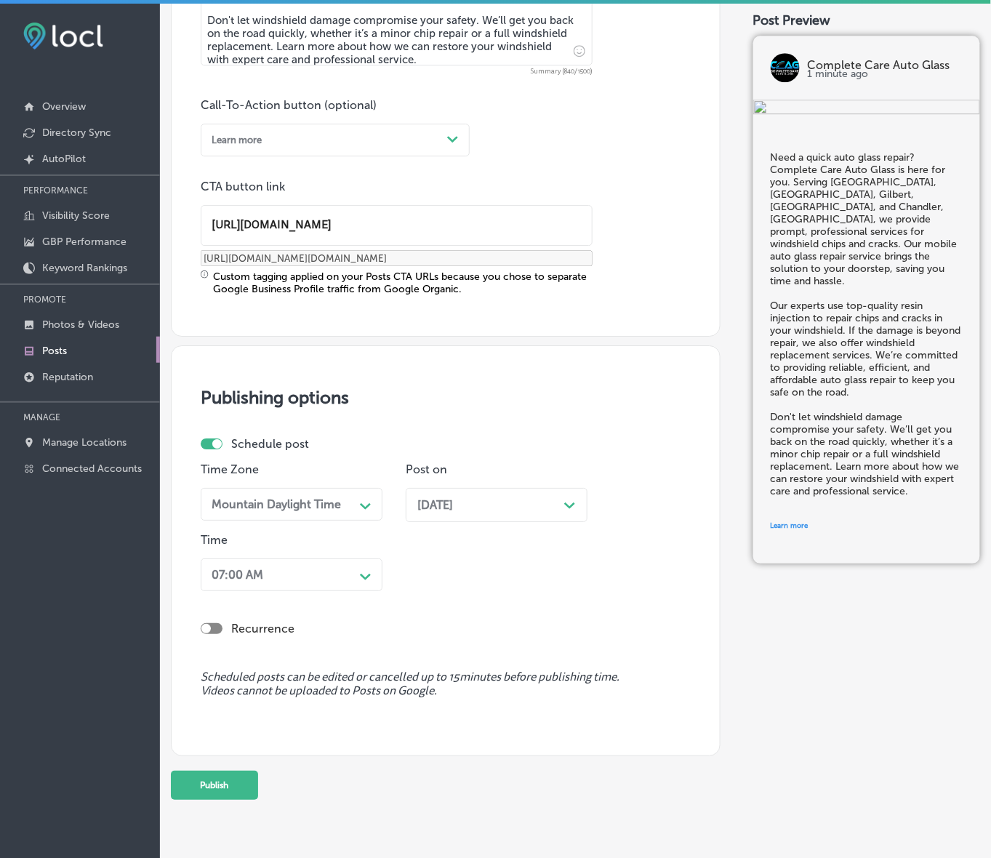
scroll to position [1007, 0]
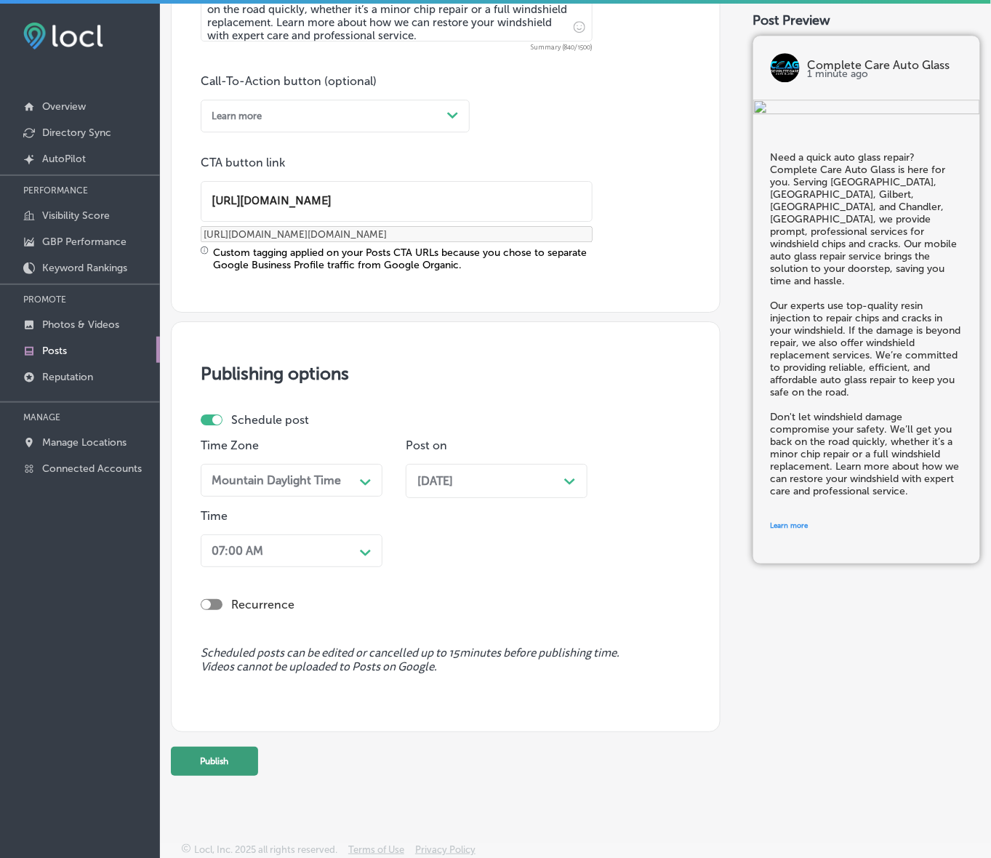
click at [211, 761] on button "Publish" at bounding box center [214, 761] width 87 height 29
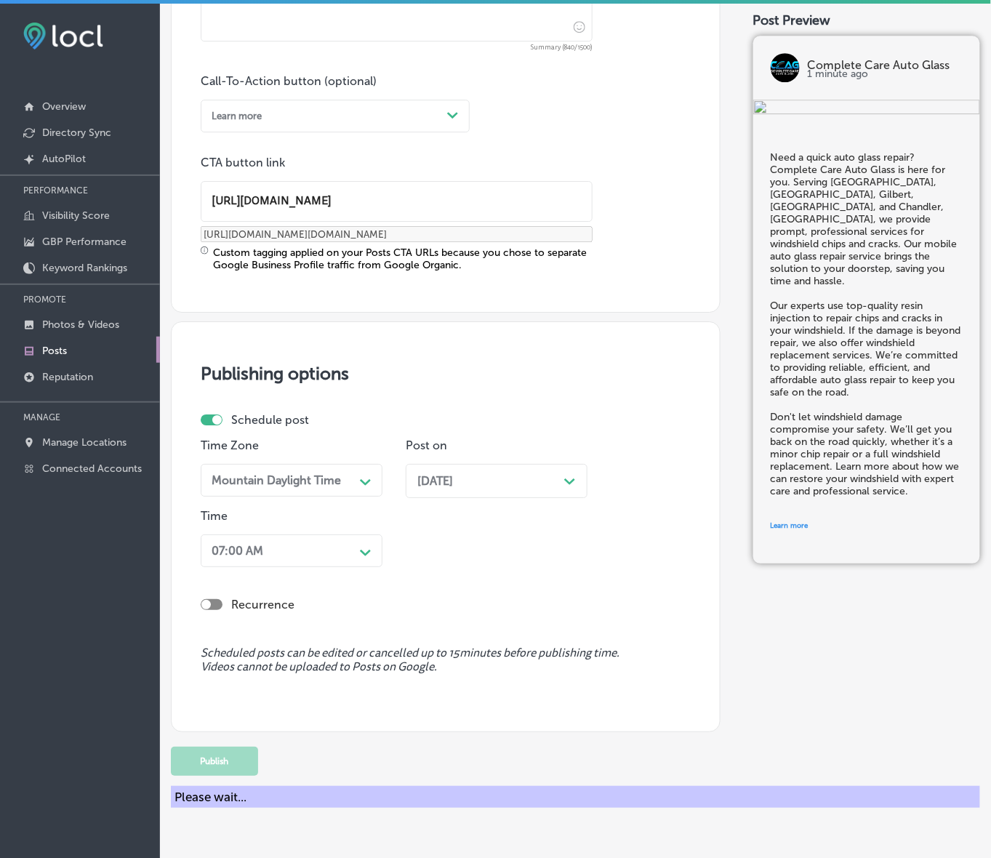
scroll to position [815, 0]
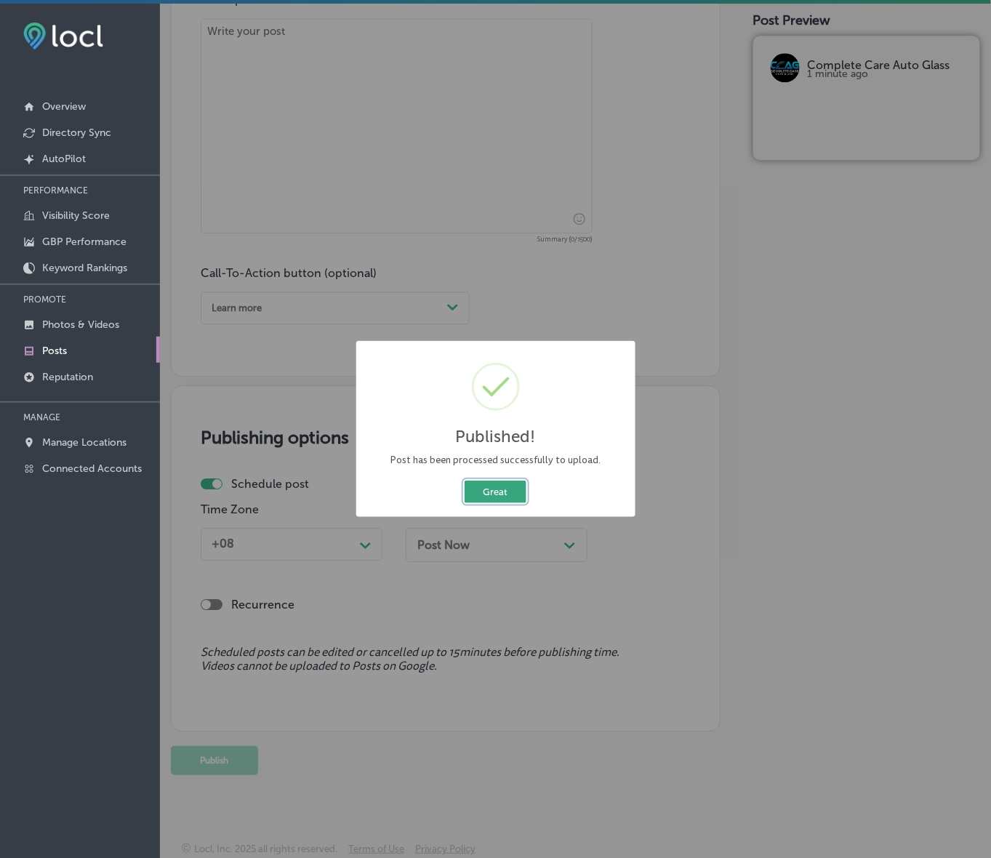
click at [493, 497] on button "Great" at bounding box center [496, 492] width 62 height 23
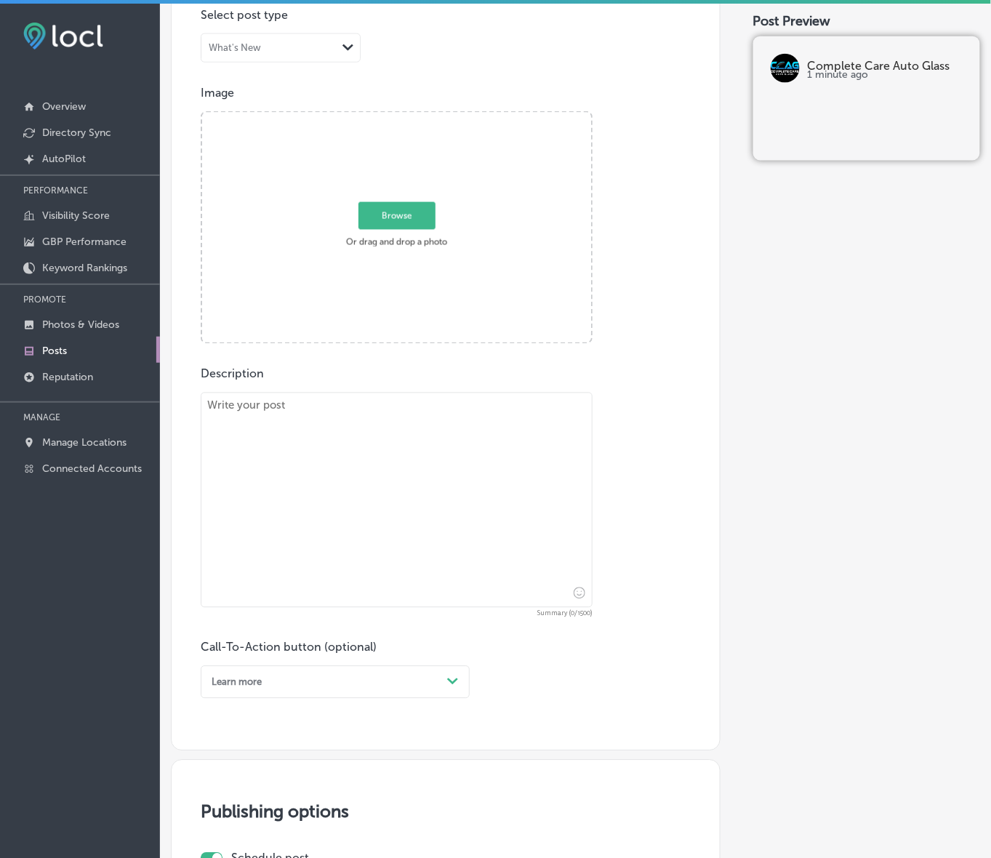
scroll to position [361, 0]
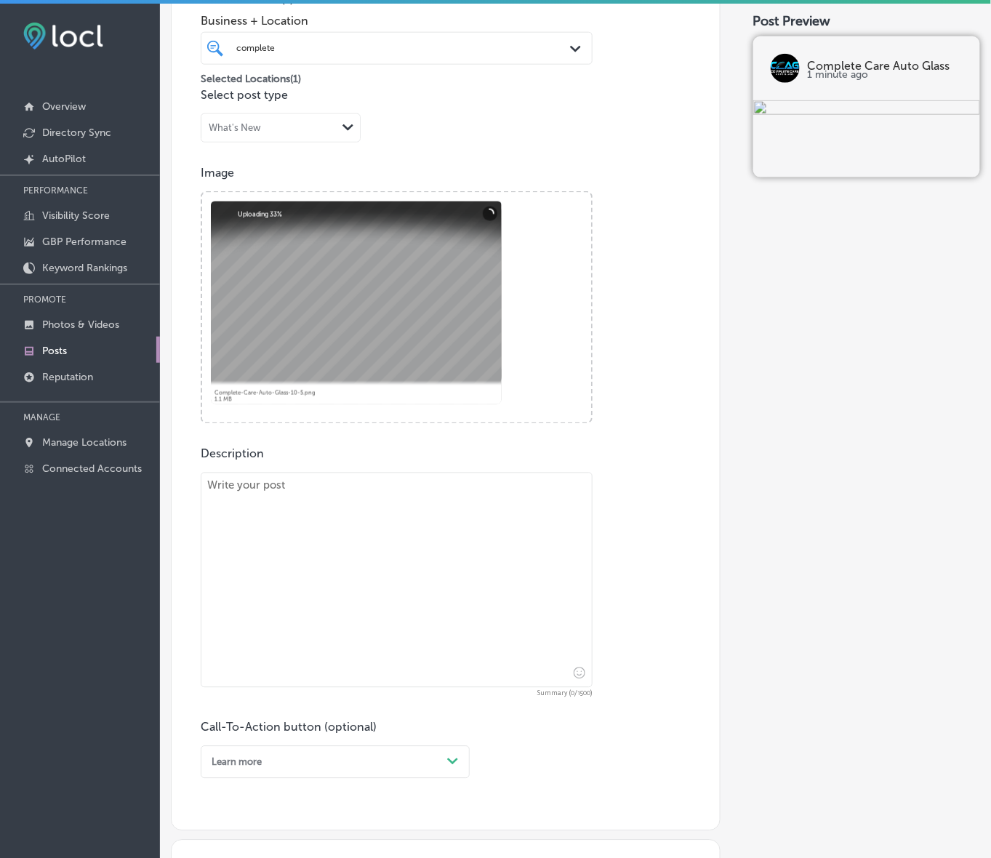
click at [288, 596] on textarea at bounding box center [397, 580] width 392 height 215
paste textarea "[URL][DOMAIN_NAME]"
type textarea "[URL][DOMAIN_NAME]"
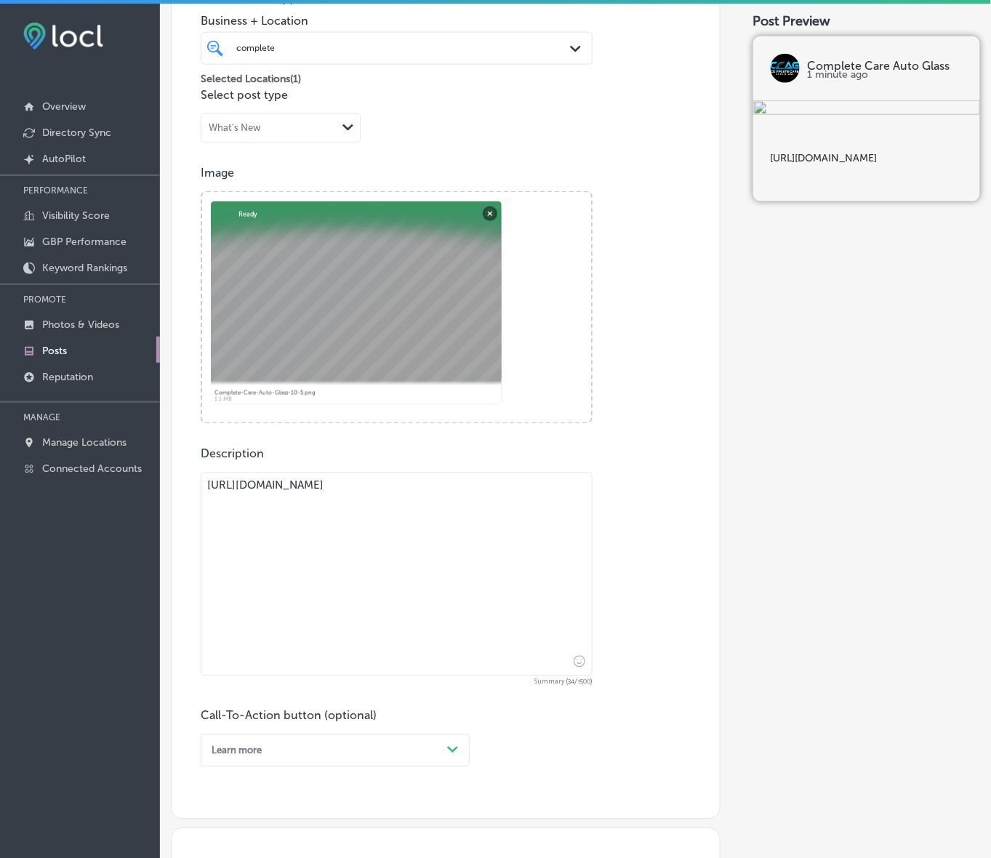
click at [380, 495] on textarea "[URL][DOMAIN_NAME]" at bounding box center [397, 575] width 392 height 204
click at [380, 494] on textarea "[URL][DOMAIN_NAME]" at bounding box center [397, 575] width 392 height 204
click at [466, 582] on textarea at bounding box center [397, 575] width 392 height 204
paste textarea "If your windshield is beyond repair, trust Complete Care Auto Glass for profess…"
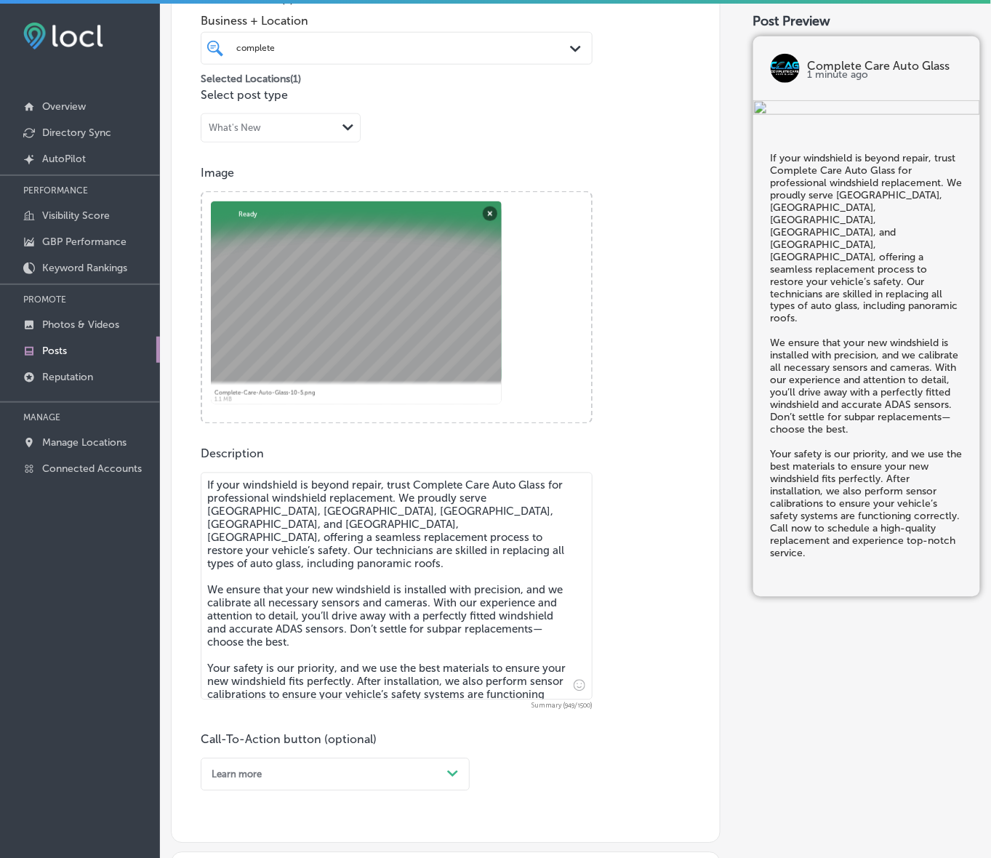
type textarea "If your windshield is beyond repair, trust Complete Care Auto Glass for profess…"
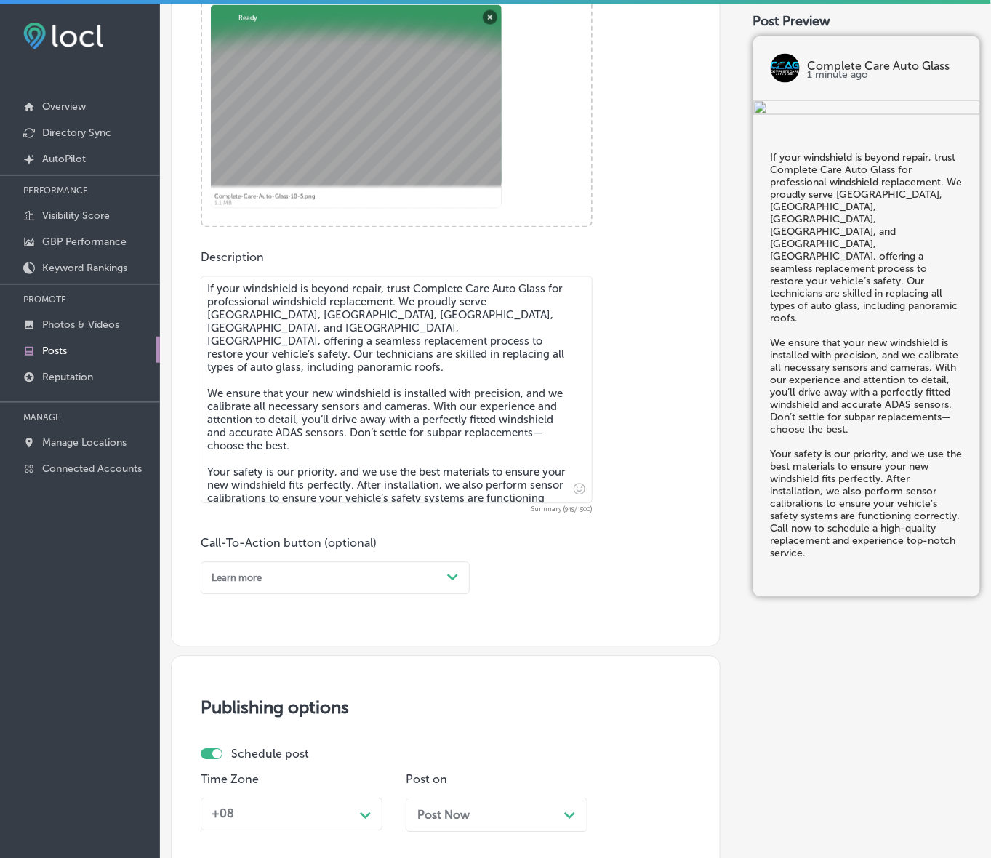
scroll to position [633, 0]
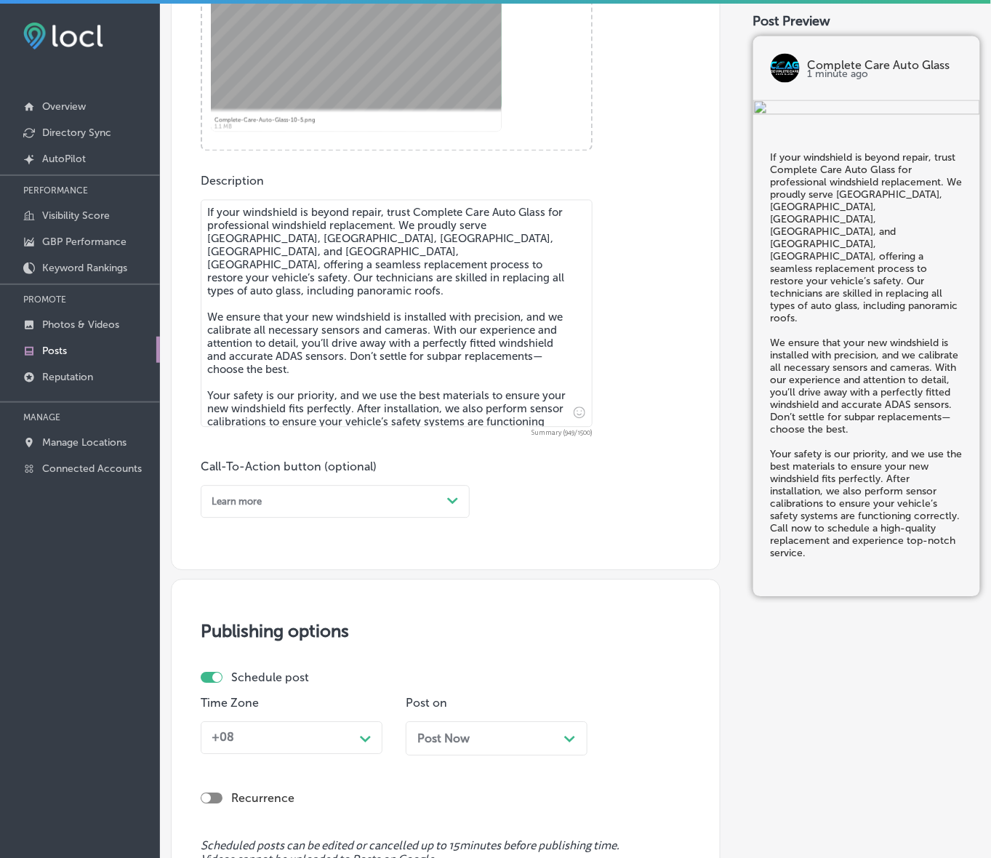
drag, startPoint x: 446, startPoint y: 492, endPoint x: 425, endPoint y: 513, distance: 28.8
click at [446, 492] on div "Path Created with Sketch." at bounding box center [452, 501] width 23 height 23
drag, startPoint x: 236, startPoint y: 656, endPoint x: 251, endPoint y: 656, distance: 14.5
click at [236, 657] on div "Call Now" at bounding box center [335, 663] width 269 height 22
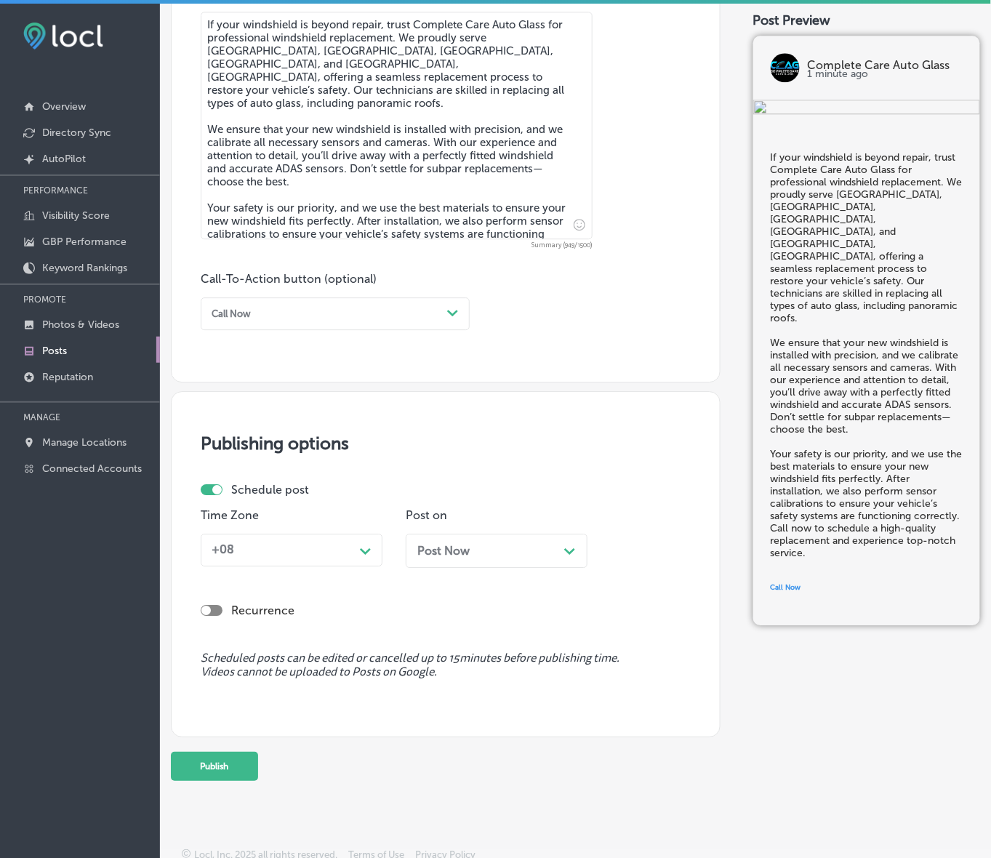
scroll to position [827, 0]
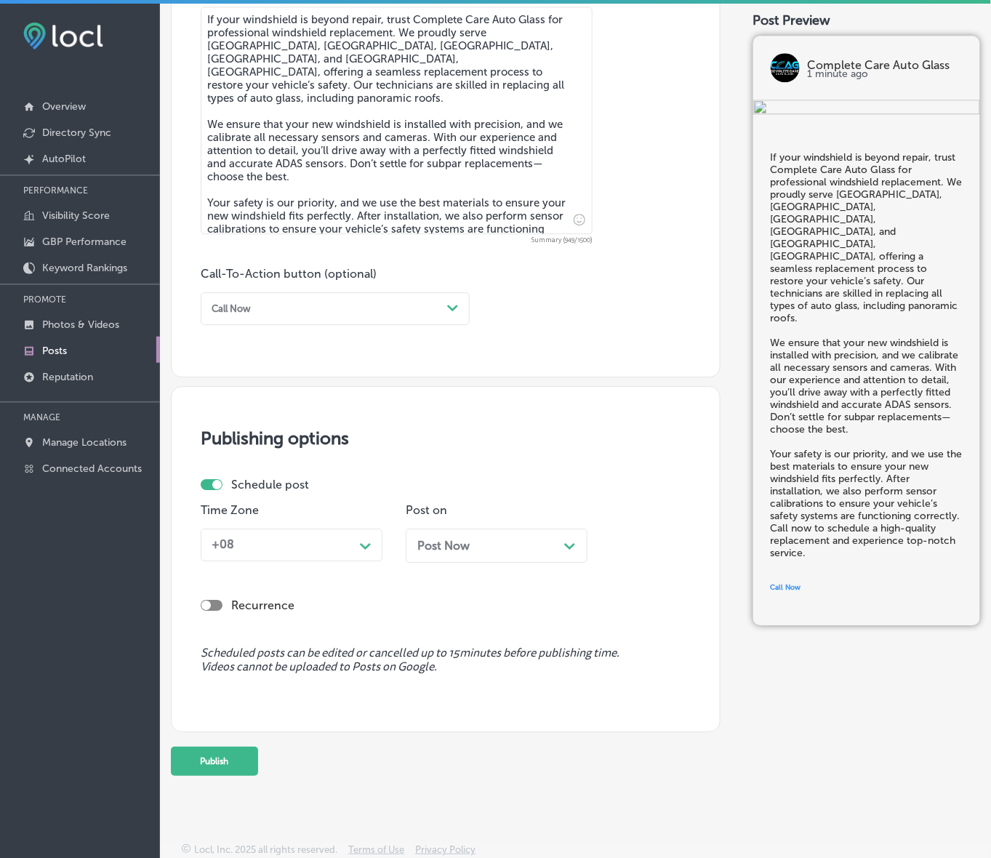
click at [349, 540] on div "+08" at bounding box center [280, 545] width 148 height 23
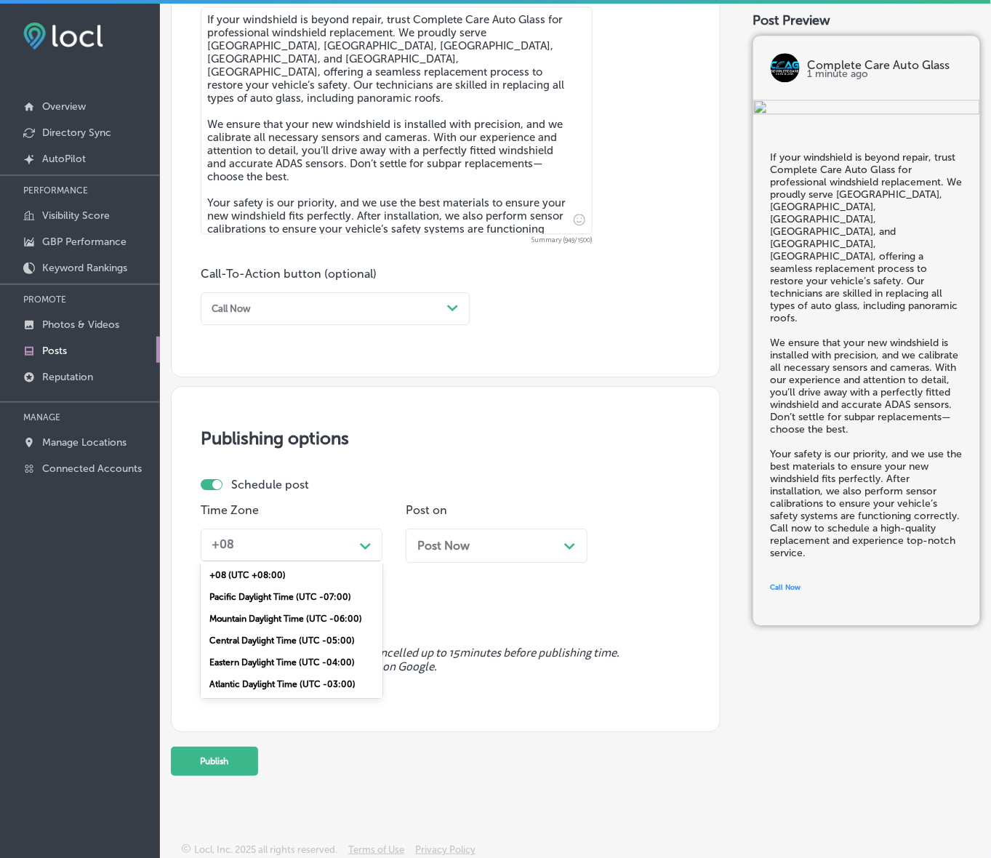
click at [317, 612] on div "Mountain Daylight Time (UTC -06:00)" at bounding box center [292, 619] width 182 height 22
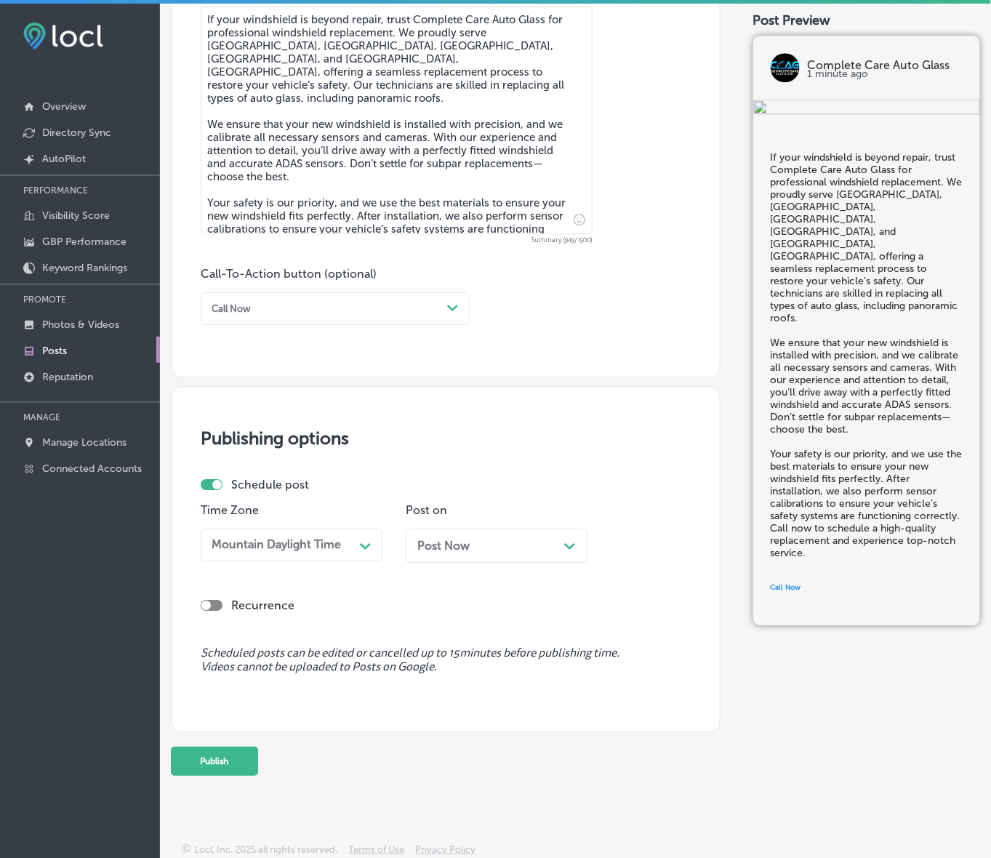
click at [481, 540] on div "Post Now Path Created with Sketch." at bounding box center [496, 546] width 159 height 14
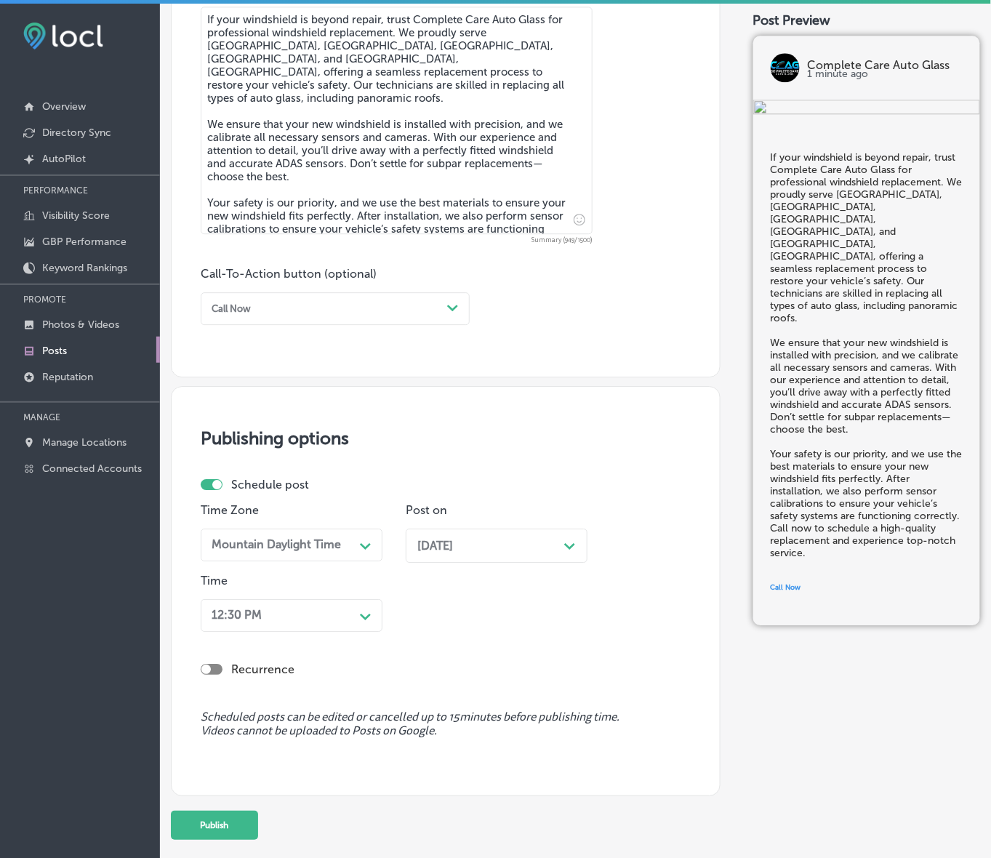
click at [372, 608] on div "Path Created with Sketch." at bounding box center [365, 615] width 23 height 23
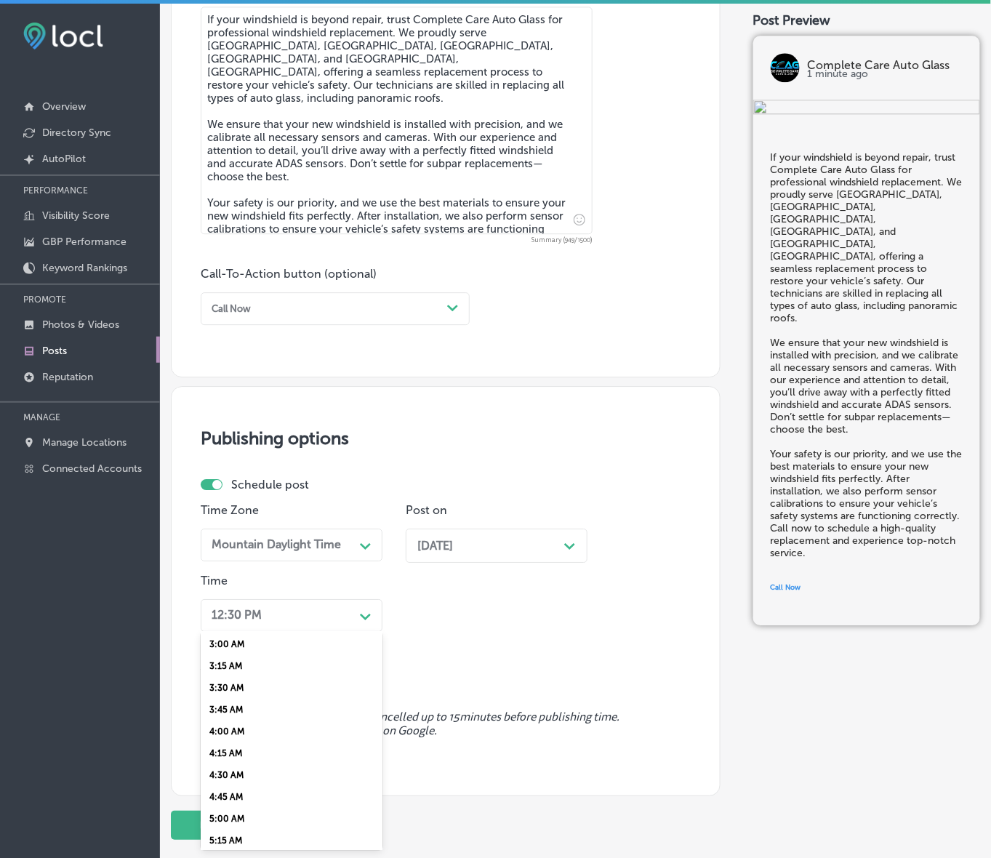
scroll to position [545, 0]
click at [219, 700] on div "7:00 AM" at bounding box center [292, 711] width 182 height 22
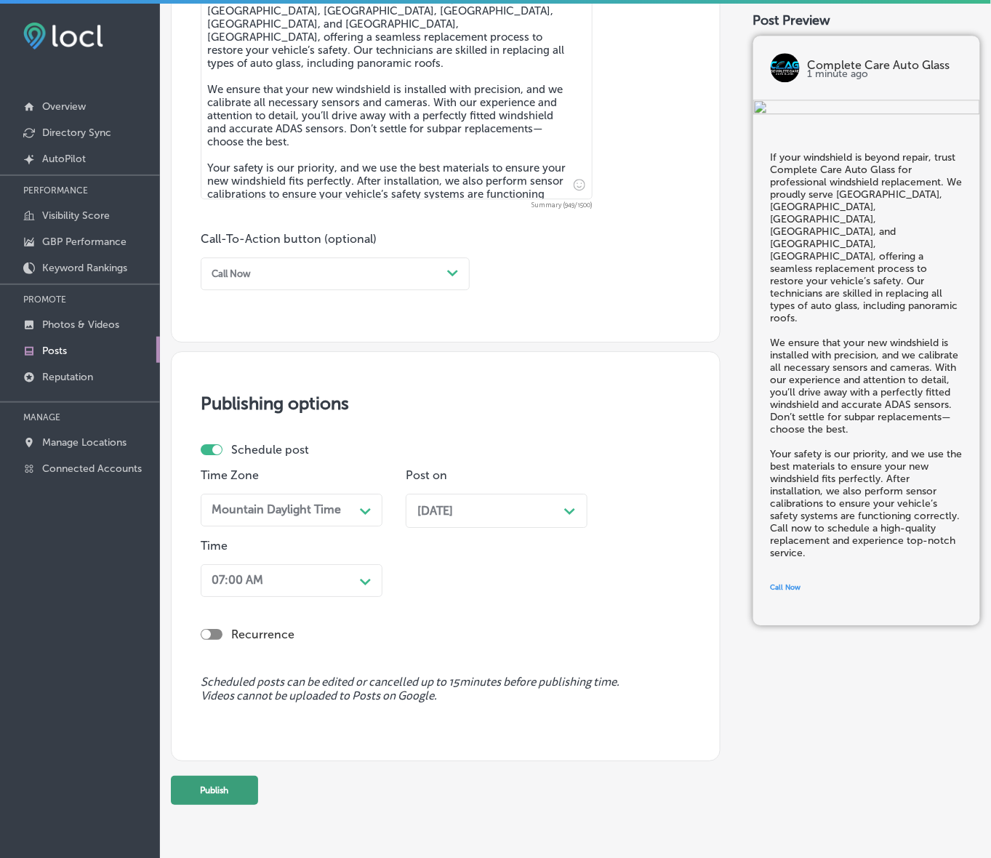
scroll to position [891, 0]
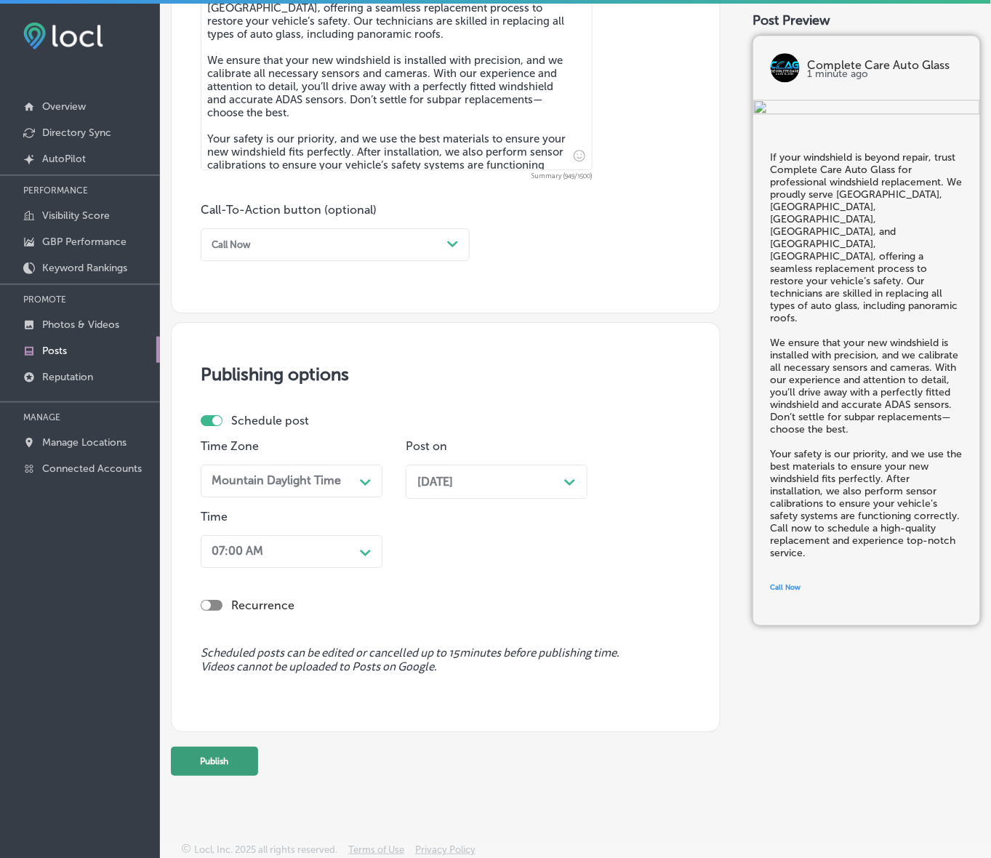
click at [213, 756] on button "Publish" at bounding box center [214, 761] width 87 height 29
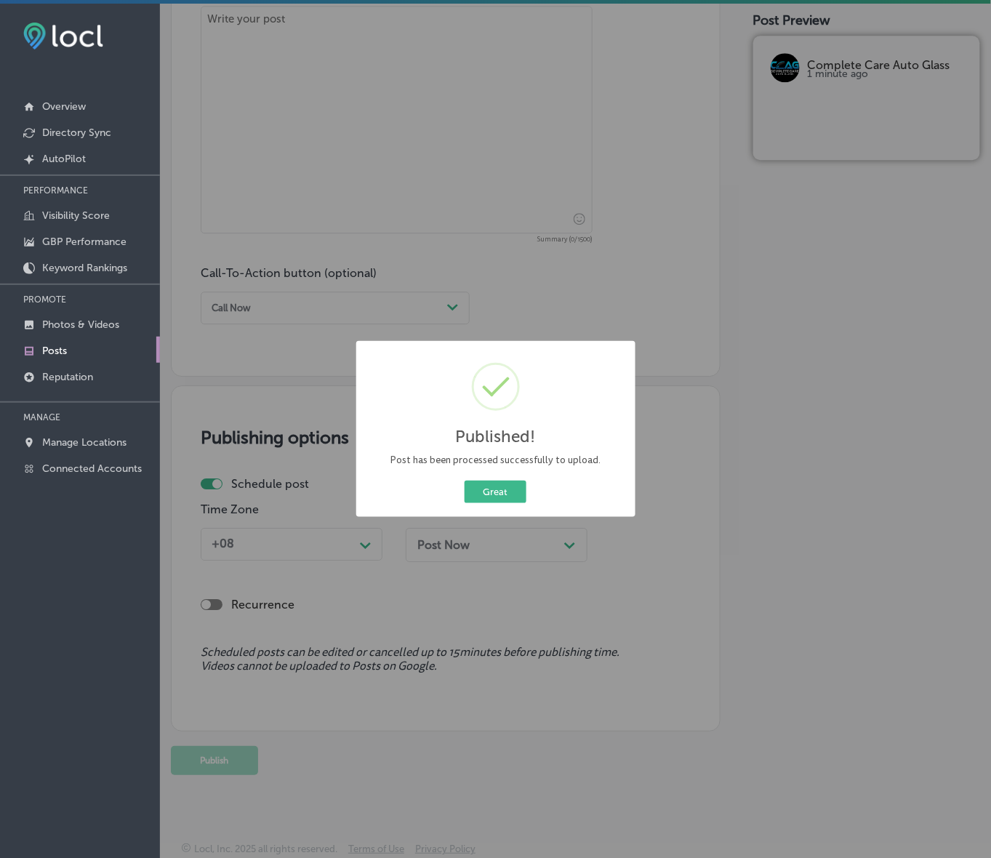
scroll to position [827, 0]
click at [497, 502] on button "Great" at bounding box center [496, 492] width 62 height 23
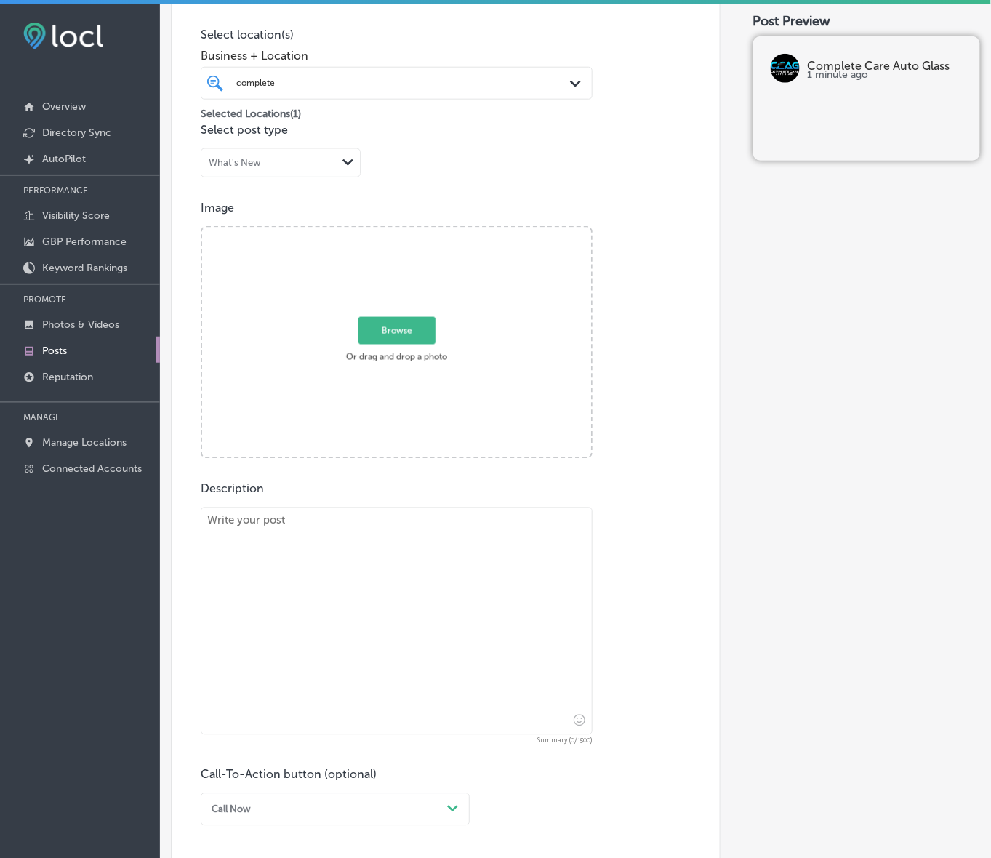
scroll to position [281, 0]
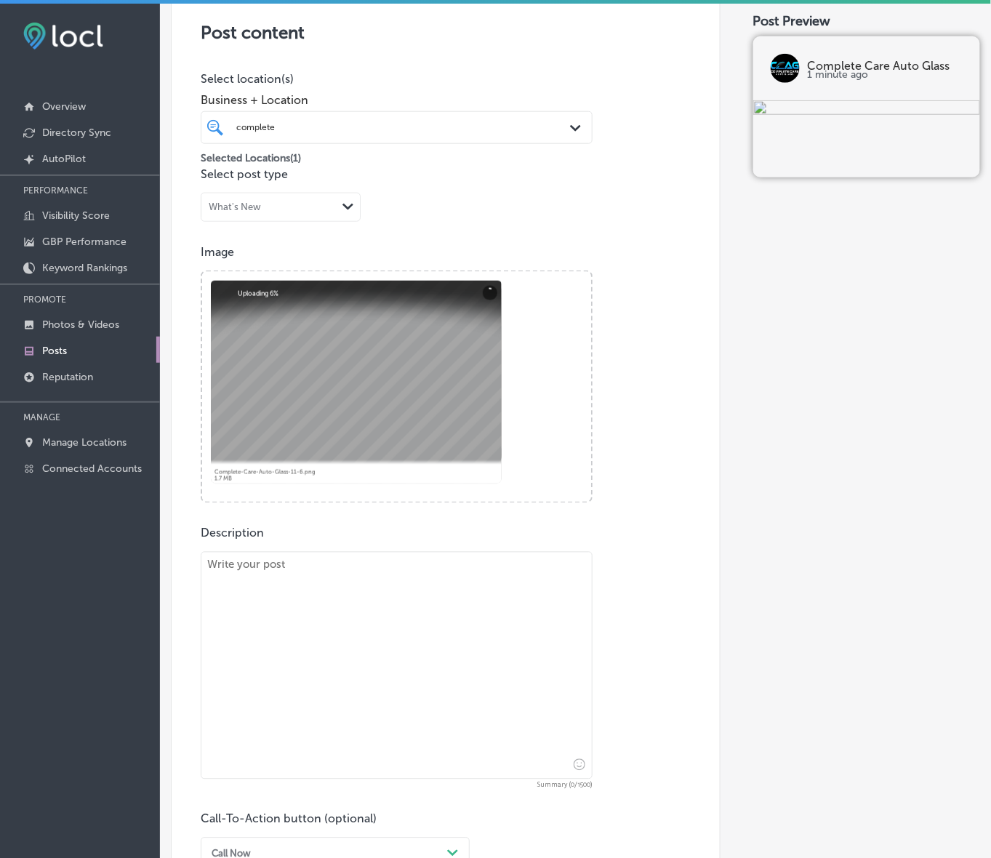
click at [476, 604] on textarea at bounding box center [397, 666] width 392 height 228
paste textarea "At Complete Care Auto Glass, we take pride in offering high-quality auto glass …"
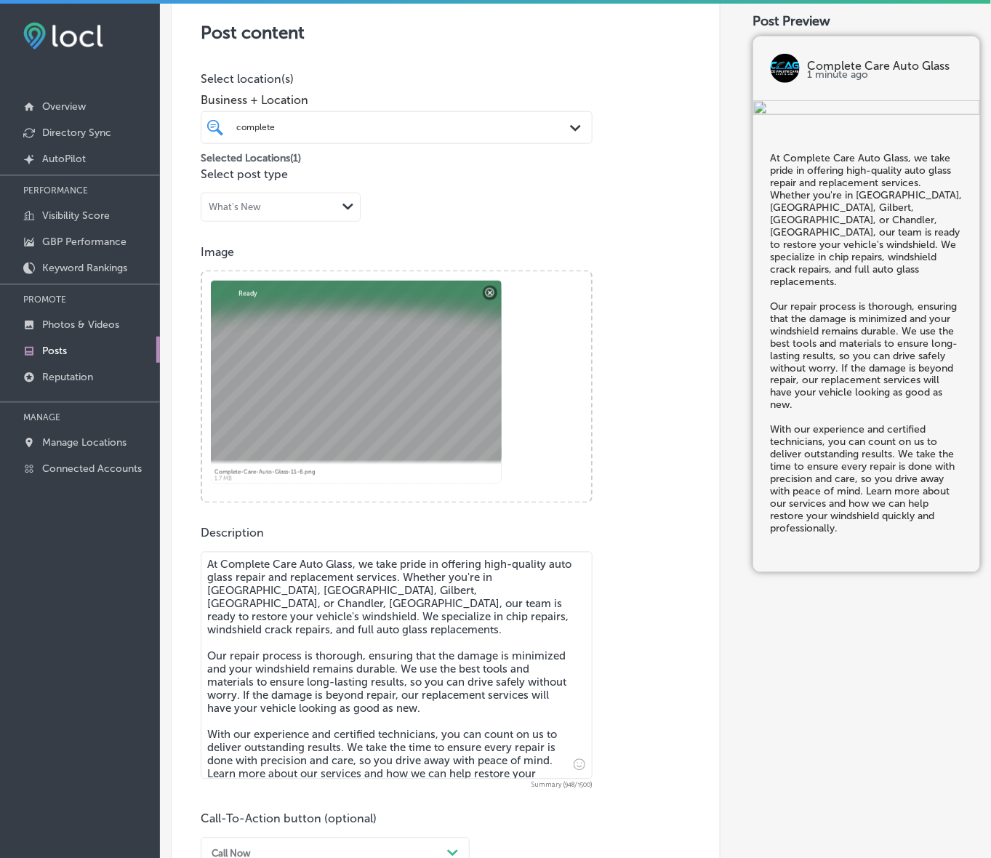
type textarea "At Complete Care Auto Glass, we take pride in offering high-quality auto glass …"
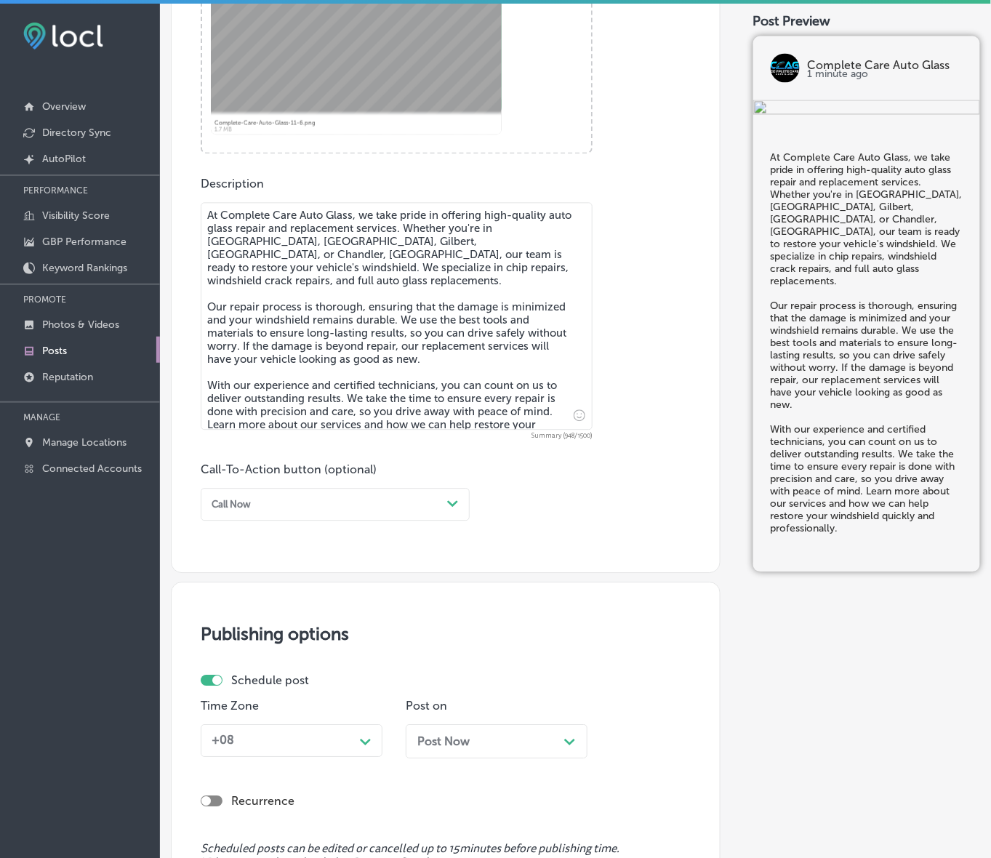
scroll to position [736, 0]
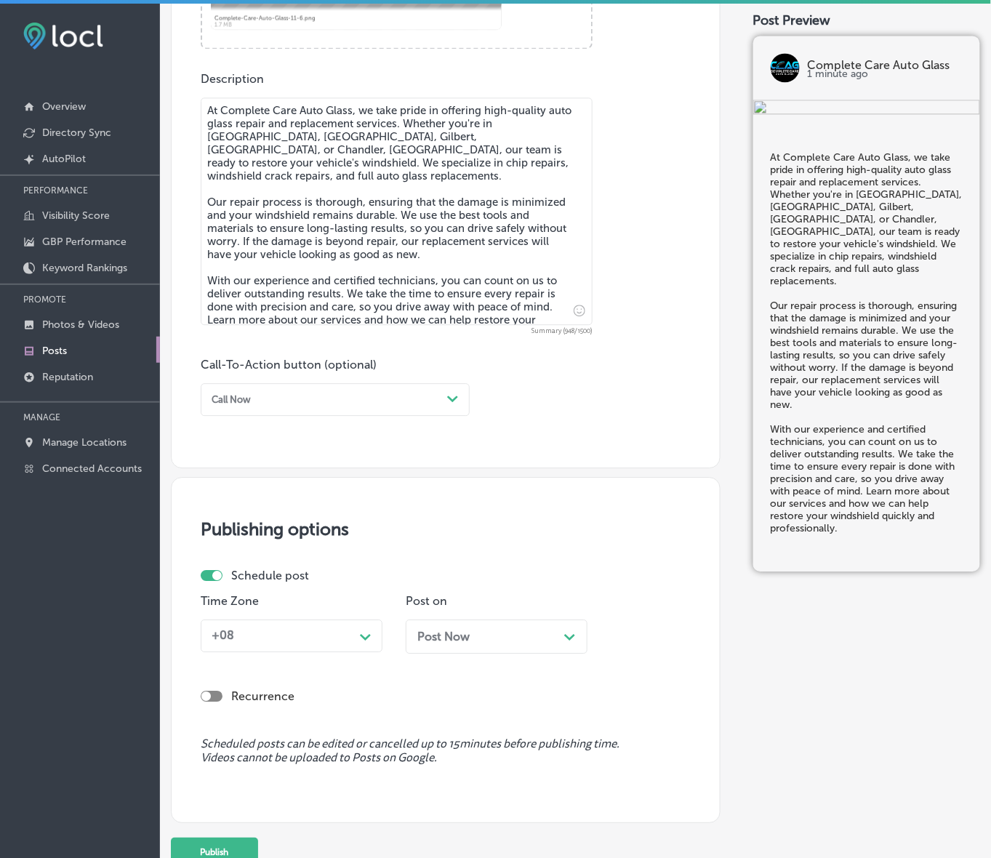
drag, startPoint x: 460, startPoint y: 397, endPoint x: 452, endPoint y: 398, distance: 8.0
click at [460, 397] on div "Path Created with Sketch." at bounding box center [452, 399] width 23 height 23
click at [220, 510] on div "Learn more" at bounding box center [335, 517] width 269 height 22
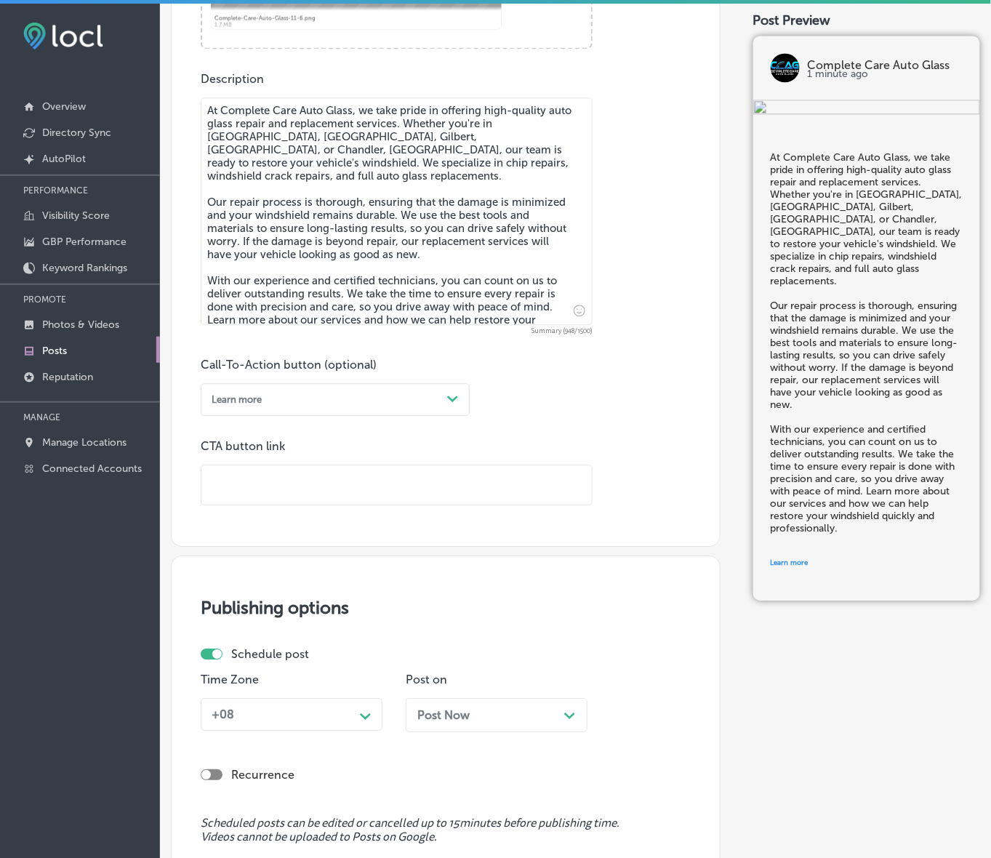
click at [278, 473] on input "text" at bounding box center [396, 485] width 390 height 40
paste input "[URL][DOMAIN_NAME]"
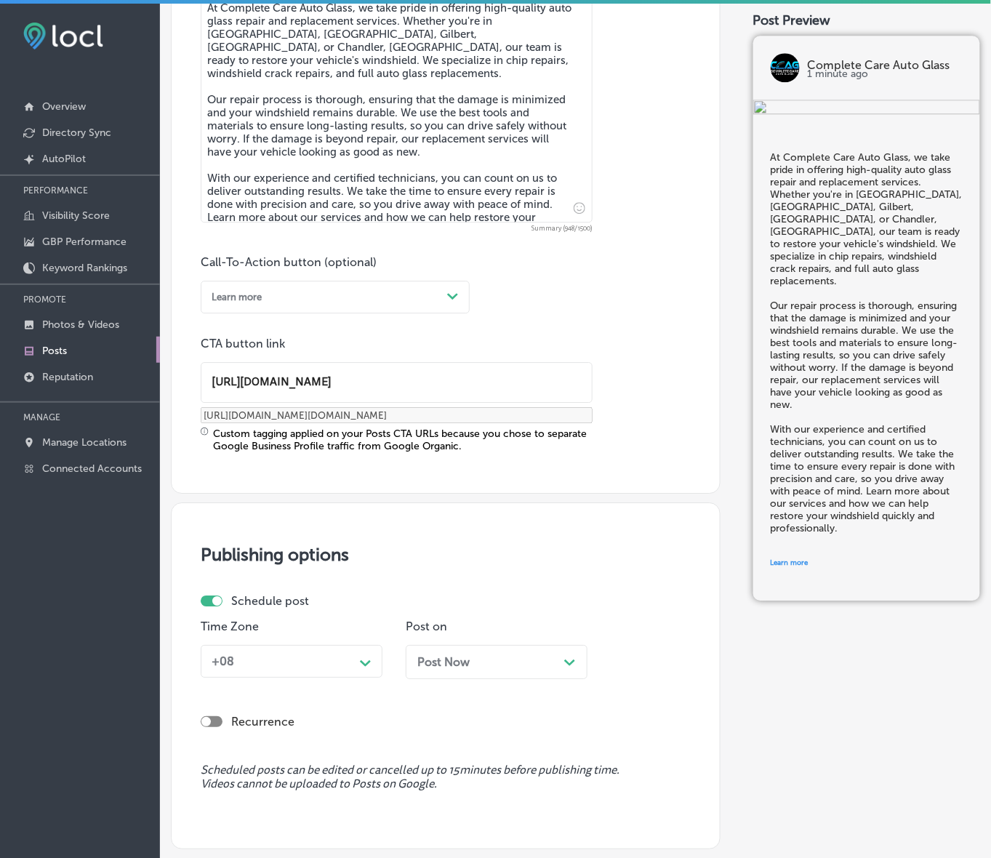
scroll to position [906, 0]
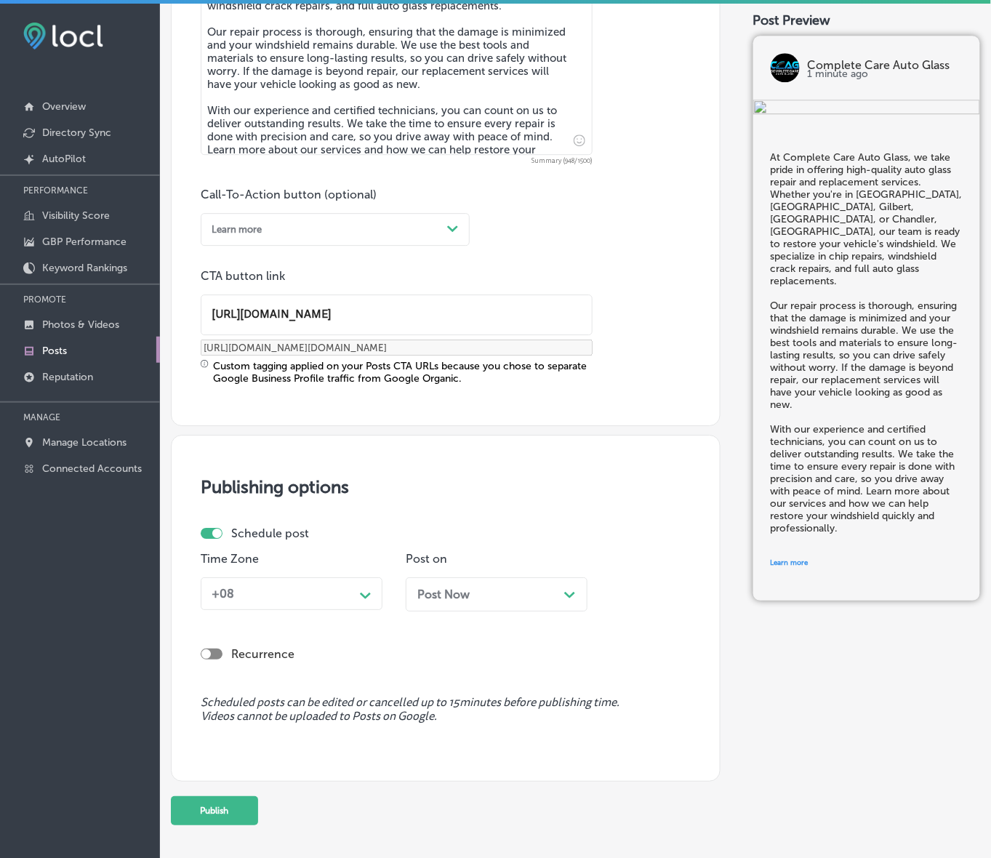
type input "[URL][DOMAIN_NAME]"
click at [358, 601] on div "Path Created with Sketch." at bounding box center [365, 593] width 23 height 23
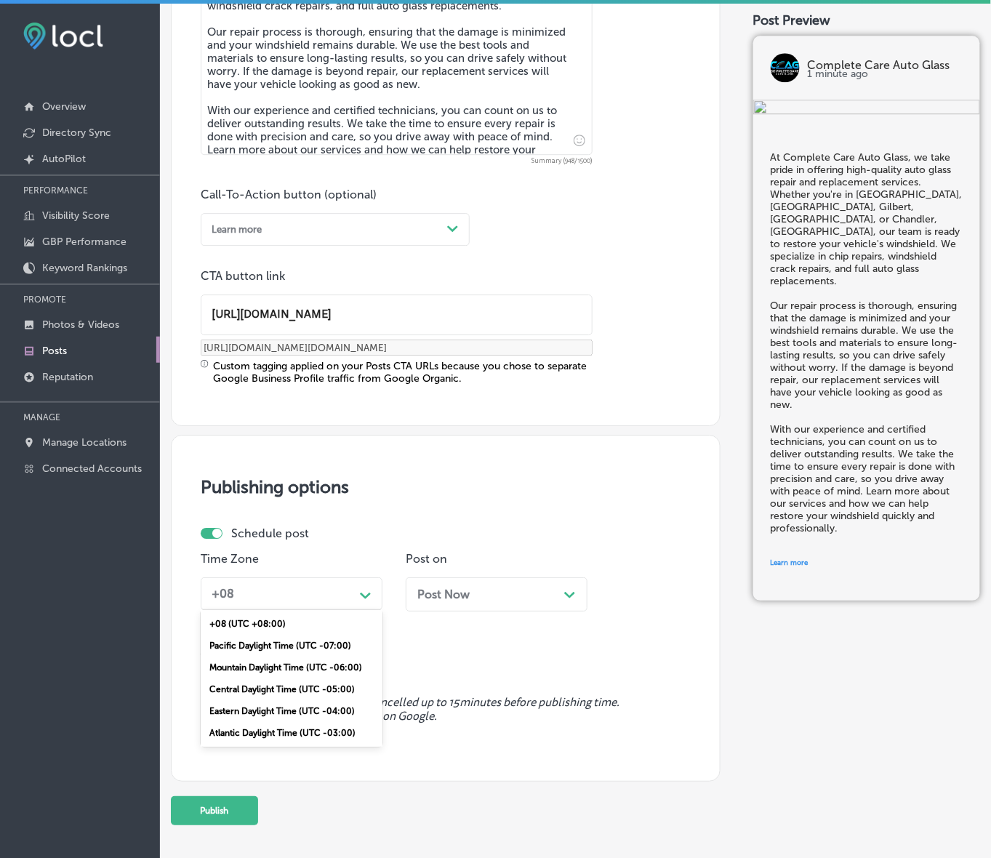
click at [331, 665] on div "Mountain Daylight Time (UTC -06:00)" at bounding box center [292, 668] width 182 height 22
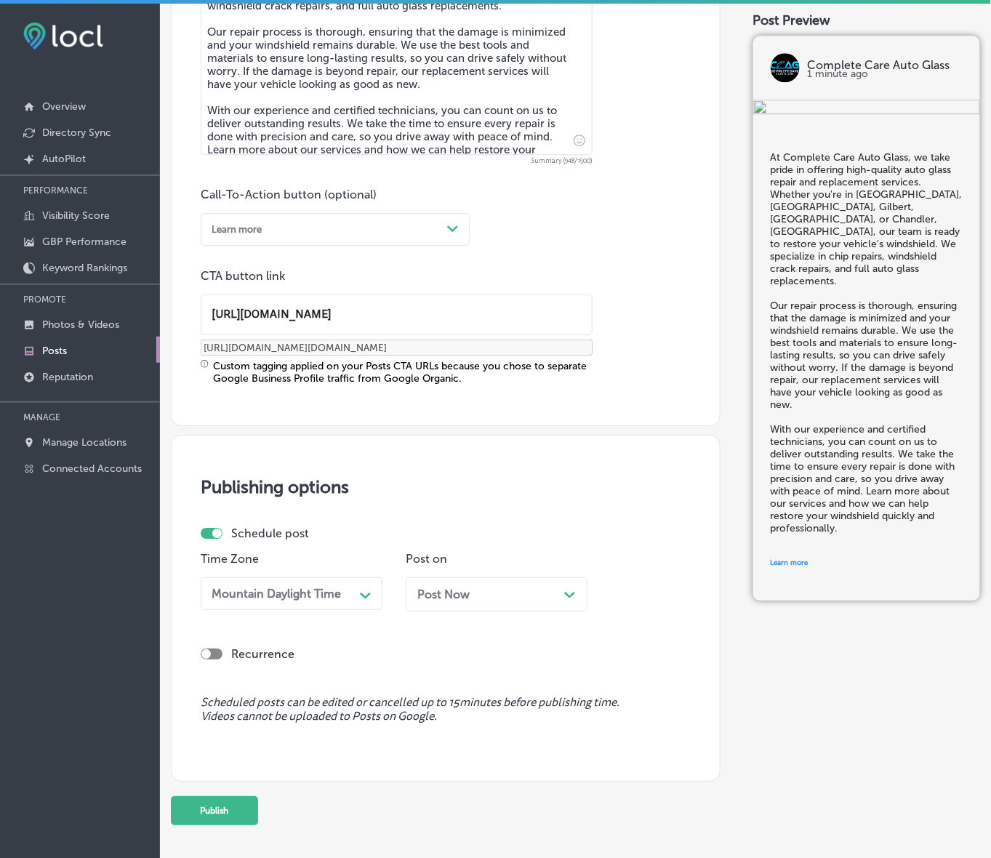
click at [468, 595] on span "Post Now" at bounding box center [443, 595] width 52 height 14
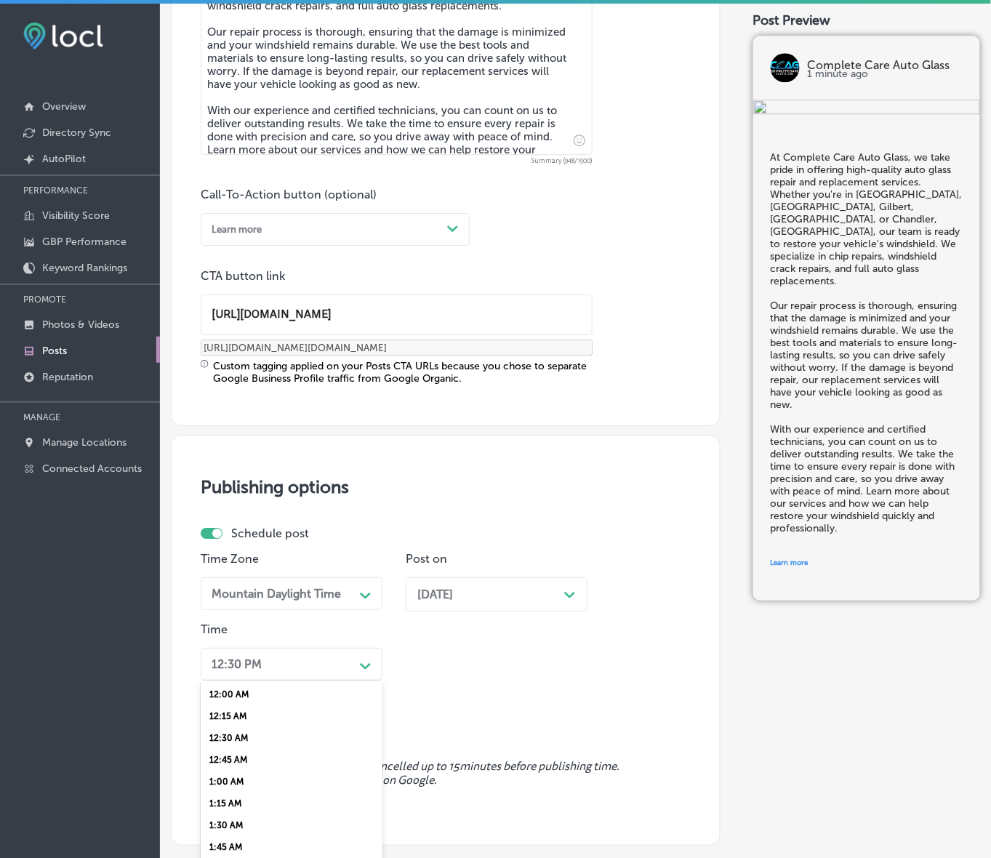
click at [371, 660] on div "option 7:00 AM, selected. option 12:00 AM focused, 1 of 96. 96 results availabl…" at bounding box center [292, 664] width 182 height 33
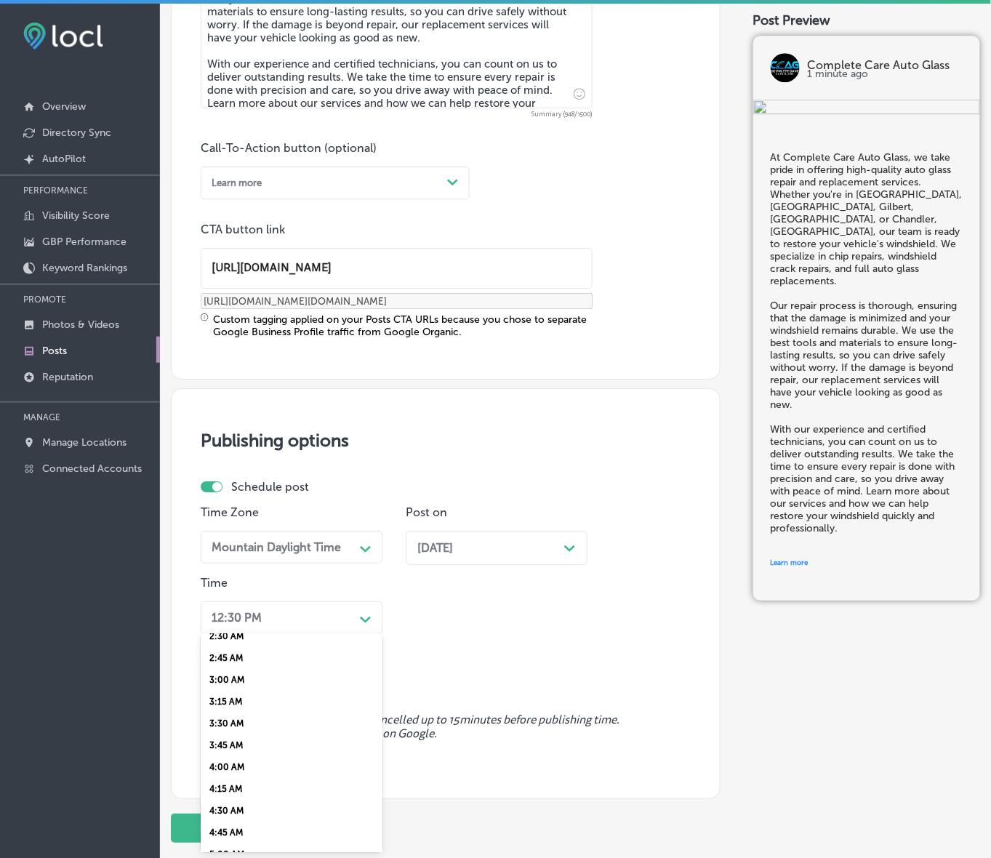
scroll to position [454, 0]
click at [244, 793] on div "7:00 AM" at bounding box center [292, 804] width 182 height 22
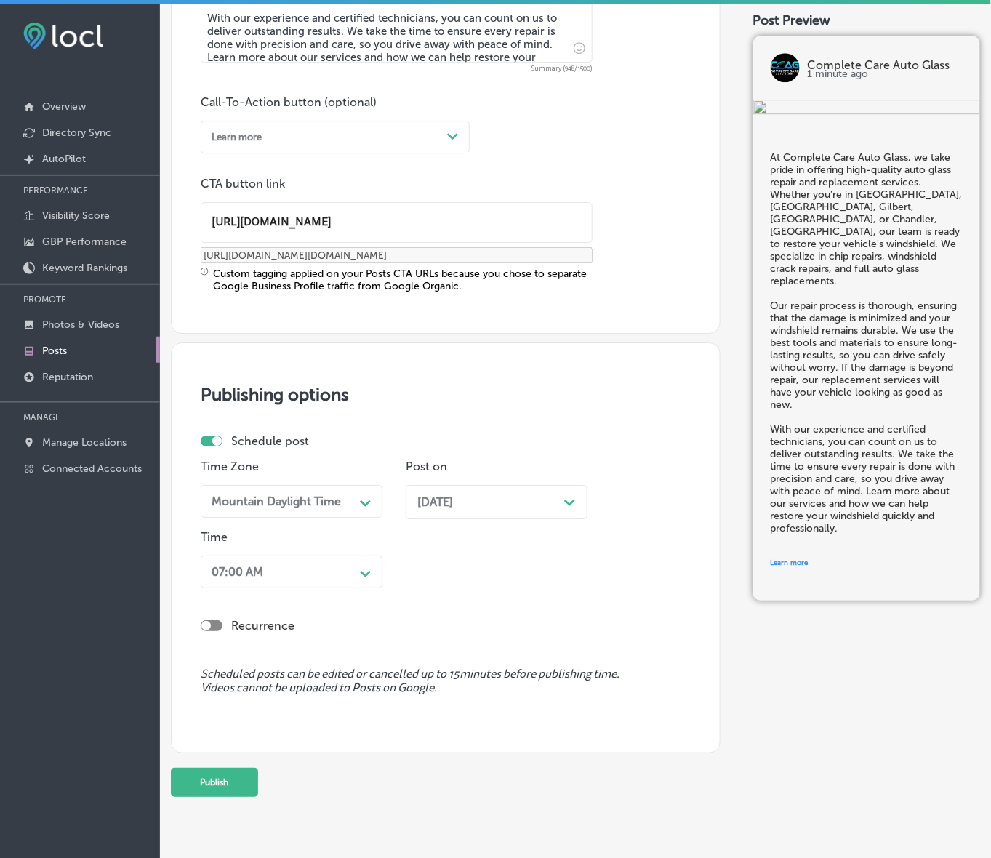
scroll to position [1019, 0]
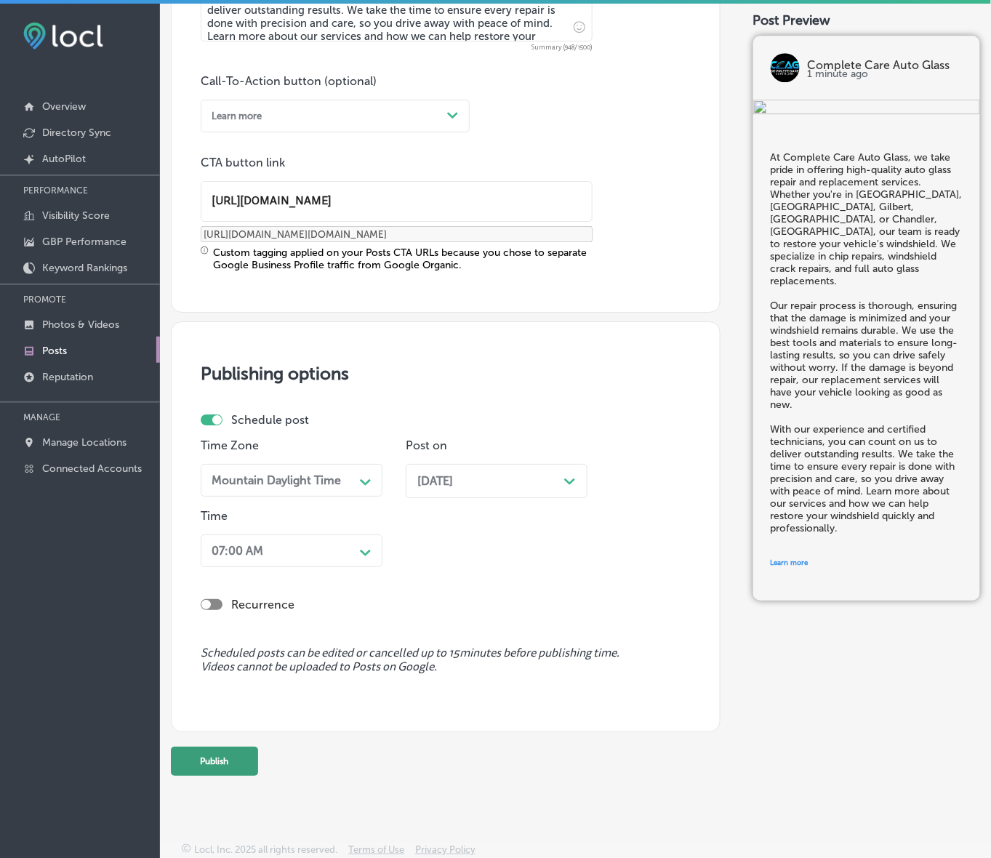
click at [224, 758] on button "Publish" at bounding box center [214, 761] width 87 height 29
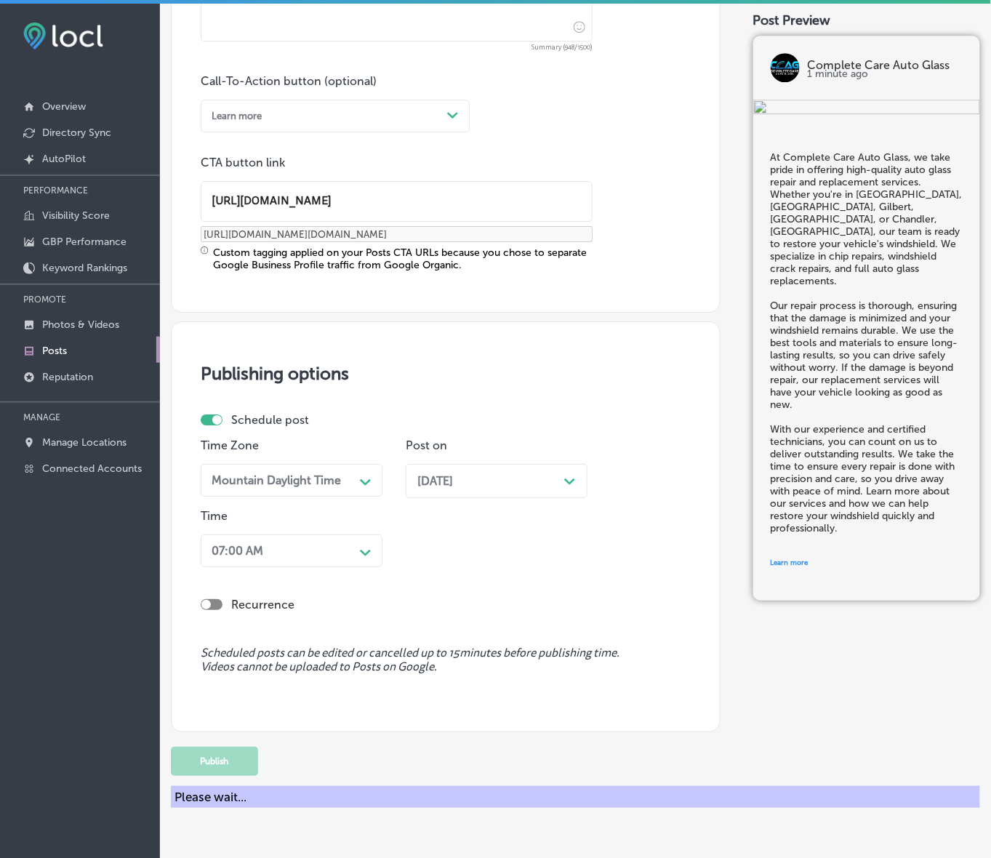
scroll to position [827, 0]
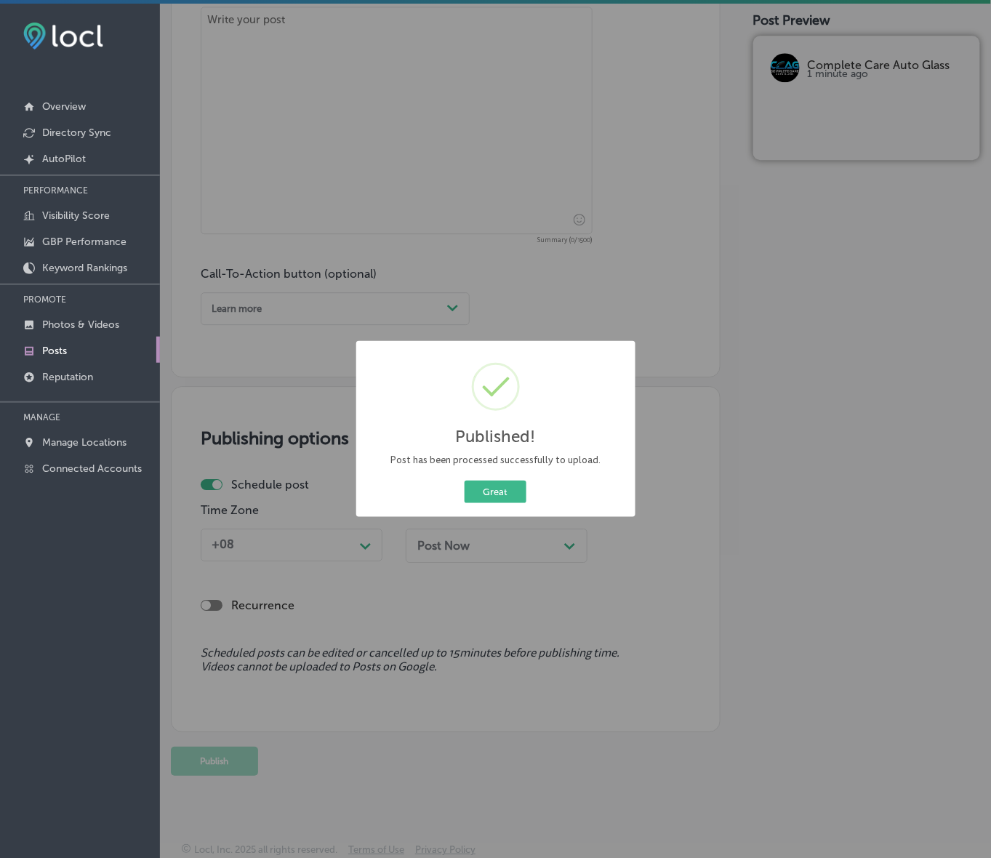
click at [489, 478] on div "Great Cancel" at bounding box center [495, 492] width 257 height 28
click at [500, 487] on button "Great" at bounding box center [496, 492] width 62 height 23
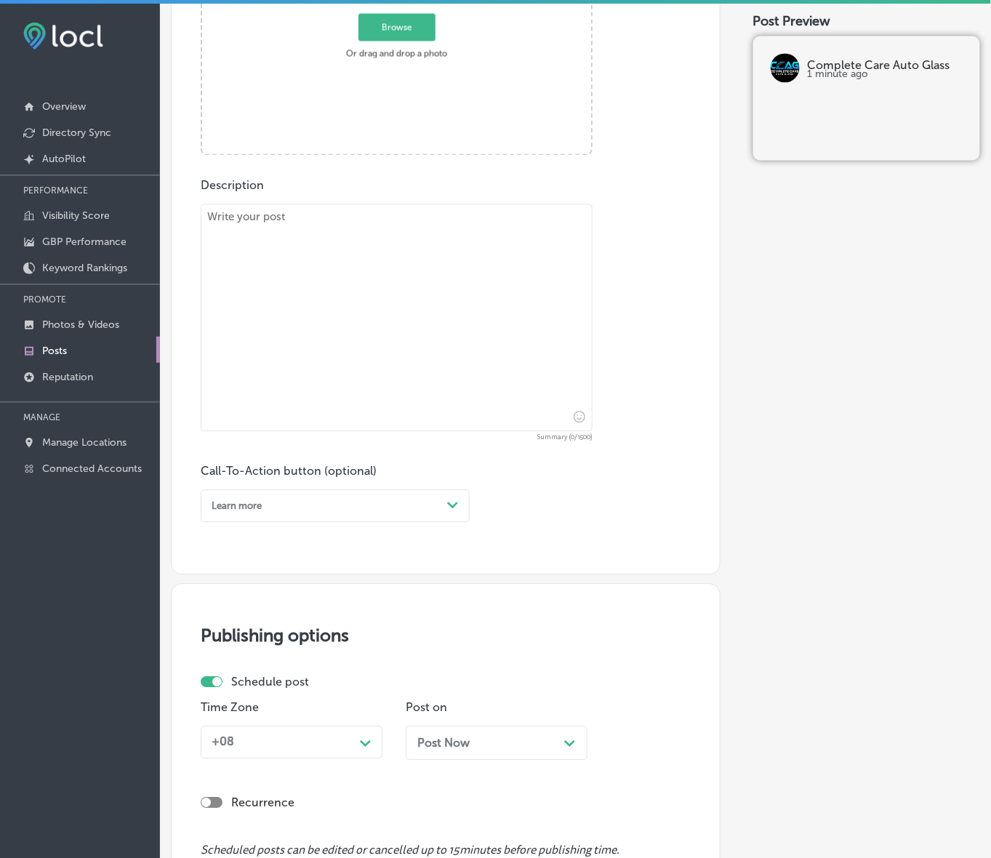
scroll to position [281, 0]
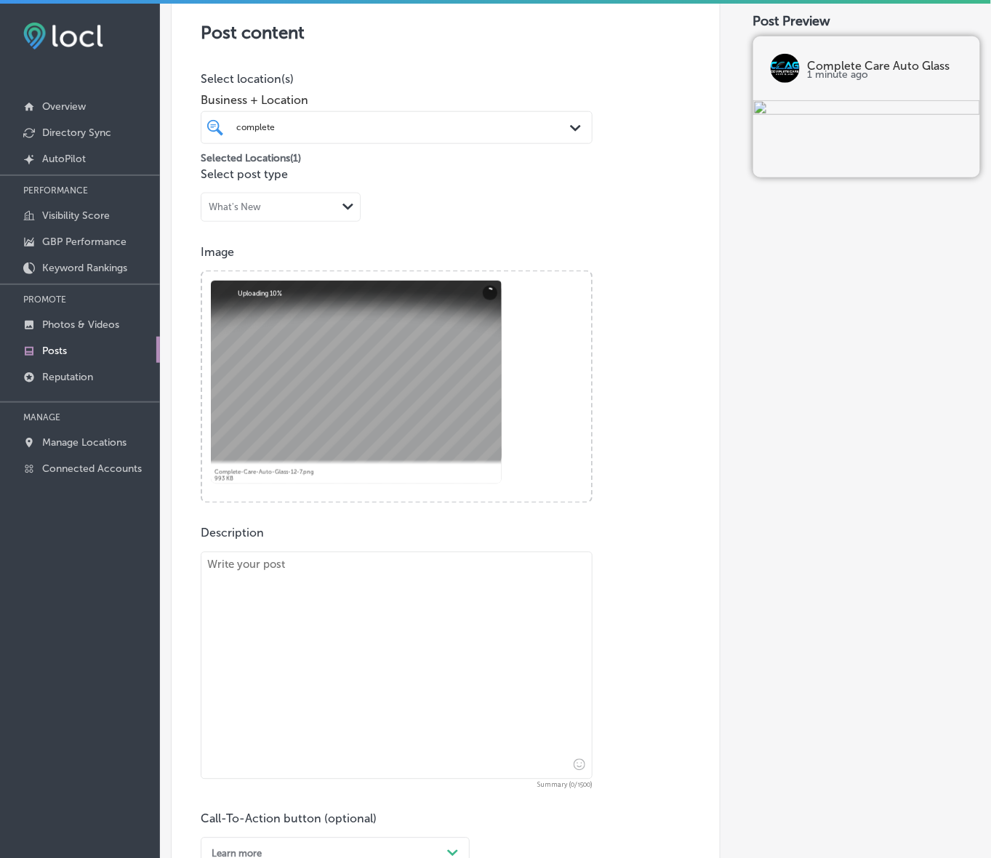
click at [288, 500] on div "Powered by PQINA Browse Or drag and drop a photo Complete-Care-Auto-Glass-12-7.…" at bounding box center [397, 387] width 392 height 233
click at [303, 588] on textarea at bounding box center [397, 666] width 392 height 228
paste textarea "Complete Care Auto Glass specializes in ADAS calibration, which is crucial afte…"
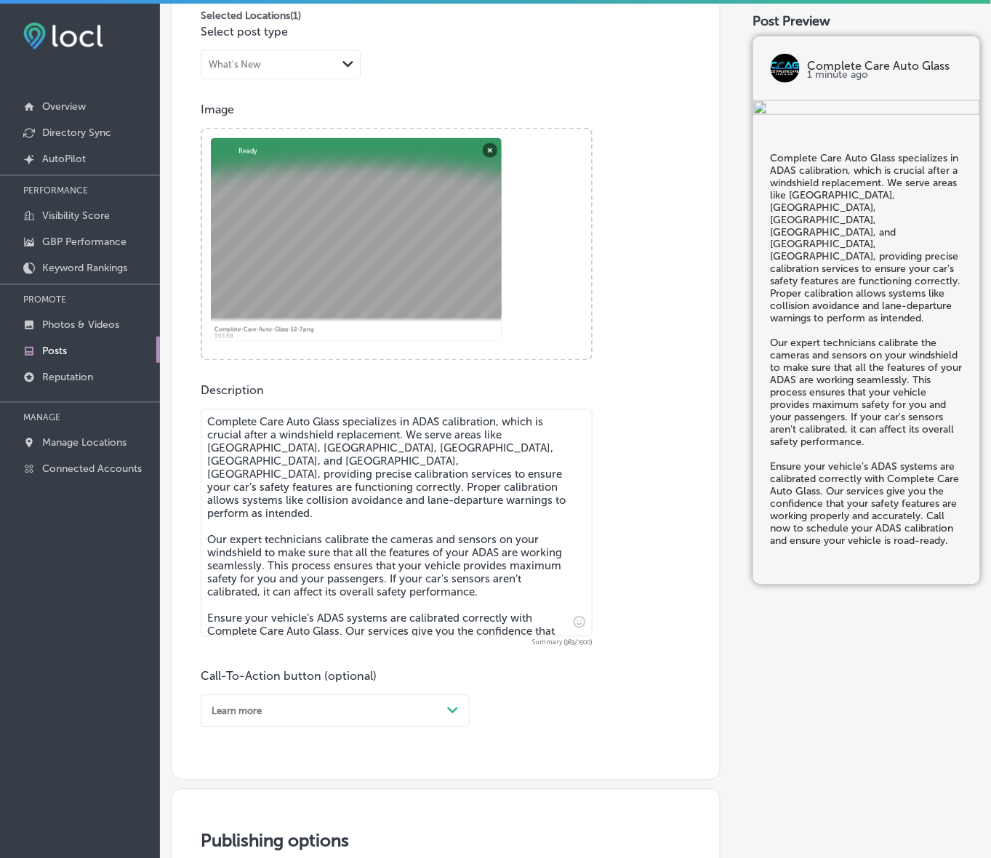
scroll to position [463, 0]
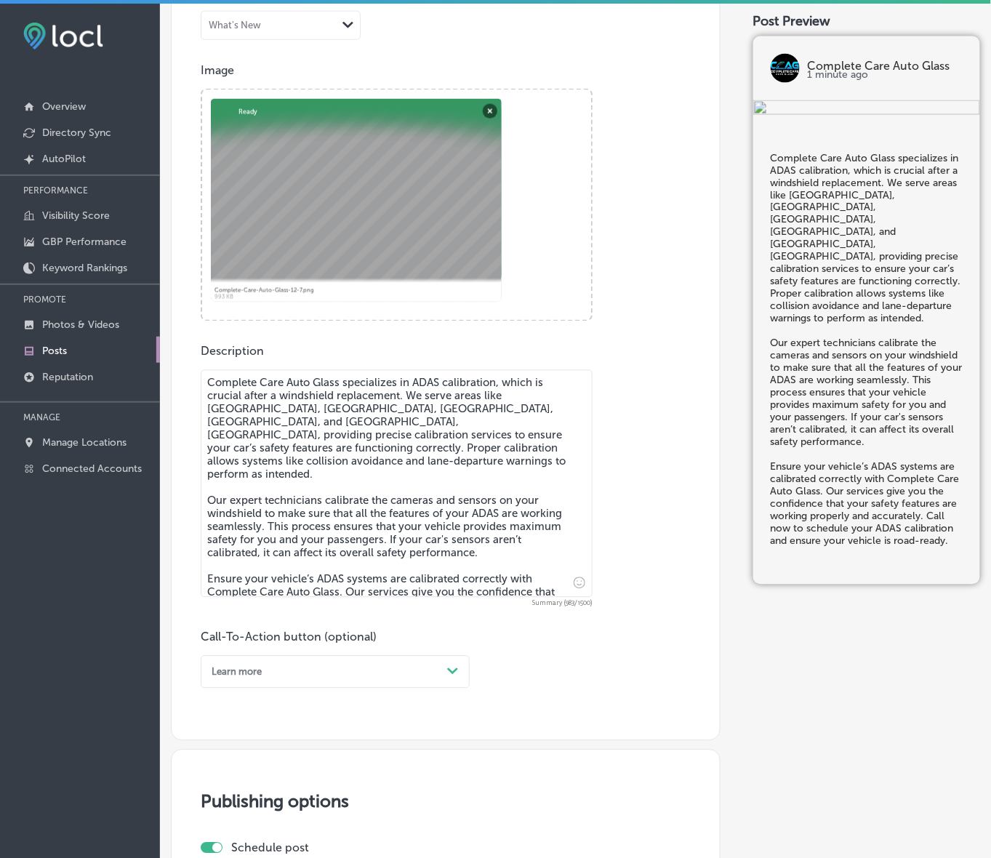
type textarea "Complete Care Auto Glass specializes in ADAS calibration, which is crucial afte…"
click at [449, 668] on icon "Path Created with Sketch." at bounding box center [452, 671] width 11 height 7
click at [217, 831] on div "Call Now" at bounding box center [335, 833] width 269 height 22
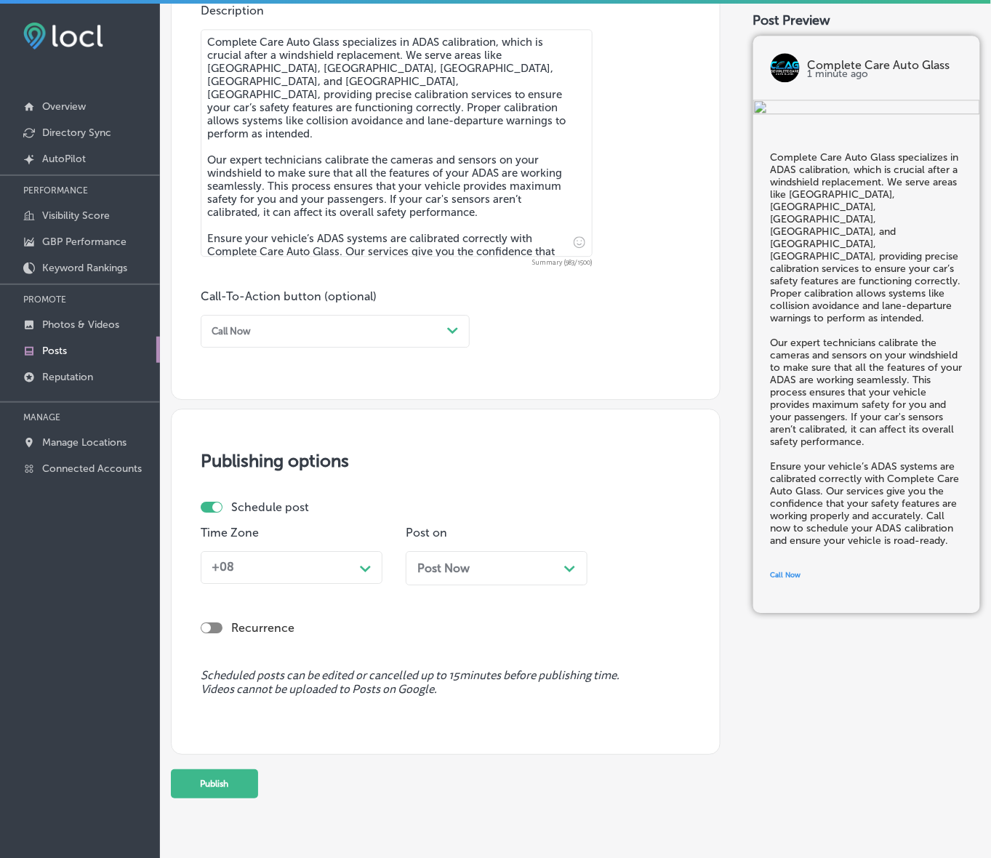
scroll to position [827, 0]
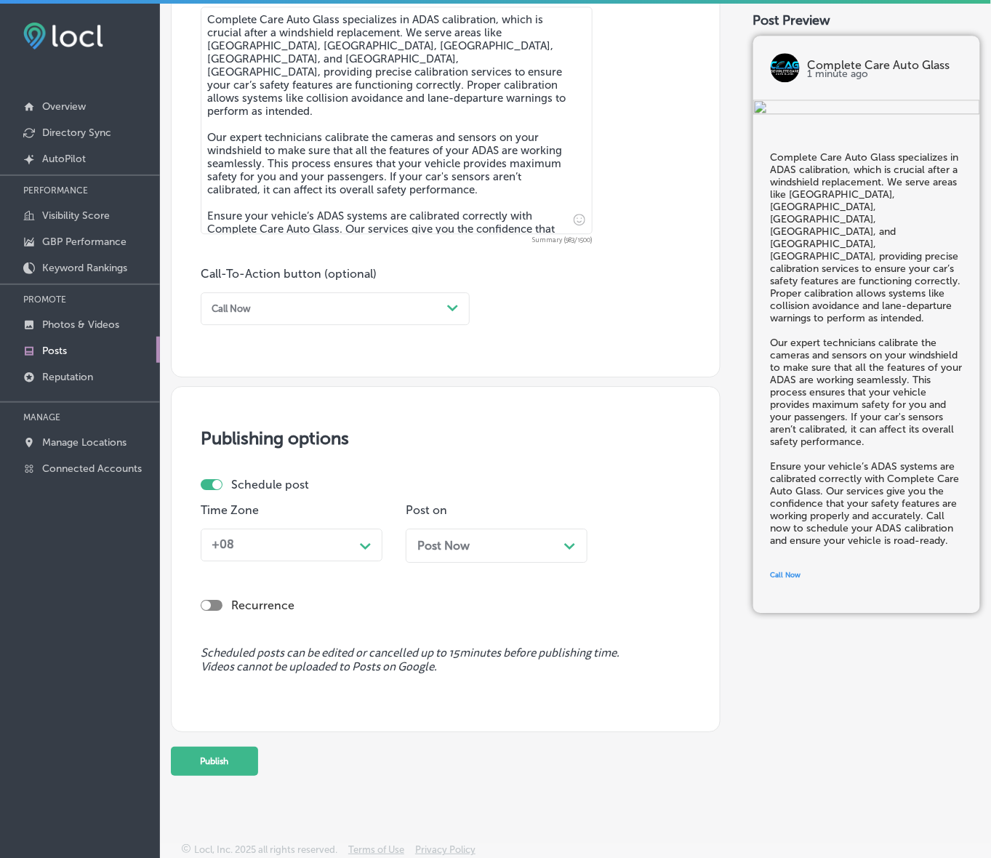
click at [373, 545] on div "Path Created with Sketch." at bounding box center [365, 544] width 23 height 23
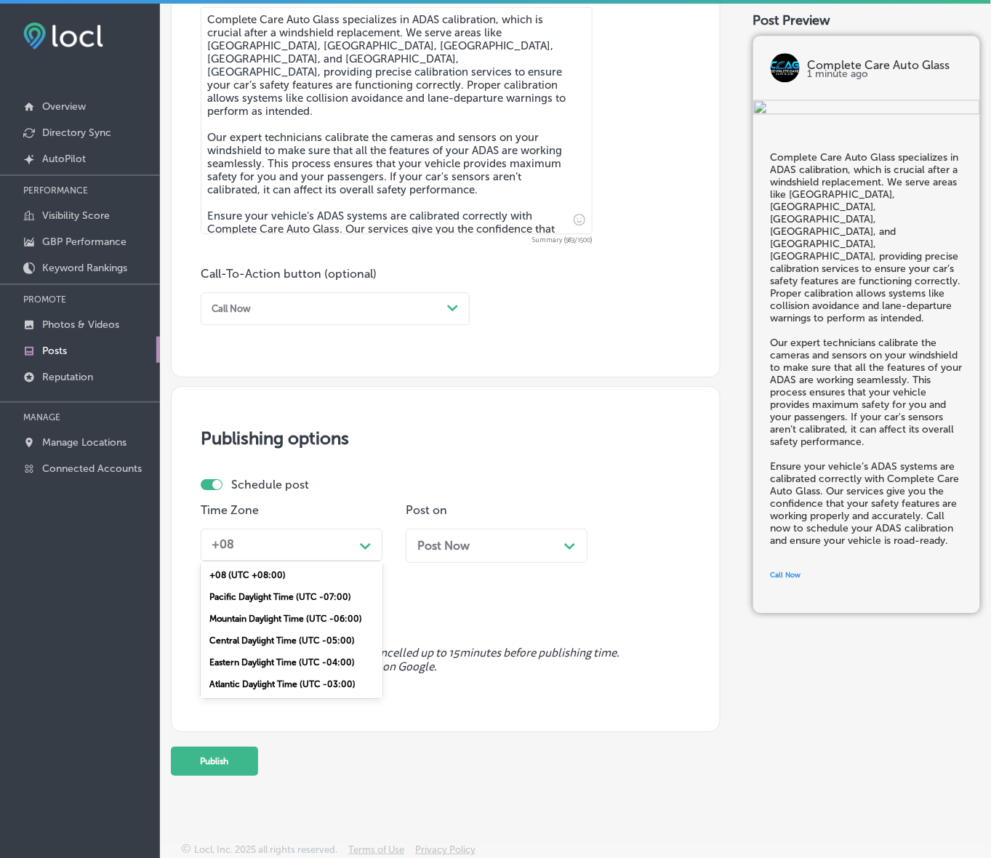
click at [303, 616] on div "Mountain Daylight Time (UTC -06:00)" at bounding box center [292, 619] width 182 height 22
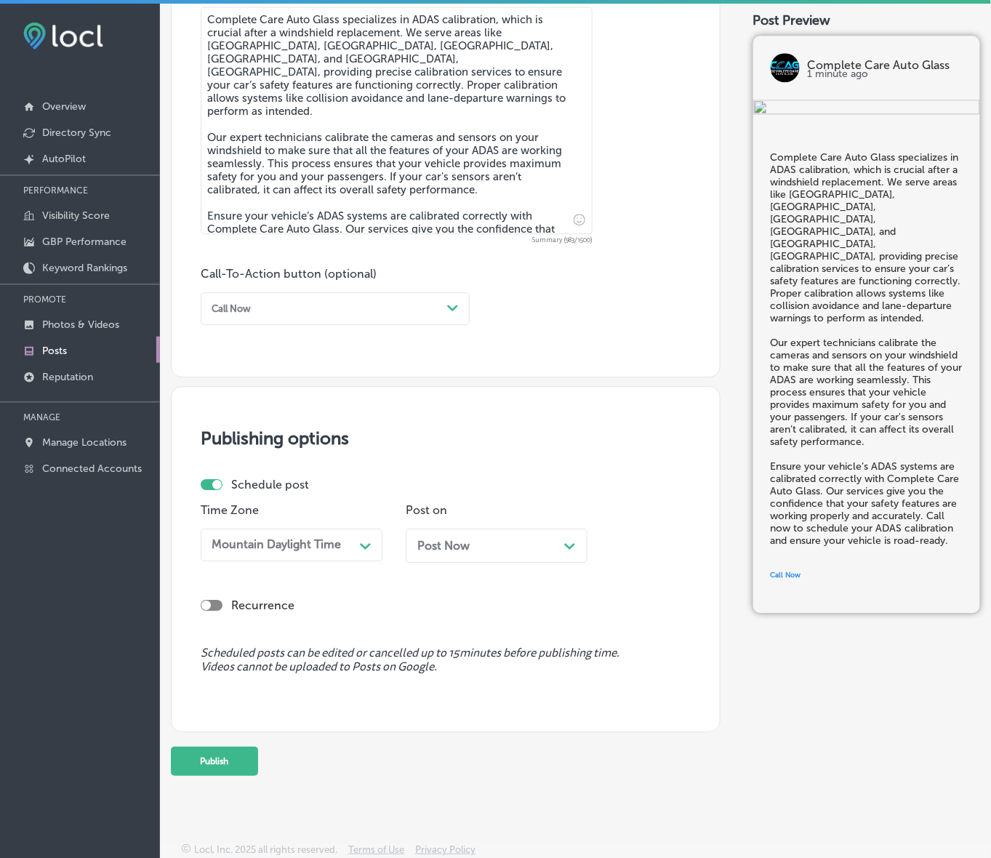
click at [520, 536] on div "Post Now Path Created with Sketch." at bounding box center [497, 546] width 182 height 34
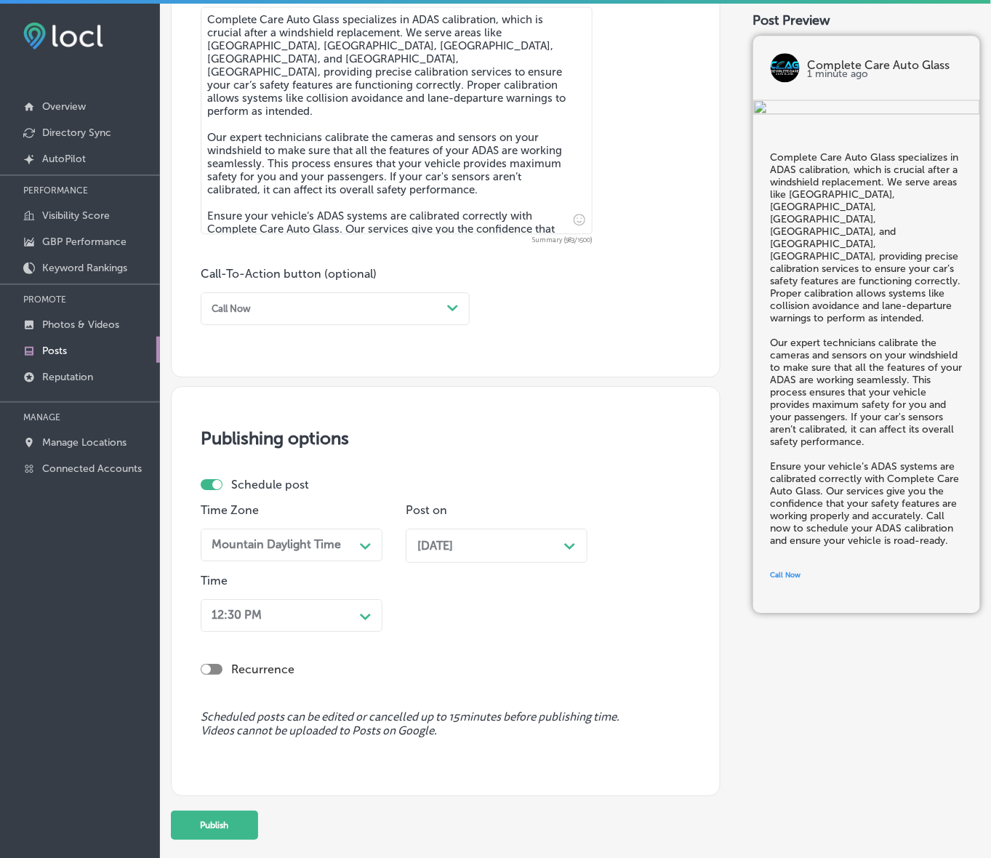
click at [453, 545] on span "[DATE]" at bounding box center [435, 546] width 36 height 14
click at [338, 615] on div "12:30 PM" at bounding box center [280, 615] width 148 height 23
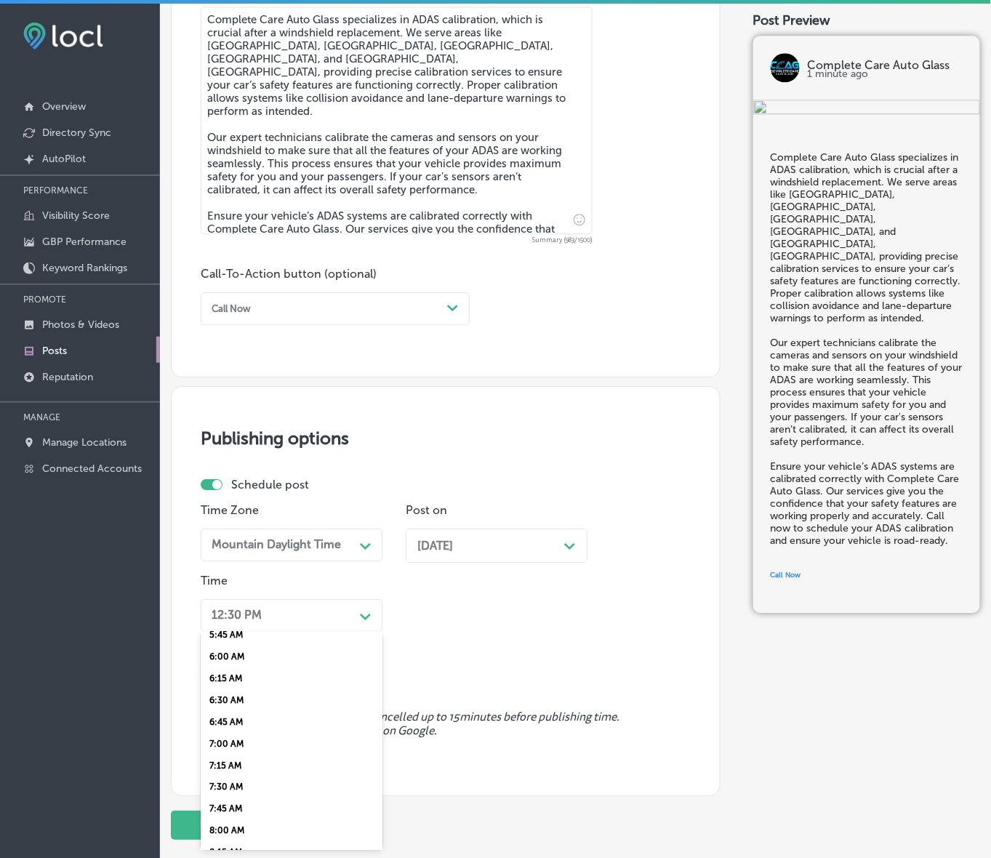
scroll to position [545, 0]
click at [233, 706] on div "7:00 AM" at bounding box center [292, 711] width 182 height 22
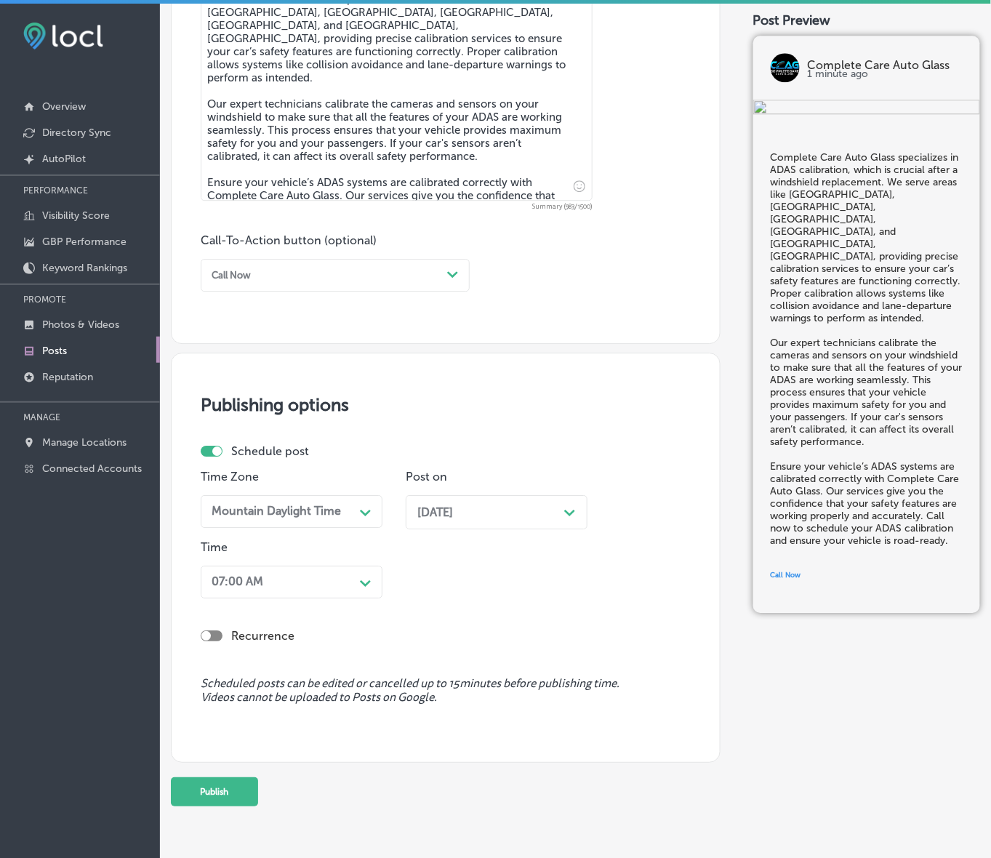
scroll to position [891, 0]
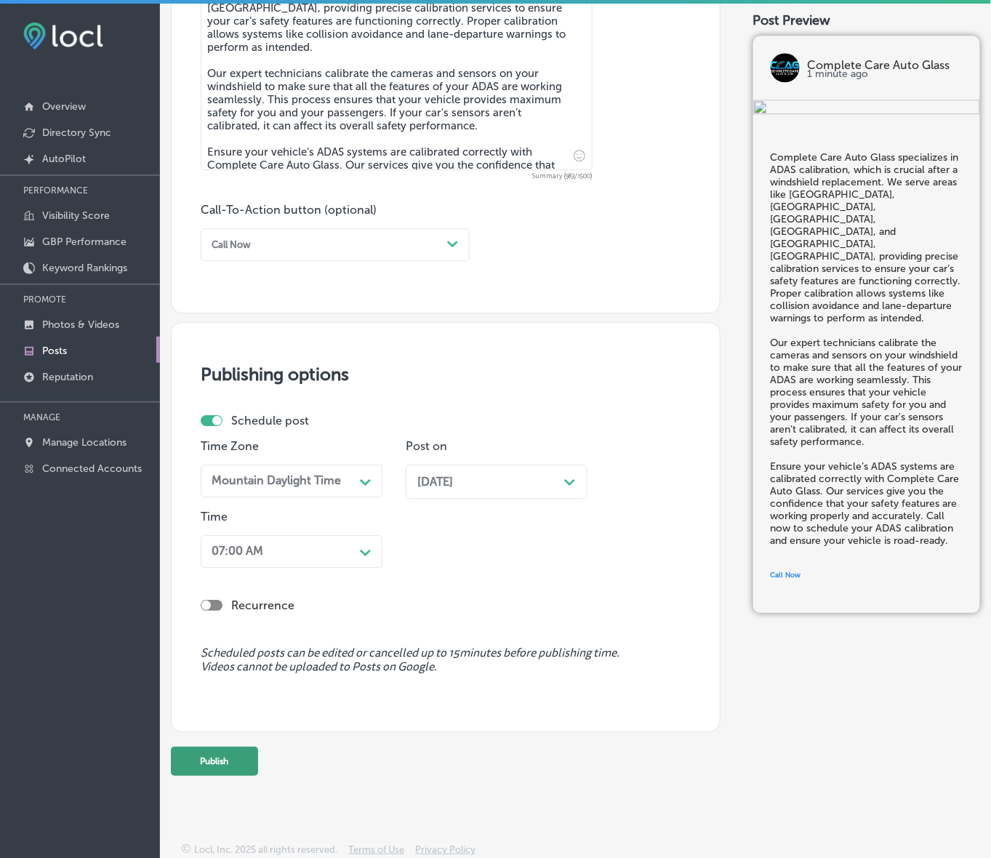
click at [235, 760] on button "Publish" at bounding box center [214, 761] width 87 height 29
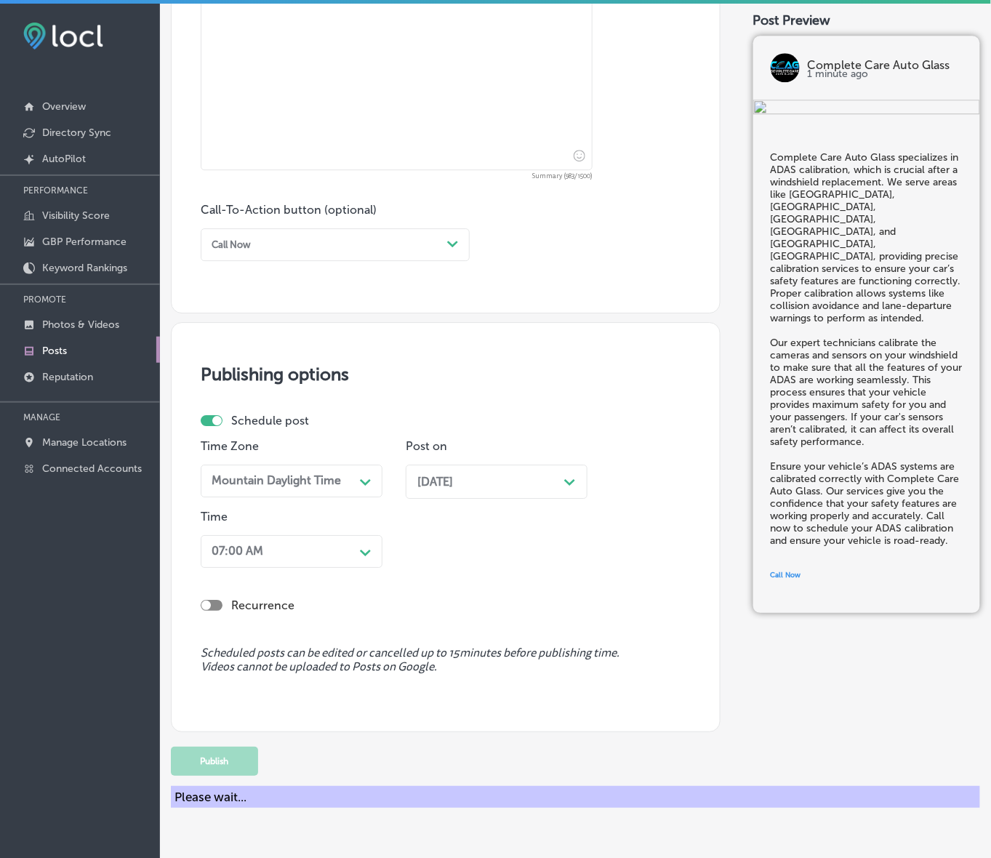
scroll to position [827, 0]
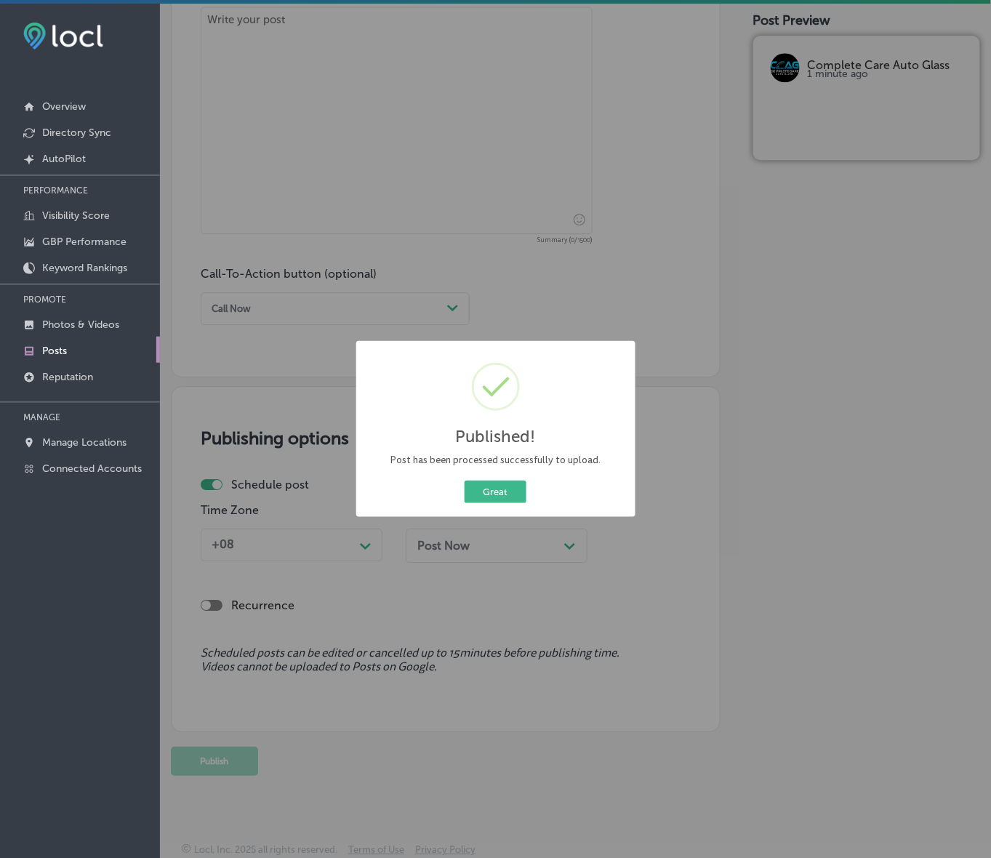
click at [497, 478] on div "Great Cancel" at bounding box center [495, 492] width 257 height 28
click at [506, 487] on button "Great" at bounding box center [496, 492] width 62 height 23
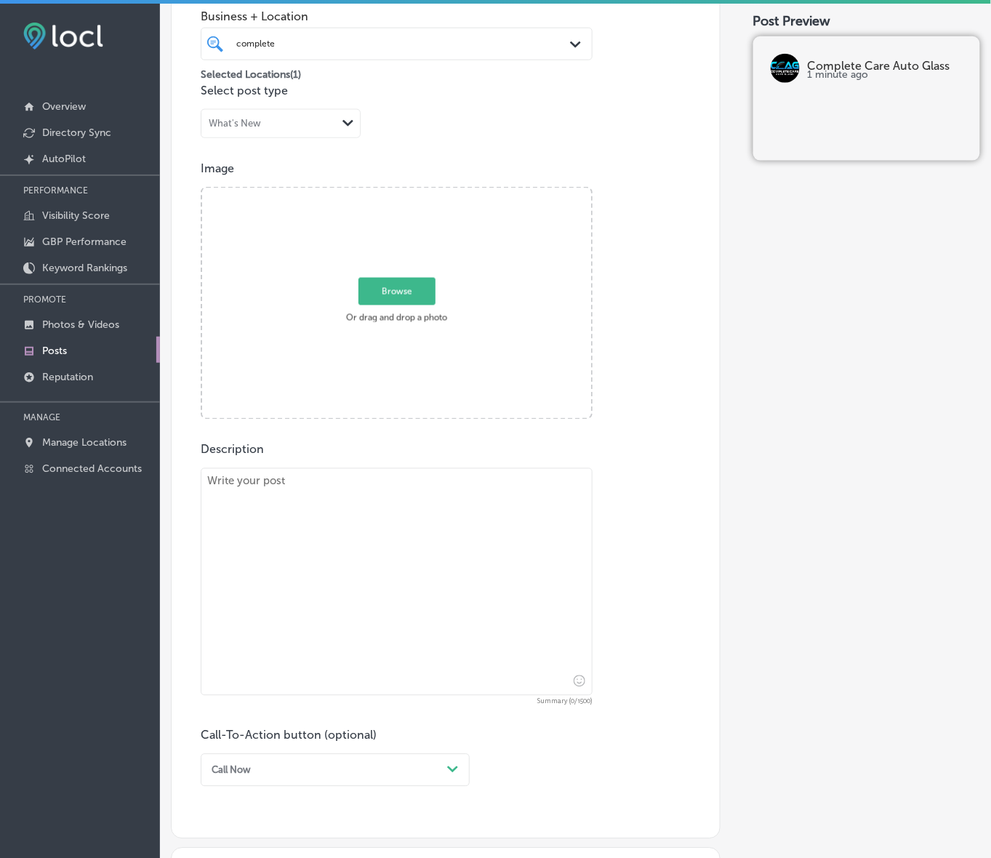
scroll to position [372, 0]
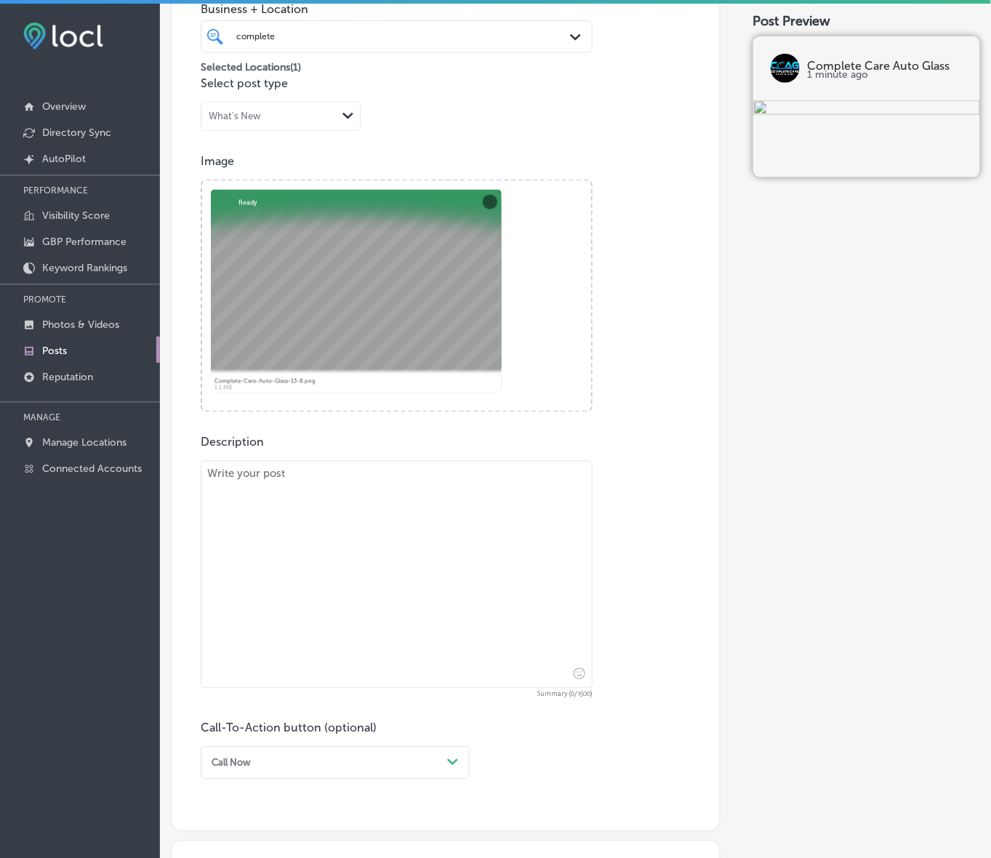
click at [396, 589] on textarea at bounding box center [397, 575] width 392 height 228
paste textarea "When you need expert auto glass repair or replacement, Complete Care Auto Glass…"
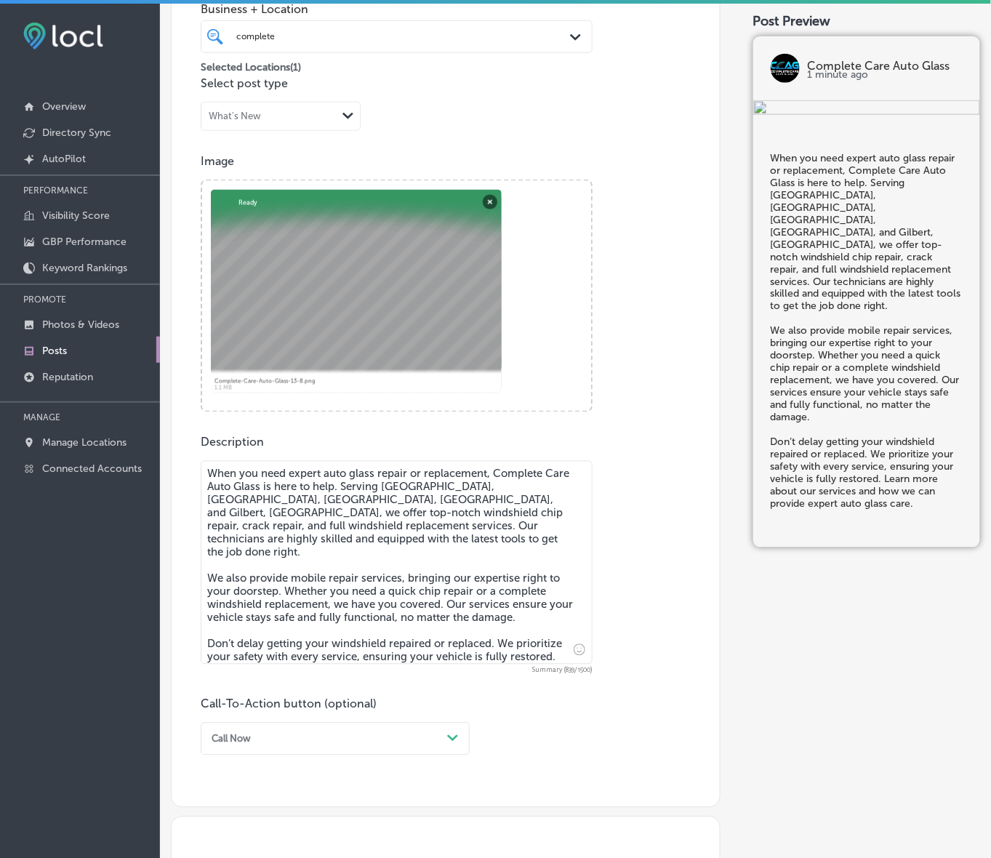
type textarea "When you need expert auto glass repair or replacement, Complete Care Auto Glass…"
